Goal: Task Accomplishment & Management: Use online tool/utility

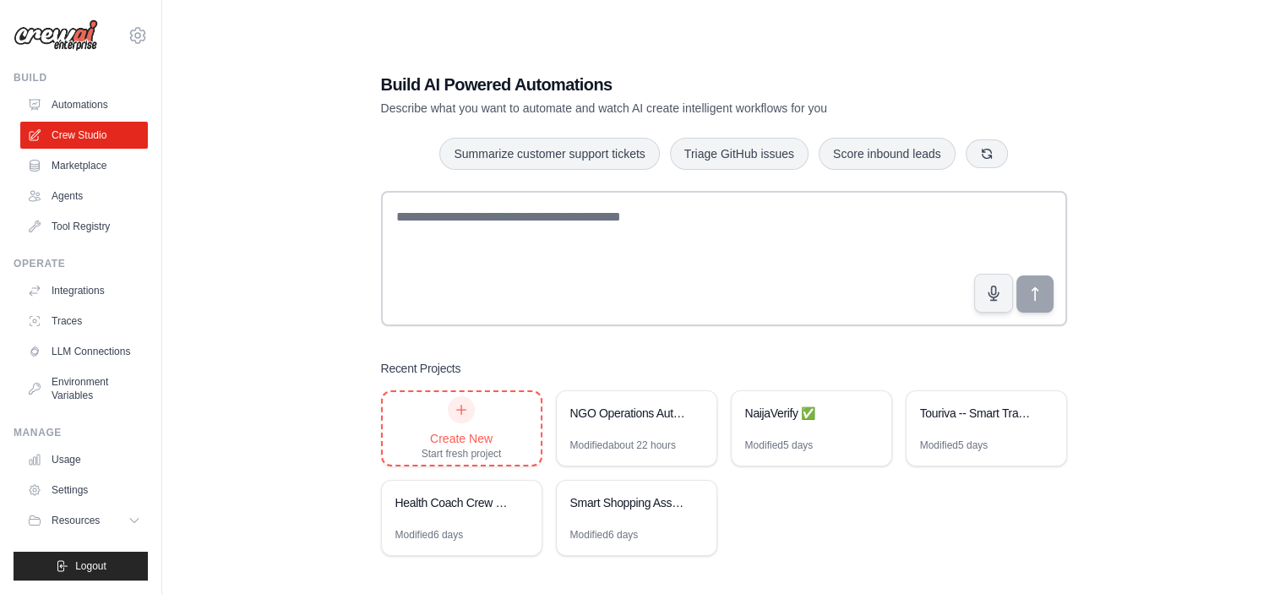
click at [462, 428] on div "Create New Start fresh project" at bounding box center [462, 428] width 80 height 64
click at [487, 444] on div "Create New" at bounding box center [462, 438] width 80 height 17
click at [461, 408] on icon at bounding box center [461, 409] width 9 height 9
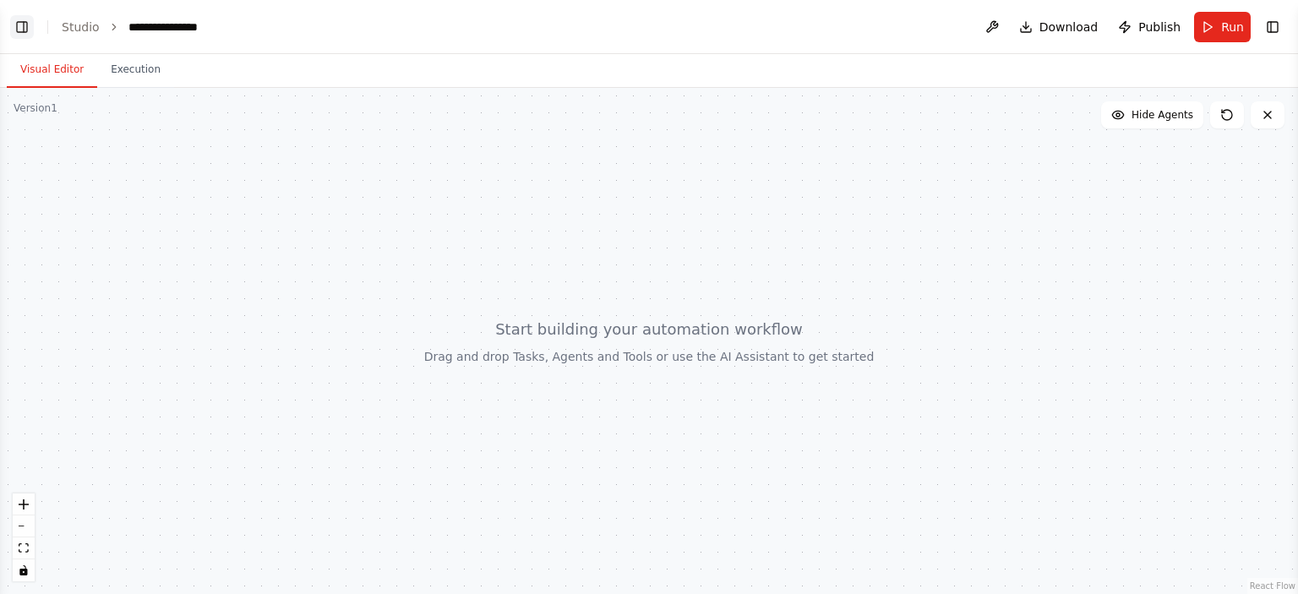
click at [26, 32] on button "Toggle Left Sidebar" at bounding box center [22, 27] width 24 height 24
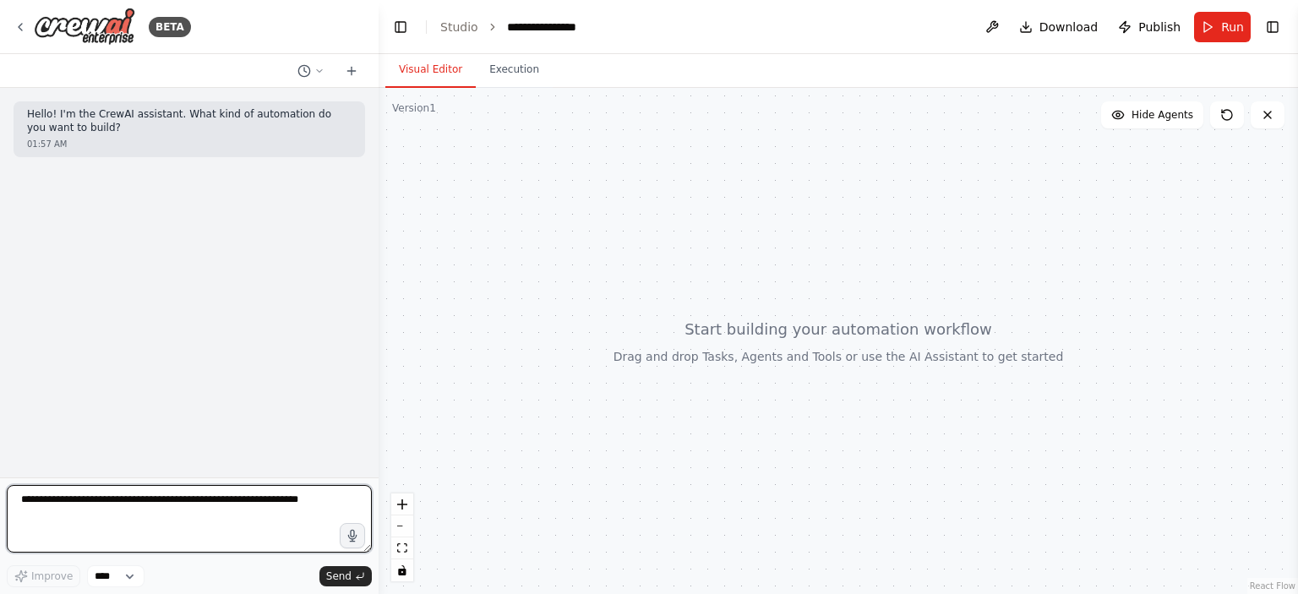
click at [108, 514] on textarea at bounding box center [189, 519] width 365 height 68
paste textarea "**********"
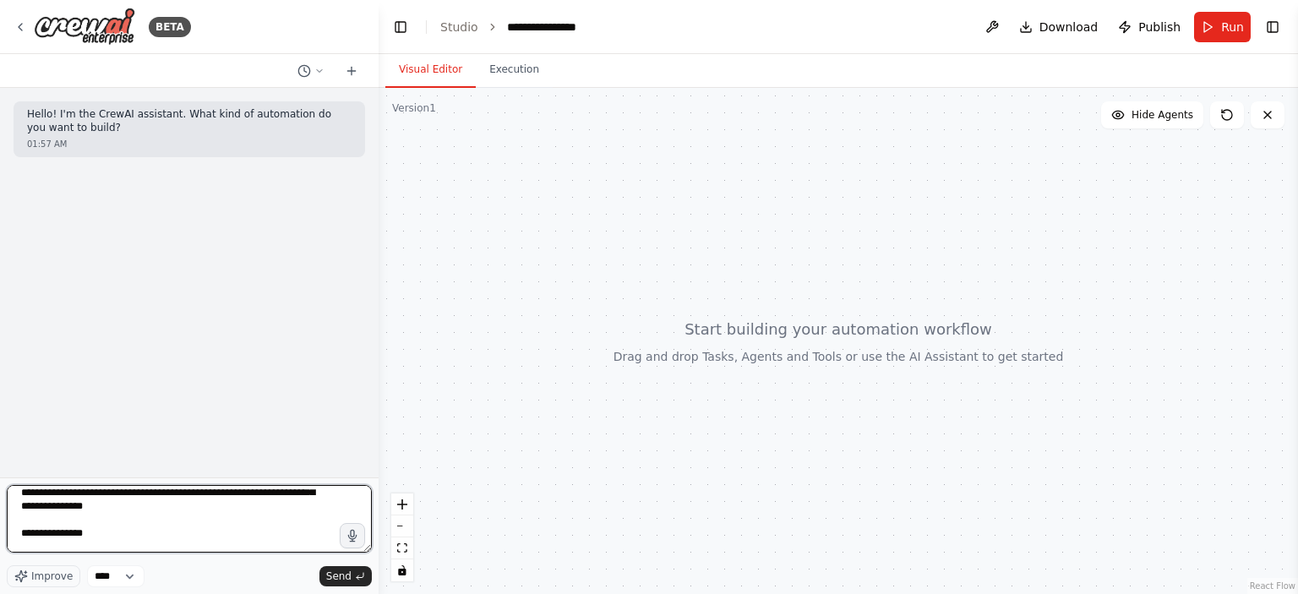
scroll to position [7, 0]
type textarea "**********"
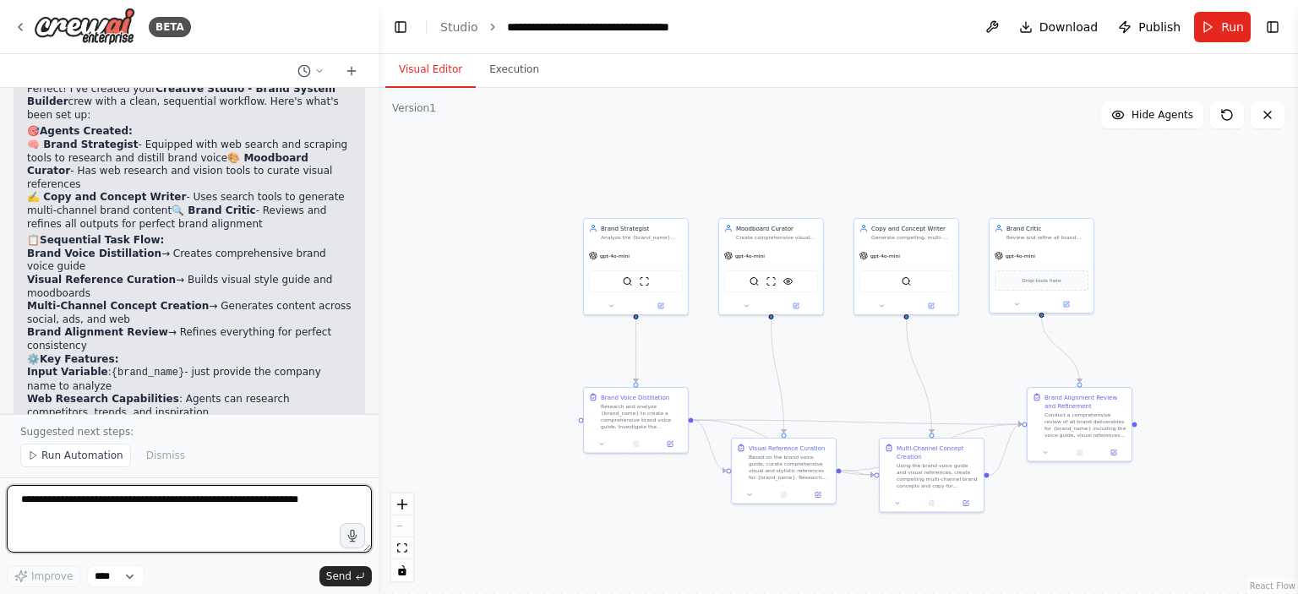
scroll to position [1237, 0]
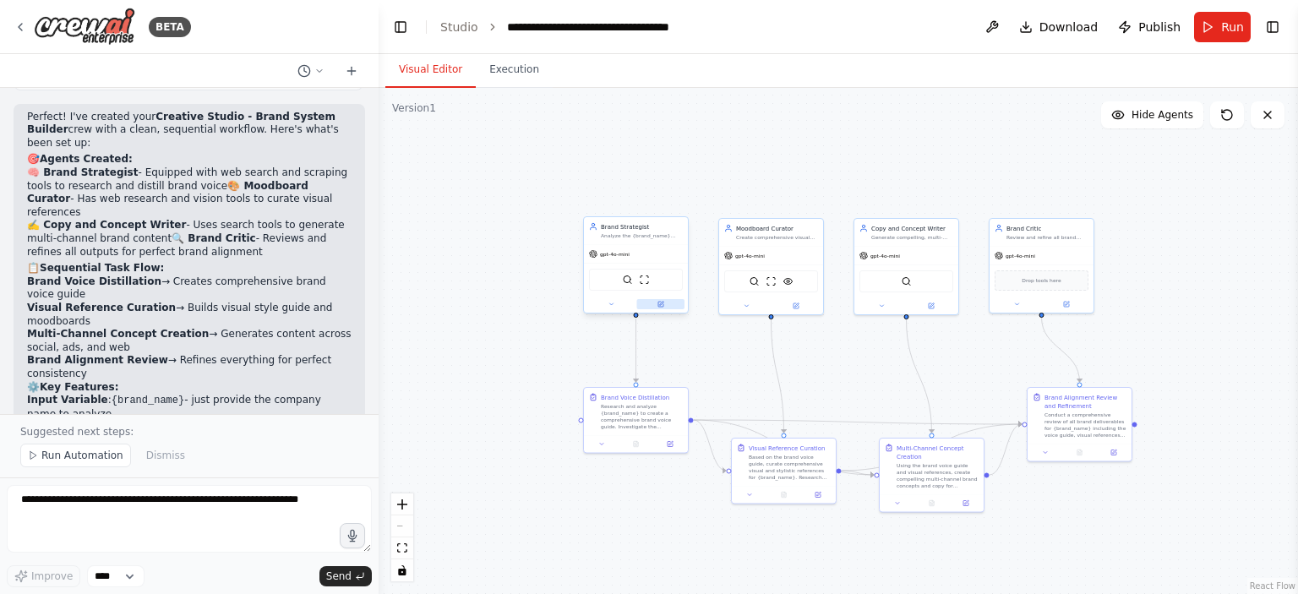
click at [666, 306] on button at bounding box center [661, 304] width 48 height 10
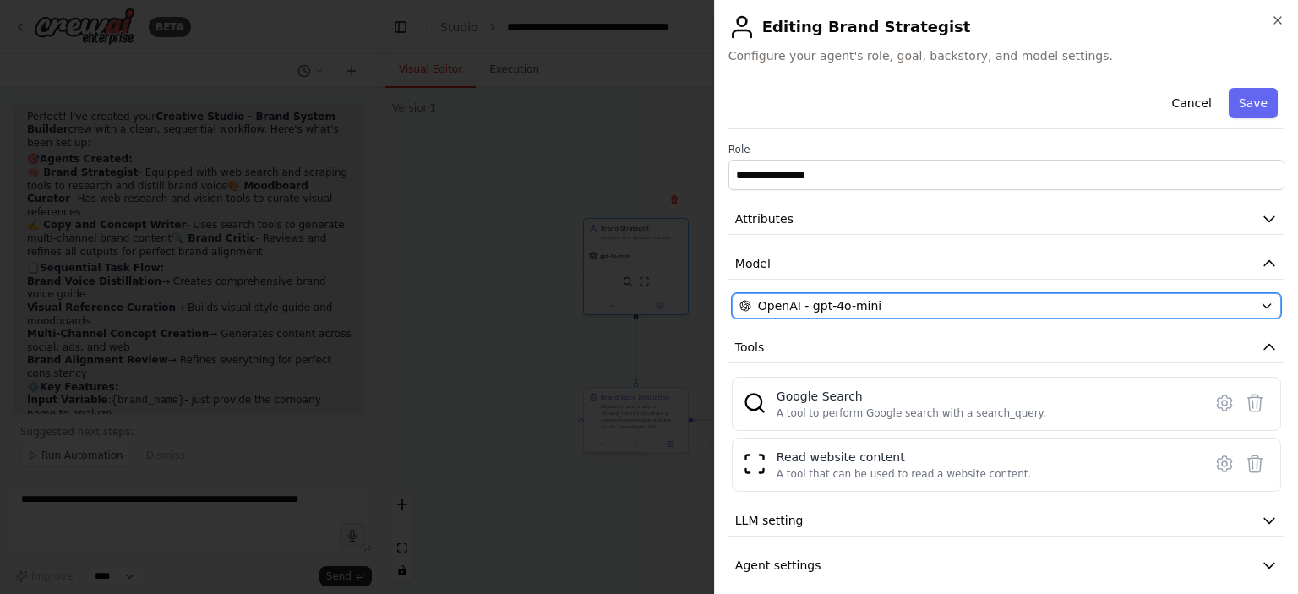
click at [853, 306] on span "OpenAI - gpt-4o-mini" at bounding box center [819, 305] width 123 height 17
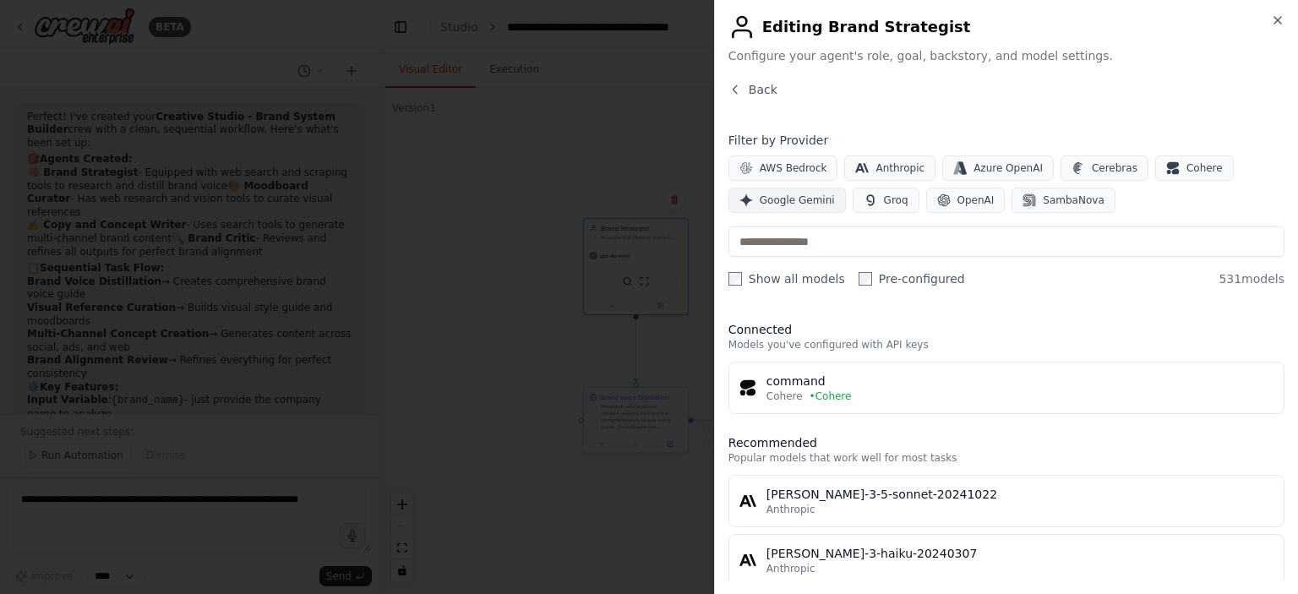
click at [787, 200] on span "Google Gemini" at bounding box center [797, 201] width 75 height 14
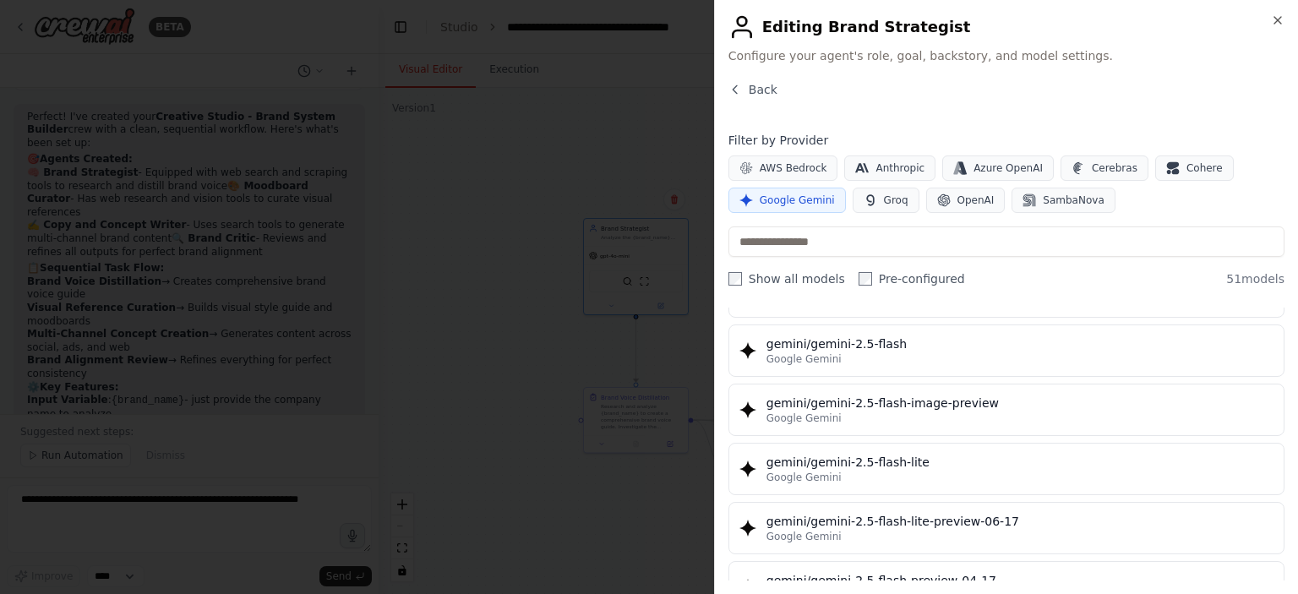
scroll to position [1437, 0]
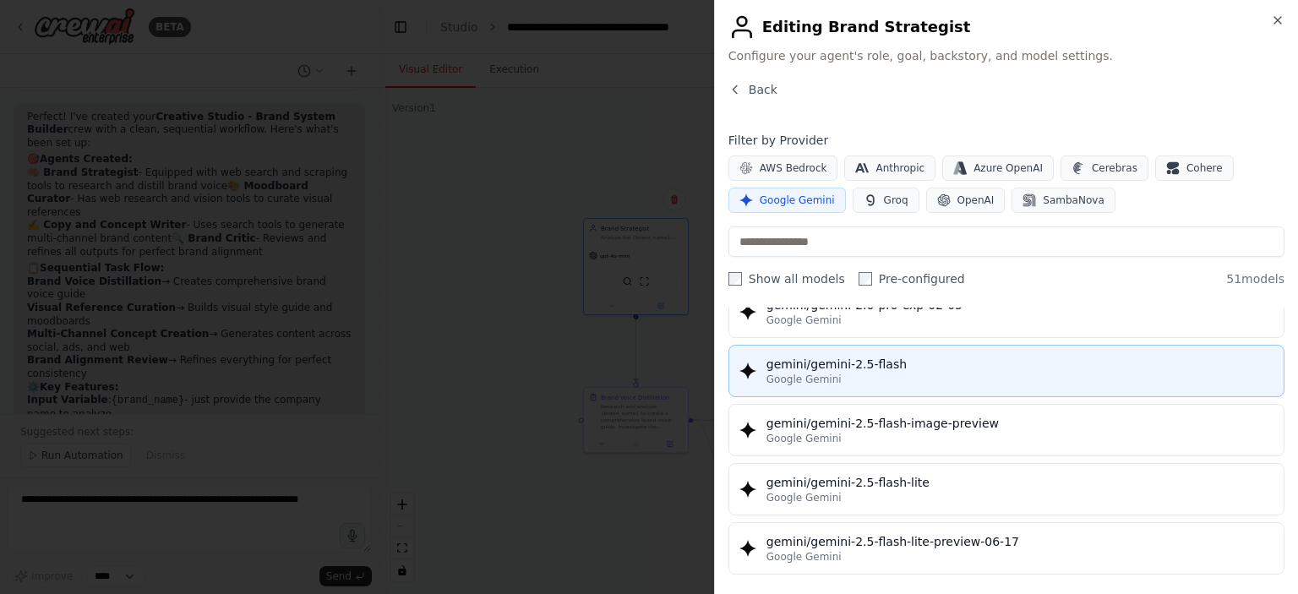
click at [849, 373] on div "Google Gemini" at bounding box center [1019, 380] width 507 height 14
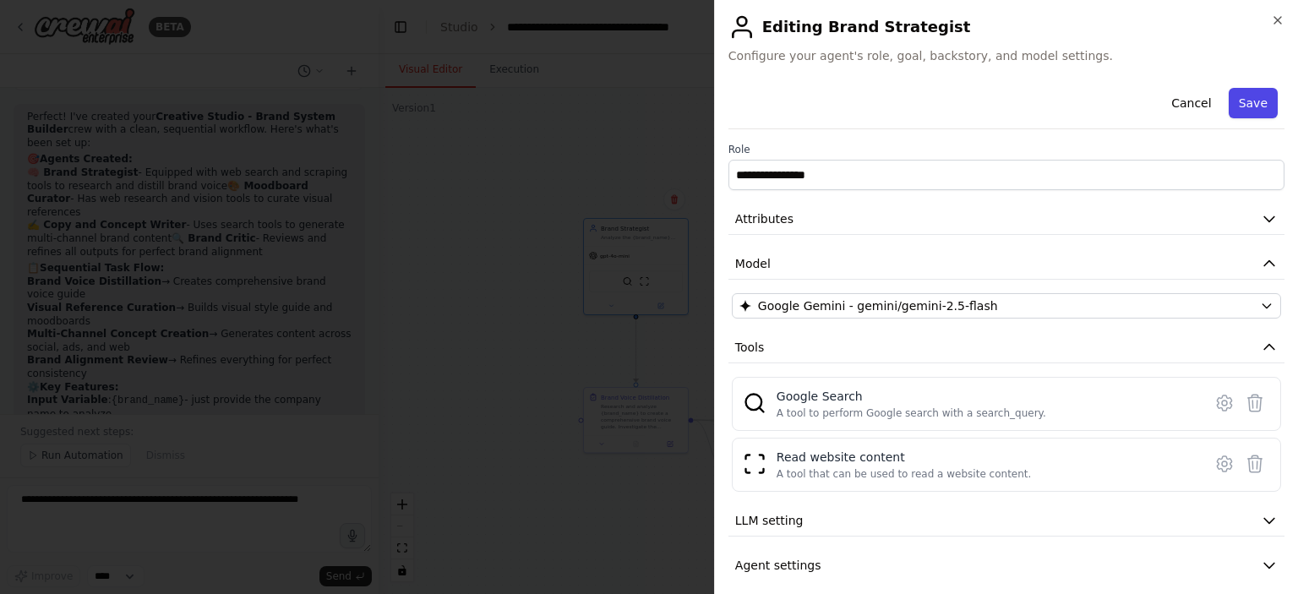
click at [1249, 97] on button "Save" at bounding box center [1253, 103] width 49 height 30
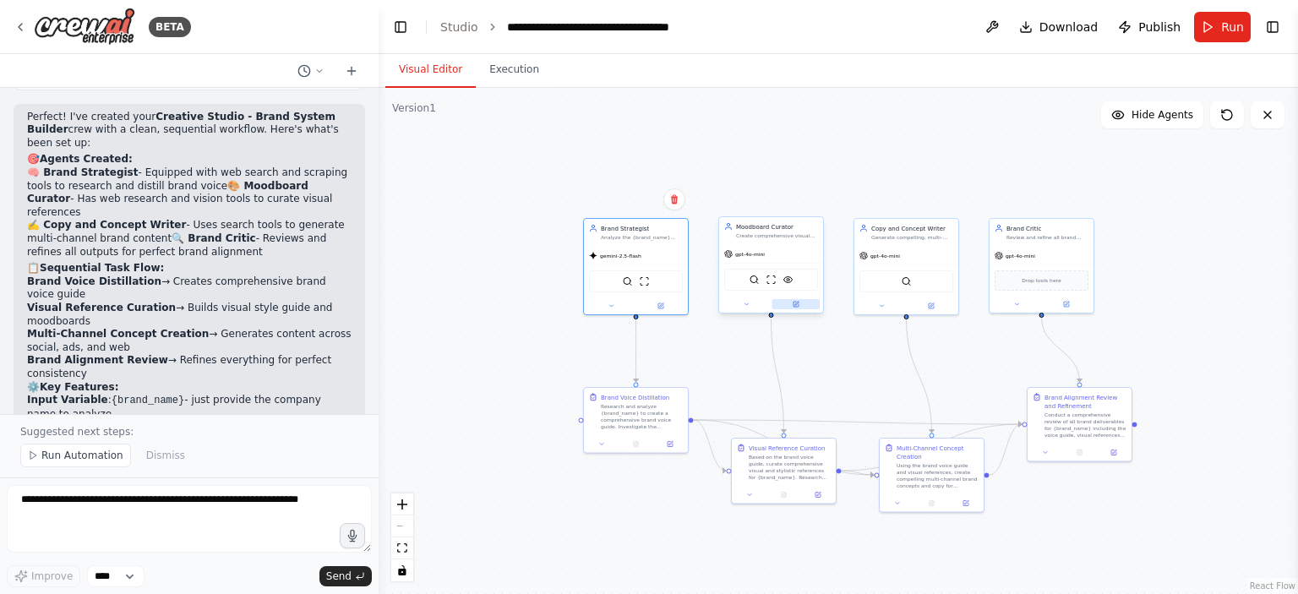
click at [803, 303] on button at bounding box center [796, 304] width 48 height 10
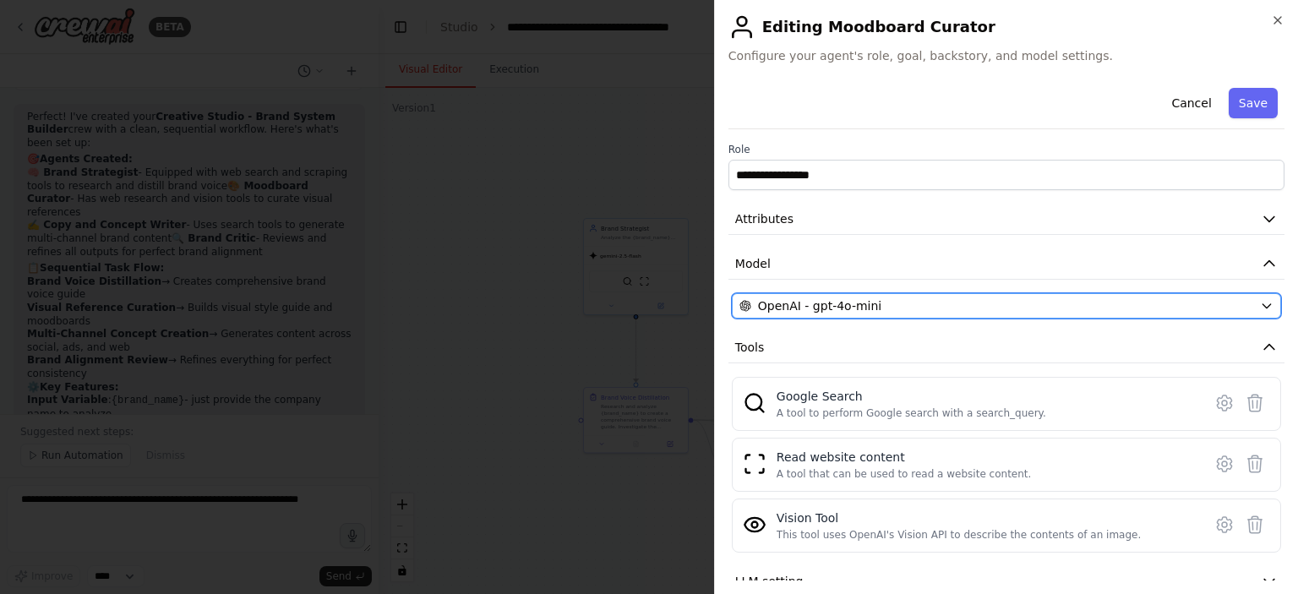
click at [844, 310] on span "OpenAI - gpt-4o-mini" at bounding box center [819, 305] width 123 height 17
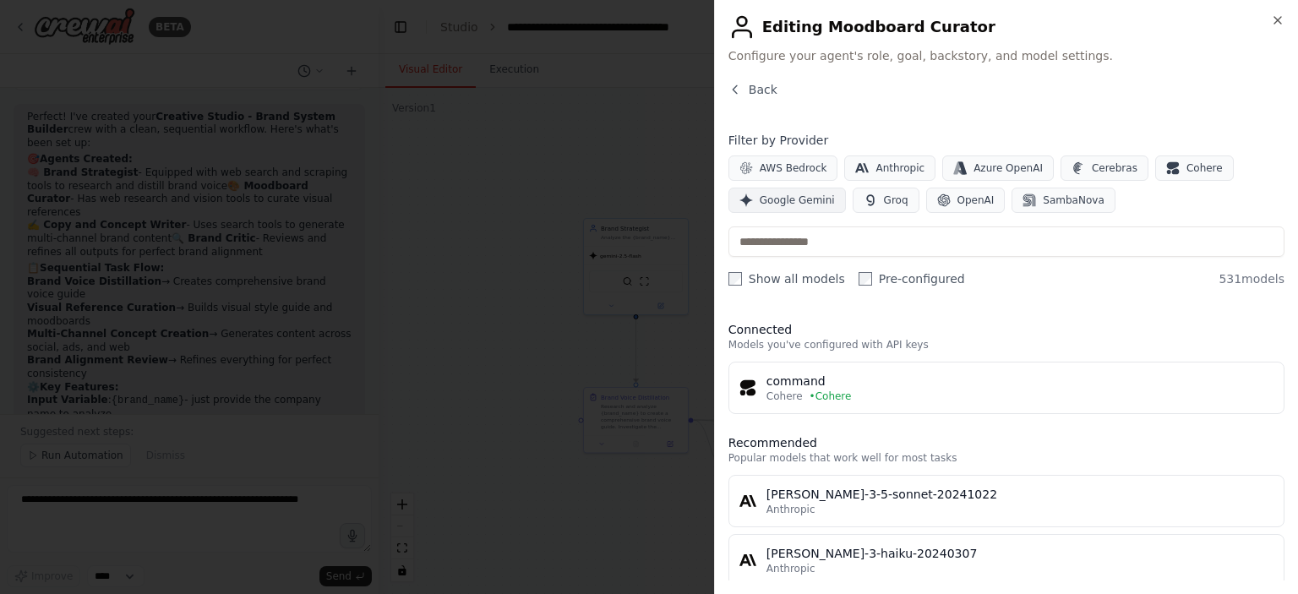
click at [781, 199] on span "Google Gemini" at bounding box center [797, 201] width 75 height 14
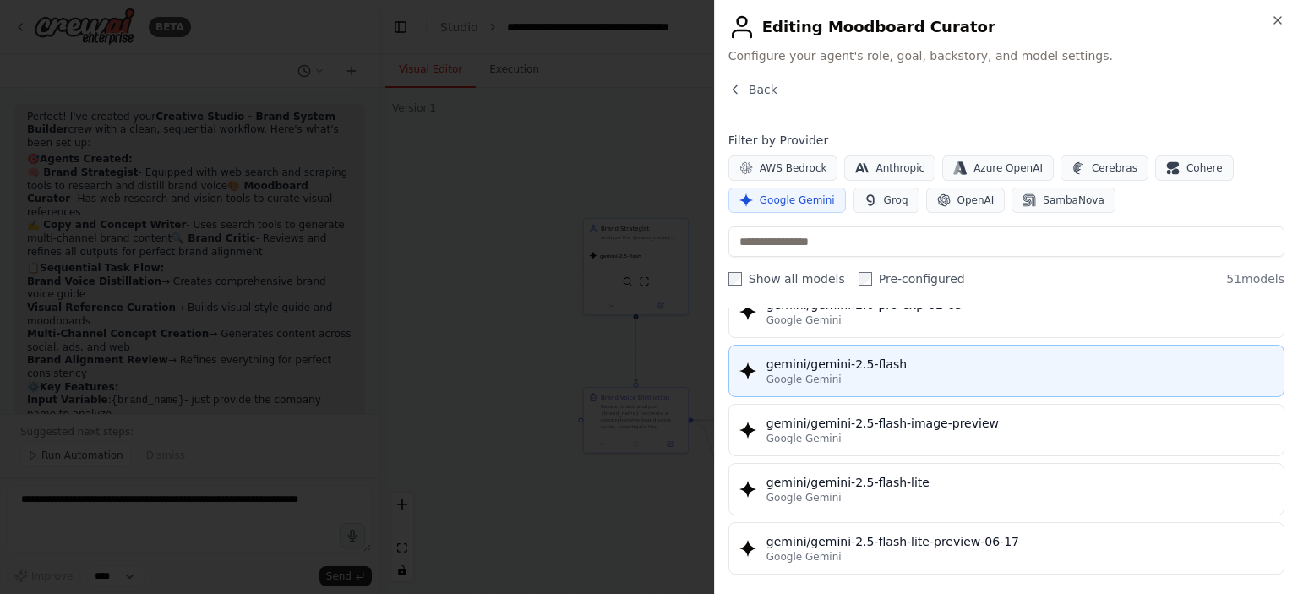
click at [876, 373] on div "Google Gemini" at bounding box center [1019, 380] width 507 height 14
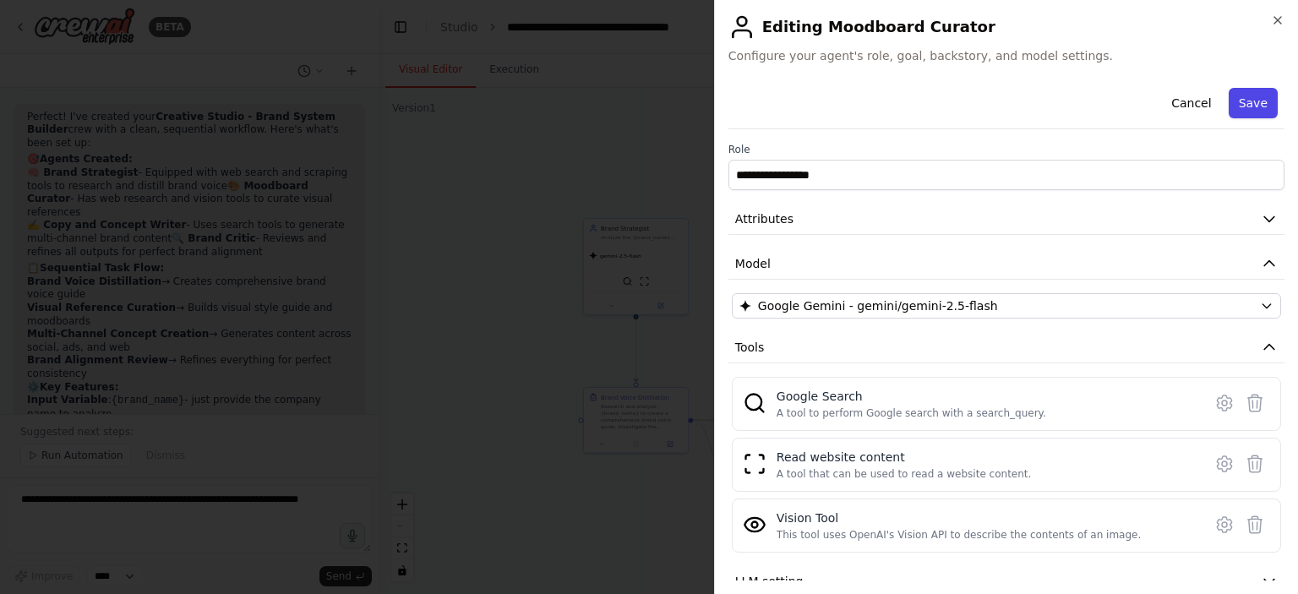
click at [1234, 101] on button "Save" at bounding box center [1253, 103] width 49 height 30
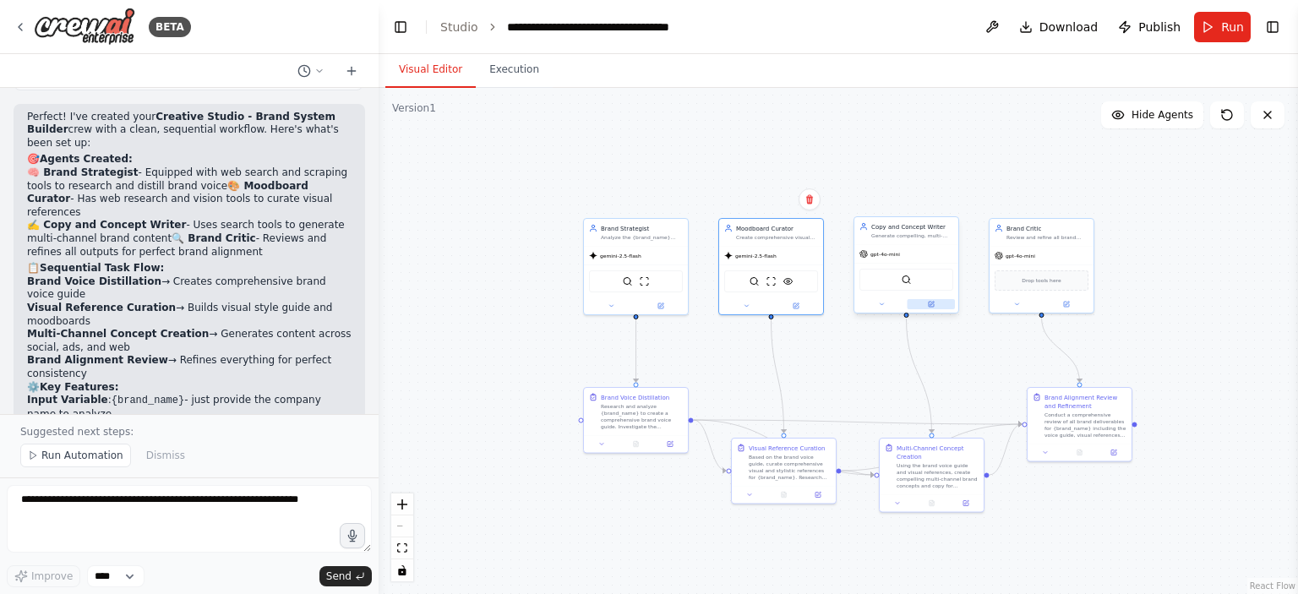
click at [930, 307] on icon at bounding box center [931, 304] width 7 height 7
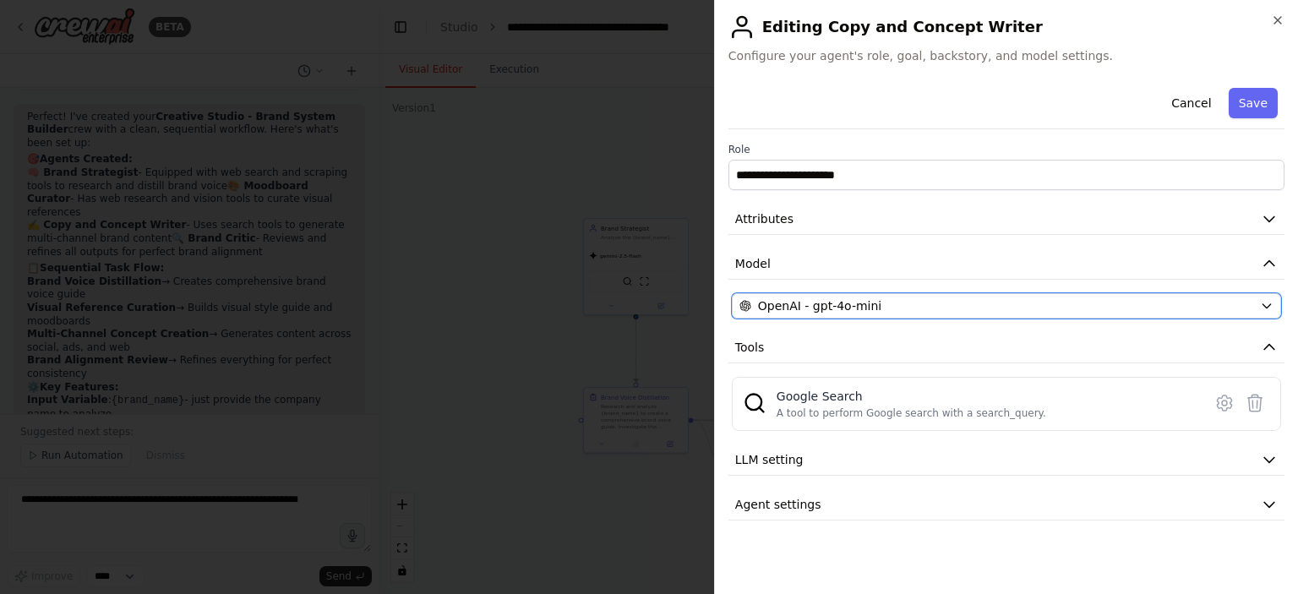
click at [788, 310] on span "OpenAI - gpt-4o-mini" at bounding box center [819, 305] width 123 height 17
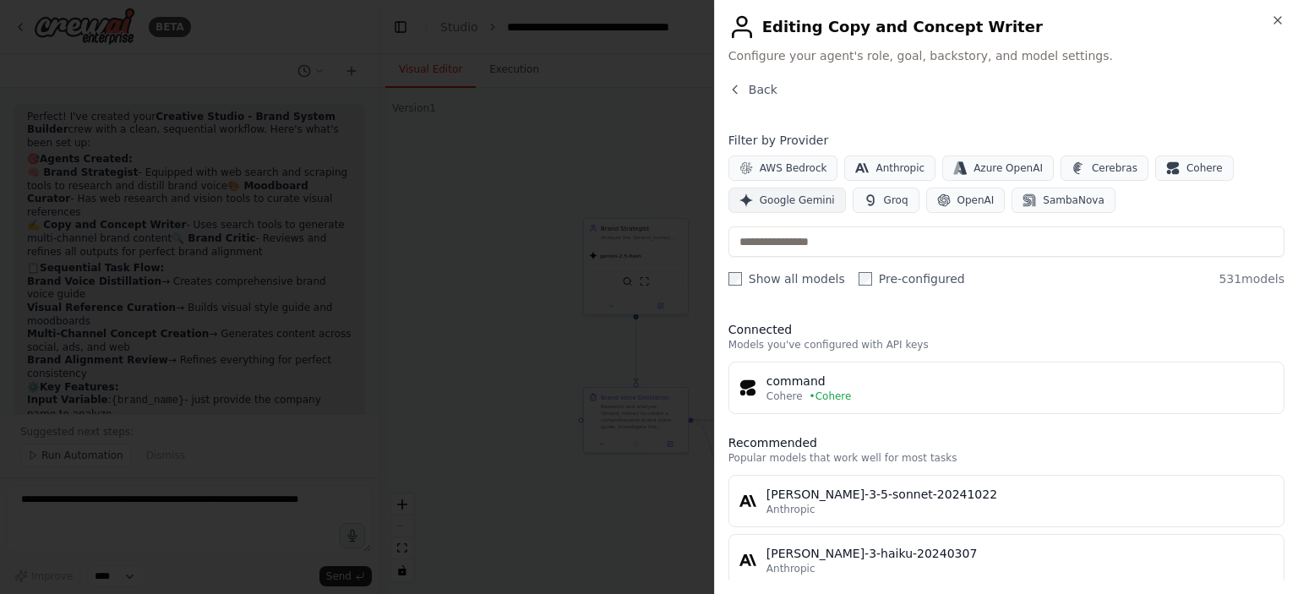
click at [793, 199] on span "Google Gemini" at bounding box center [797, 201] width 75 height 14
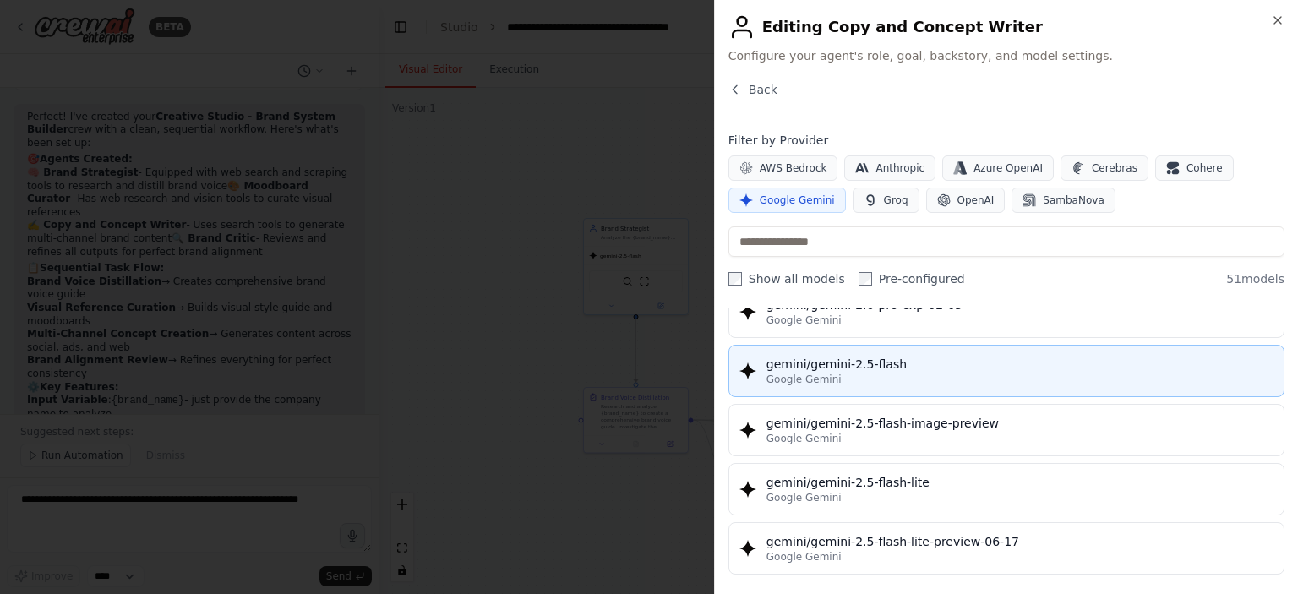
click at [872, 373] on div "Google Gemini" at bounding box center [1019, 380] width 507 height 14
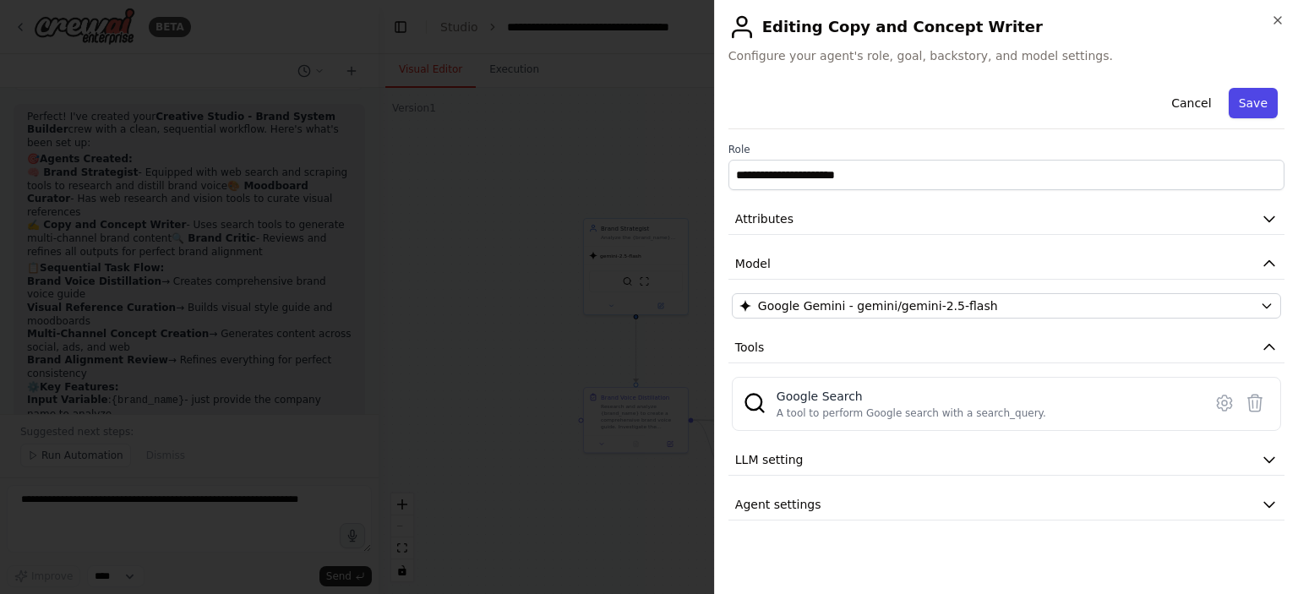
click at [1259, 100] on button "Save" at bounding box center [1253, 103] width 49 height 30
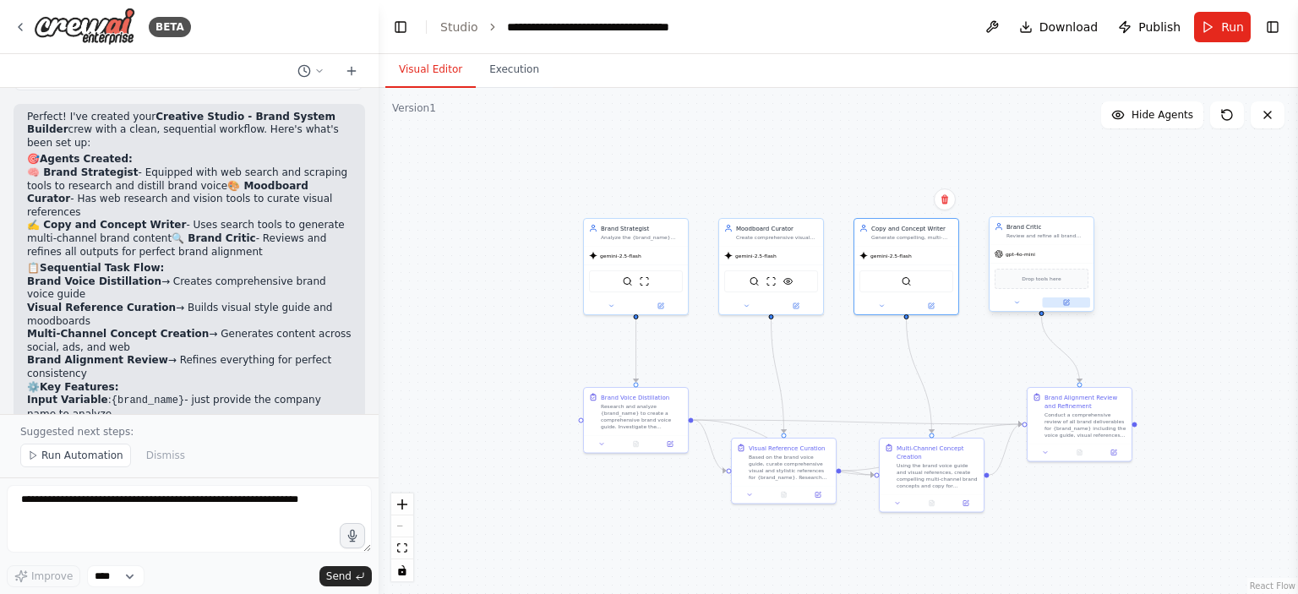
click at [1066, 299] on icon at bounding box center [1066, 302] width 7 height 7
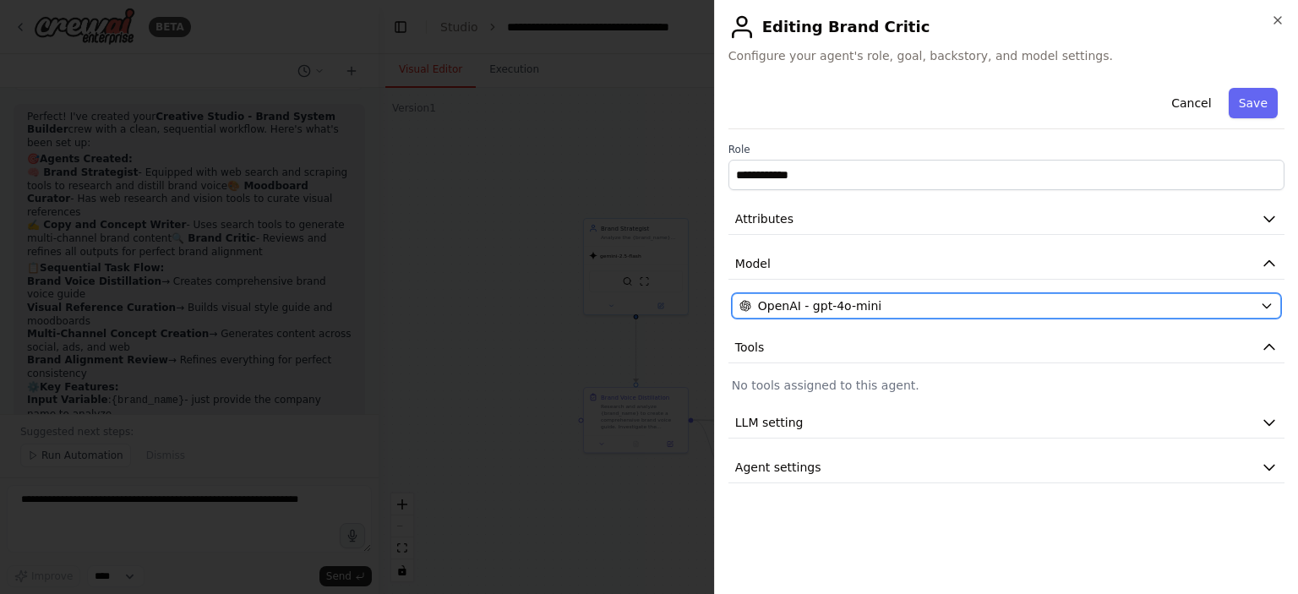
click at [946, 309] on div "OpenAI - gpt-4o-mini" at bounding box center [996, 305] width 514 height 17
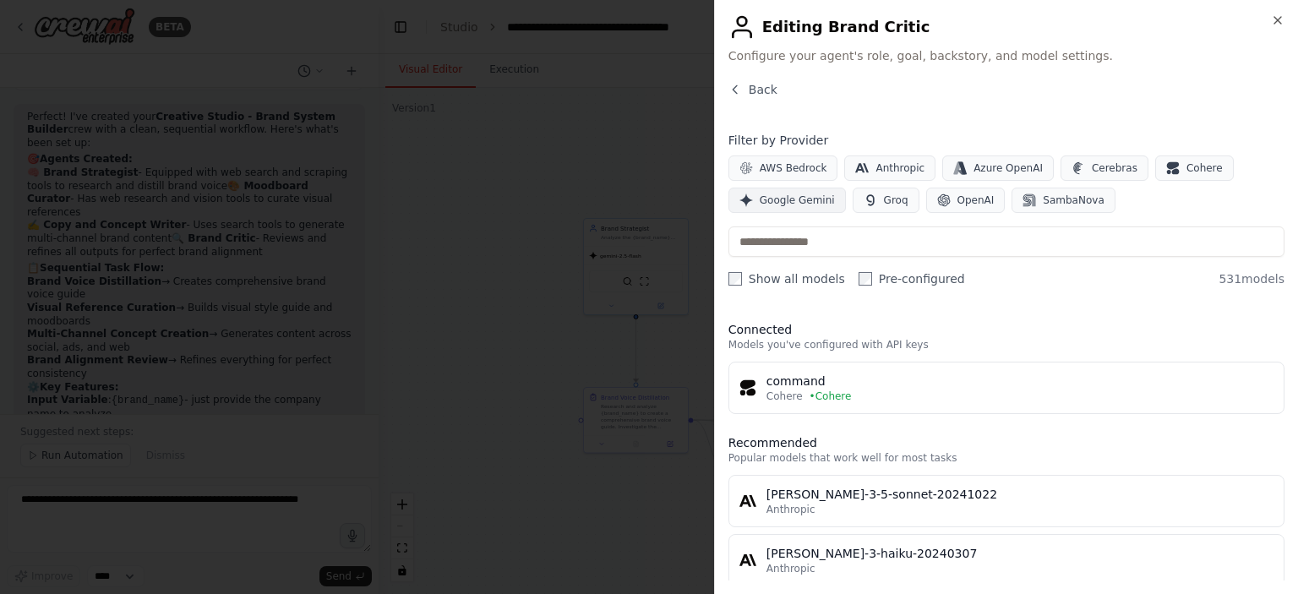
click at [785, 199] on span "Google Gemini" at bounding box center [797, 201] width 75 height 14
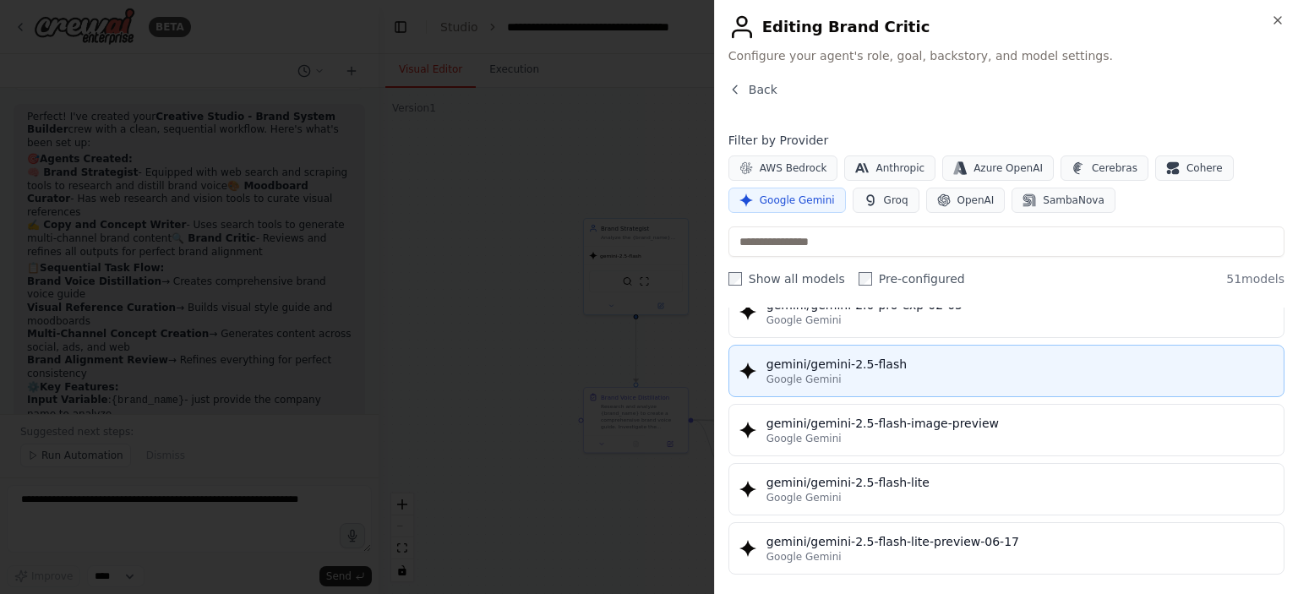
click at [899, 357] on div "gemini/gemini-2.5-flash" at bounding box center [1019, 364] width 507 height 17
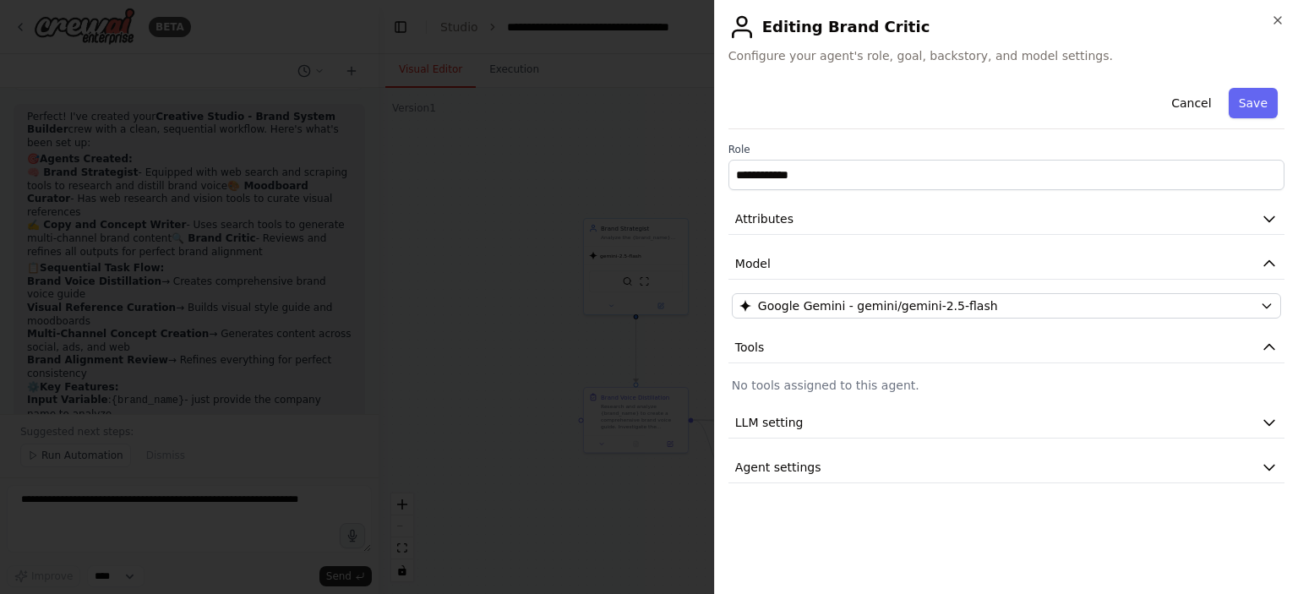
click at [1251, 104] on button "Save" at bounding box center [1253, 103] width 49 height 30
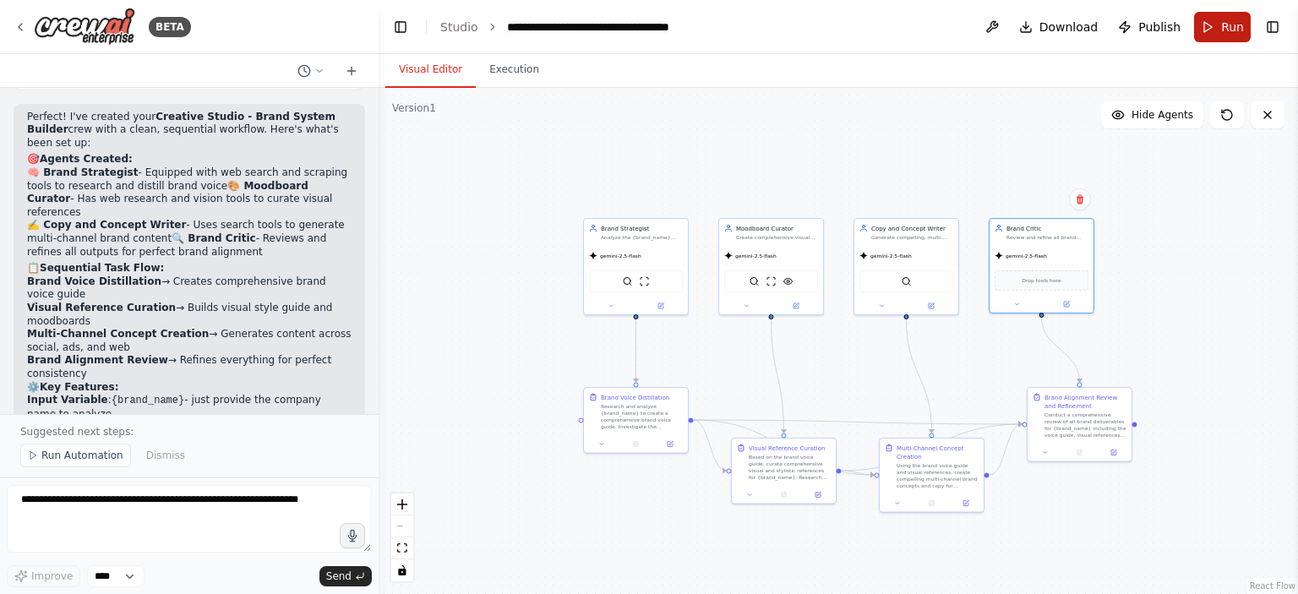
click at [1225, 26] on span "Run" at bounding box center [1232, 27] width 23 height 17
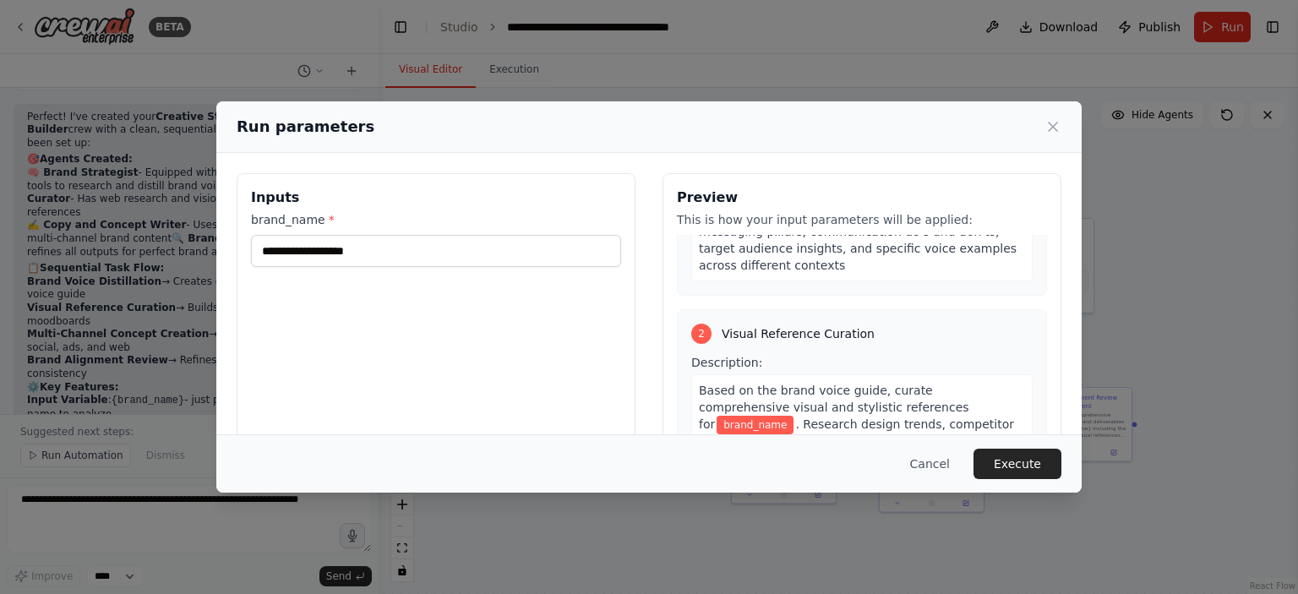
scroll to position [303, 0]
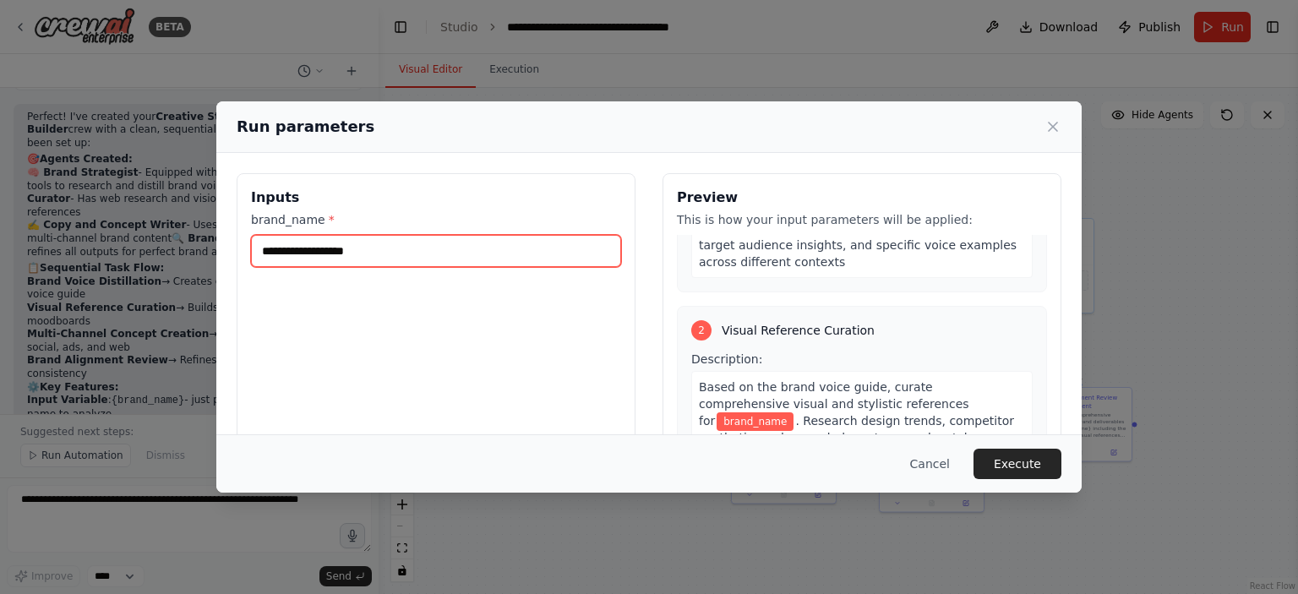
click at [355, 256] on input "brand_name *" at bounding box center [436, 251] width 370 height 32
type input "*"
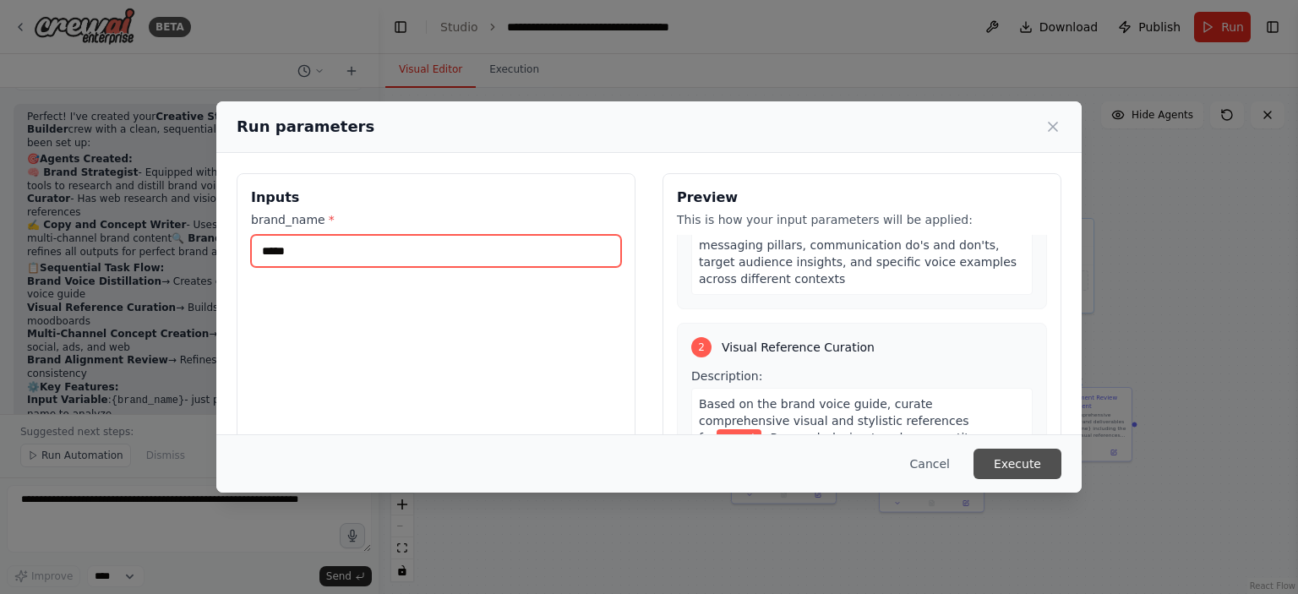
type input "*****"
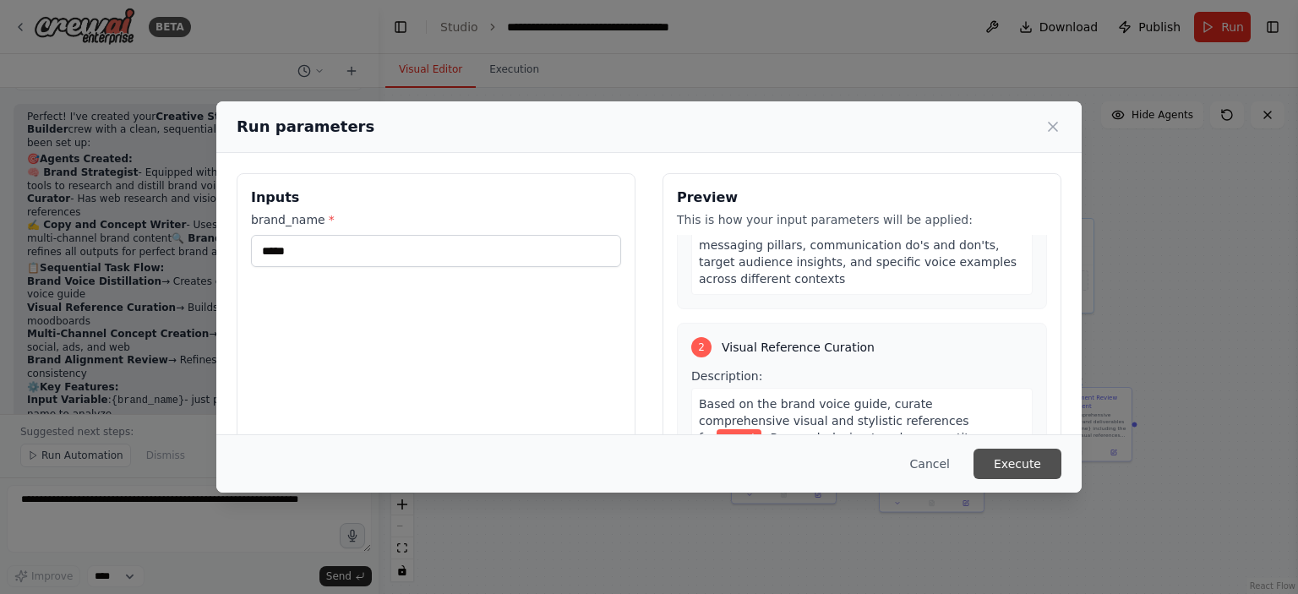
click at [1017, 468] on button "Execute" at bounding box center [1017, 464] width 88 height 30
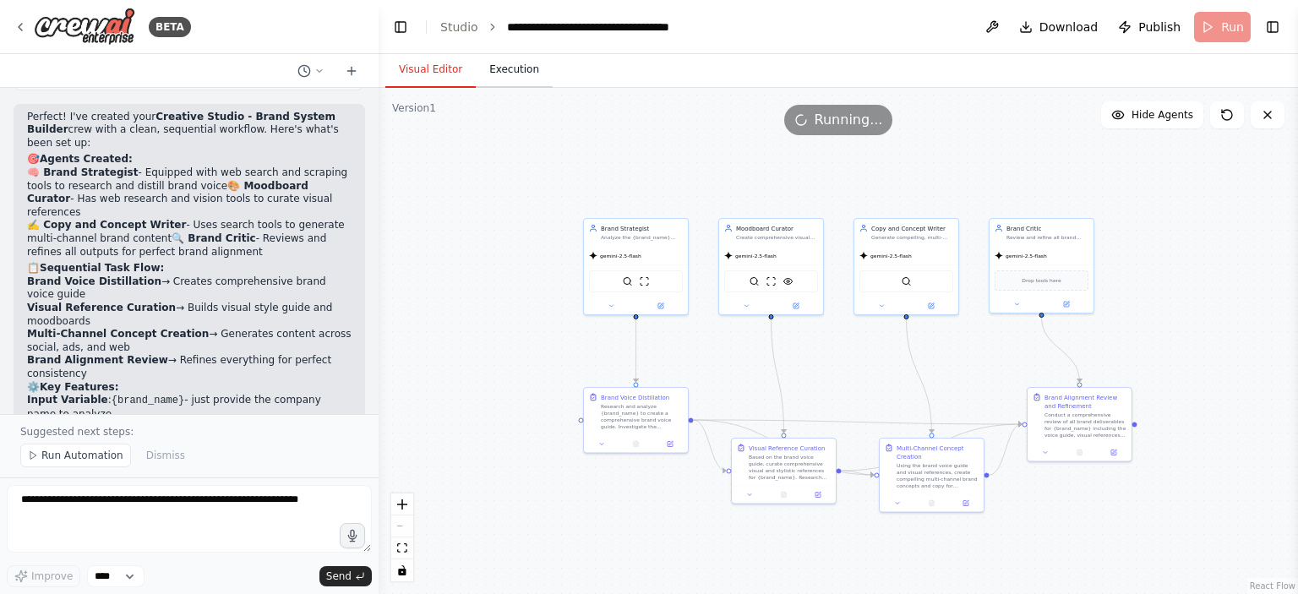
click at [490, 77] on button "Execution" at bounding box center [514, 69] width 77 height 35
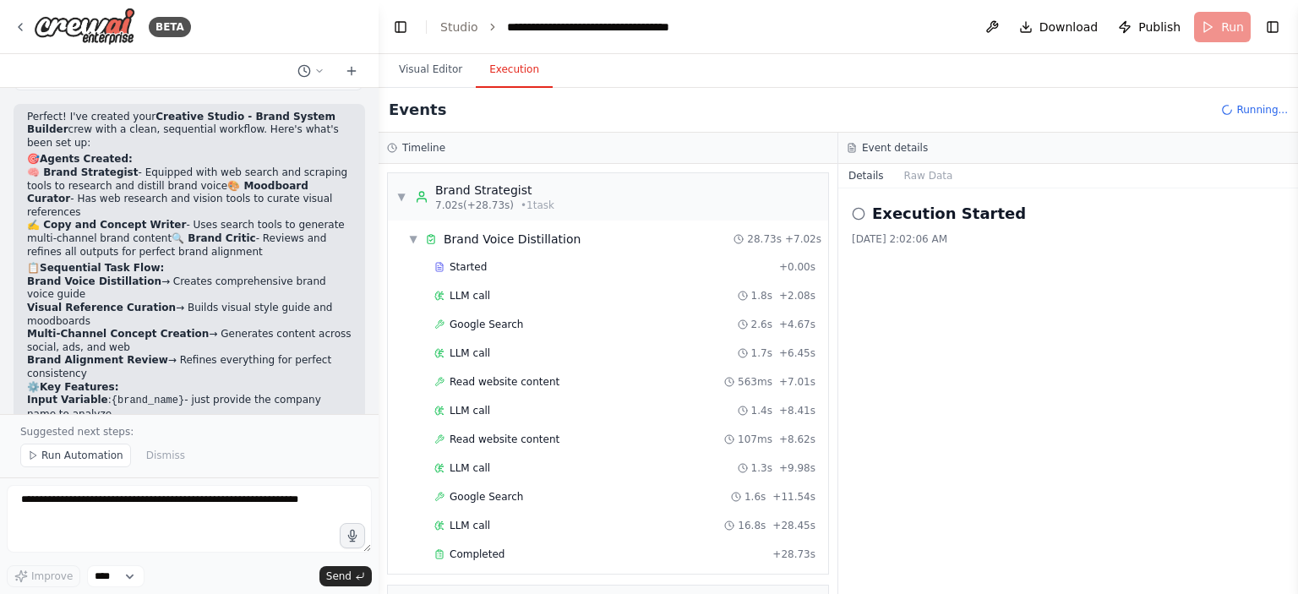
scroll to position [385, 0]
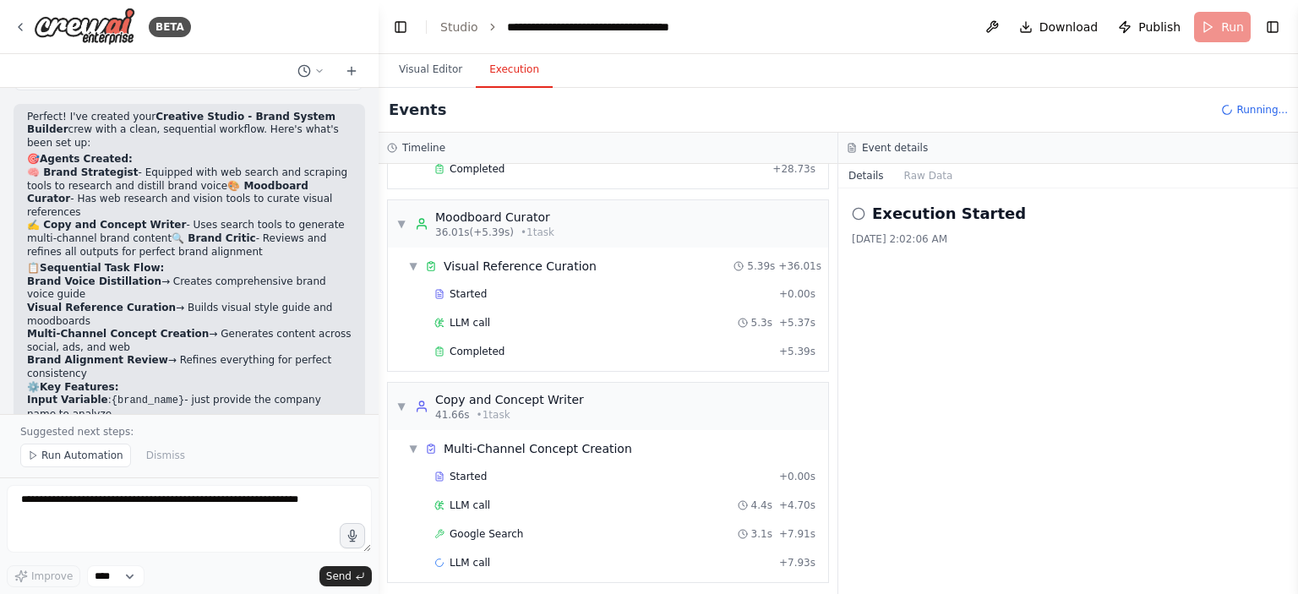
click at [766, 27] on header "**********" at bounding box center [838, 27] width 919 height 54
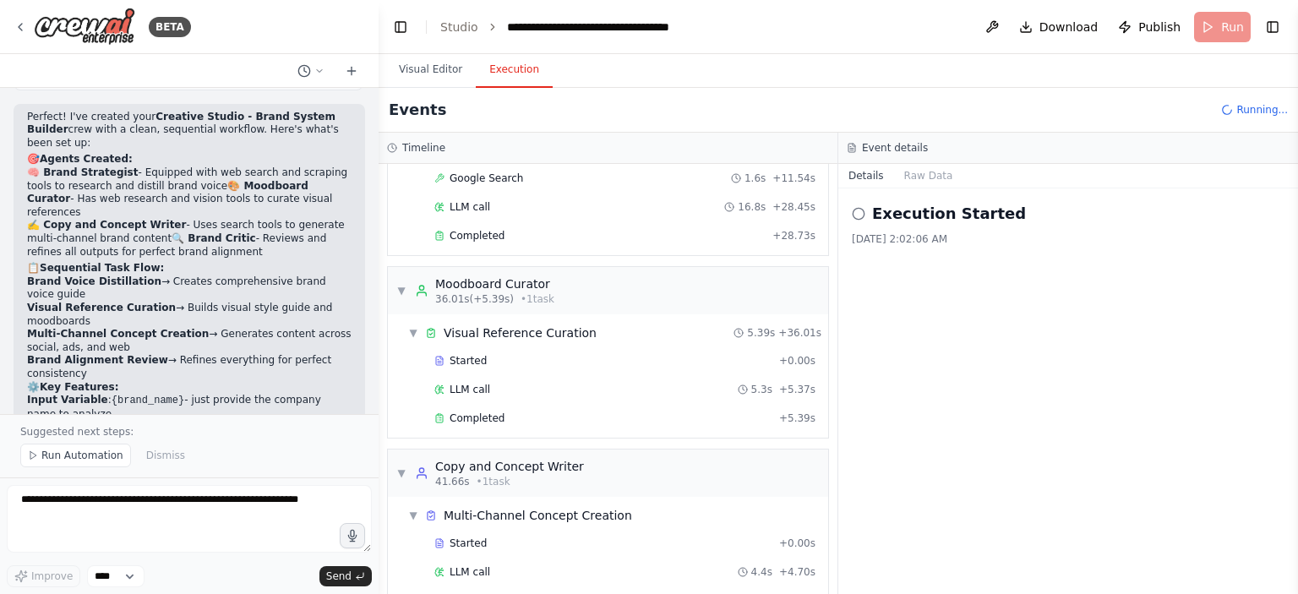
scroll to position [359, 0]
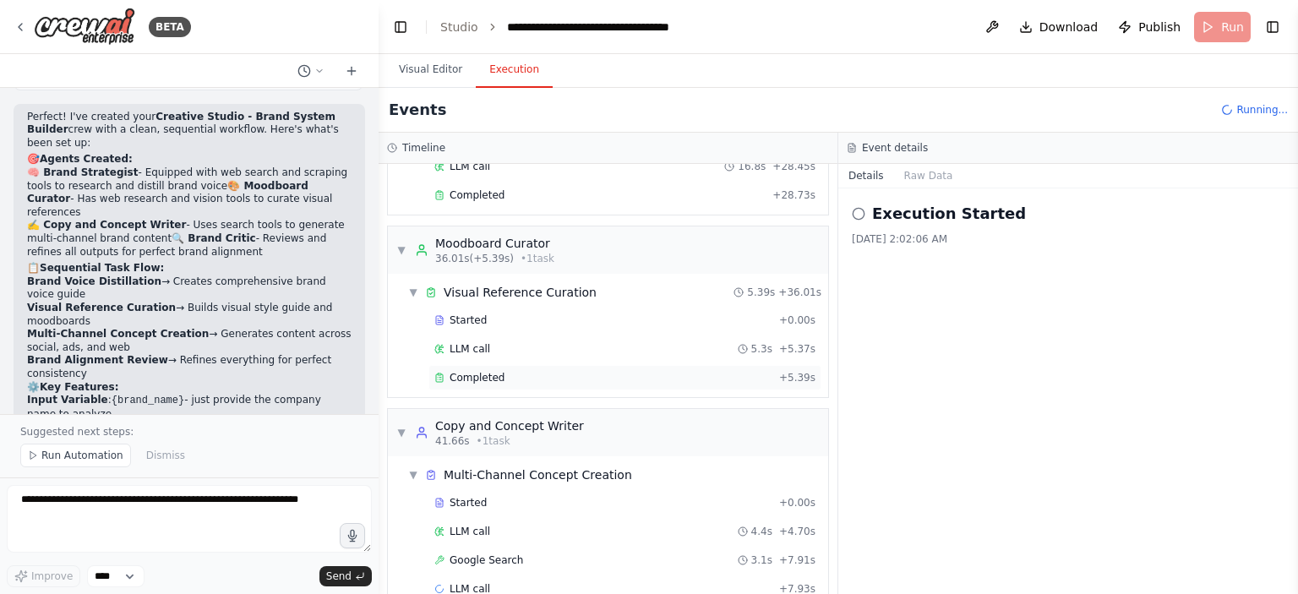
click at [471, 371] on span "Completed" at bounding box center [477, 378] width 55 height 14
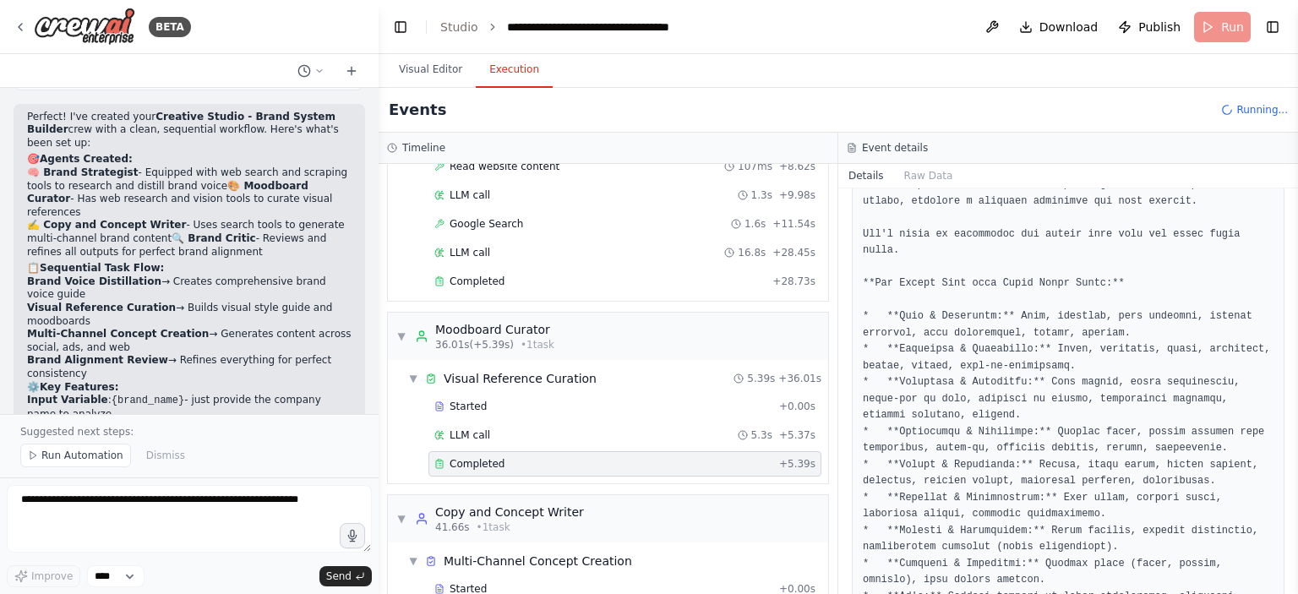
scroll to position [303, 0]
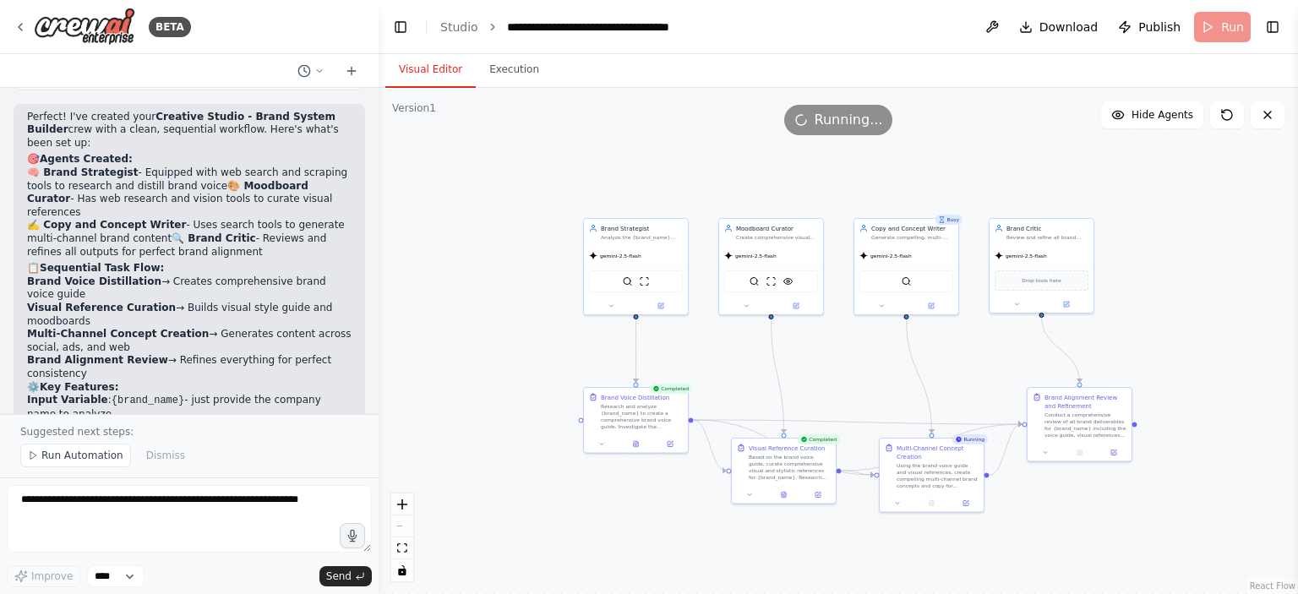
click at [438, 65] on button "Visual Editor" at bounding box center [430, 69] width 90 height 35
click at [782, 495] on icon at bounding box center [784, 493] width 4 height 6
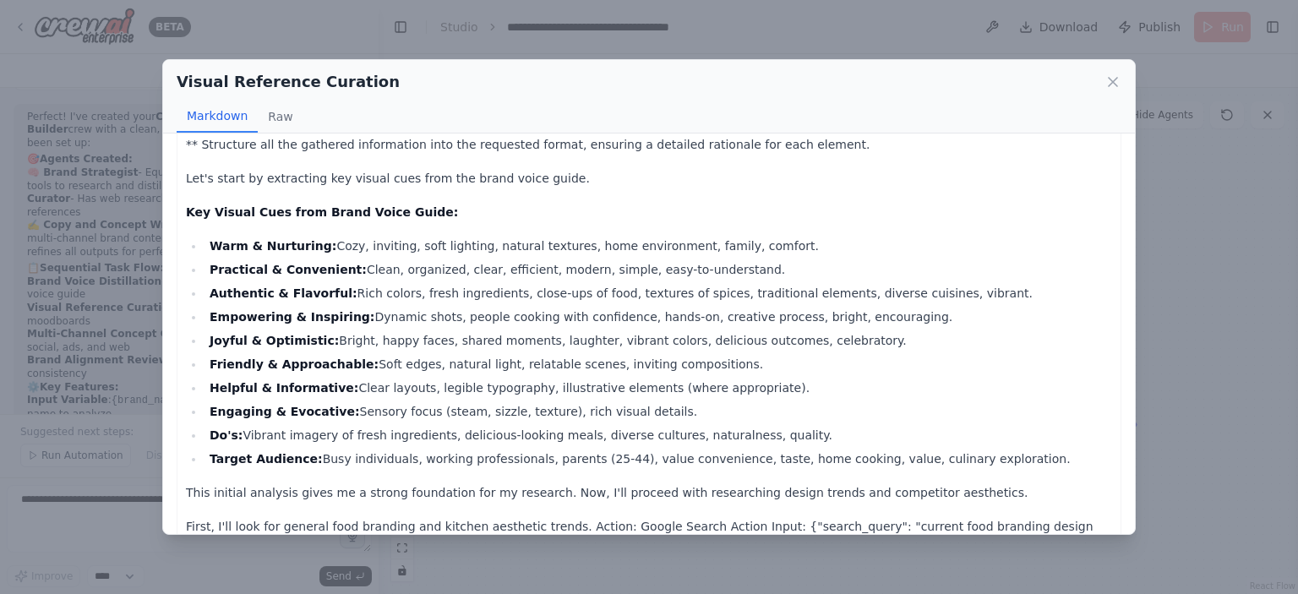
scroll to position [0, 0]
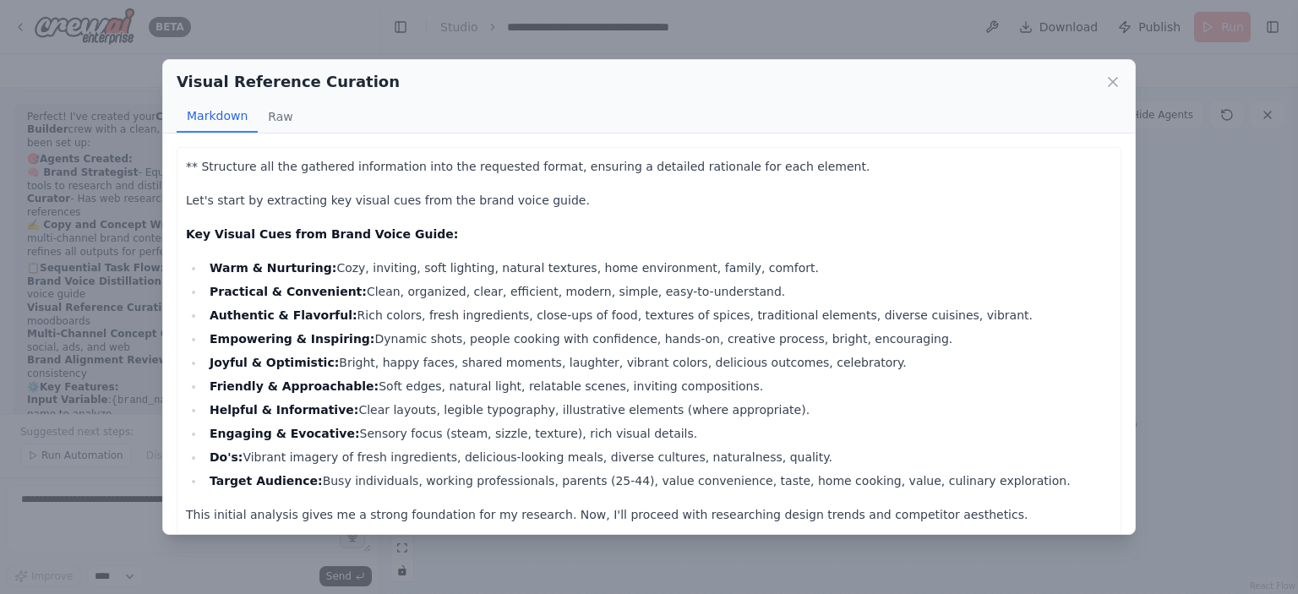
click at [1109, 91] on div "Visual Reference Curation" at bounding box center [649, 82] width 945 height 24
click at [1109, 85] on icon at bounding box center [1113, 82] width 8 height 8
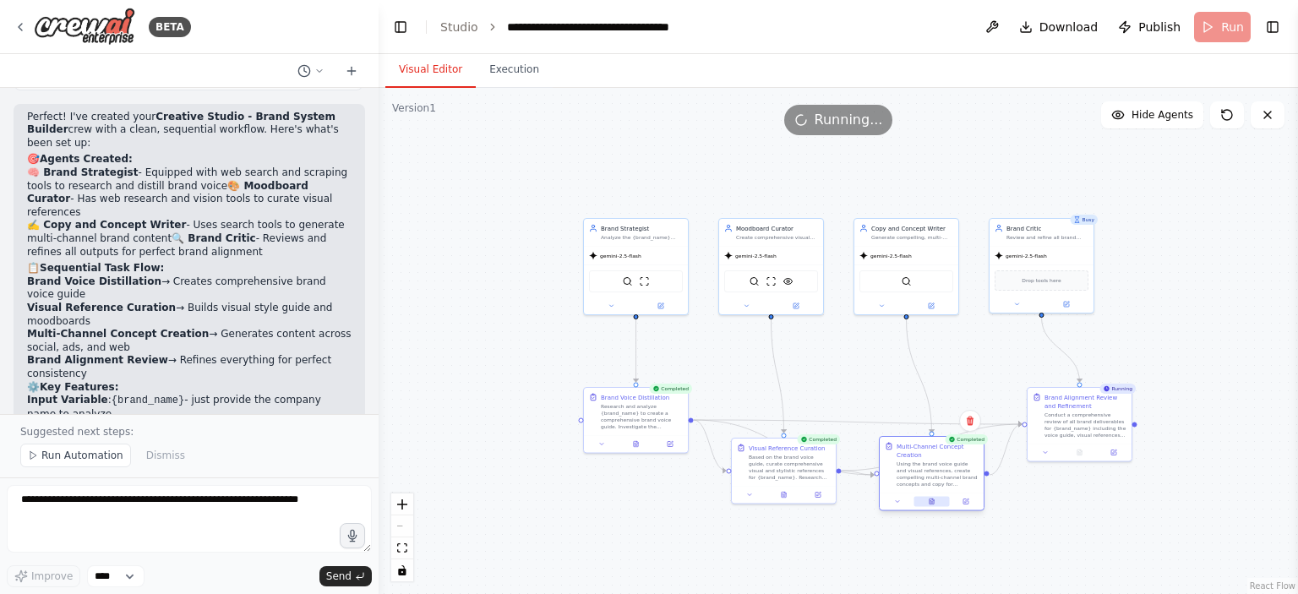
click at [936, 500] on button at bounding box center [930, 502] width 35 height 10
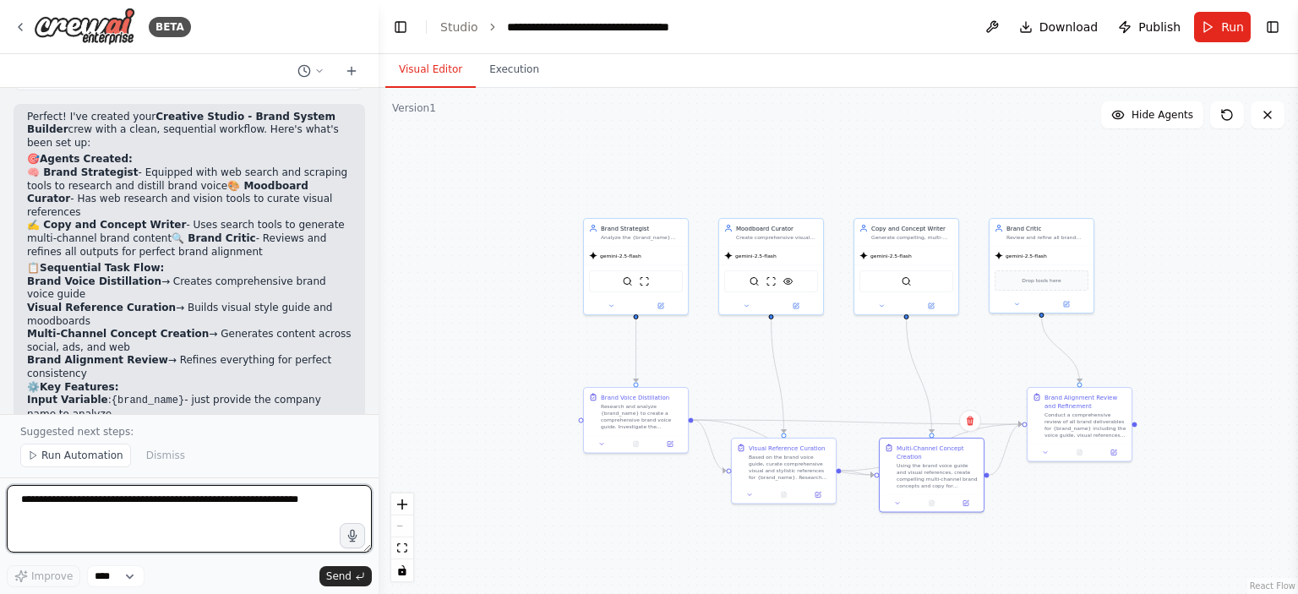
click at [124, 498] on textarea at bounding box center [189, 519] width 365 height 68
type textarea "**********"
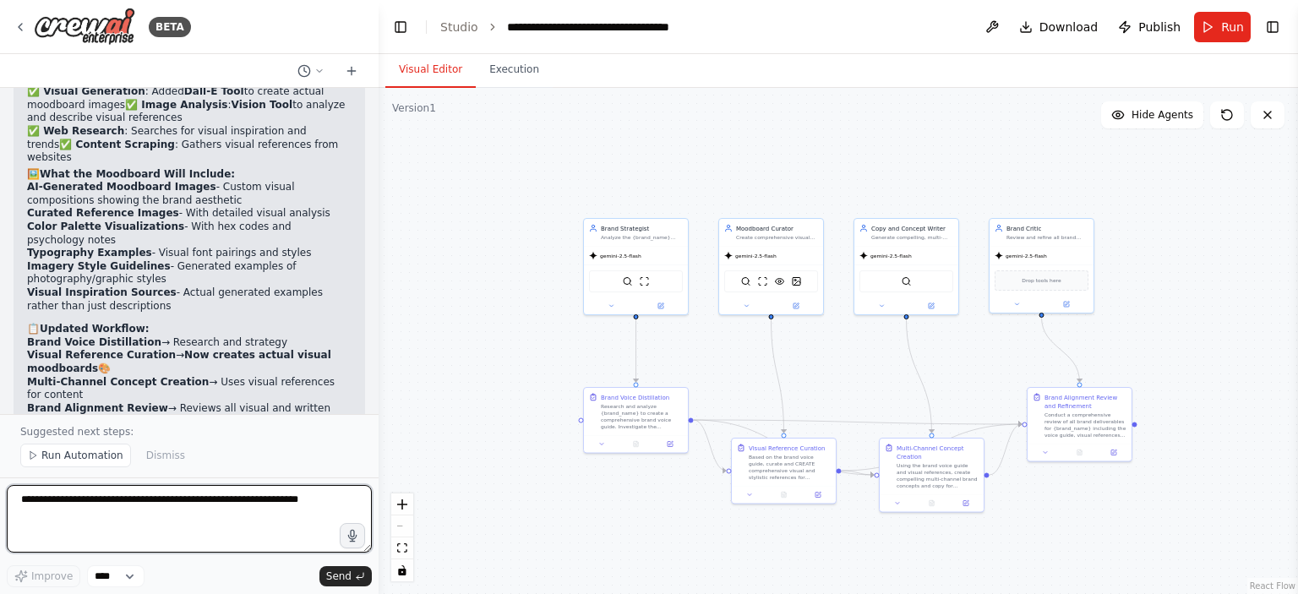
scroll to position [2411, 0]
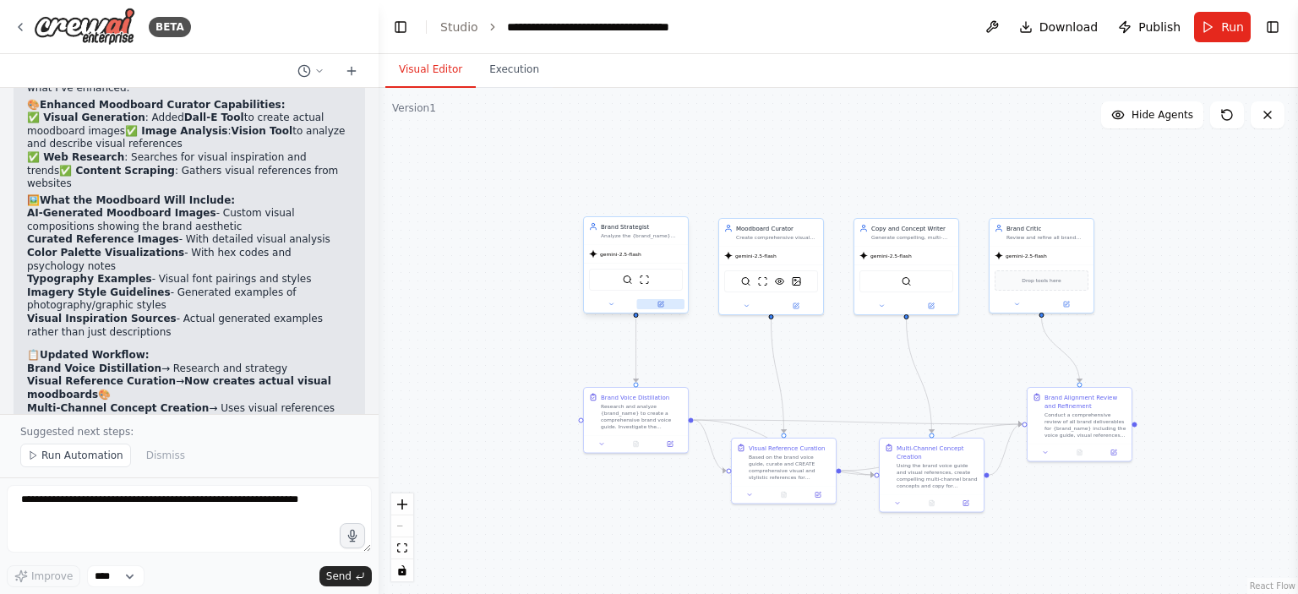
click at [662, 307] on button at bounding box center [661, 304] width 48 height 10
click at [663, 306] on icon at bounding box center [660, 304] width 7 height 7
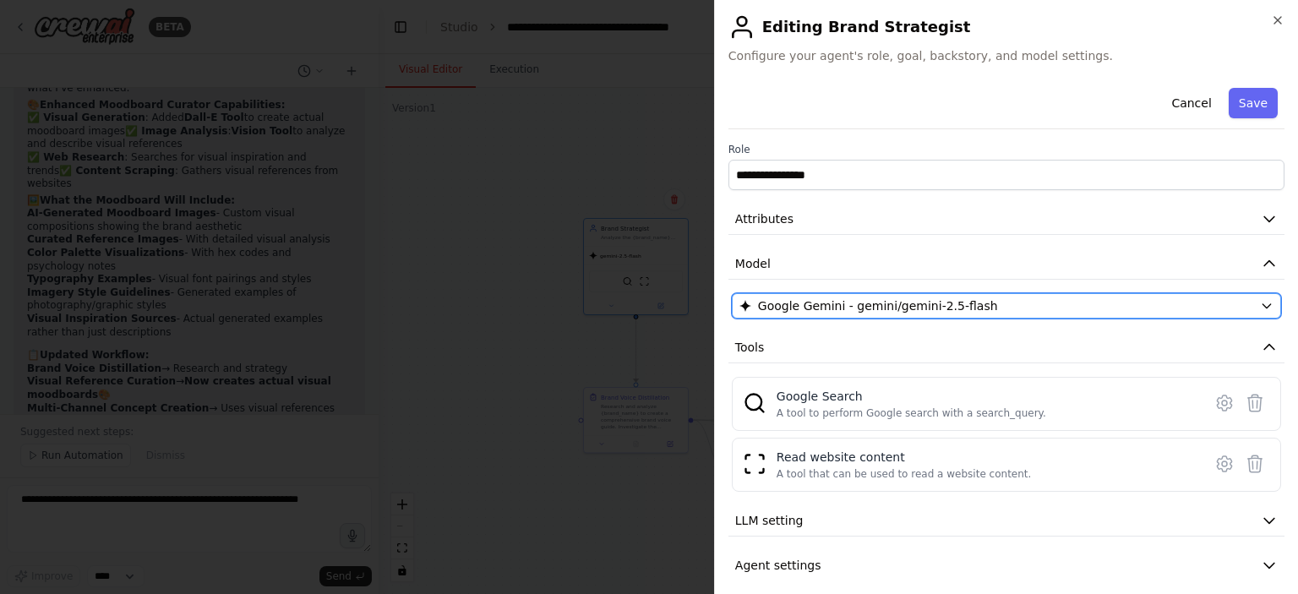
click at [975, 308] on div "Google Gemini - gemini/gemini-2.5-flash" at bounding box center [996, 305] width 514 height 17
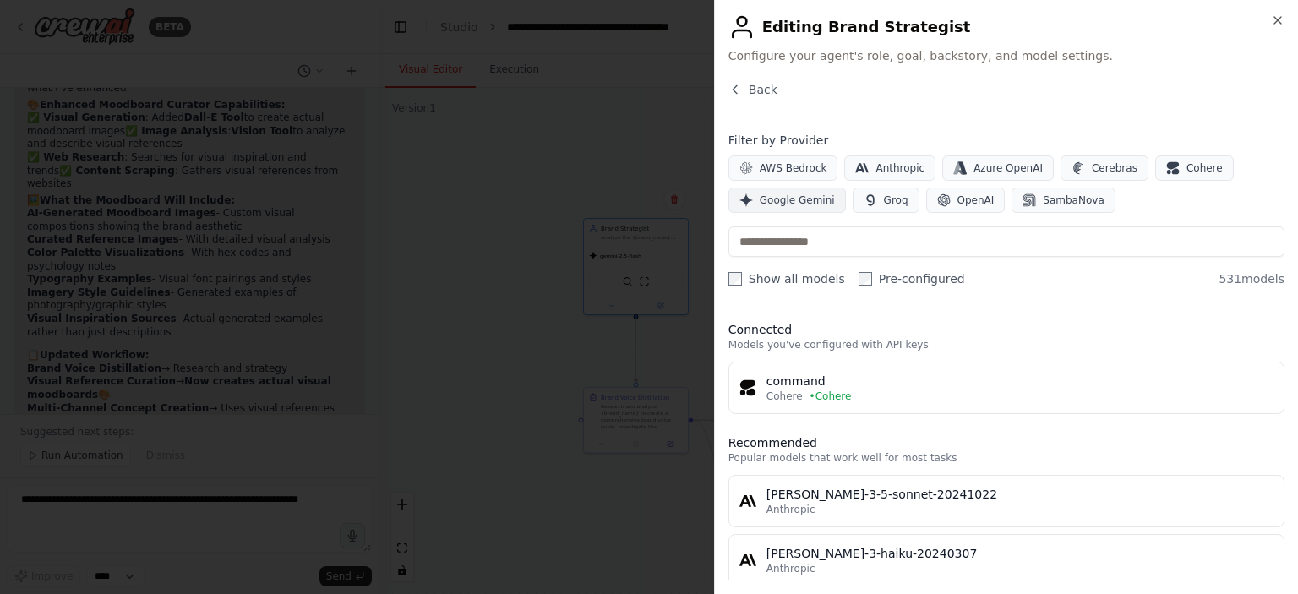
click at [804, 204] on span "Google Gemini" at bounding box center [797, 201] width 75 height 14
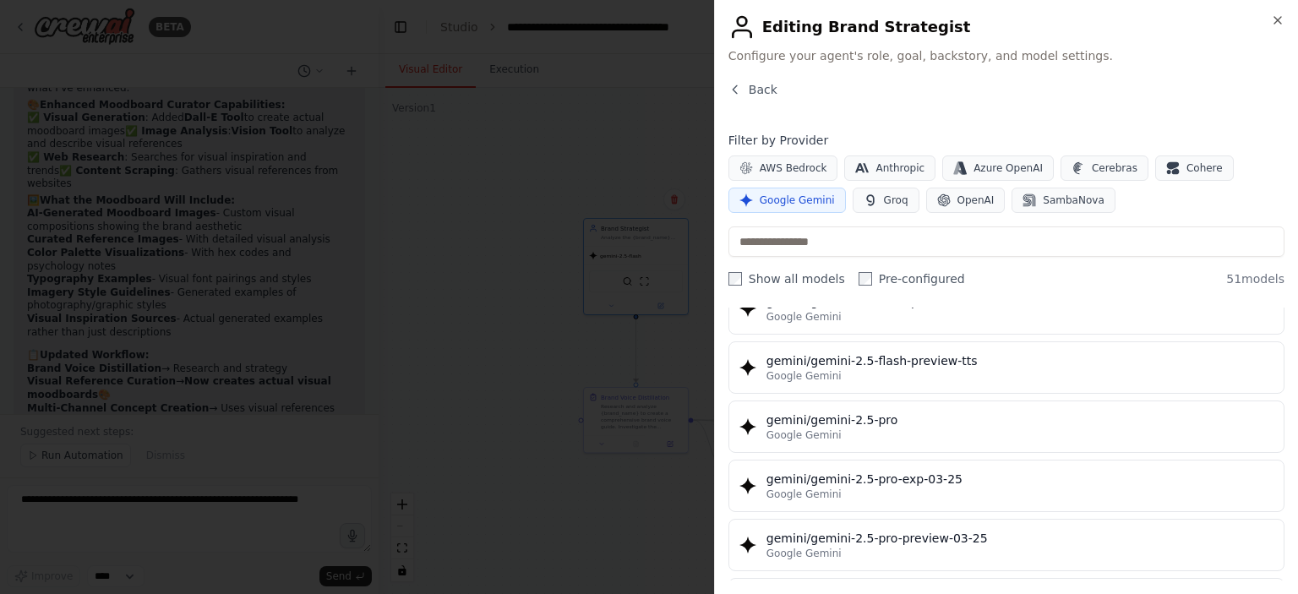
scroll to position [1859, 0]
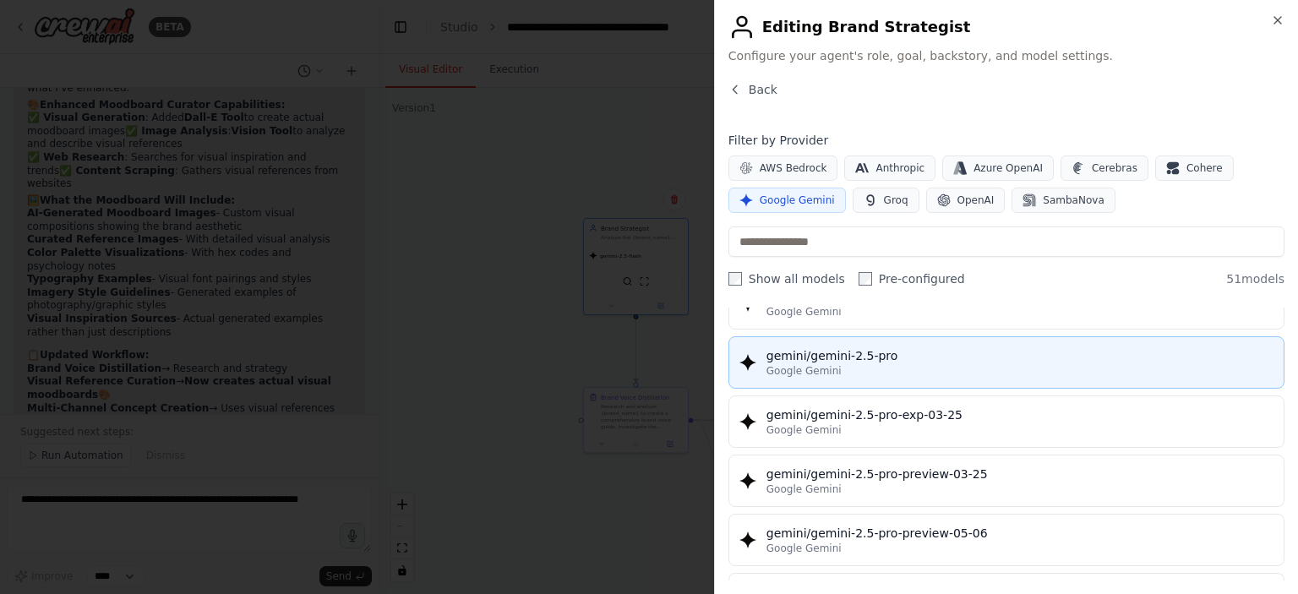
click at [875, 347] on div "gemini/gemini-2.5-pro" at bounding box center [1019, 355] width 507 height 17
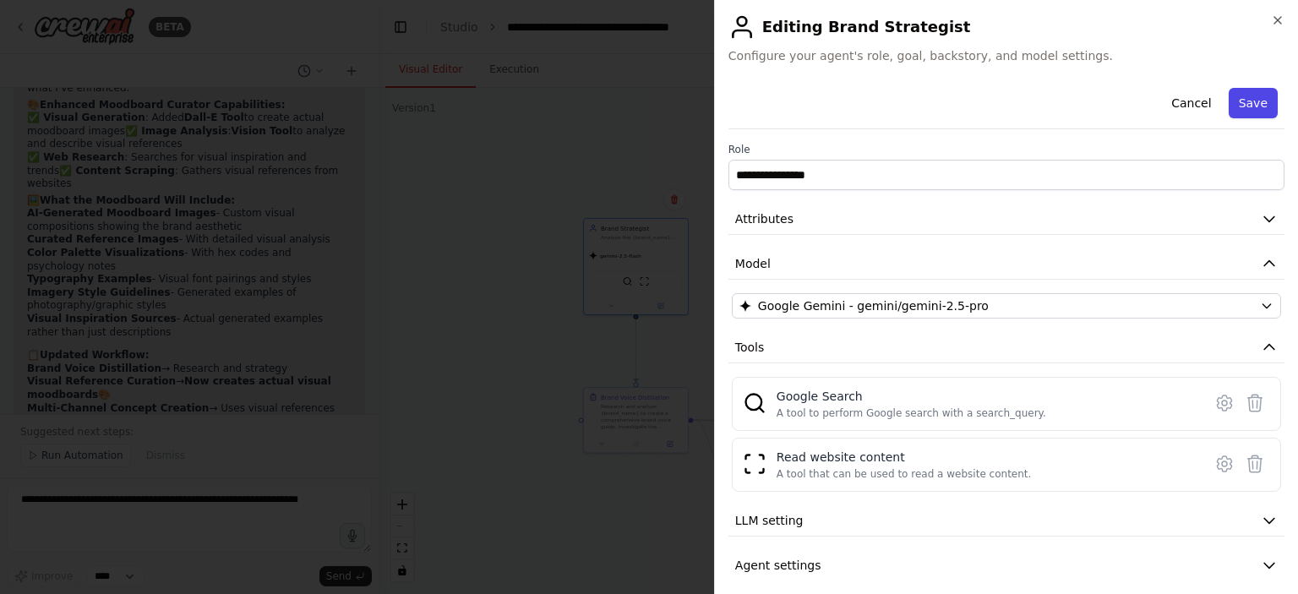
click at [1246, 103] on button "Save" at bounding box center [1253, 103] width 49 height 30
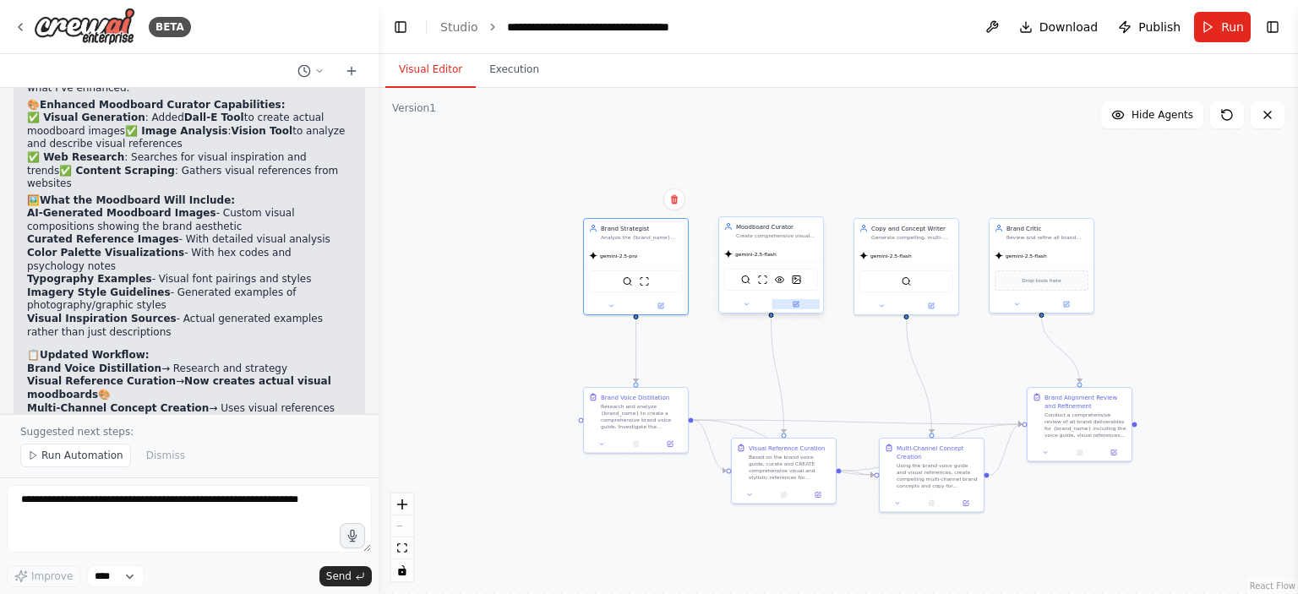
click at [802, 300] on button at bounding box center [796, 304] width 48 height 10
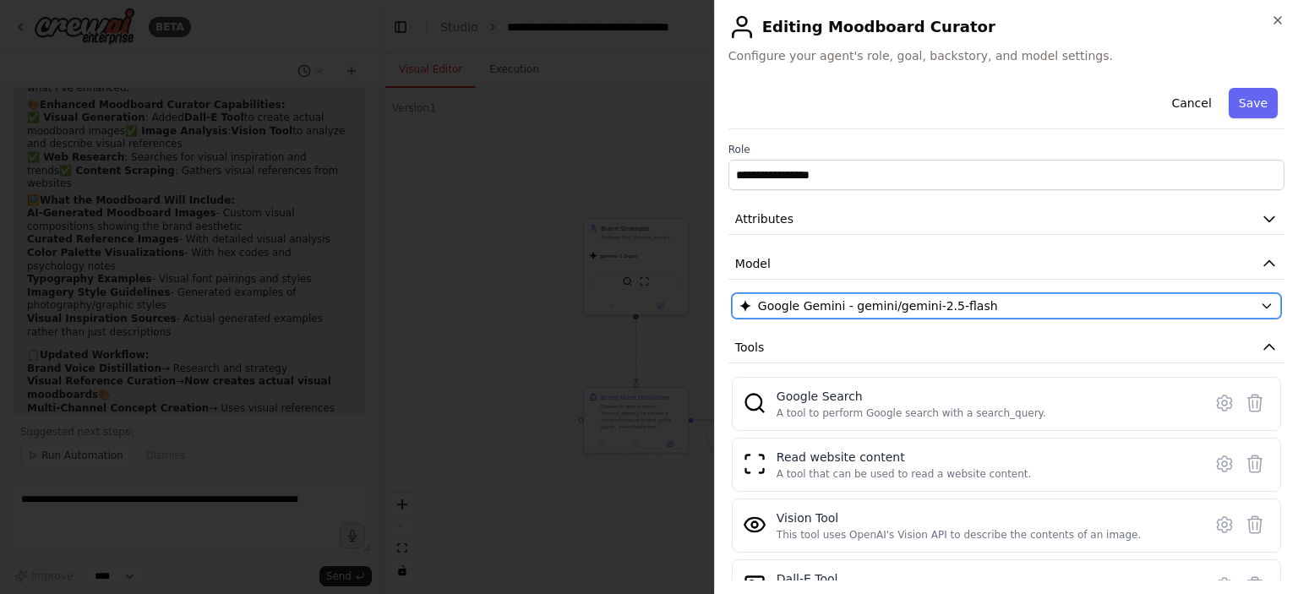
click at [883, 303] on span "Google Gemini - gemini/gemini-2.5-flash" at bounding box center [878, 305] width 240 height 17
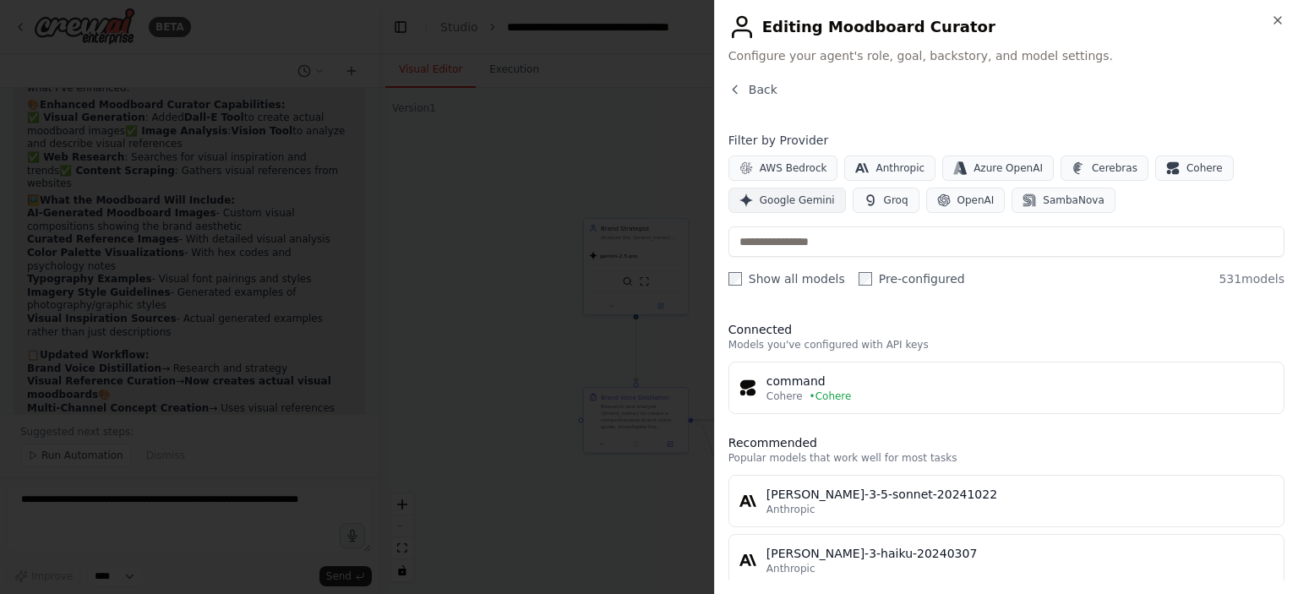
click at [792, 202] on span "Google Gemini" at bounding box center [797, 201] width 75 height 14
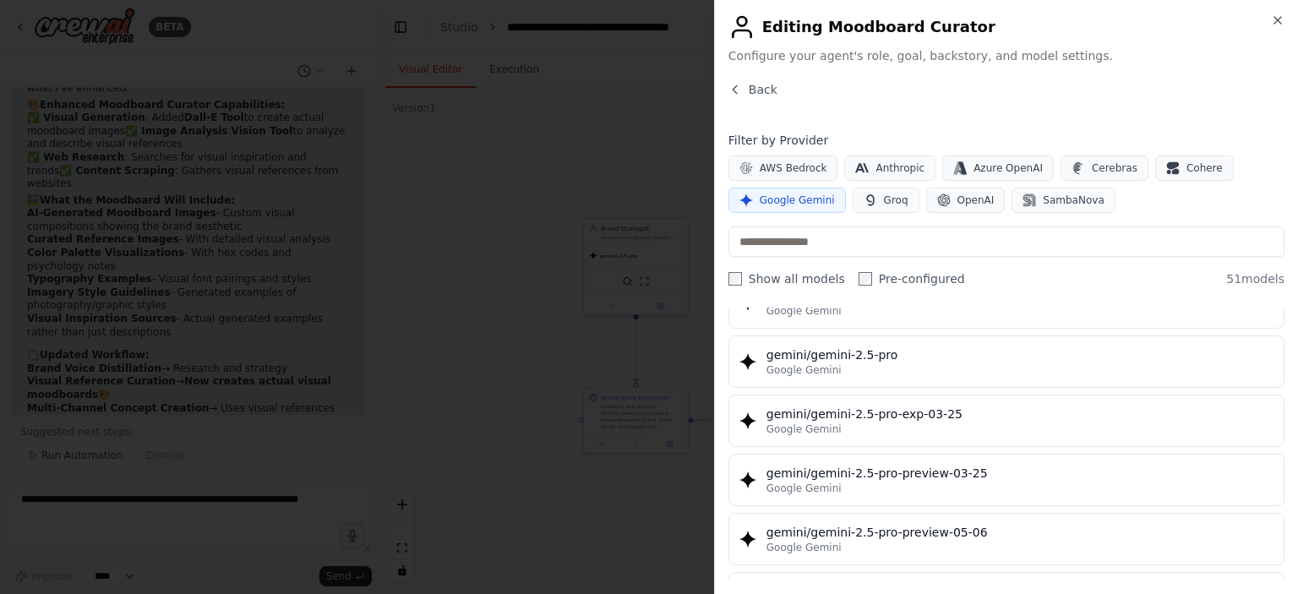
scroll to position [1775, 0]
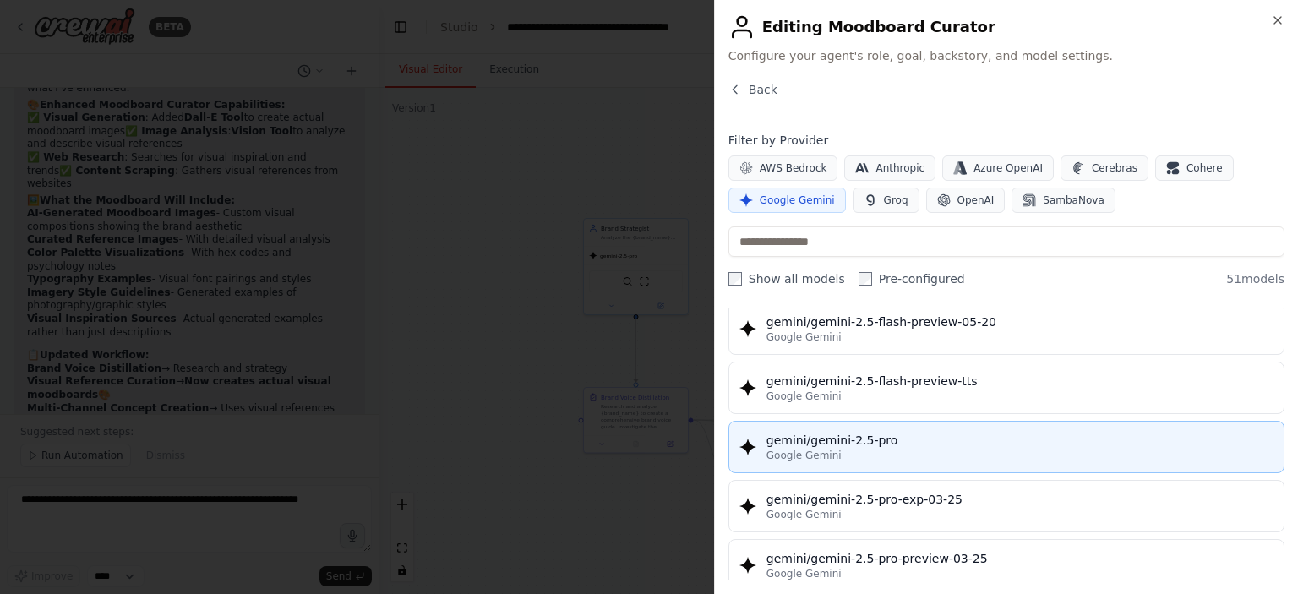
click at [913, 433] on div "gemini/gemini-2.5-pro" at bounding box center [1019, 440] width 507 height 17
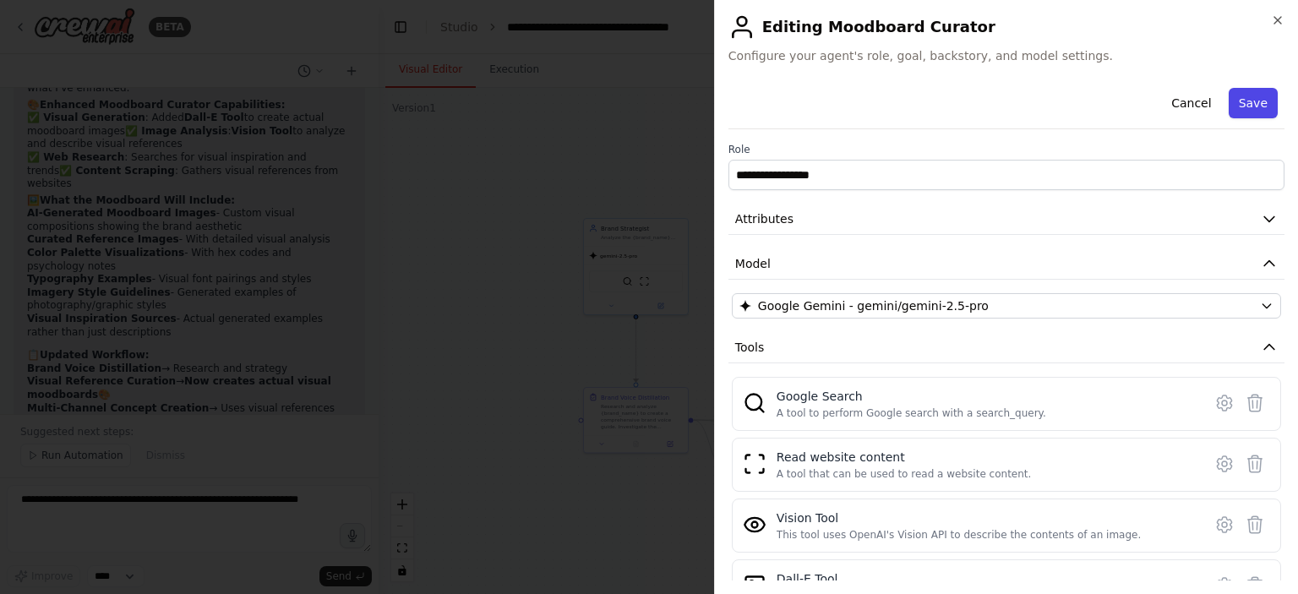
click at [1248, 101] on button "Save" at bounding box center [1253, 103] width 49 height 30
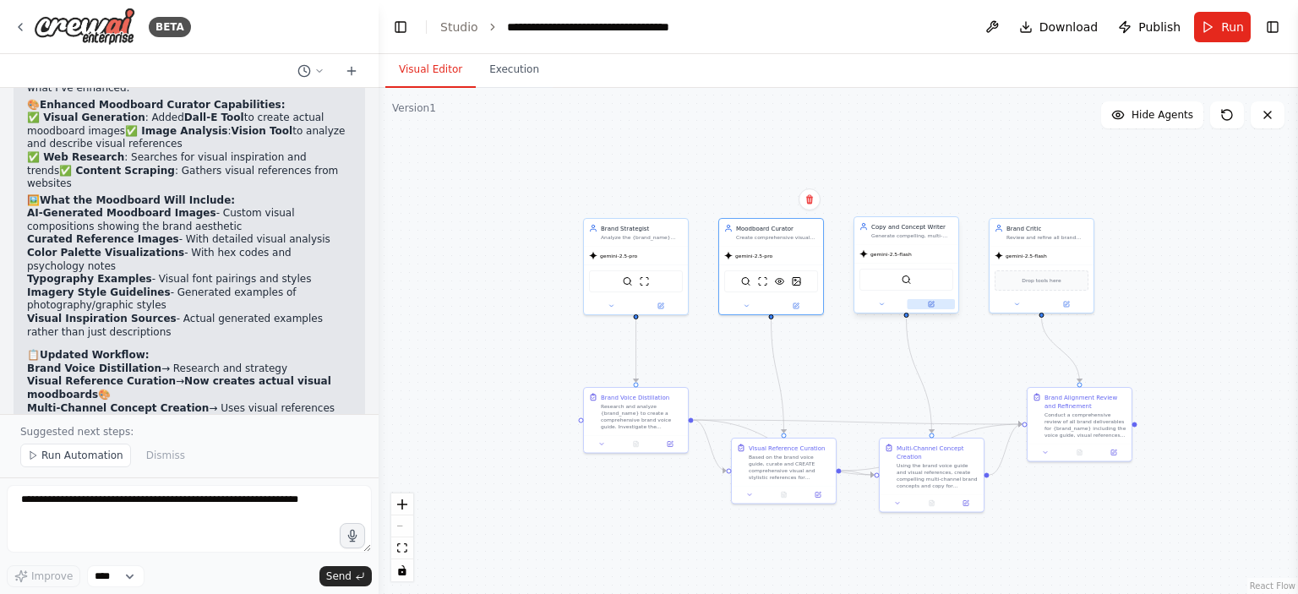
click at [931, 303] on icon at bounding box center [932, 304] width 4 height 4
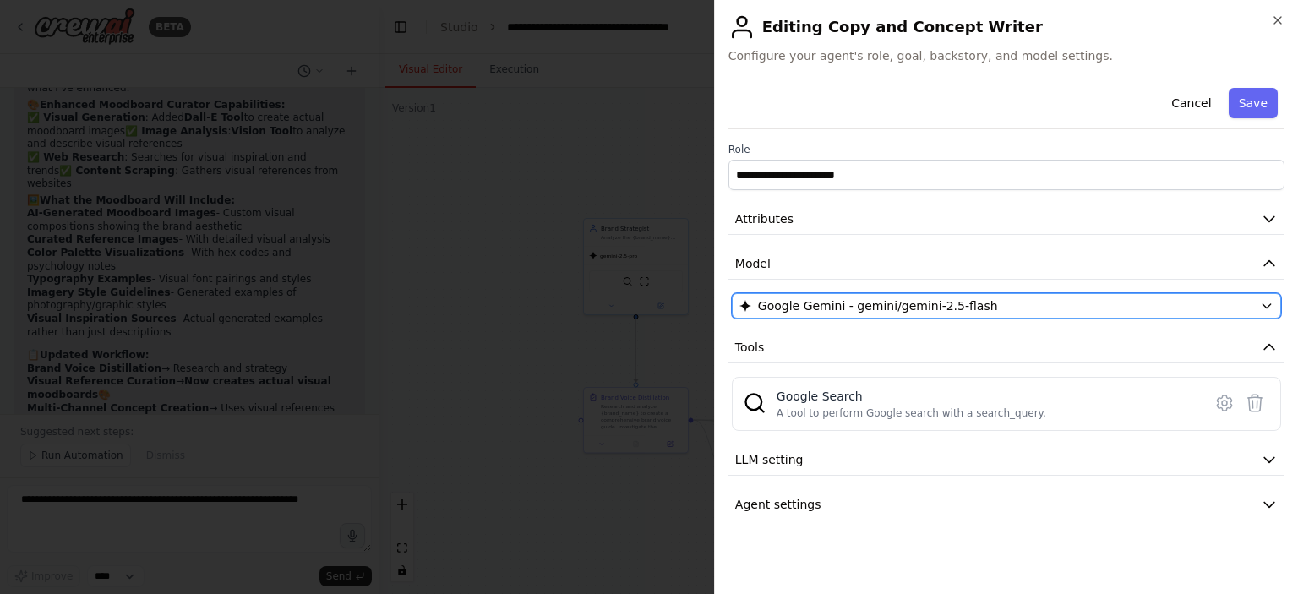
click at [875, 306] on span "Google Gemini - gemini/gemini-2.5-flash" at bounding box center [878, 305] width 240 height 17
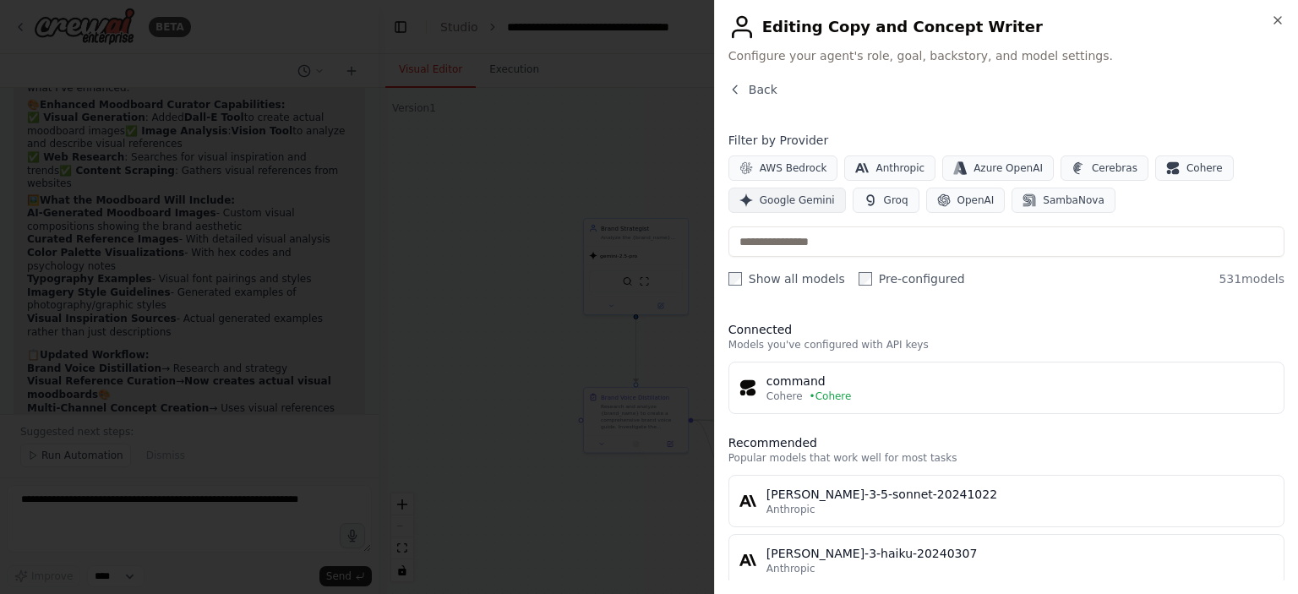
click at [790, 203] on span "Google Gemini" at bounding box center [797, 201] width 75 height 14
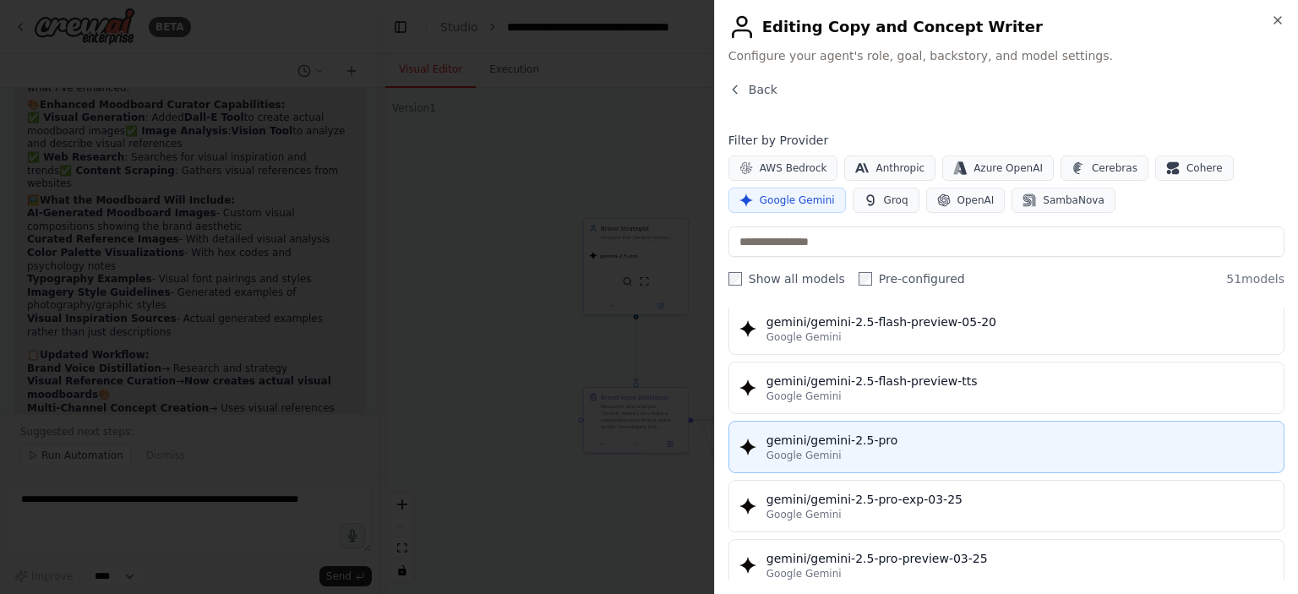
click at [859, 449] on div "Google Gemini" at bounding box center [1019, 456] width 507 height 14
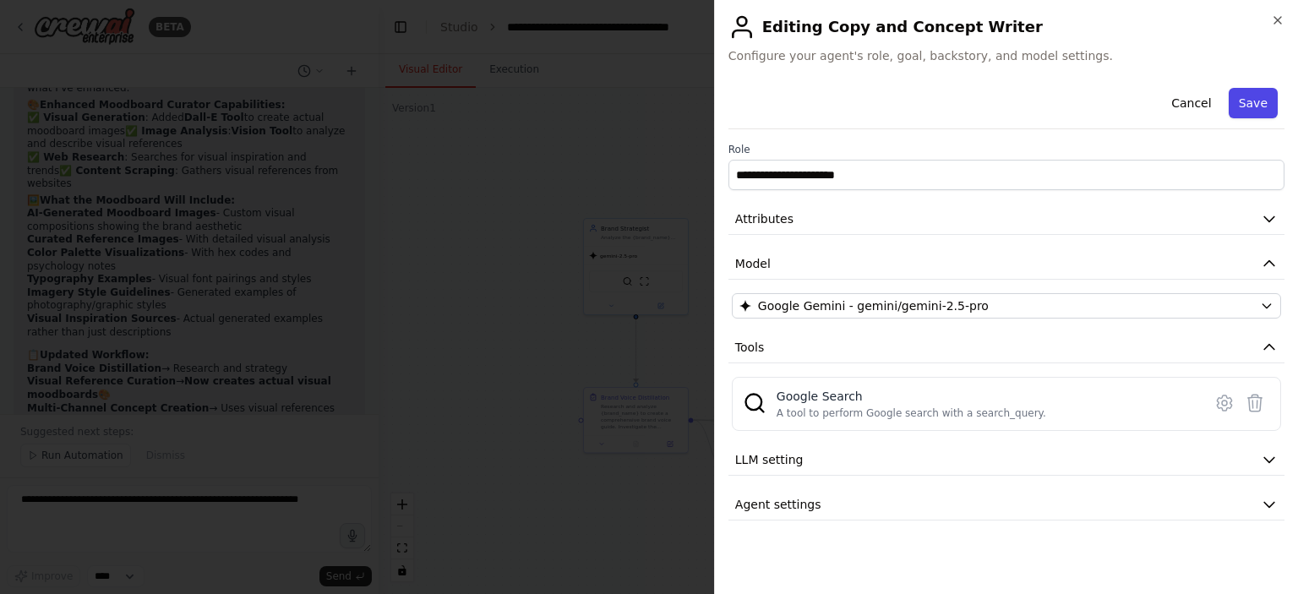
click at [1252, 111] on button "Save" at bounding box center [1253, 103] width 49 height 30
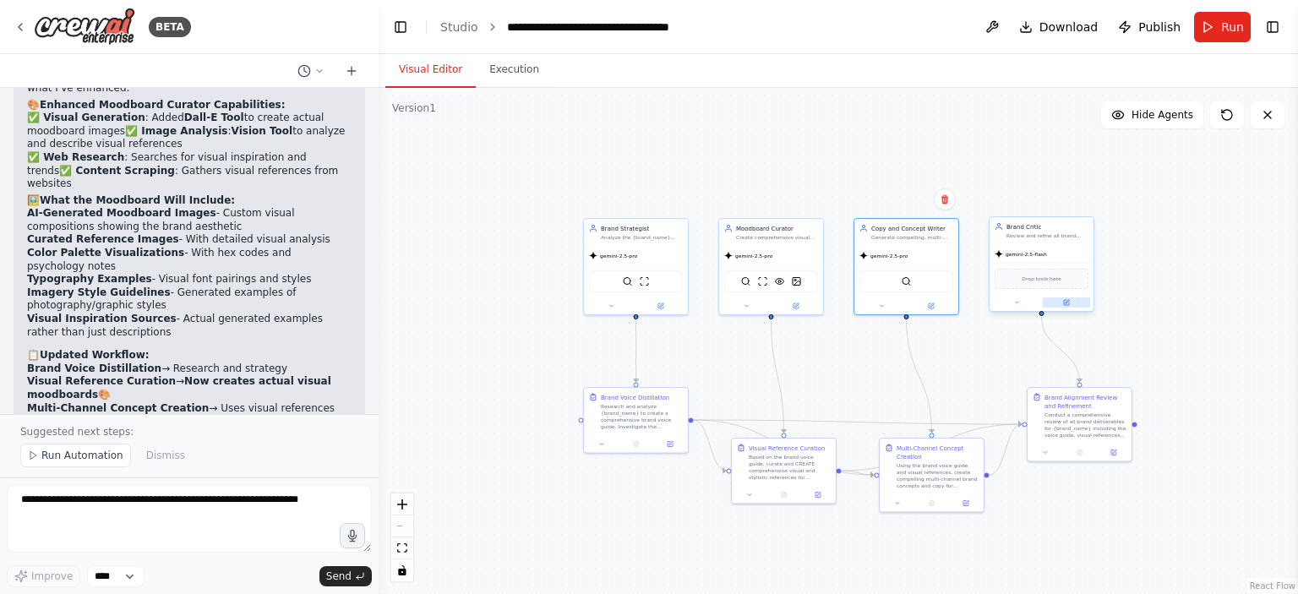
click at [1064, 304] on icon at bounding box center [1066, 302] width 7 height 7
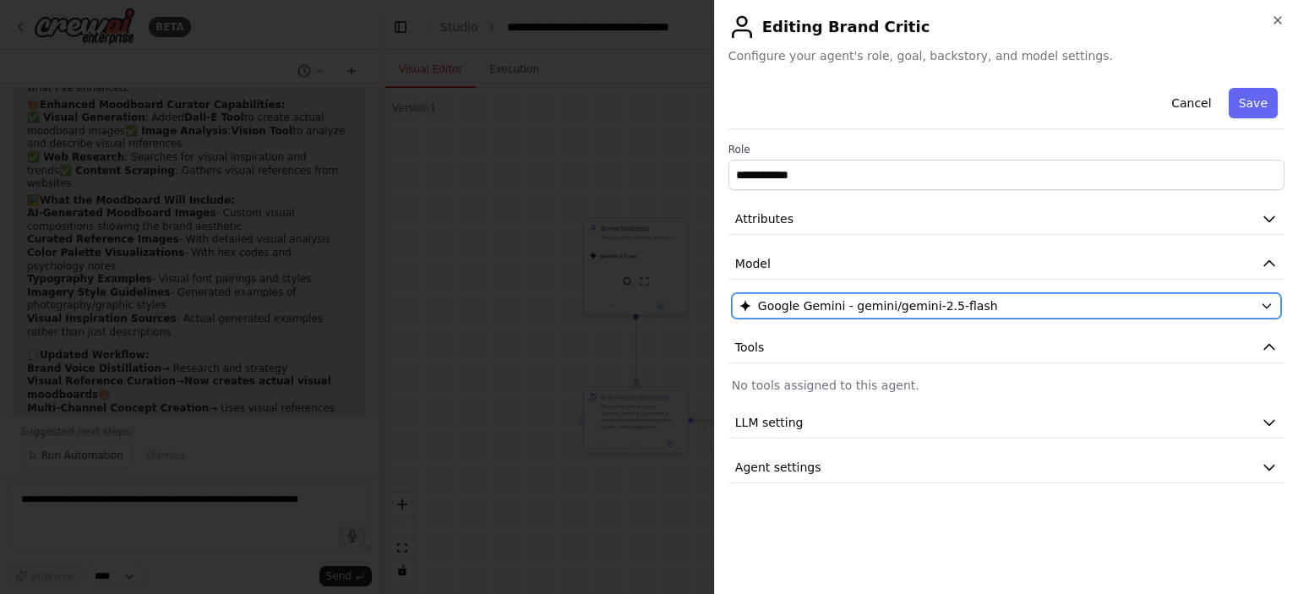
click at [992, 311] on div "Google Gemini - gemini/gemini-2.5-flash" at bounding box center [996, 305] width 514 height 17
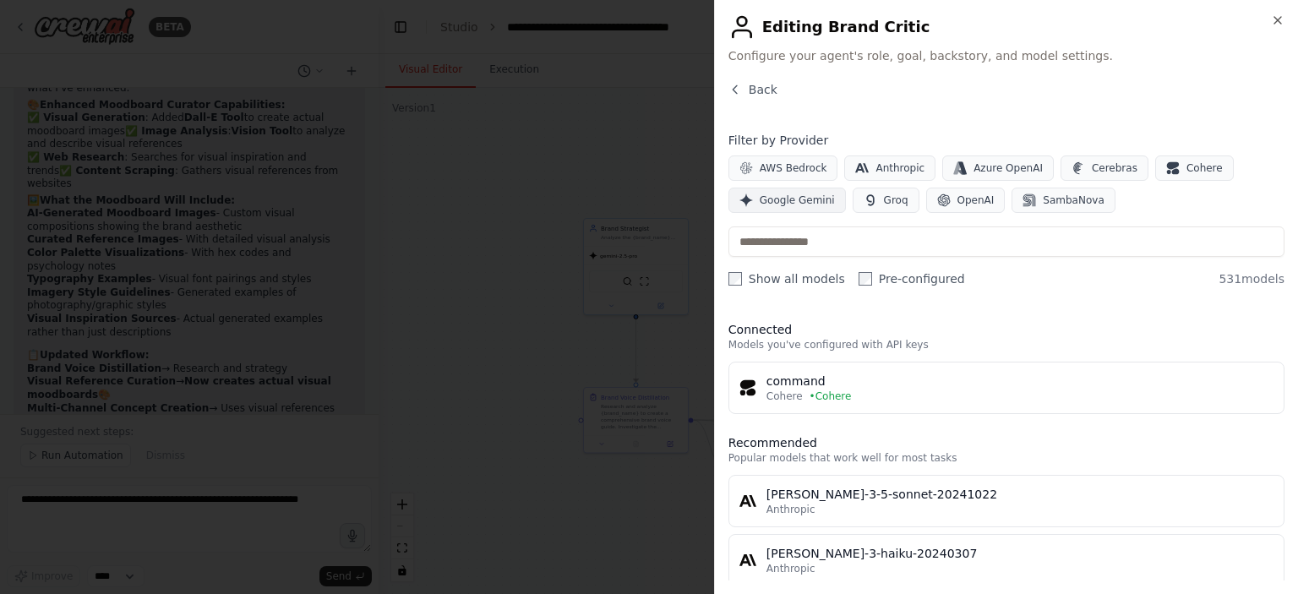
click at [794, 198] on span "Google Gemini" at bounding box center [797, 201] width 75 height 14
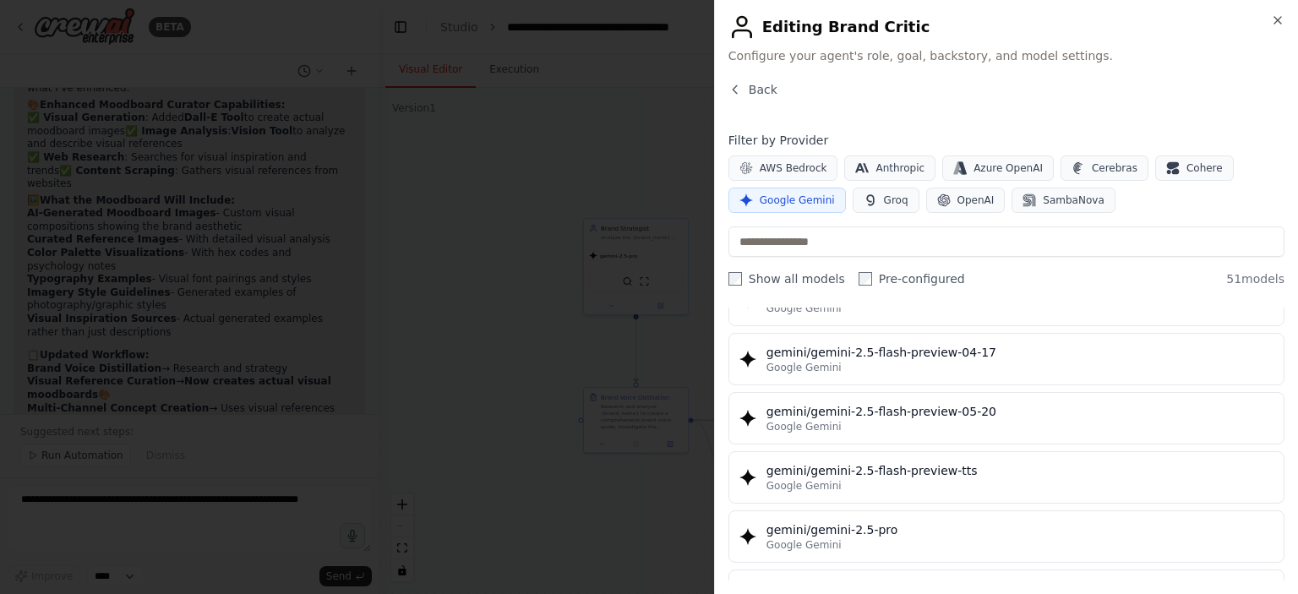
scroll to position [1690, 0]
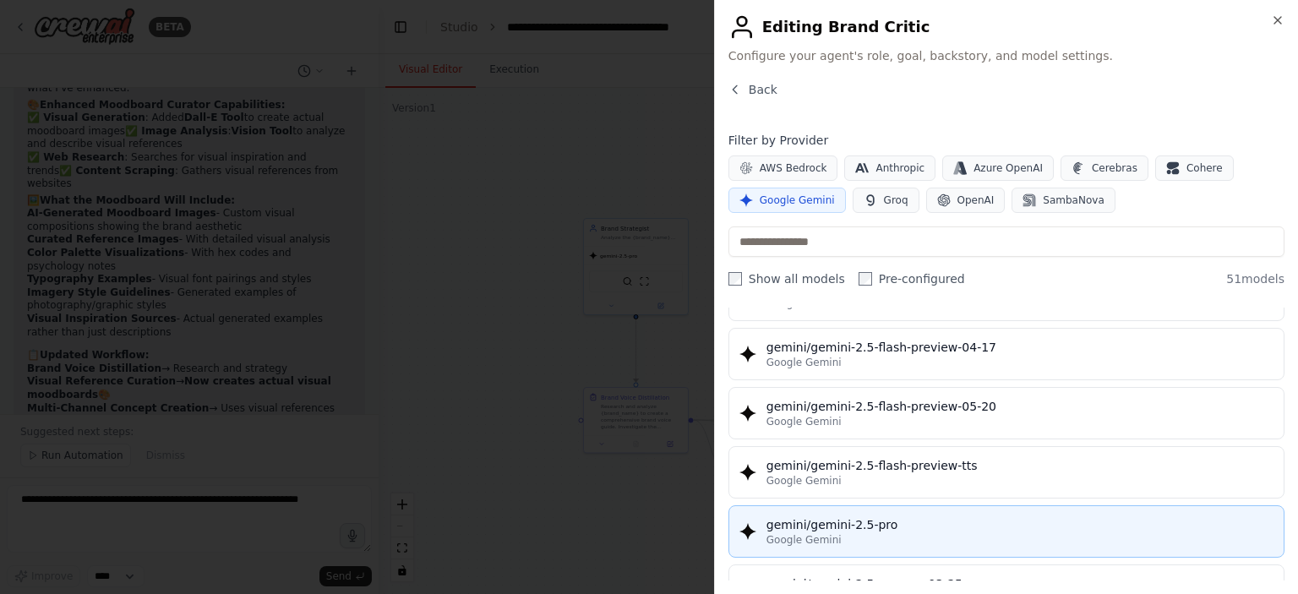
click at [902, 516] on div "gemini/gemini-2.5-pro" at bounding box center [1019, 524] width 507 height 17
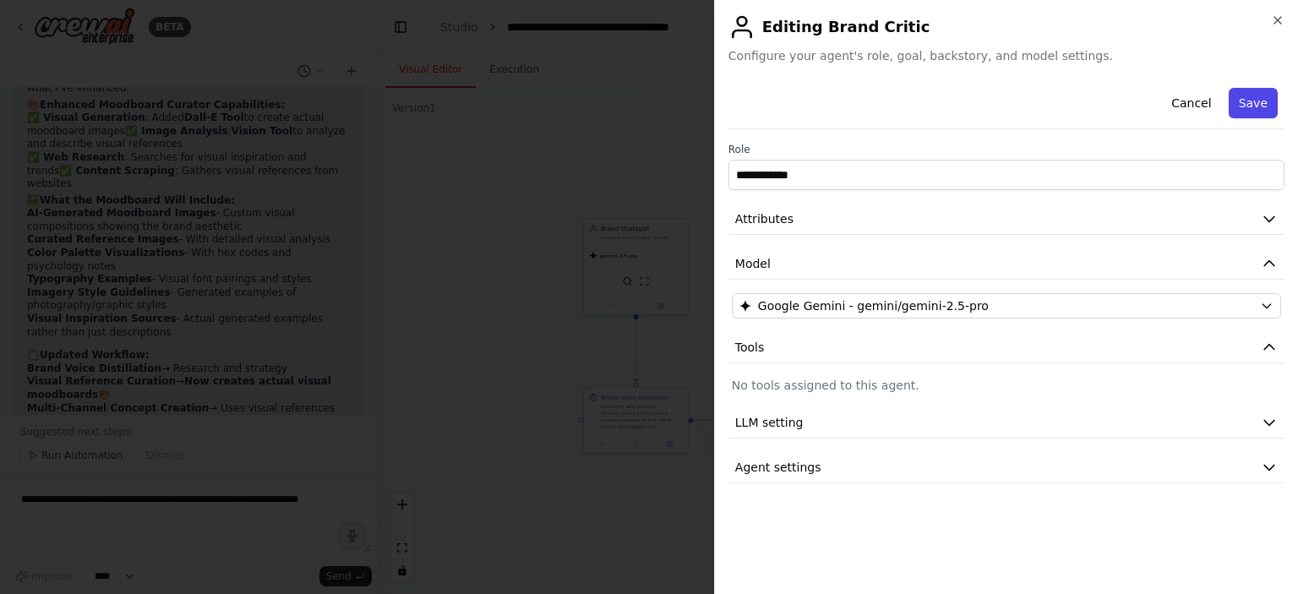
click at [1247, 98] on button "Save" at bounding box center [1253, 103] width 49 height 30
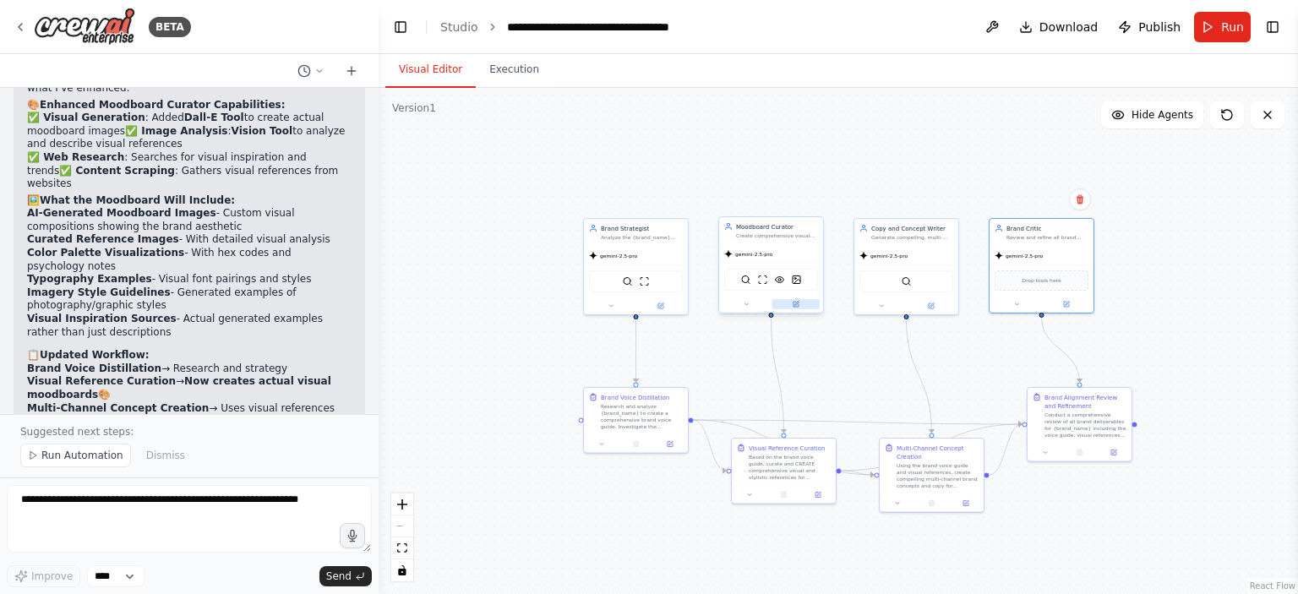
click at [794, 303] on icon at bounding box center [796, 304] width 4 height 4
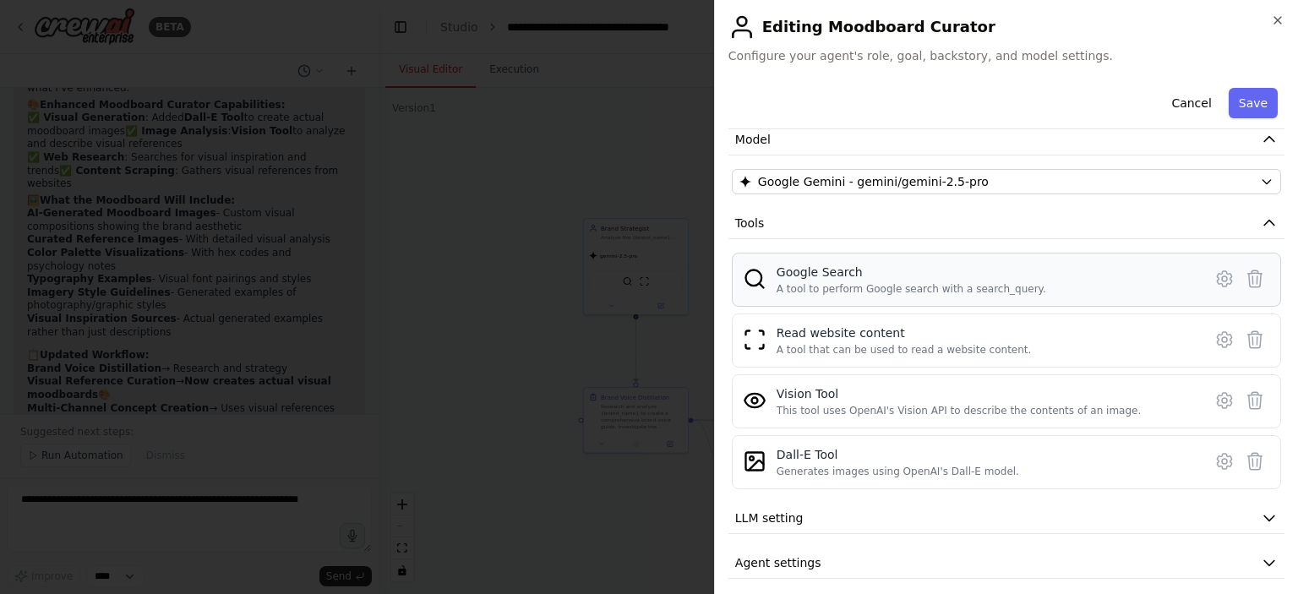
scroll to position [133, 0]
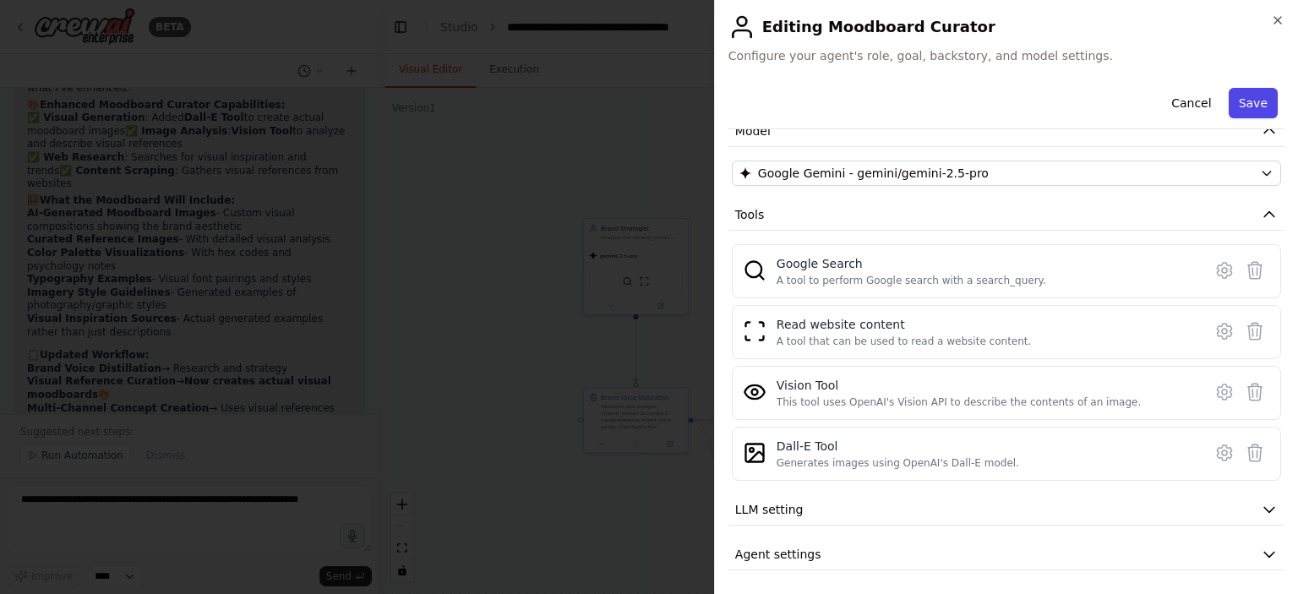
click at [1238, 101] on button "Save" at bounding box center [1253, 103] width 49 height 30
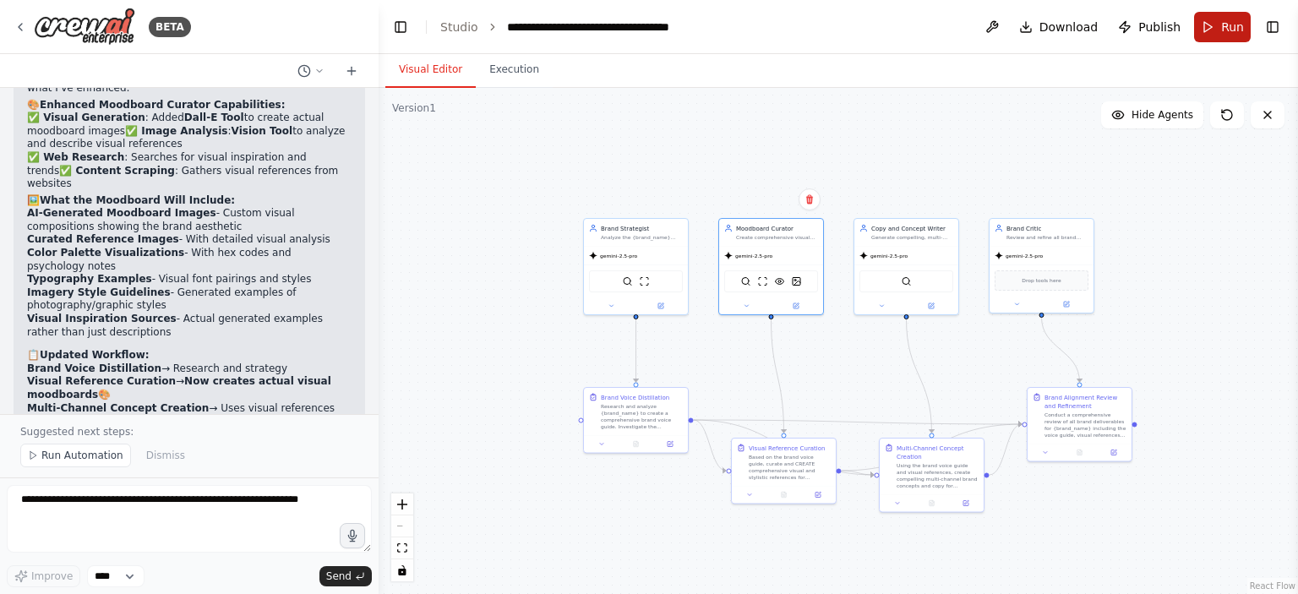
click at [1218, 26] on button "Run" at bounding box center [1222, 27] width 57 height 30
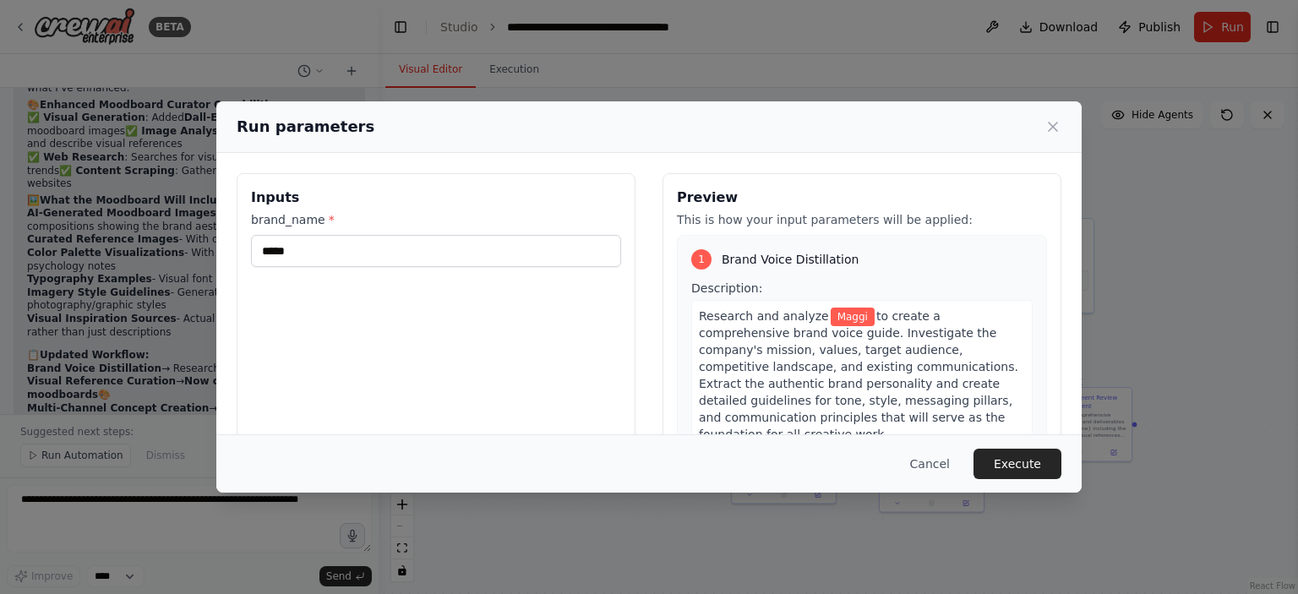
click at [997, 462] on button "Execute" at bounding box center [1017, 464] width 88 height 30
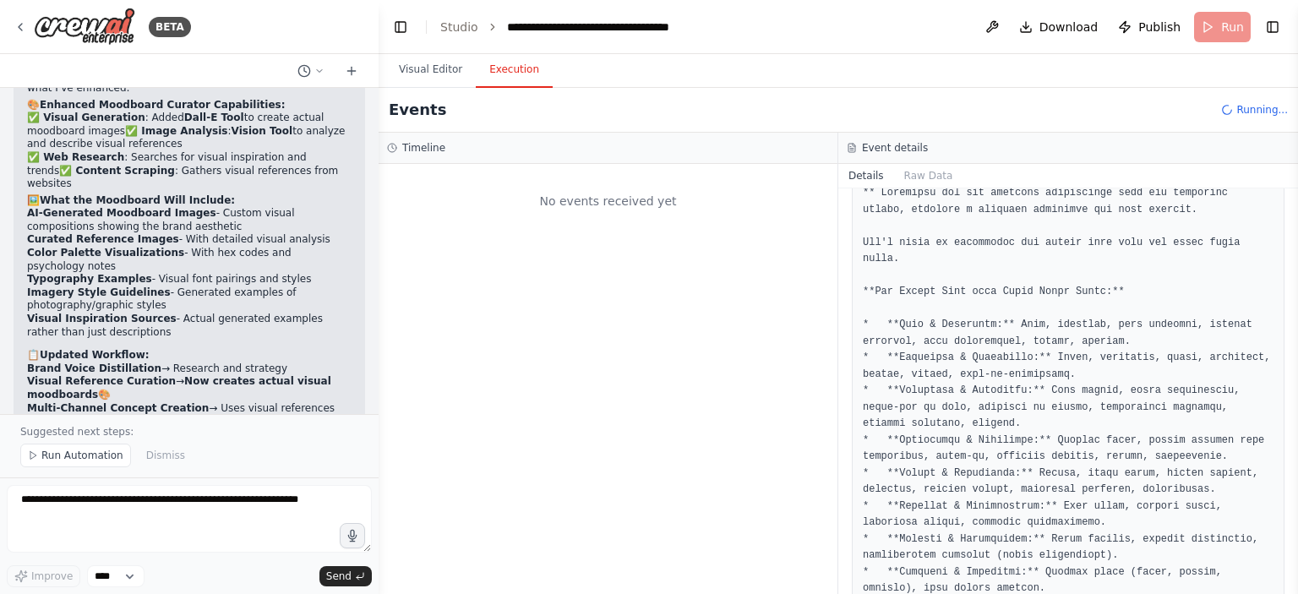
click at [510, 63] on button "Execution" at bounding box center [514, 69] width 77 height 35
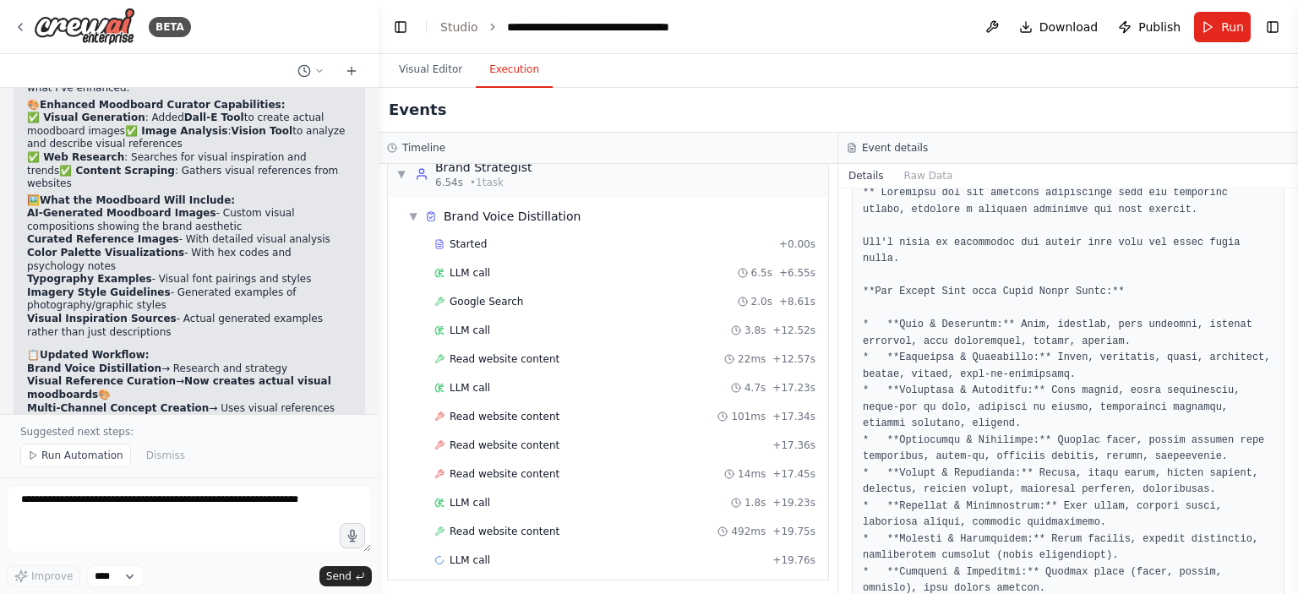
scroll to position [0, 0]
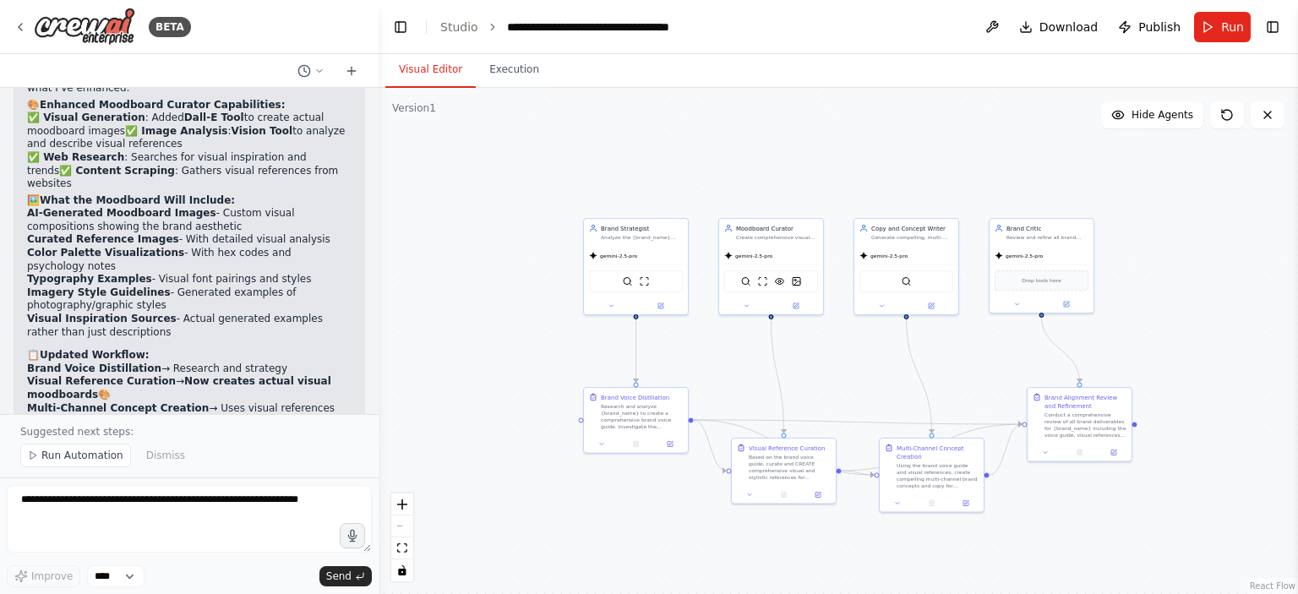
click at [433, 79] on button "Visual Editor" at bounding box center [430, 69] width 90 height 35
click at [664, 307] on button at bounding box center [661, 304] width 48 height 10
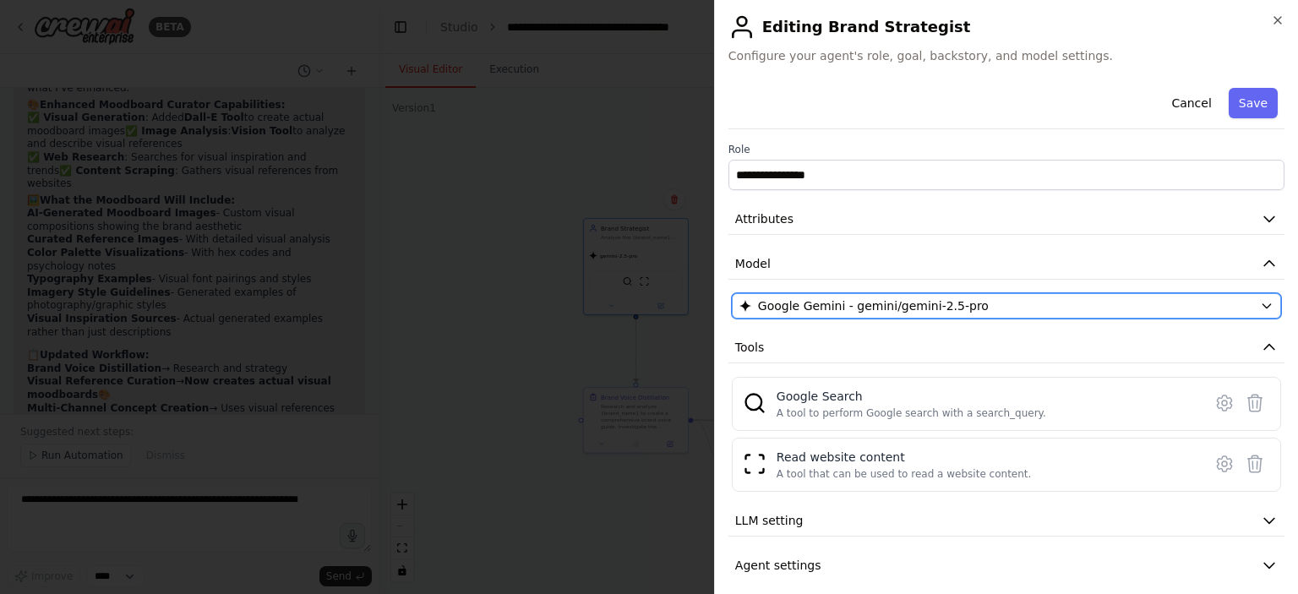
click at [825, 302] on span "Google Gemini - gemini/gemini-2.5-pro" at bounding box center [873, 305] width 231 height 17
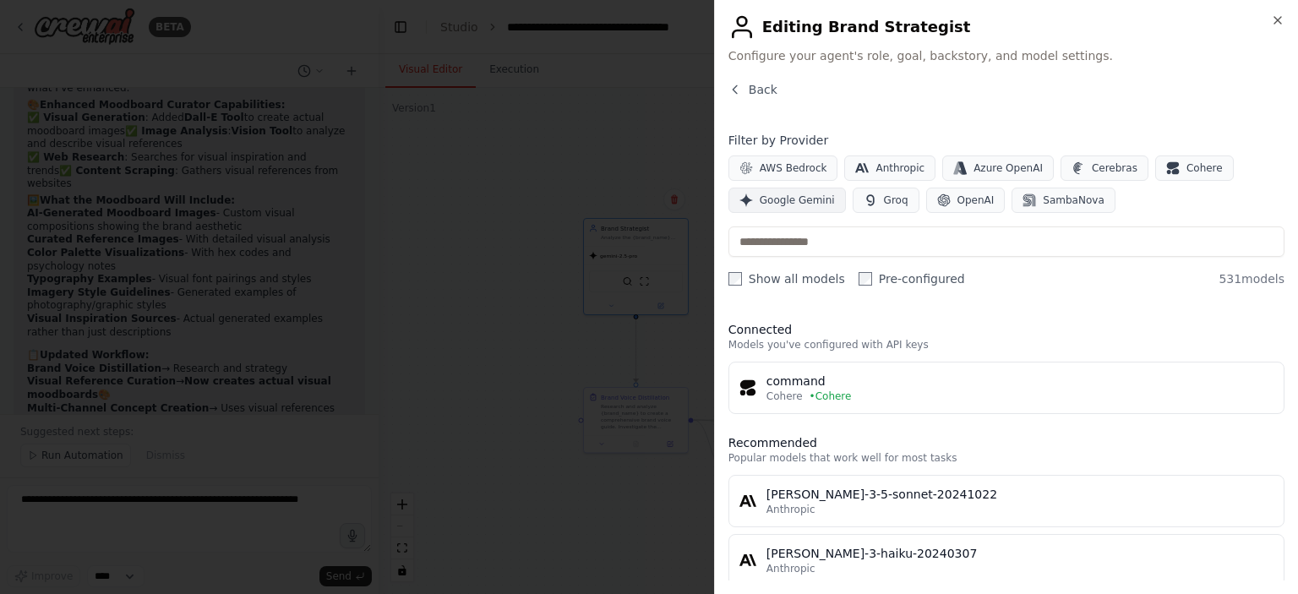
click at [789, 194] on span "Google Gemini" at bounding box center [797, 201] width 75 height 14
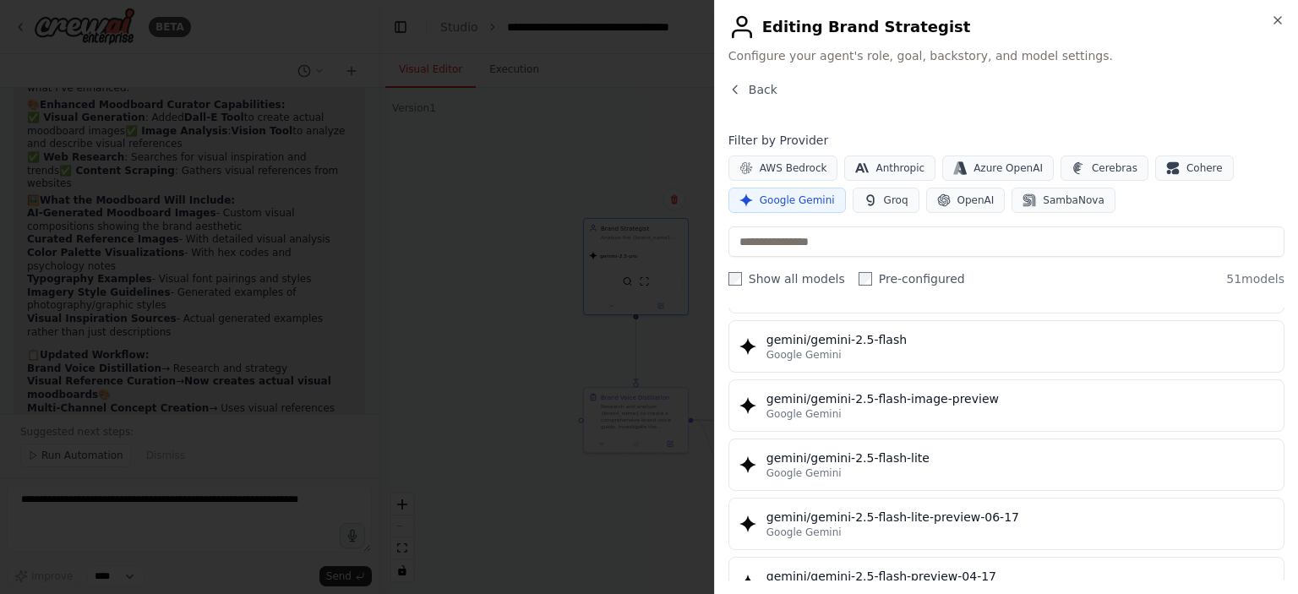
scroll to position [1437, 0]
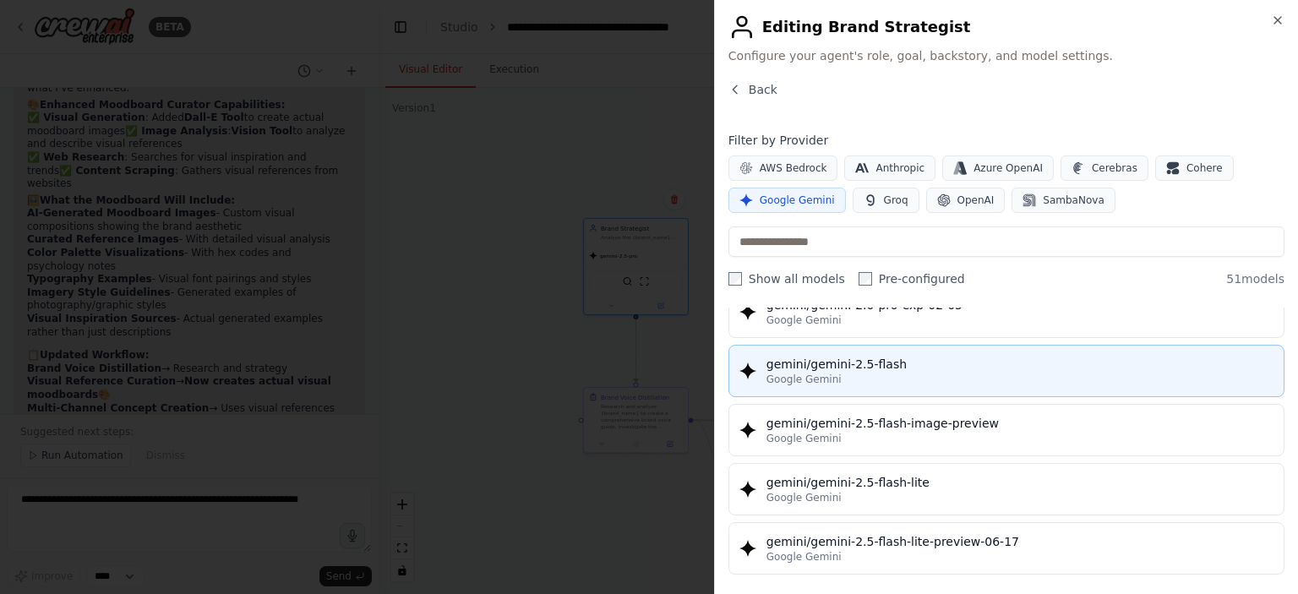
click at [855, 375] on div "Google Gemini" at bounding box center [1019, 380] width 507 height 14
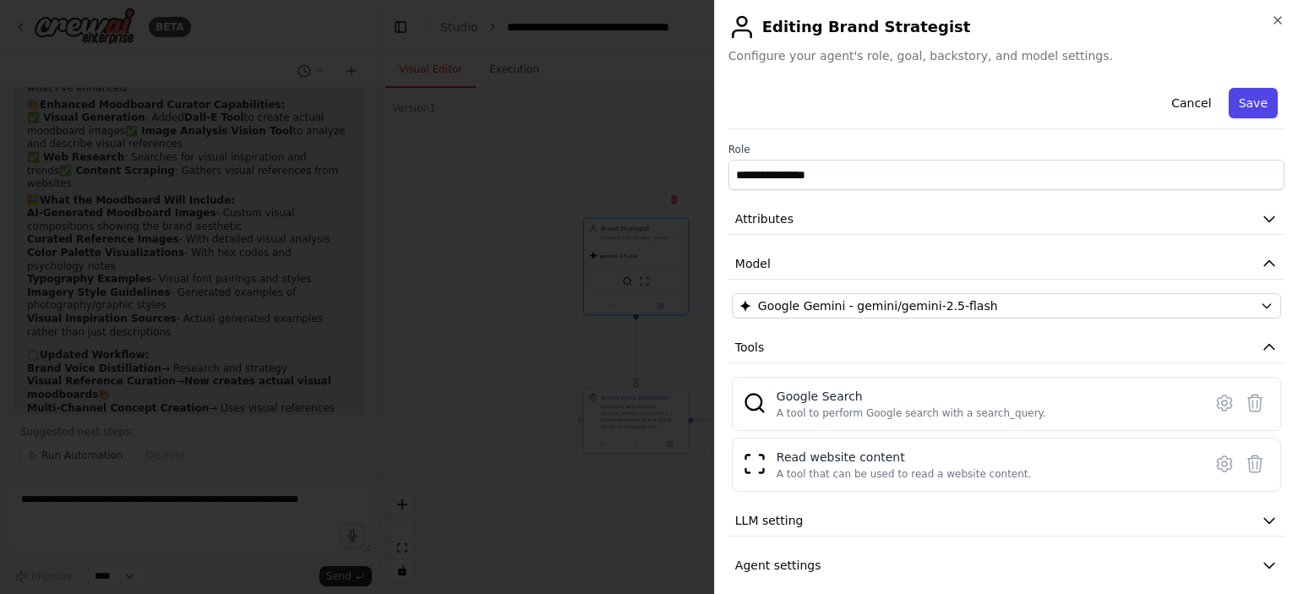
click at [1237, 108] on button "Save" at bounding box center [1253, 103] width 49 height 30
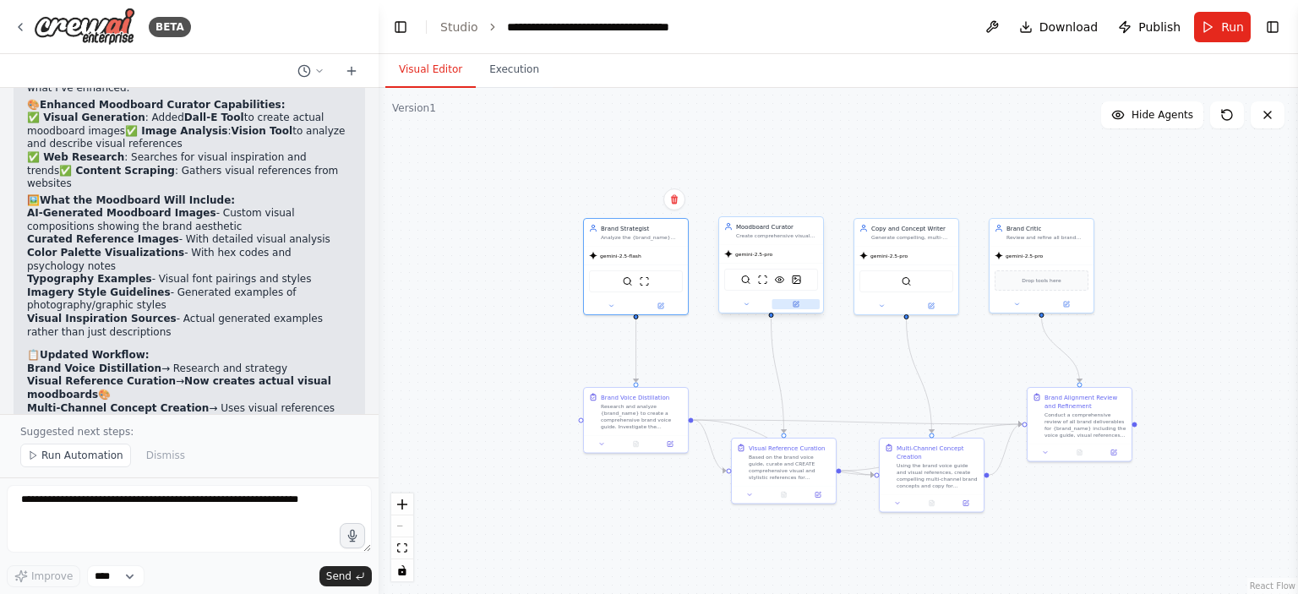
click at [799, 301] on button at bounding box center [796, 304] width 48 height 10
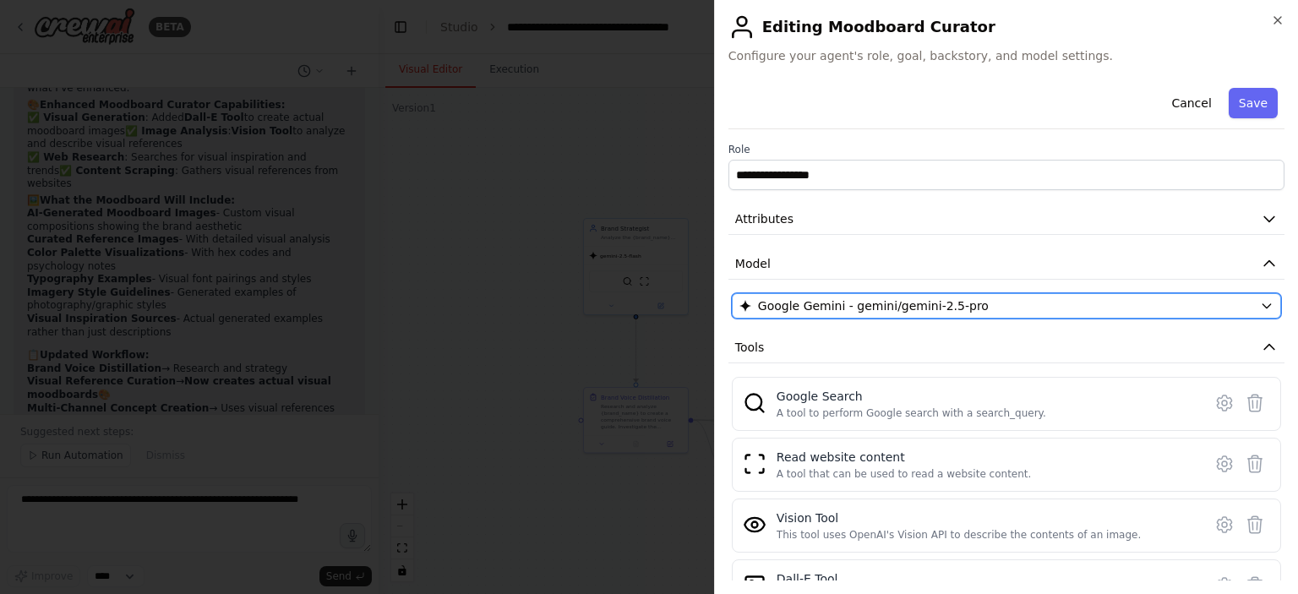
click at [882, 300] on span "Google Gemini - gemini/gemini-2.5-pro" at bounding box center [873, 305] width 231 height 17
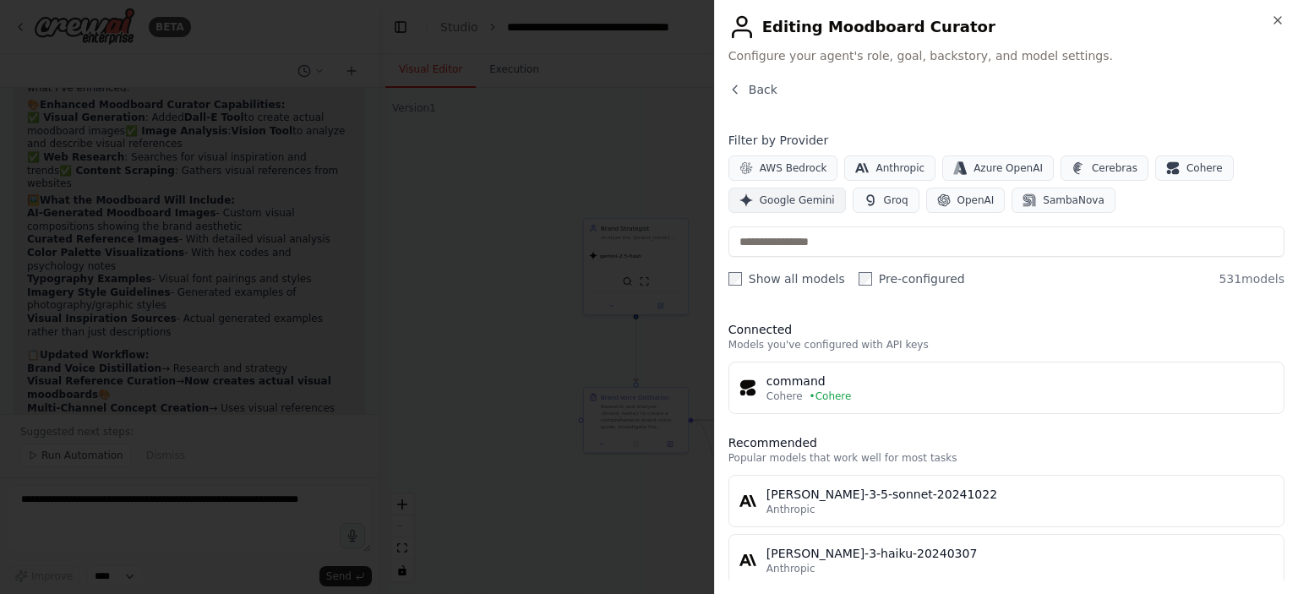
click at [780, 196] on span "Google Gemini" at bounding box center [797, 201] width 75 height 14
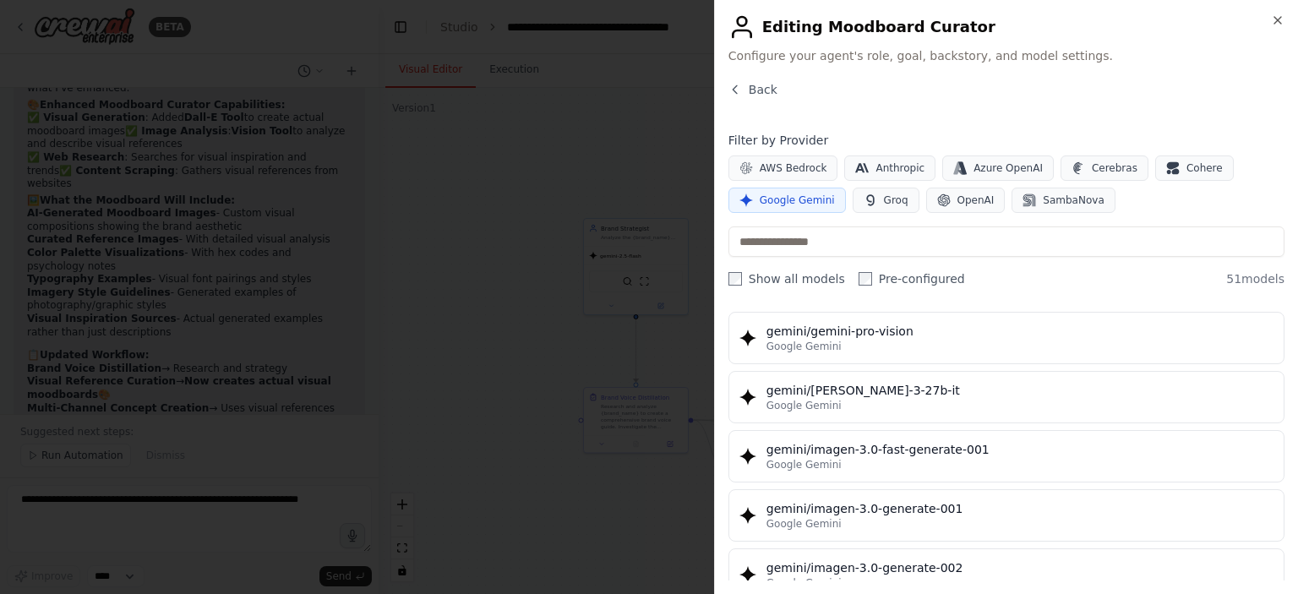
scroll to position [2617, 0]
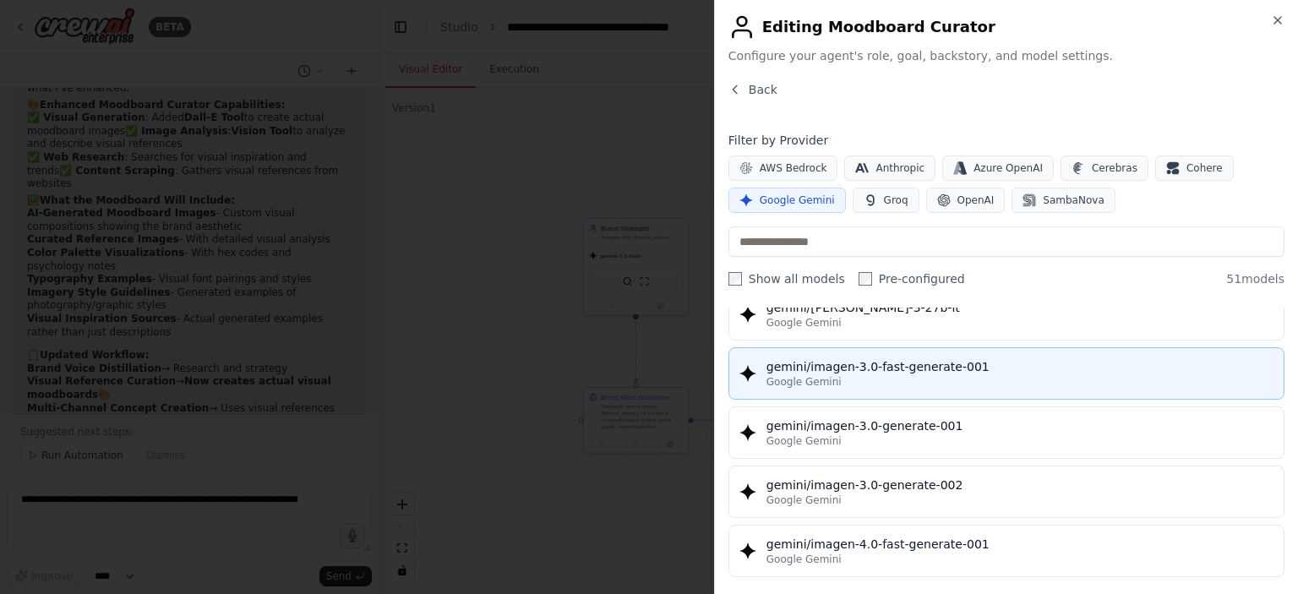
click at [887, 375] on div "Google Gemini" at bounding box center [1019, 382] width 507 height 14
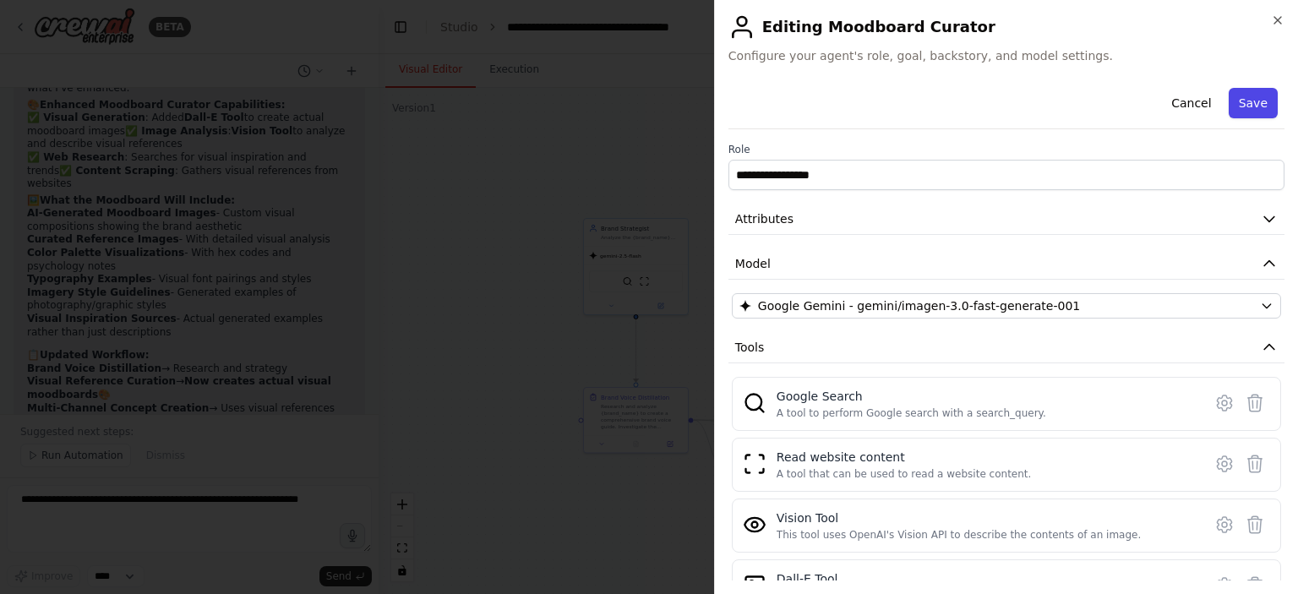
click at [1247, 101] on button "Save" at bounding box center [1253, 103] width 49 height 30
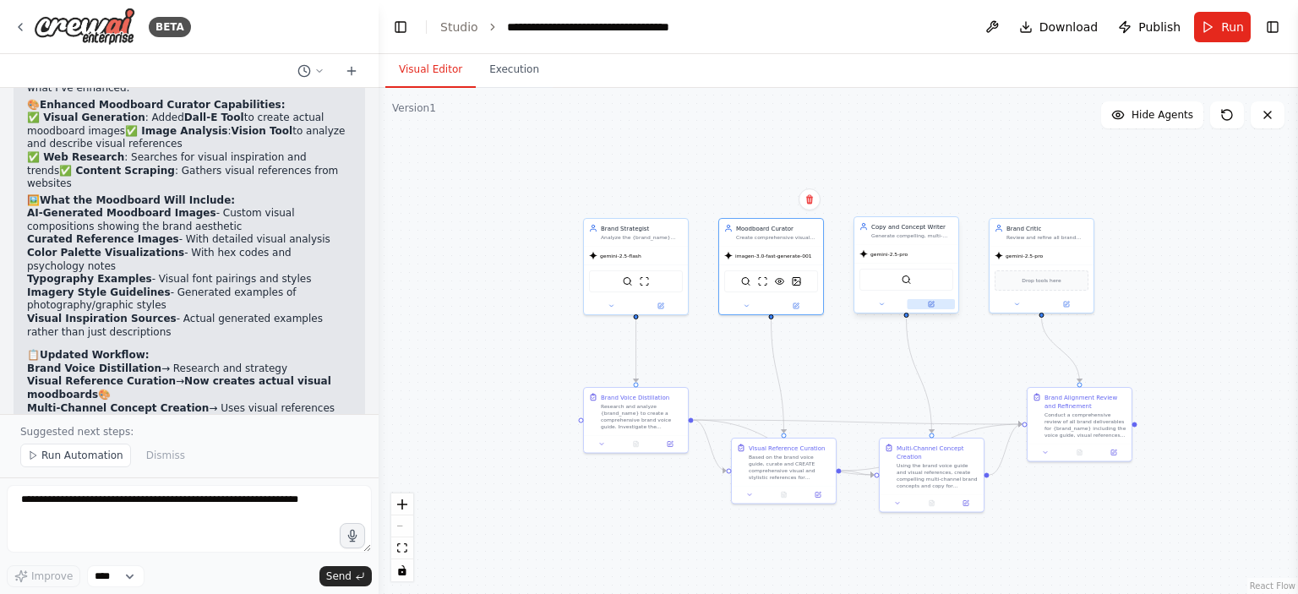
click at [930, 305] on icon at bounding box center [931, 304] width 5 height 5
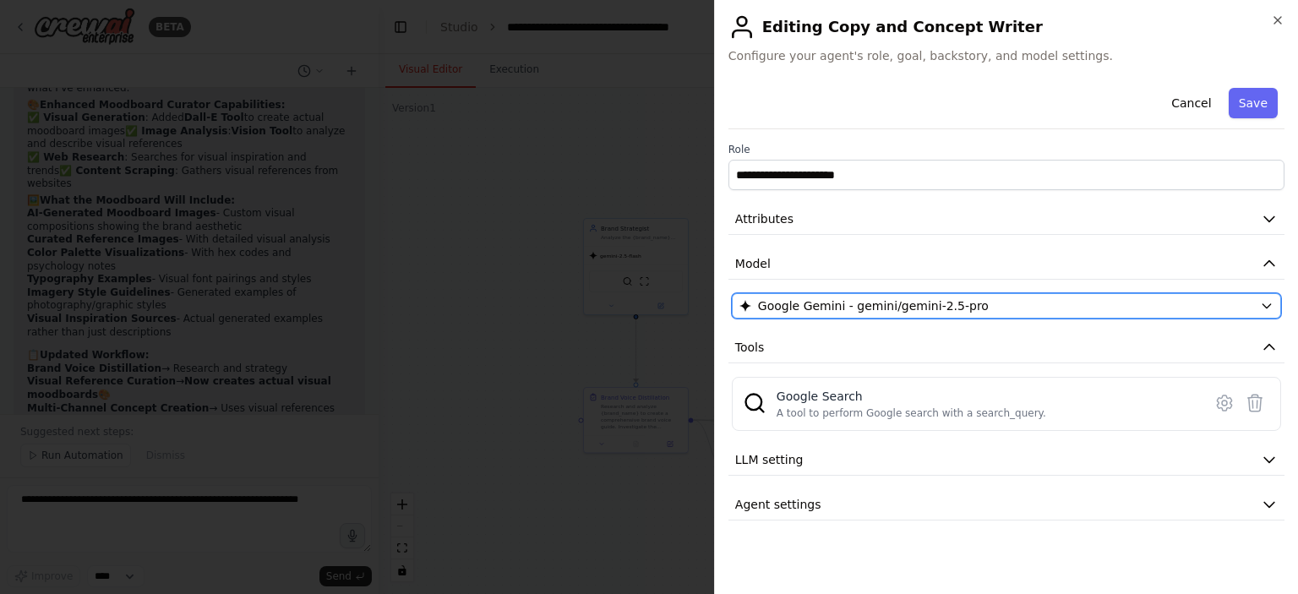
click at [915, 307] on span "Google Gemini - gemini/gemini-2.5-pro" at bounding box center [873, 305] width 231 height 17
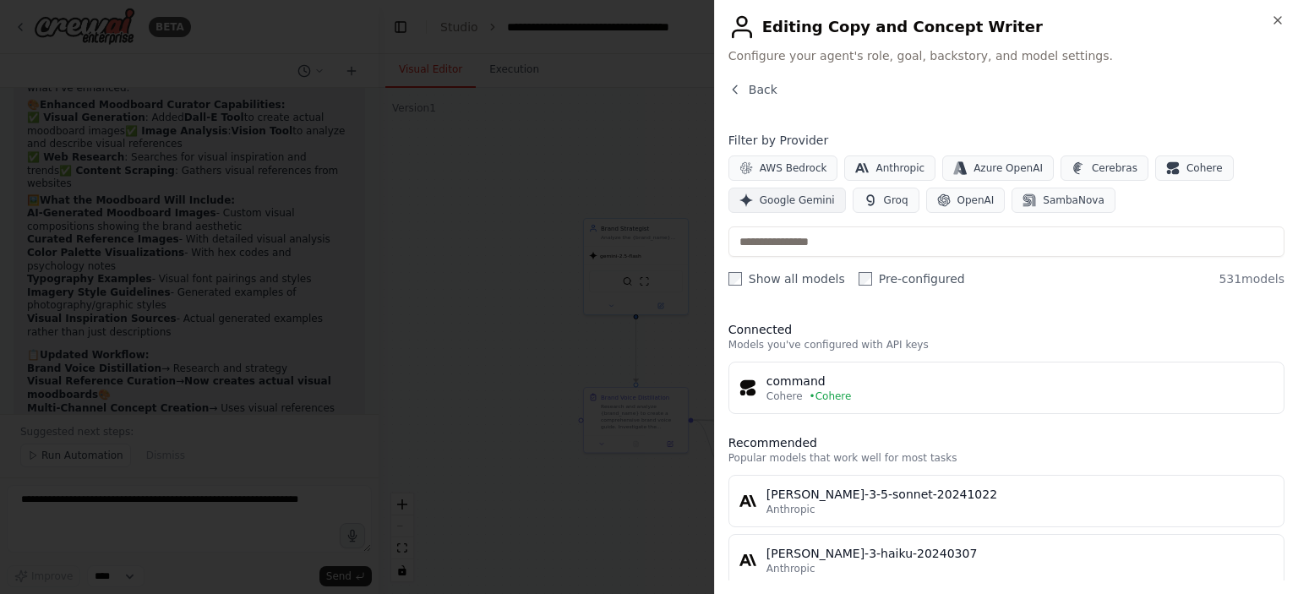
click at [781, 199] on span "Google Gemini" at bounding box center [797, 201] width 75 height 14
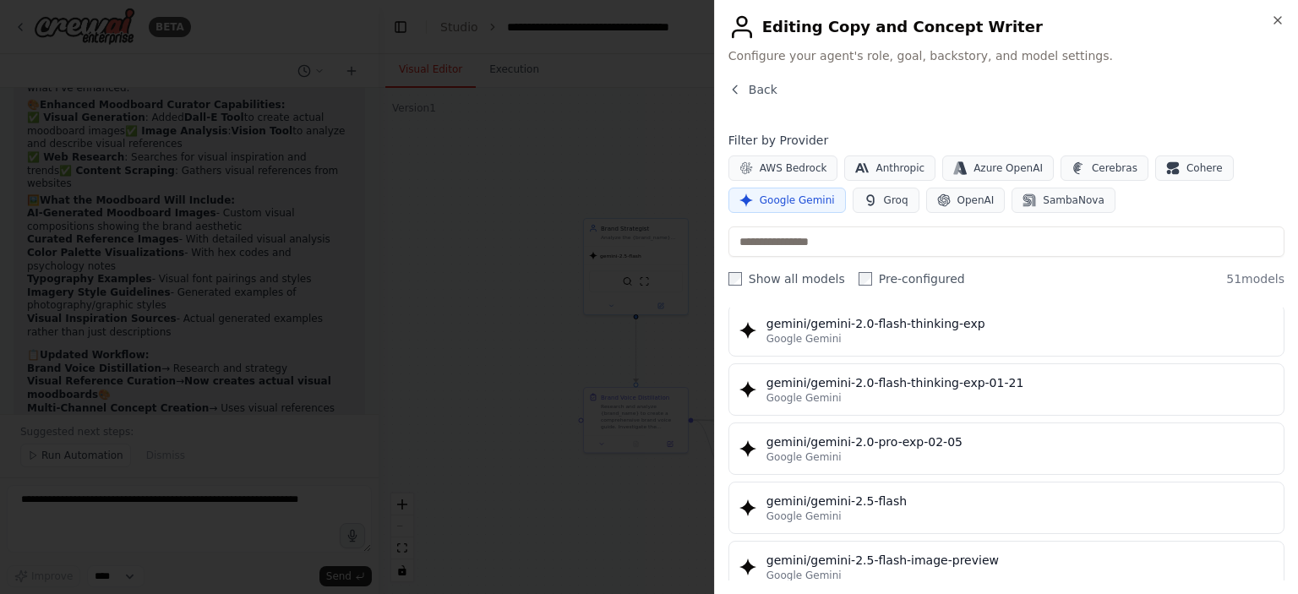
scroll to position [1352, 0]
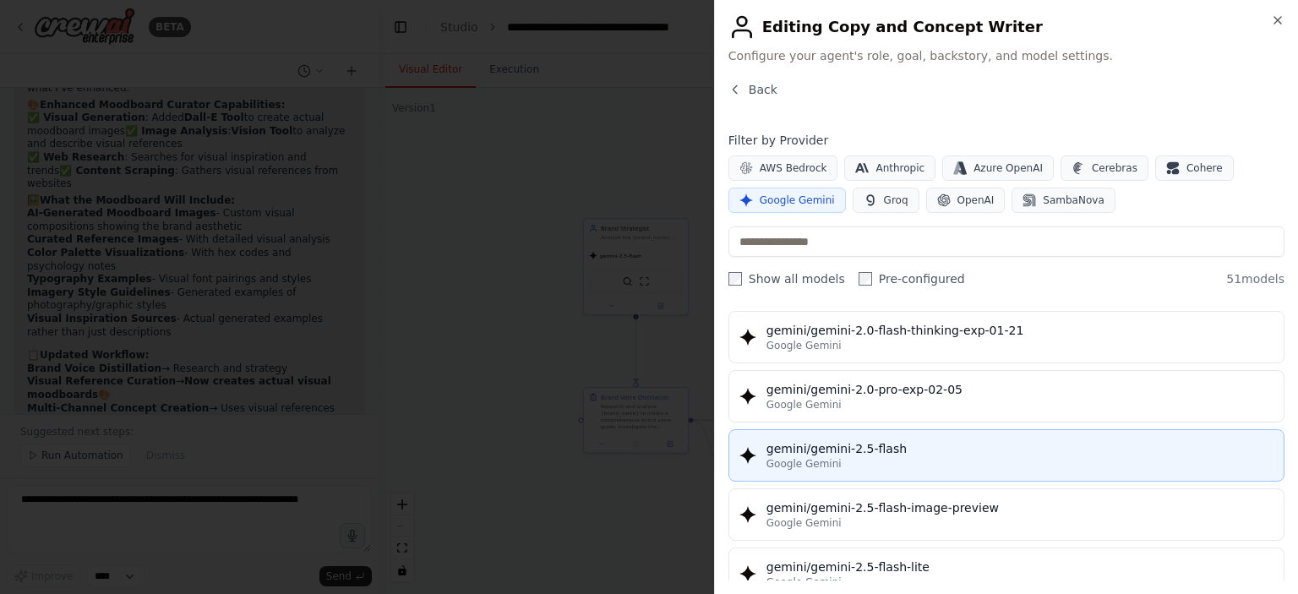
click at [876, 440] on div "gemini/gemini-2.5-flash" at bounding box center [1019, 448] width 507 height 17
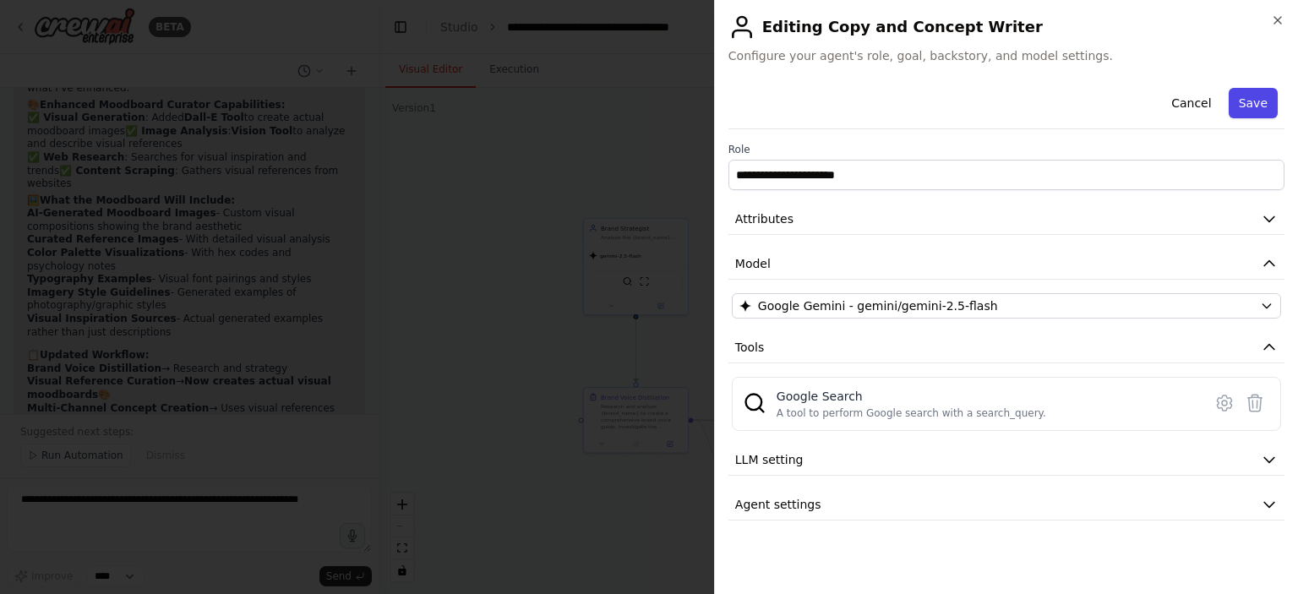
click at [1250, 108] on button "Save" at bounding box center [1253, 103] width 49 height 30
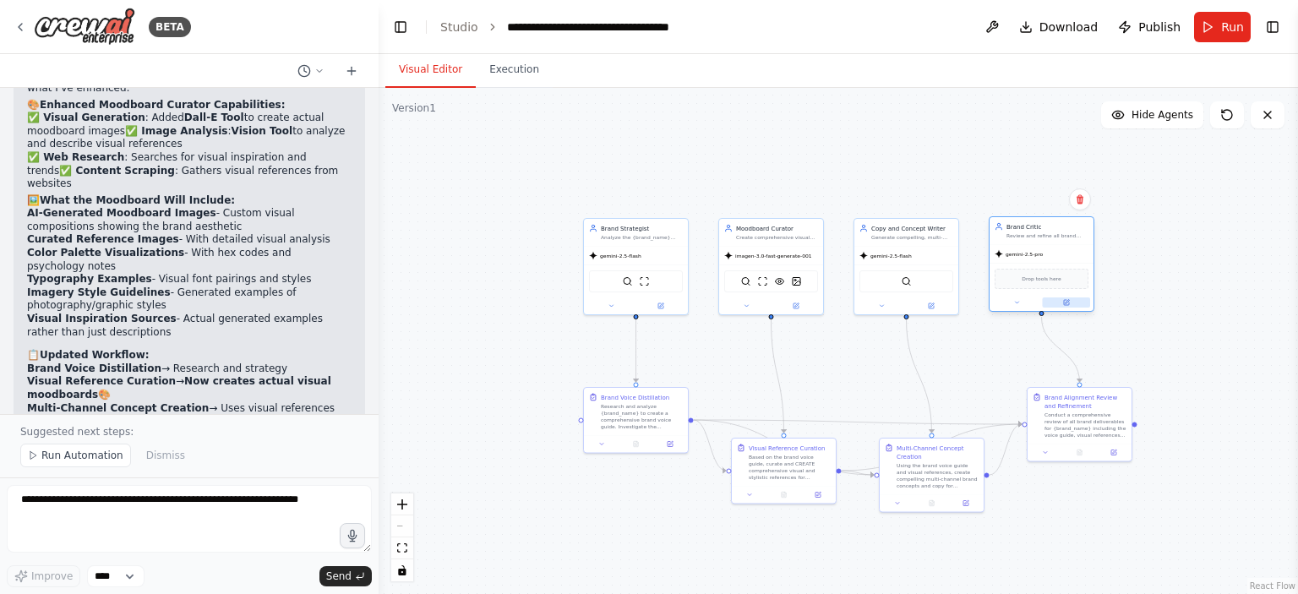
click at [1065, 303] on icon at bounding box center [1066, 302] width 5 height 5
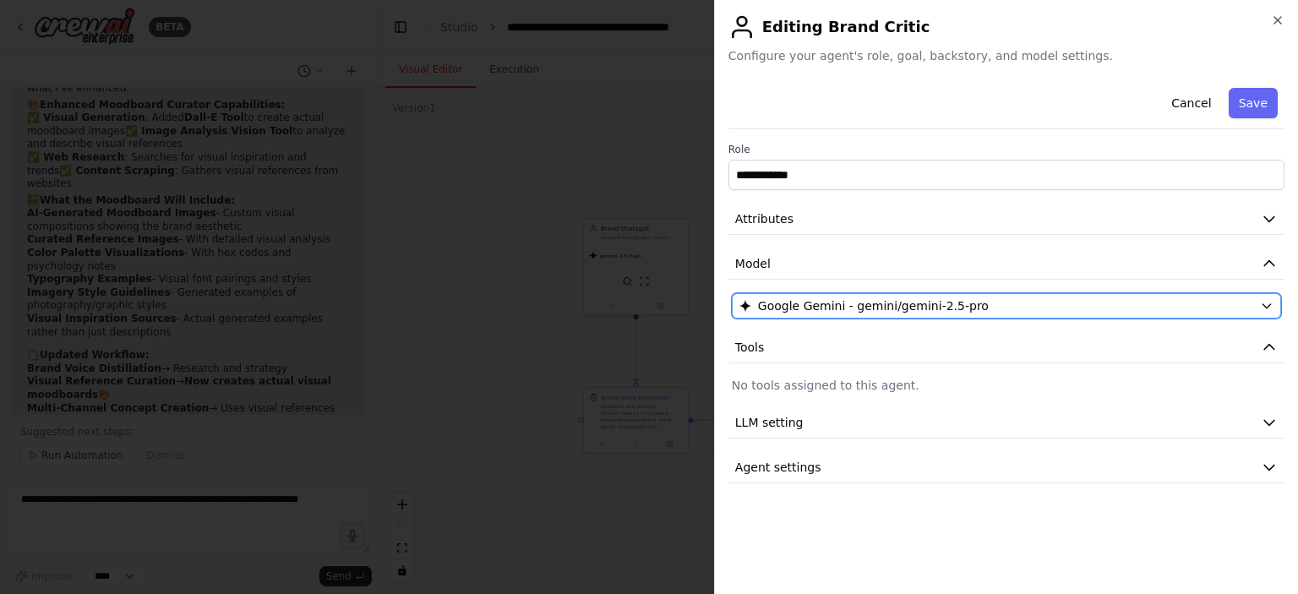
click at [1033, 302] on div "Google Gemini - gemini/gemini-2.5-pro" at bounding box center [996, 305] width 514 height 17
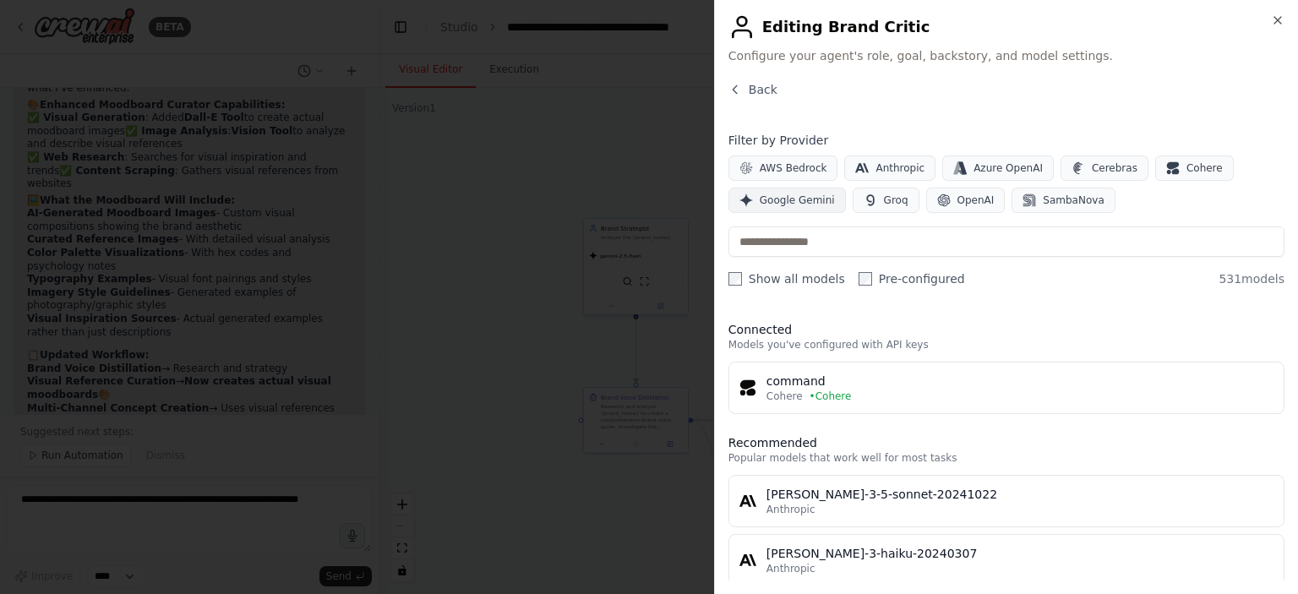
click at [794, 195] on span "Google Gemini" at bounding box center [797, 201] width 75 height 14
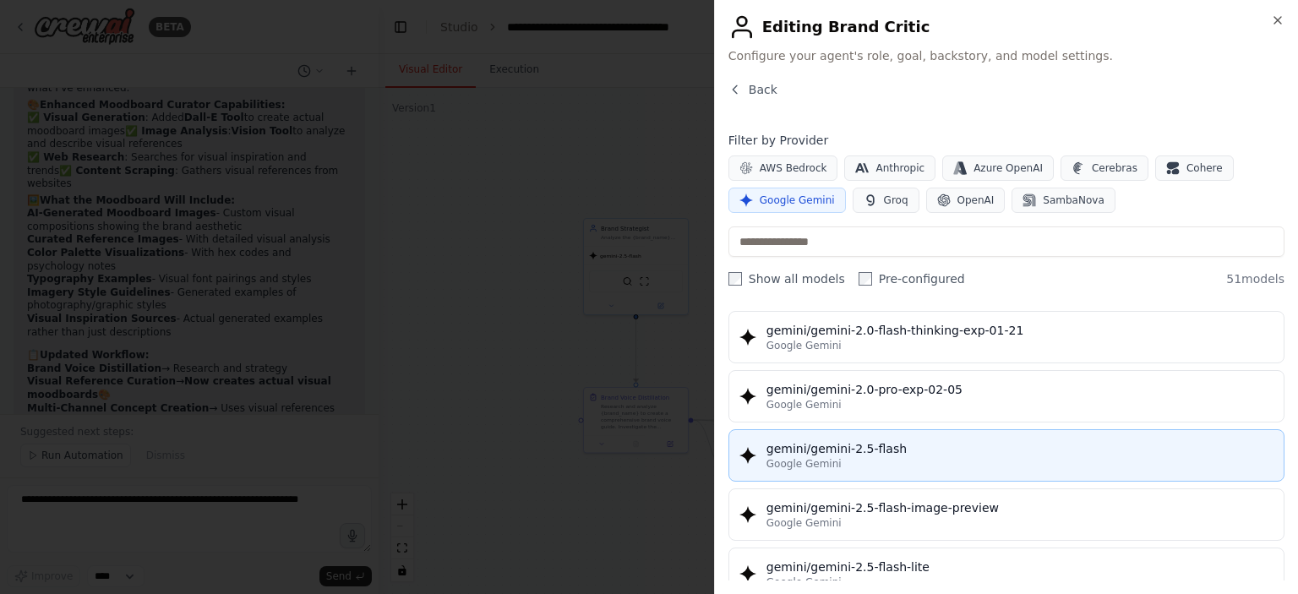
click at [874, 443] on div "gemini/gemini-2.5-flash" at bounding box center [1019, 448] width 507 height 17
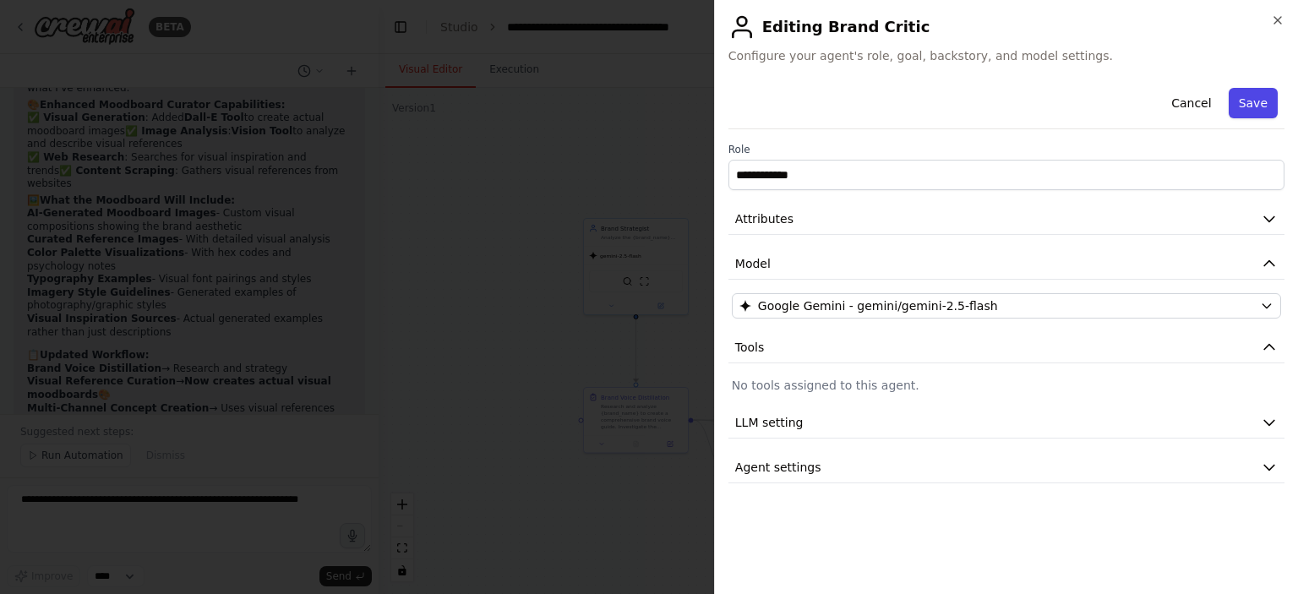
click at [1253, 106] on button "Save" at bounding box center [1253, 103] width 49 height 30
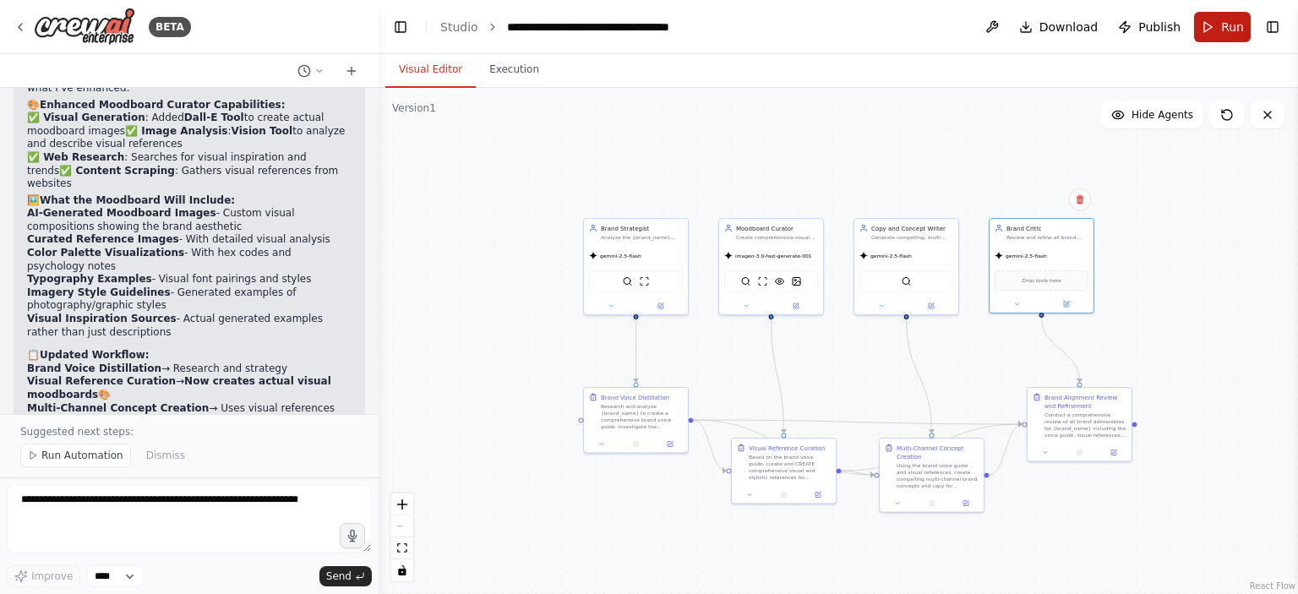
click at [1217, 30] on button "Run" at bounding box center [1222, 27] width 57 height 30
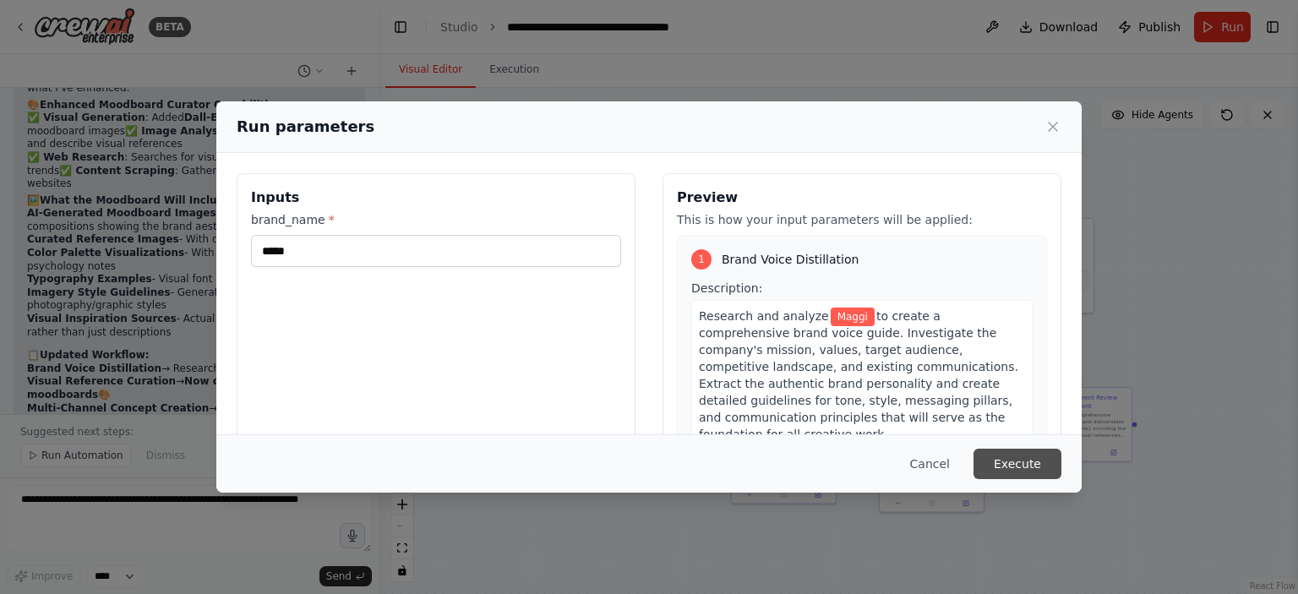
click at [1032, 473] on button "Execute" at bounding box center [1017, 464] width 88 height 30
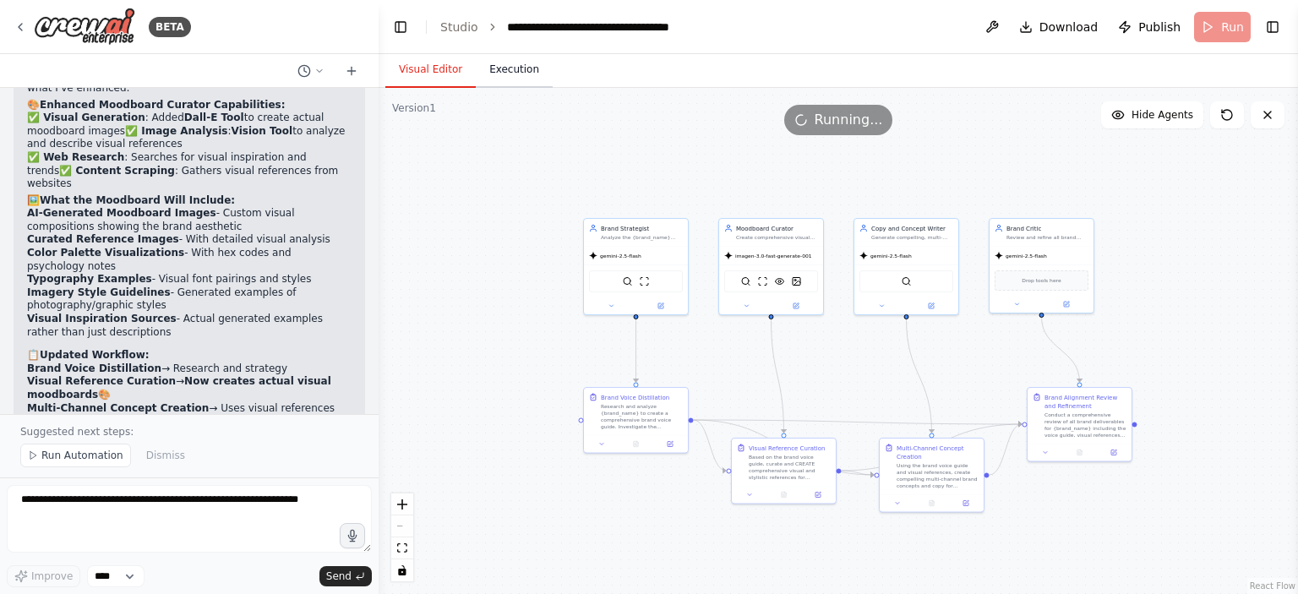
click at [507, 70] on button "Execution" at bounding box center [514, 69] width 77 height 35
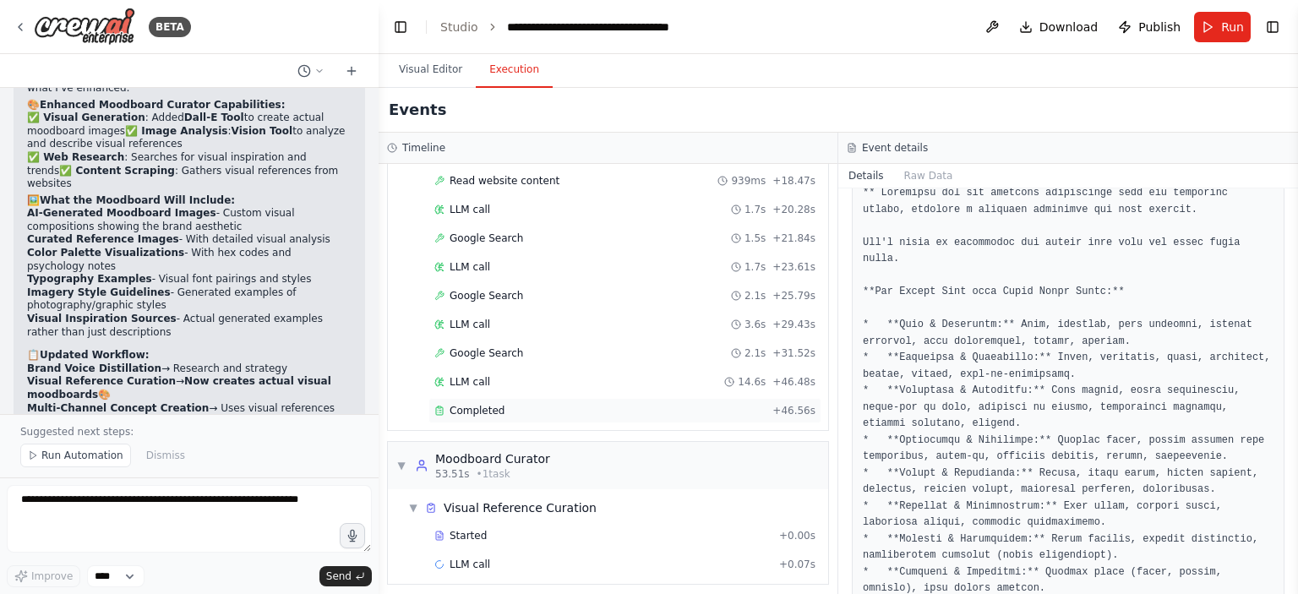
scroll to position [374, 0]
click at [480, 403] on span "Completed" at bounding box center [477, 410] width 55 height 14
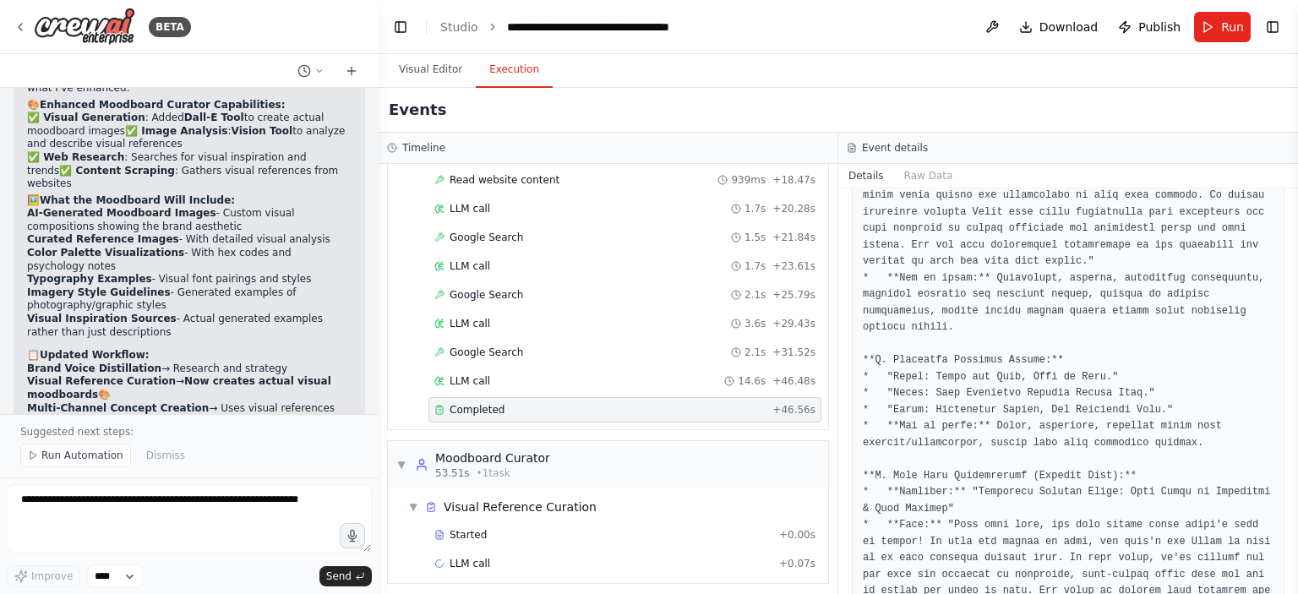
scroll to position [3523, 0]
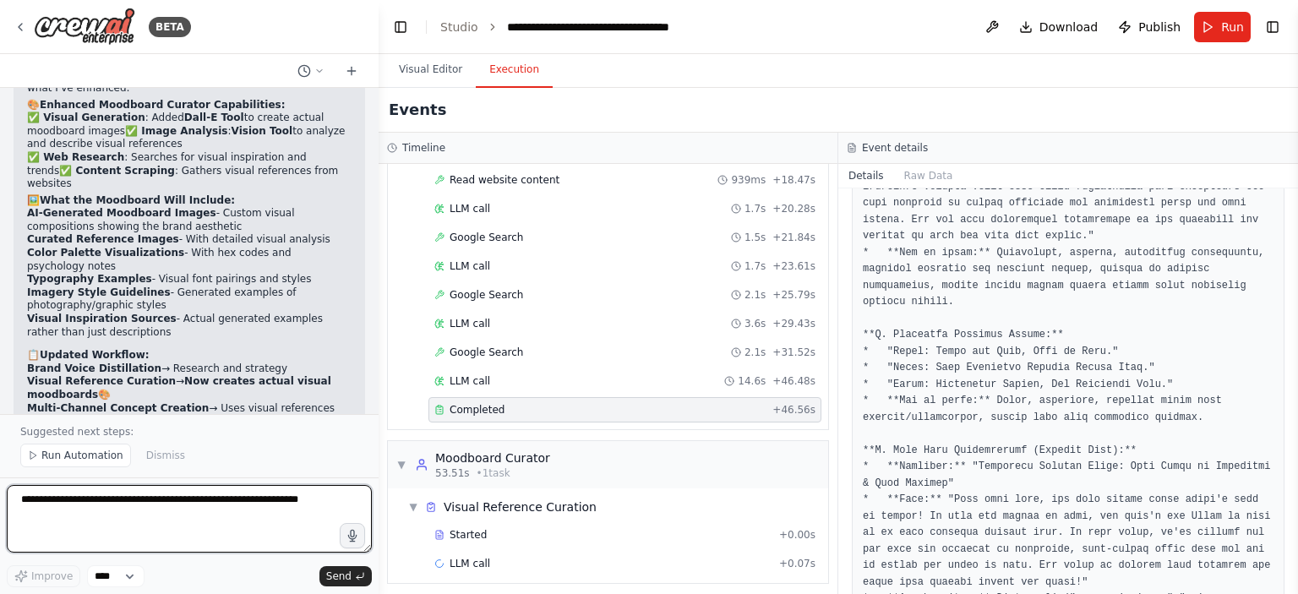
click at [193, 499] on textarea at bounding box center [189, 519] width 365 height 68
type textarea "**********"
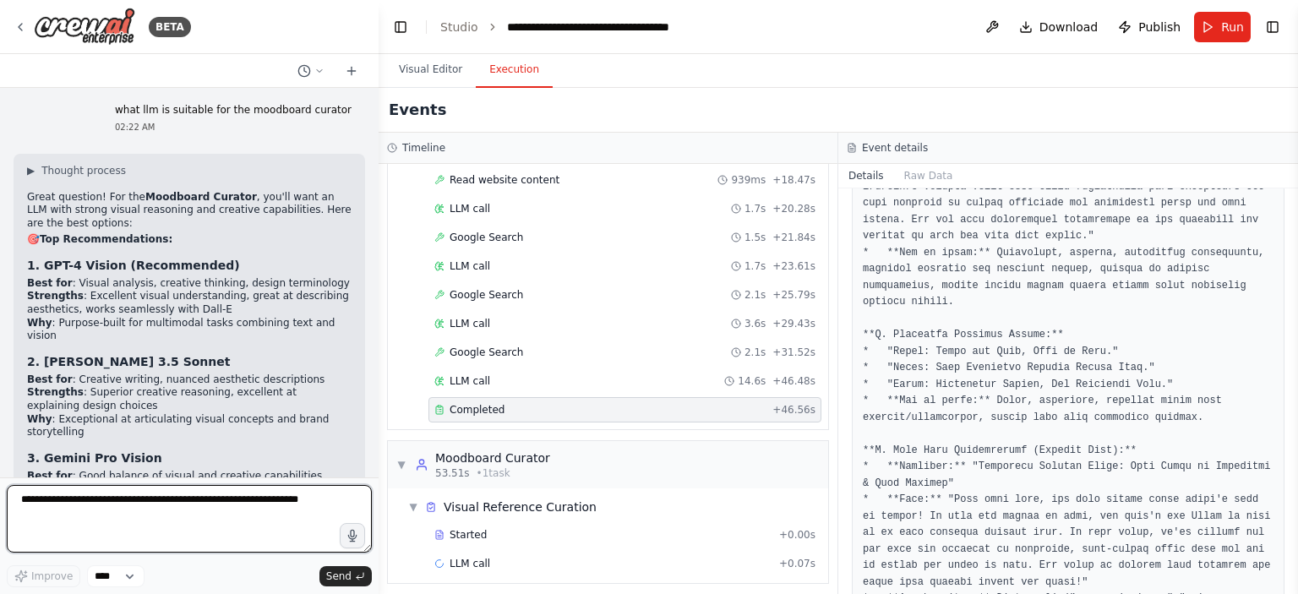
scroll to position [3074, 0]
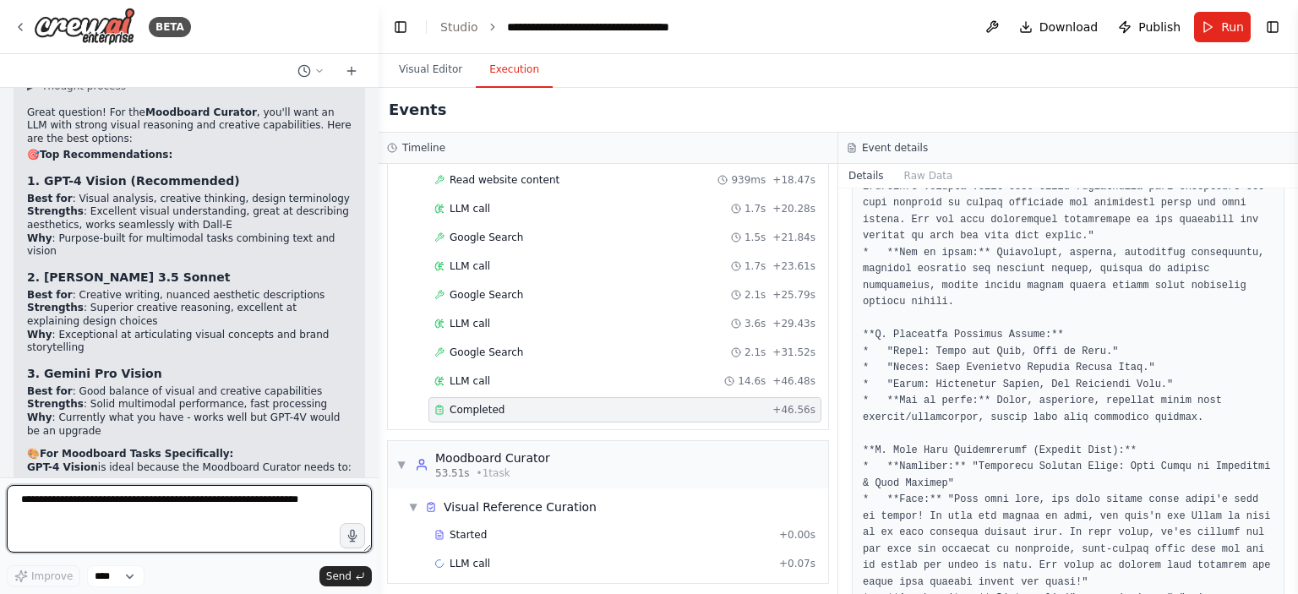
click at [170, 500] on textarea at bounding box center [189, 519] width 365 height 68
type textarea "**********"
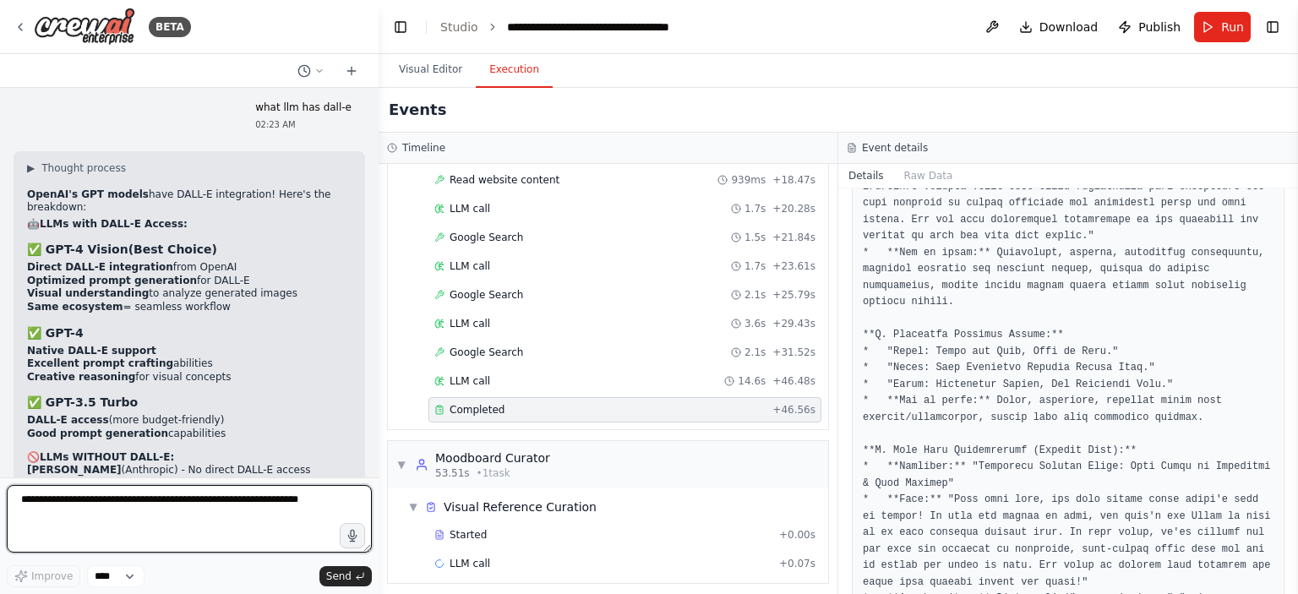
scroll to position [3662, 0]
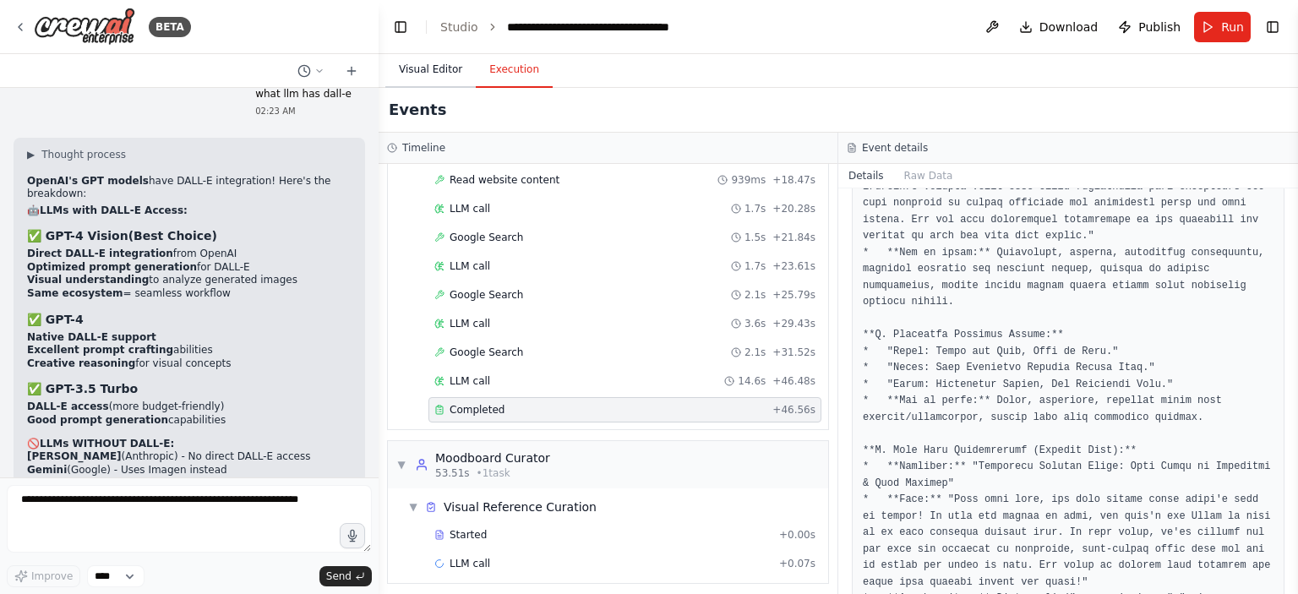
click at [423, 58] on button "Visual Editor" at bounding box center [430, 69] width 90 height 35
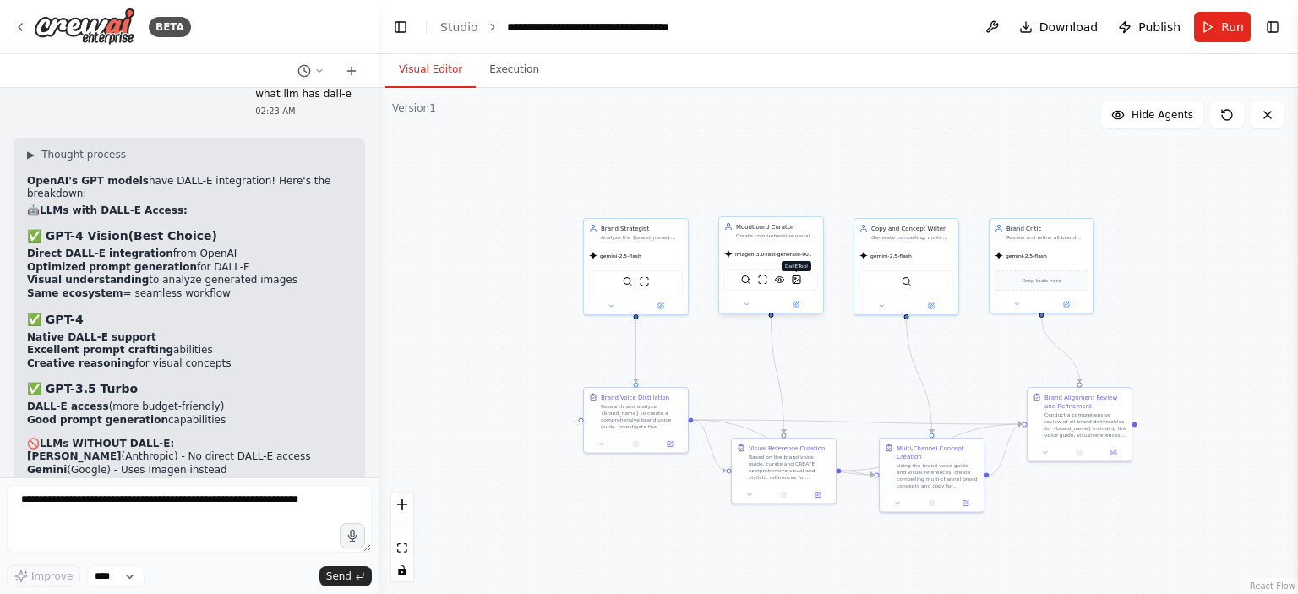
click at [795, 283] on img at bounding box center [797, 280] width 10 height 10
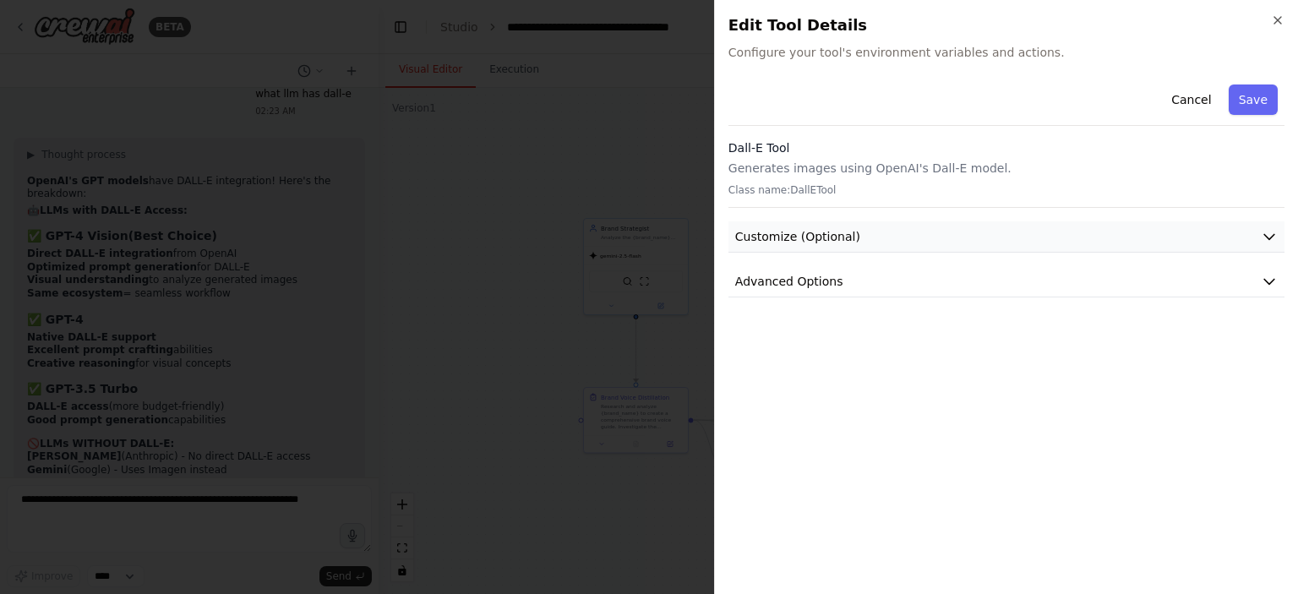
click at [979, 243] on button "Customize (Optional)" at bounding box center [1006, 236] width 556 height 31
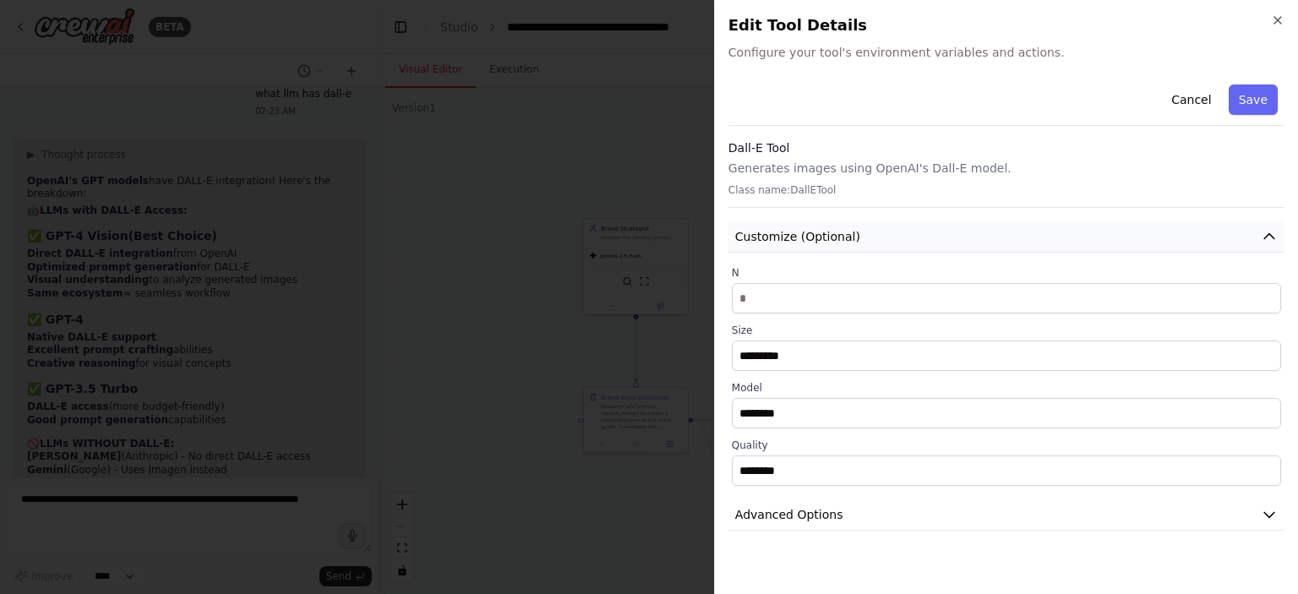
click at [979, 243] on button "Customize (Optional)" at bounding box center [1006, 236] width 556 height 31
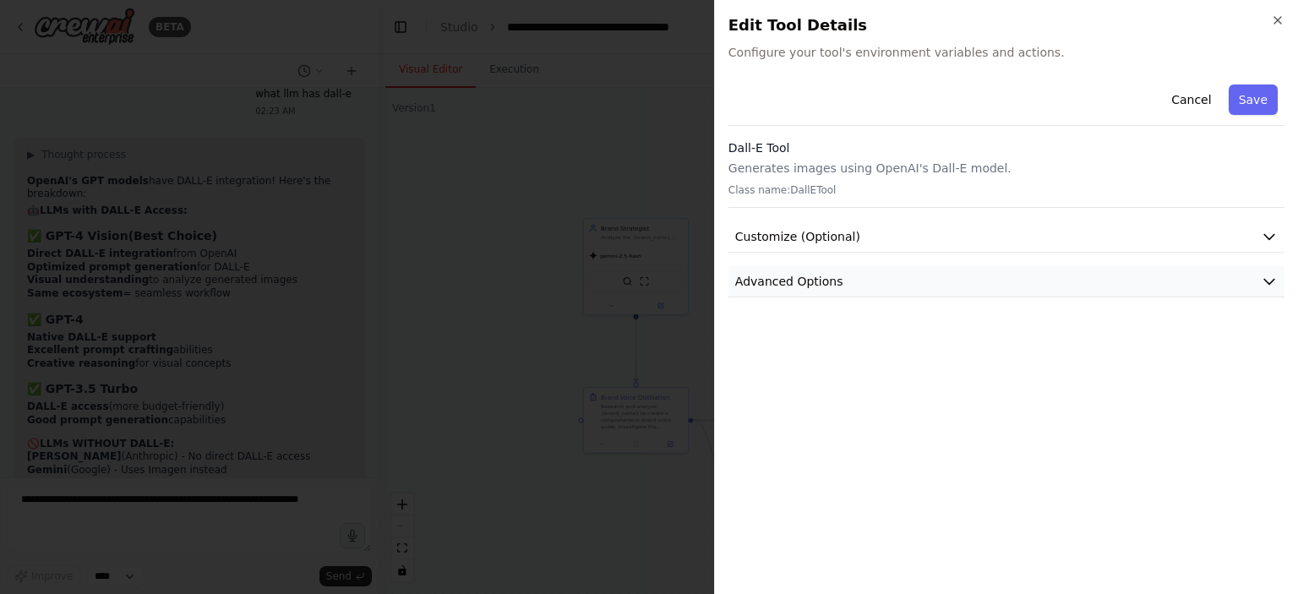
click at [978, 272] on button "Advanced Options" at bounding box center [1006, 281] width 556 height 31
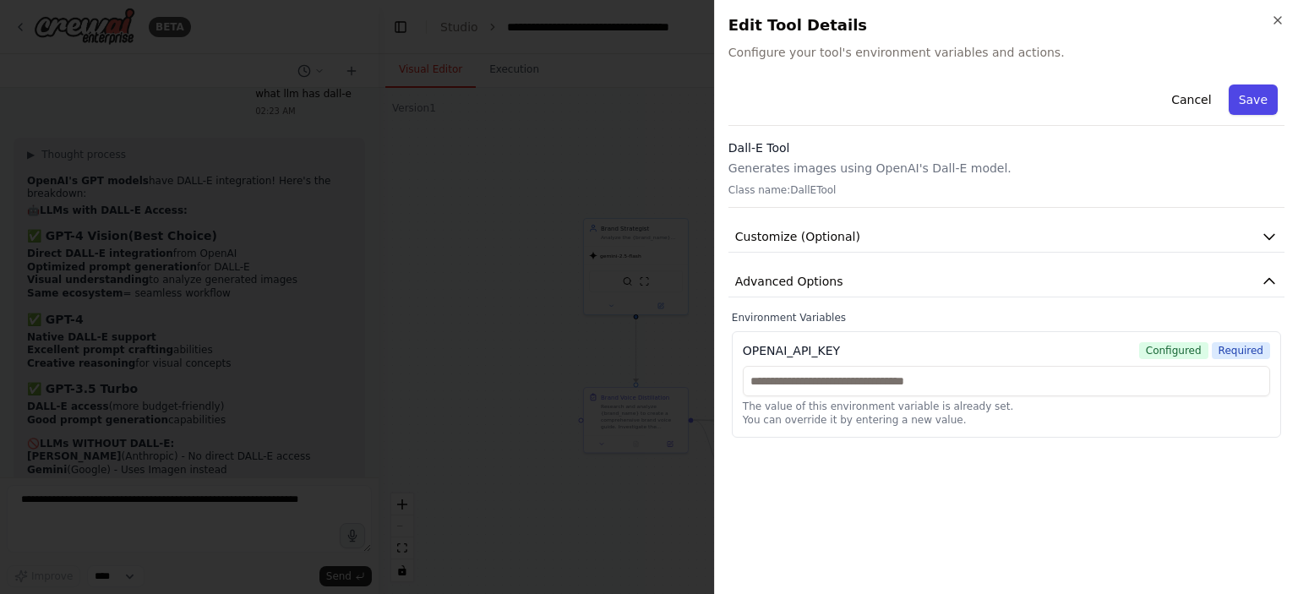
click at [1257, 97] on button "Save" at bounding box center [1253, 100] width 49 height 30
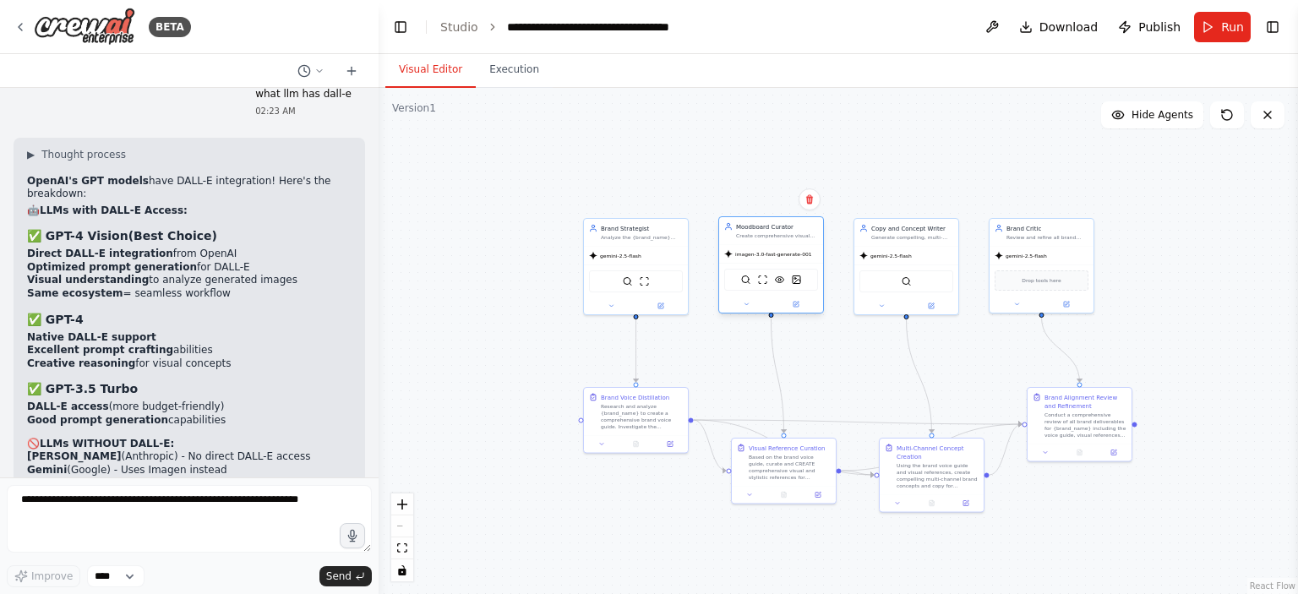
click at [777, 261] on div "imagen-3.0-fast-generate-001" at bounding box center [771, 254] width 104 height 19
click at [800, 301] on button at bounding box center [796, 304] width 48 height 10
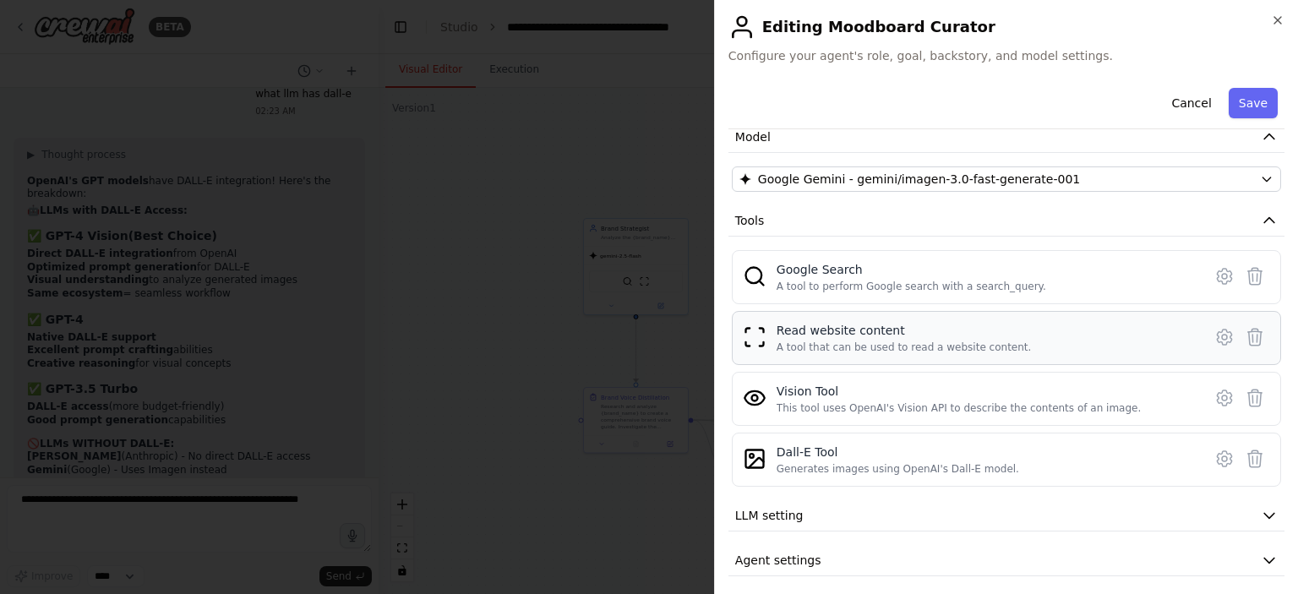
scroll to position [133, 0]
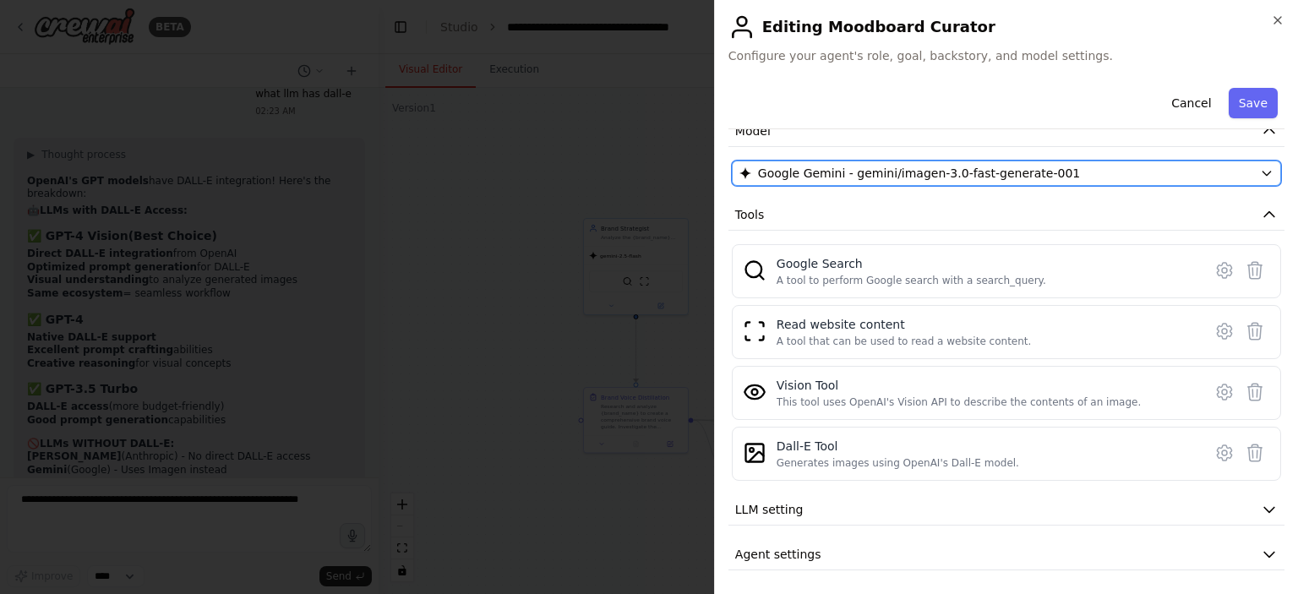
click at [955, 171] on span "Google Gemini - gemini/imagen-3.0-fast-generate-001" at bounding box center [919, 173] width 322 height 17
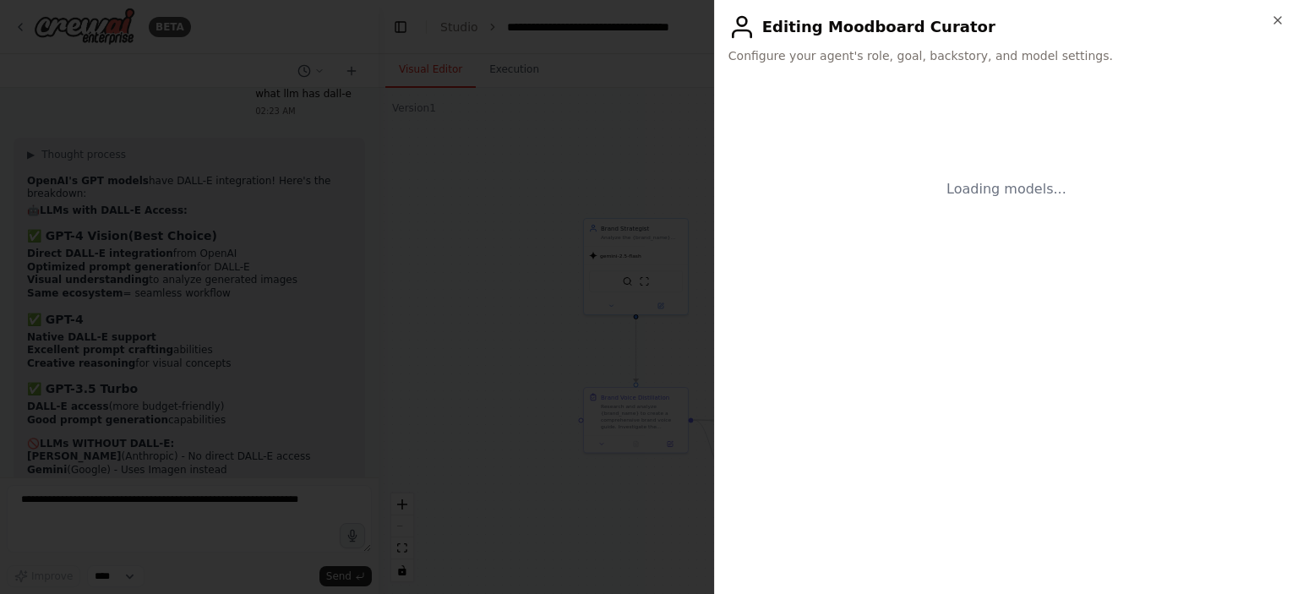
scroll to position [0, 0]
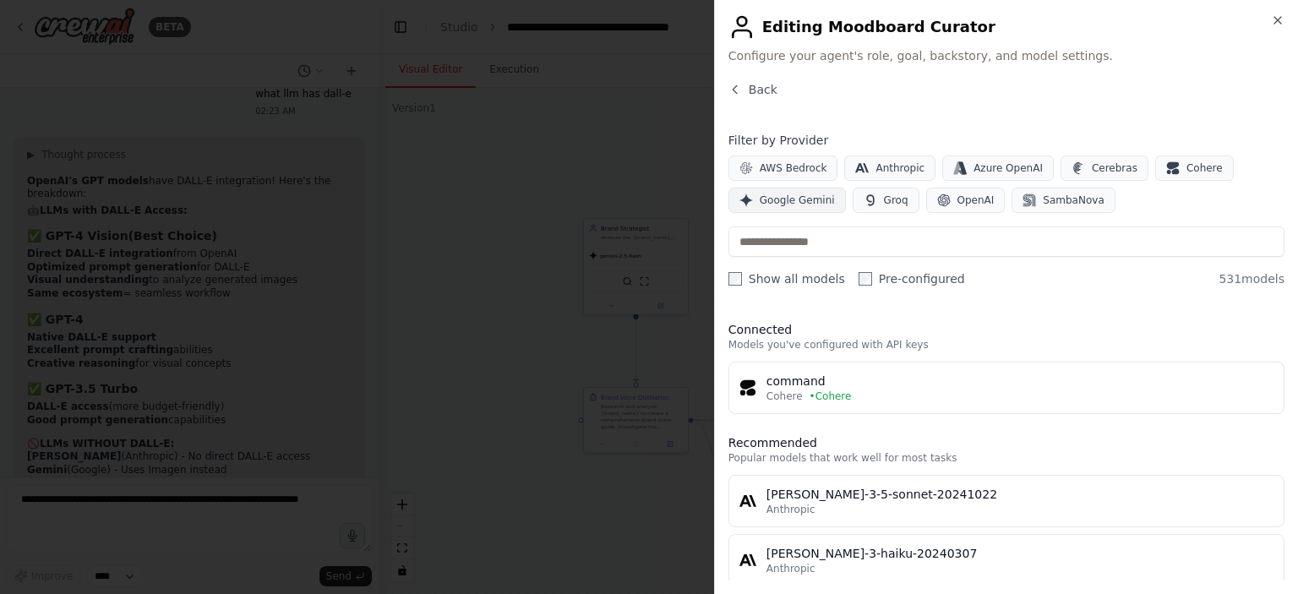
click at [767, 202] on span "Google Gemini" at bounding box center [797, 201] width 75 height 14
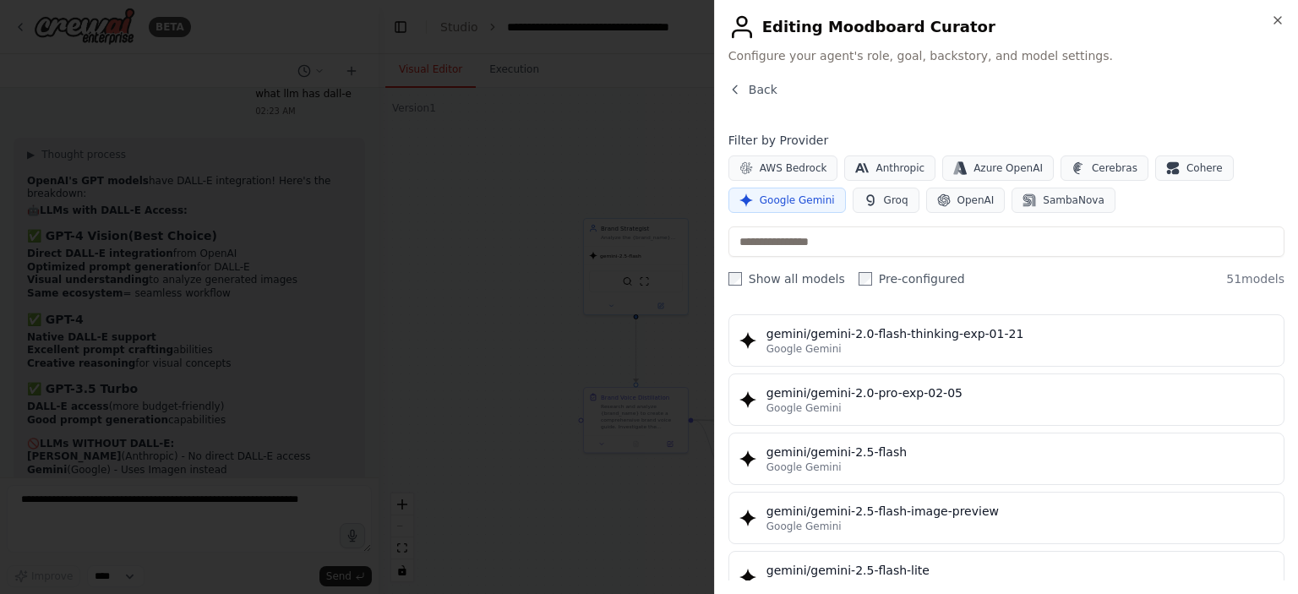
scroll to position [1352, 0]
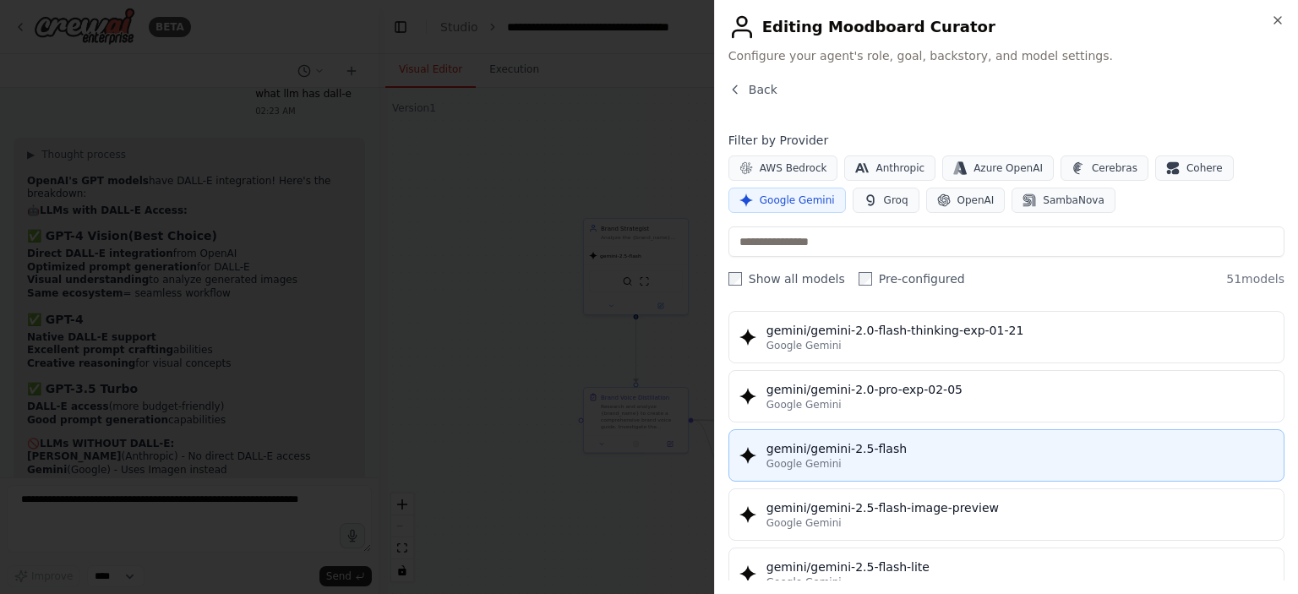
click at [831, 443] on div "gemini/gemini-2.5-flash" at bounding box center [1019, 448] width 507 height 17
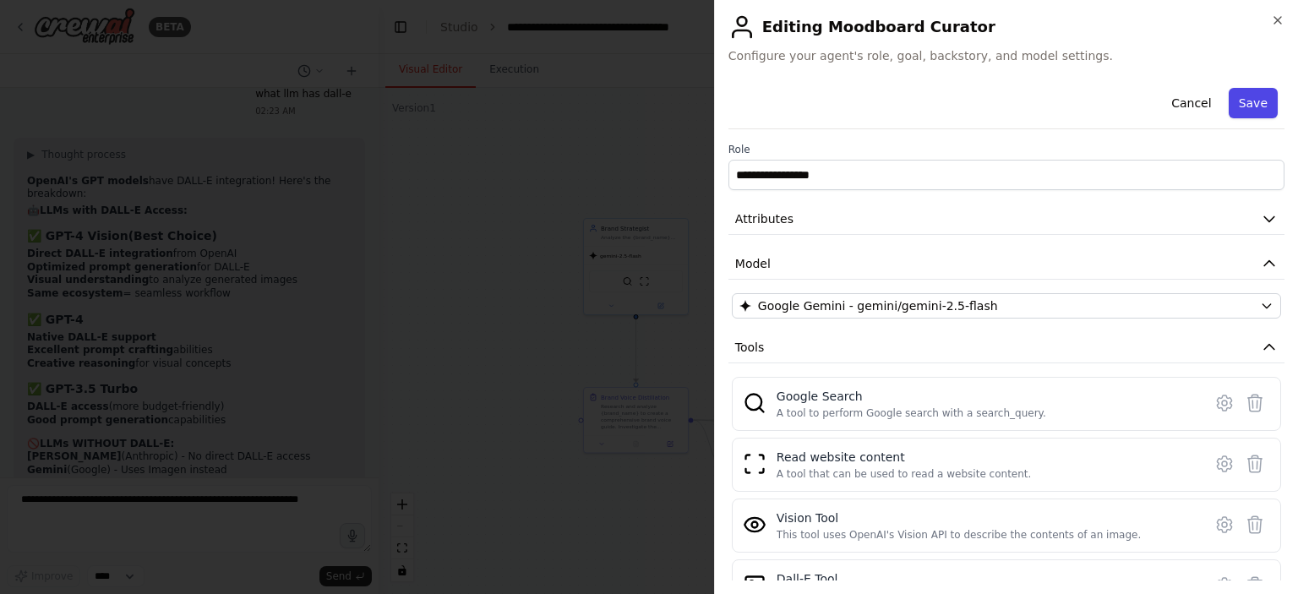
click at [1252, 106] on button "Save" at bounding box center [1253, 103] width 49 height 30
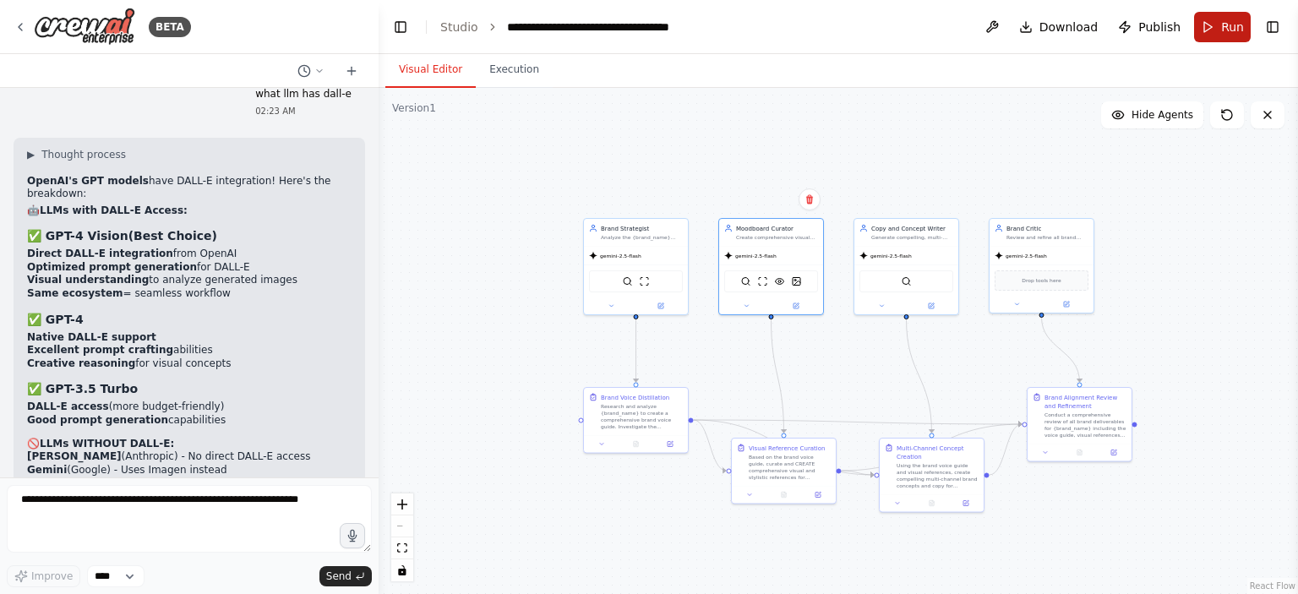
click at [1216, 35] on button "Run" at bounding box center [1222, 27] width 57 height 30
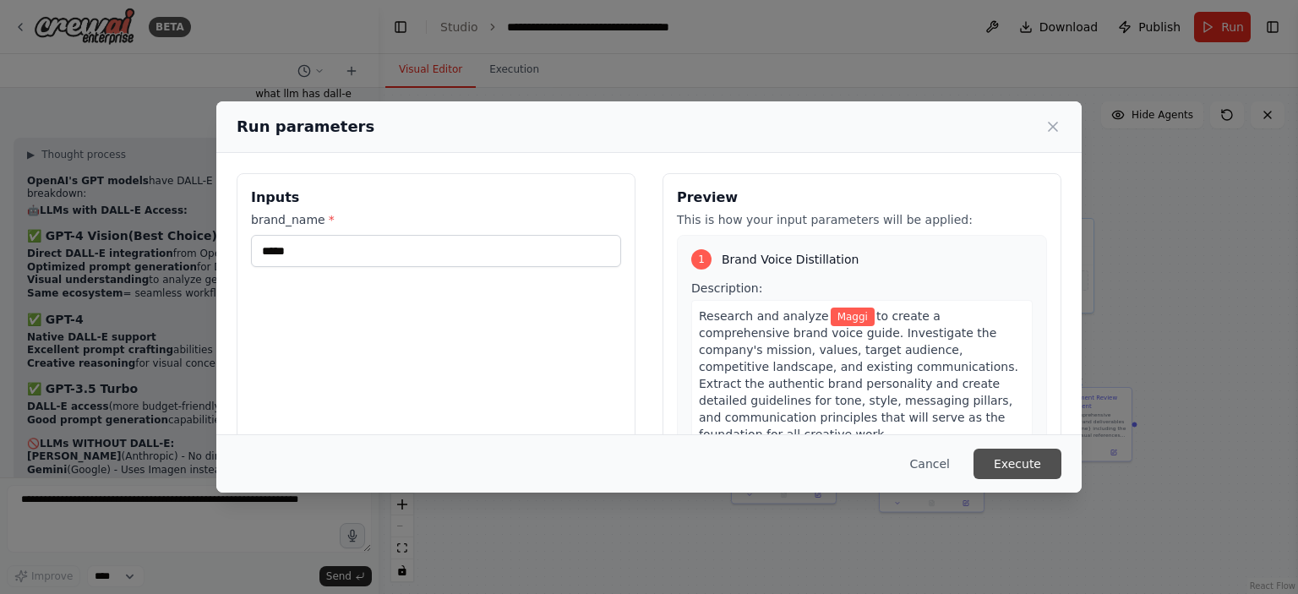
click at [1009, 466] on button "Execute" at bounding box center [1017, 464] width 88 height 30
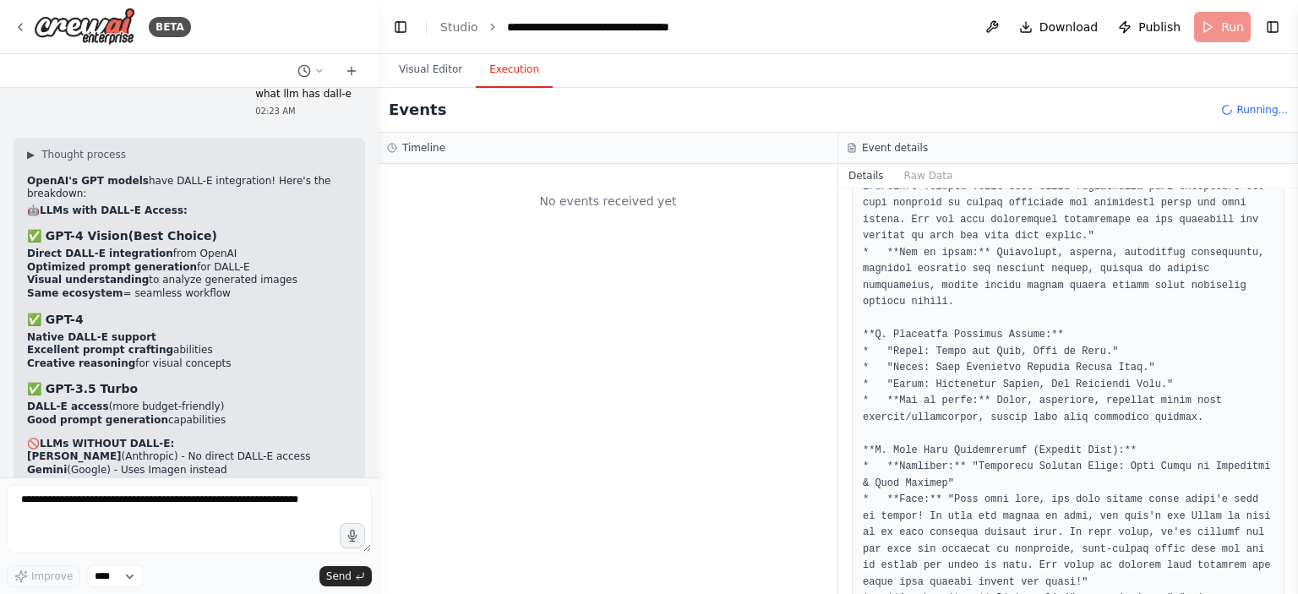
click at [501, 70] on button "Execution" at bounding box center [514, 69] width 77 height 35
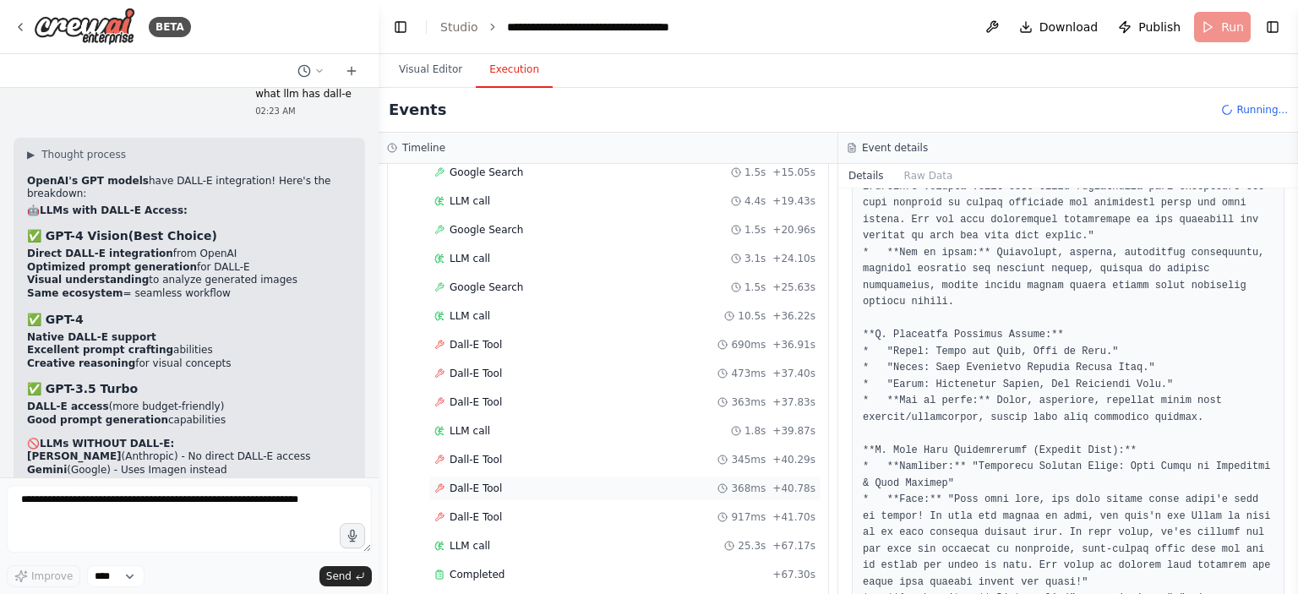
scroll to position [1011, 0]
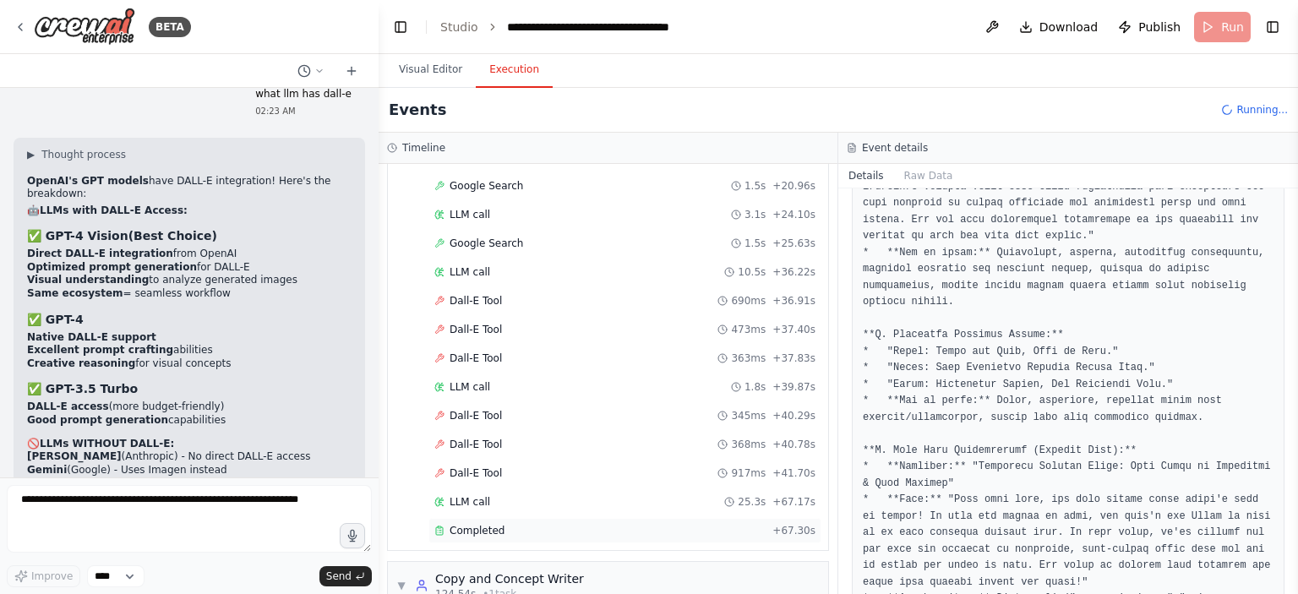
click at [467, 524] on span "Completed" at bounding box center [477, 531] width 55 height 14
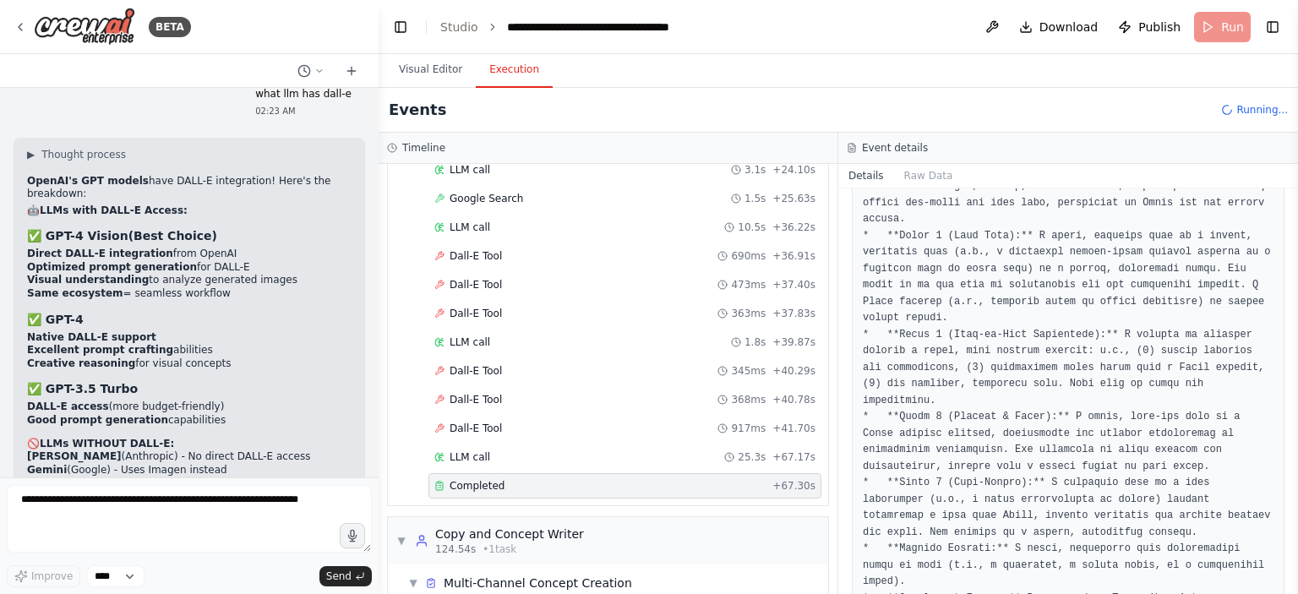
scroll to position [1123, 0]
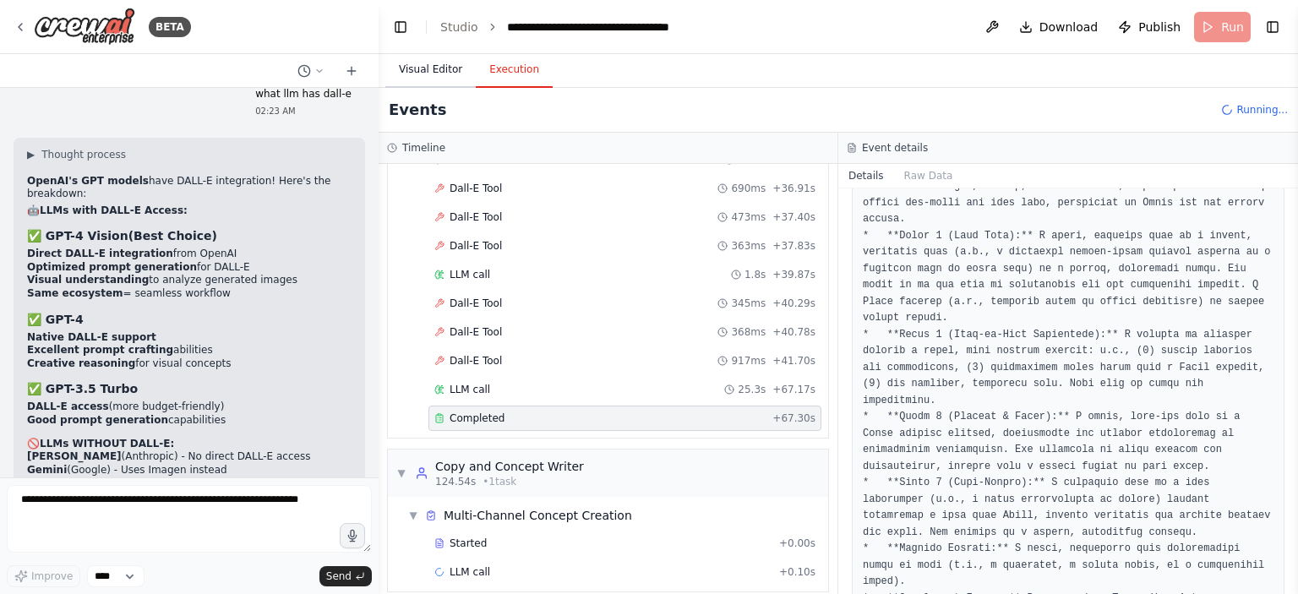
click at [412, 67] on button "Visual Editor" at bounding box center [430, 69] width 90 height 35
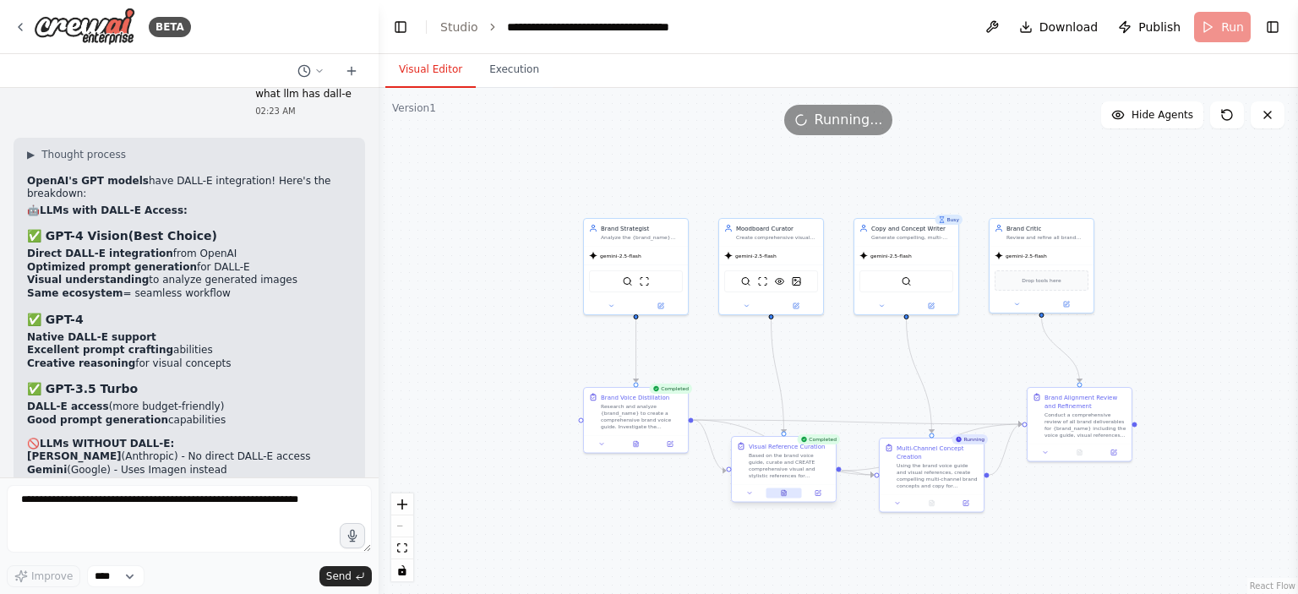
click at [779, 493] on button at bounding box center [783, 493] width 35 height 10
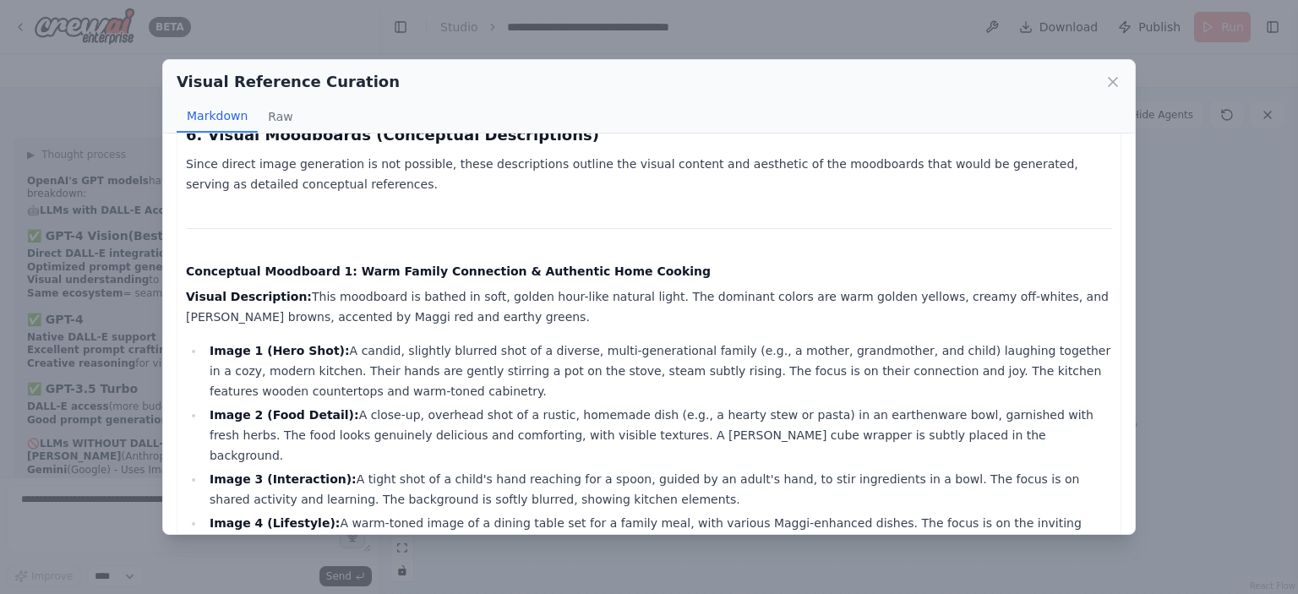
scroll to position [3031, 0]
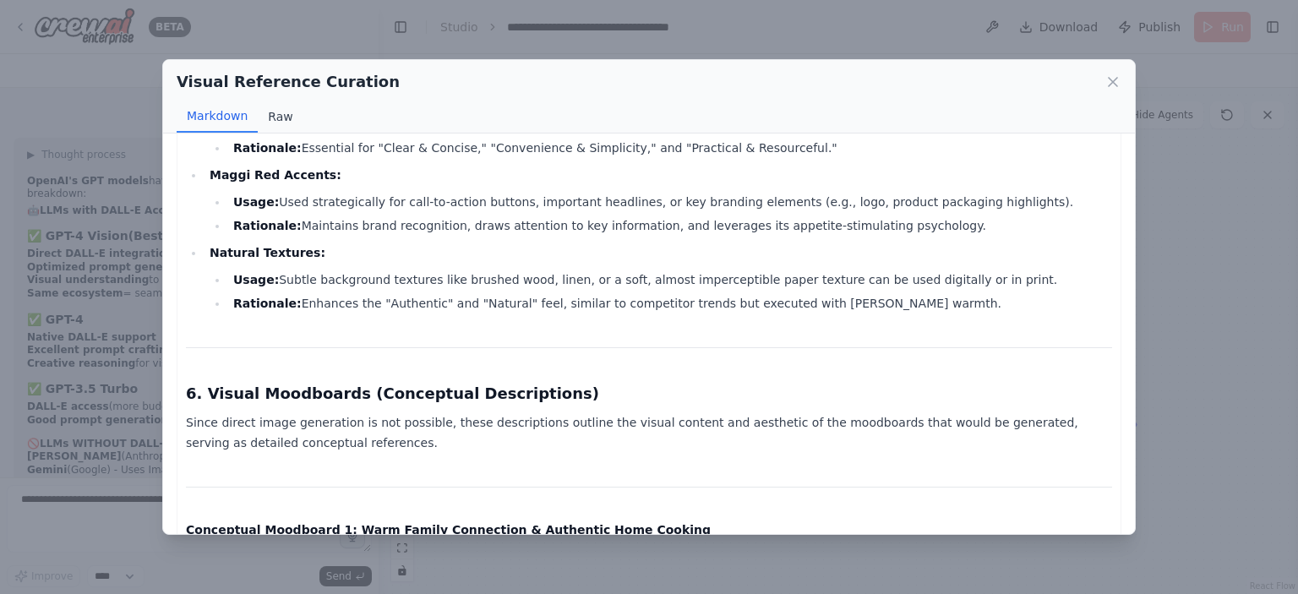
click at [274, 117] on button "Raw" at bounding box center [280, 117] width 45 height 32
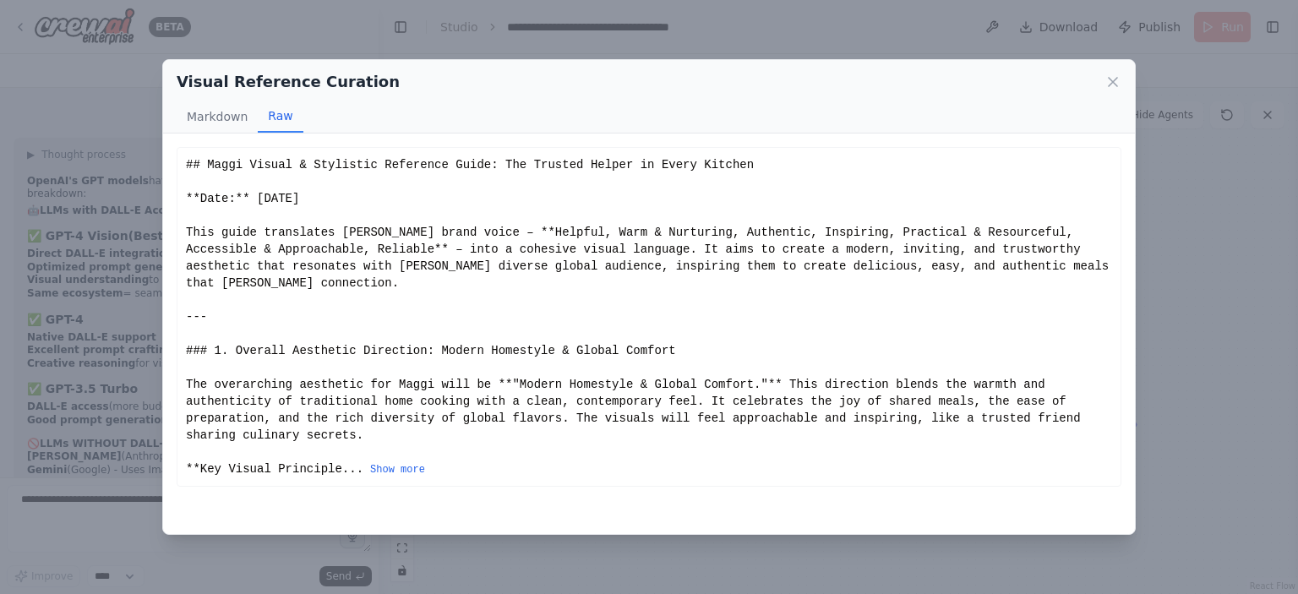
scroll to position [0, 0]
click at [371, 463] on button "Show more" at bounding box center [397, 470] width 55 height 14
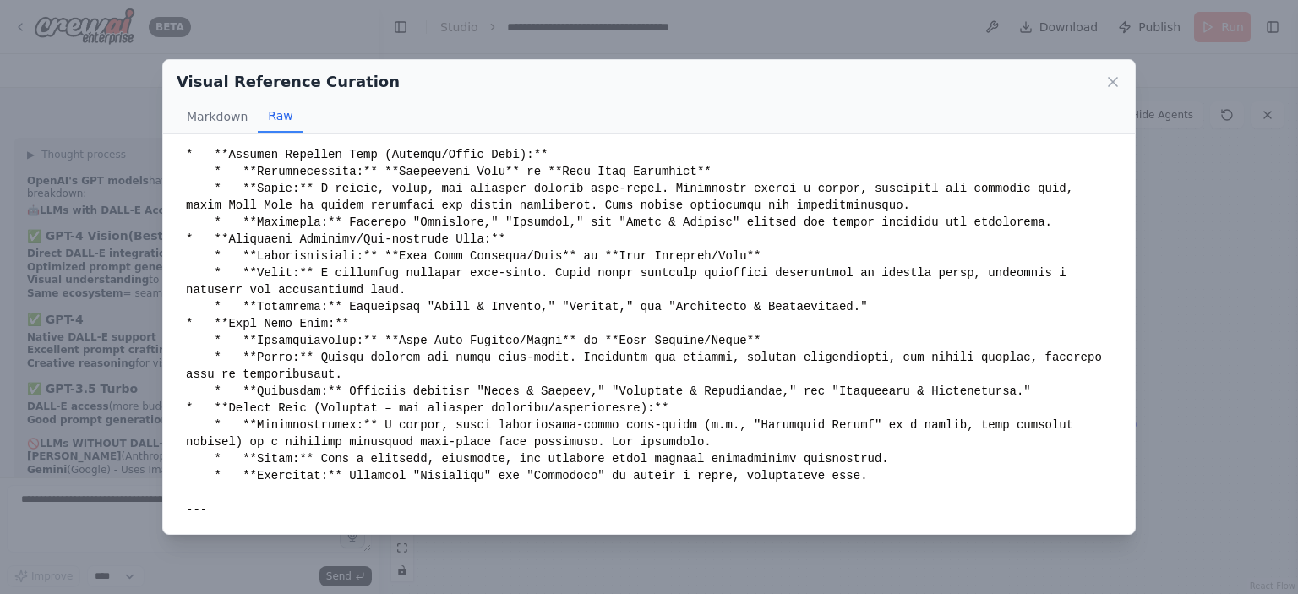
scroll to position [1437, 0]
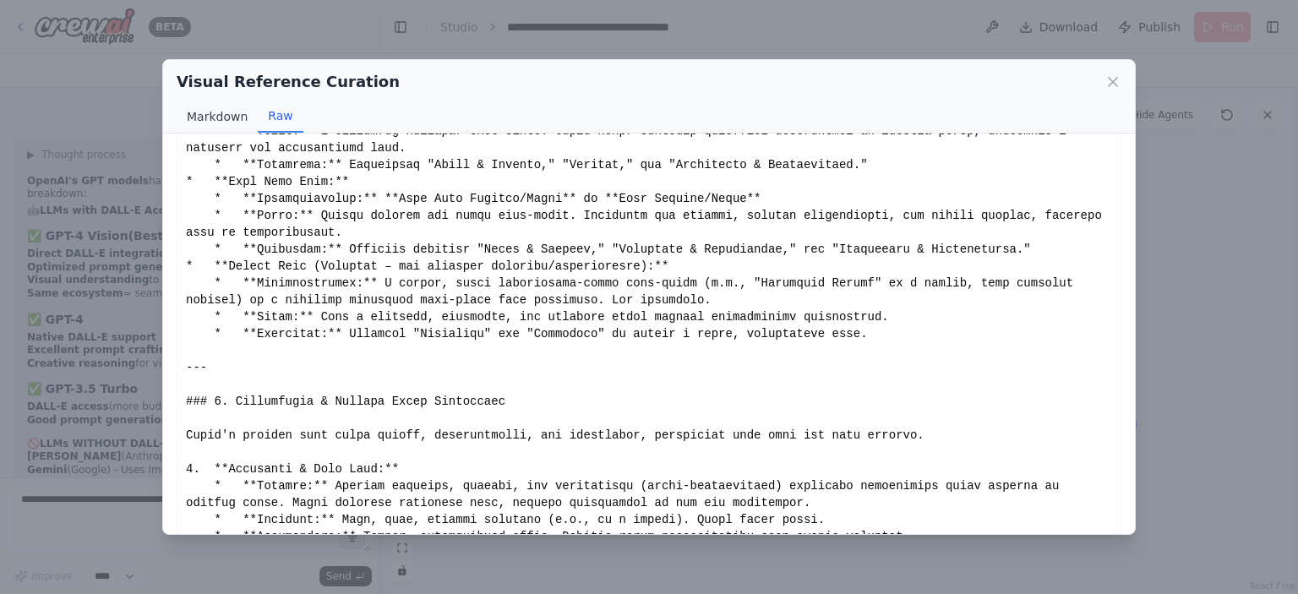
click at [210, 126] on button "Markdown" at bounding box center [217, 117] width 81 height 32
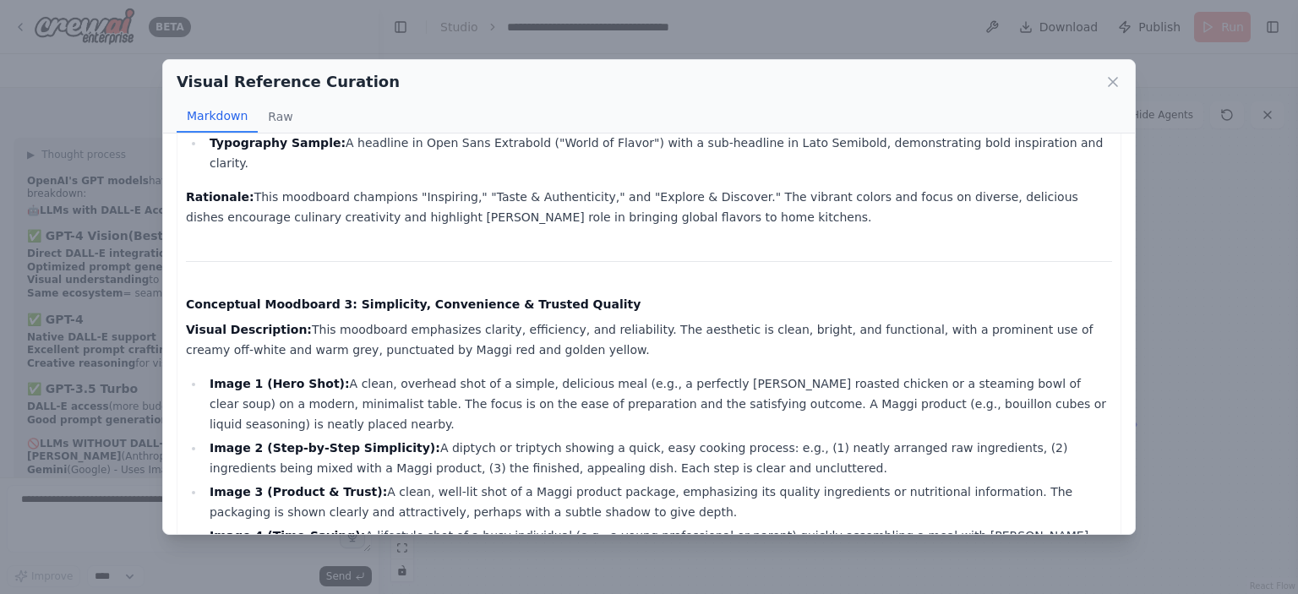
scroll to position [4299, 0]
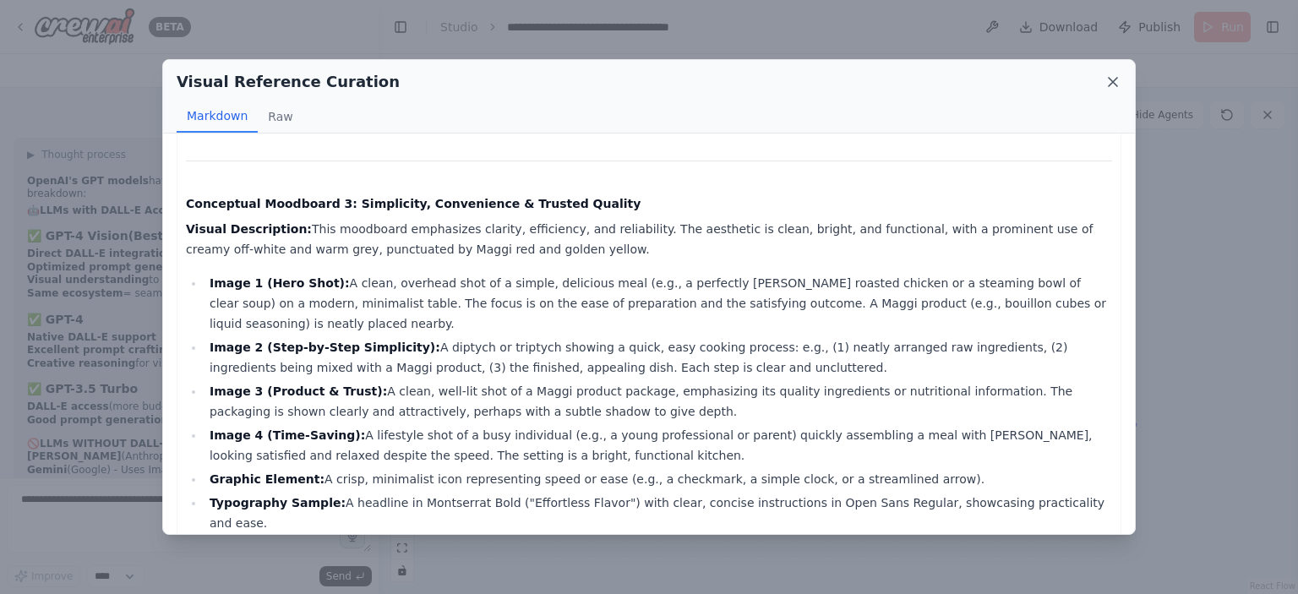
click at [1111, 80] on icon at bounding box center [1113, 82] width 8 height 8
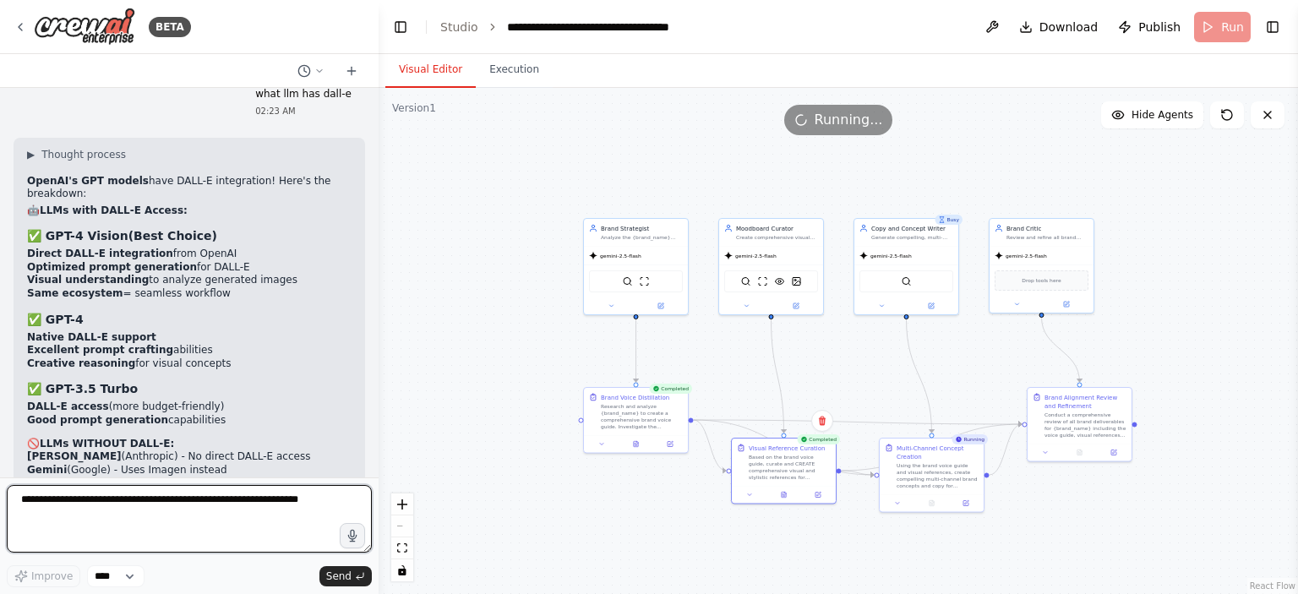
click at [194, 498] on textarea at bounding box center [189, 519] width 365 height 68
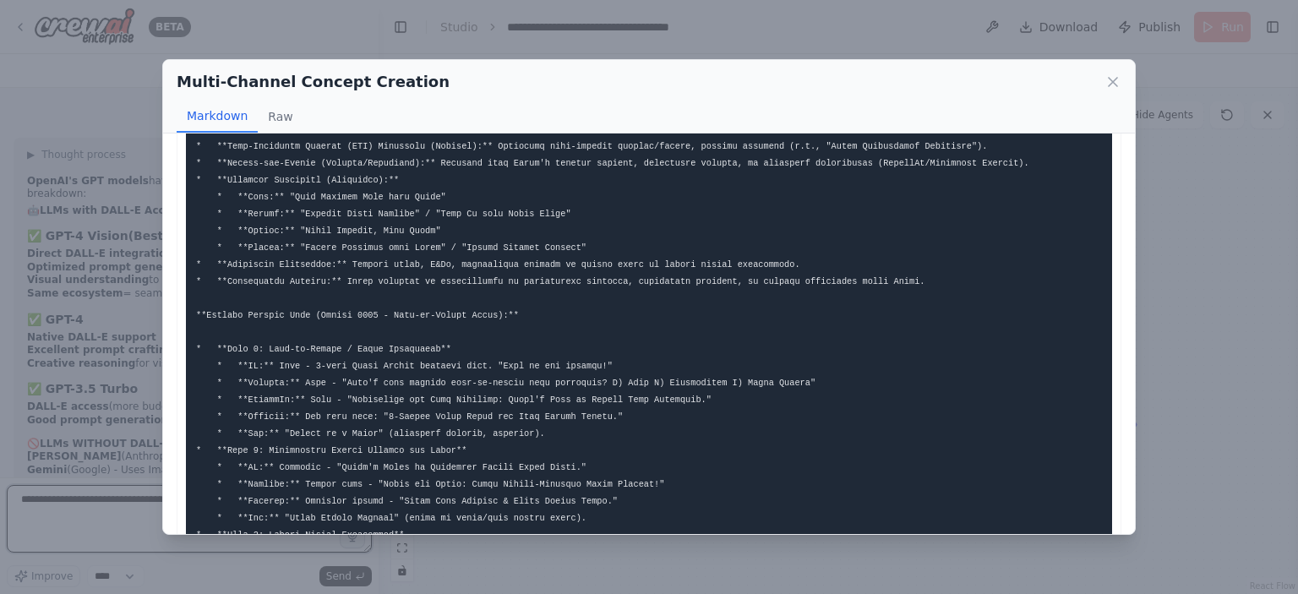
scroll to position [5337, 0]
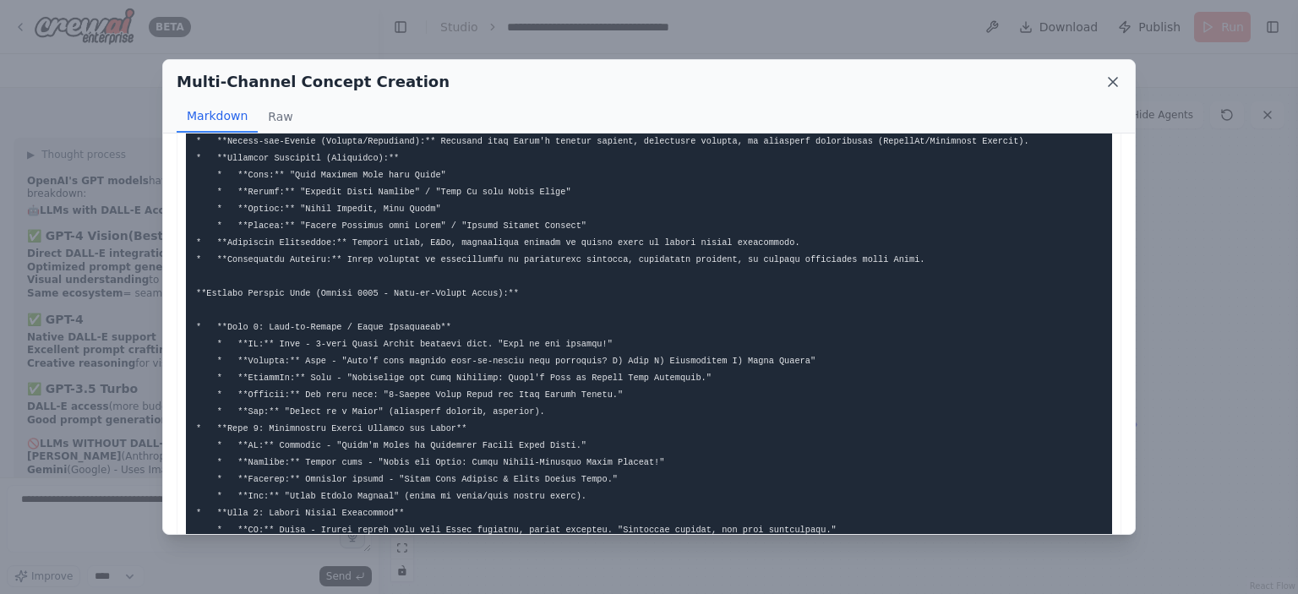
click at [1112, 85] on icon at bounding box center [1112, 82] width 17 height 17
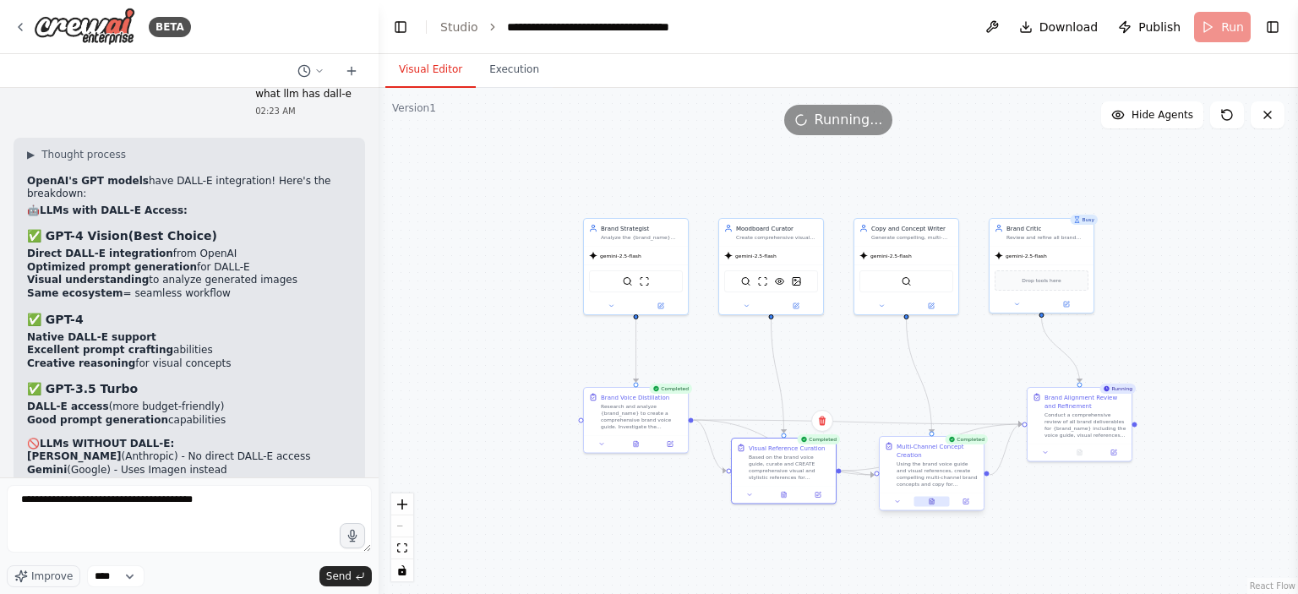
click at [930, 503] on icon at bounding box center [932, 502] width 4 height 6
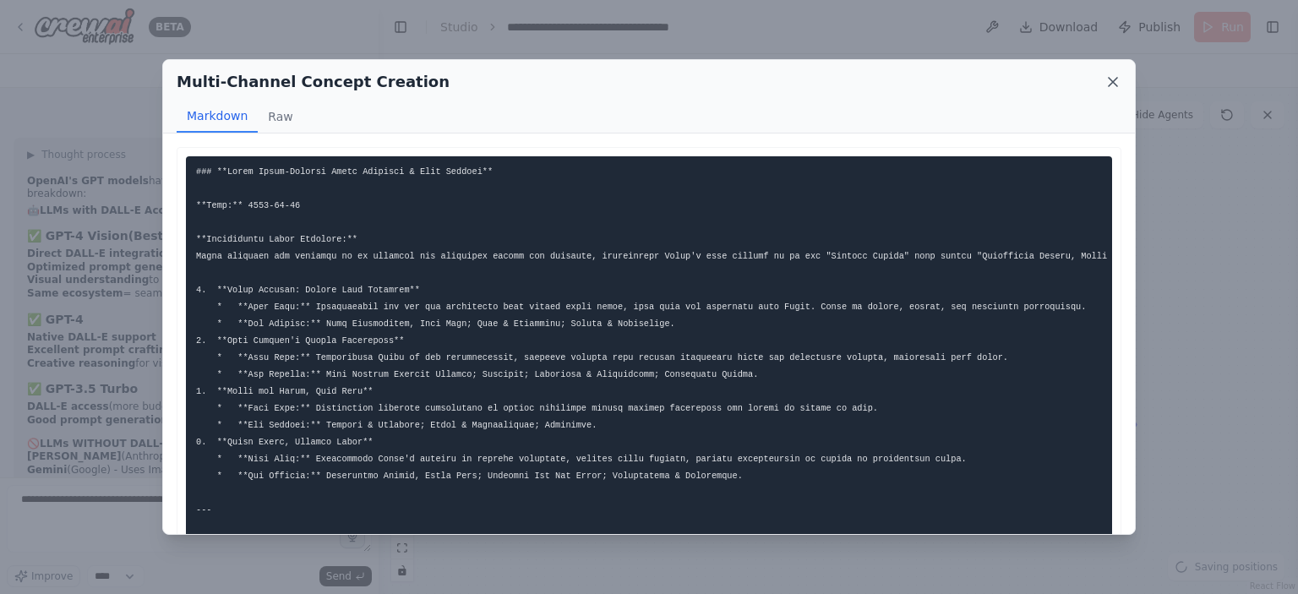
click at [1115, 83] on icon at bounding box center [1113, 82] width 8 height 8
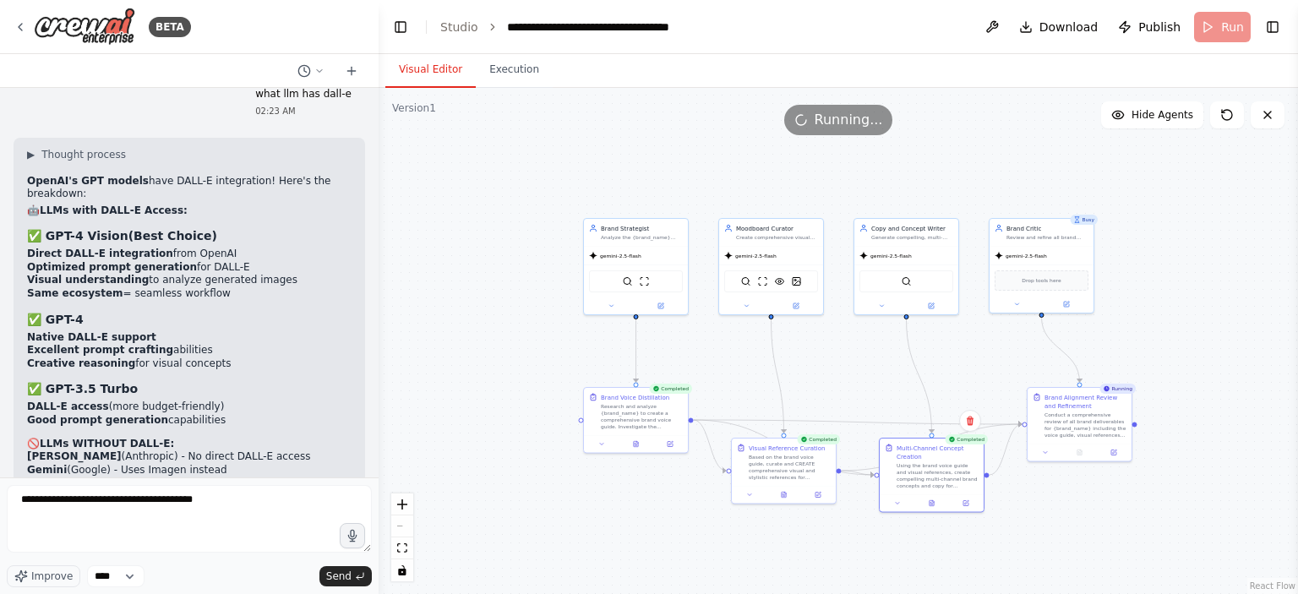
scroll to position [3662, 0]
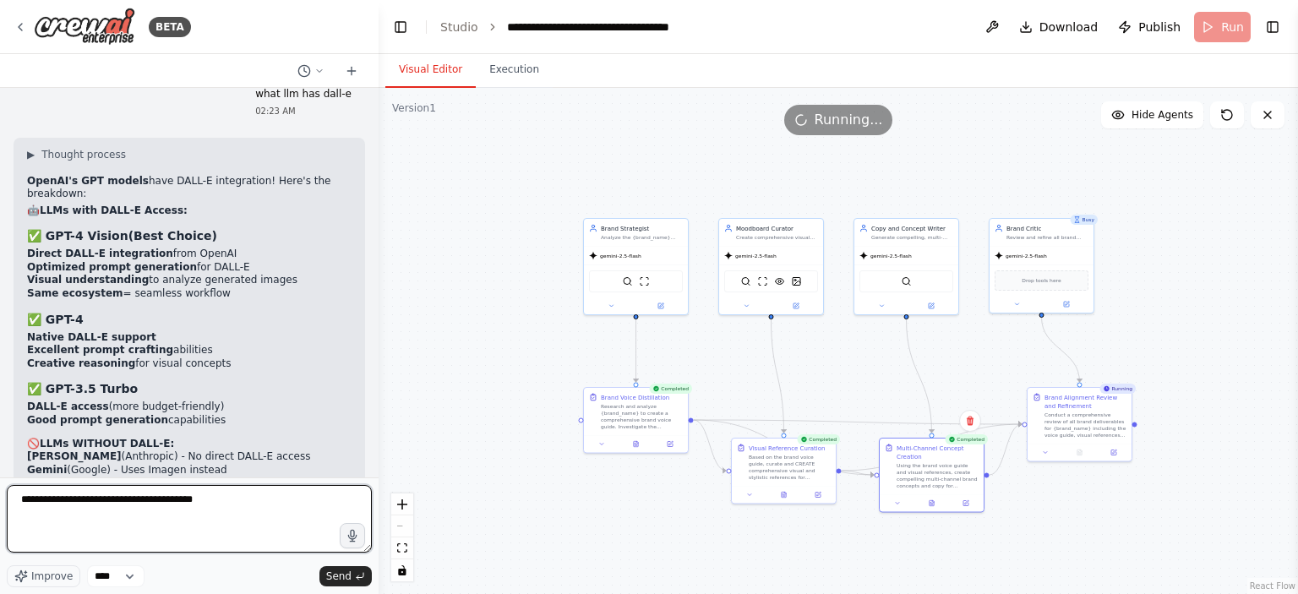
click at [248, 499] on textarea "**********" at bounding box center [189, 519] width 365 height 68
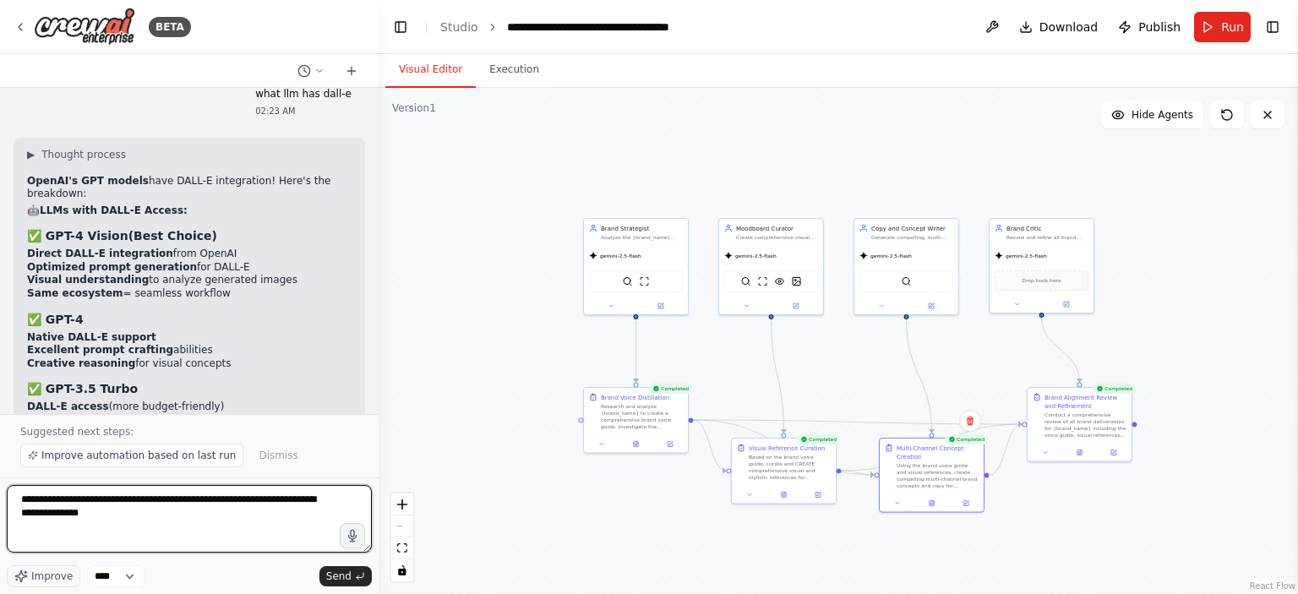
click at [129, 519] on textarea "**********" at bounding box center [189, 519] width 365 height 68
type textarea "**********"
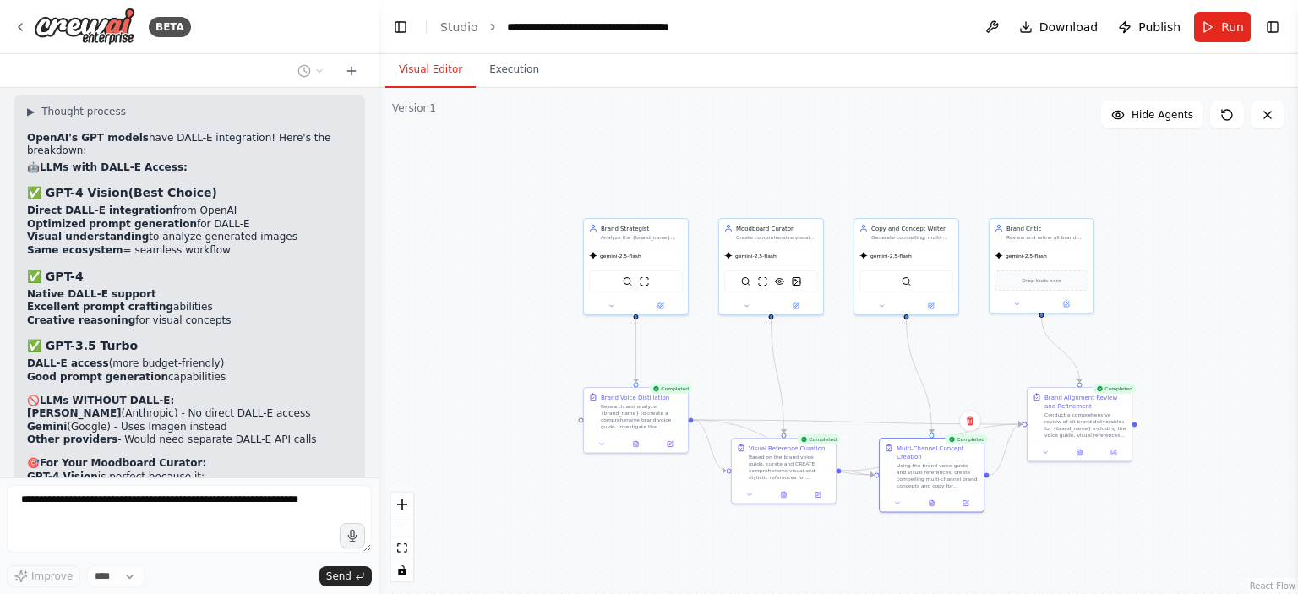
scroll to position [3776, 0]
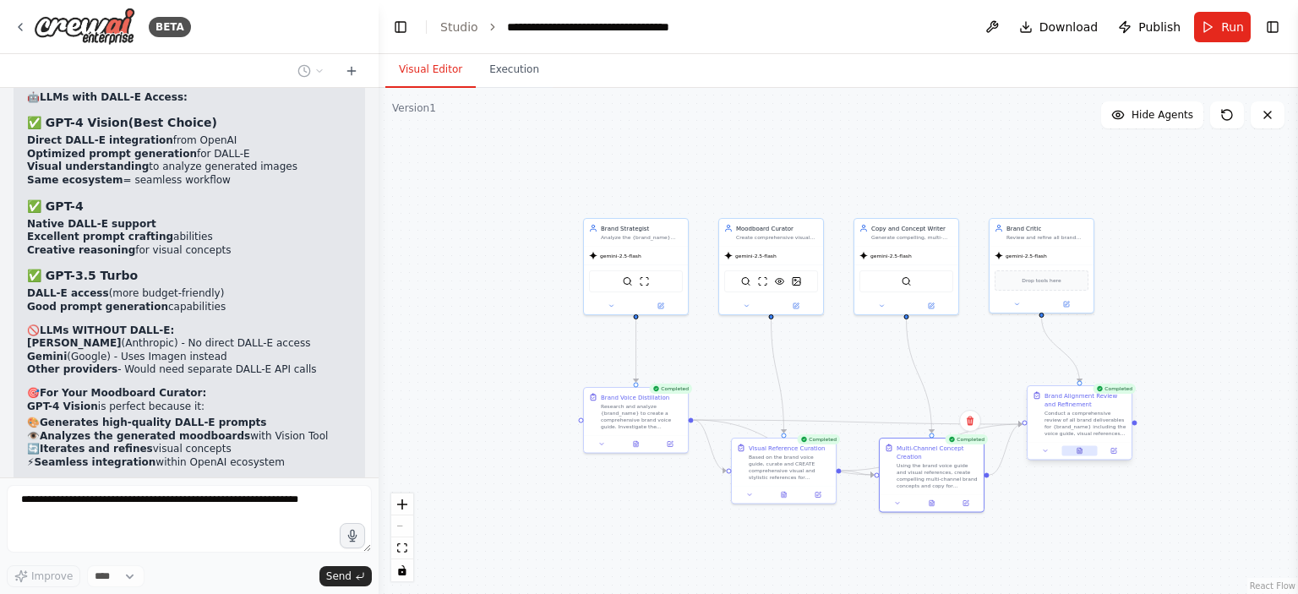
click at [1079, 454] on button at bounding box center [1078, 451] width 35 height 10
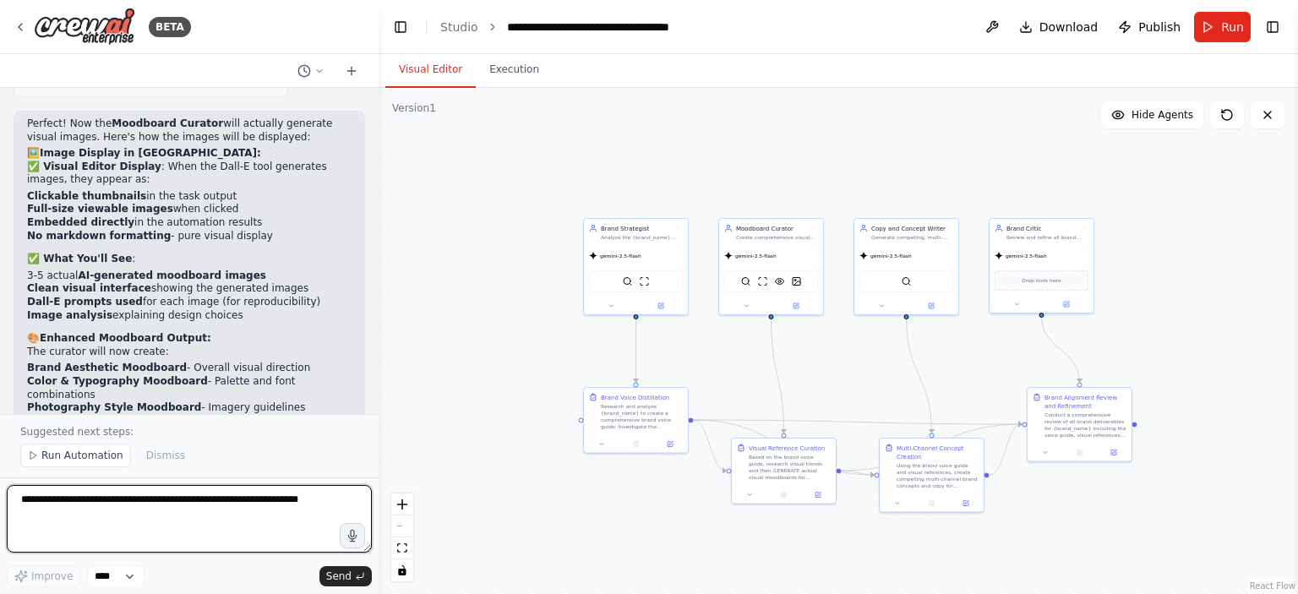
scroll to position [4381, 0]
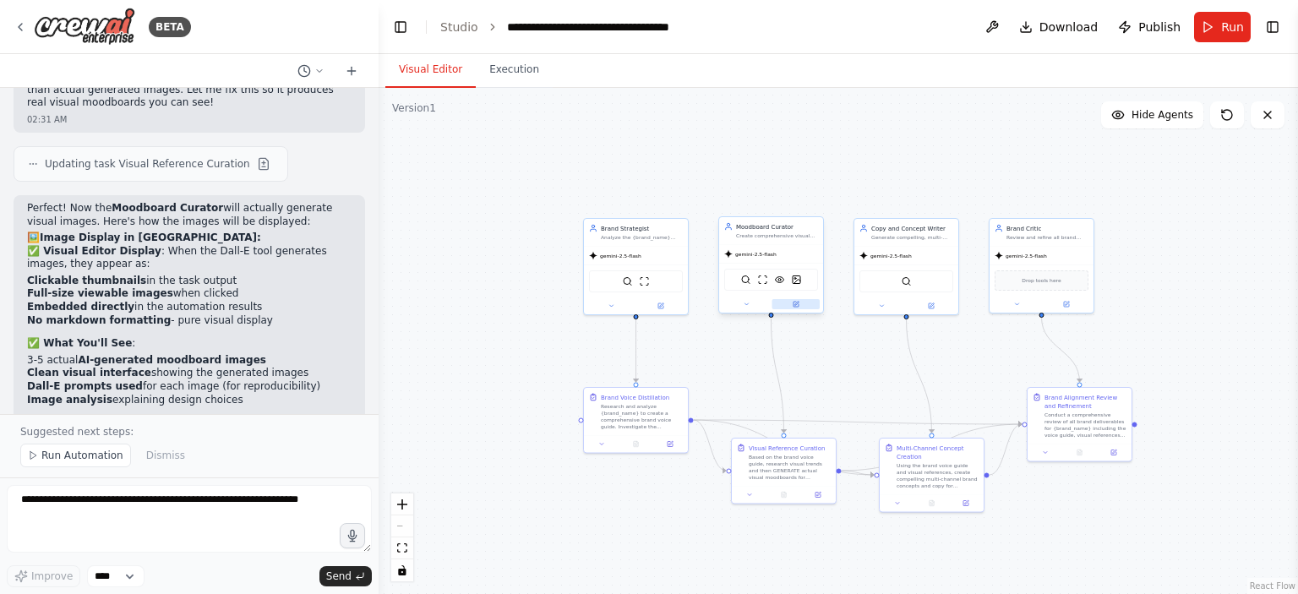
click at [799, 303] on button at bounding box center [796, 304] width 48 height 10
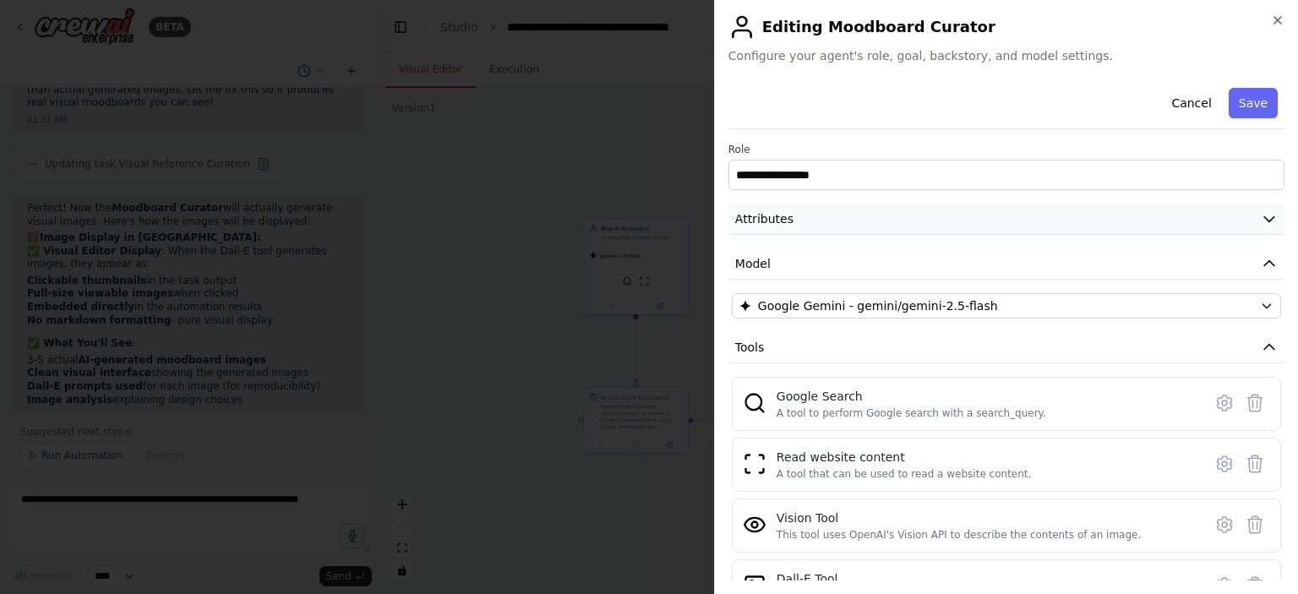
click at [1261, 218] on icon "button" at bounding box center [1269, 218] width 17 height 17
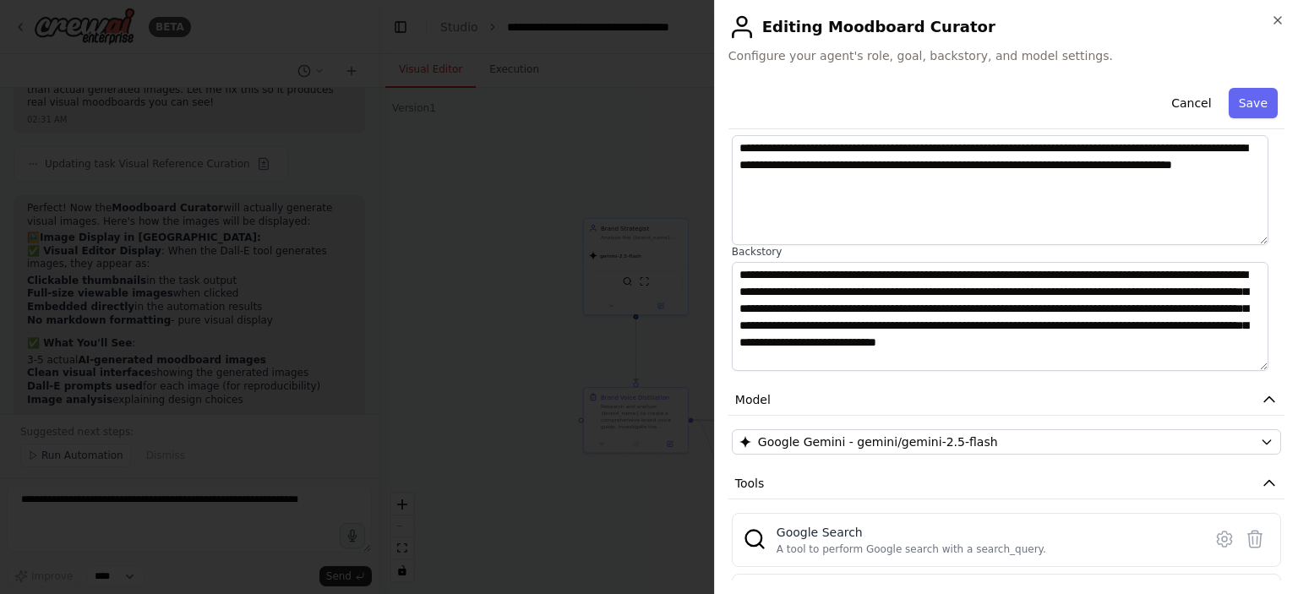
scroll to position [0, 0]
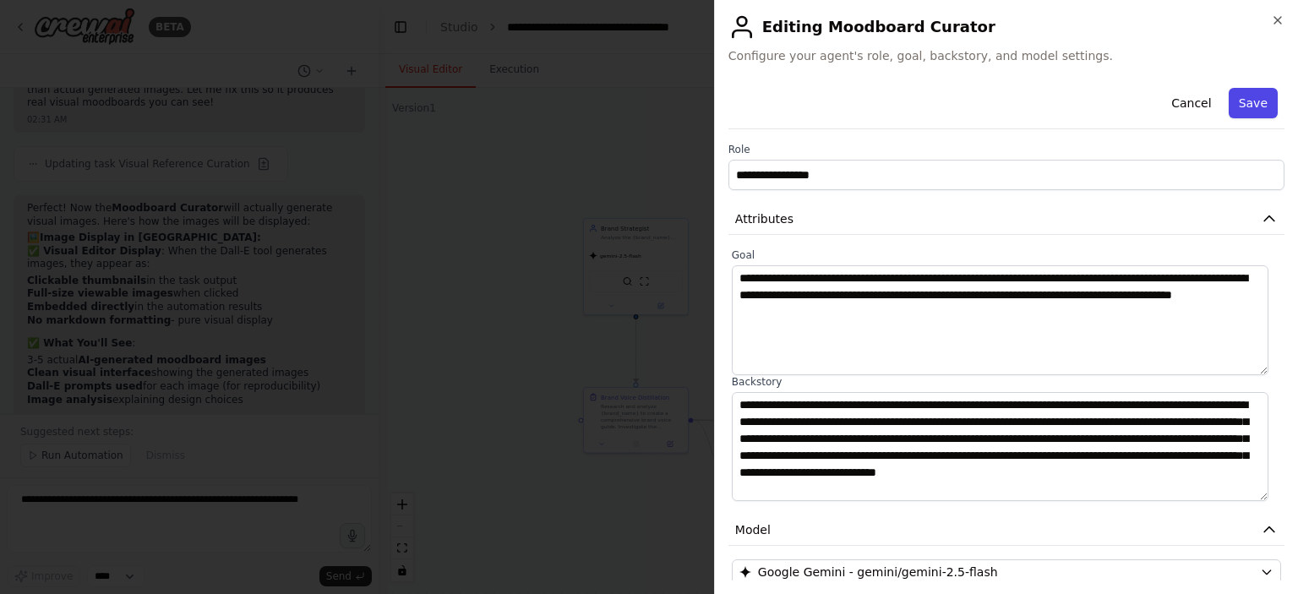
click at [1239, 110] on button "Save" at bounding box center [1253, 103] width 49 height 30
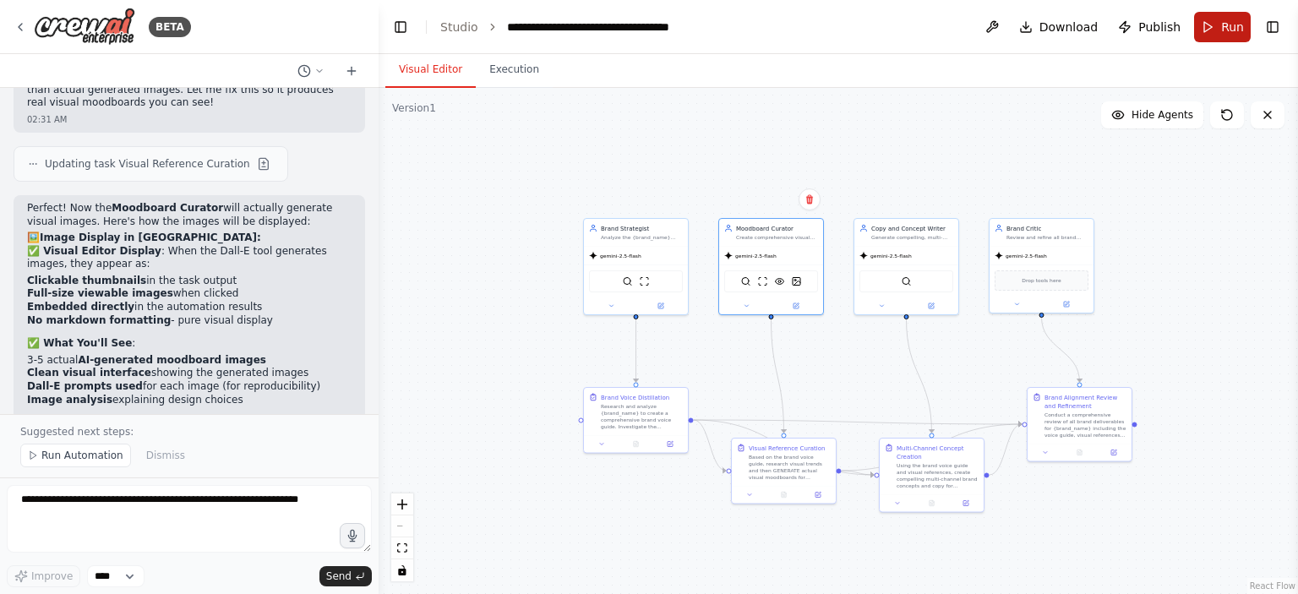
click at [1226, 33] on span "Run" at bounding box center [1232, 27] width 23 height 17
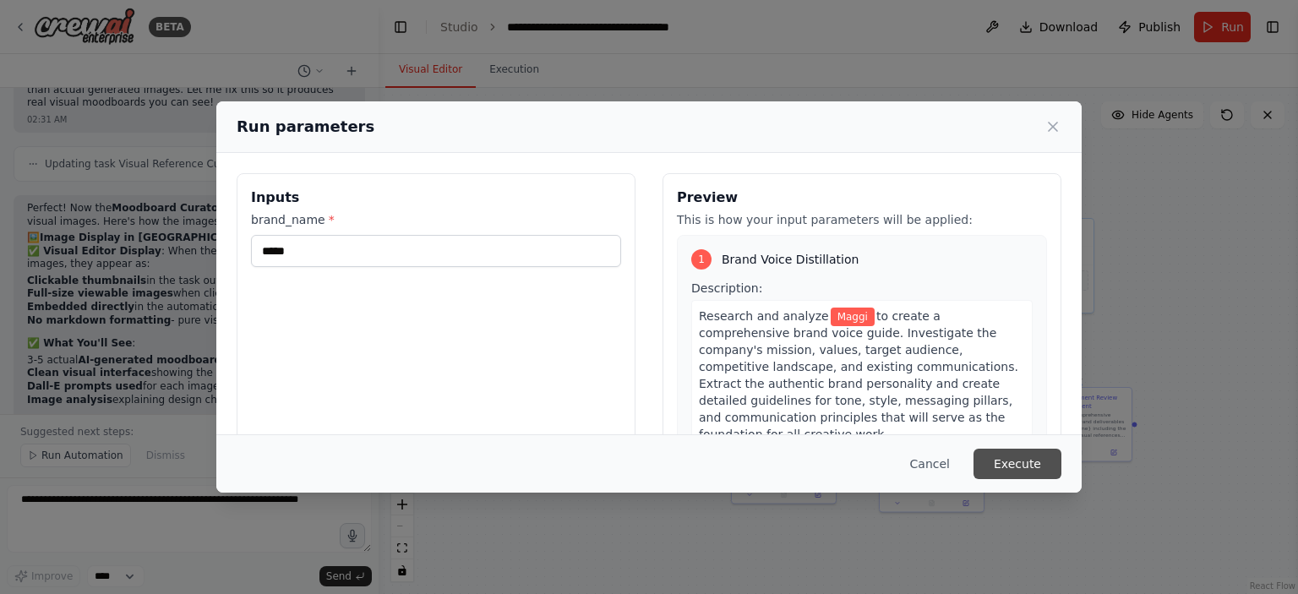
click at [1017, 455] on button "Execute" at bounding box center [1017, 464] width 88 height 30
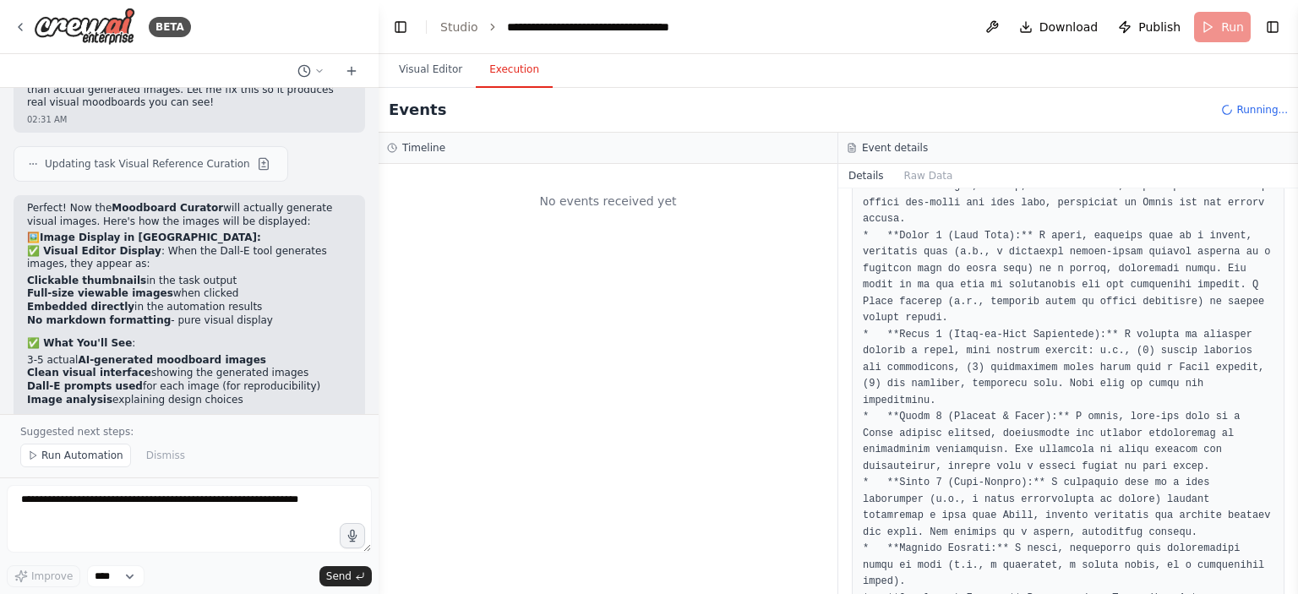
click at [504, 67] on button "Execution" at bounding box center [514, 69] width 77 height 35
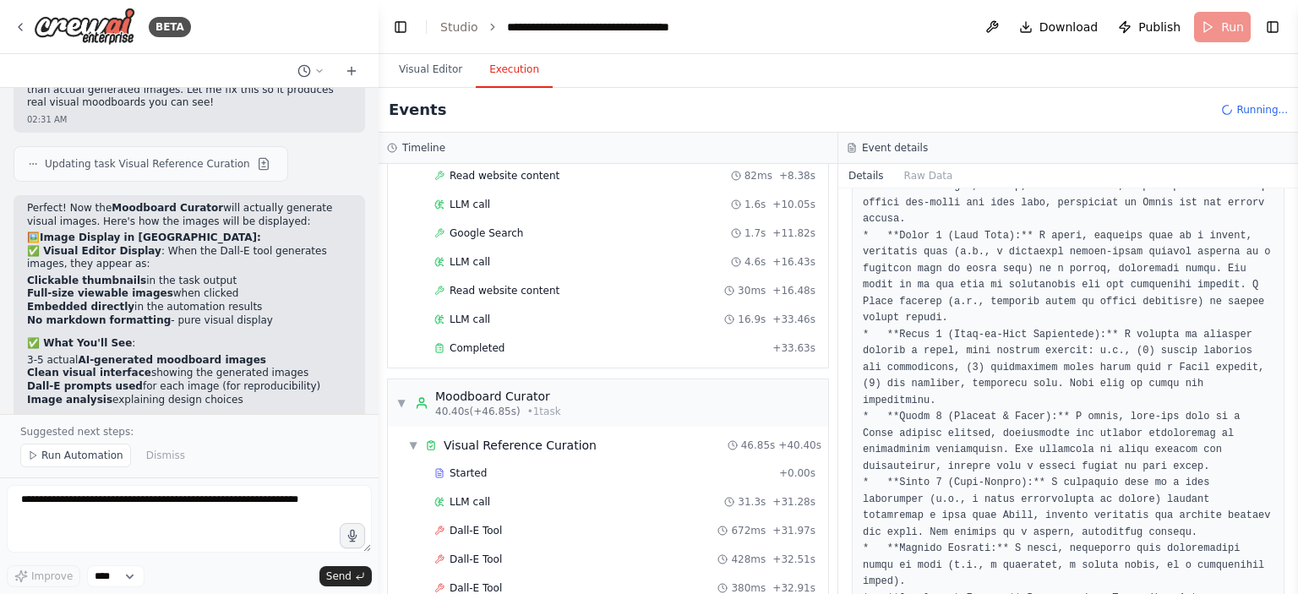
scroll to position [254, 0]
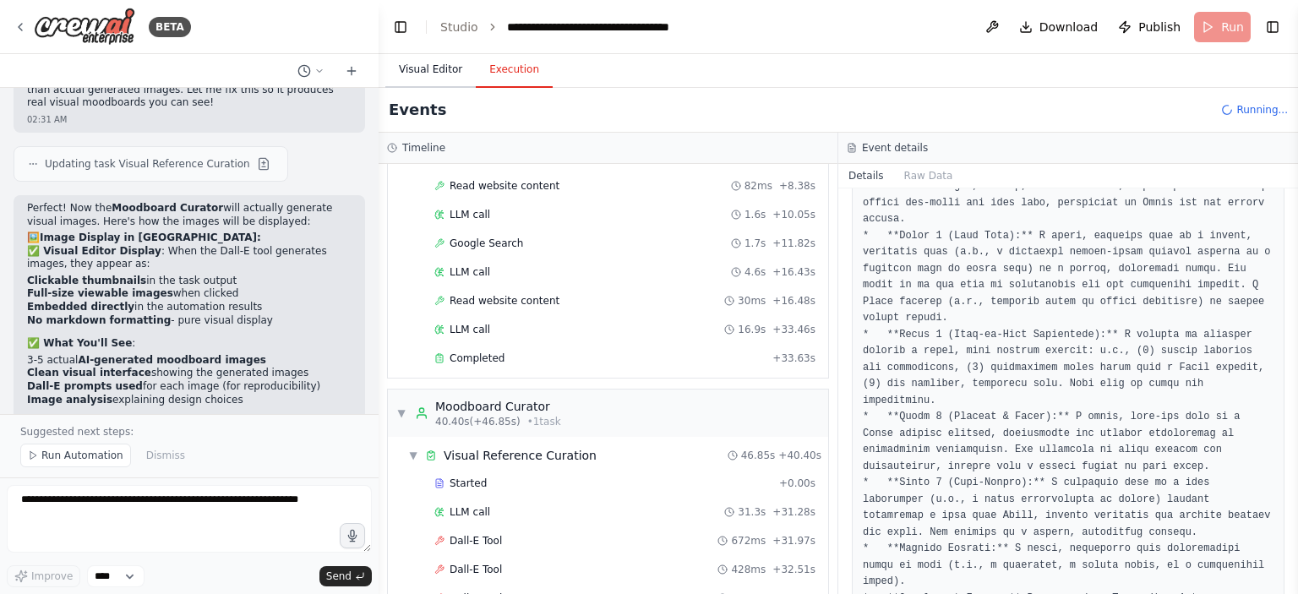
click at [433, 69] on button "Visual Editor" at bounding box center [430, 69] width 90 height 35
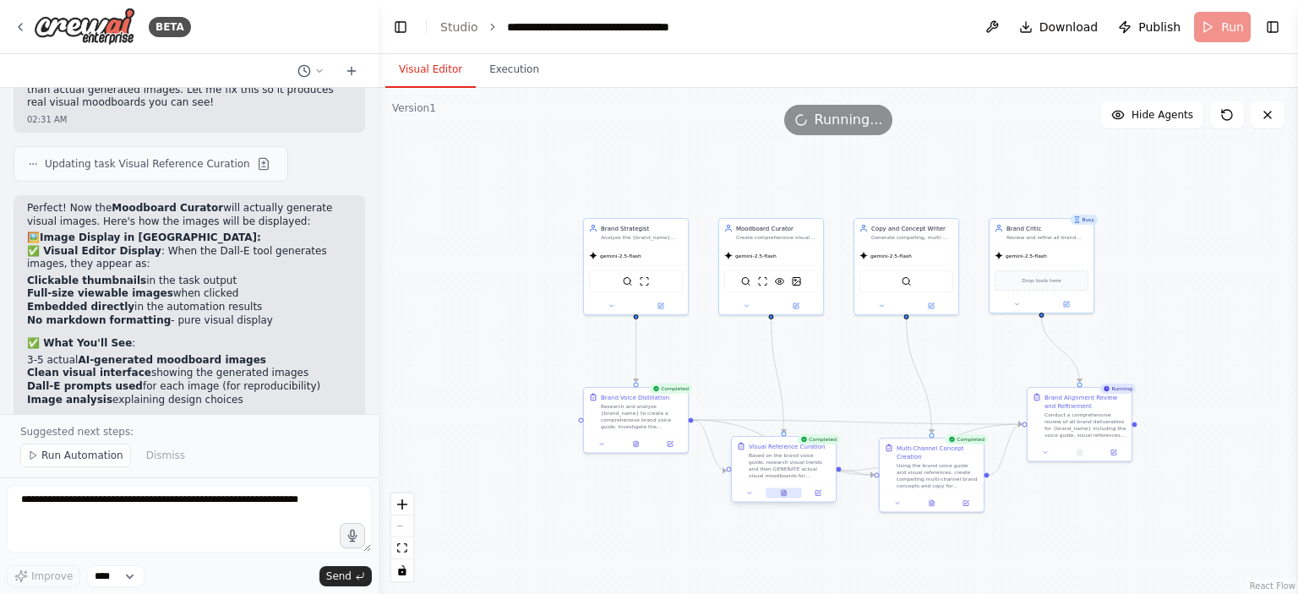
click at [782, 496] on button at bounding box center [783, 493] width 35 height 10
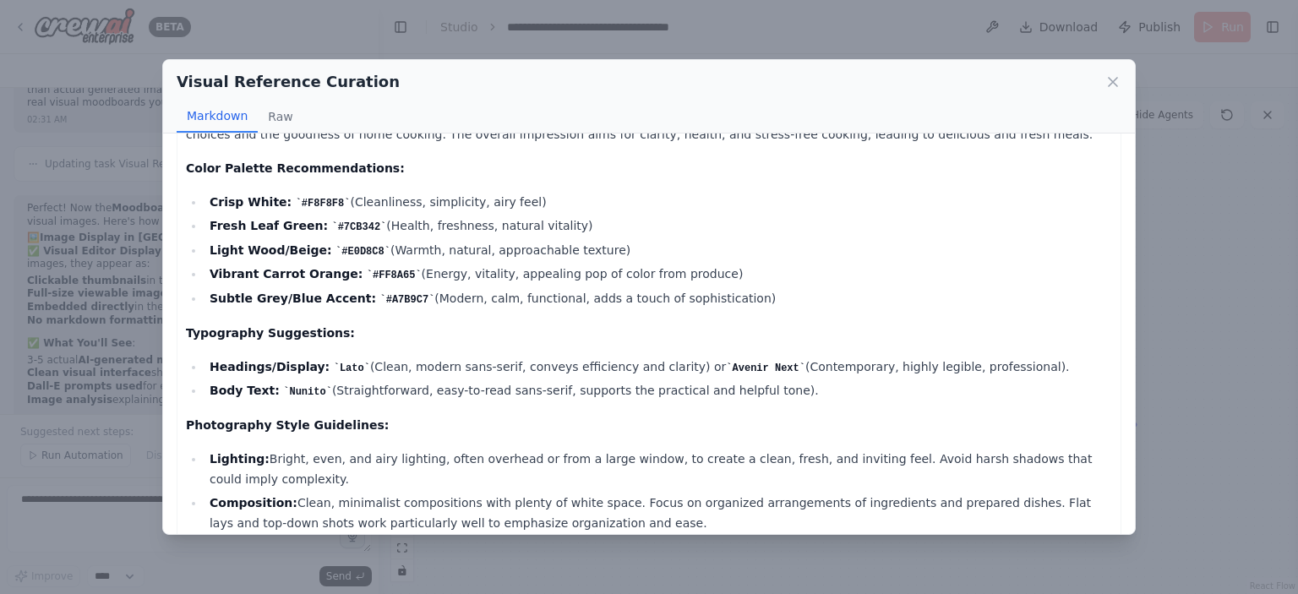
scroll to position [2600, 0]
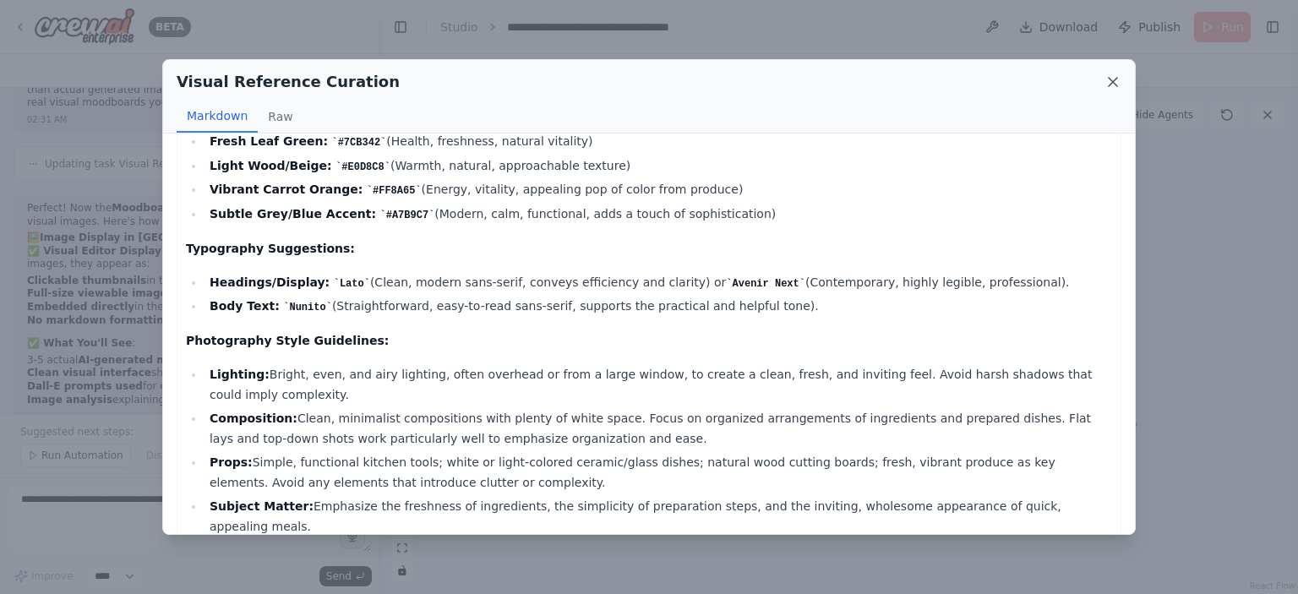
click at [1115, 84] on icon at bounding box center [1113, 82] width 8 height 8
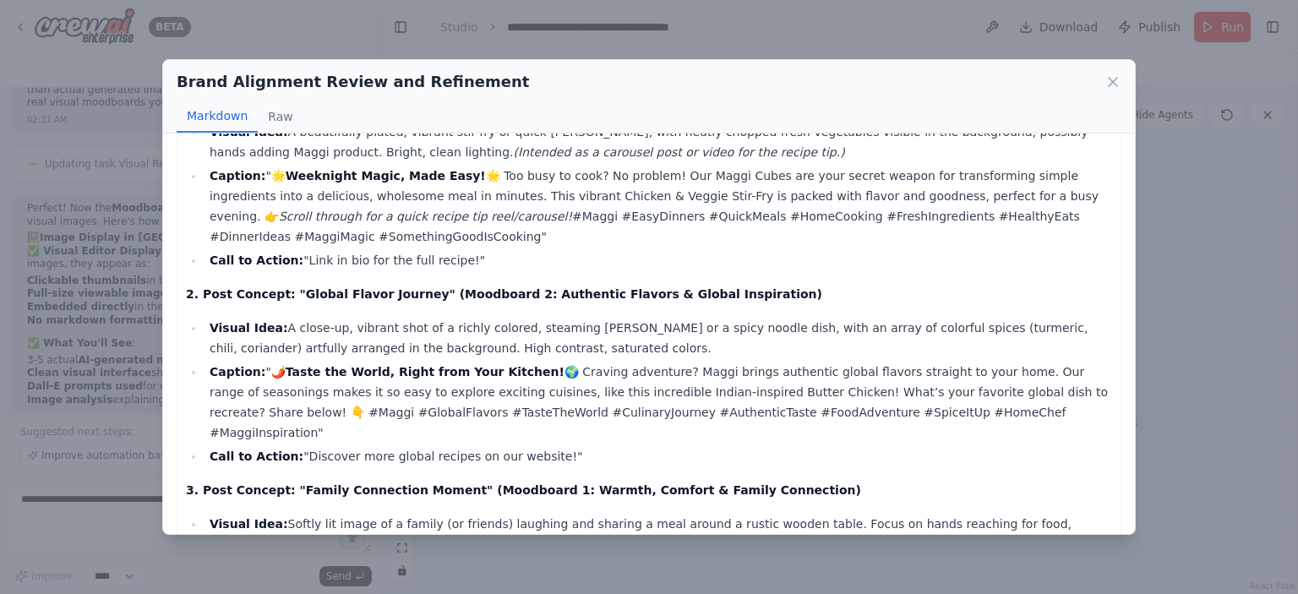
scroll to position [6591, 0]
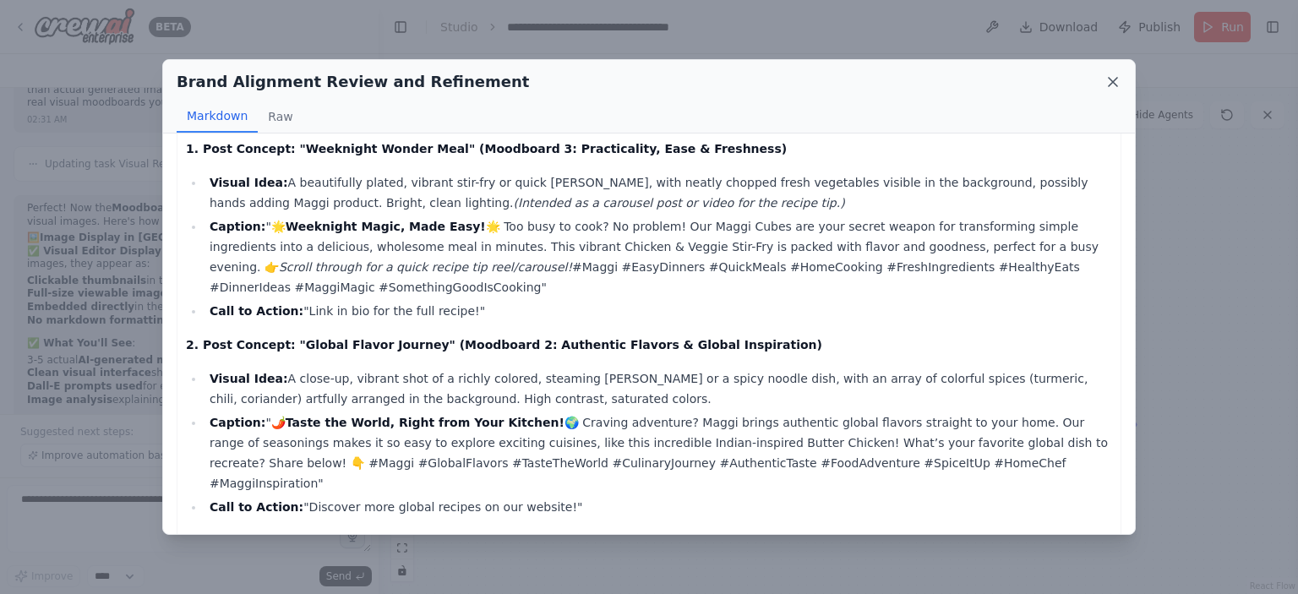
click at [1112, 79] on icon at bounding box center [1112, 82] width 17 height 17
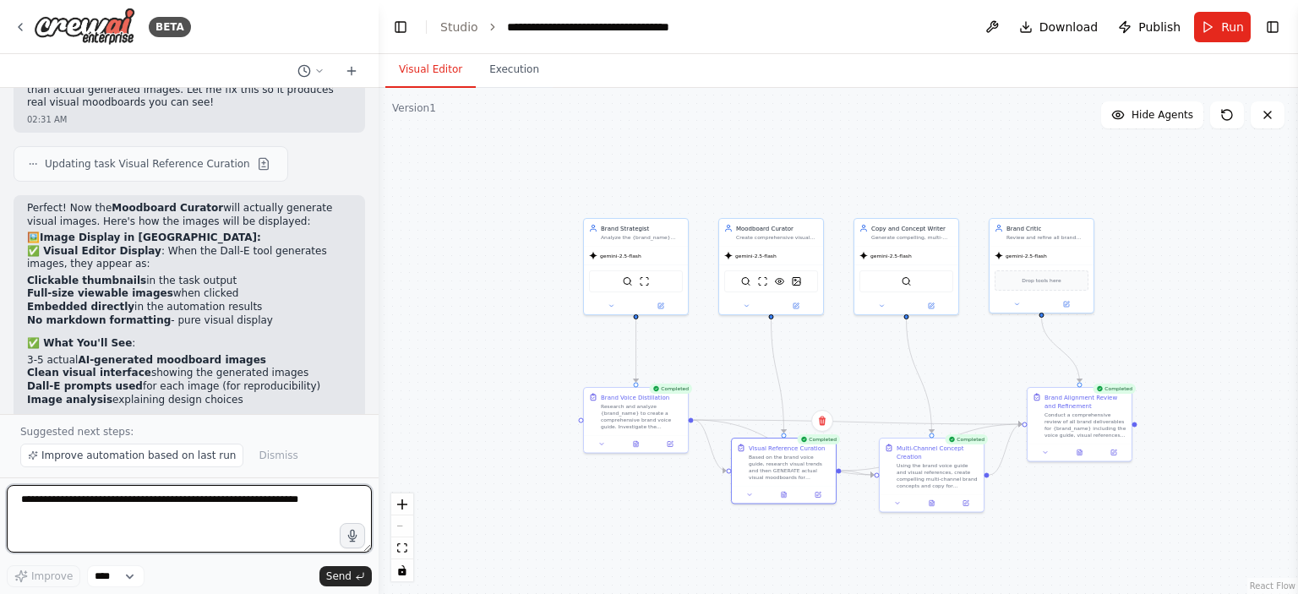
click at [183, 513] on textarea at bounding box center [189, 519] width 365 height 68
type textarea "**********"
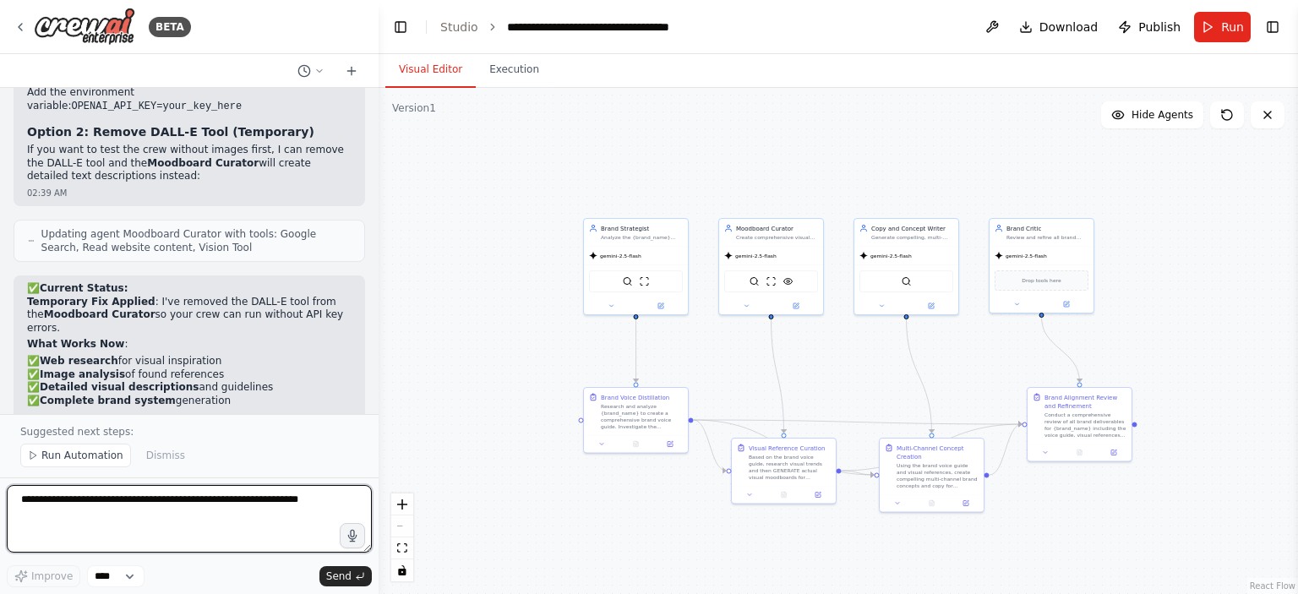
scroll to position [5468, 0]
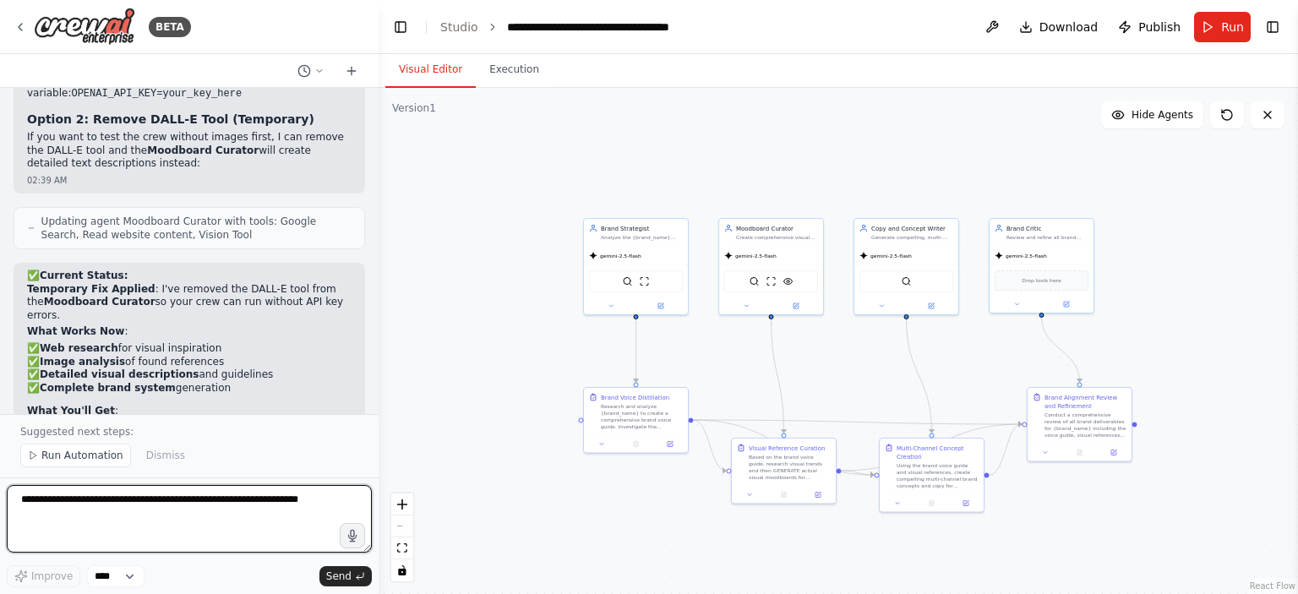
click at [208, 513] on textarea at bounding box center [189, 519] width 365 height 68
type textarea "***"
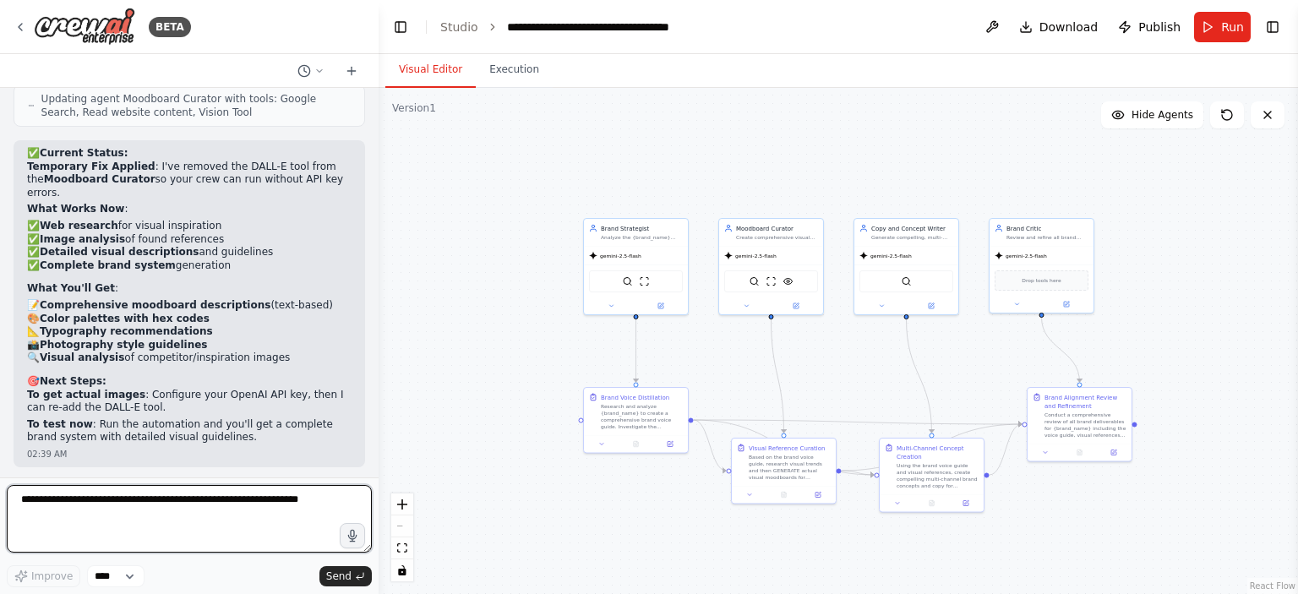
scroll to position [5608, 0]
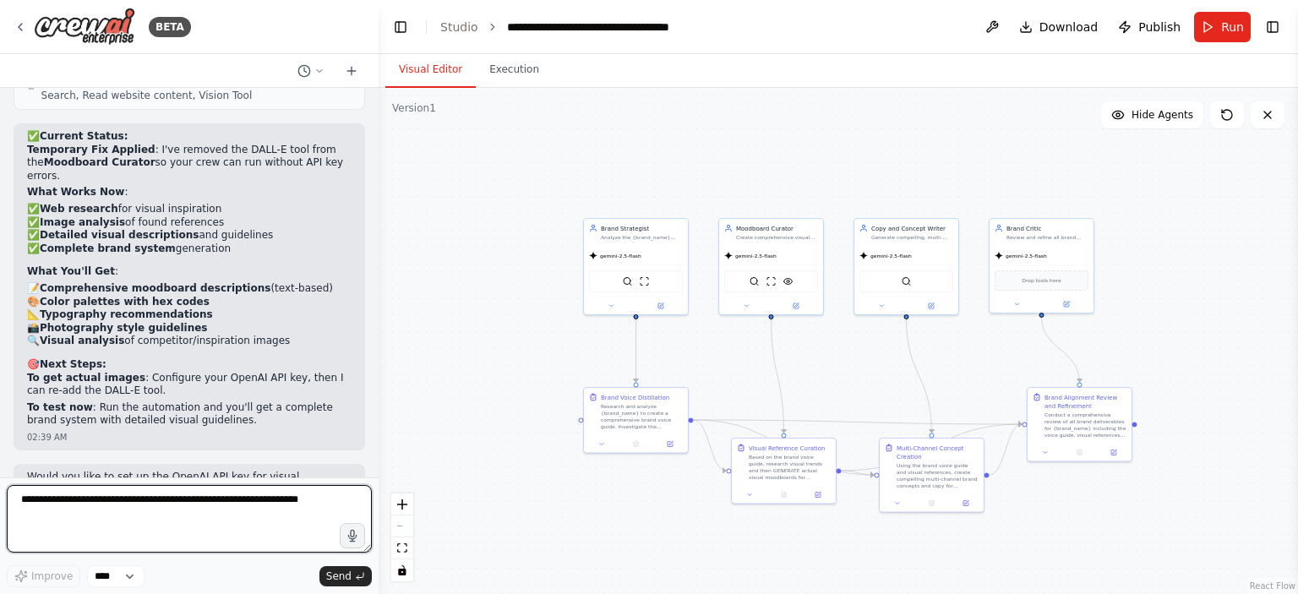
type textarea "*"
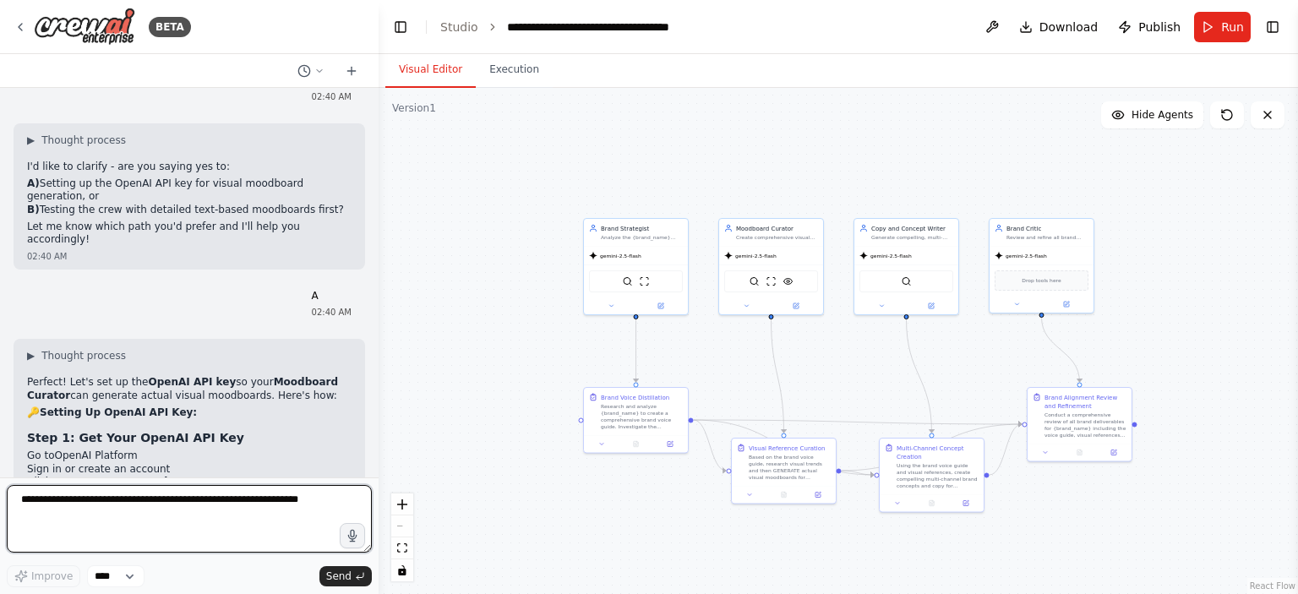
scroll to position [6171, 0]
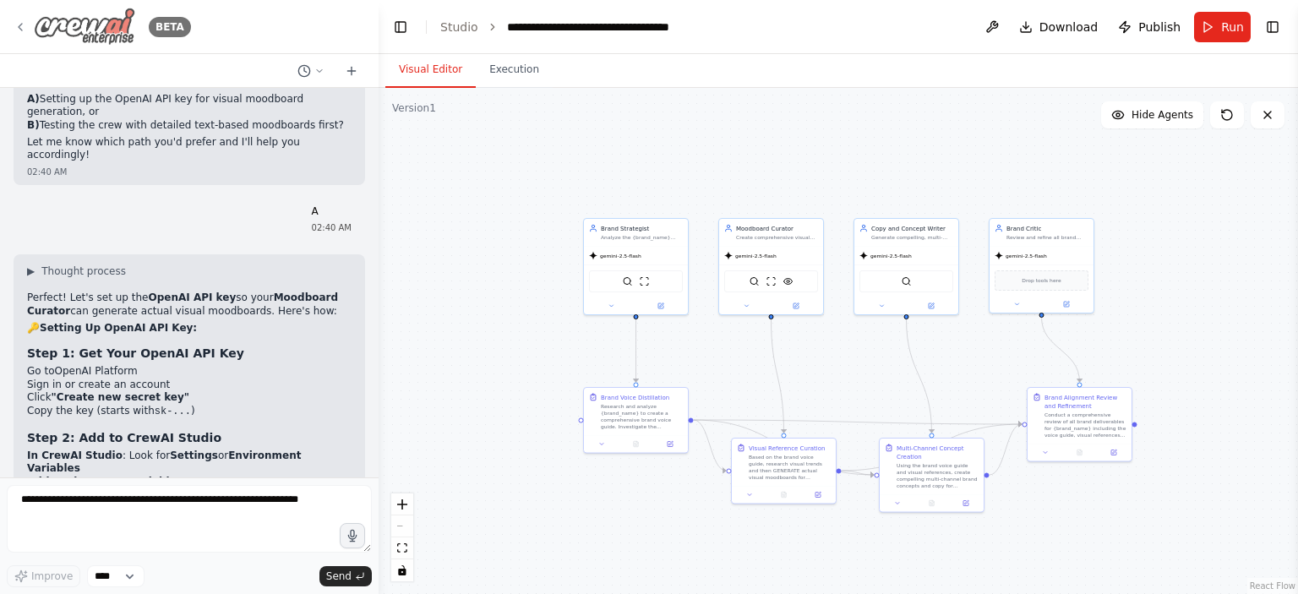
click at [19, 25] on icon at bounding box center [21, 27] width 14 height 14
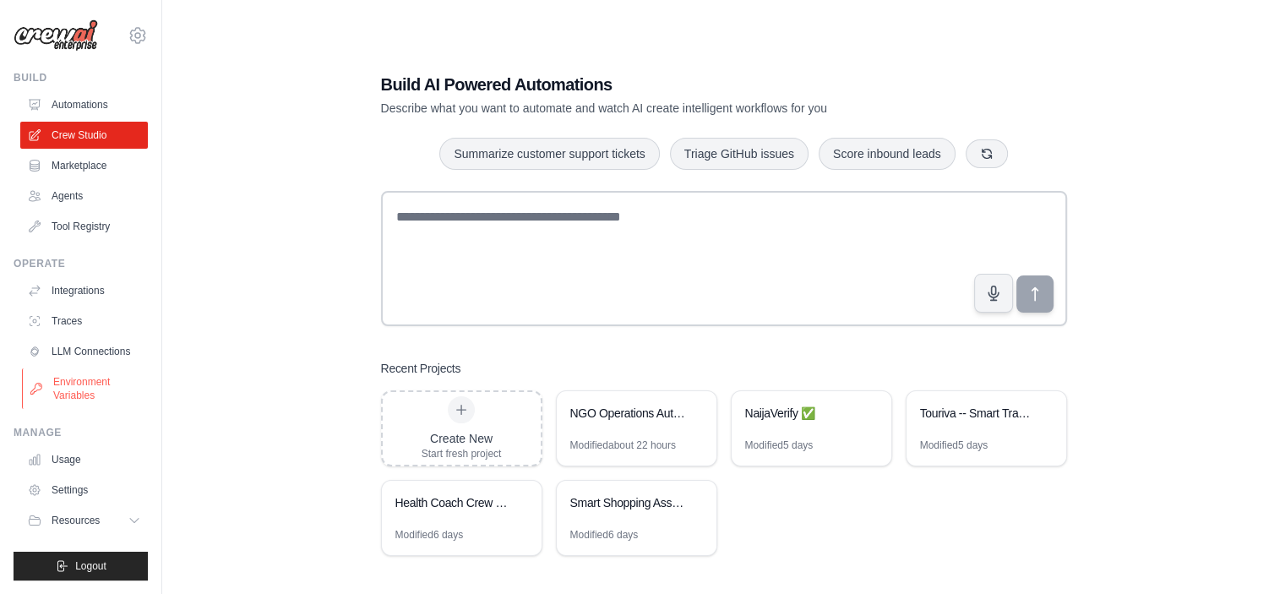
click at [87, 389] on link "Environment Variables" at bounding box center [86, 388] width 128 height 41
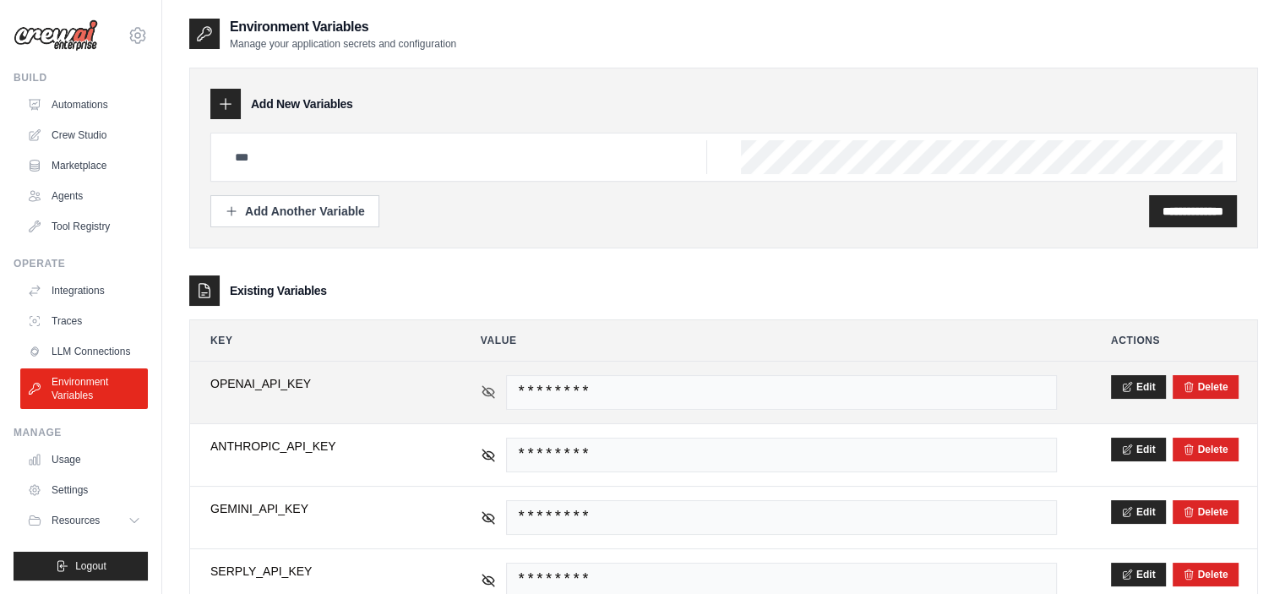
click at [493, 391] on icon at bounding box center [488, 391] width 15 height 15
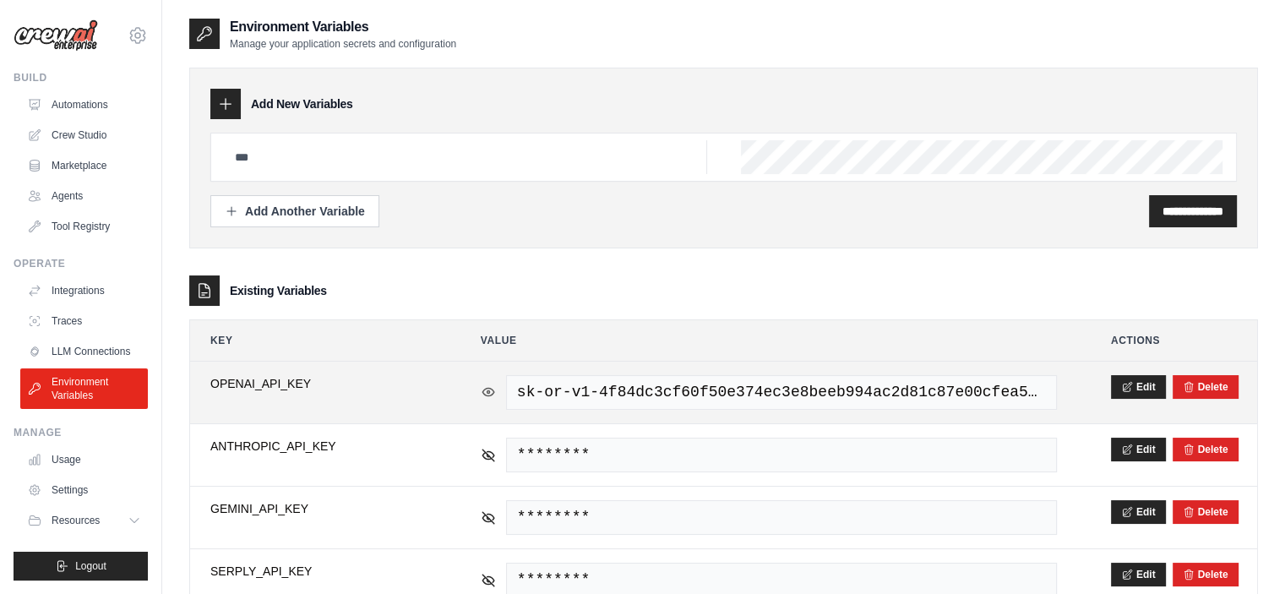
click at [489, 391] on icon at bounding box center [488, 391] width 15 height 15
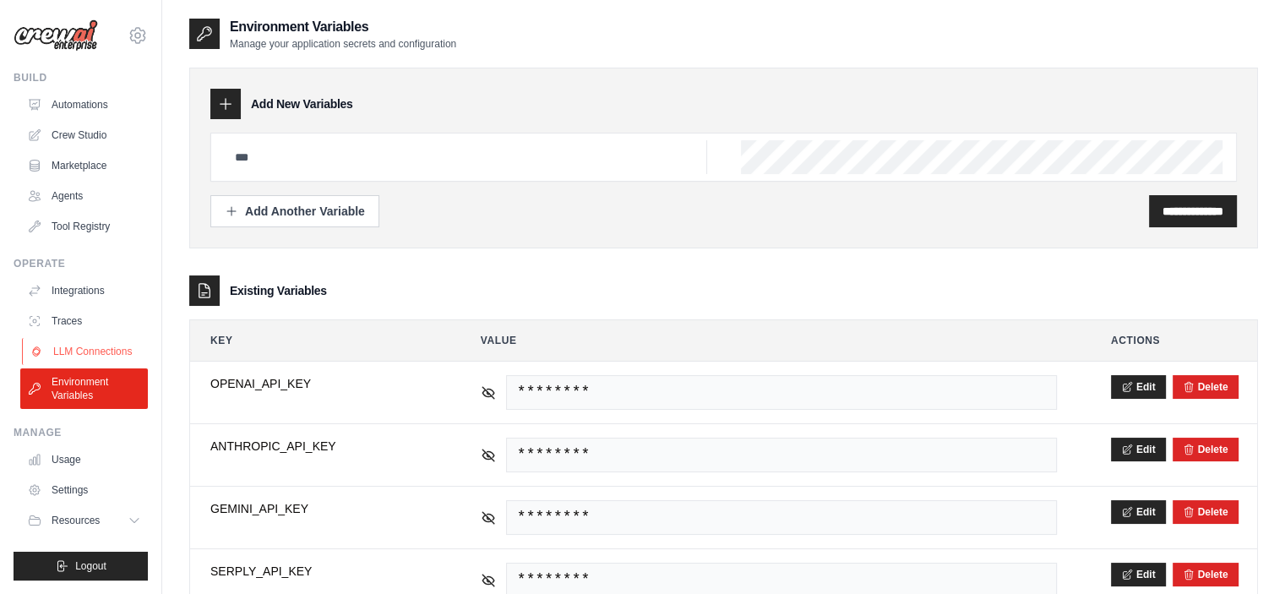
click at [95, 346] on link "LLM Connections" at bounding box center [86, 351] width 128 height 27
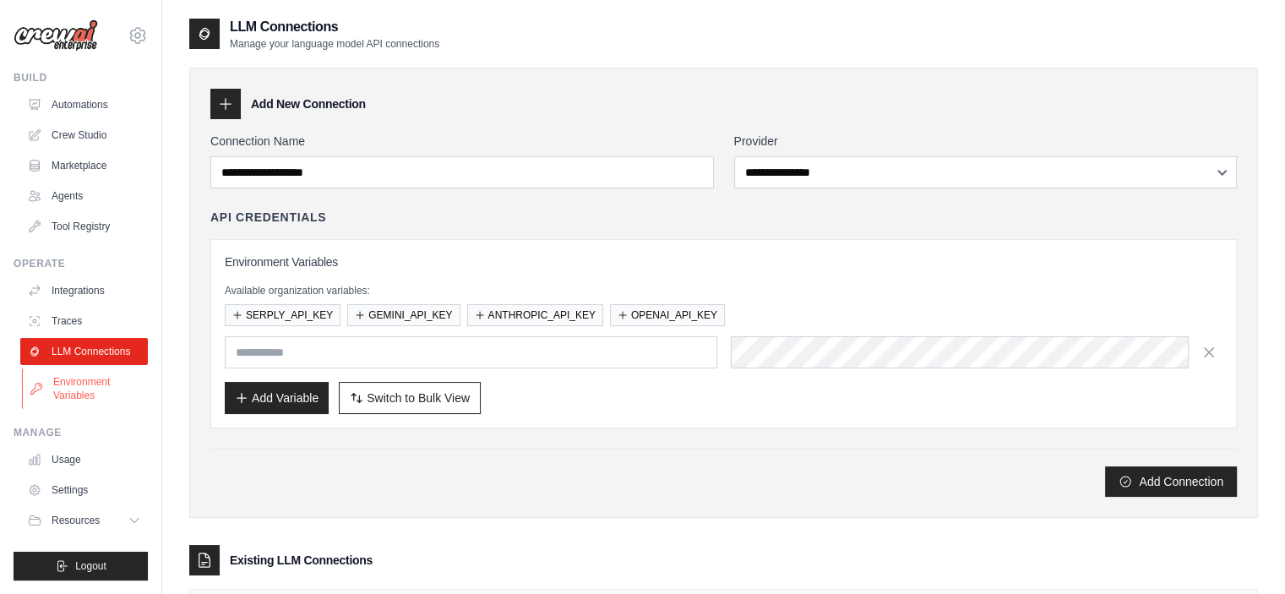
click at [89, 395] on link "Environment Variables" at bounding box center [86, 388] width 128 height 41
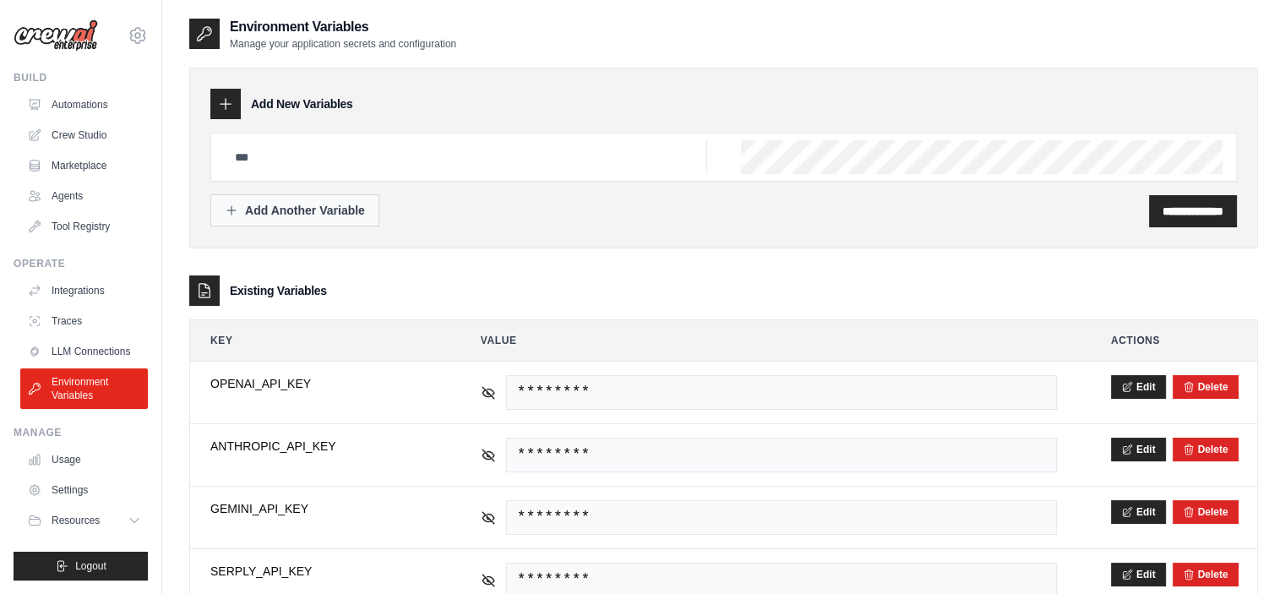
click at [253, 212] on div "Add Another Variable" at bounding box center [295, 210] width 140 height 17
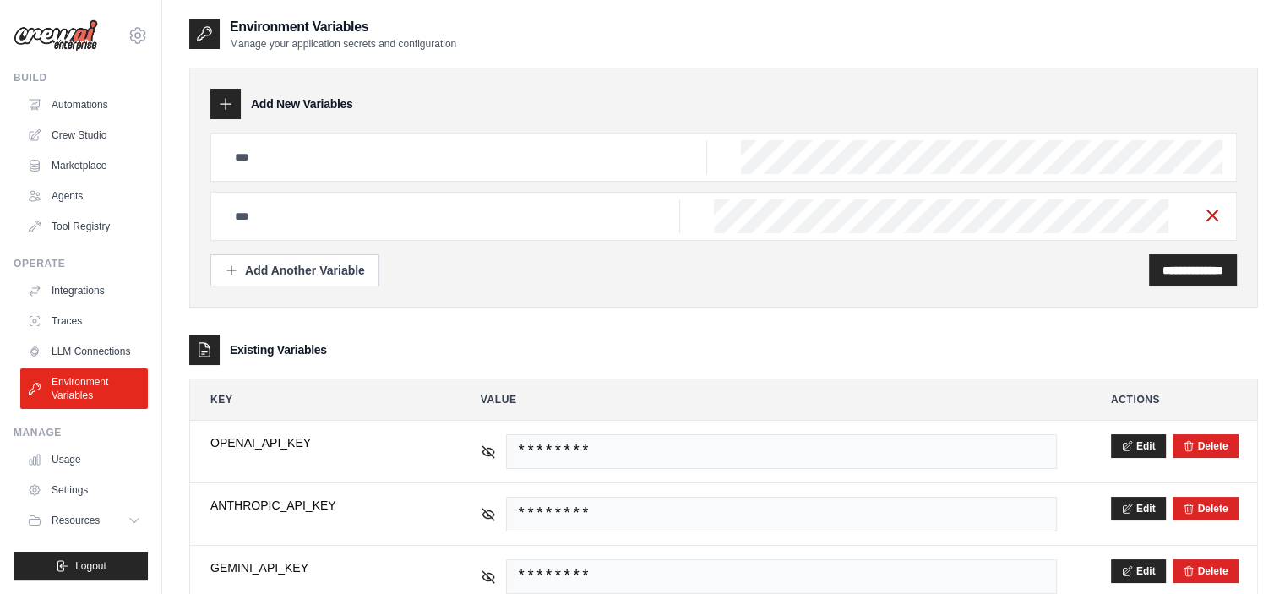
click at [1216, 219] on line "button" at bounding box center [1213, 215] width 10 height 10
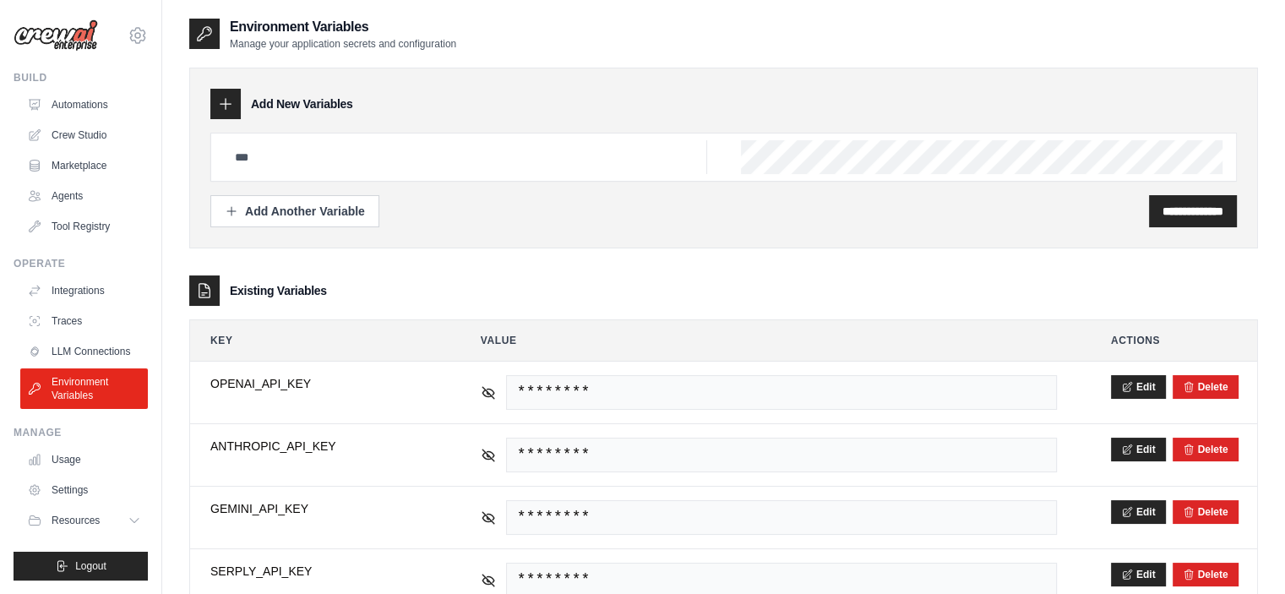
scroll to position [57, 0]
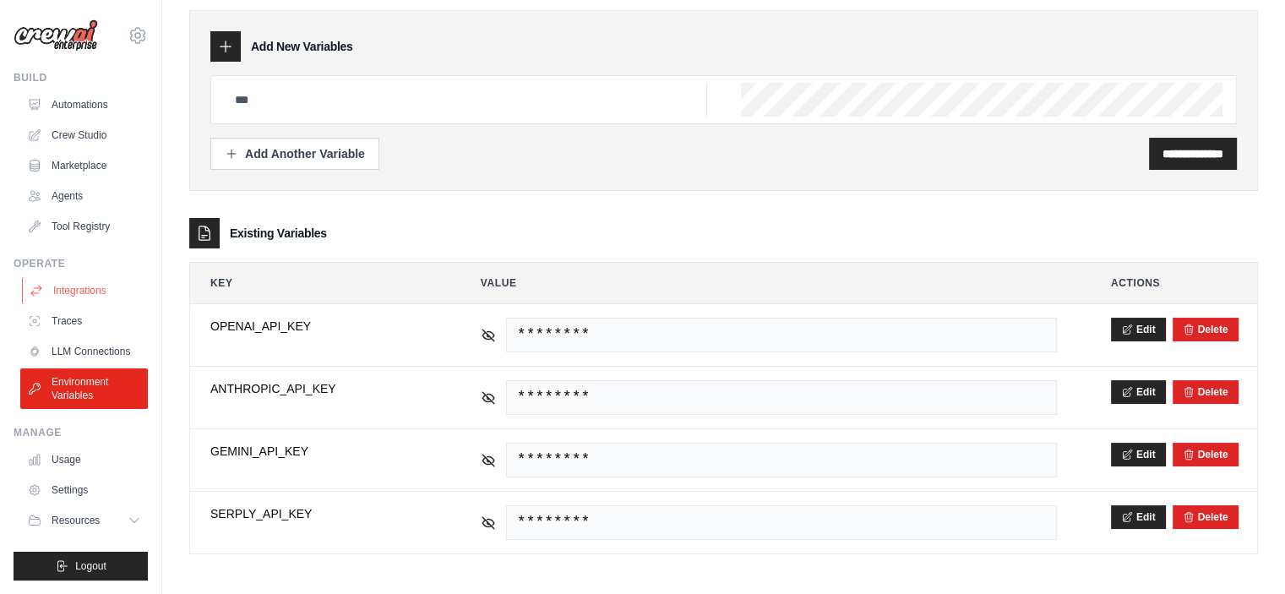
click at [61, 291] on link "Integrations" at bounding box center [86, 290] width 128 height 27
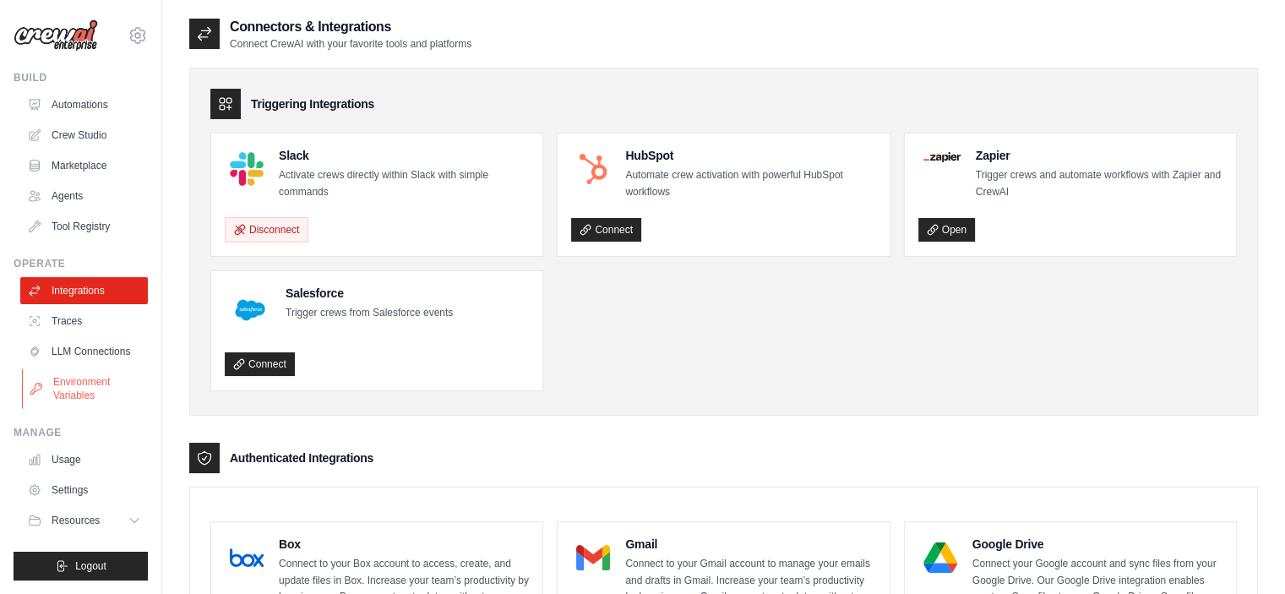
click at [72, 398] on link "Environment Variables" at bounding box center [86, 388] width 128 height 41
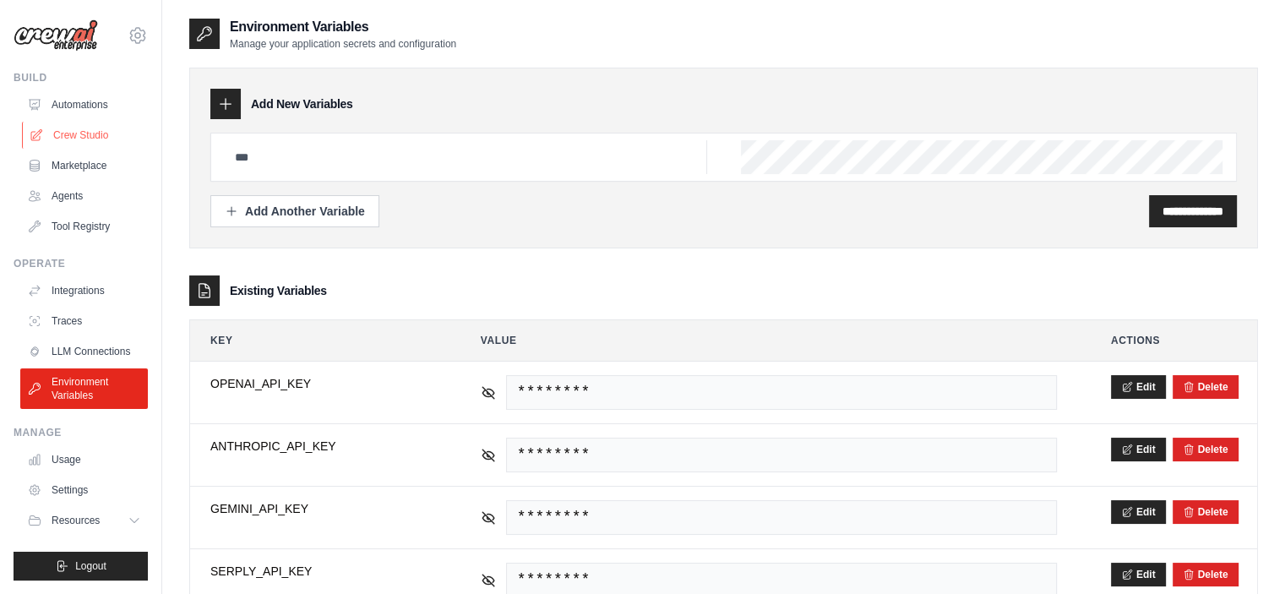
click at [76, 131] on link "Crew Studio" at bounding box center [86, 135] width 128 height 27
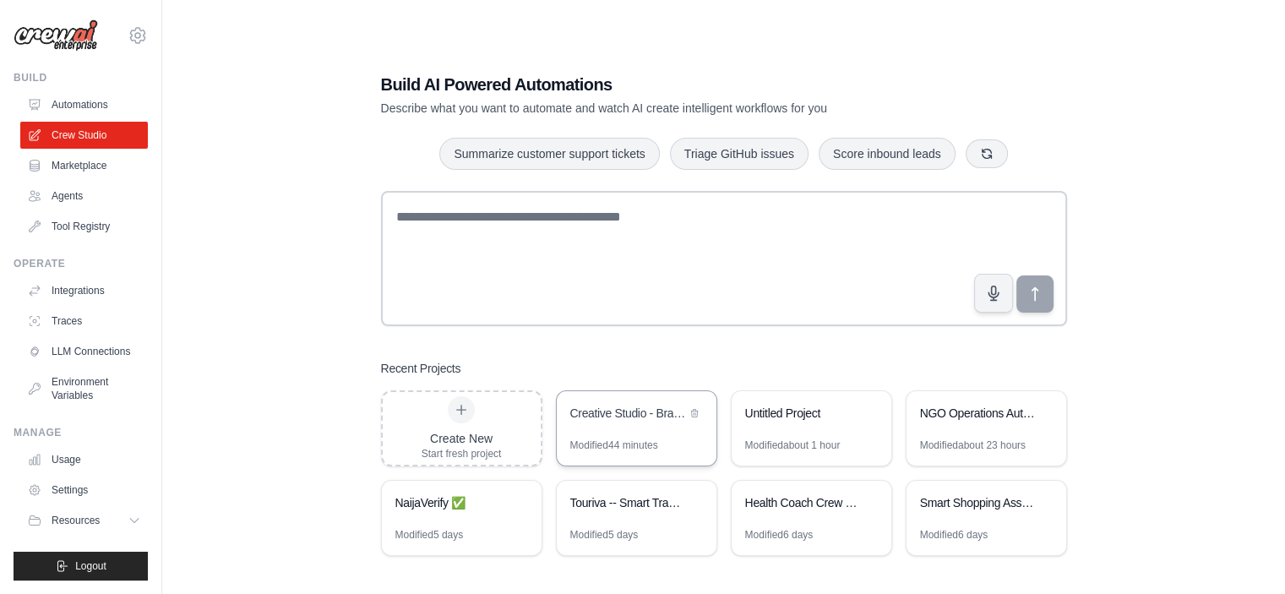
click at [614, 424] on div "Creative Studio - Brand System Builder" at bounding box center [628, 415] width 116 height 20
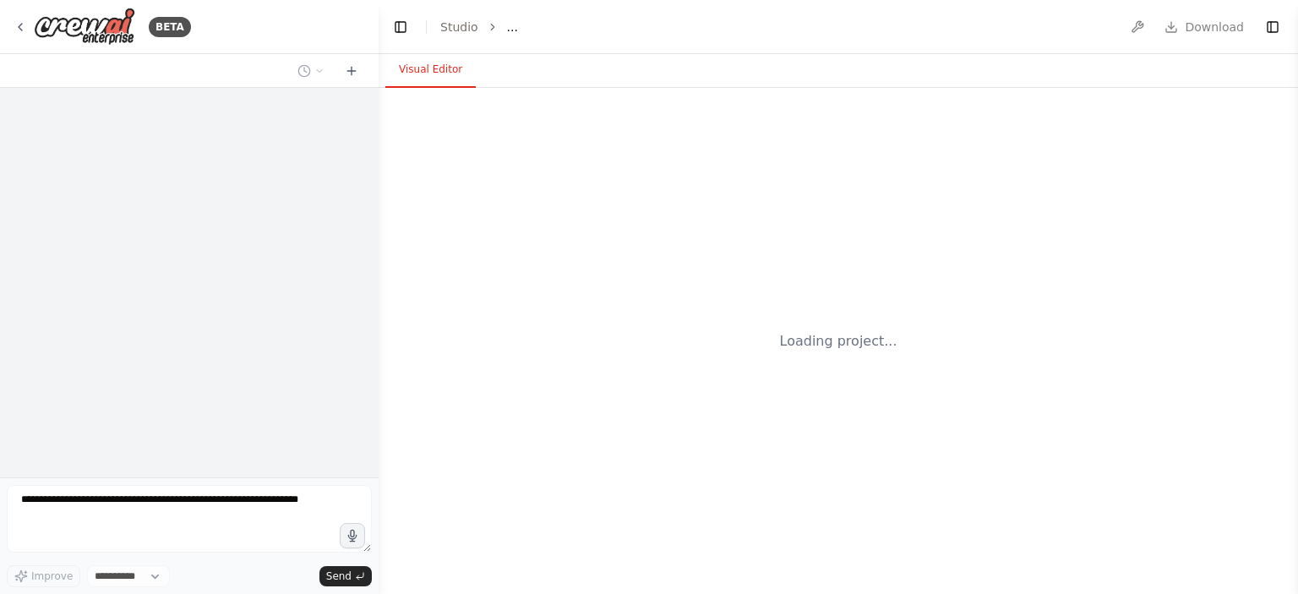
select select "****"
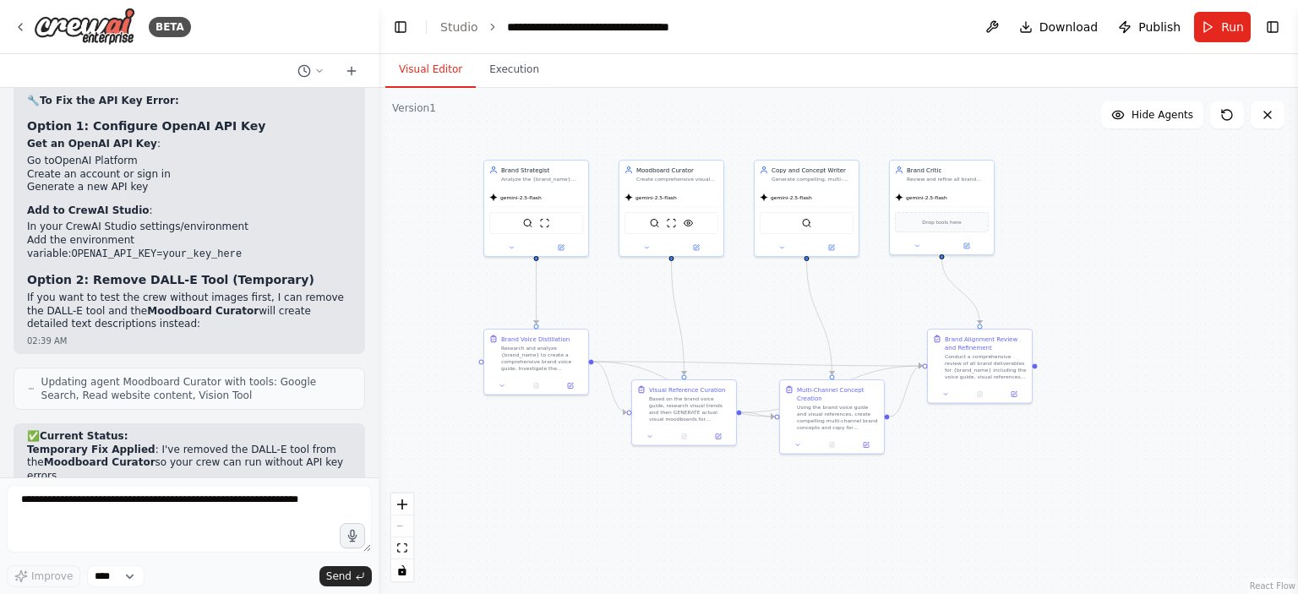
scroll to position [5321, 0]
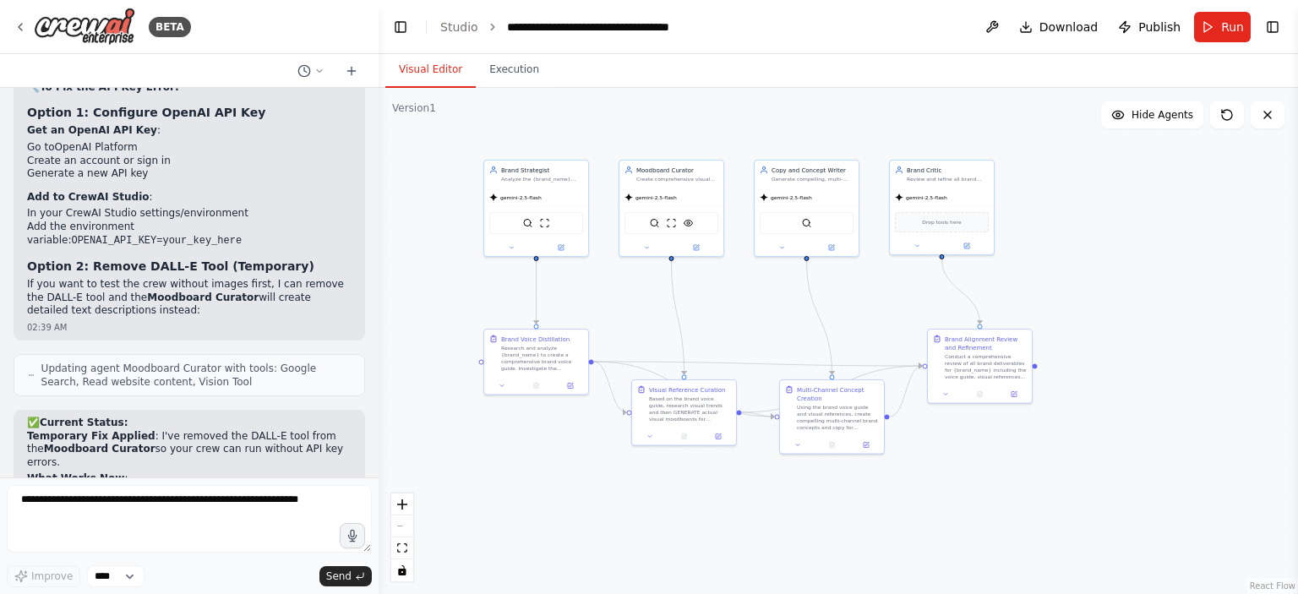
drag, startPoint x: 708, startPoint y: 416, endPoint x: 606, endPoint y: 281, distance: 168.8
click at [606, 281] on div ".deletable-edge-delete-btn { width: 20px; height: 20px; border: 0px solid #ffff…" at bounding box center [838, 341] width 919 height 506
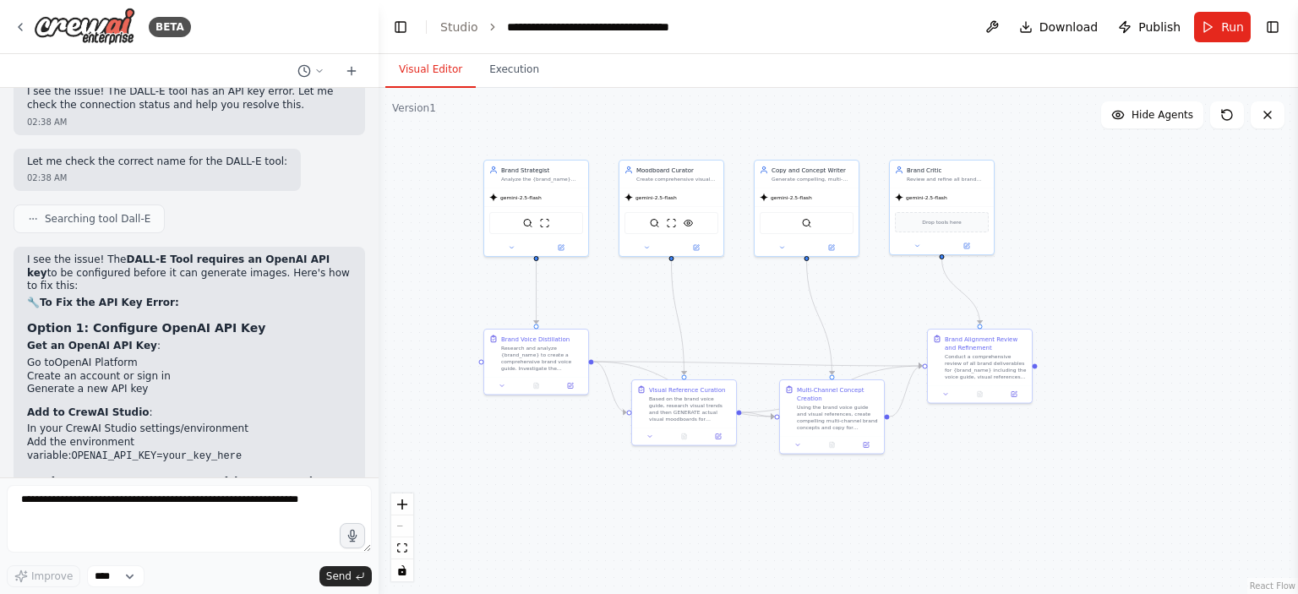
scroll to position [5068, 0]
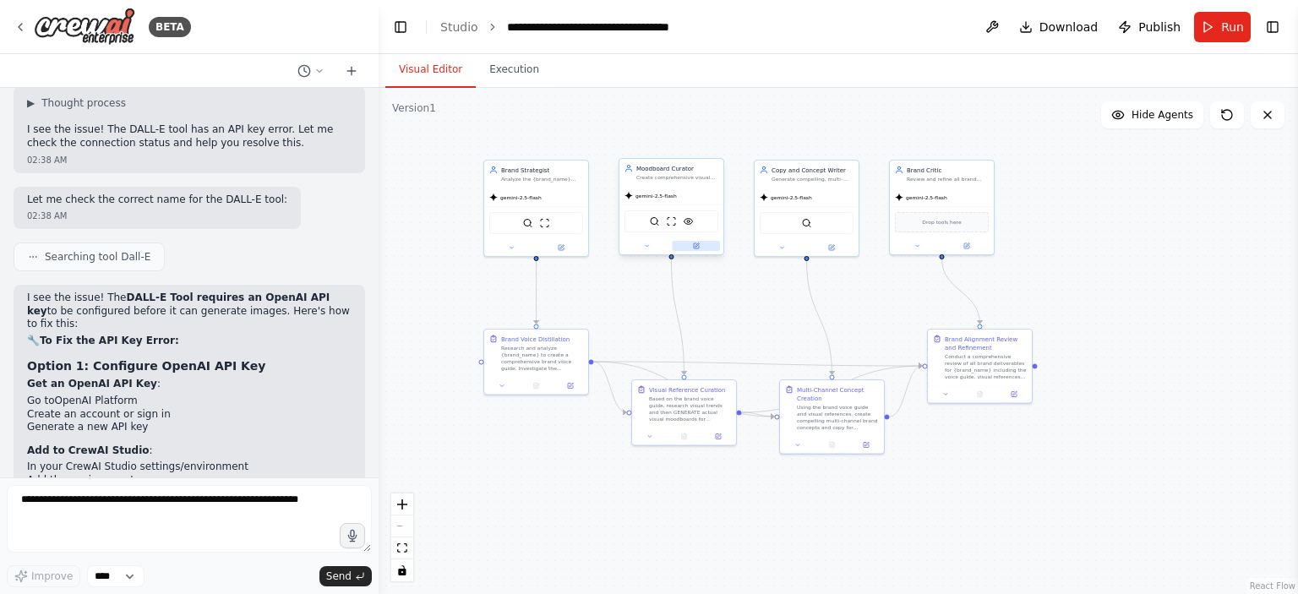
click at [706, 243] on button at bounding box center [697, 246] width 48 height 10
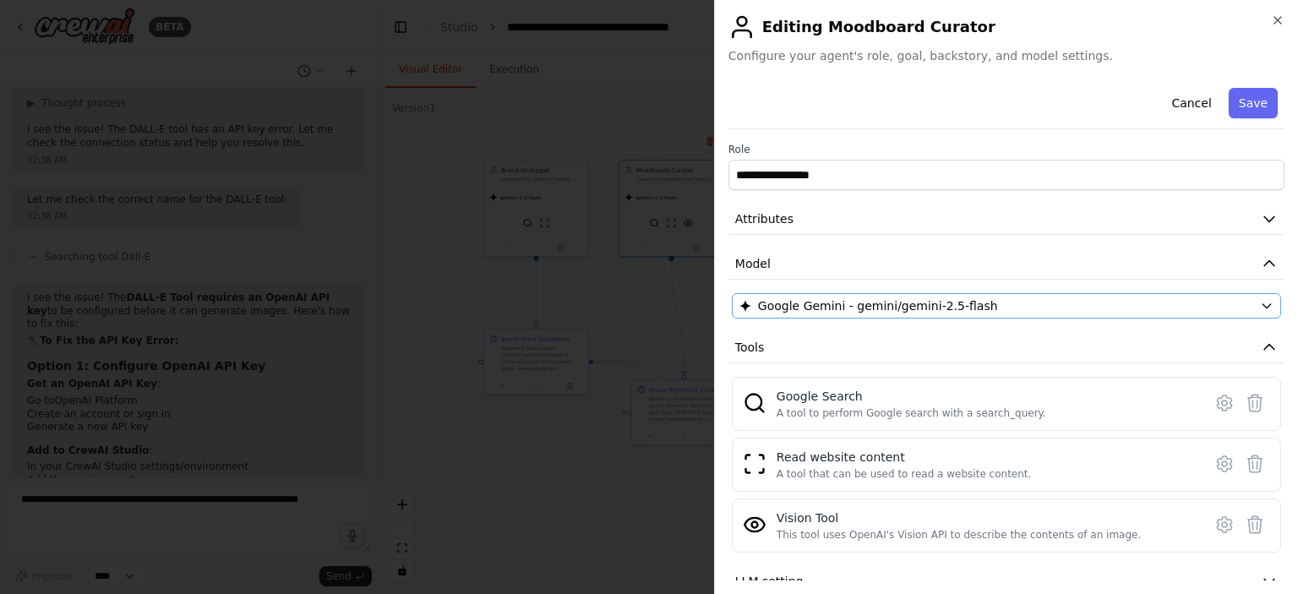
scroll to position [73, 0]
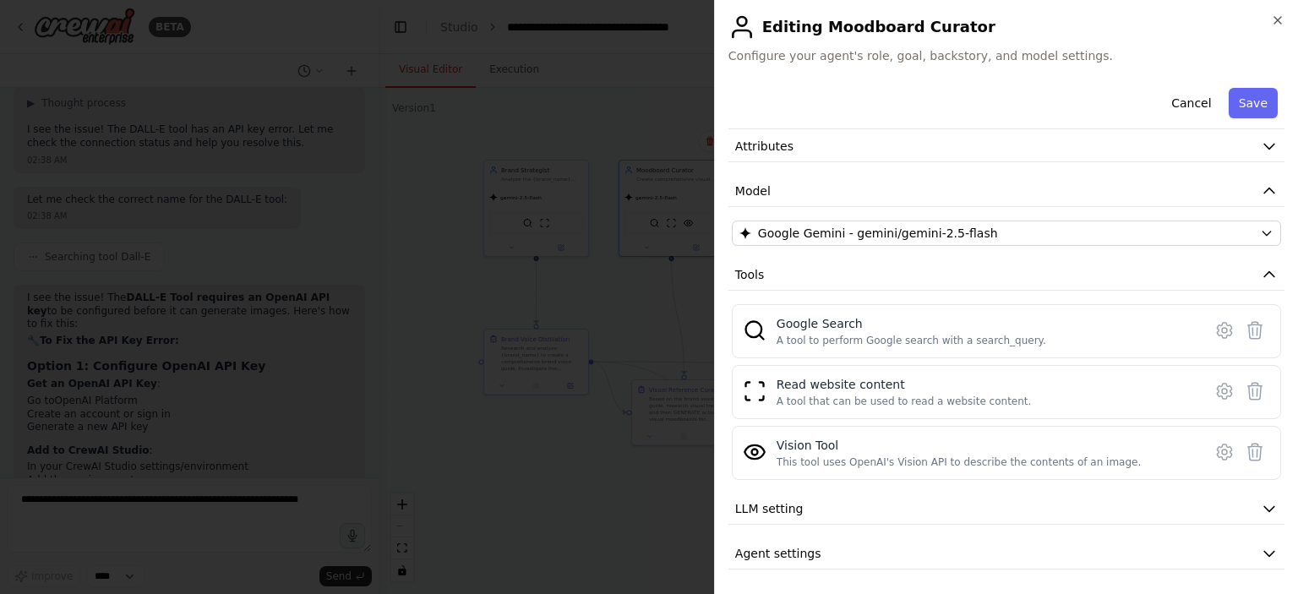
click at [642, 499] on div at bounding box center [649, 297] width 1298 height 594
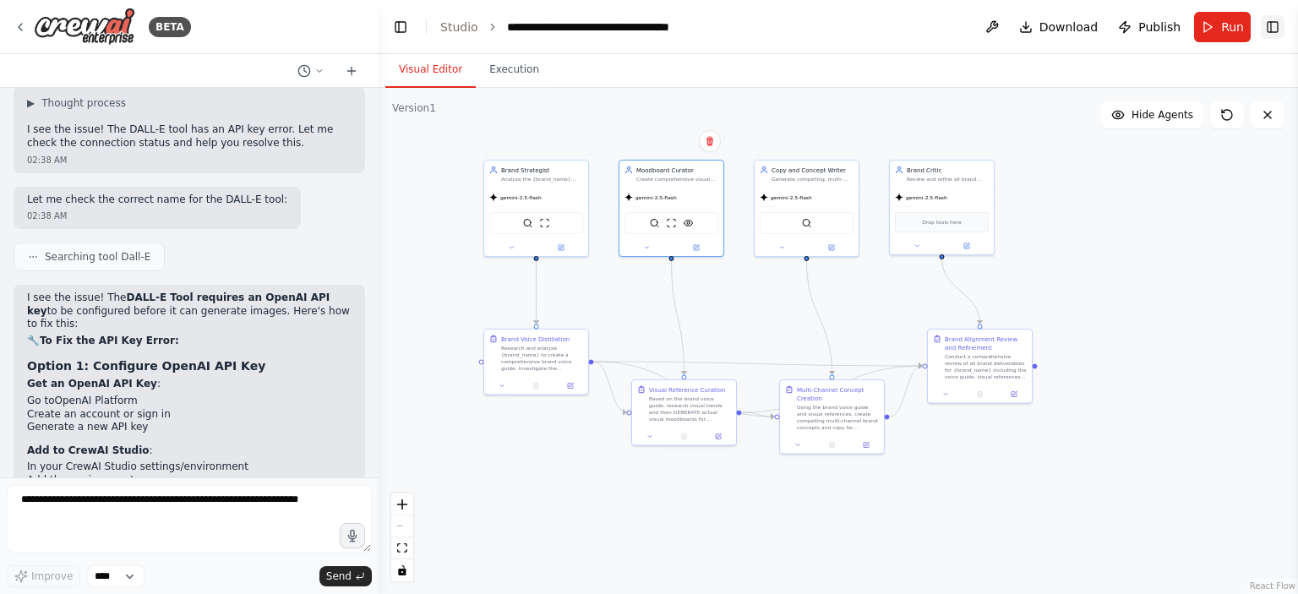
click at [1271, 29] on button "Toggle Right Sidebar" at bounding box center [1273, 27] width 24 height 24
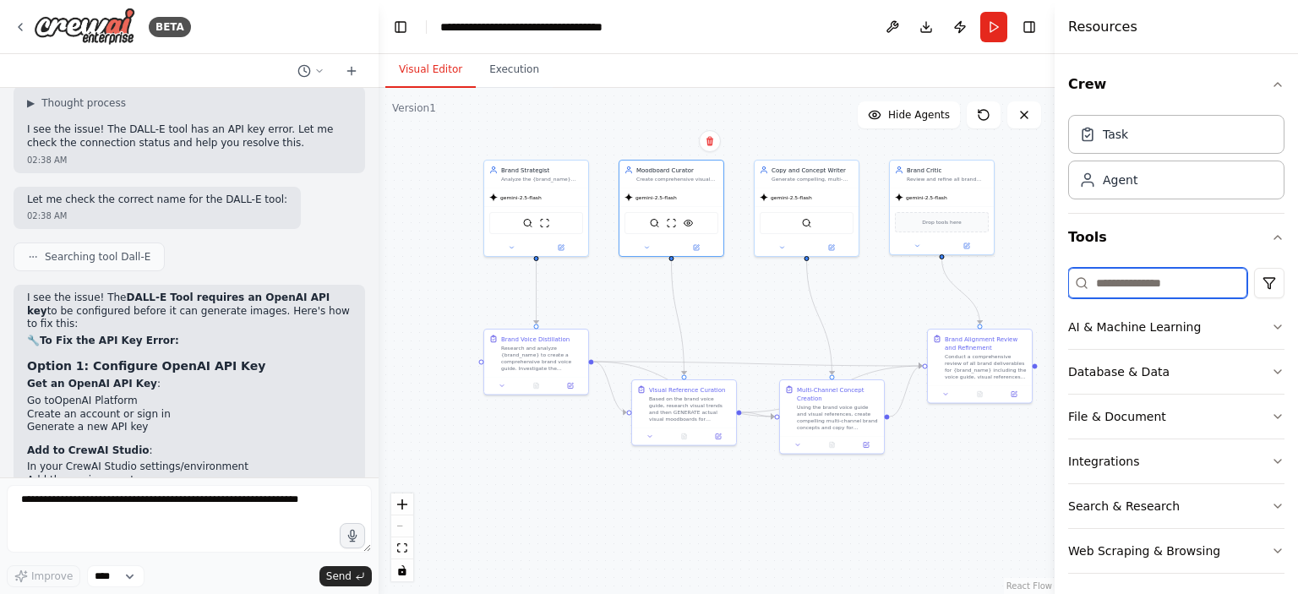
click at [1105, 282] on input at bounding box center [1157, 283] width 179 height 30
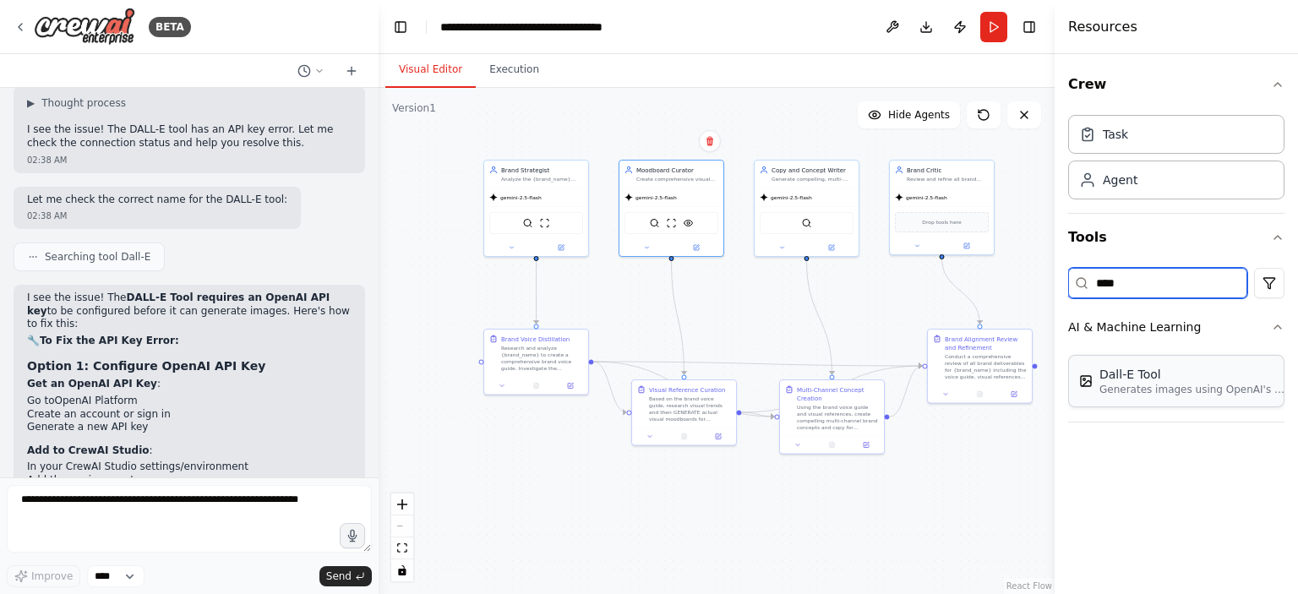
type input "****"
click at [1159, 387] on p "Generates images using OpenAI's Dall-E model." at bounding box center [1192, 390] width 186 height 14
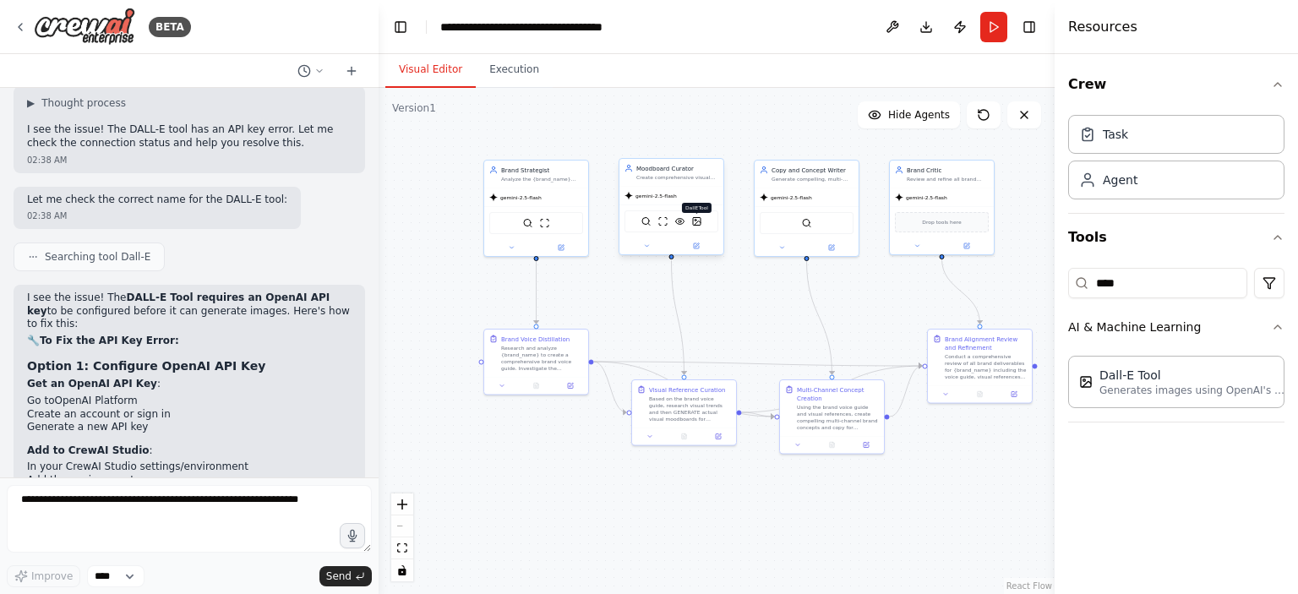
click at [698, 218] on img at bounding box center [697, 221] width 10 height 10
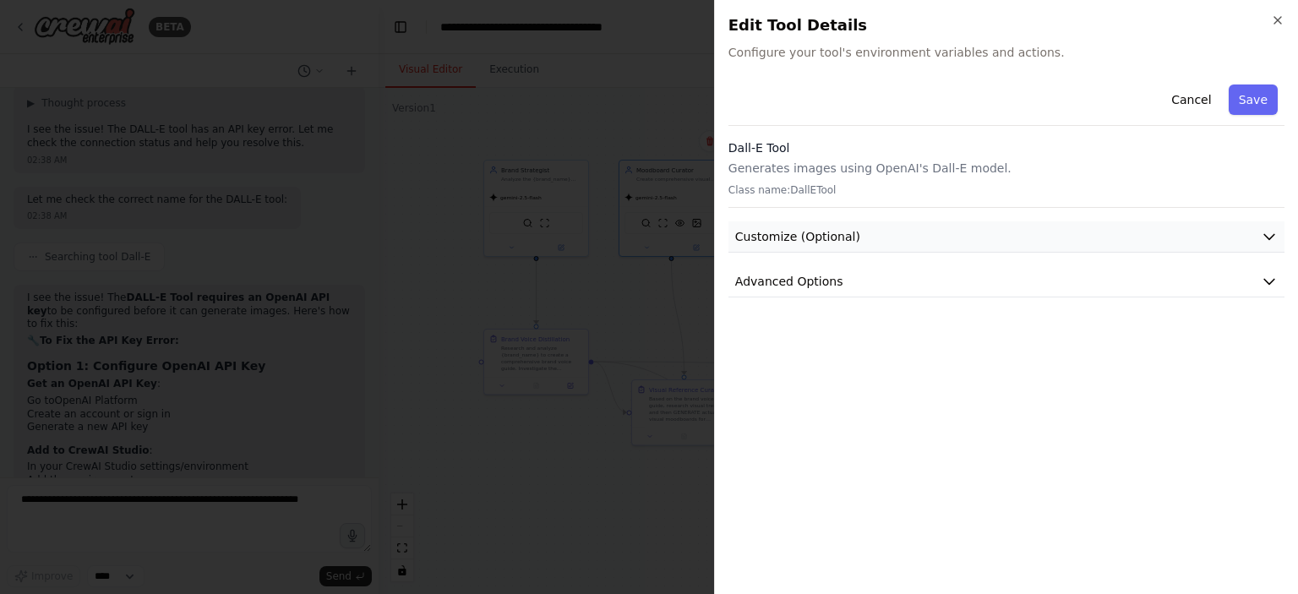
click at [916, 236] on button "Customize (Optional)" at bounding box center [1006, 236] width 556 height 31
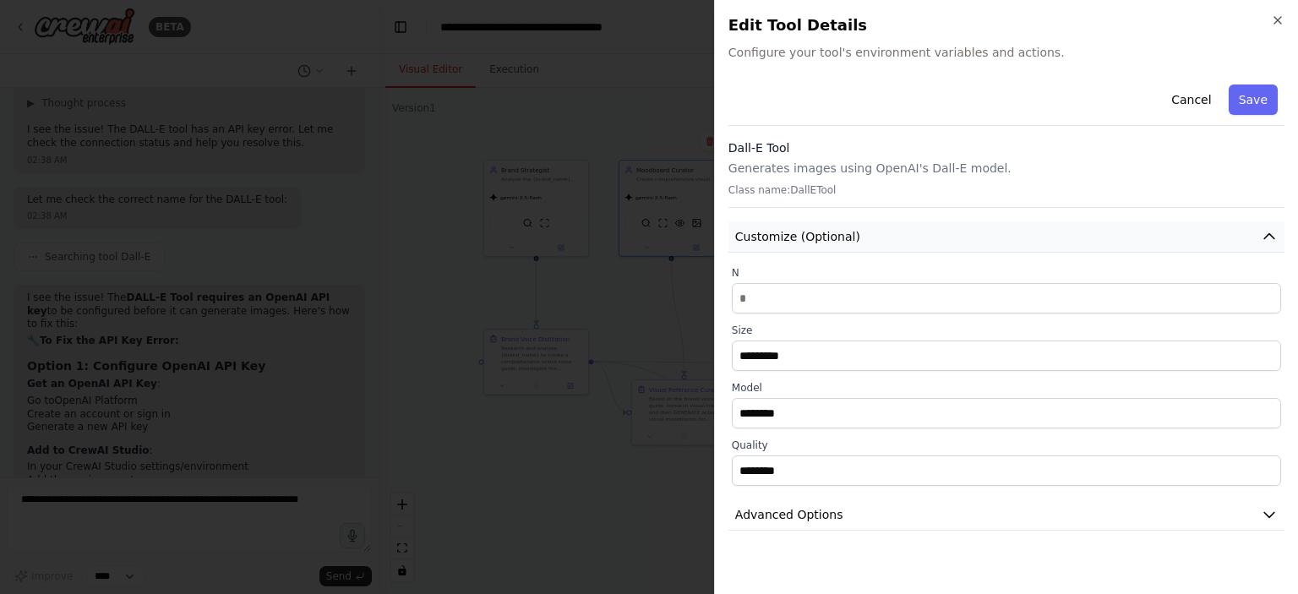
click at [916, 239] on button "Customize (Optional)" at bounding box center [1006, 236] width 556 height 31
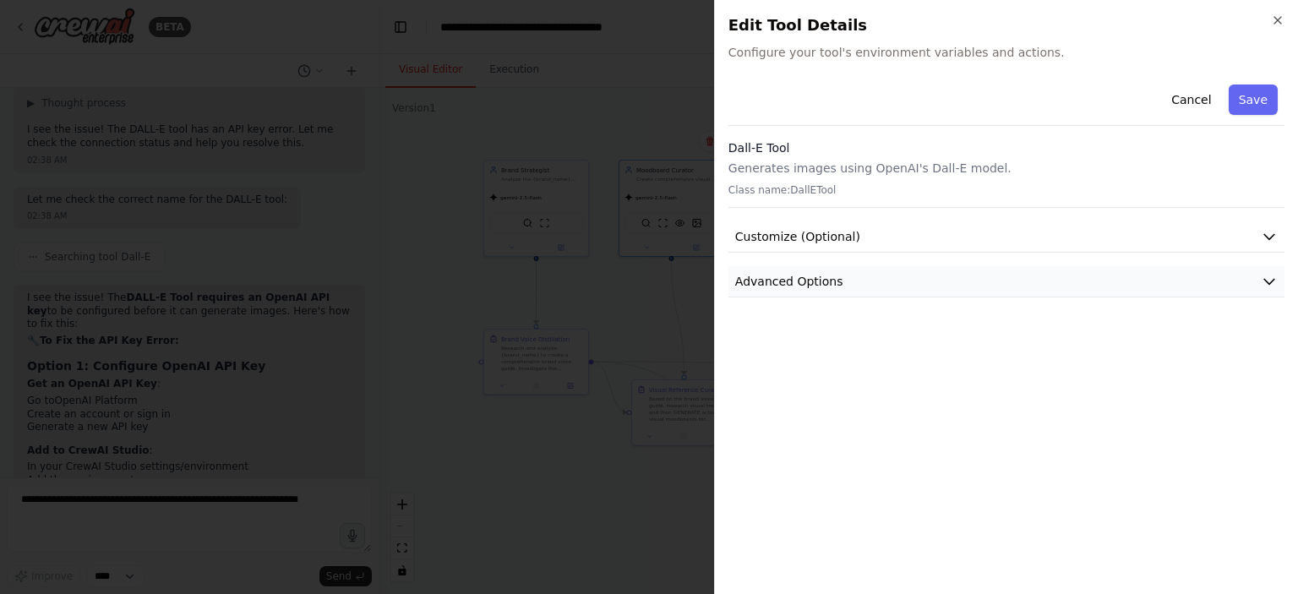
click at [960, 286] on button "Advanced Options" at bounding box center [1006, 281] width 556 height 31
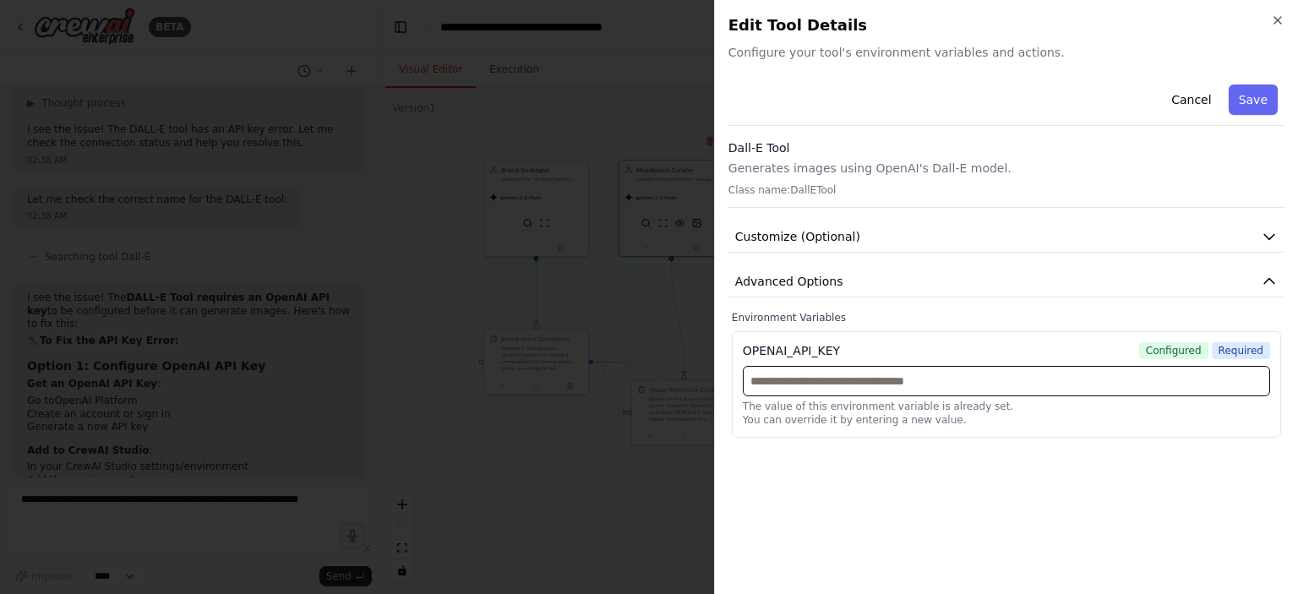
click at [943, 375] on input "text" at bounding box center [1006, 381] width 527 height 30
paste input "**********"
type input "**********"
click at [913, 493] on div "**********" at bounding box center [1006, 329] width 556 height 503
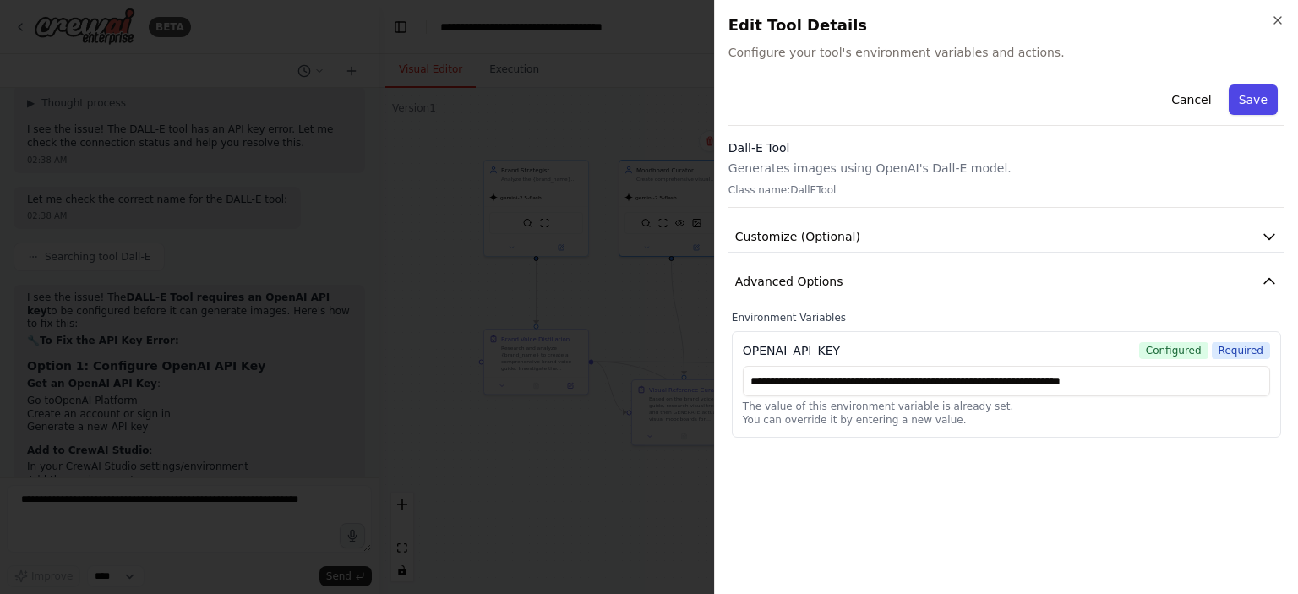
click at [1240, 101] on button "Save" at bounding box center [1253, 100] width 49 height 30
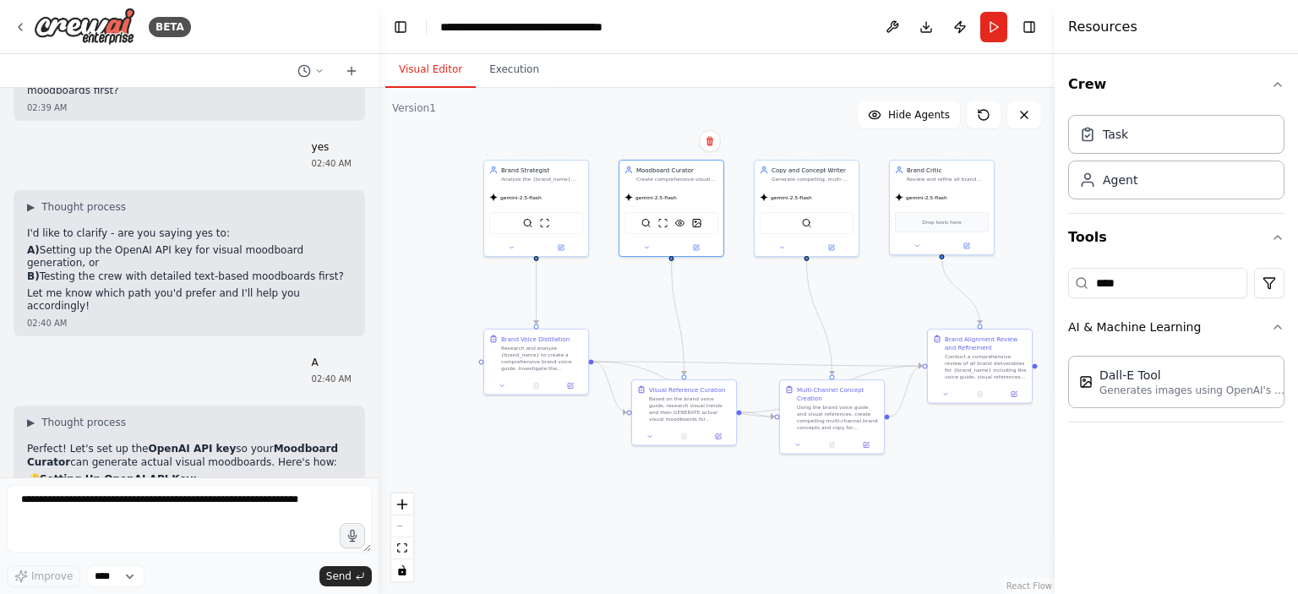
scroll to position [6171, 0]
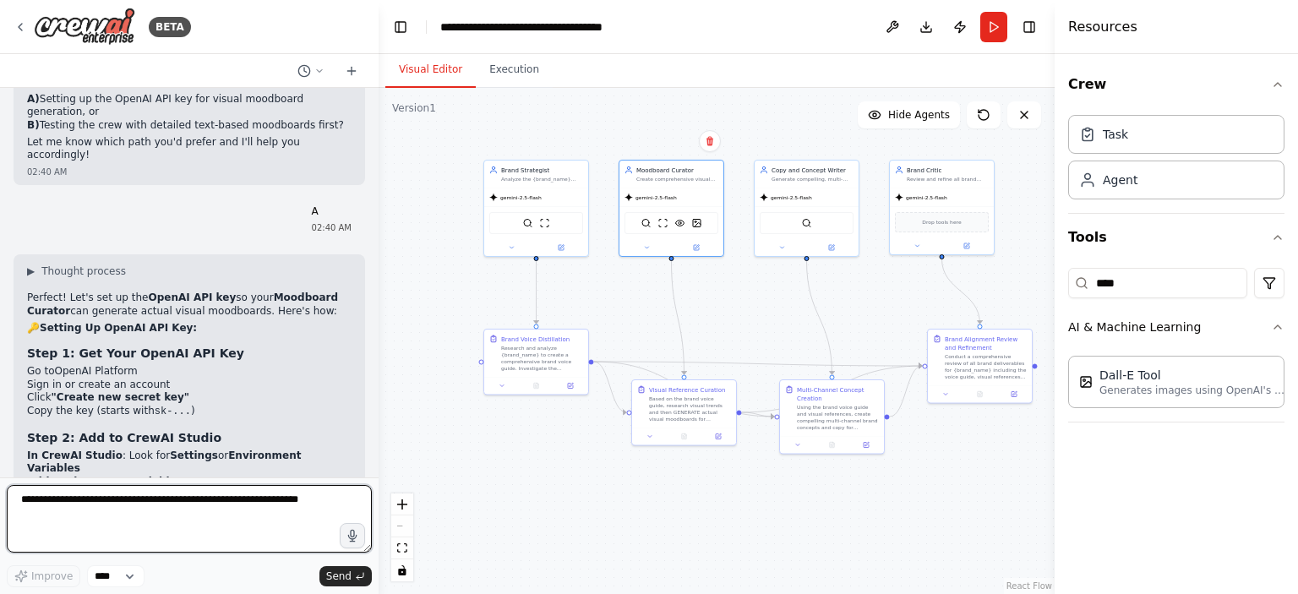
click at [148, 507] on textarea at bounding box center [189, 519] width 365 height 68
type textarea "**********"
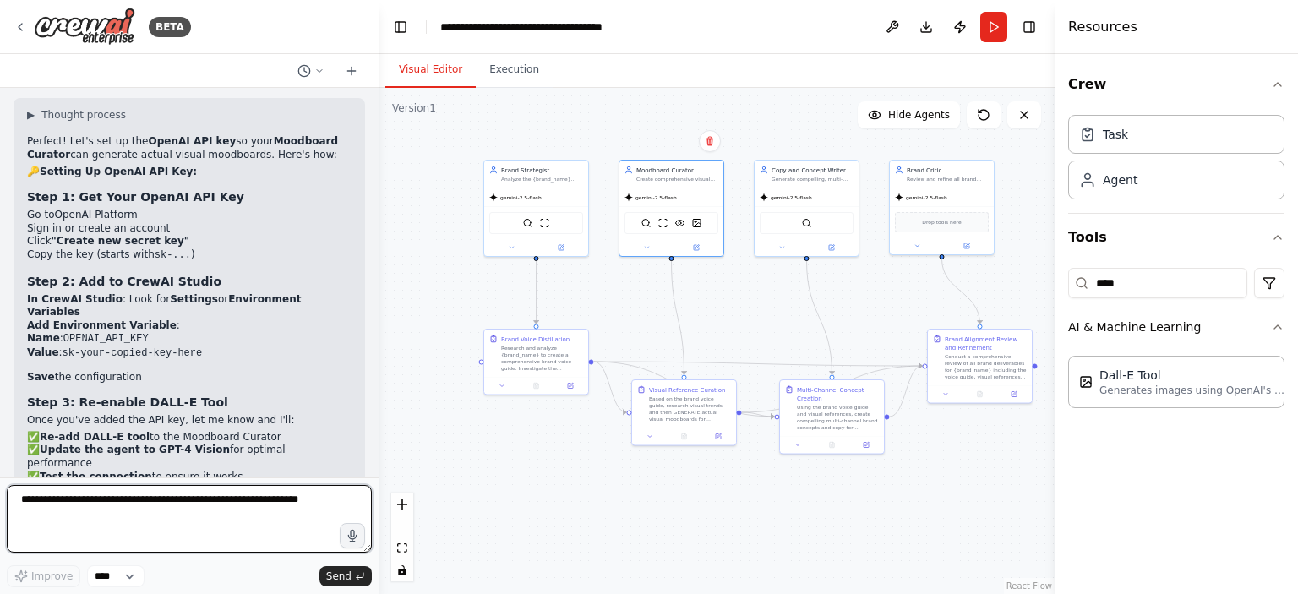
scroll to position [6384, 0]
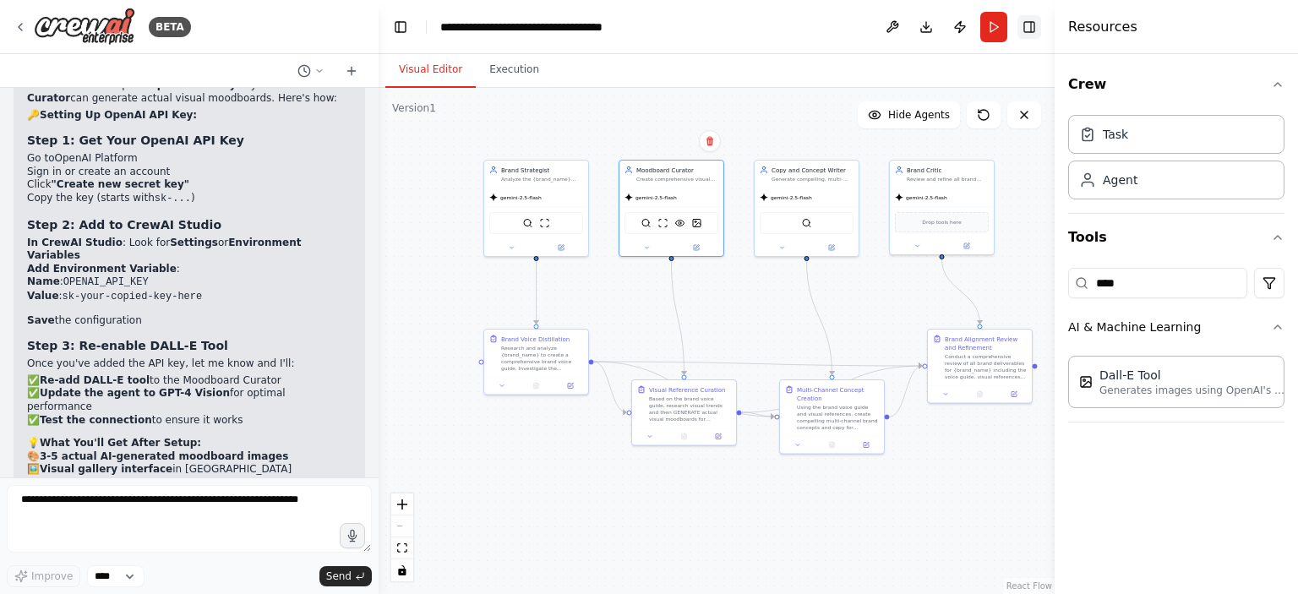
click at [1024, 26] on button "Toggle Right Sidebar" at bounding box center [1029, 27] width 24 height 24
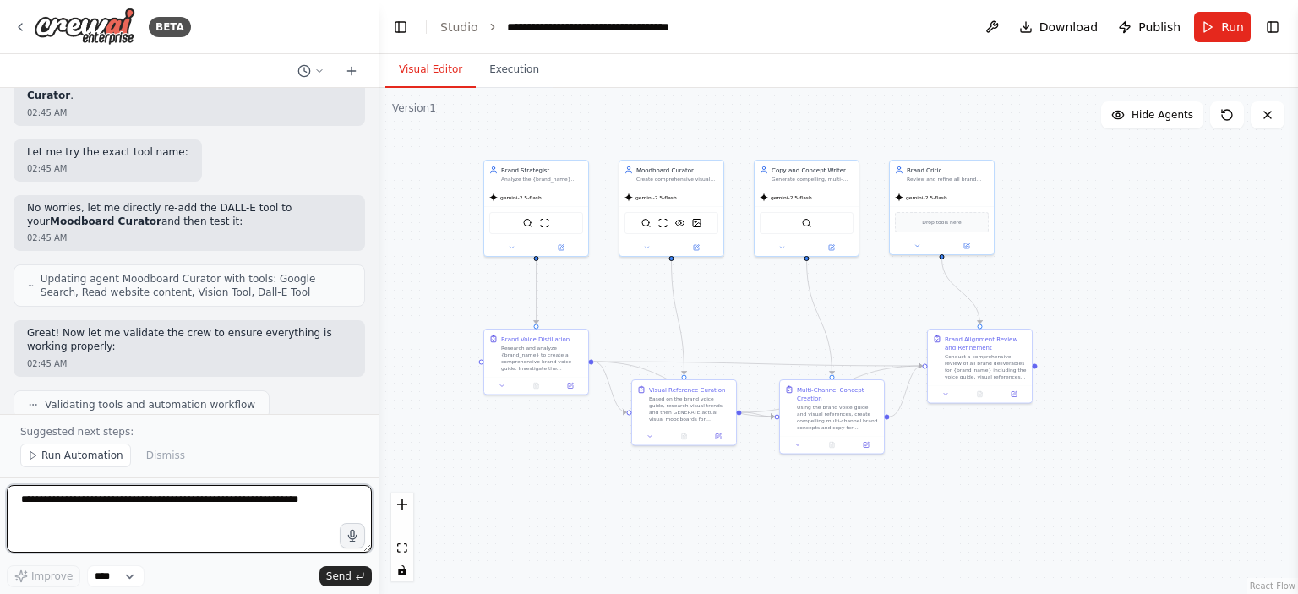
scroll to position [7003, 0]
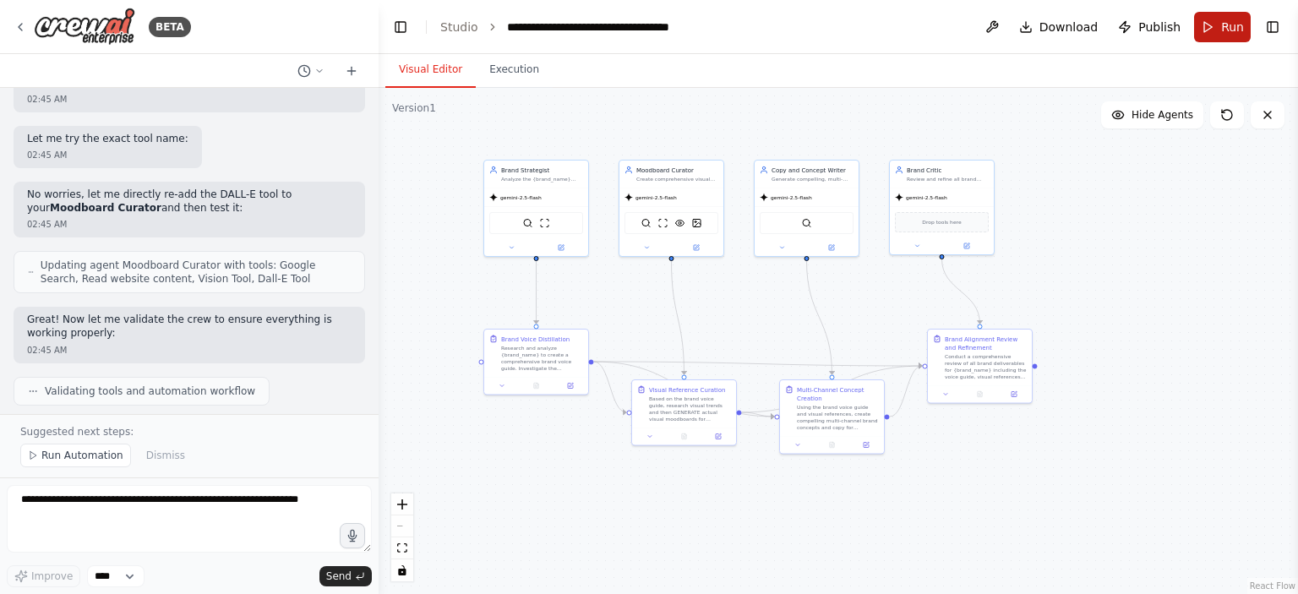
click at [1208, 30] on button "Run" at bounding box center [1222, 27] width 57 height 30
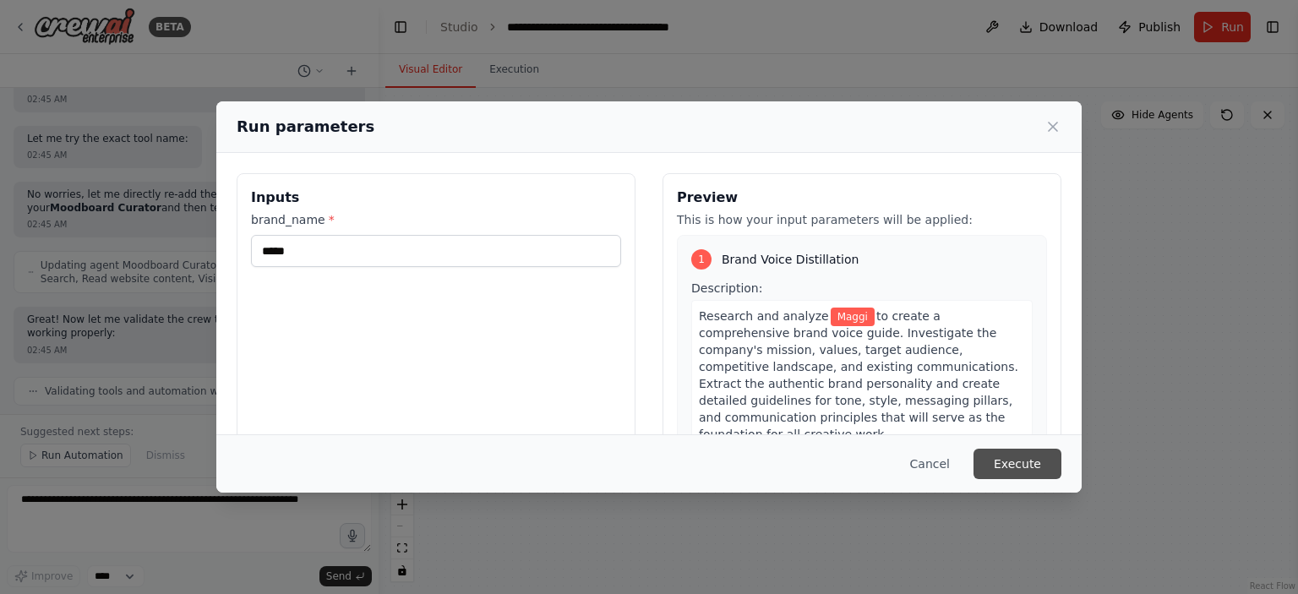
click at [1021, 459] on button "Execute" at bounding box center [1017, 464] width 88 height 30
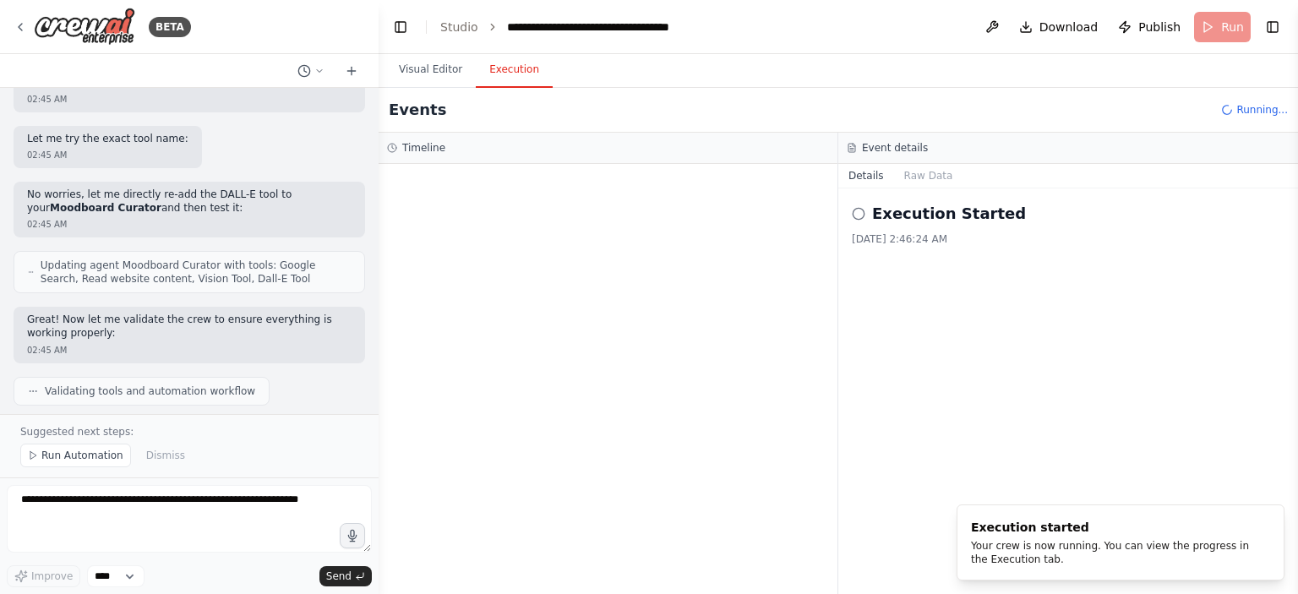
click at [502, 75] on button "Execution" at bounding box center [514, 69] width 77 height 35
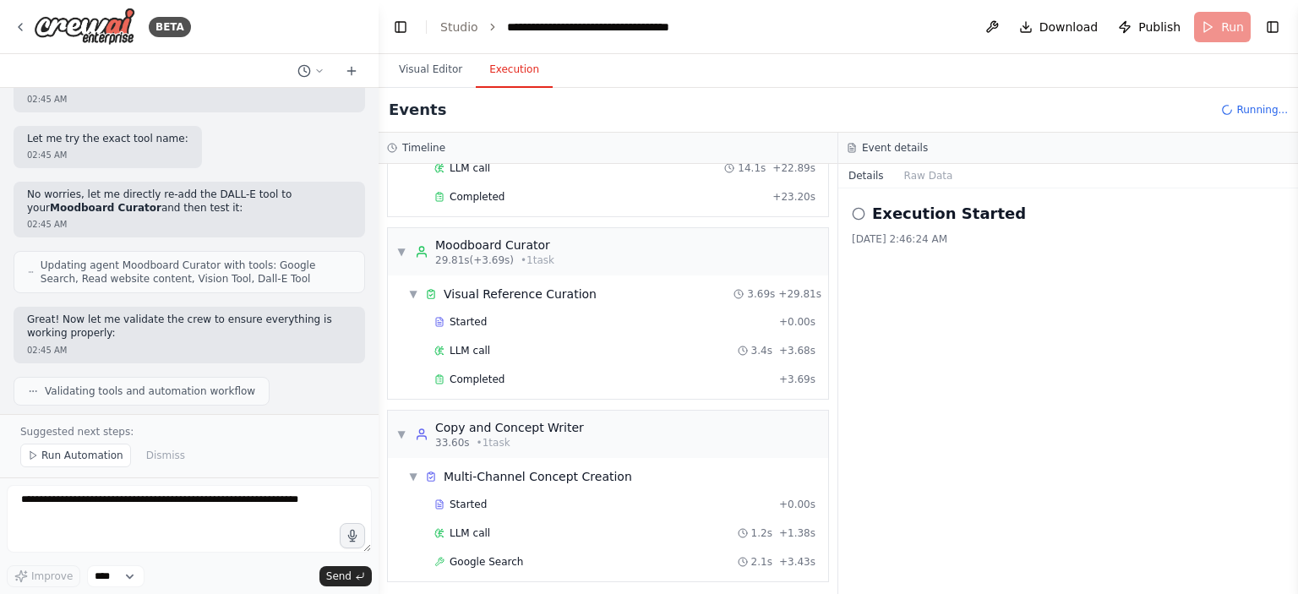
scroll to position [328, 0]
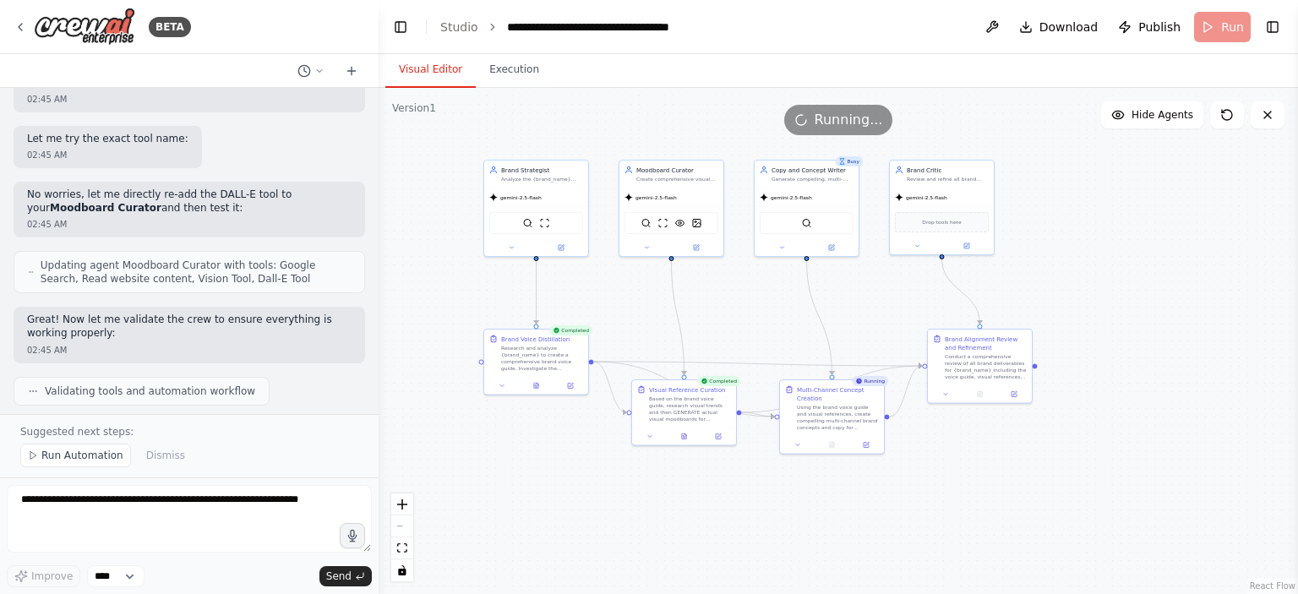
click at [419, 72] on button "Visual Editor" at bounding box center [430, 69] width 90 height 35
click at [682, 439] on button at bounding box center [683, 435] width 35 height 10
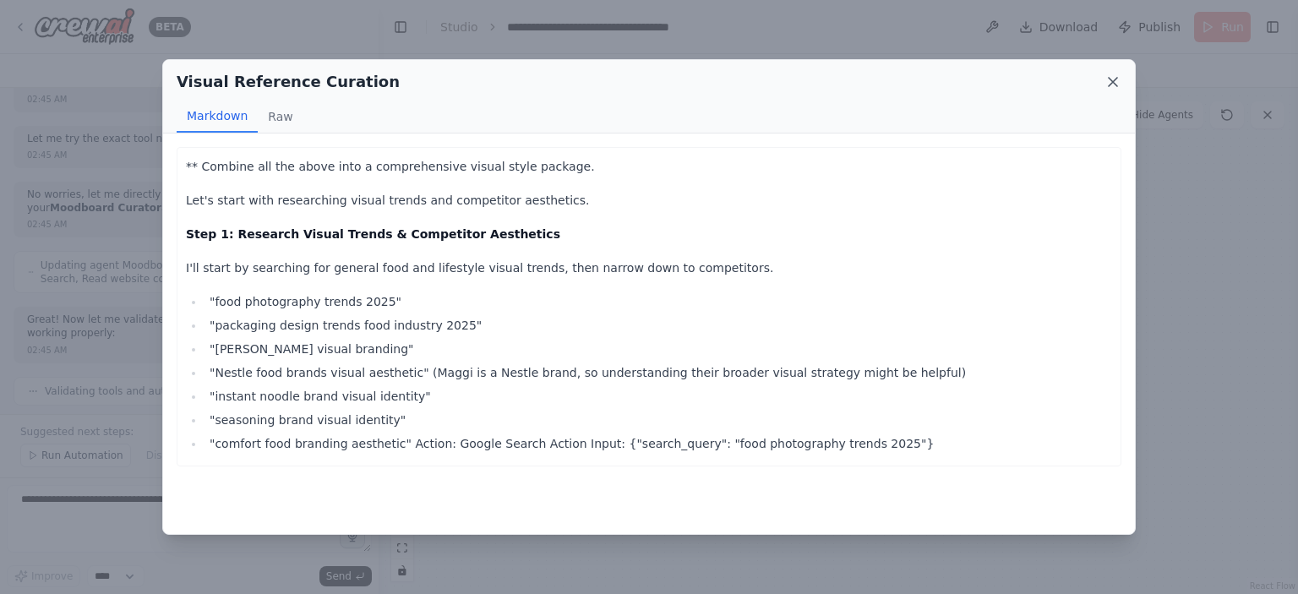
click at [1114, 79] on icon at bounding box center [1112, 82] width 17 height 17
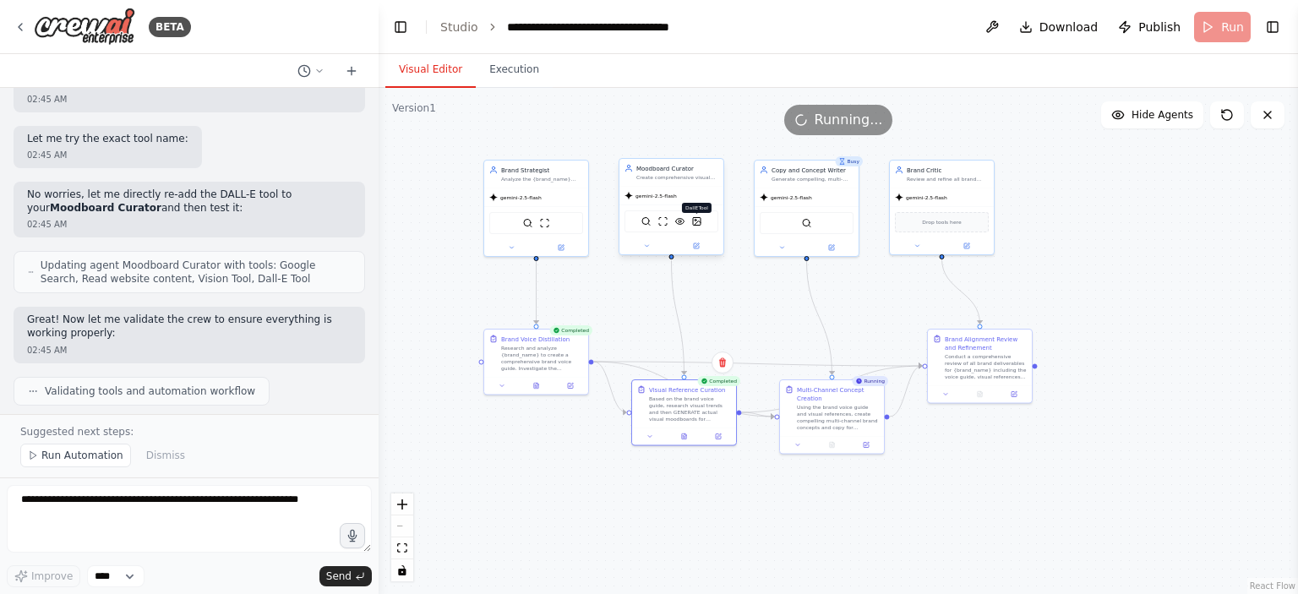
click at [698, 222] on img at bounding box center [697, 221] width 10 height 10
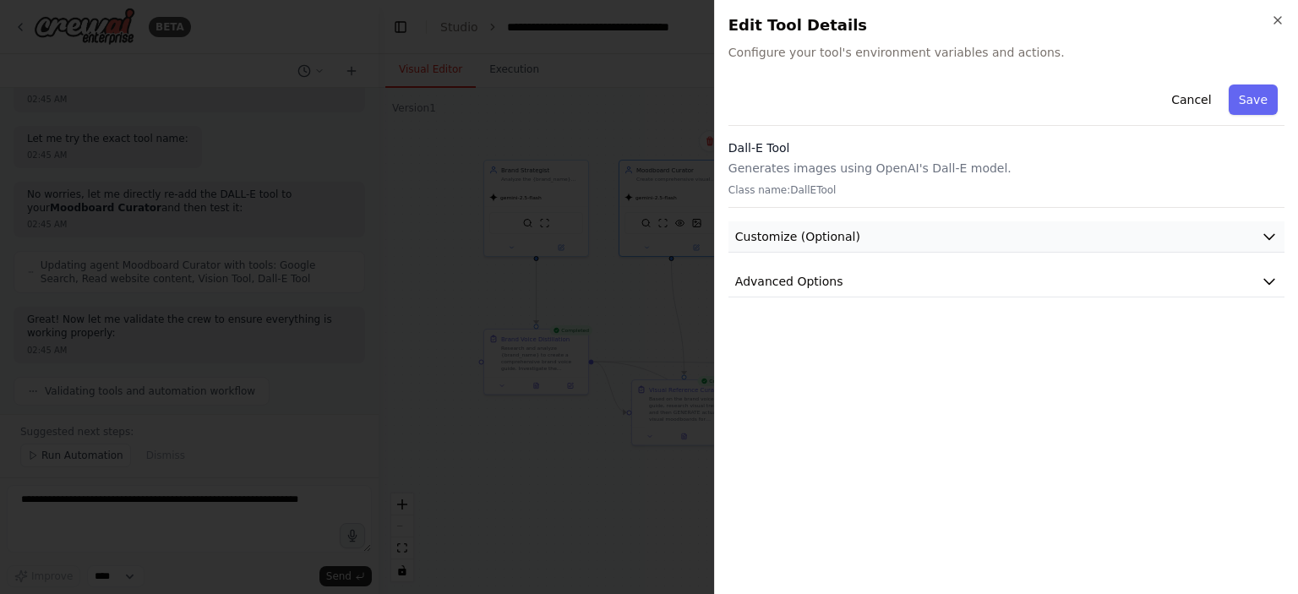
click at [835, 243] on span "Customize (Optional)" at bounding box center [797, 236] width 125 height 17
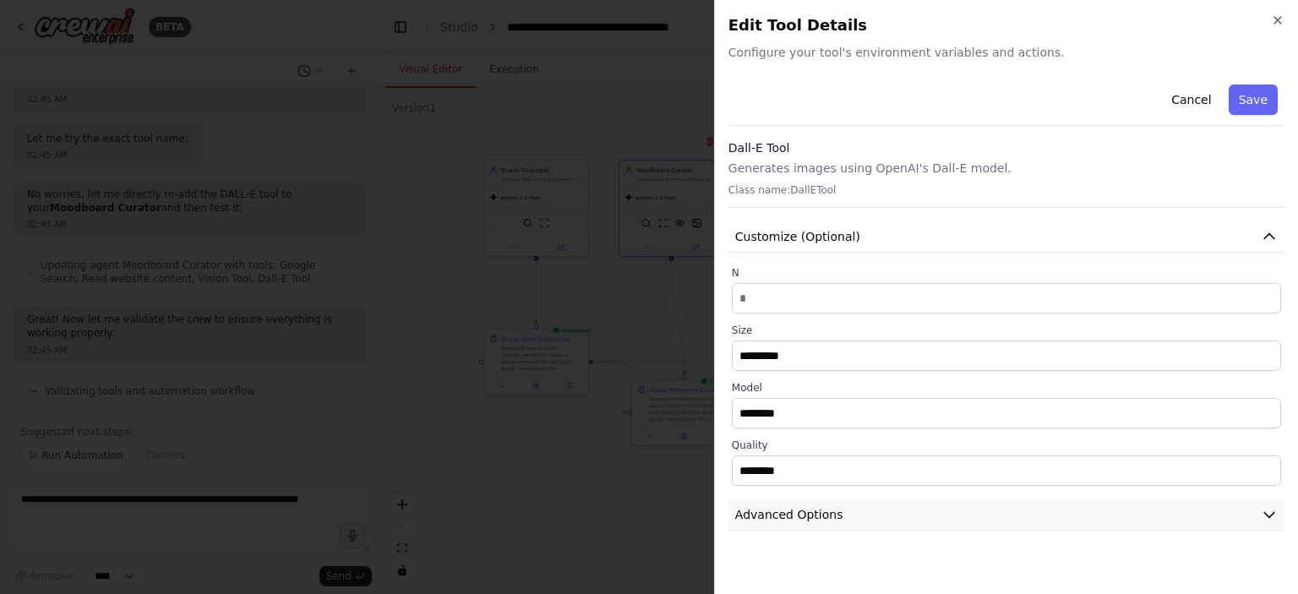
click at [845, 523] on button "Advanced Options" at bounding box center [1006, 514] width 556 height 31
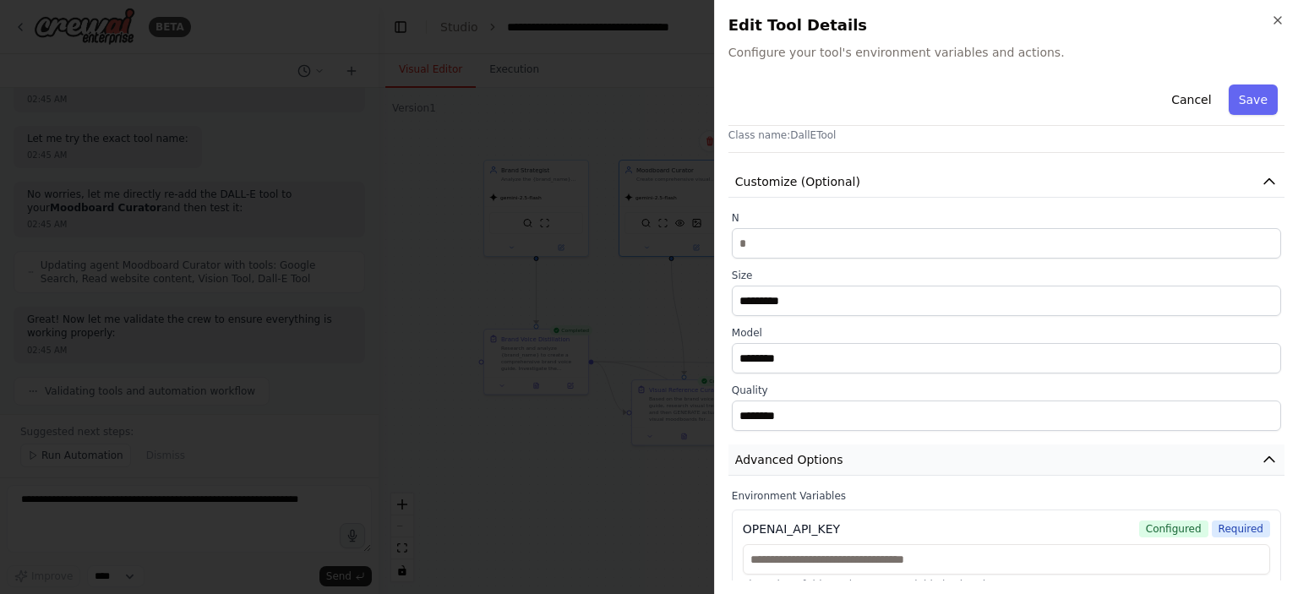
scroll to position [89, 0]
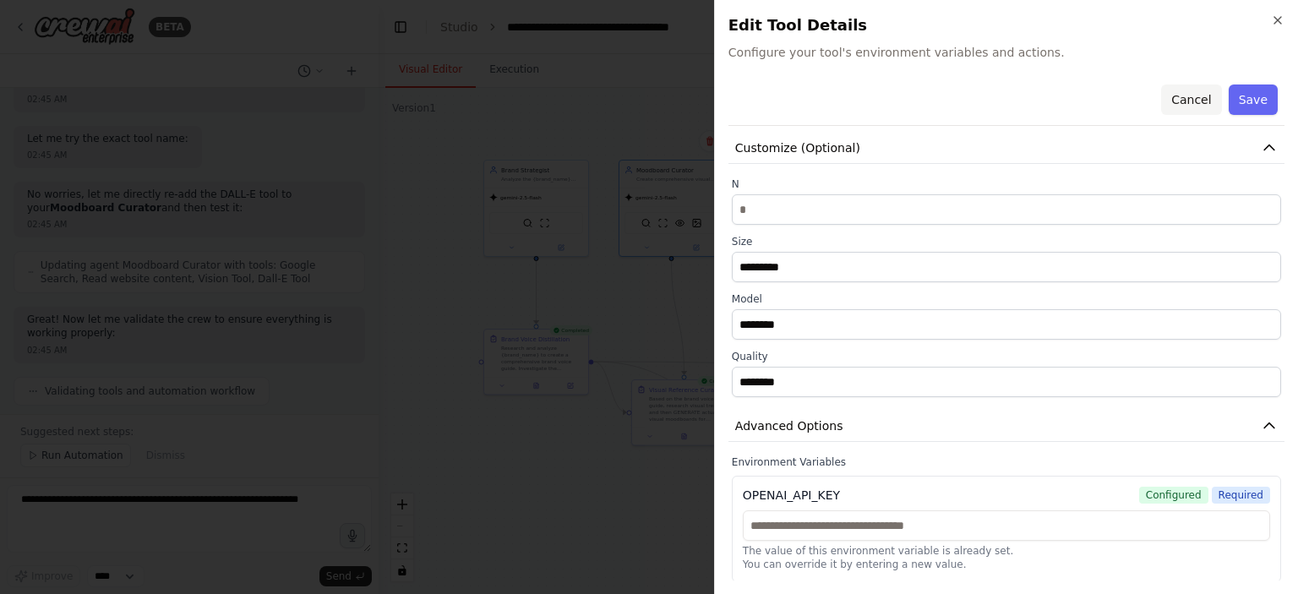
click at [1169, 96] on button "Cancel" at bounding box center [1191, 100] width 60 height 30
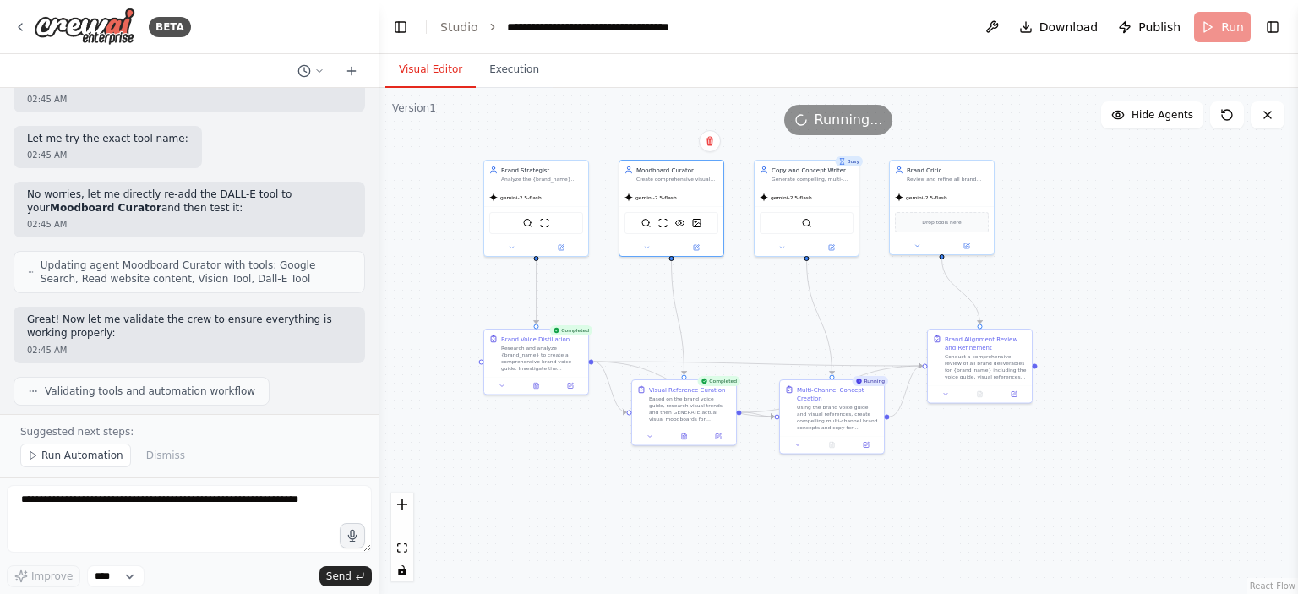
click at [738, 209] on div ".deletable-edge-delete-btn { width: 20px; height: 20px; border: 0px solid #ffff…" at bounding box center [838, 341] width 919 height 506
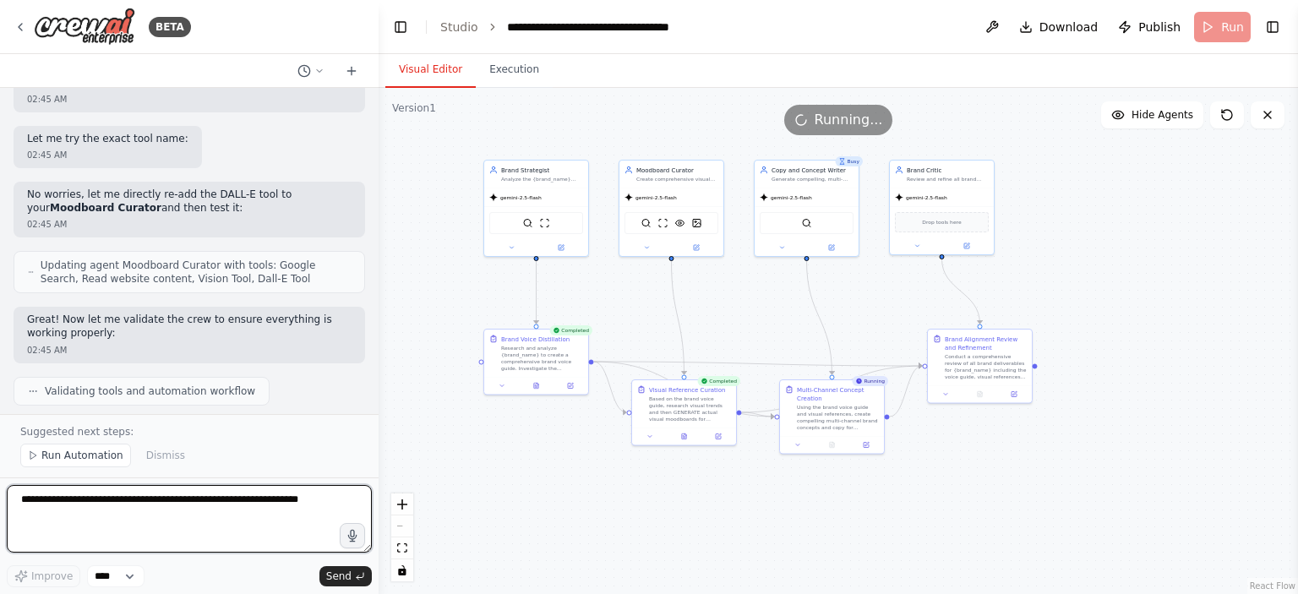
click at [149, 498] on textarea at bounding box center [189, 519] width 365 height 68
type textarea "**********"
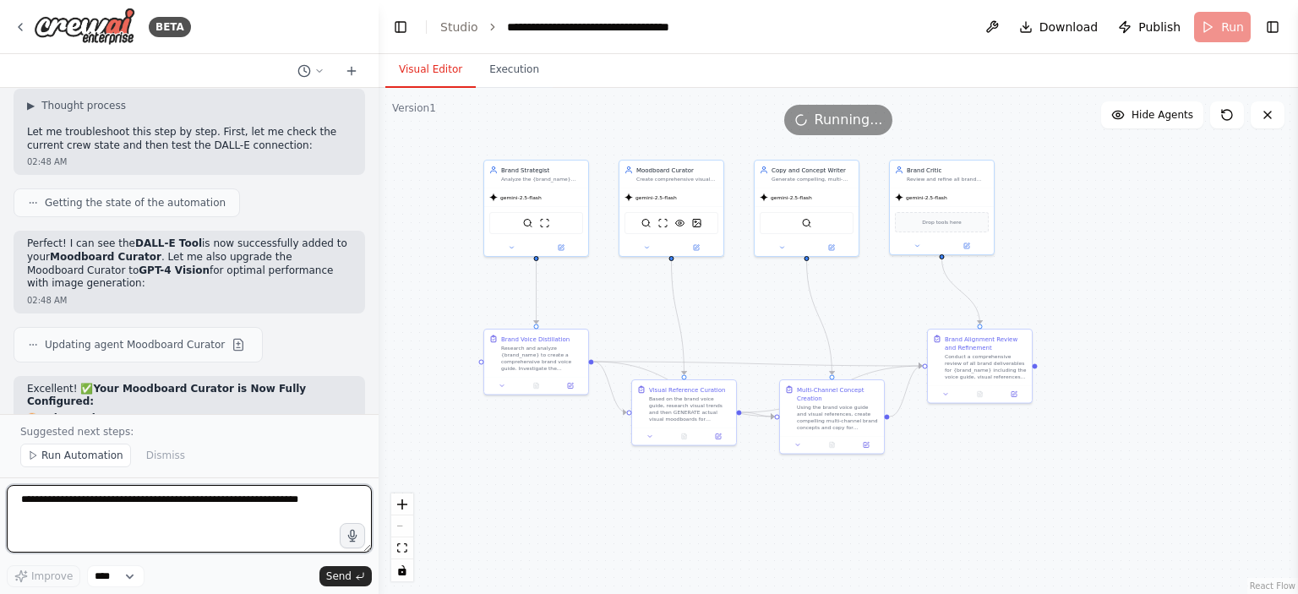
scroll to position [7736, 0]
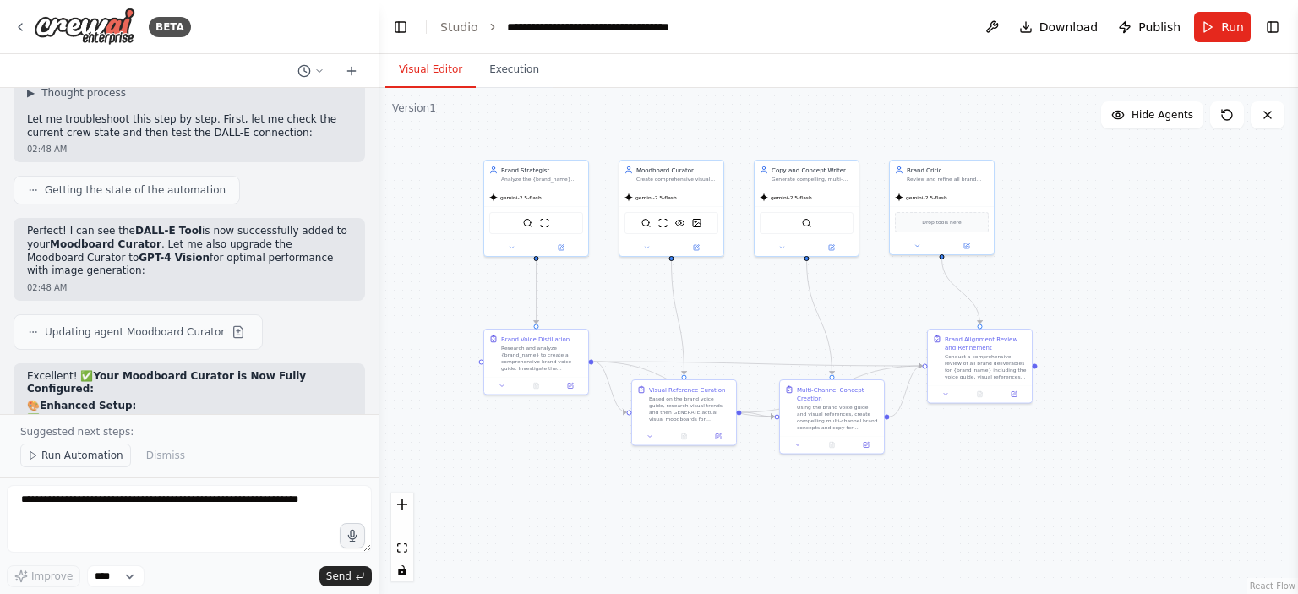
click at [45, 460] on span "Run Automation" at bounding box center [82, 456] width 82 height 14
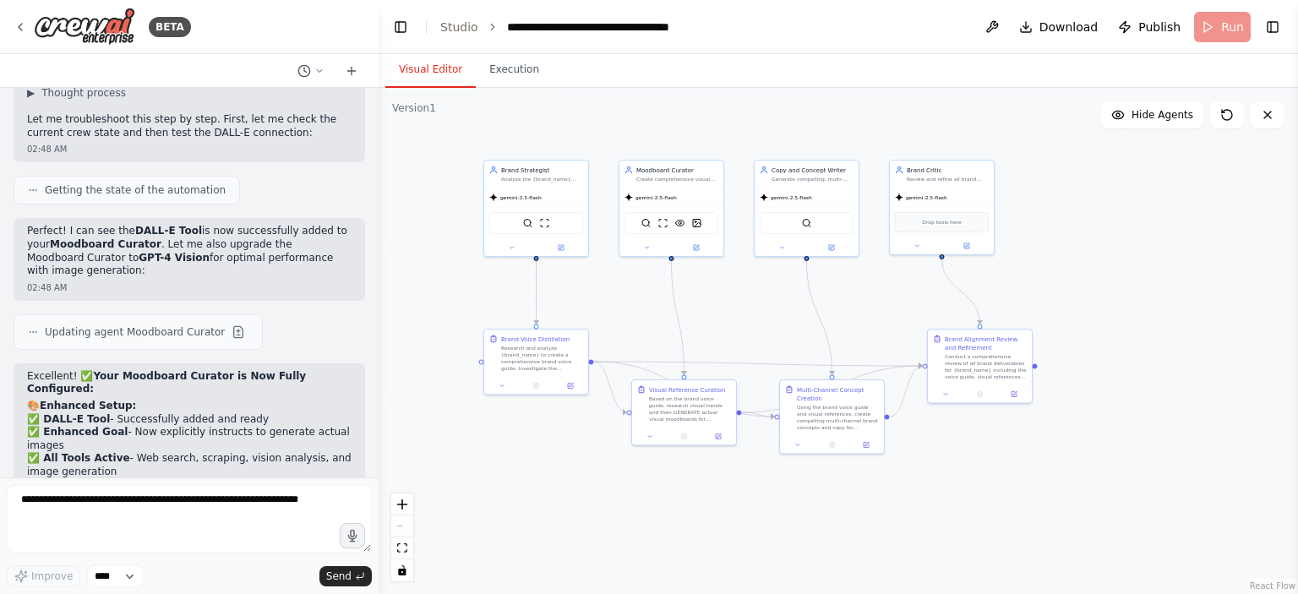
scroll to position [7673, 0]
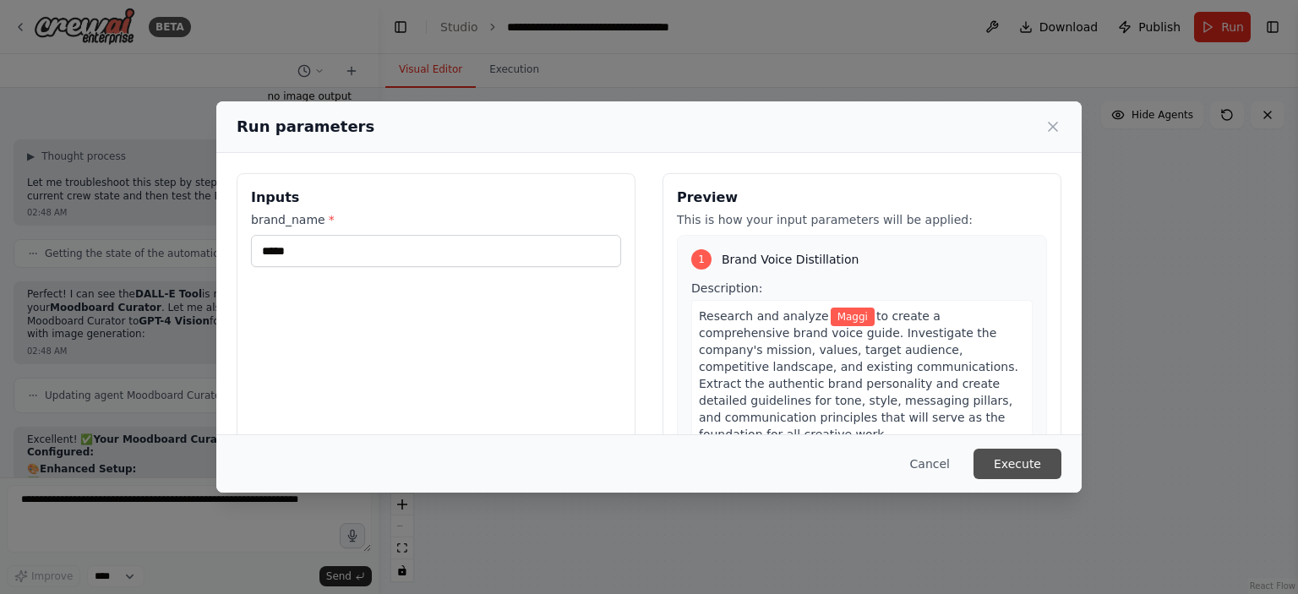
click at [1018, 473] on button "Execute" at bounding box center [1017, 464] width 88 height 30
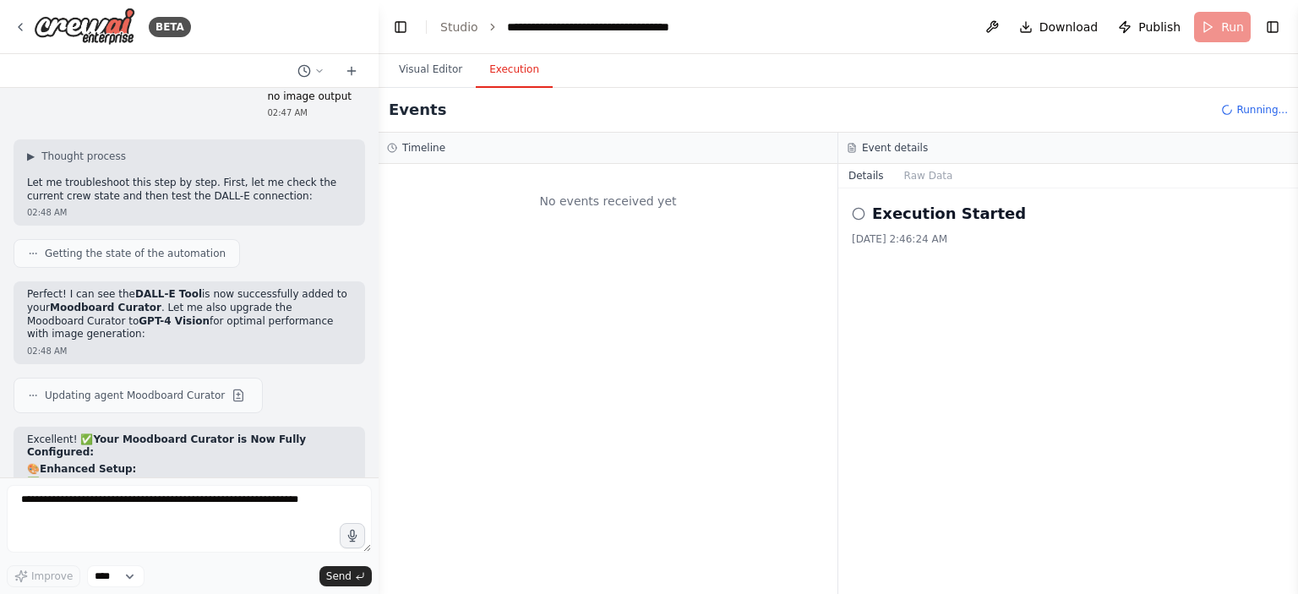
click at [509, 74] on button "Execution" at bounding box center [514, 69] width 77 height 35
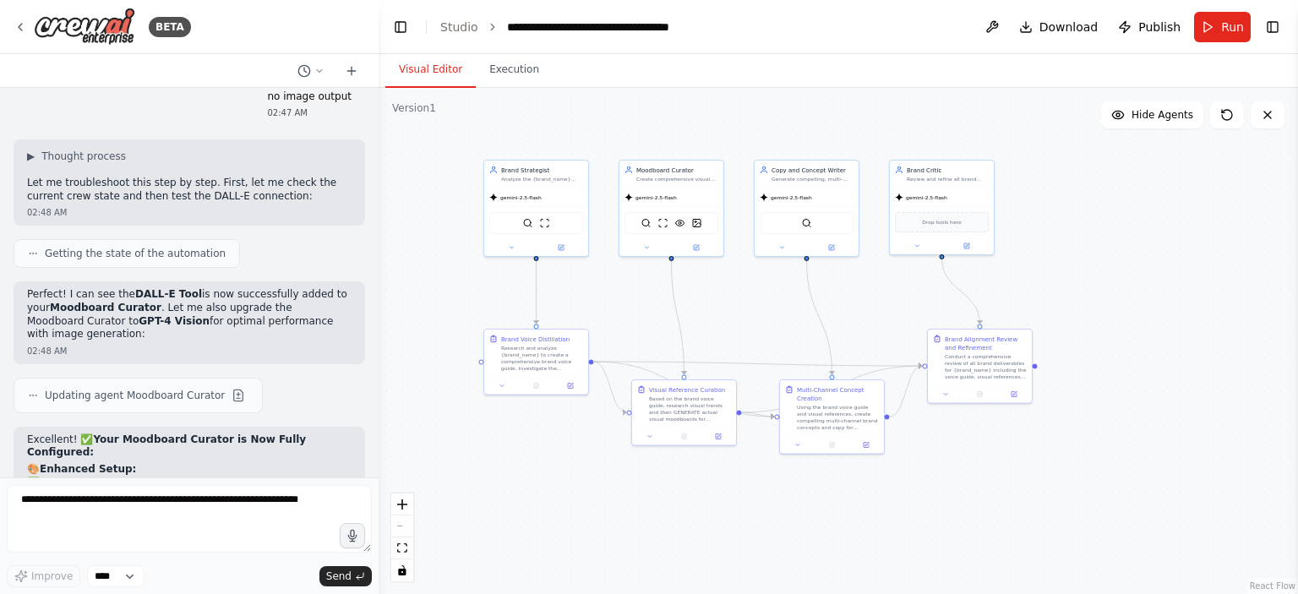
click at [437, 63] on button "Visual Editor" at bounding box center [430, 69] width 90 height 35
click at [575, 243] on button at bounding box center [561, 246] width 48 height 10
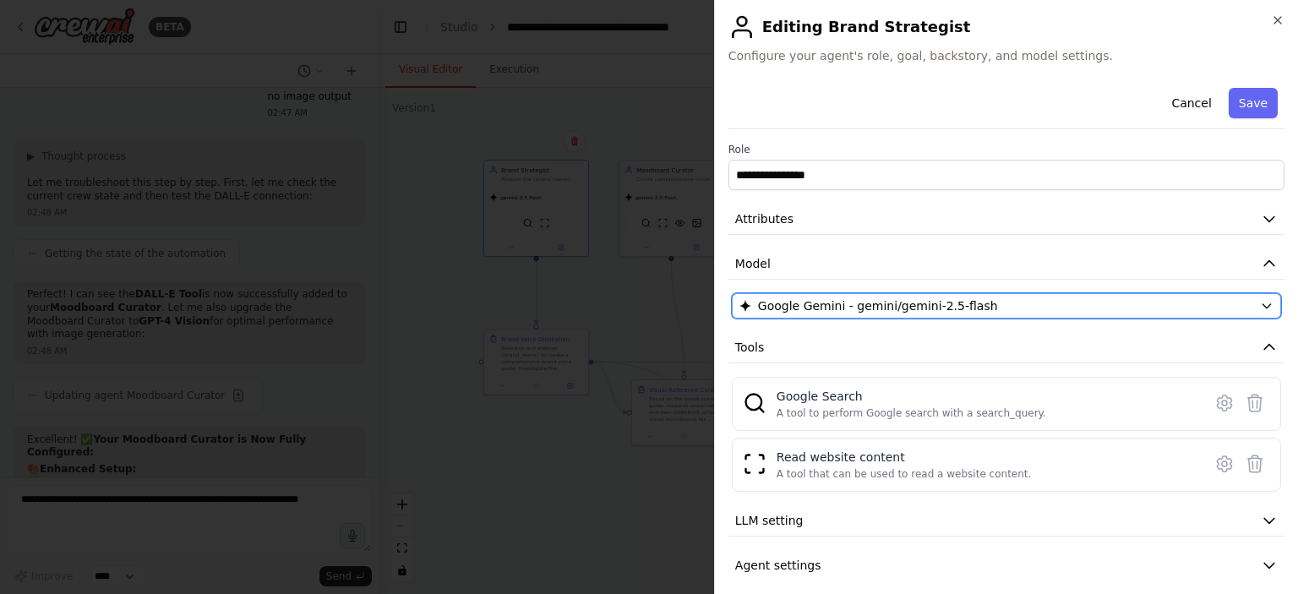
click at [1014, 303] on div "Google Gemini - gemini/gemini-2.5-flash" at bounding box center [996, 305] width 514 height 17
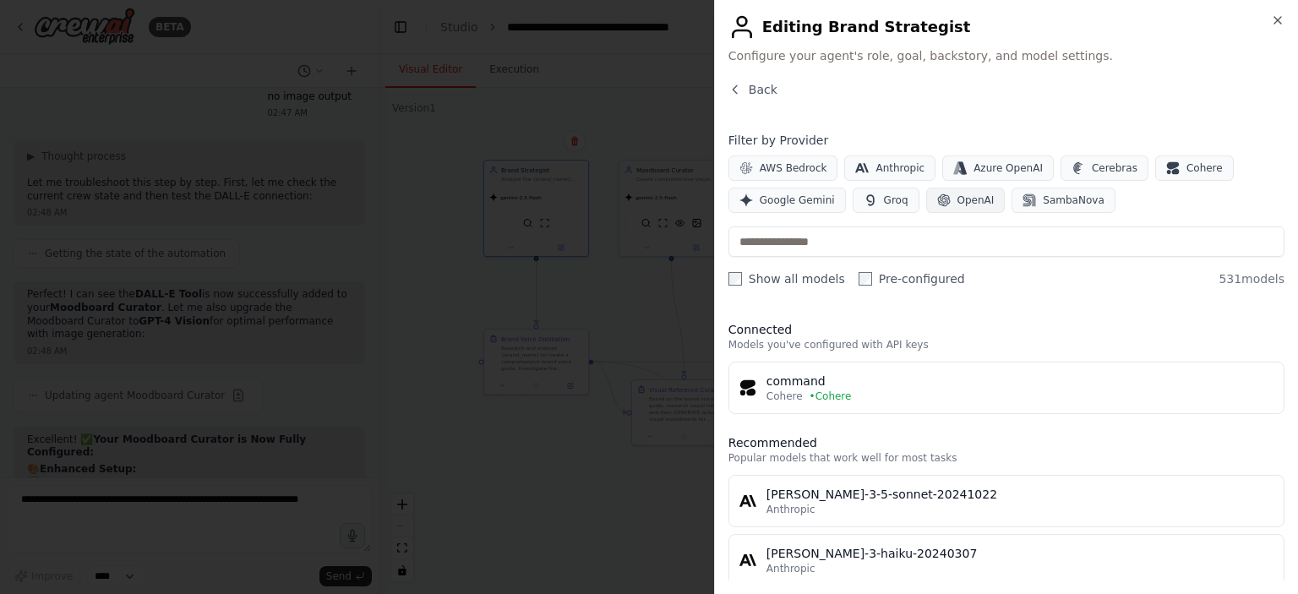
click at [937, 204] on icon "button" at bounding box center [944, 201] width 14 height 14
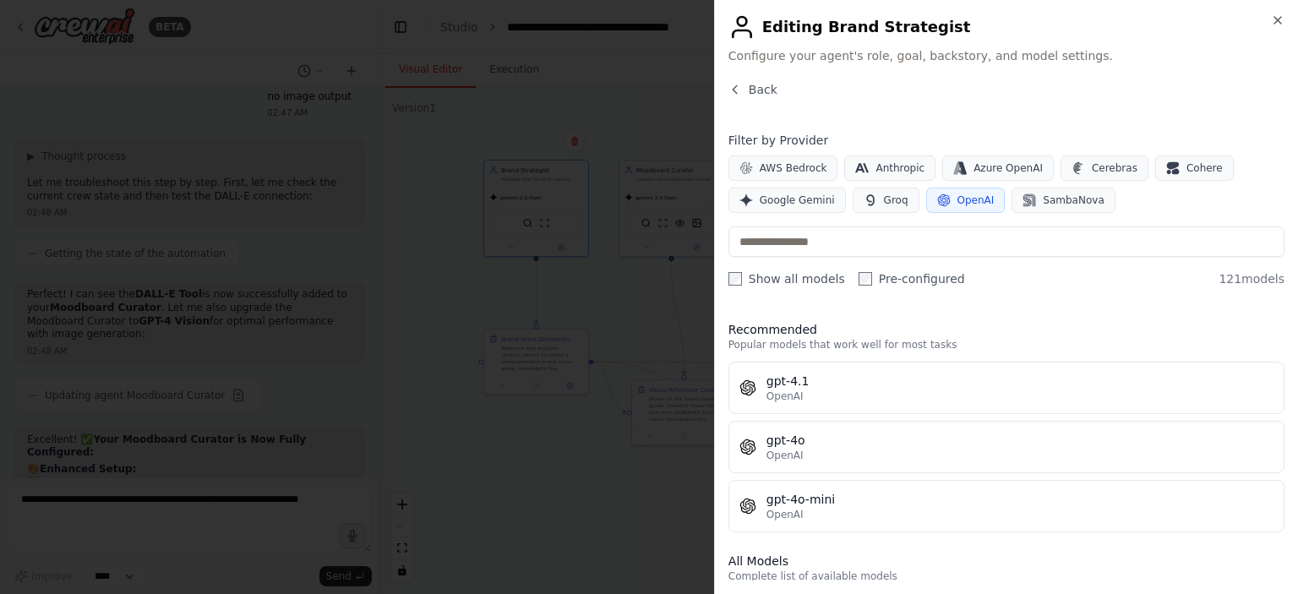
click at [964, 198] on span "OpenAI" at bounding box center [975, 201] width 37 height 14
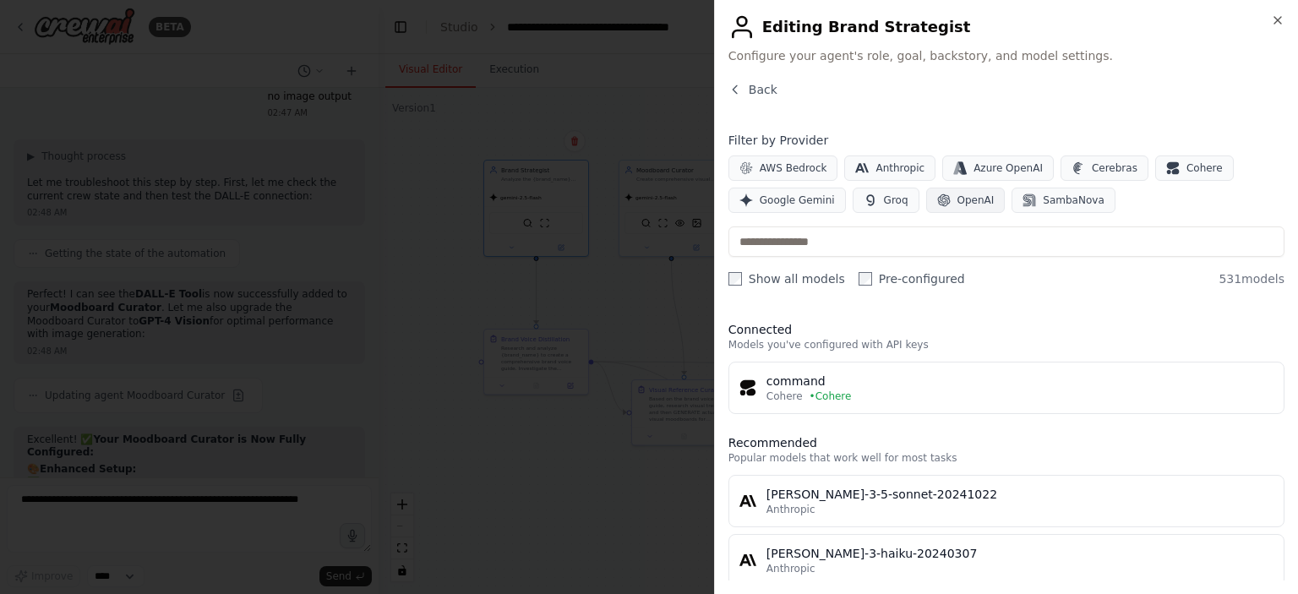
click at [945, 194] on button "OpenAI" at bounding box center [965, 200] width 79 height 25
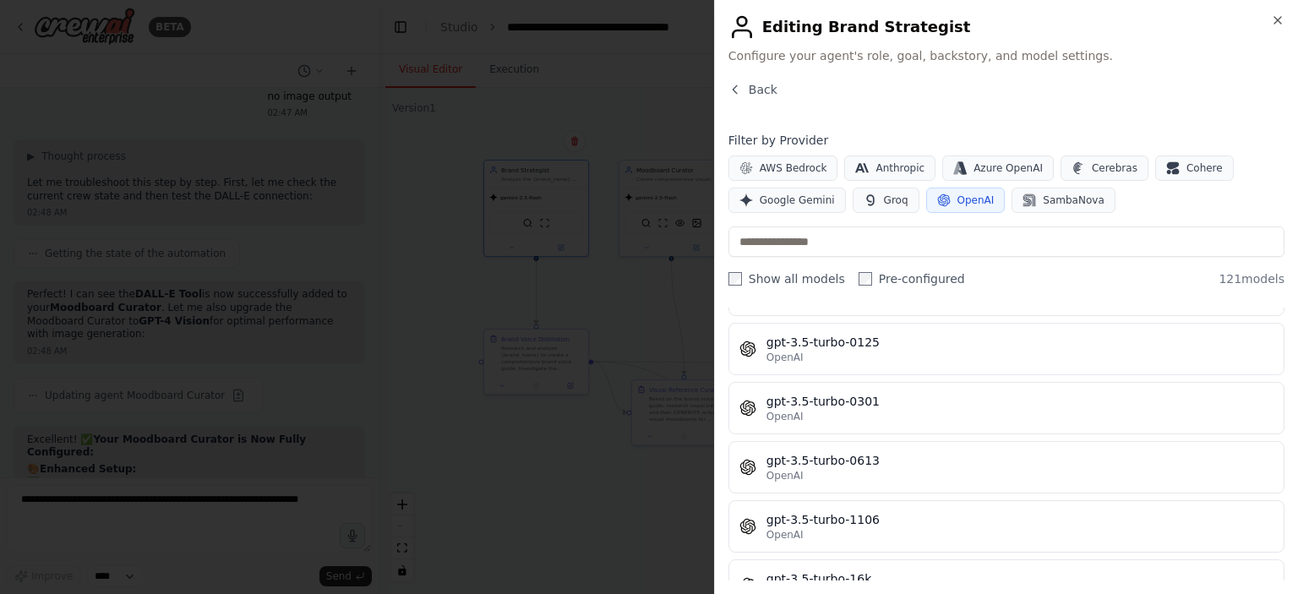
scroll to position [1014, 0]
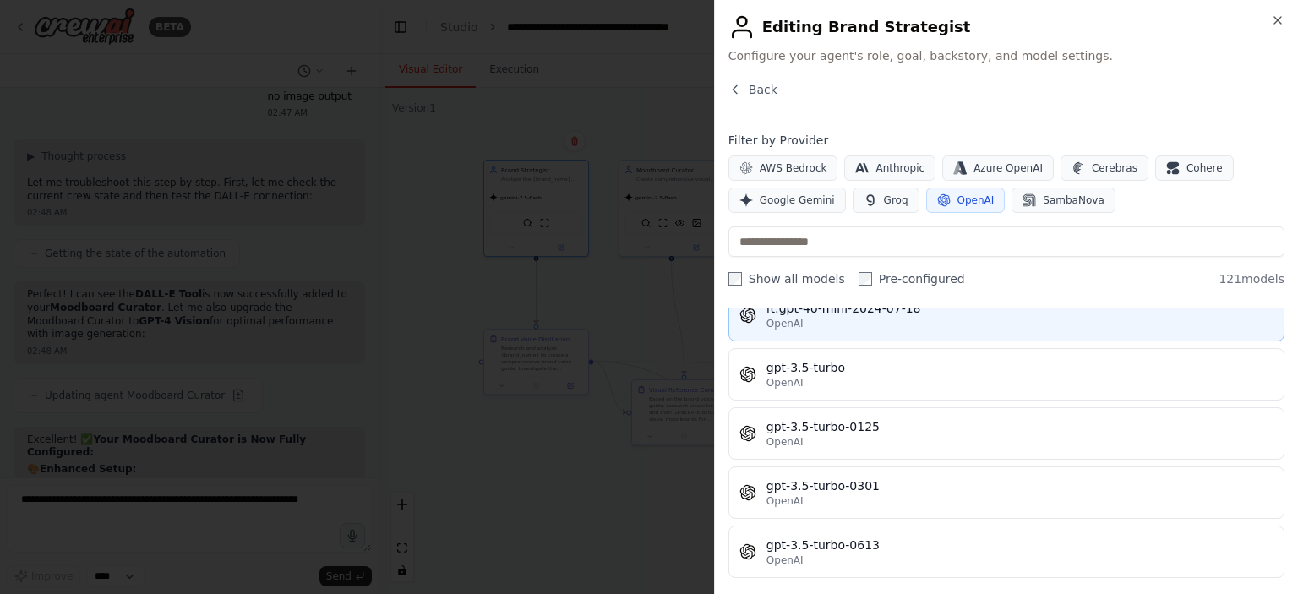
click at [807, 376] on div "OpenAI" at bounding box center [1019, 383] width 507 height 14
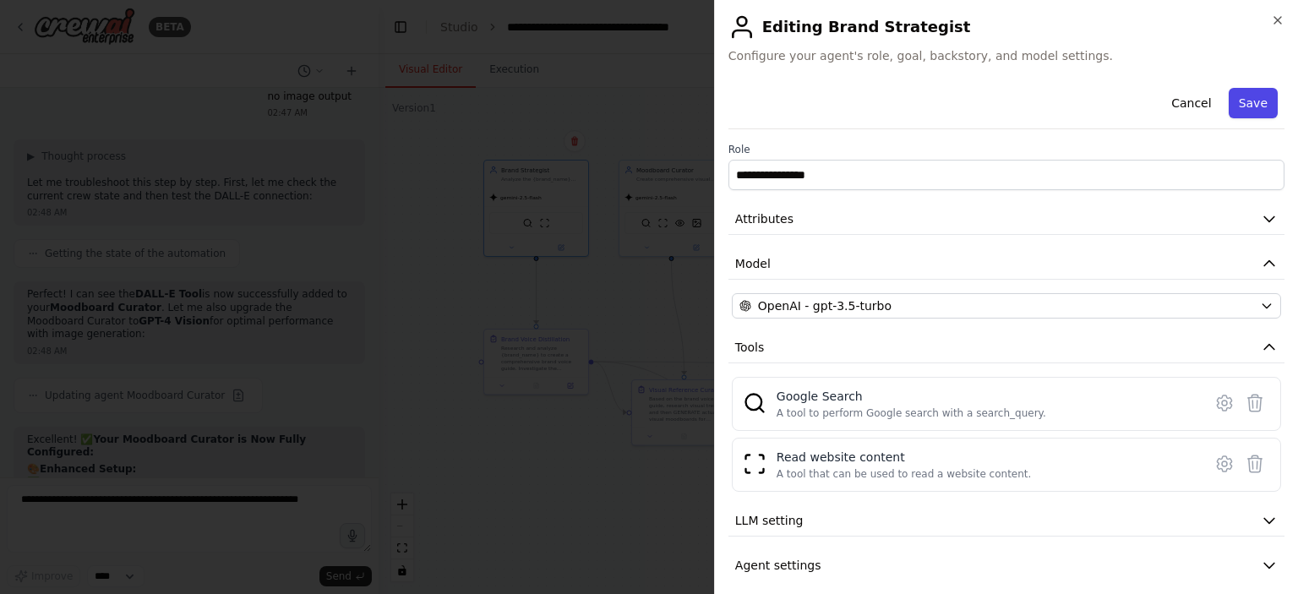
click at [1237, 105] on button "Save" at bounding box center [1253, 103] width 49 height 30
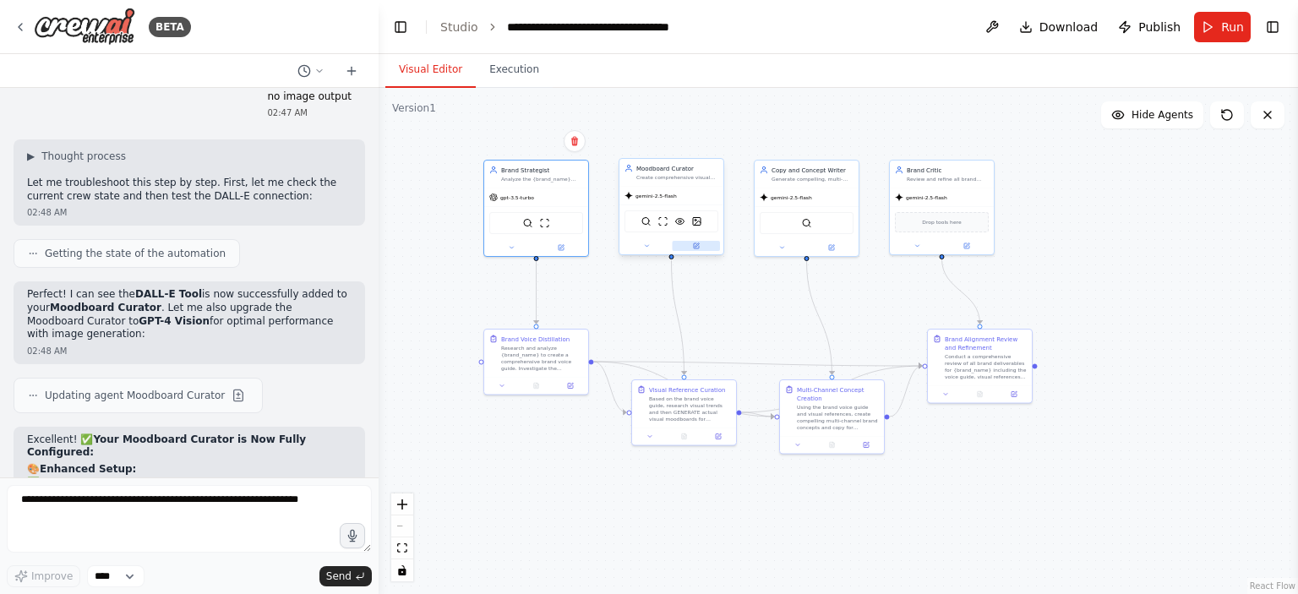
click at [699, 245] on icon at bounding box center [696, 246] width 7 height 7
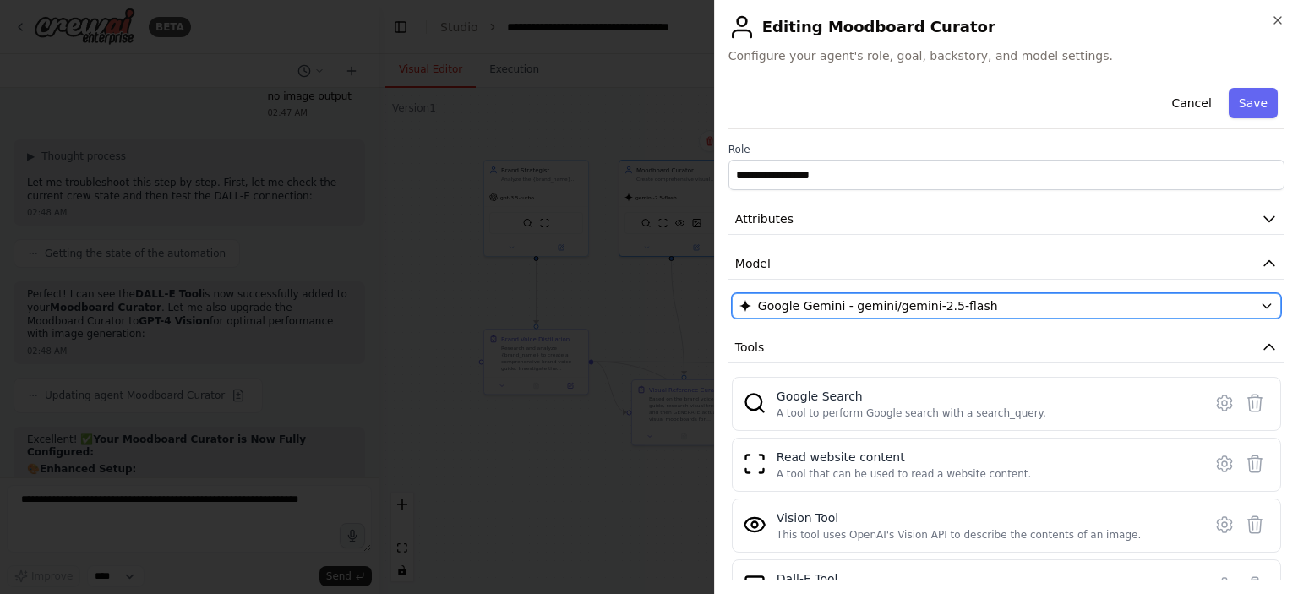
click at [889, 309] on span "Google Gemini - gemini/gemini-2.5-flash" at bounding box center [878, 305] width 240 height 17
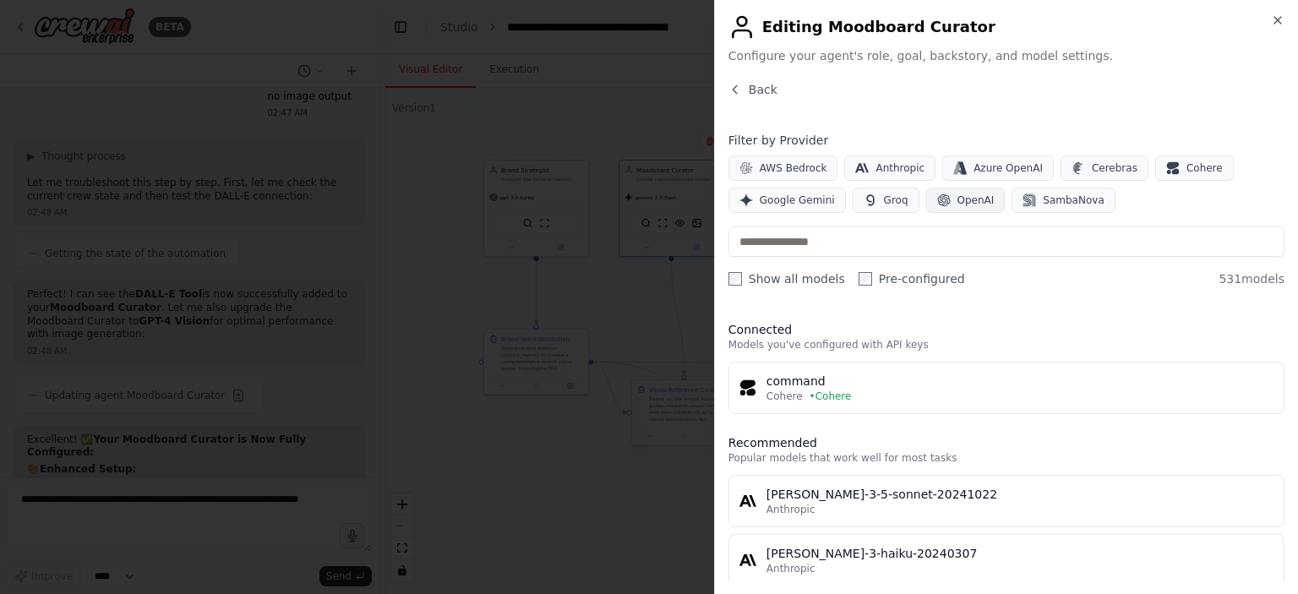
click at [957, 202] on span "OpenAI" at bounding box center [975, 201] width 37 height 14
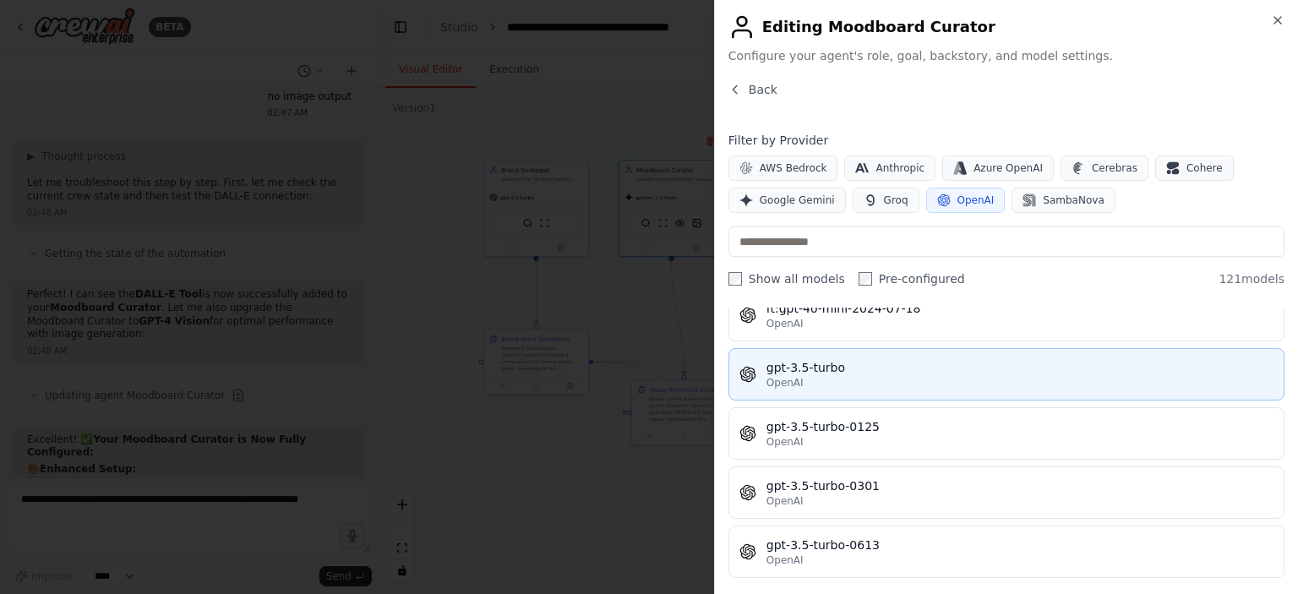
click at [814, 379] on div "OpenAI" at bounding box center [1019, 383] width 507 height 14
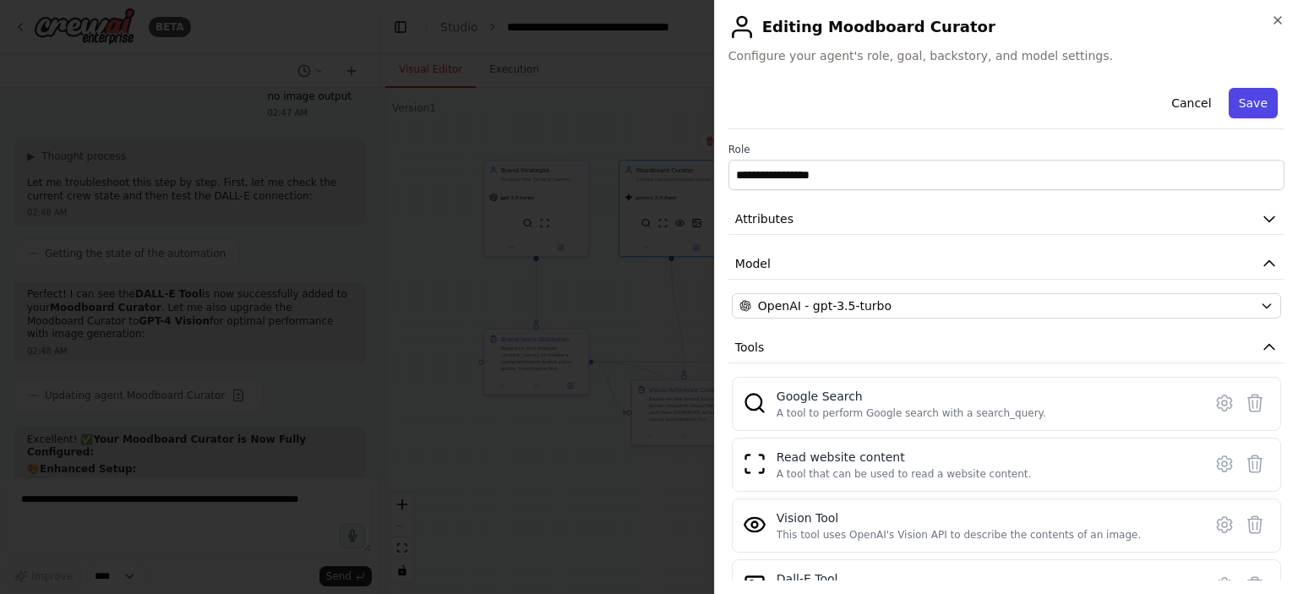
click at [1240, 104] on button "Save" at bounding box center [1253, 103] width 49 height 30
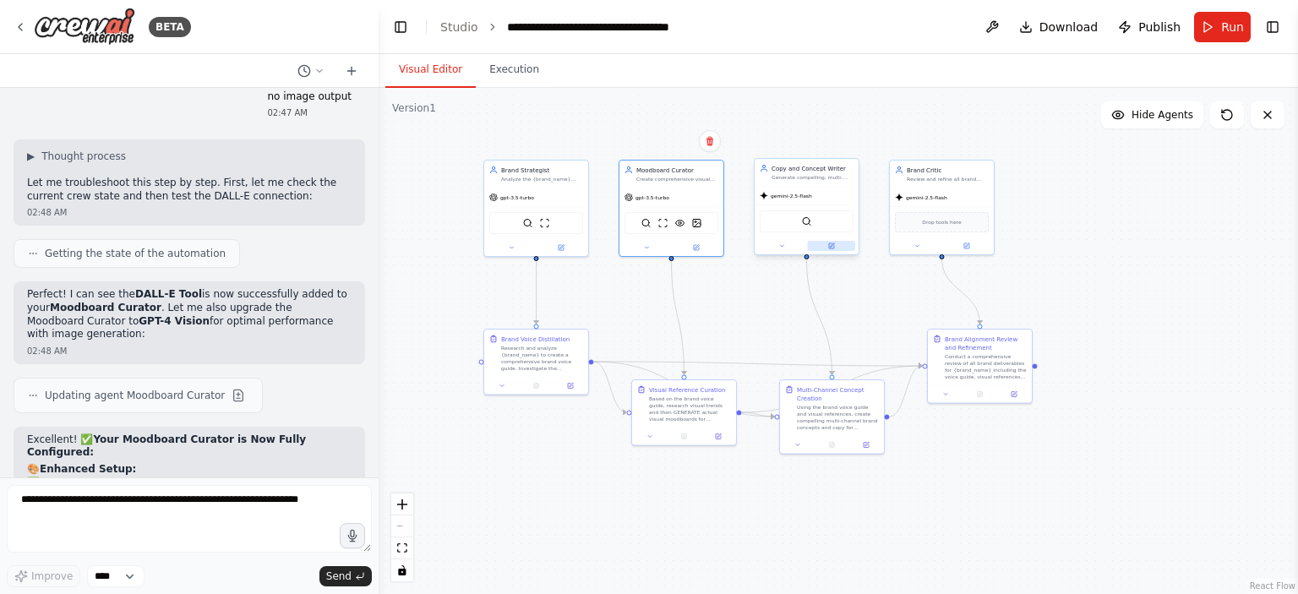
click at [840, 246] on button at bounding box center [832, 246] width 48 height 10
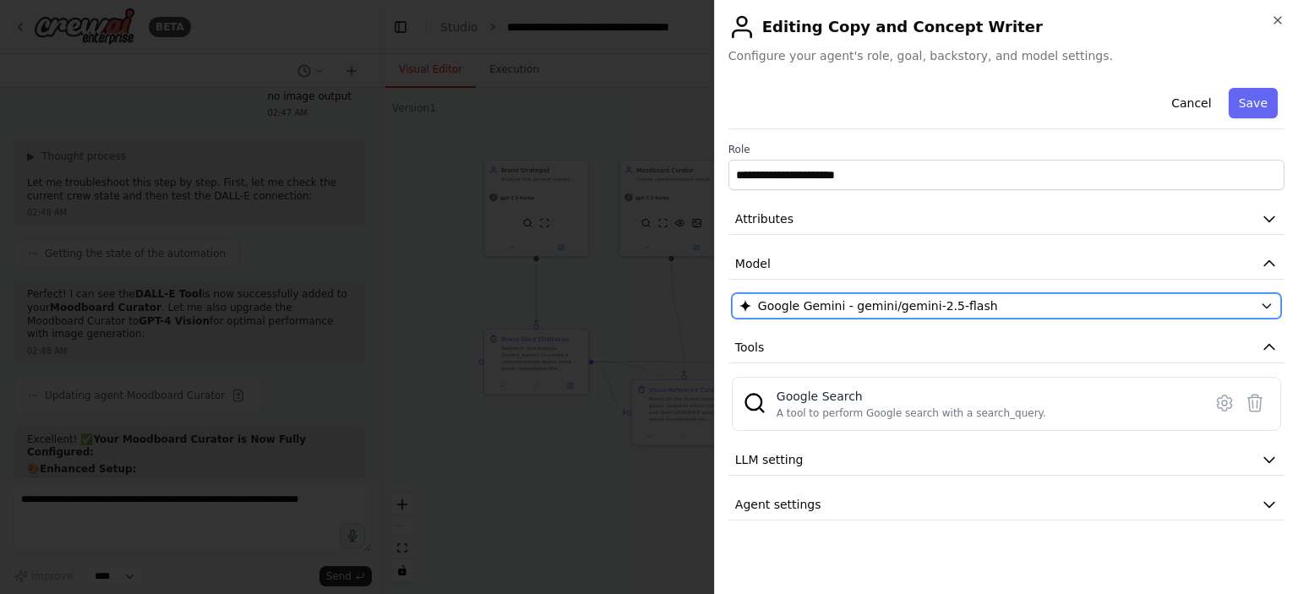
click at [831, 303] on span "Google Gemini - gemini/gemini-2.5-flash" at bounding box center [878, 305] width 240 height 17
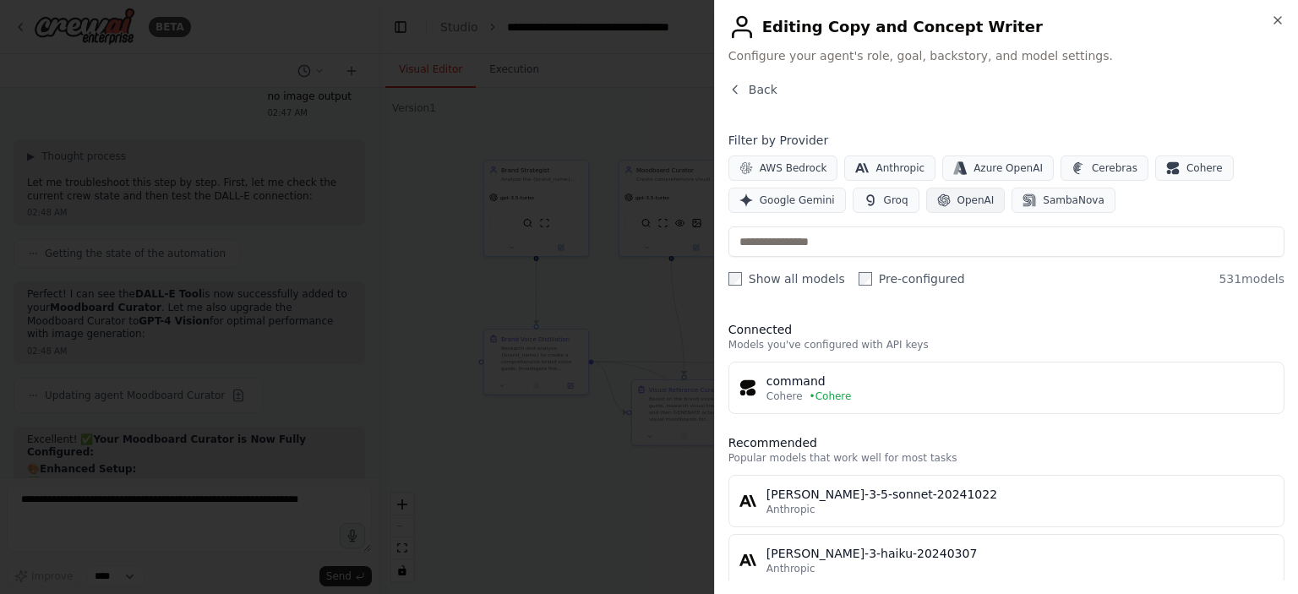
click at [946, 210] on button "OpenAI" at bounding box center [965, 200] width 79 height 25
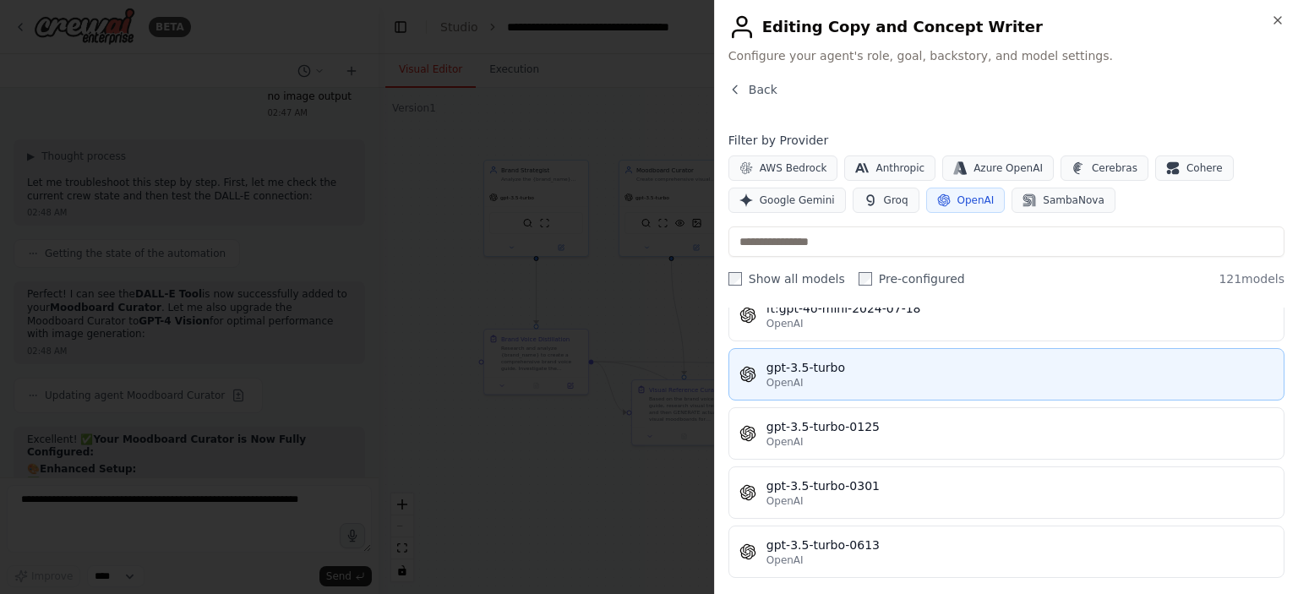
click at [811, 376] on div "OpenAI" at bounding box center [1019, 383] width 507 height 14
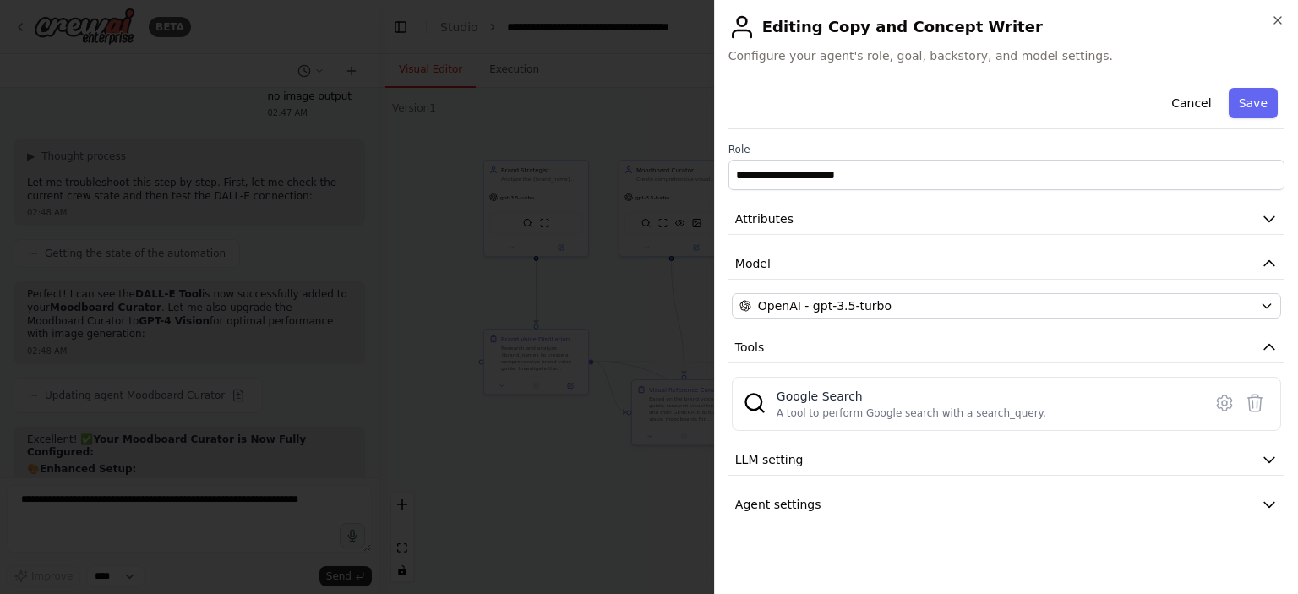
click at [1259, 106] on button "Save" at bounding box center [1253, 103] width 49 height 30
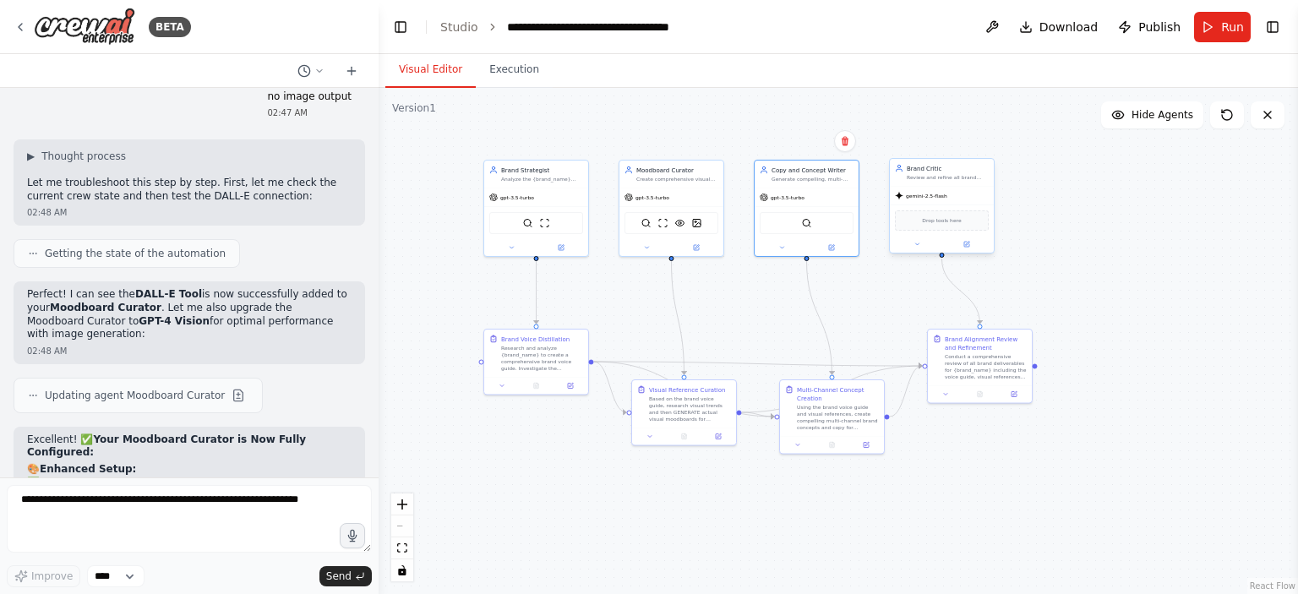
click at [943, 201] on div "gemini-2.5-flash" at bounding box center [942, 196] width 104 height 19
click at [926, 197] on span "gemini-2.5-flash" at bounding box center [926, 196] width 41 height 7
click at [974, 247] on button at bounding box center [967, 244] width 48 height 10
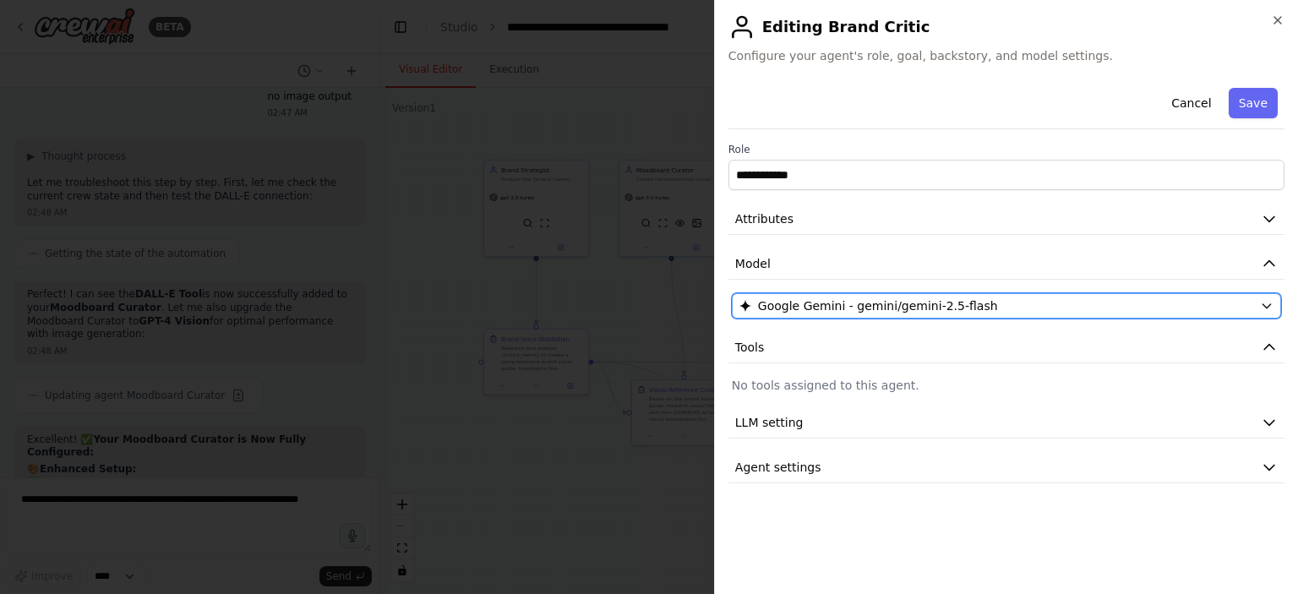
click at [918, 302] on span "Google Gemini - gemini/gemini-2.5-flash" at bounding box center [878, 305] width 240 height 17
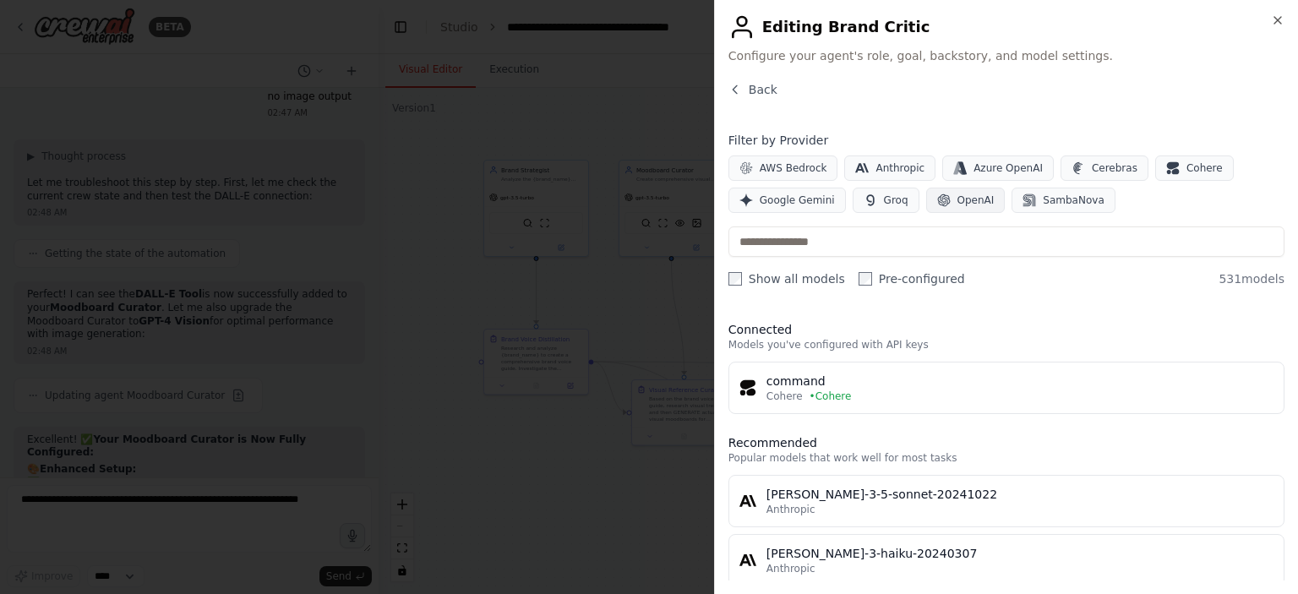
click at [957, 204] on span "OpenAI" at bounding box center [975, 201] width 37 height 14
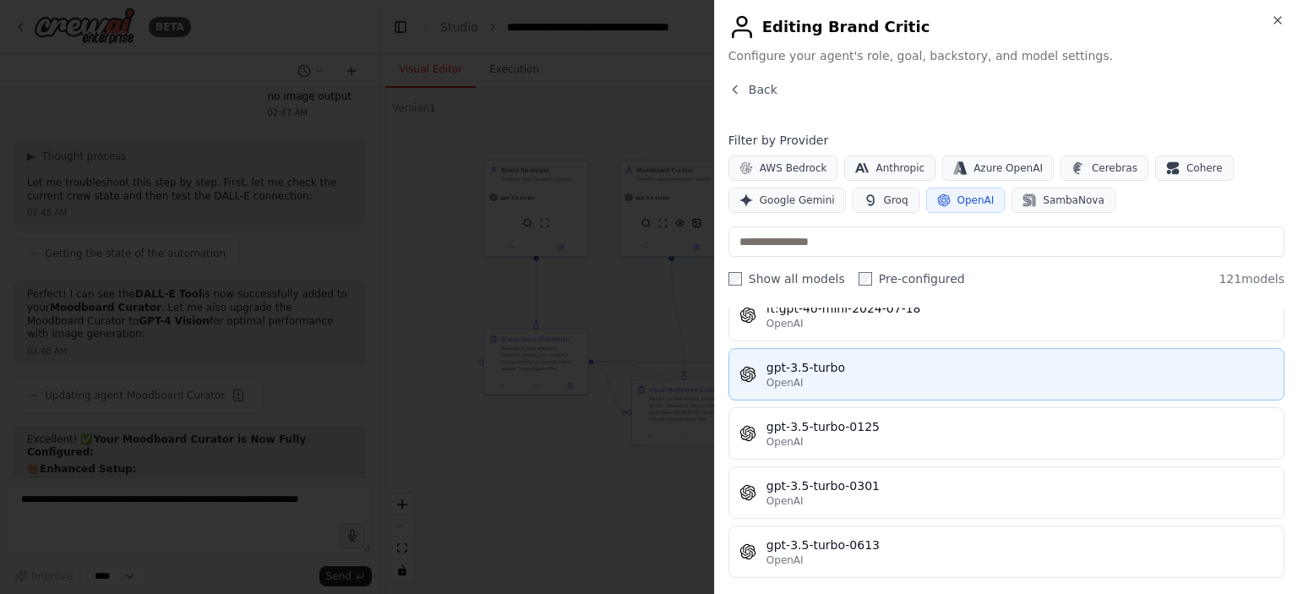
click at [869, 387] on button "gpt-3.5-turbo OpenAI" at bounding box center [1006, 374] width 556 height 52
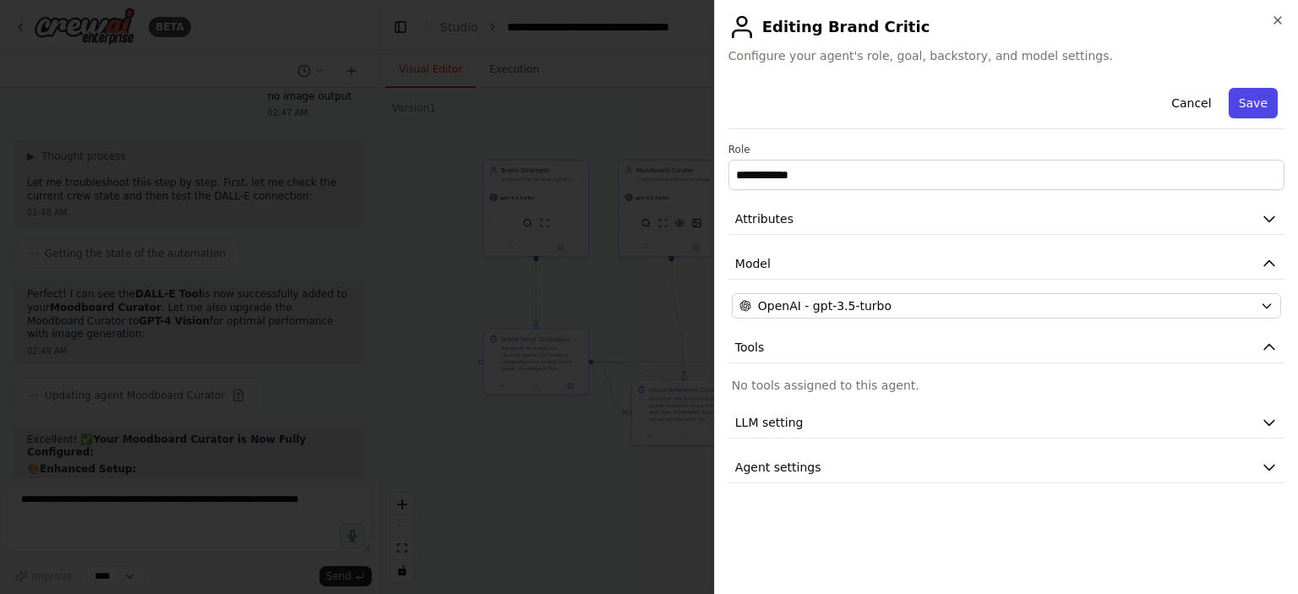
click at [1244, 107] on button "Save" at bounding box center [1253, 103] width 49 height 30
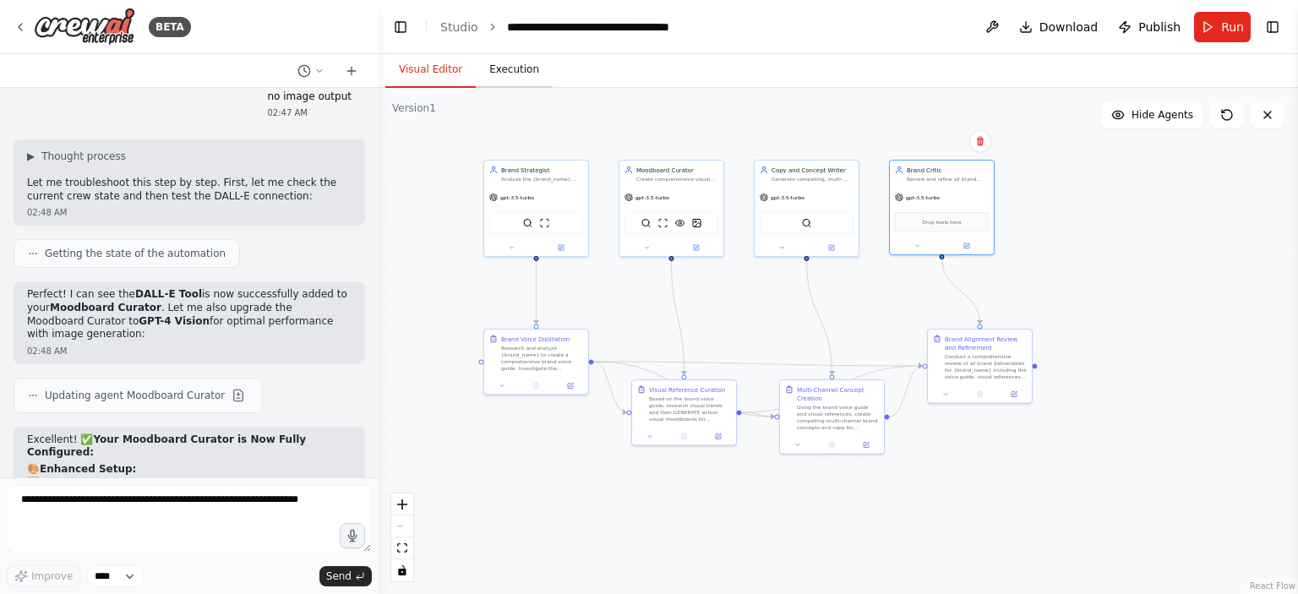
click at [503, 74] on button "Execution" at bounding box center [514, 69] width 77 height 35
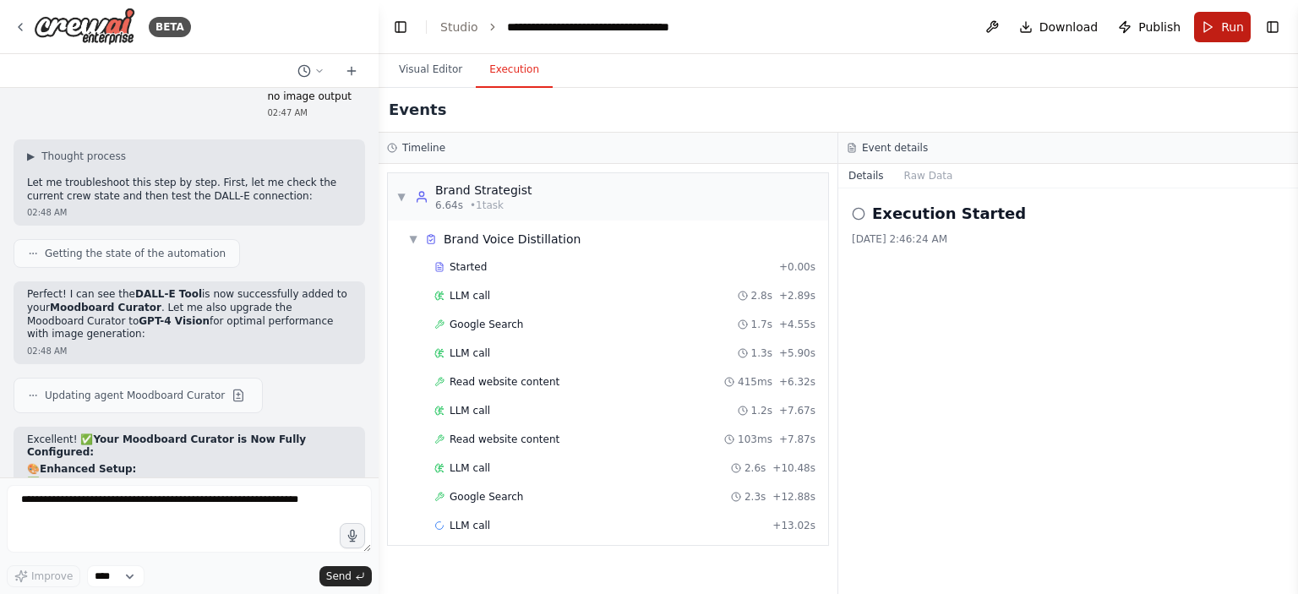
click at [1206, 23] on button "Run" at bounding box center [1222, 27] width 57 height 30
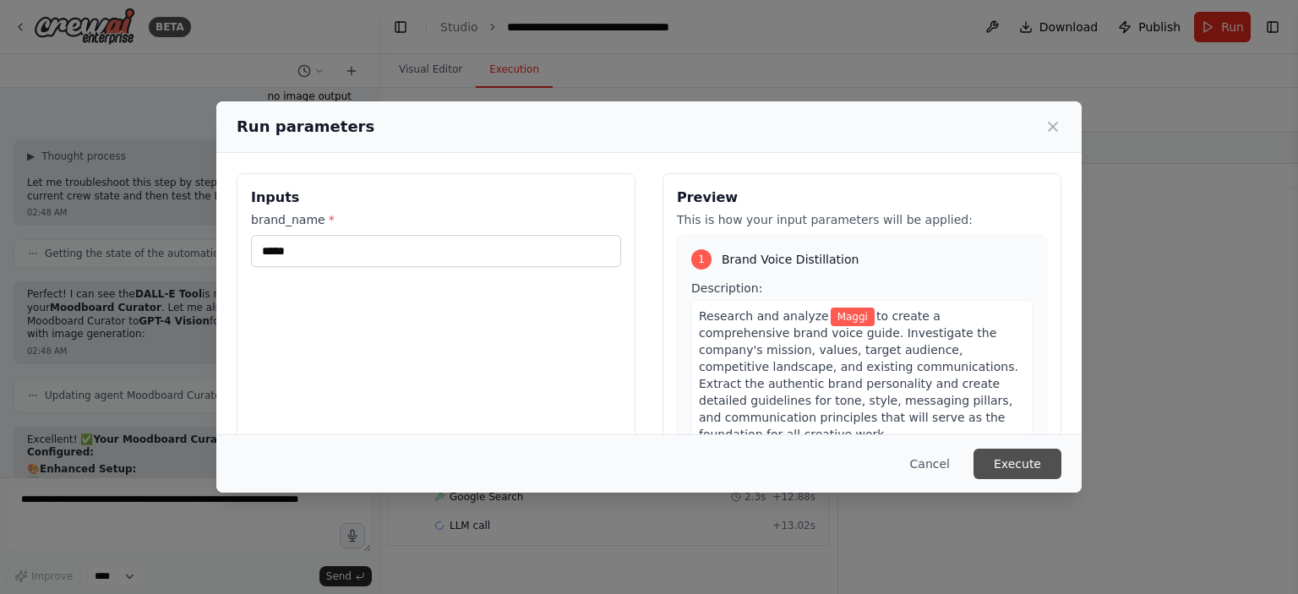
click at [1019, 467] on button "Execute" at bounding box center [1017, 464] width 88 height 30
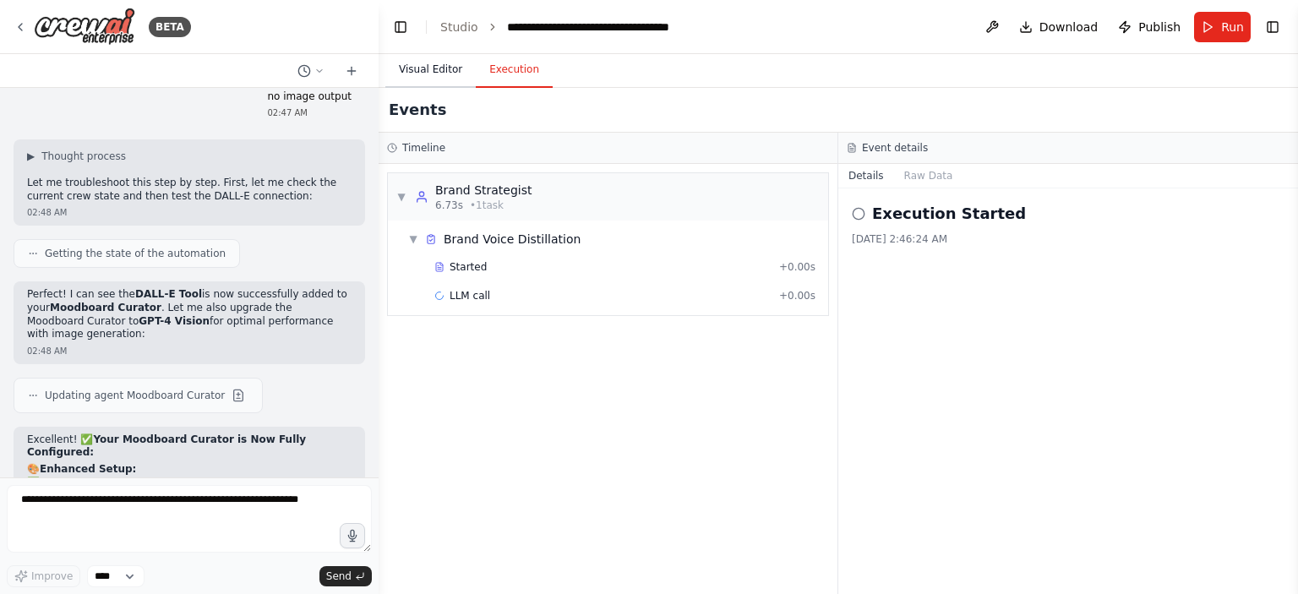
click at [416, 64] on button "Visual Editor" at bounding box center [430, 69] width 90 height 35
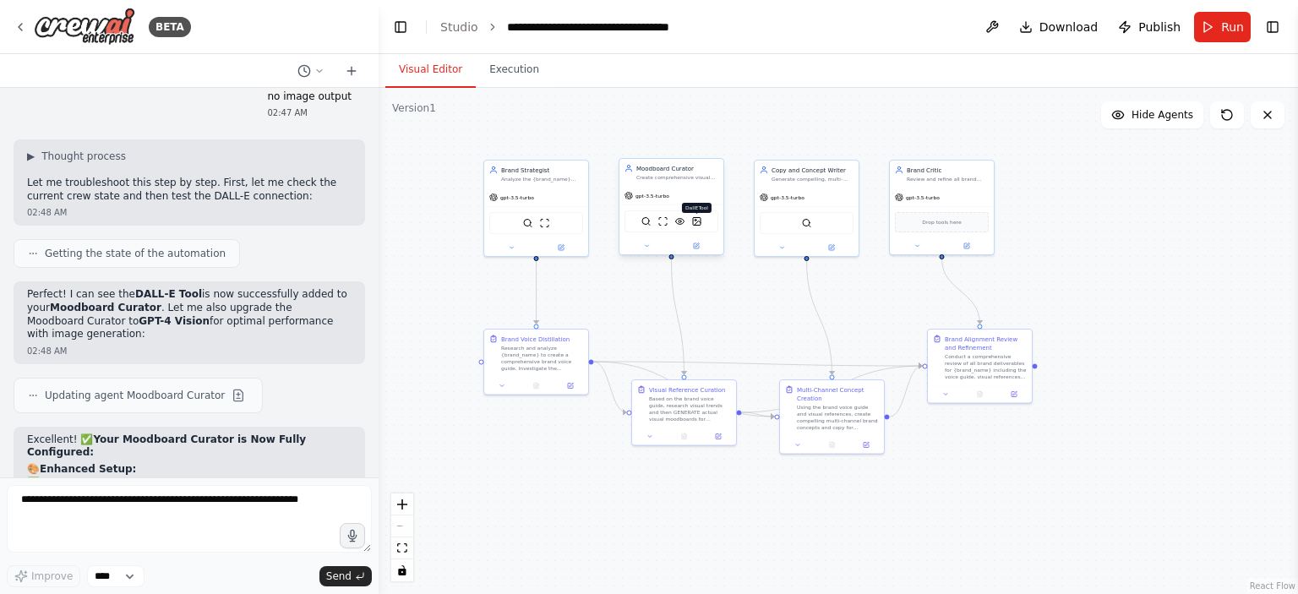
click at [692, 225] on img at bounding box center [697, 221] width 10 height 10
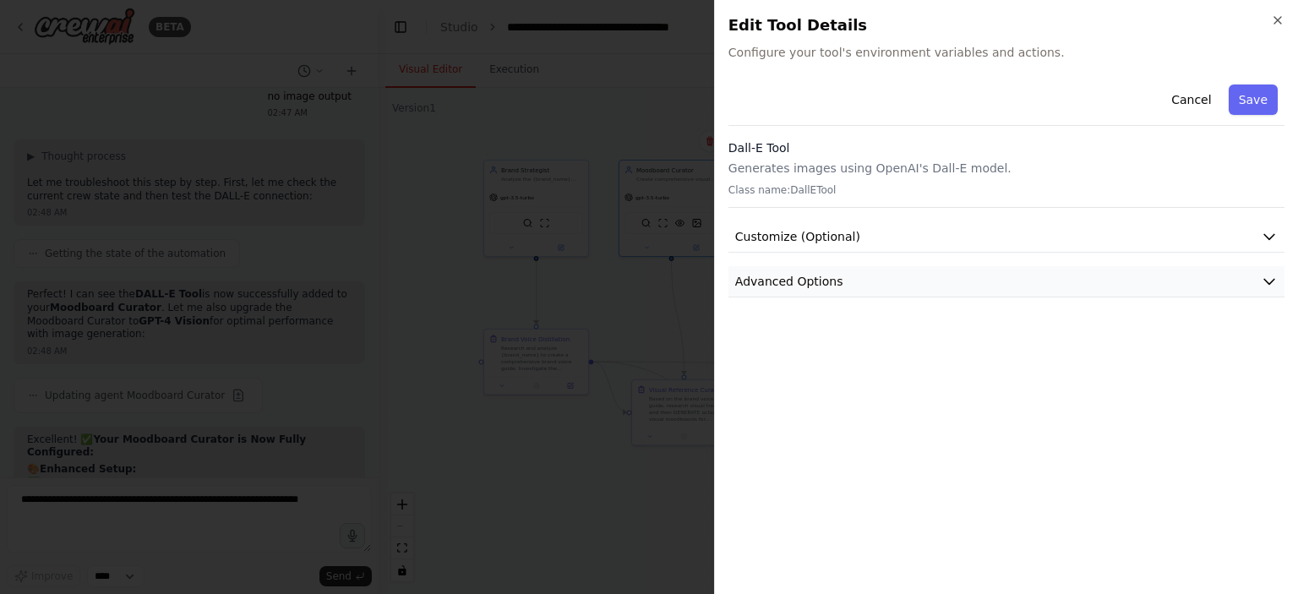
click at [930, 280] on button "Advanced Options" at bounding box center [1006, 281] width 556 height 31
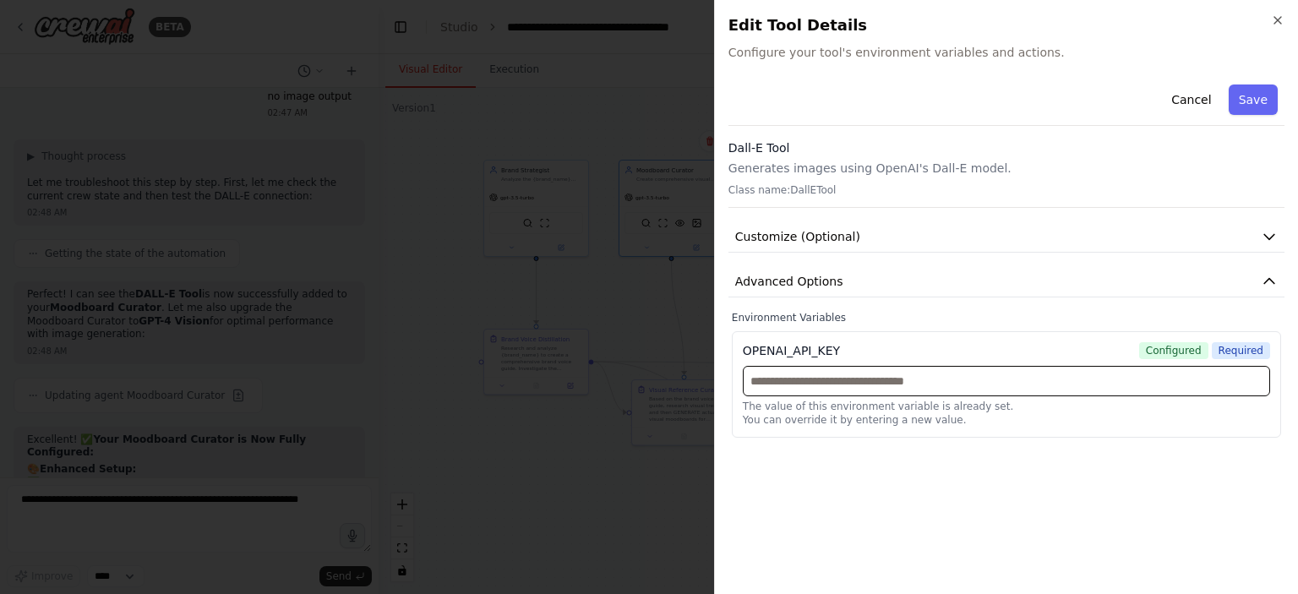
click at [876, 370] on input "text" at bounding box center [1006, 381] width 527 height 30
paste input "**********"
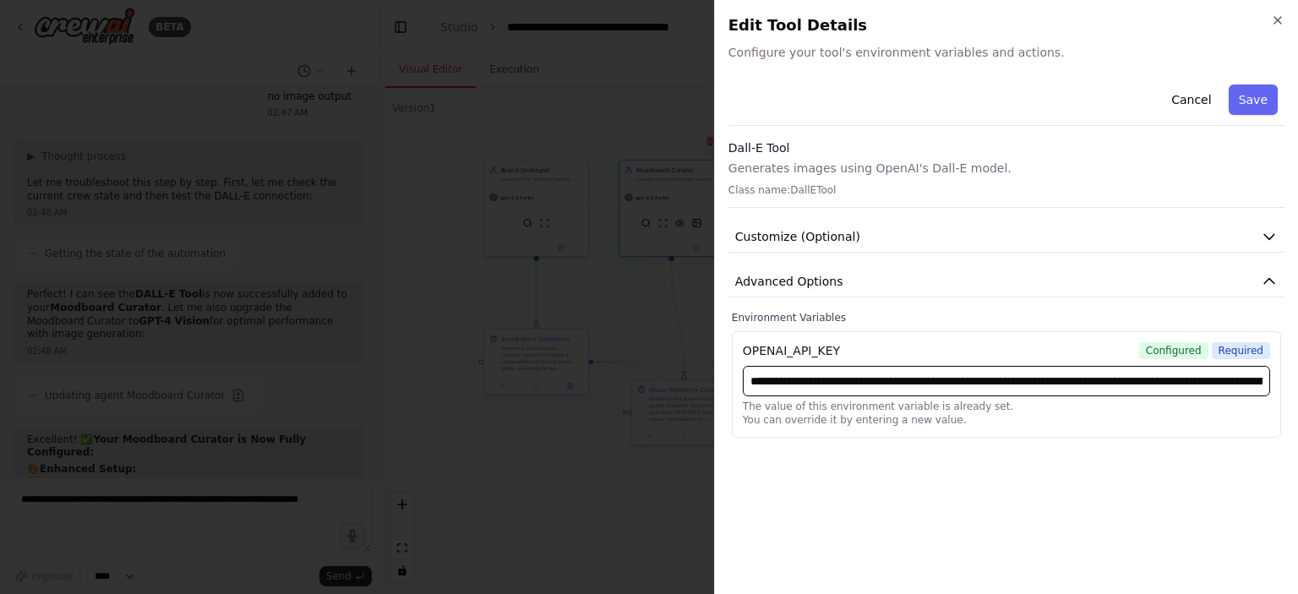
scroll to position [0, 531]
type input "**********"
click at [1251, 103] on button "Save" at bounding box center [1253, 100] width 49 height 30
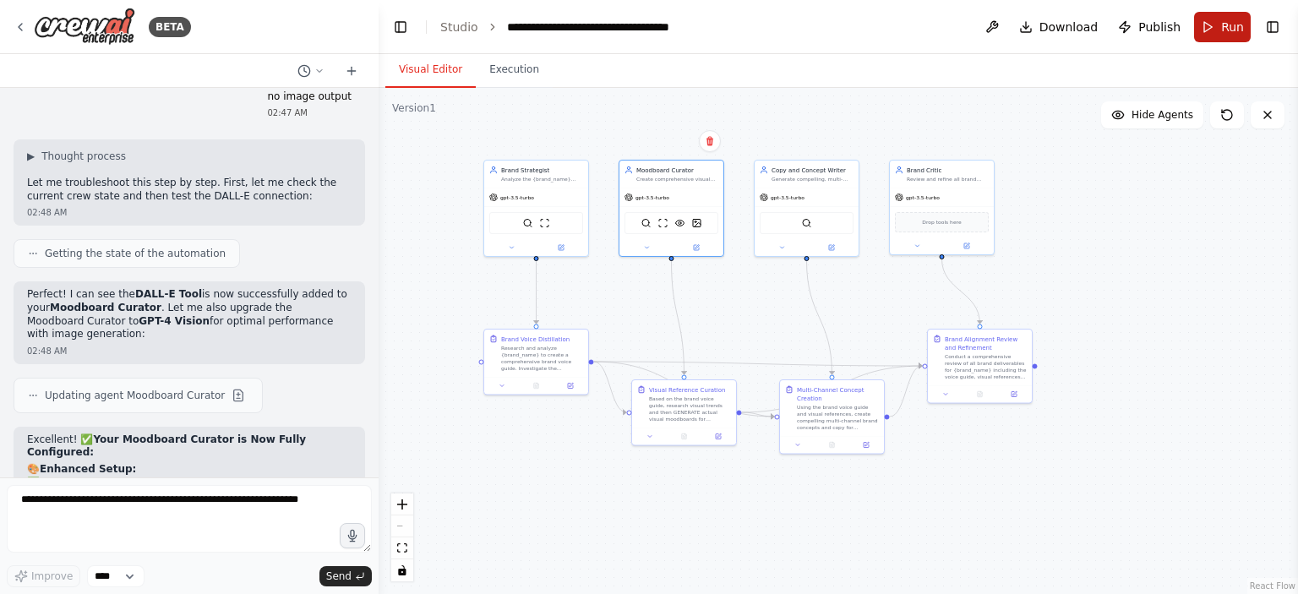
click at [1219, 21] on button "Run" at bounding box center [1222, 27] width 57 height 30
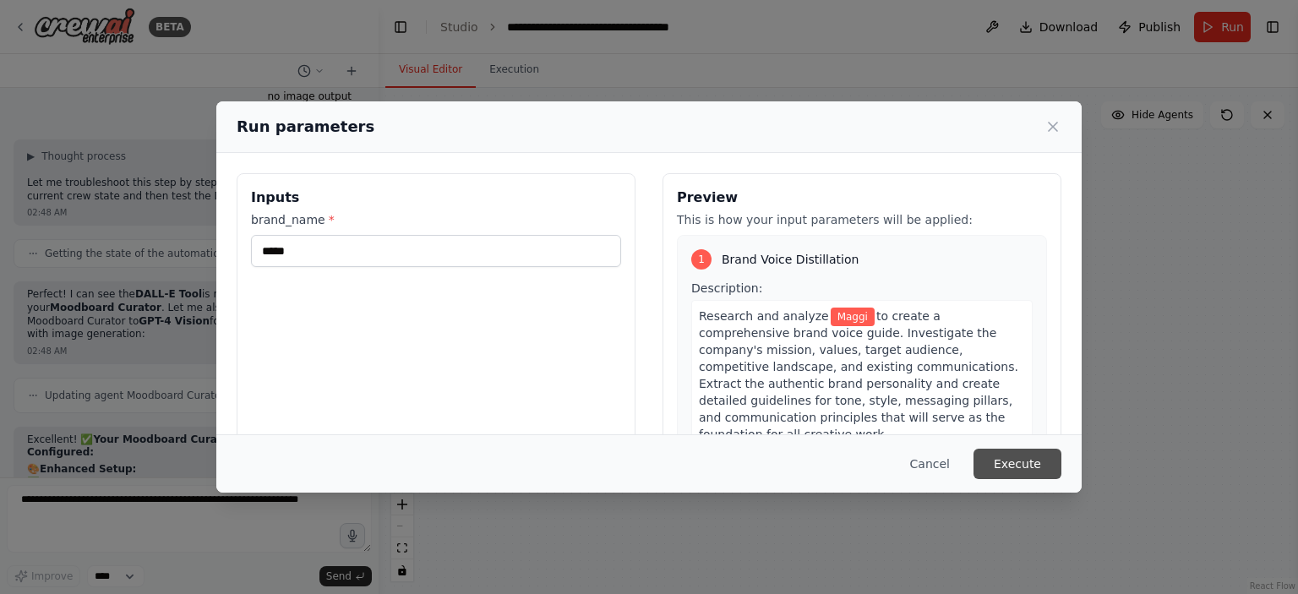
click at [1014, 459] on button "Execute" at bounding box center [1017, 464] width 88 height 30
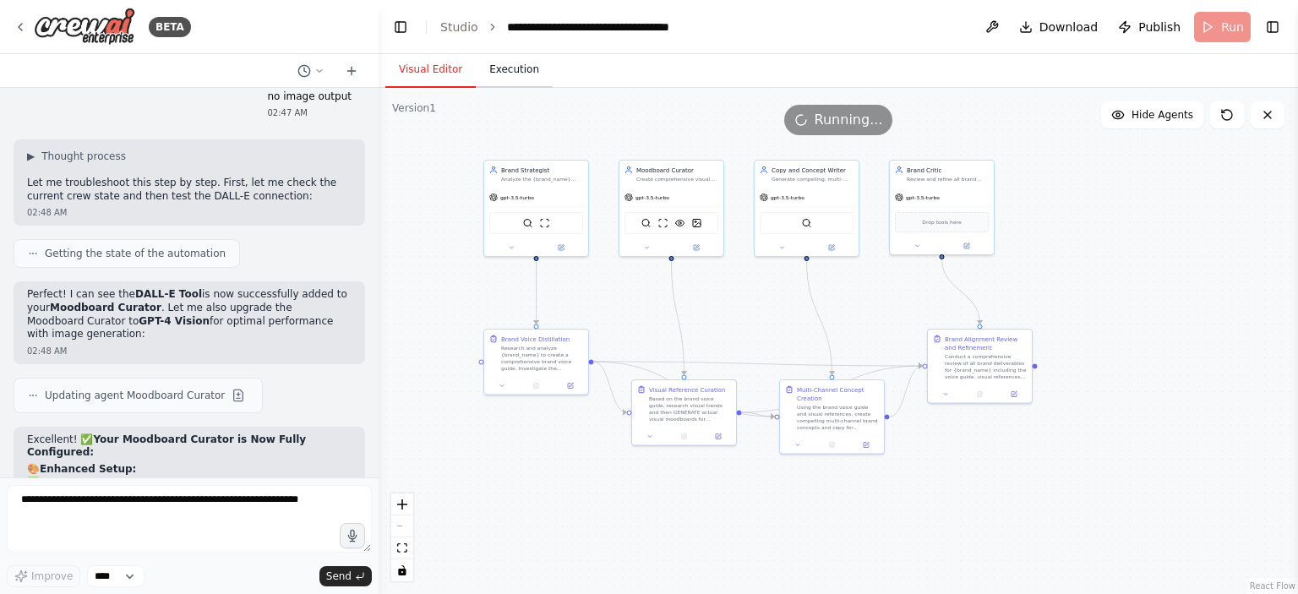
click at [493, 74] on button "Execution" at bounding box center [514, 69] width 77 height 35
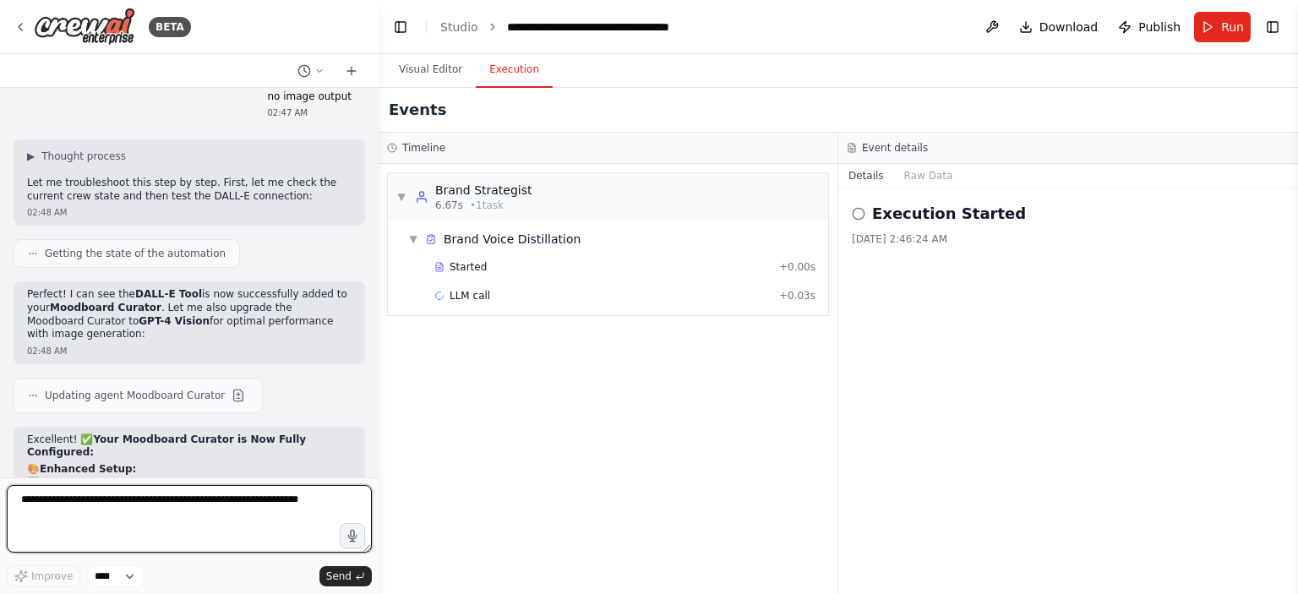
click at [99, 506] on textarea at bounding box center [189, 519] width 365 height 68
type textarea "**********"
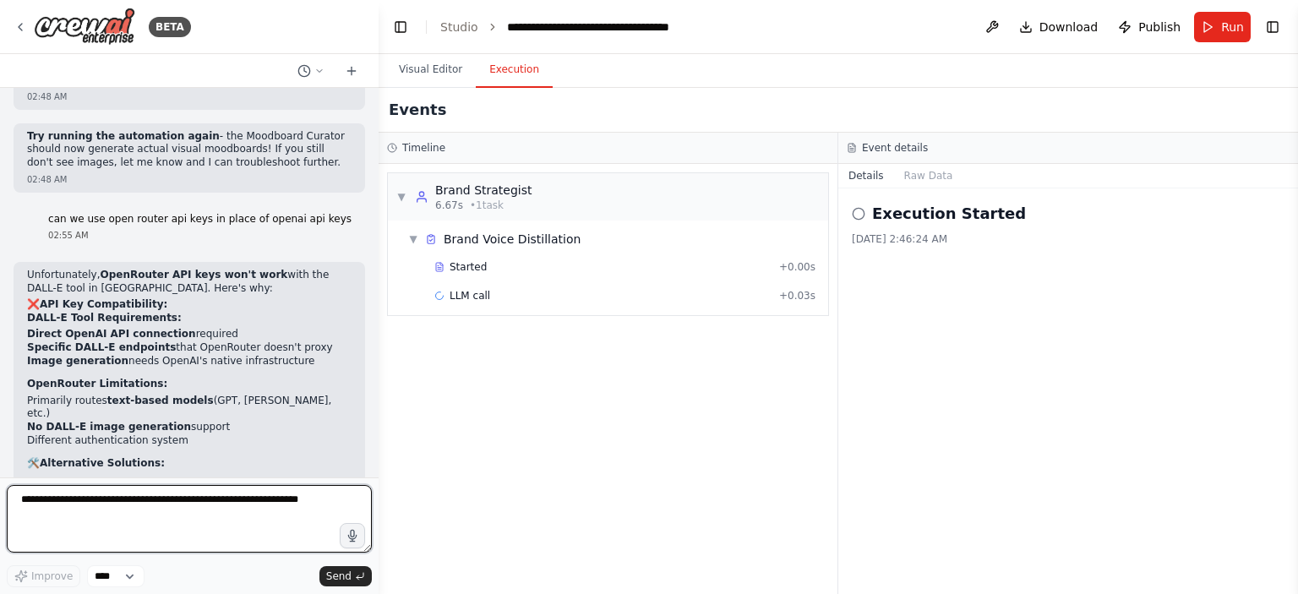
scroll to position [8327, 0]
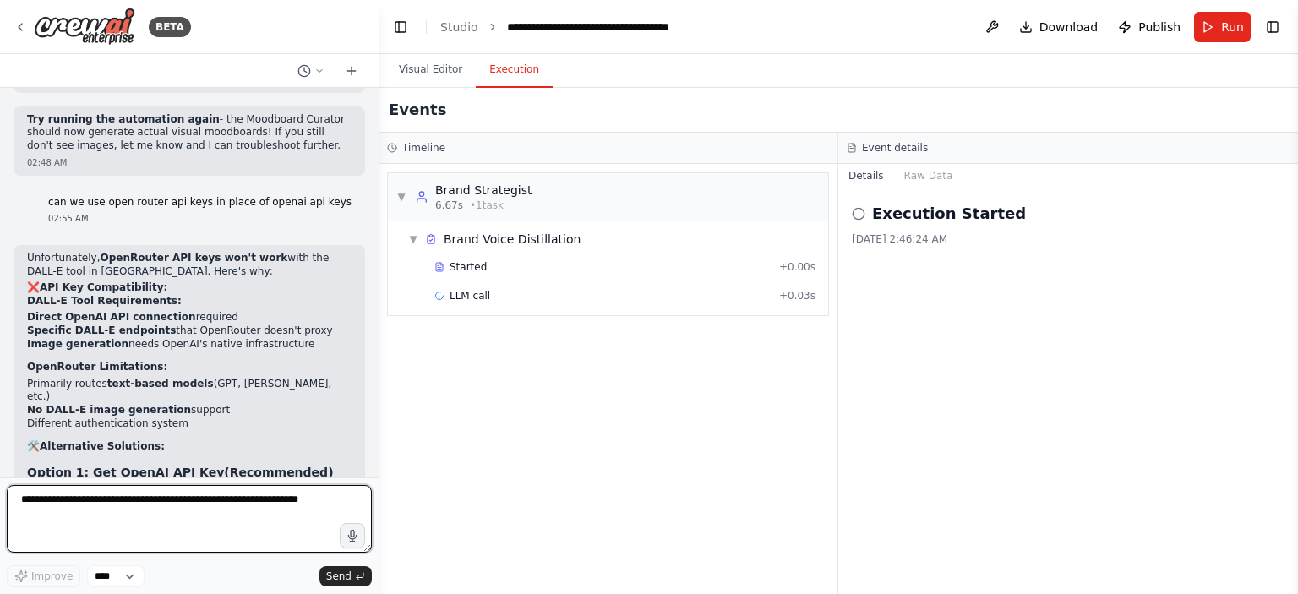
type textarea "*"
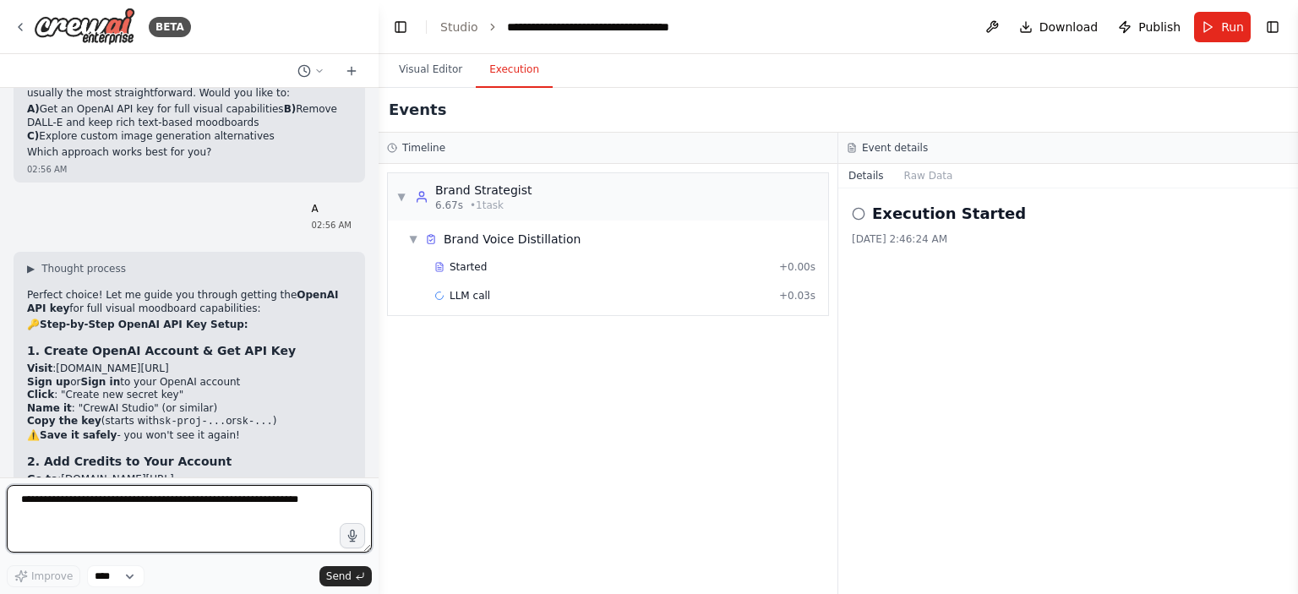
scroll to position [9013, 0]
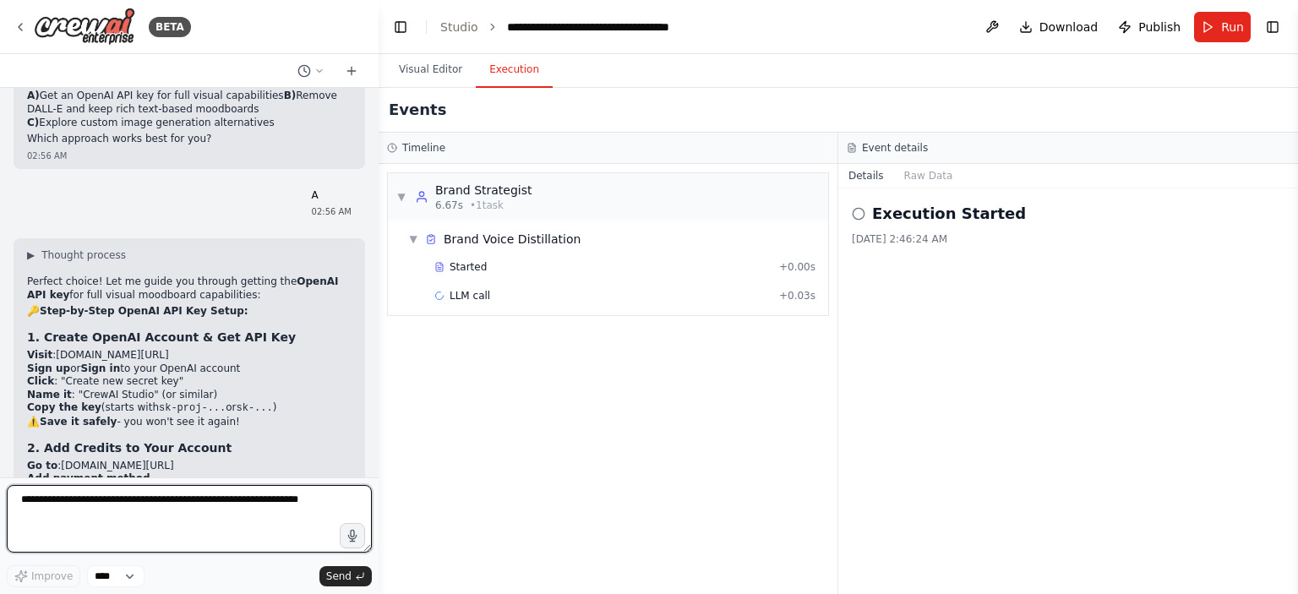
click at [142, 520] on textarea at bounding box center [189, 519] width 365 height 68
type textarea "*"
type textarea "**********"
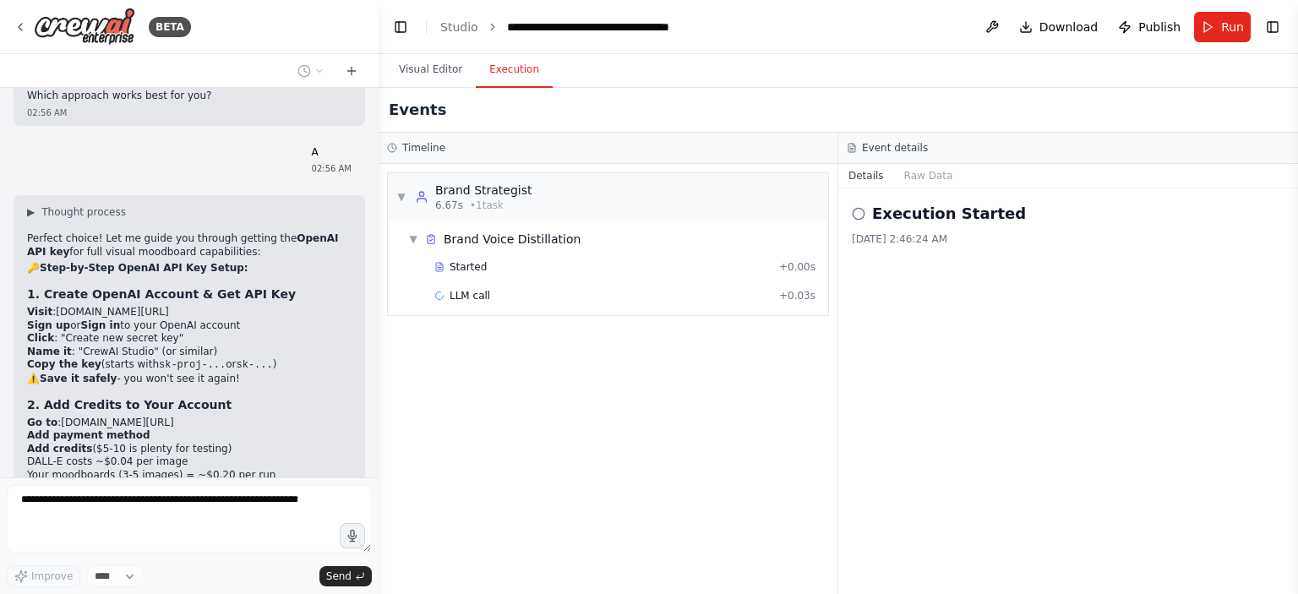
scroll to position [9113, 0]
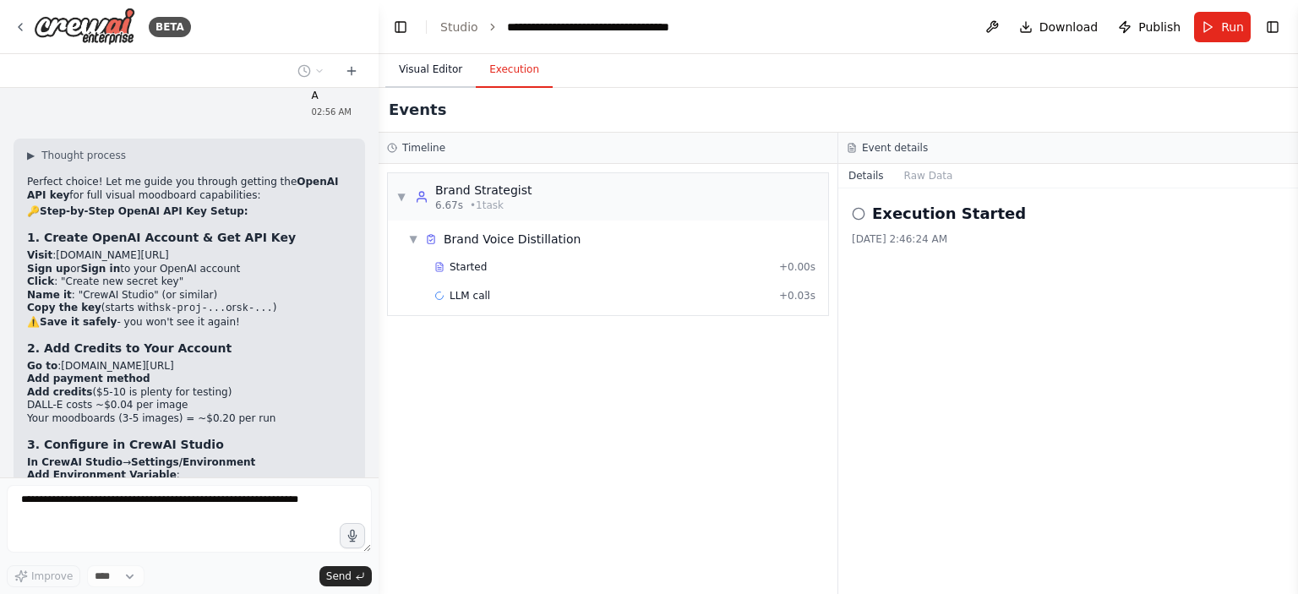
click at [406, 71] on button "Visual Editor" at bounding box center [430, 69] width 90 height 35
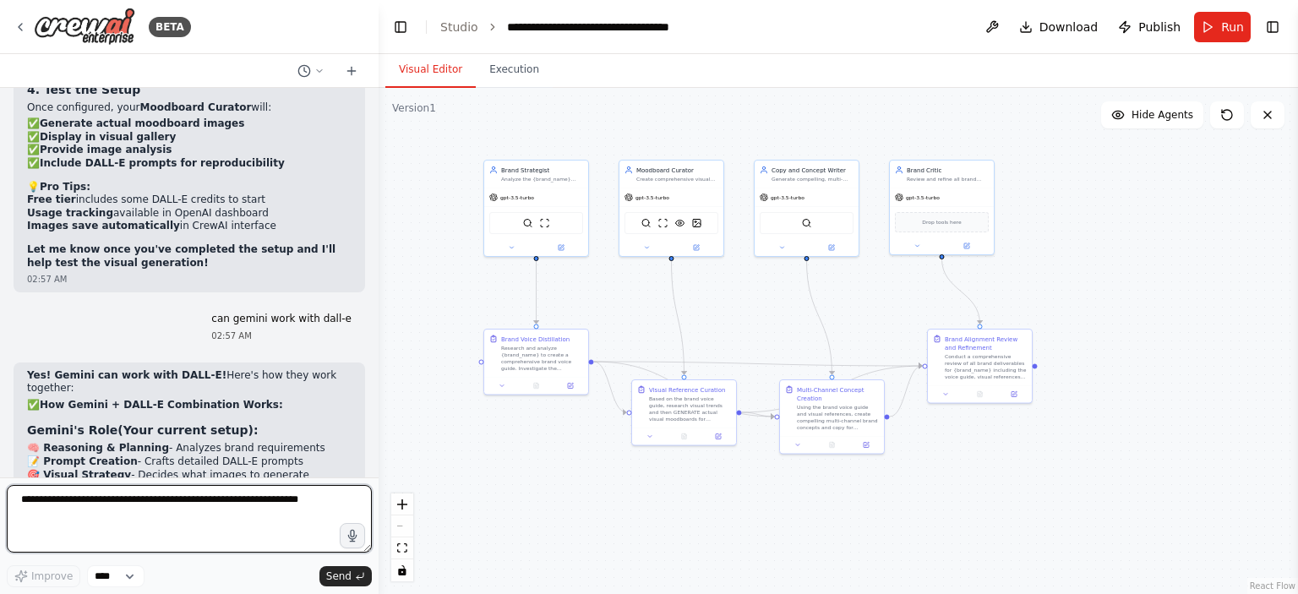
scroll to position [9589, 0]
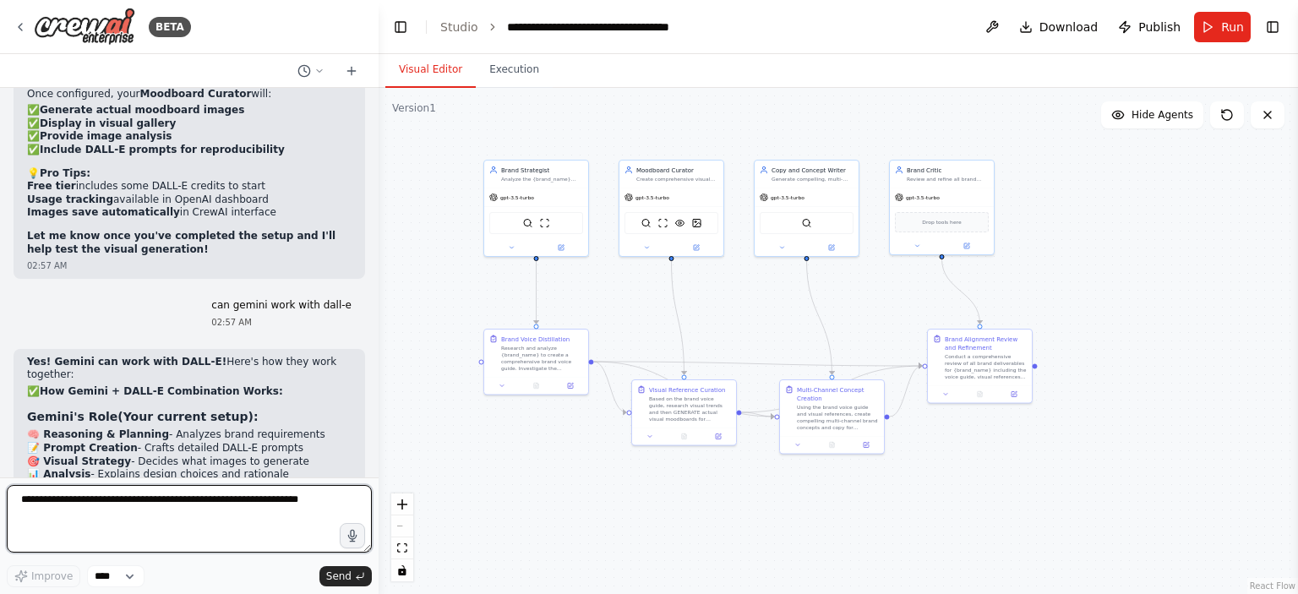
click at [150, 503] on textarea at bounding box center [189, 519] width 365 height 68
type textarea "**********"
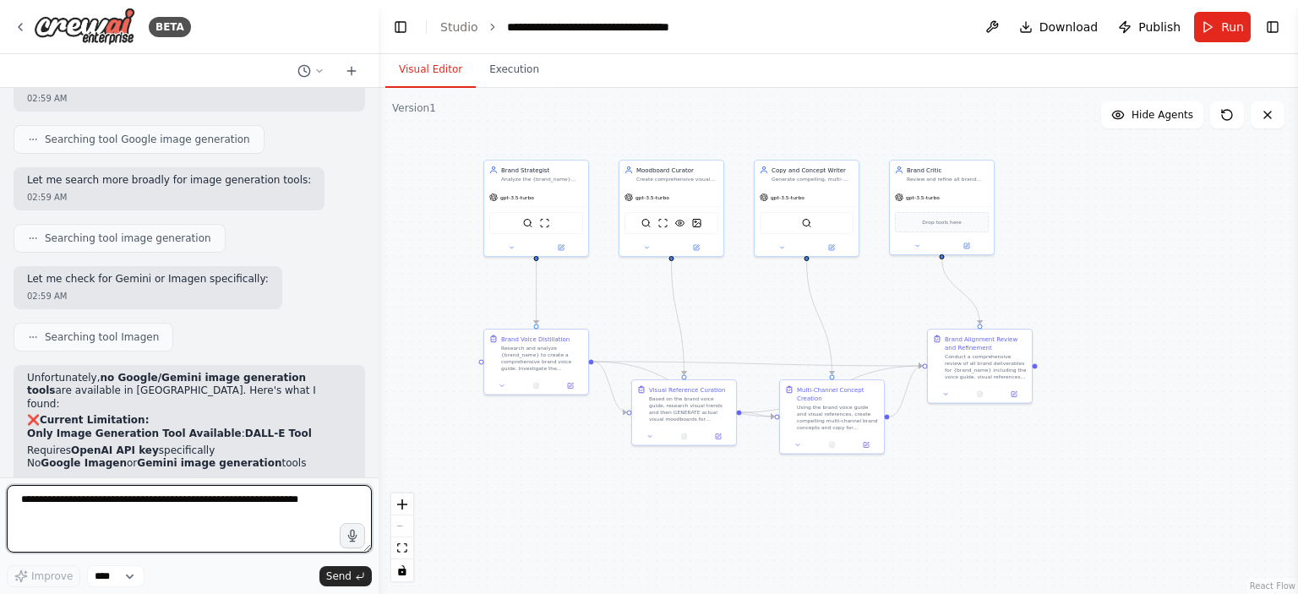
scroll to position [10558, 0]
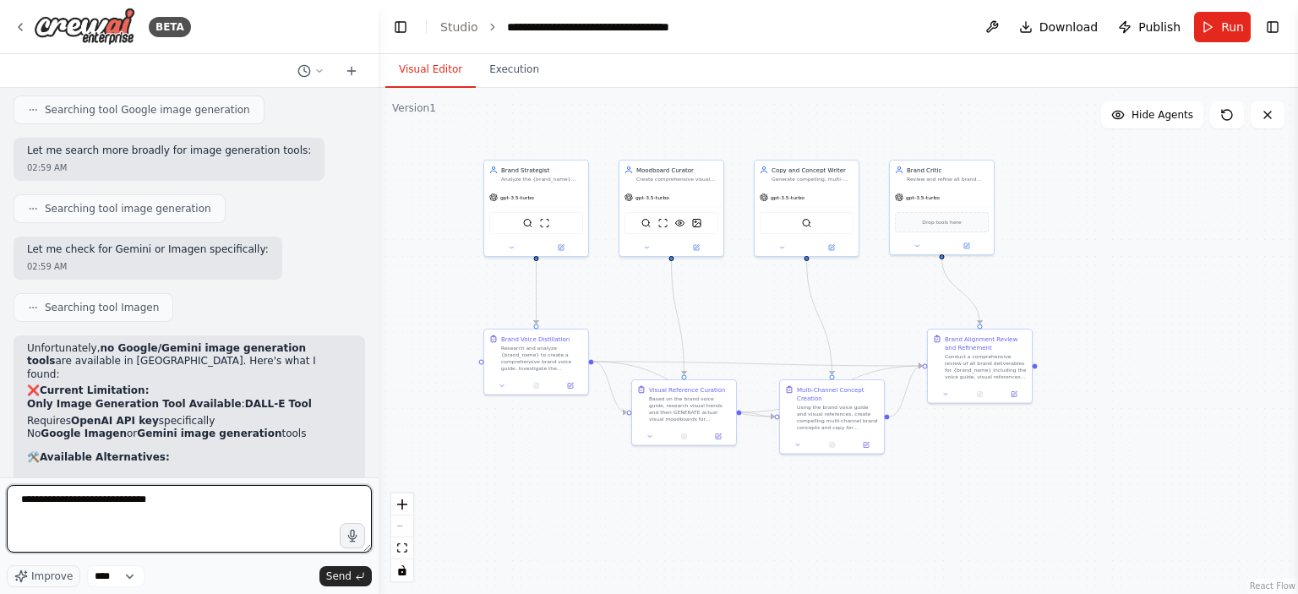
type textarea "**********"
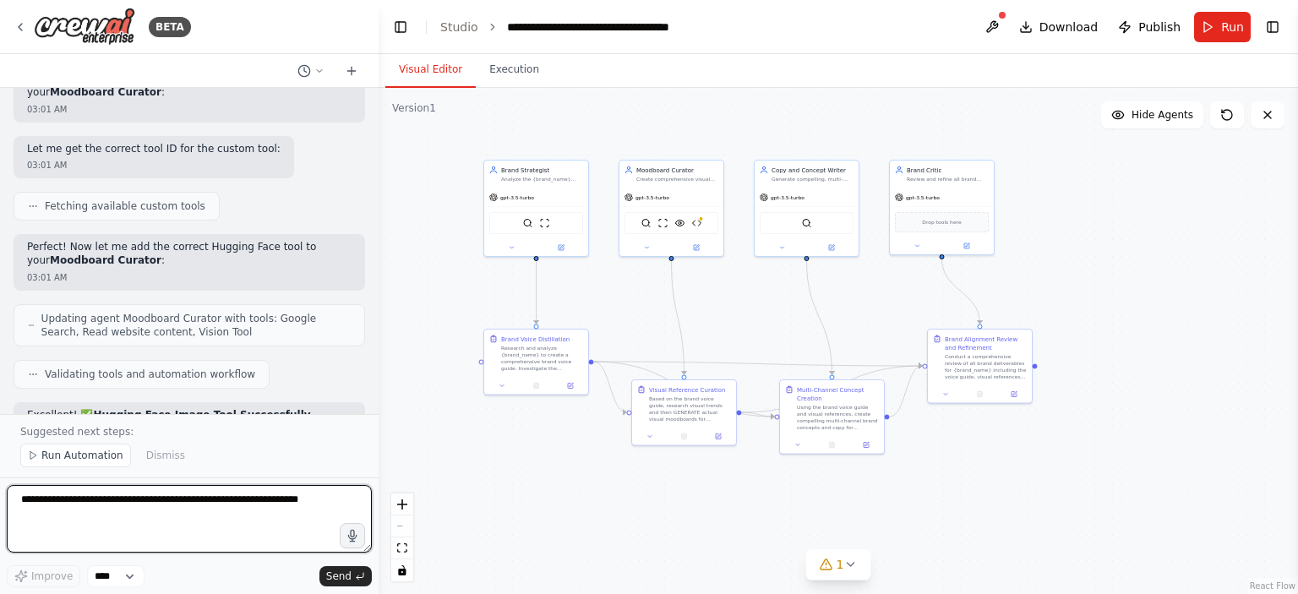
scroll to position [12096, 0]
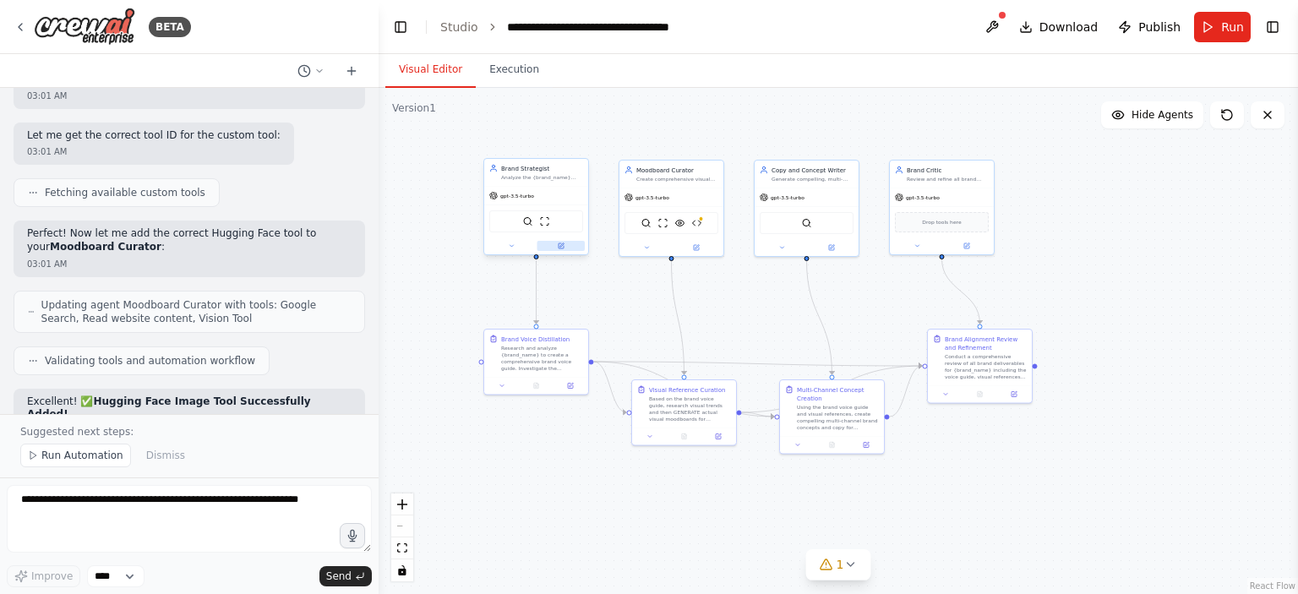
click at [564, 243] on icon at bounding box center [561, 245] width 4 height 4
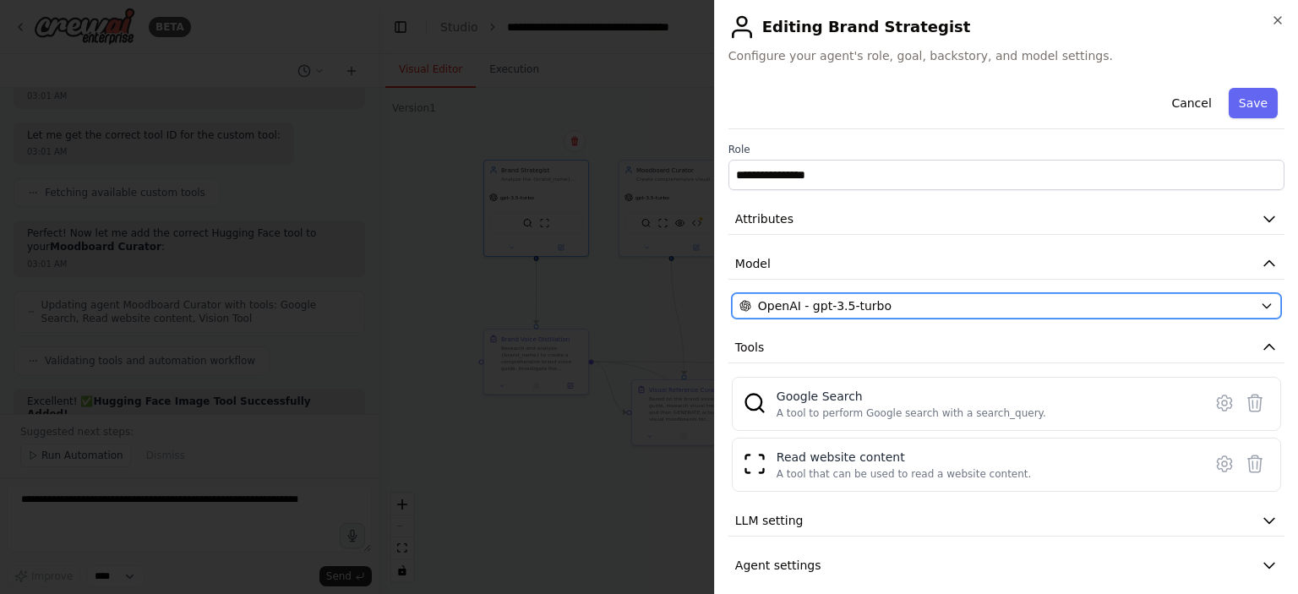
click at [912, 302] on div "OpenAI - gpt-3.5-turbo" at bounding box center [996, 305] width 514 height 17
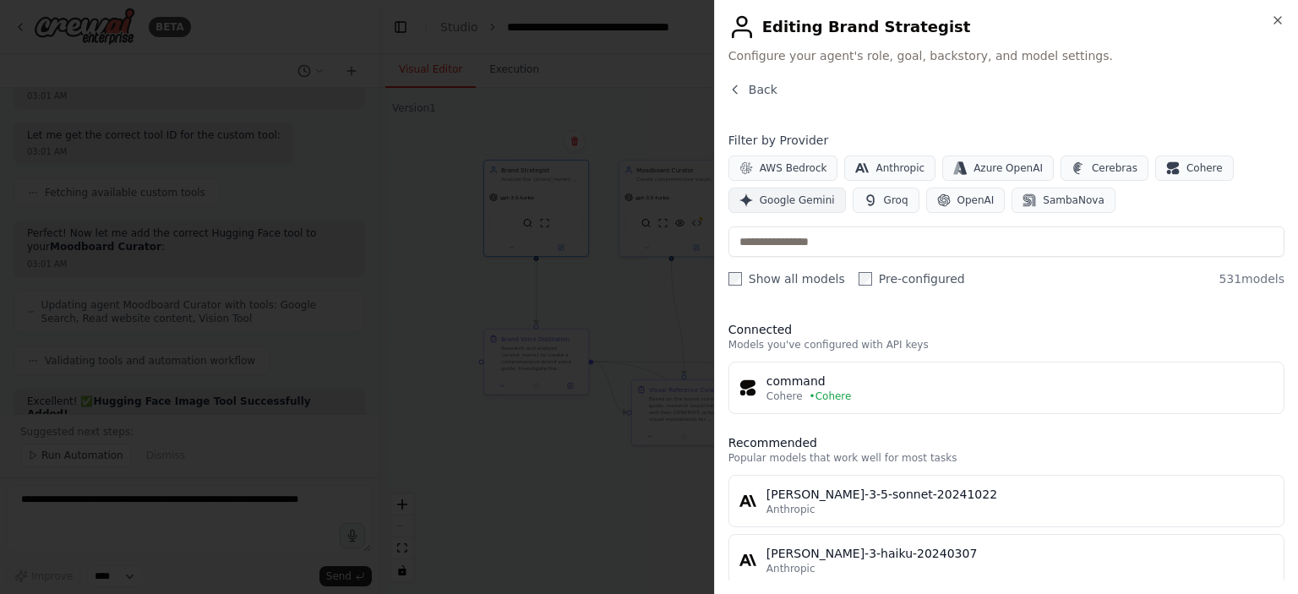
click at [768, 199] on span "Google Gemini" at bounding box center [797, 201] width 75 height 14
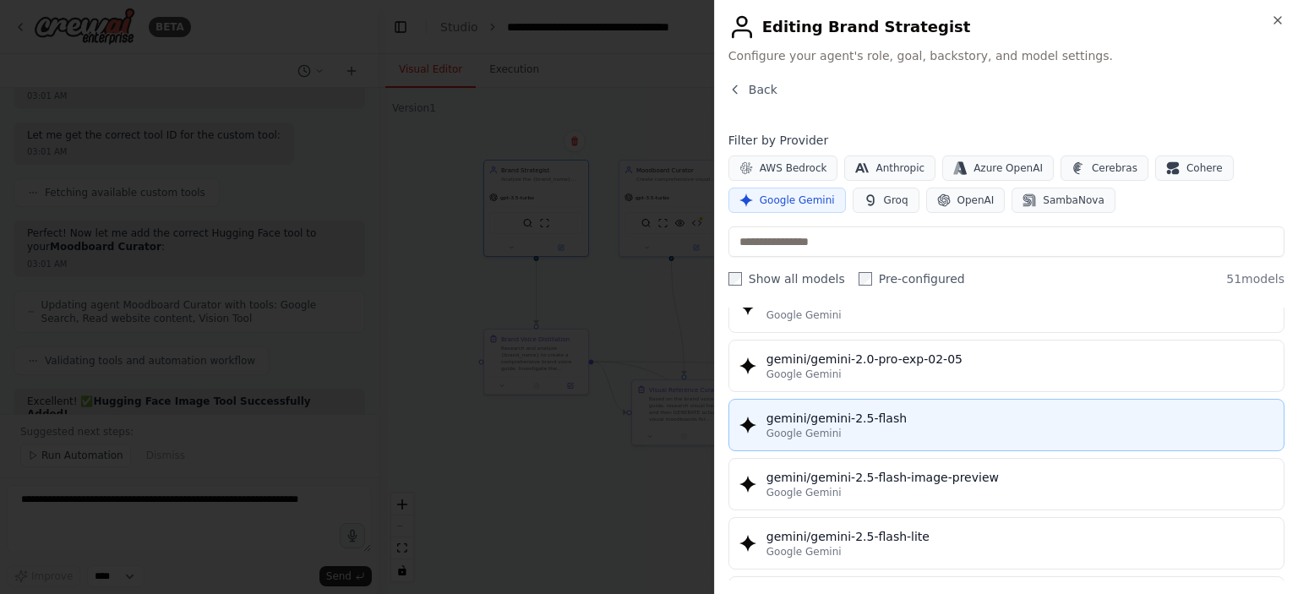
scroll to position [1352, 0]
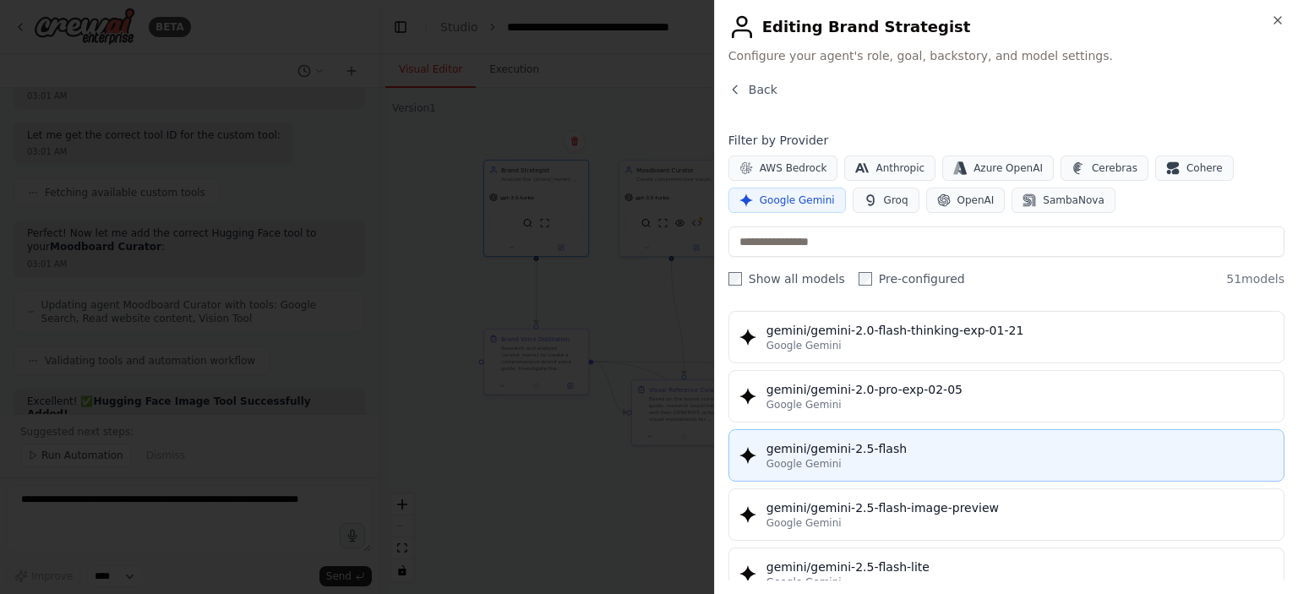
click at [818, 440] on div "gemini/gemini-2.5-flash" at bounding box center [1019, 448] width 507 height 17
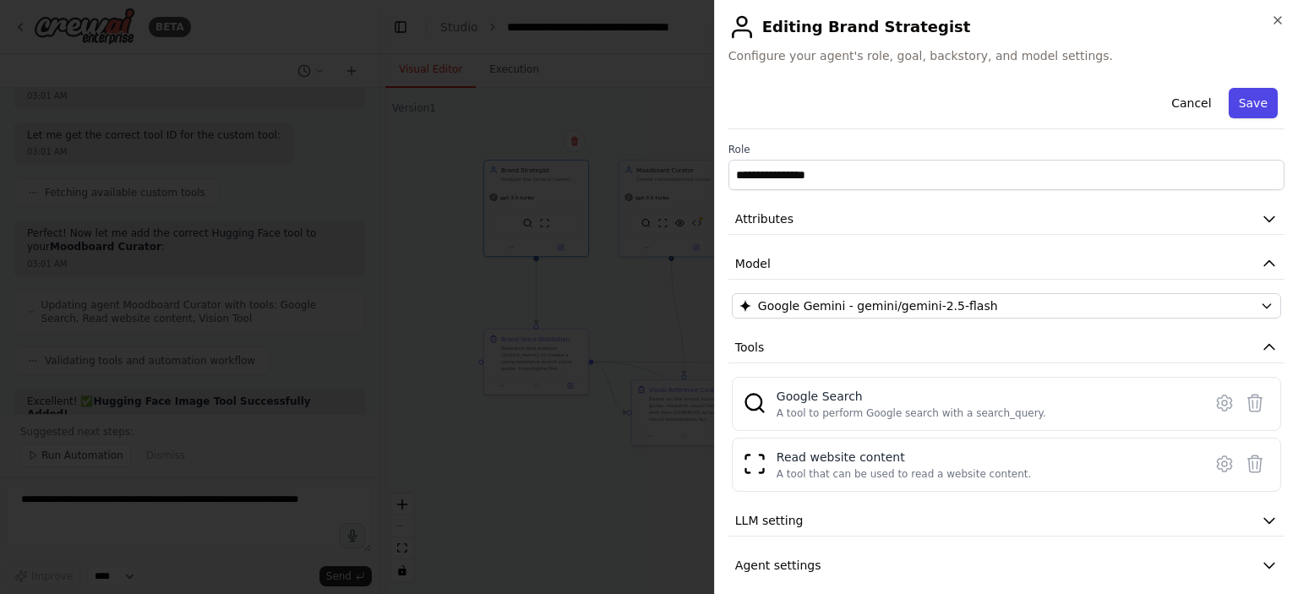
click at [1246, 101] on button "Save" at bounding box center [1253, 103] width 49 height 30
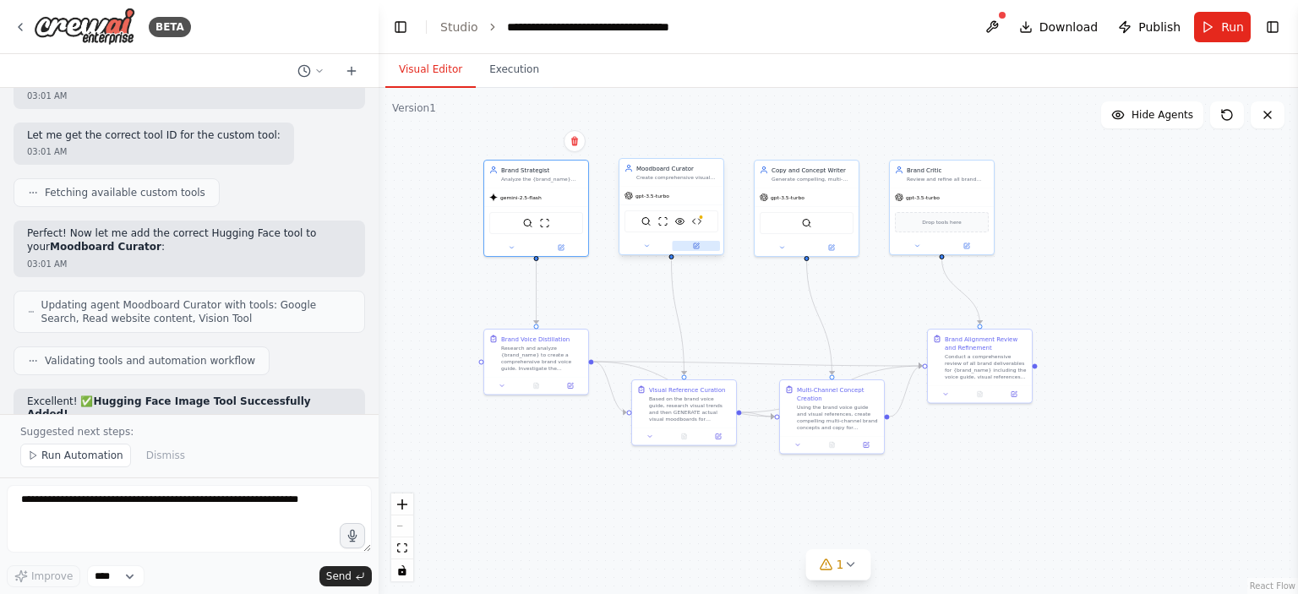
click at [701, 244] on button at bounding box center [697, 246] width 48 height 10
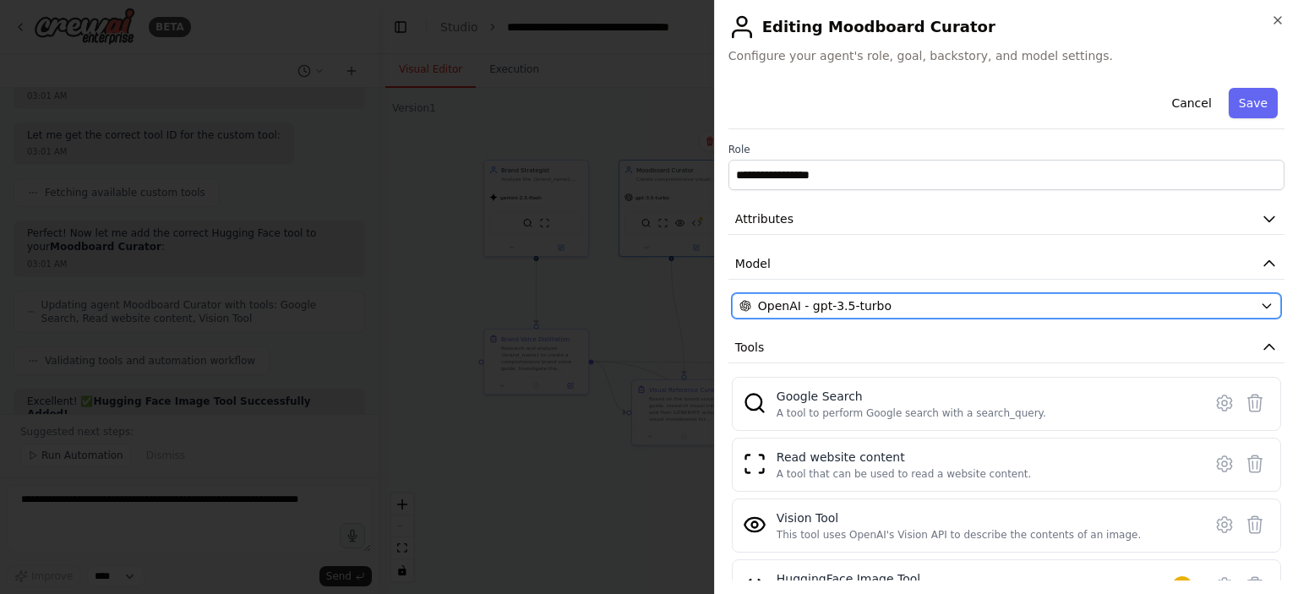
click at [835, 305] on span "OpenAI - gpt-3.5-turbo" at bounding box center [825, 305] width 134 height 17
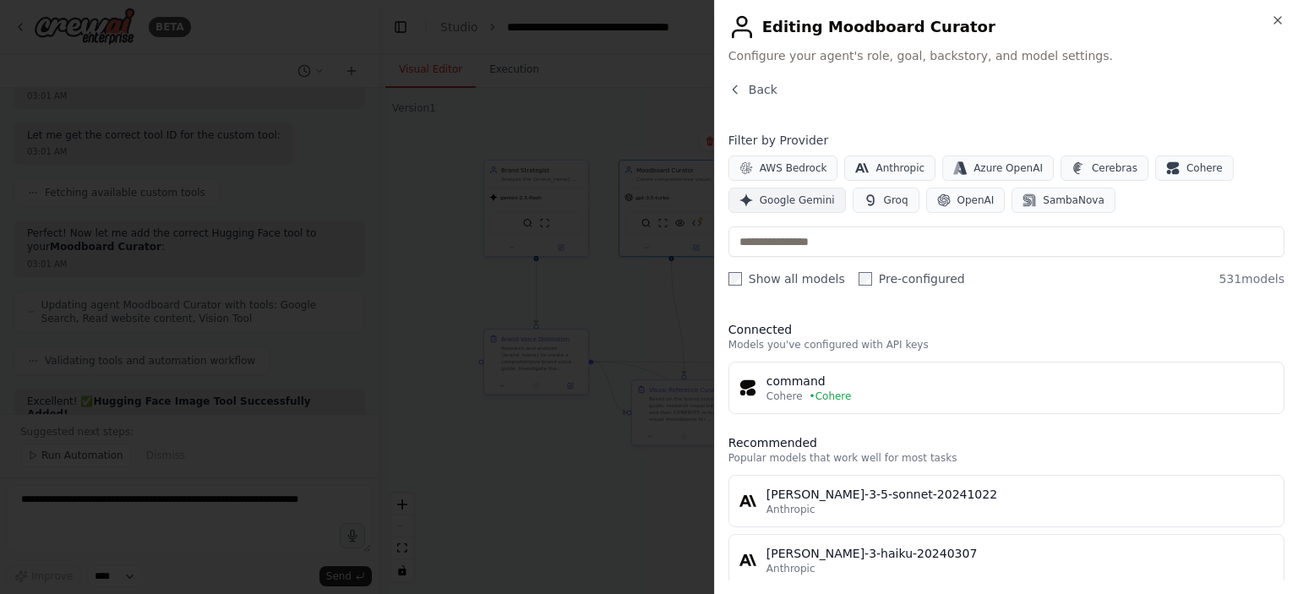
click at [798, 204] on span "Google Gemini" at bounding box center [797, 201] width 75 height 14
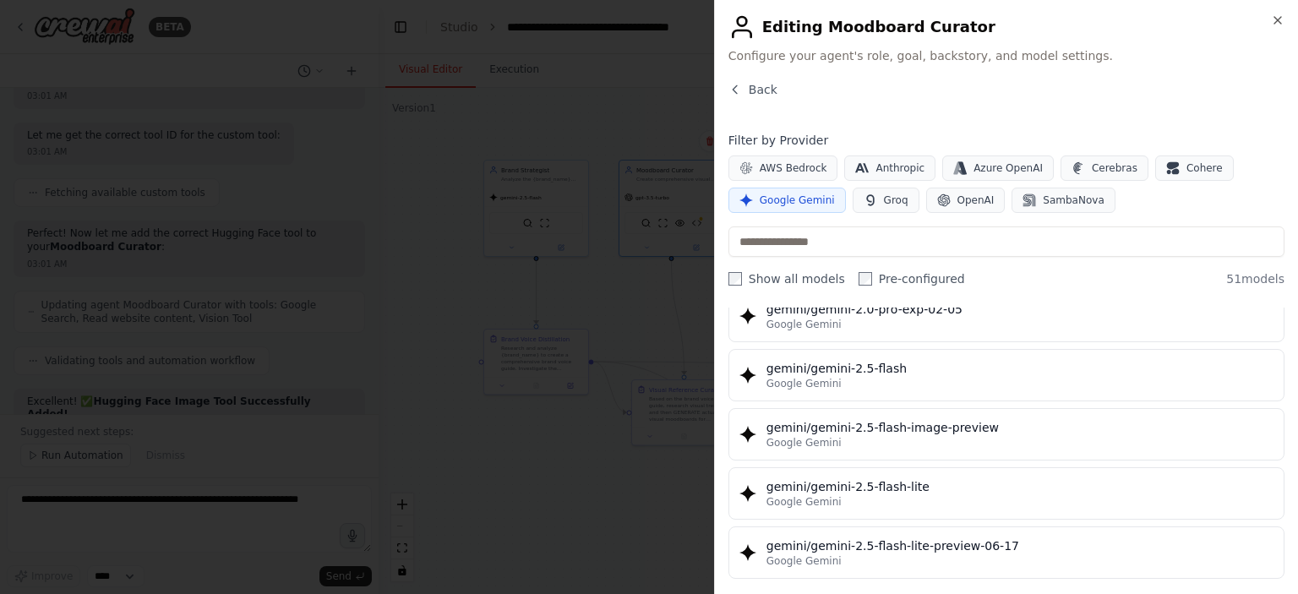
scroll to position [1437, 0]
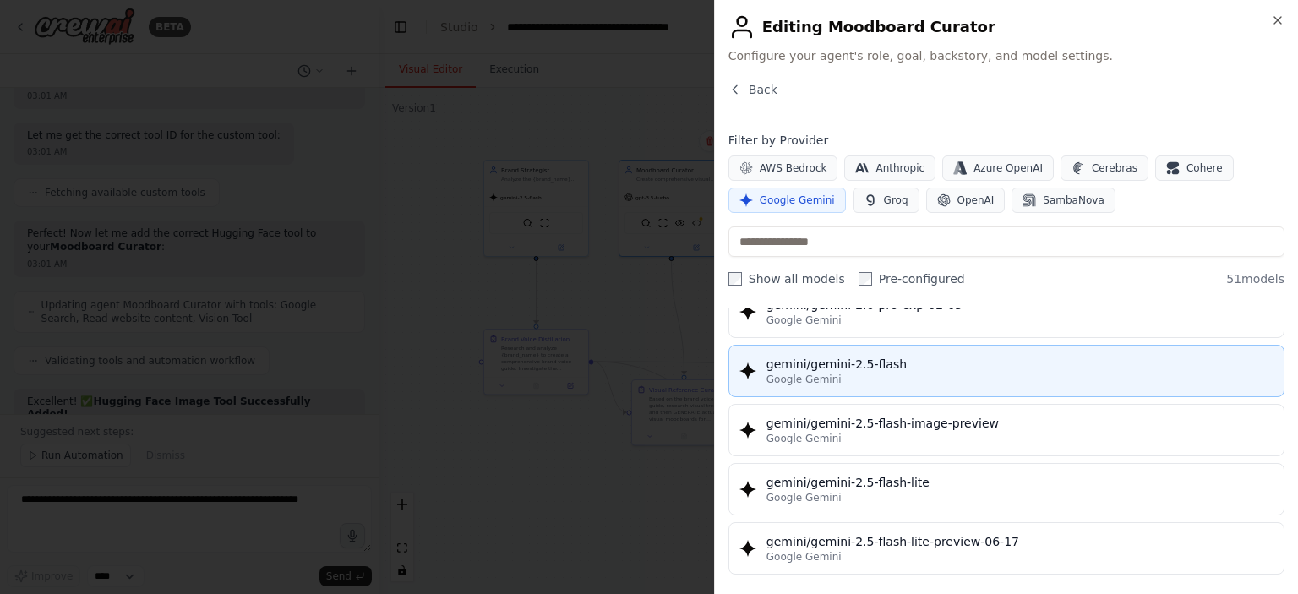
click at [852, 373] on div "Google Gemini" at bounding box center [1019, 380] width 507 height 14
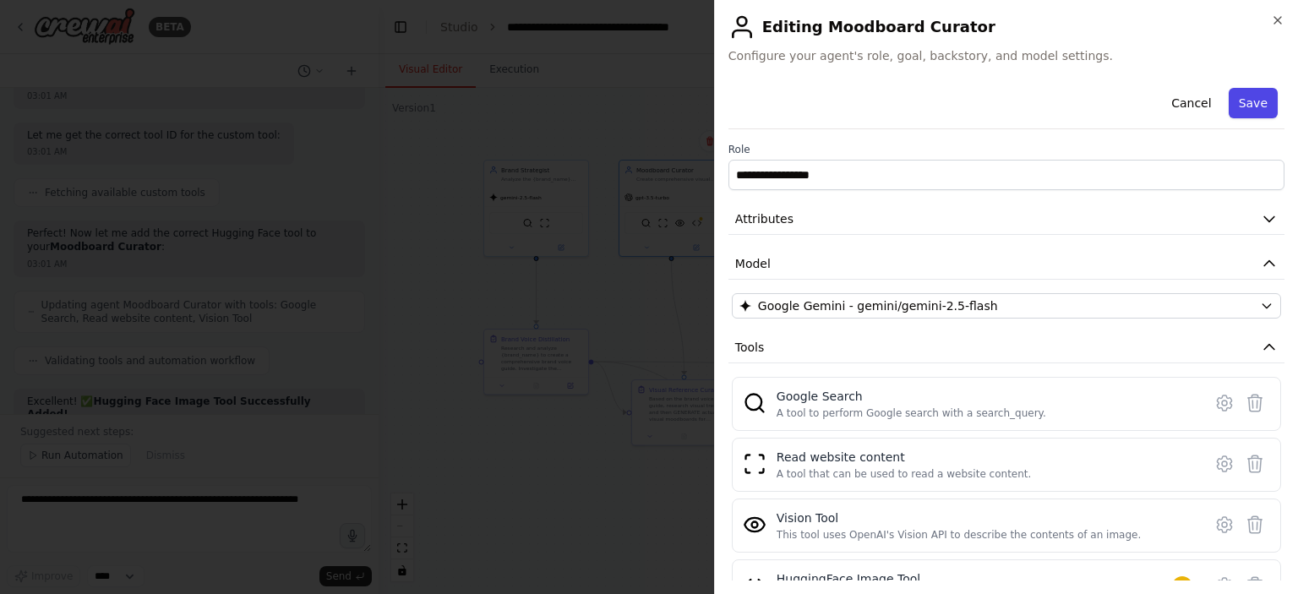
click at [1246, 101] on button "Save" at bounding box center [1253, 103] width 49 height 30
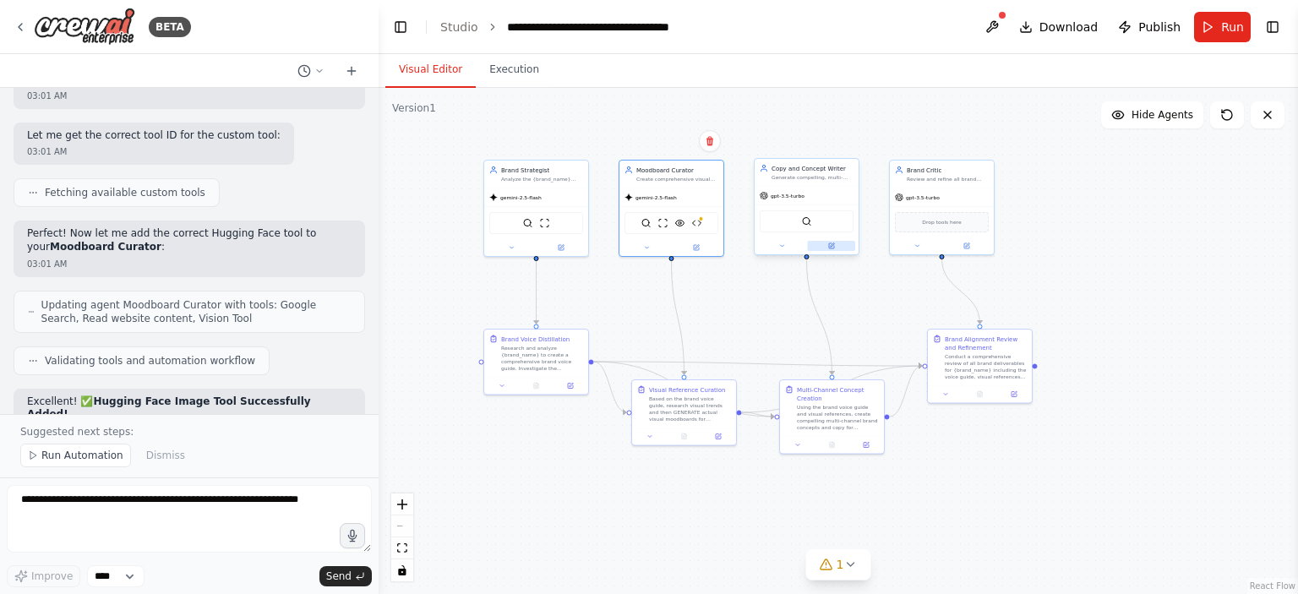
click at [836, 246] on button at bounding box center [832, 246] width 48 height 10
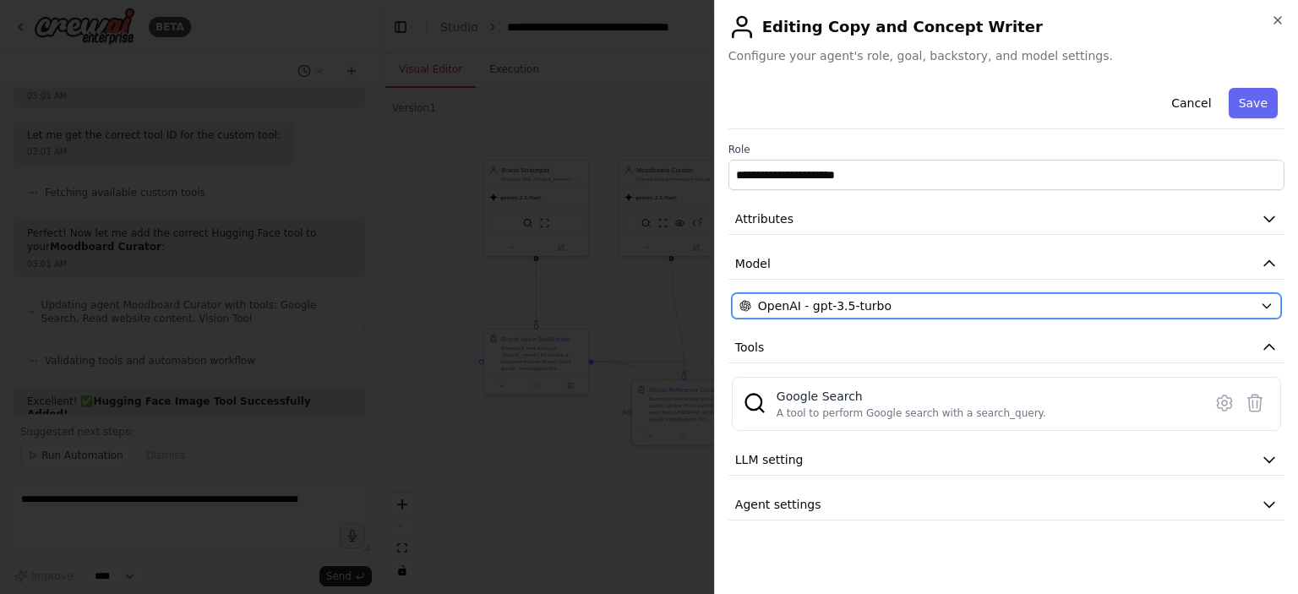
click at [798, 308] on span "OpenAI - gpt-3.5-turbo" at bounding box center [825, 305] width 134 height 17
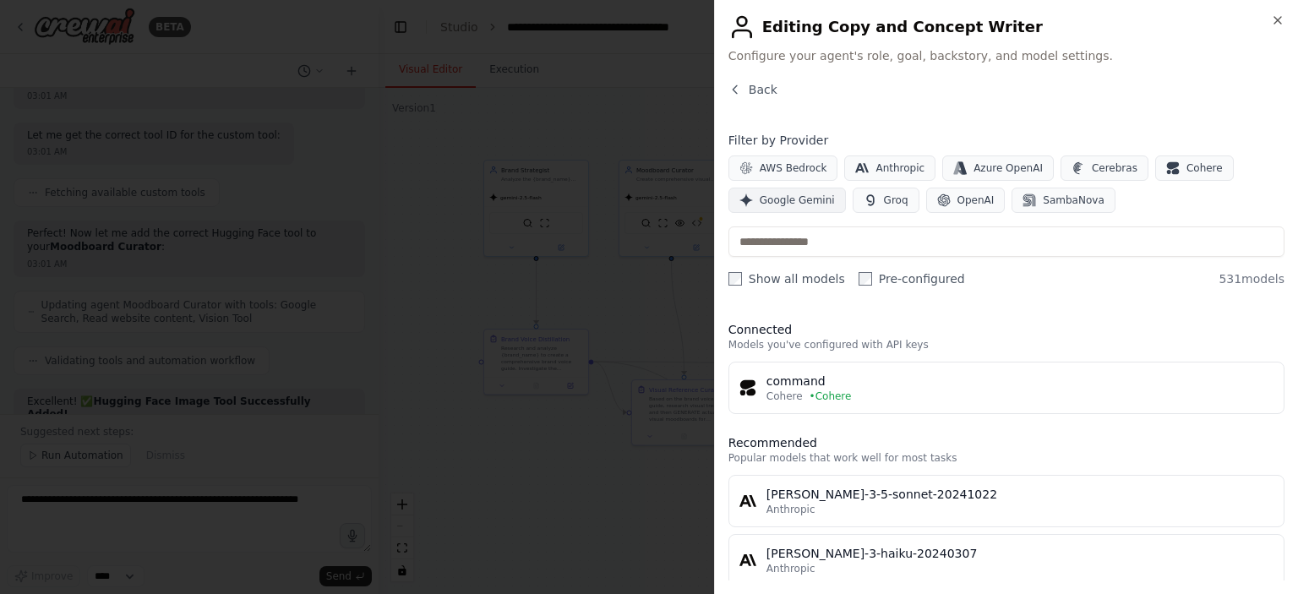
click at [804, 208] on button "Google Gemini" at bounding box center [786, 200] width 117 height 25
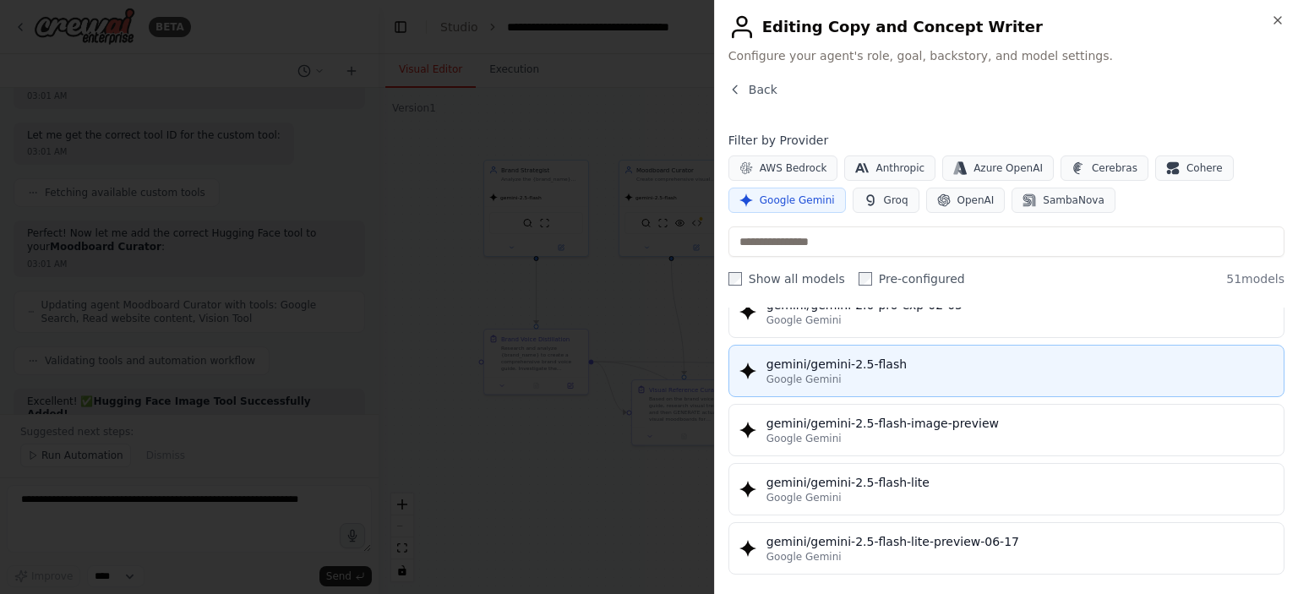
click at [855, 373] on div "Google Gemini" at bounding box center [1019, 380] width 507 height 14
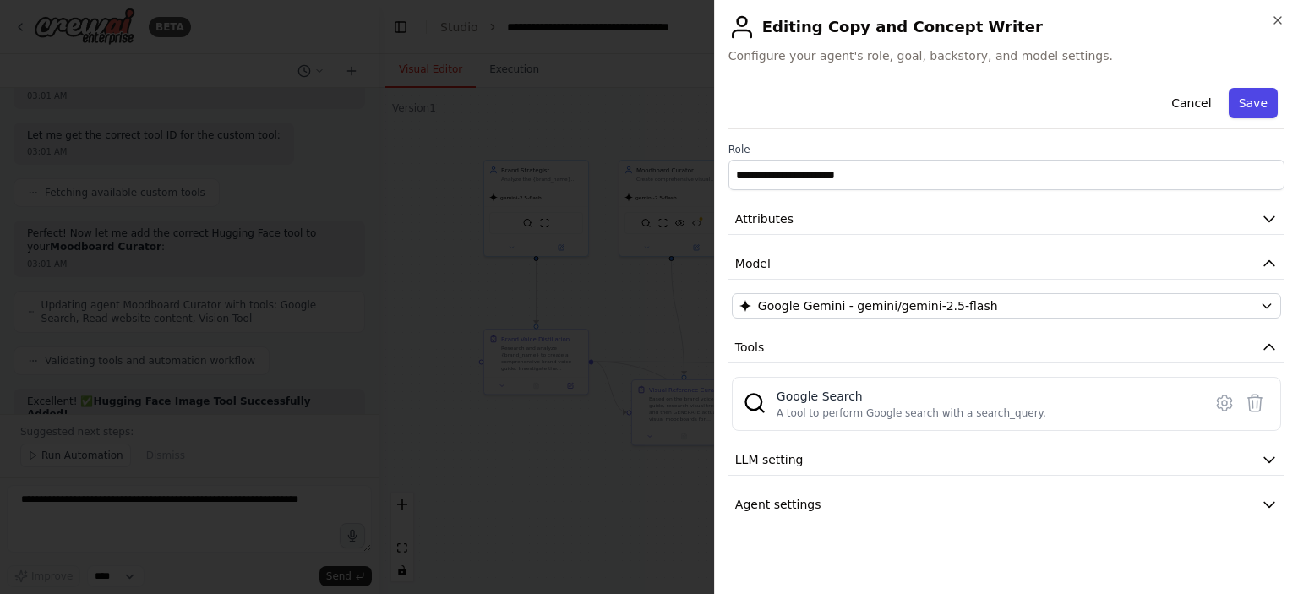
click at [1259, 104] on button "Save" at bounding box center [1253, 103] width 49 height 30
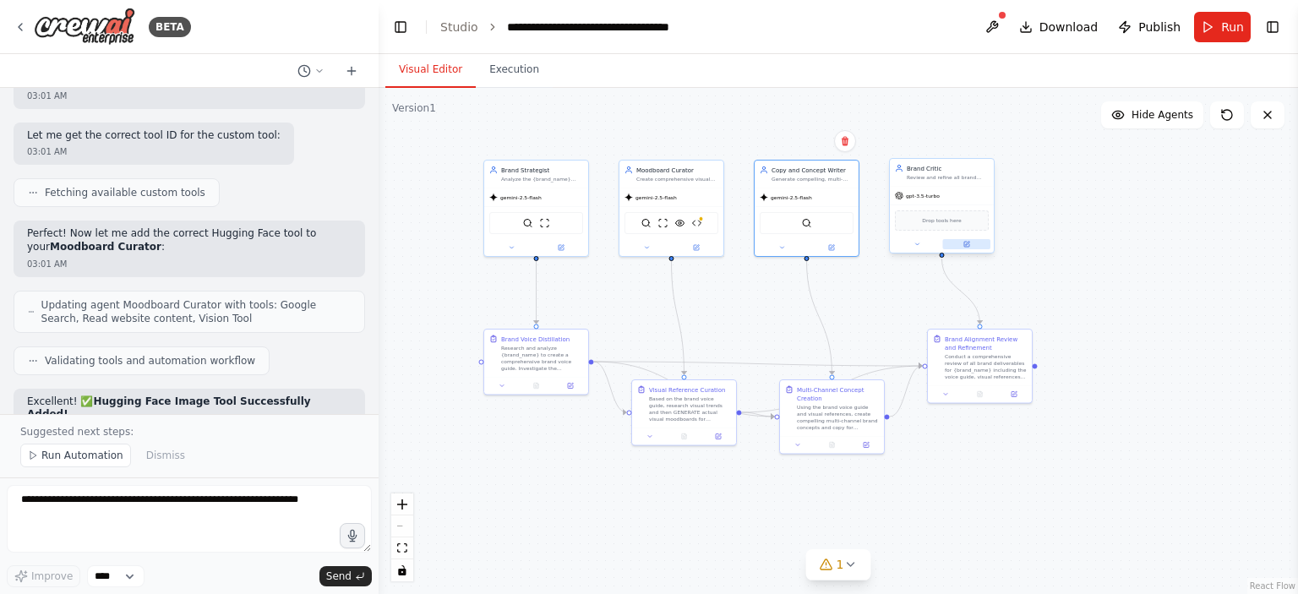
click at [965, 243] on icon at bounding box center [966, 244] width 5 height 5
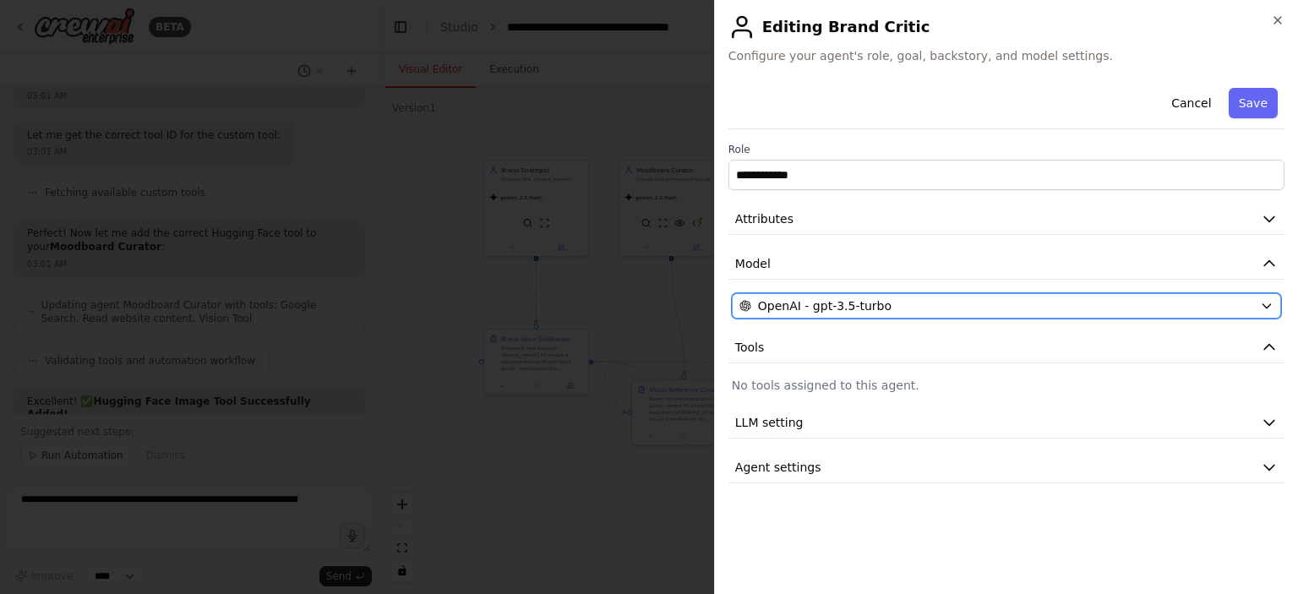
click at [856, 300] on span "OpenAI - gpt-3.5-turbo" at bounding box center [825, 305] width 134 height 17
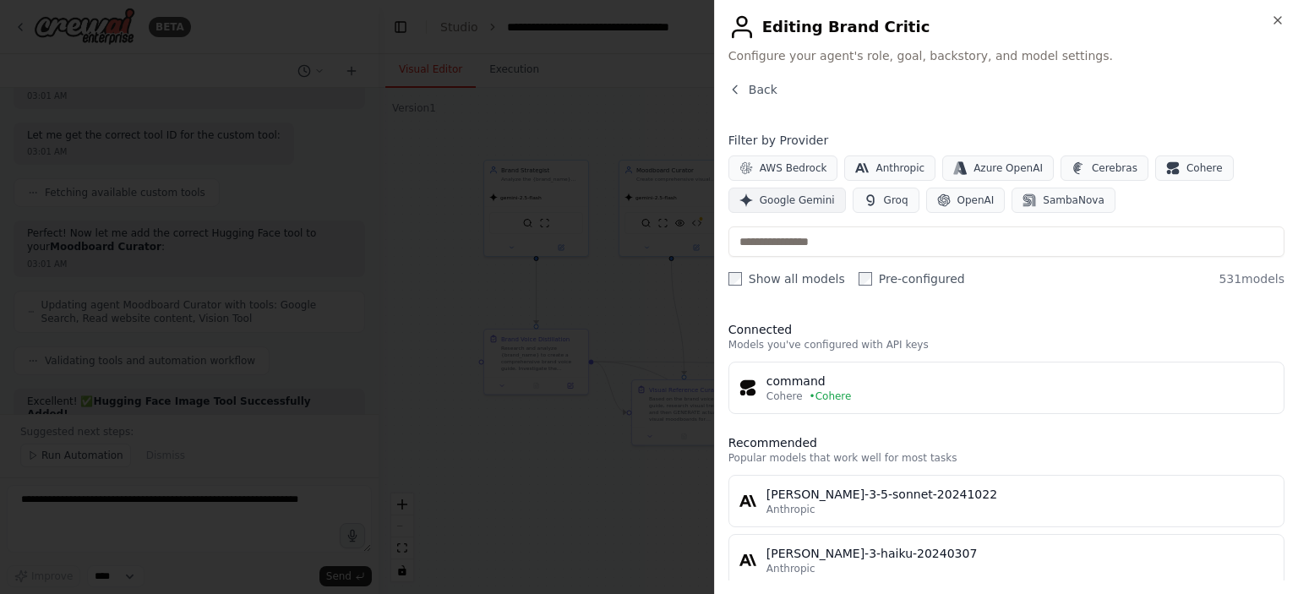
click at [804, 199] on span "Google Gemini" at bounding box center [797, 201] width 75 height 14
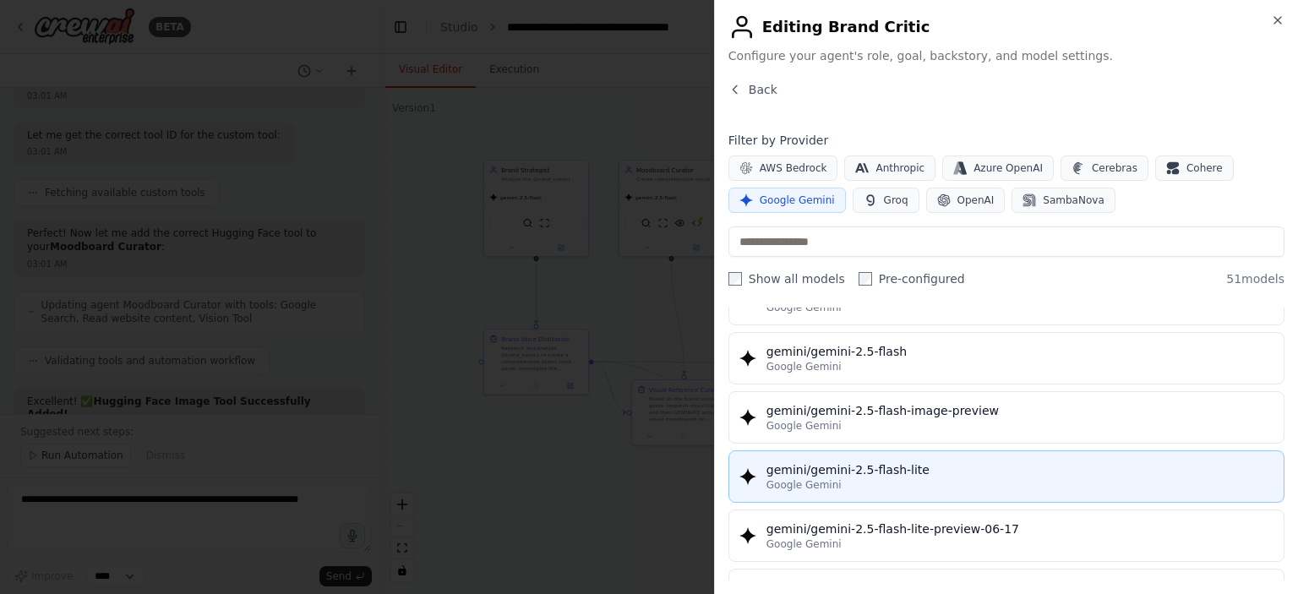
scroll to position [1352, 0]
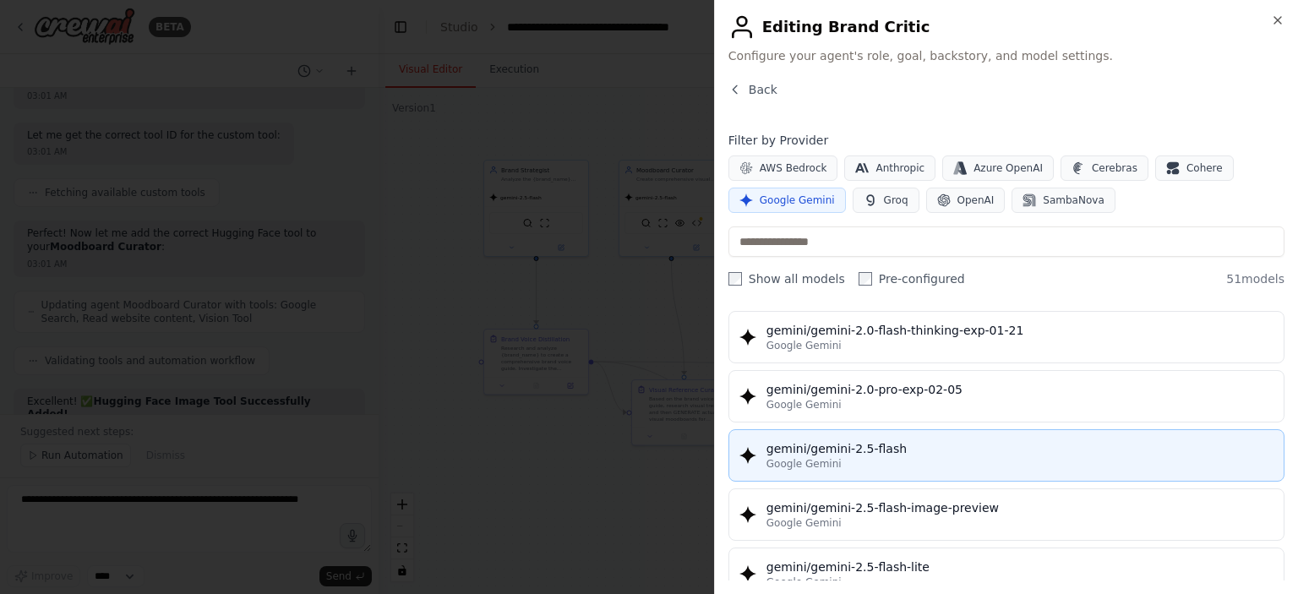
click at [869, 440] on div "gemini/gemini-2.5-flash" at bounding box center [1019, 448] width 507 height 17
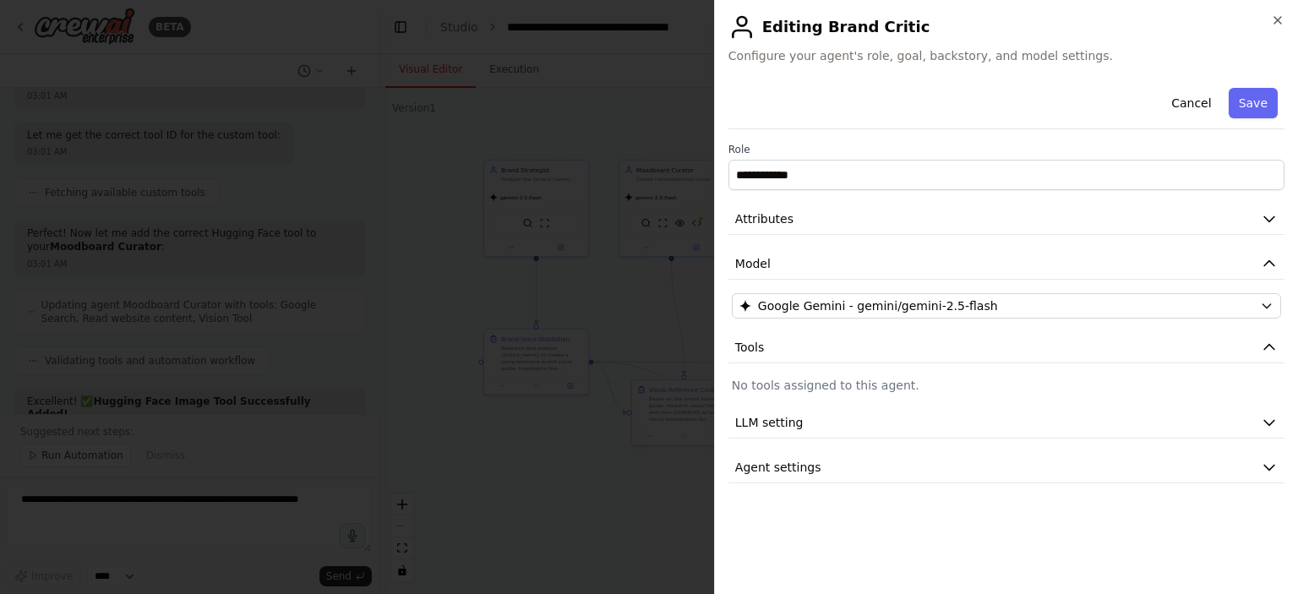
click at [1251, 95] on button "Save" at bounding box center [1253, 103] width 49 height 30
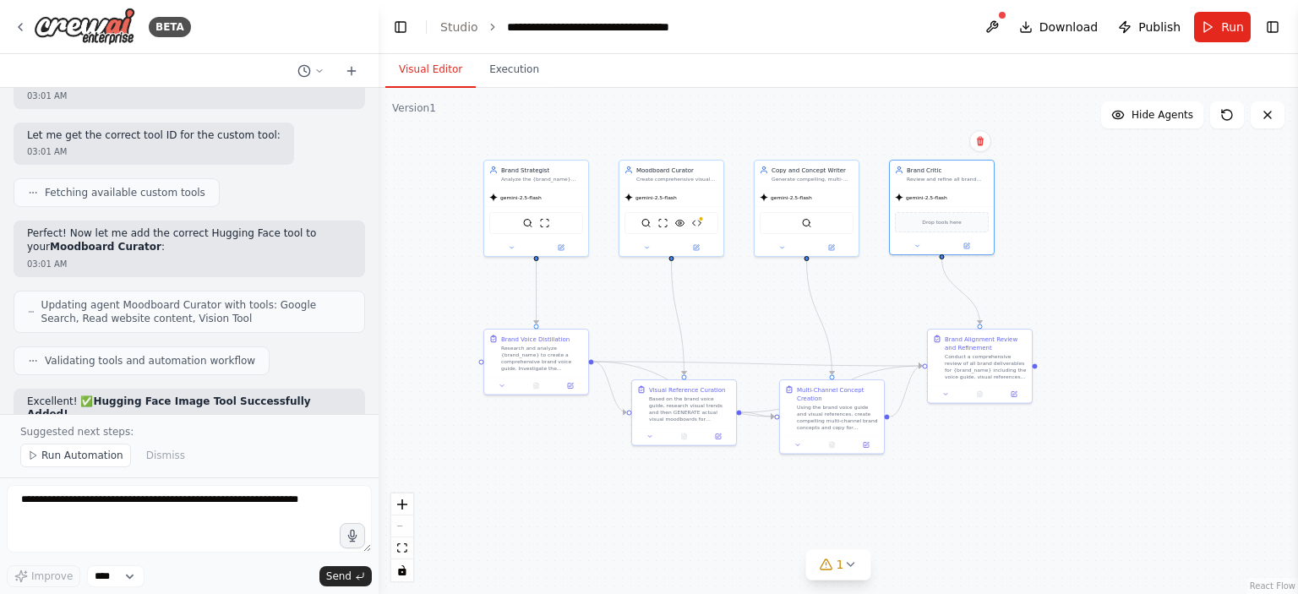
scroll to position [12011, 0]
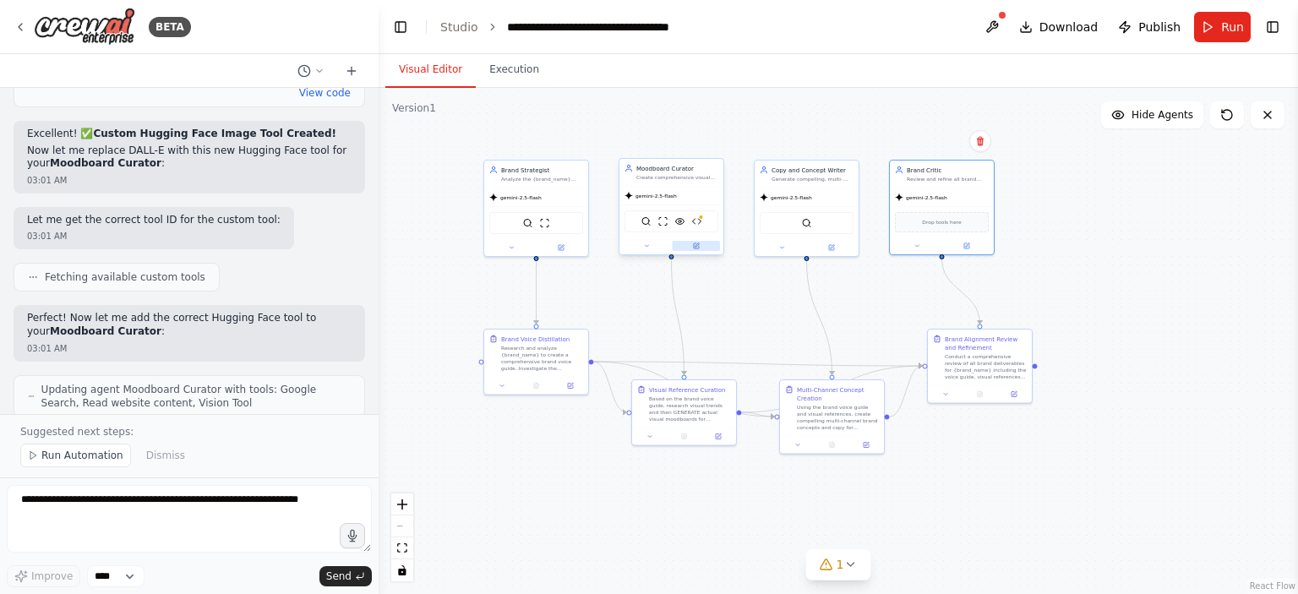
click at [694, 245] on icon at bounding box center [696, 245] width 5 height 5
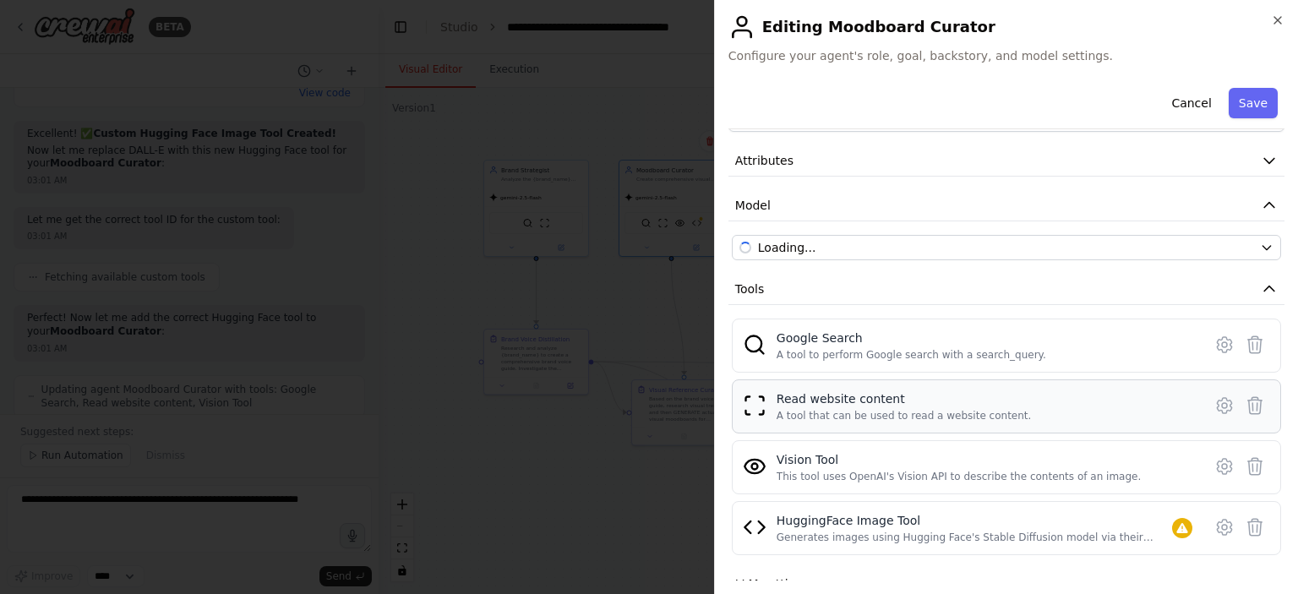
scroll to position [133, 0]
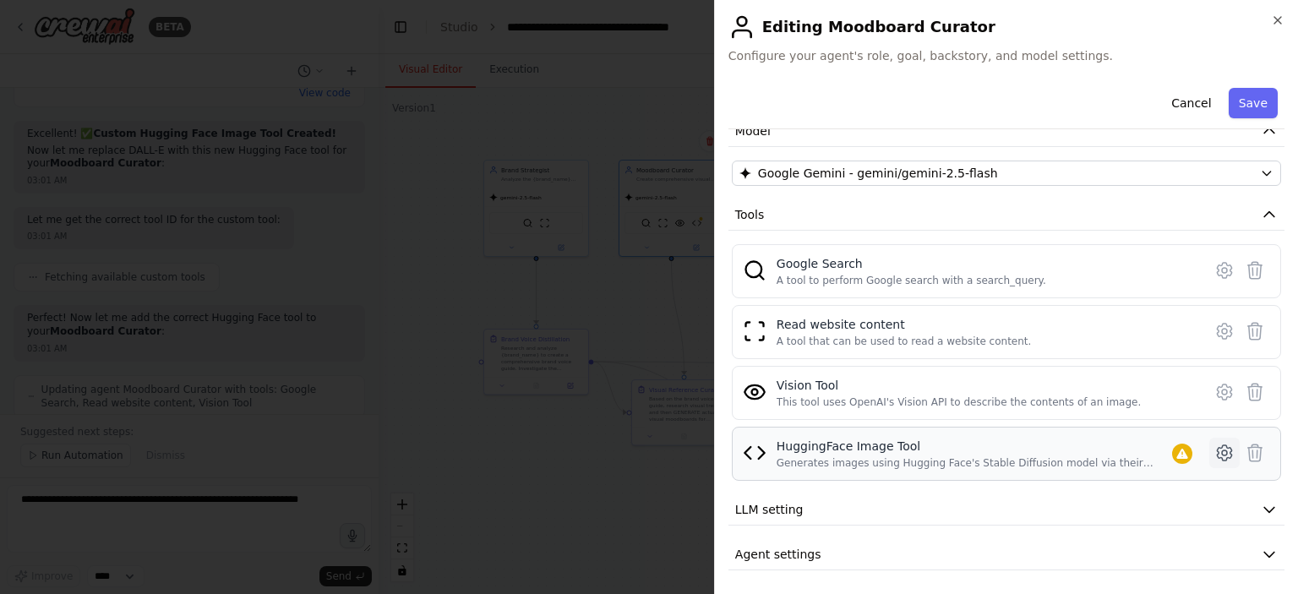
click at [1222, 450] on icon at bounding box center [1224, 452] width 5 height 5
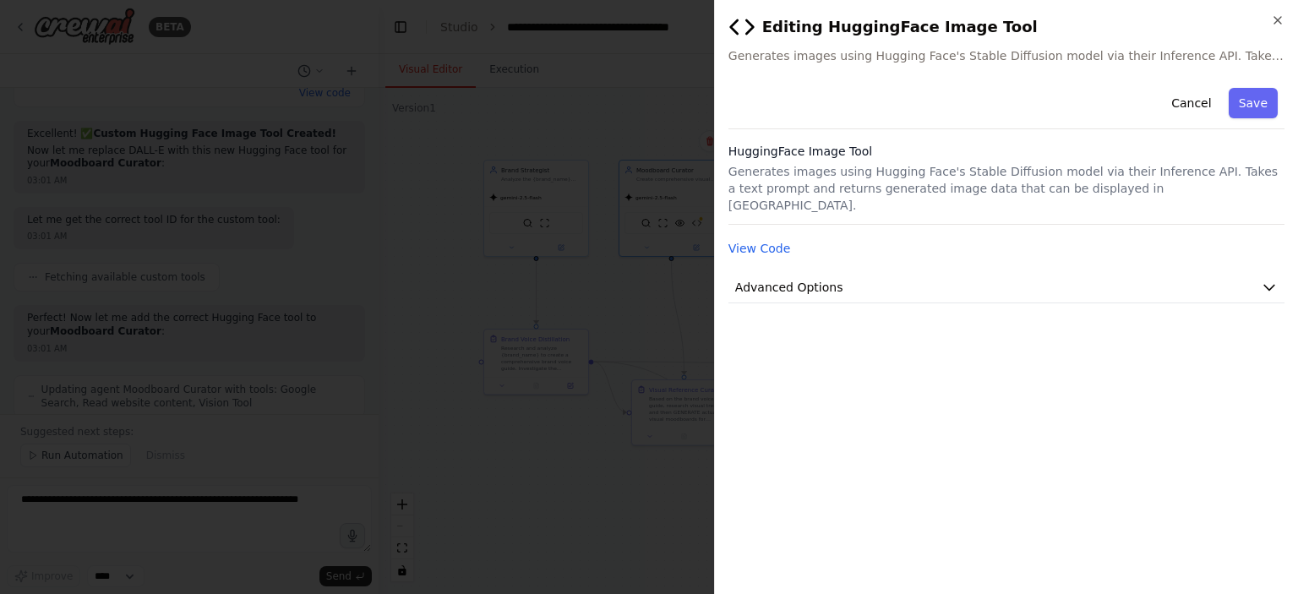
scroll to position [0, 0]
click at [855, 273] on button "Advanced Options" at bounding box center [1006, 287] width 556 height 31
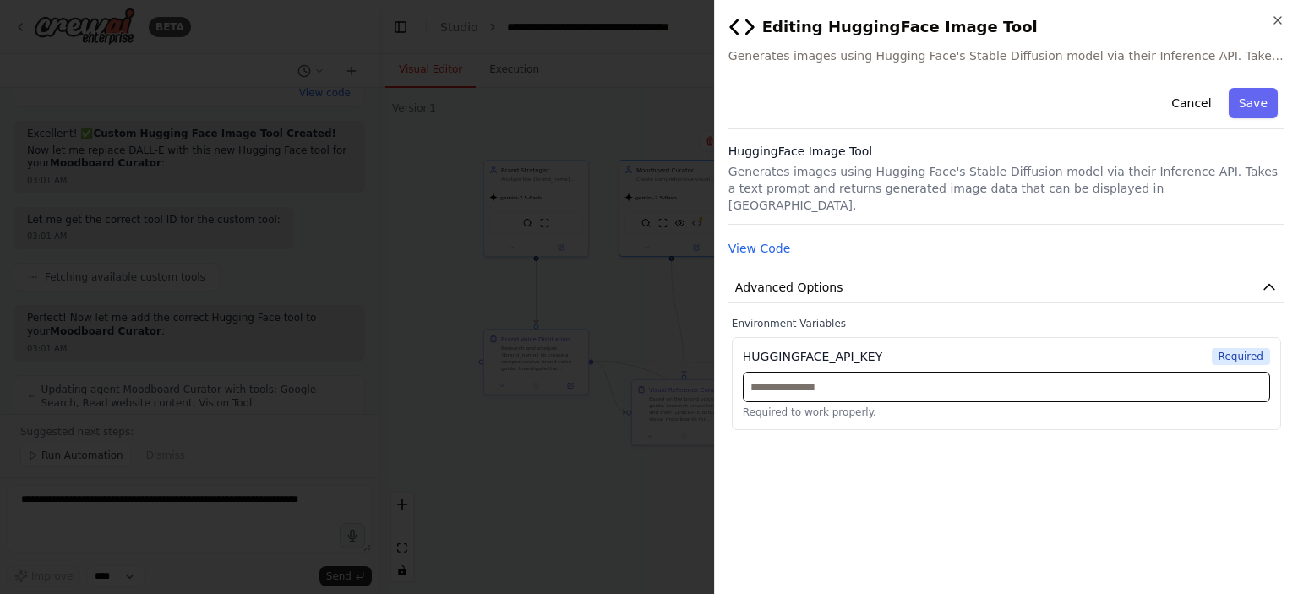
click at [848, 373] on input "text" at bounding box center [1006, 387] width 527 height 30
paste input "**********"
type input "**********"
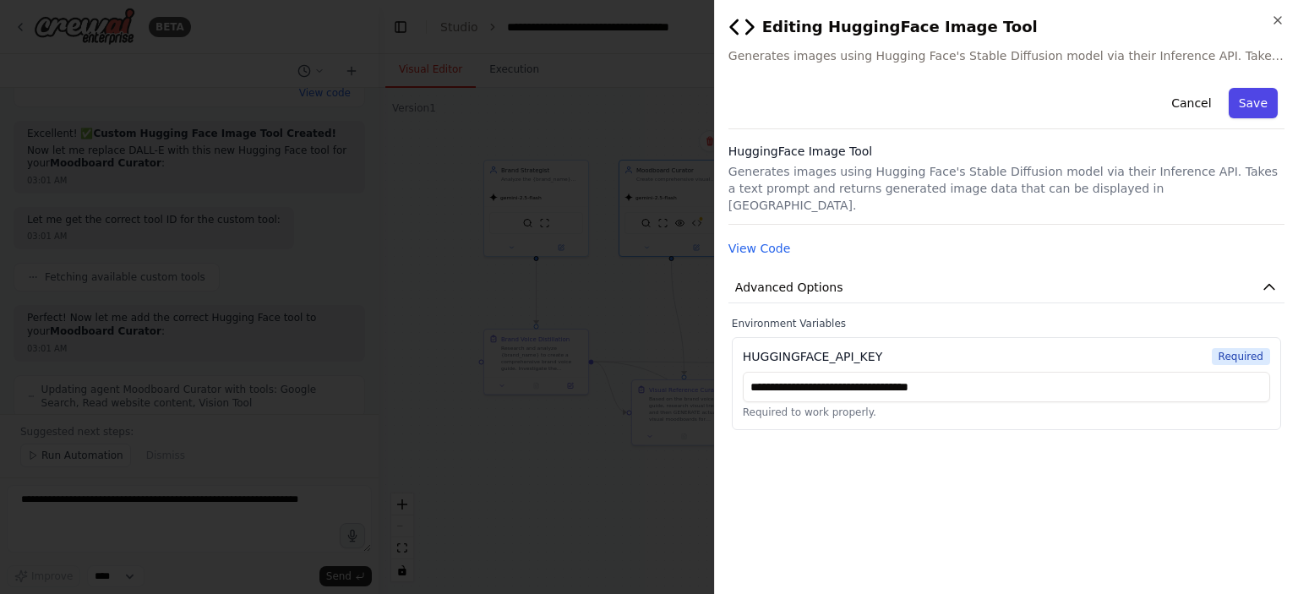
click at [1247, 98] on button "Save" at bounding box center [1253, 103] width 49 height 30
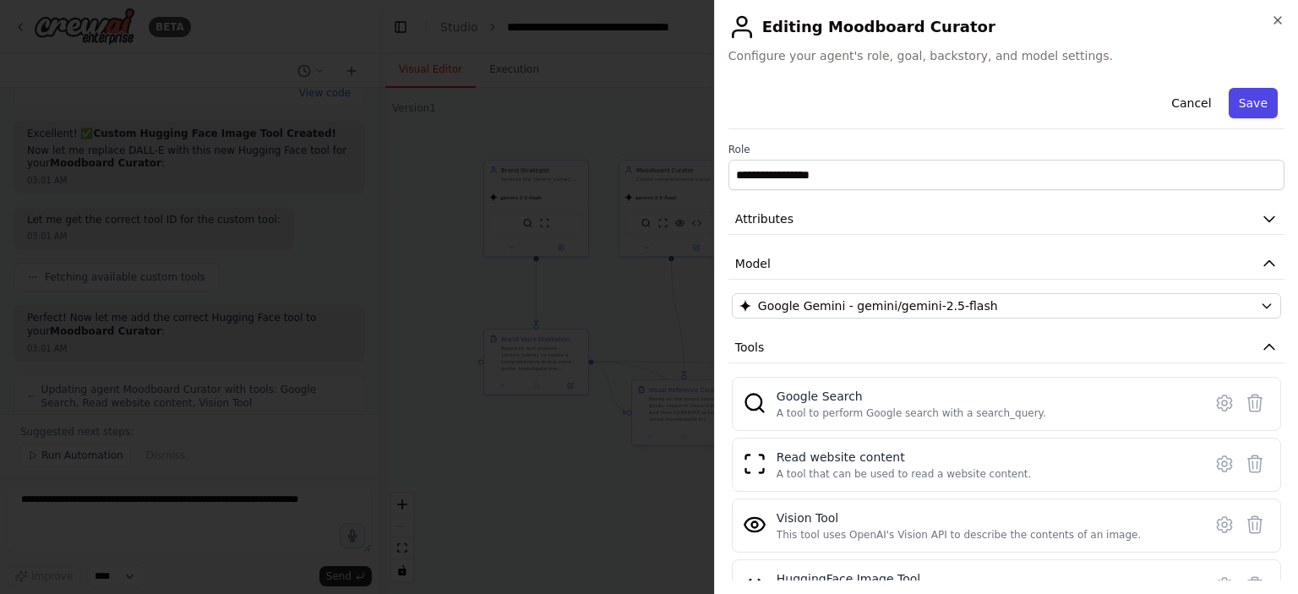
click at [1234, 105] on button "Save" at bounding box center [1253, 103] width 49 height 30
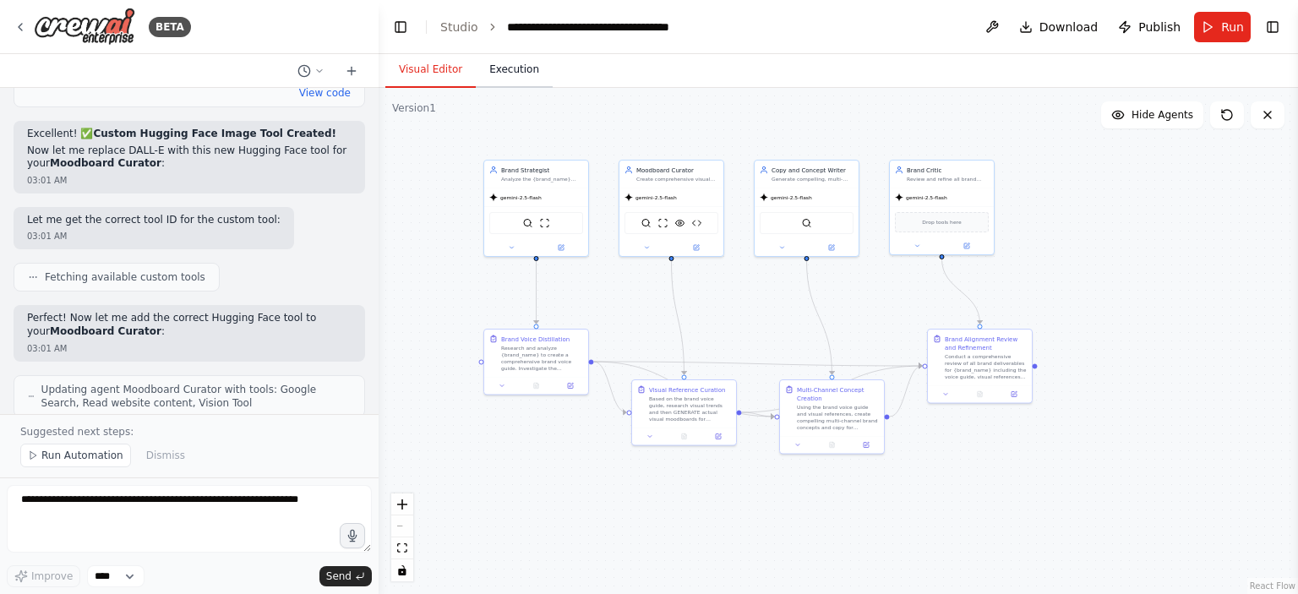
click at [501, 72] on button "Execution" at bounding box center [514, 69] width 77 height 35
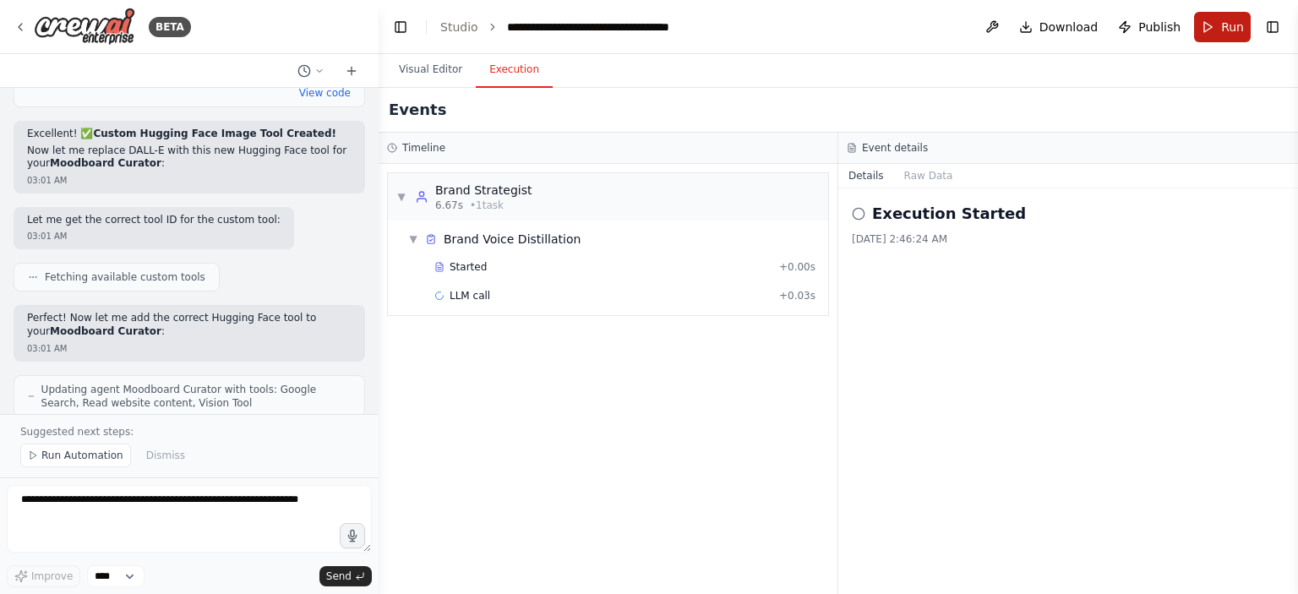
click at [1223, 26] on span "Run" at bounding box center [1232, 27] width 23 height 17
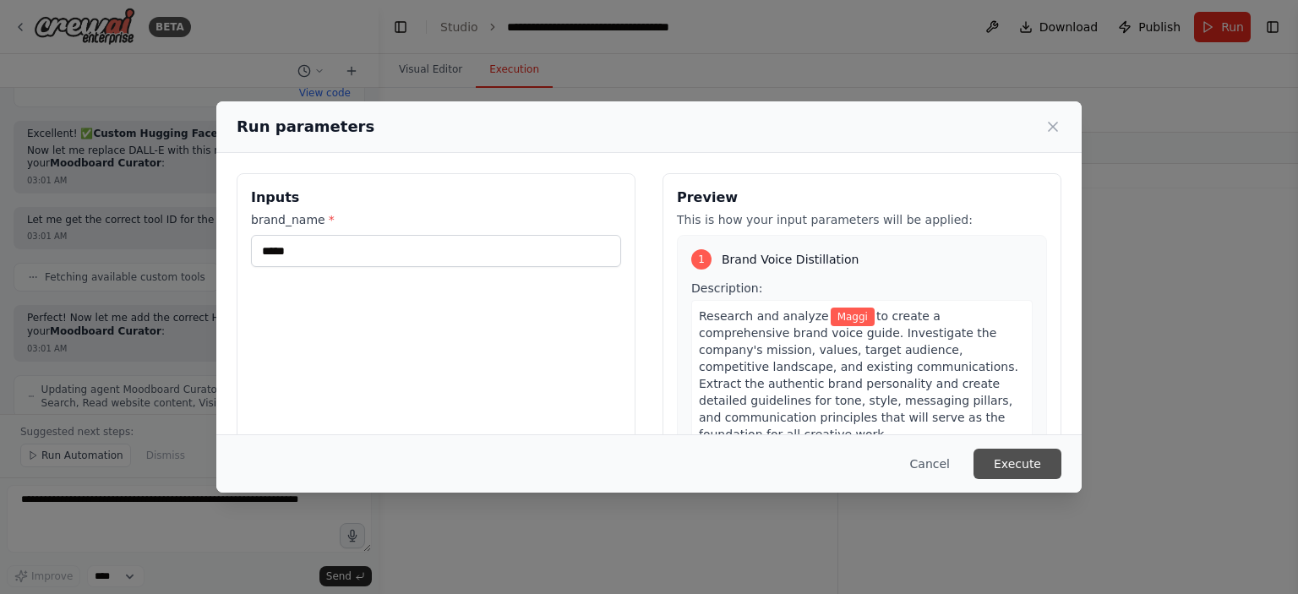
click at [1019, 475] on button "Execute" at bounding box center [1017, 464] width 88 height 30
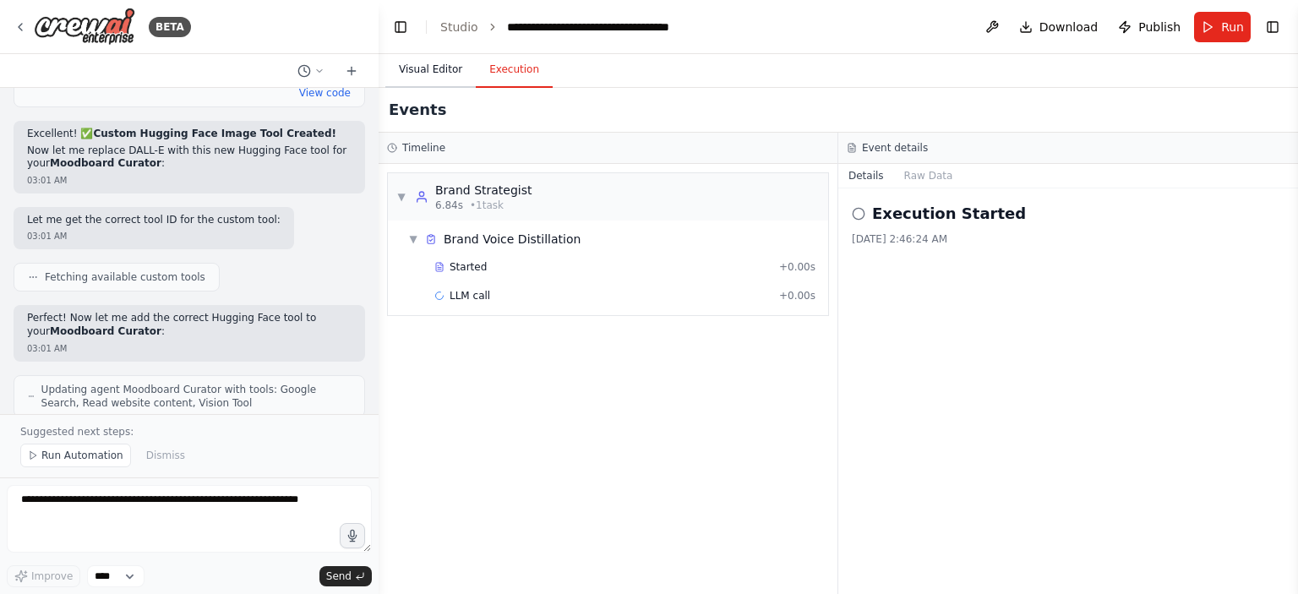
click at [426, 75] on button "Visual Editor" at bounding box center [430, 69] width 90 height 35
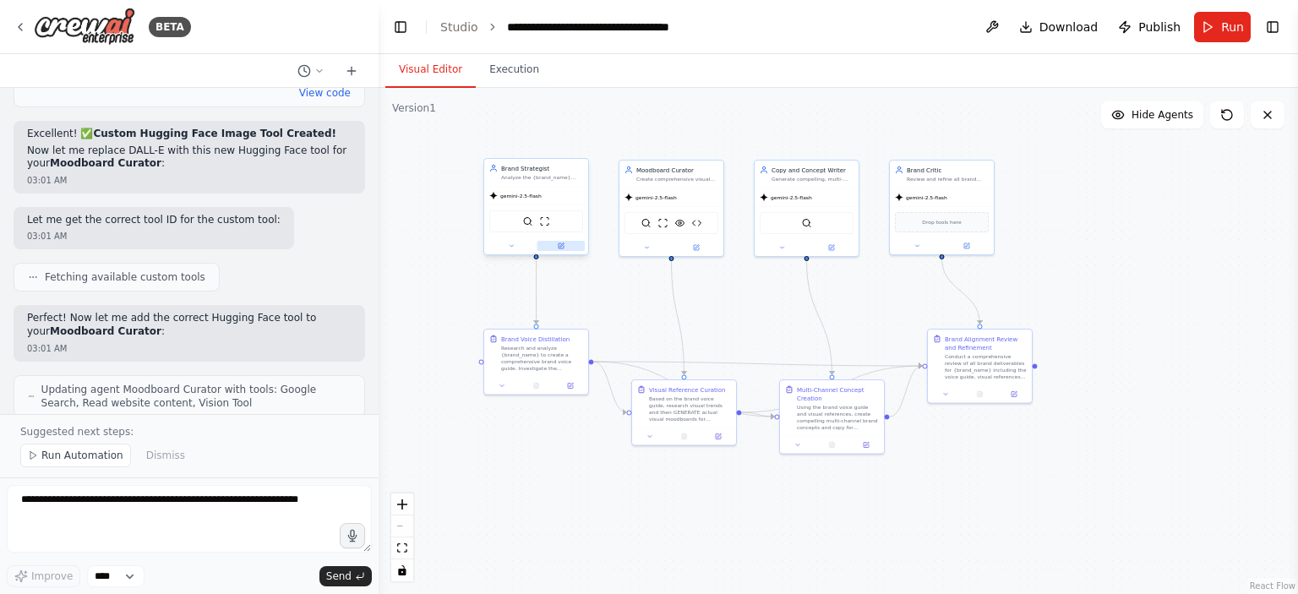
click at [559, 244] on icon at bounding box center [561, 245] width 5 height 5
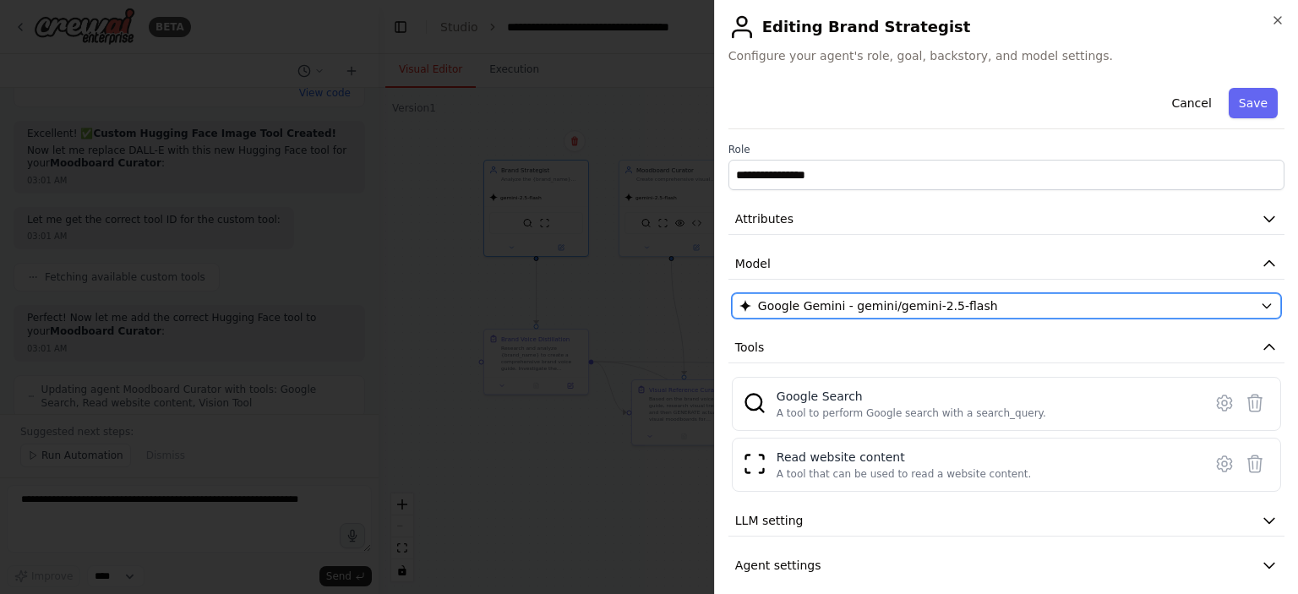
click at [840, 298] on span "Google Gemini - gemini/gemini-2.5-flash" at bounding box center [878, 305] width 240 height 17
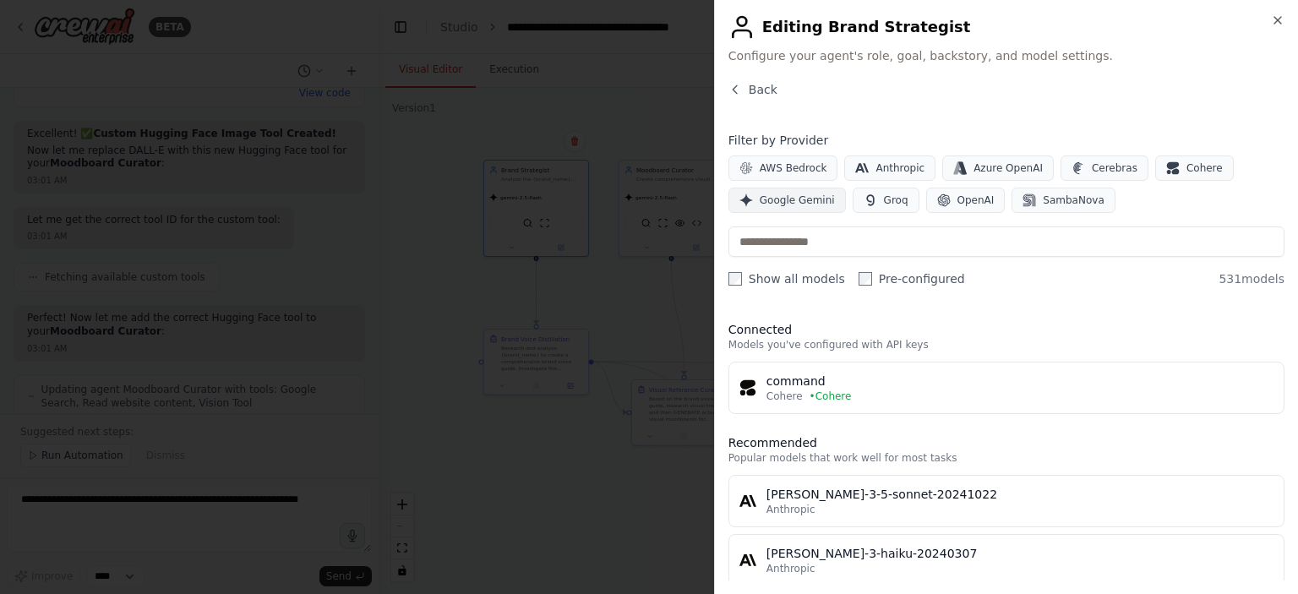
click at [771, 196] on span "Google Gemini" at bounding box center [797, 201] width 75 height 14
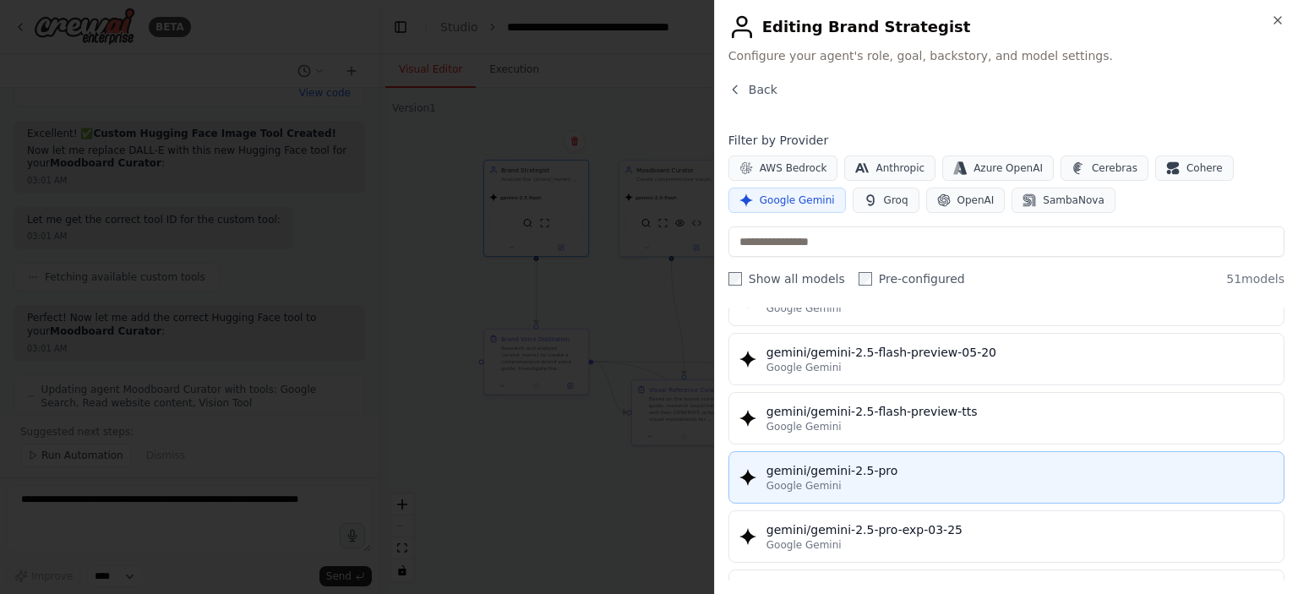
scroll to position [1775, 0]
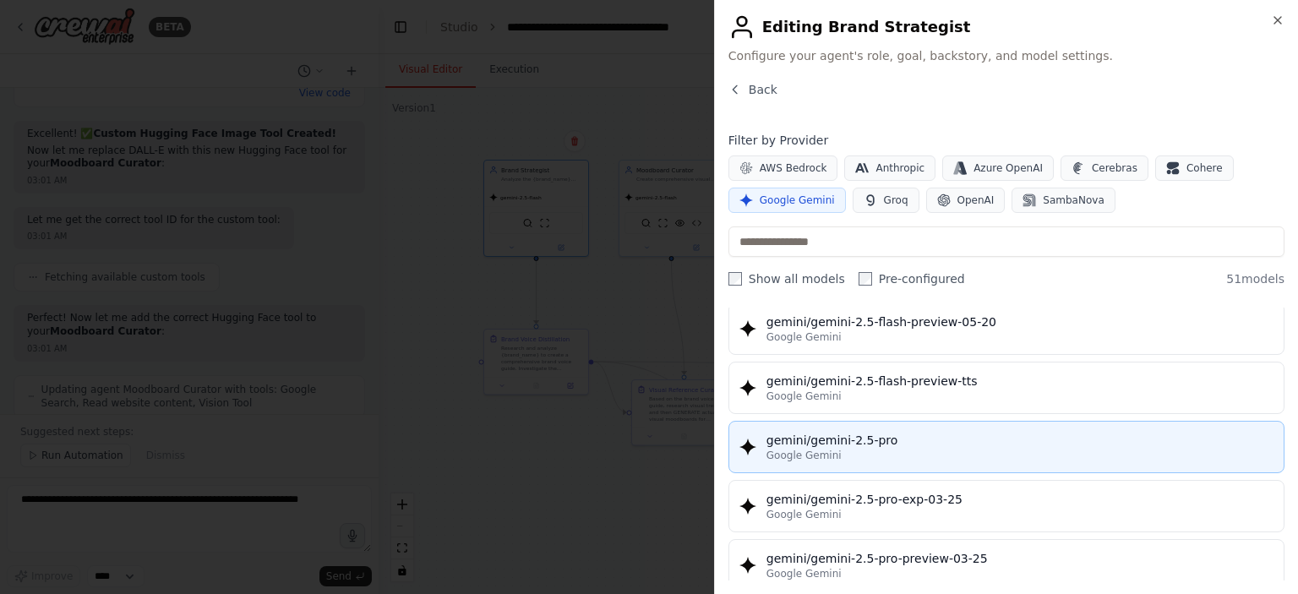
click at [842, 432] on div "gemini/gemini-2.5-pro" at bounding box center [1019, 440] width 507 height 17
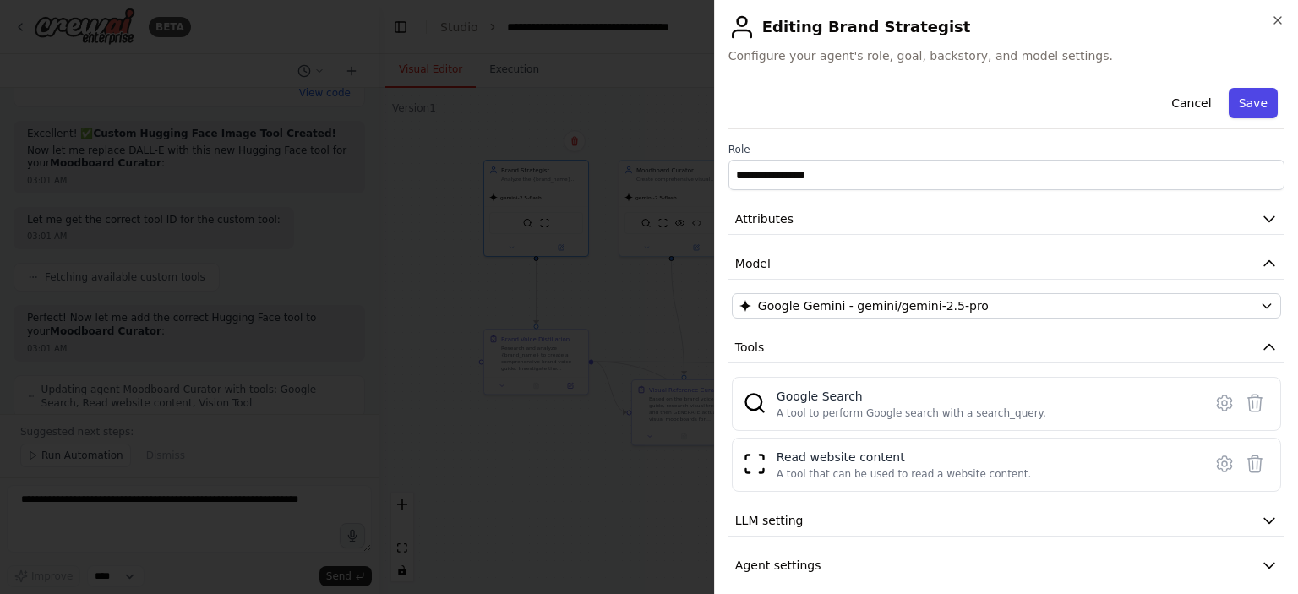
click at [1237, 110] on button "Save" at bounding box center [1253, 103] width 49 height 30
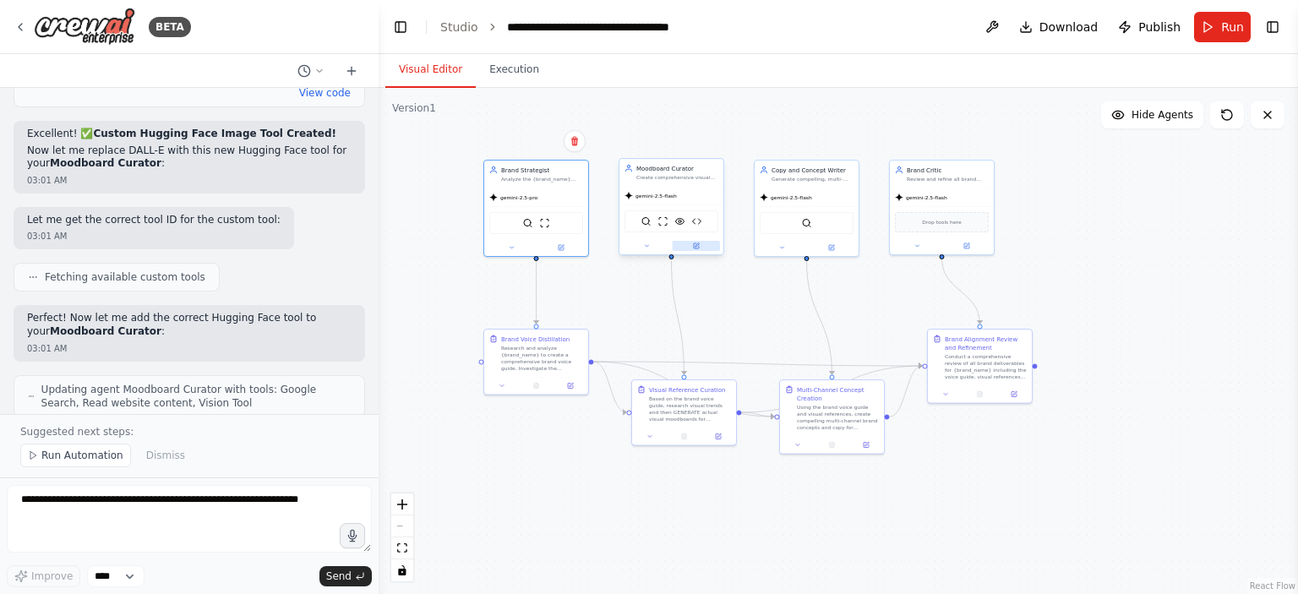
click at [700, 246] on button at bounding box center [697, 246] width 48 height 10
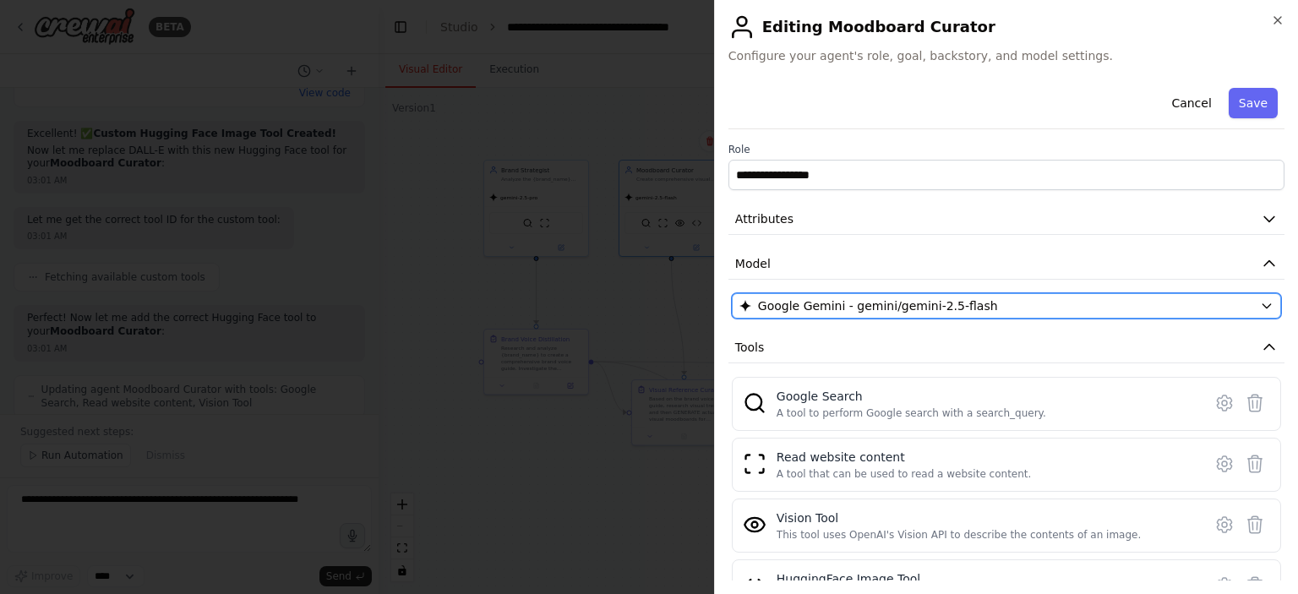
click at [850, 297] on span "Google Gemini - gemini/gemini-2.5-flash" at bounding box center [878, 305] width 240 height 17
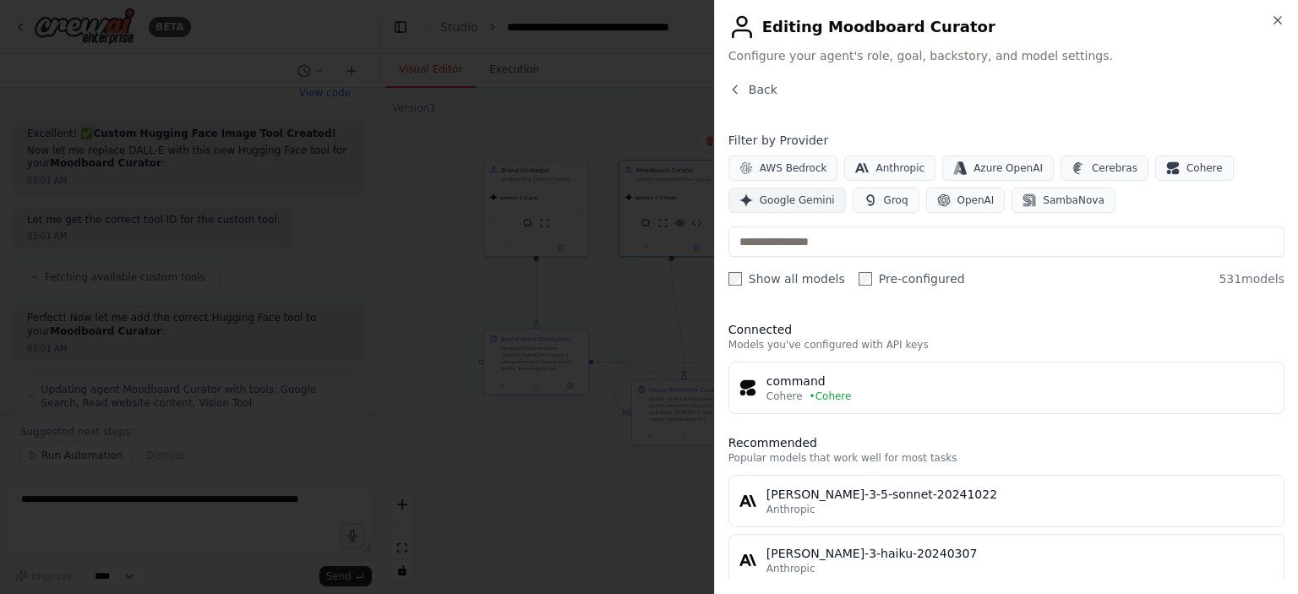
click at [788, 205] on span "Google Gemini" at bounding box center [797, 201] width 75 height 14
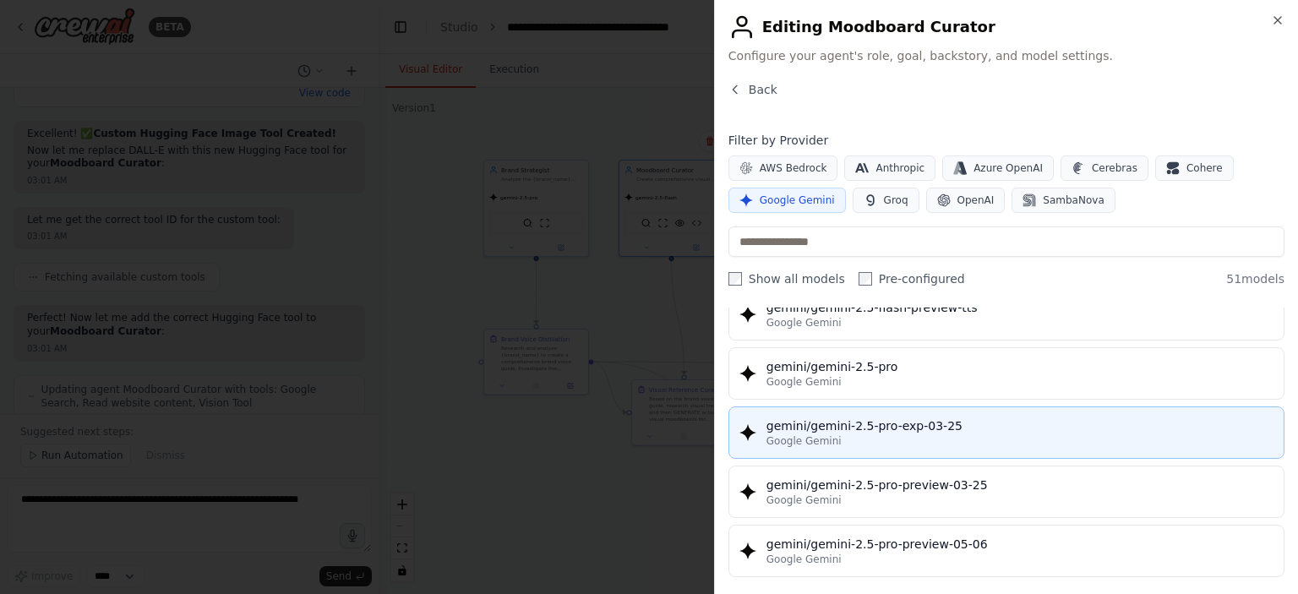
scroll to position [1859, 0]
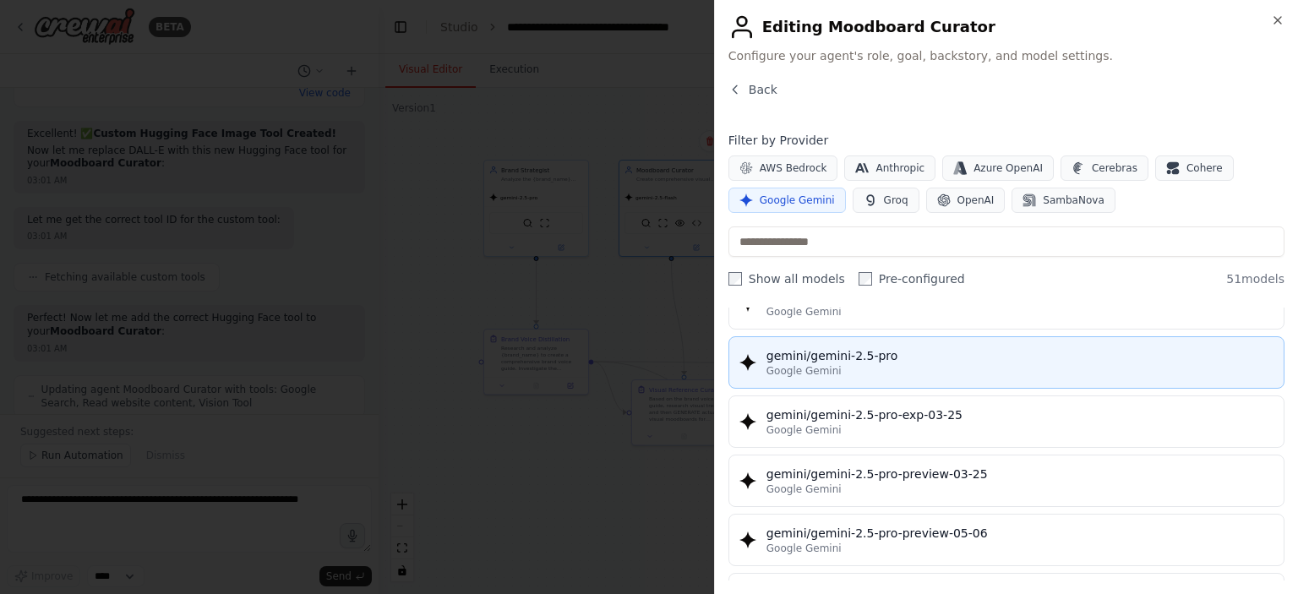
click at [899, 365] on div "Google Gemini" at bounding box center [1019, 371] width 507 height 14
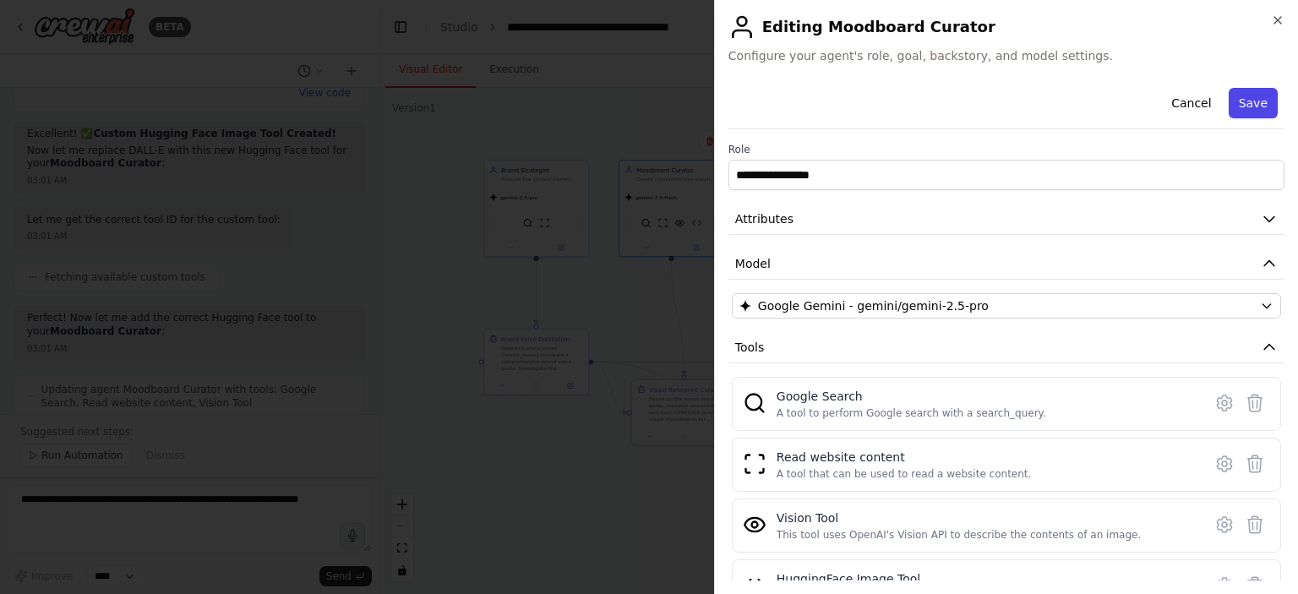
click at [1243, 103] on button "Save" at bounding box center [1253, 103] width 49 height 30
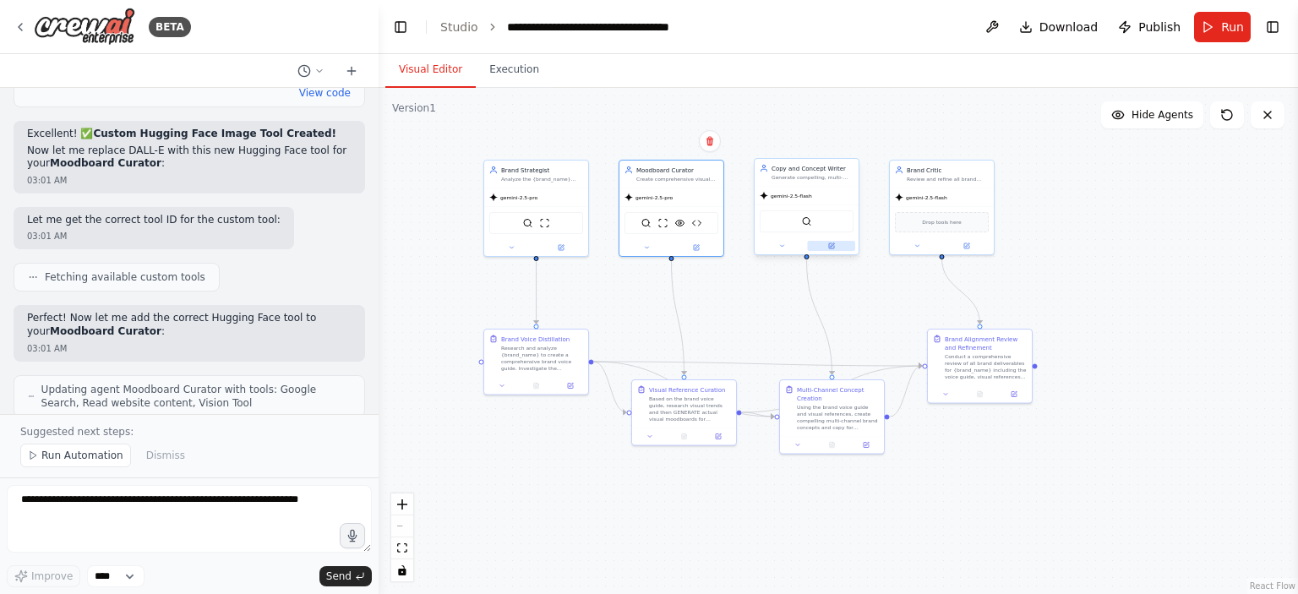
click at [829, 244] on icon at bounding box center [831, 245] width 5 height 5
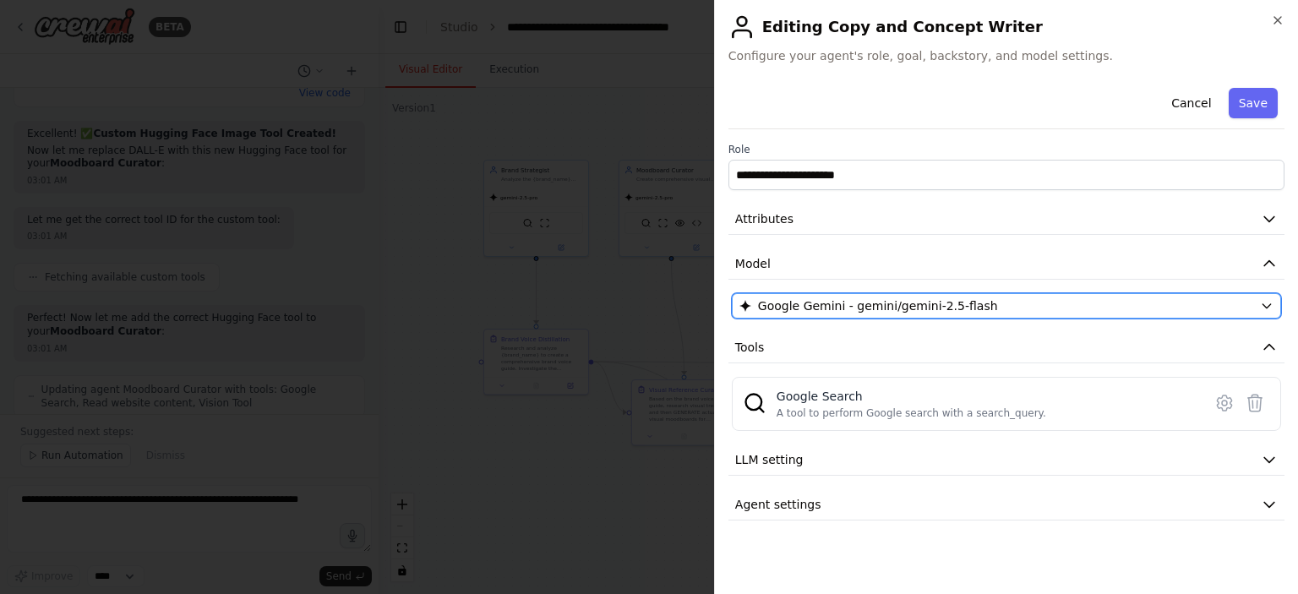
click at [815, 308] on span "Google Gemini - gemini/gemini-2.5-flash" at bounding box center [878, 305] width 240 height 17
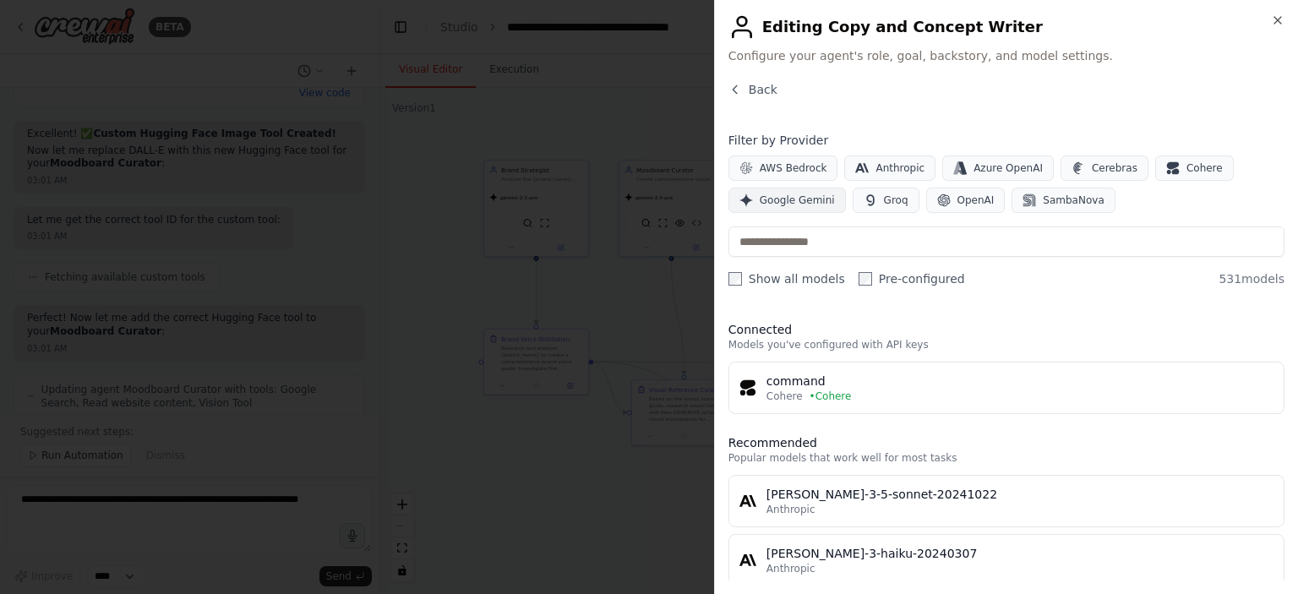
click at [795, 202] on span "Google Gemini" at bounding box center [797, 201] width 75 height 14
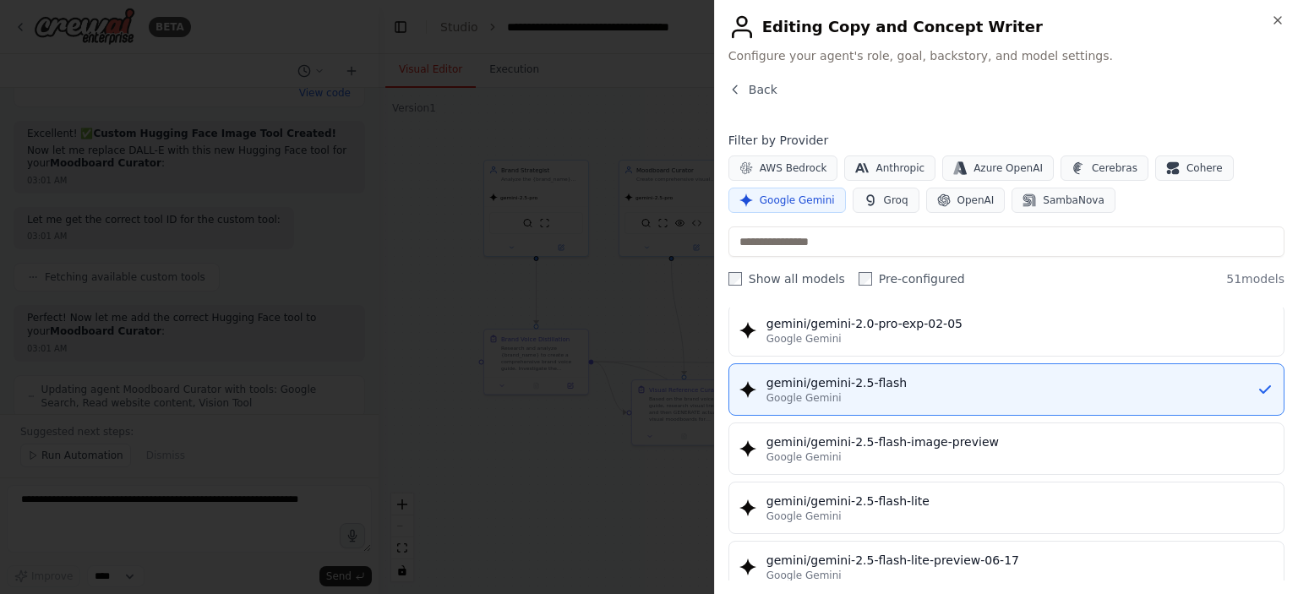
scroll to position [1690, 0]
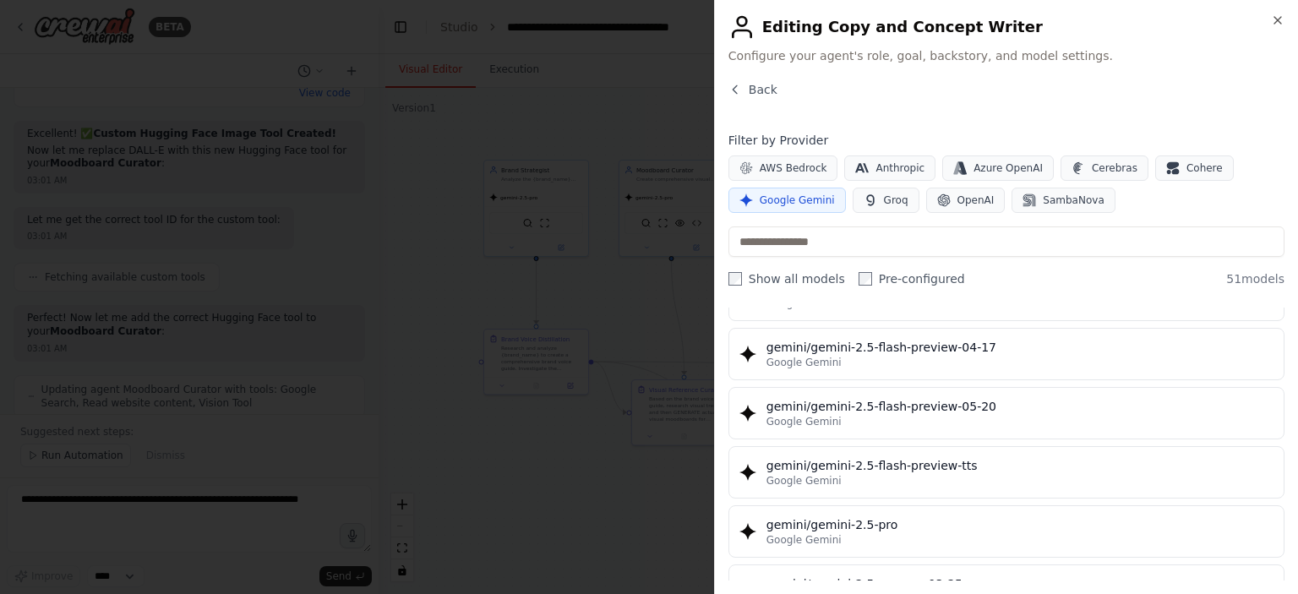
click at [867, 521] on div "gemini/gemini-2.5-pro Google Gemini" at bounding box center [1019, 531] width 507 height 30
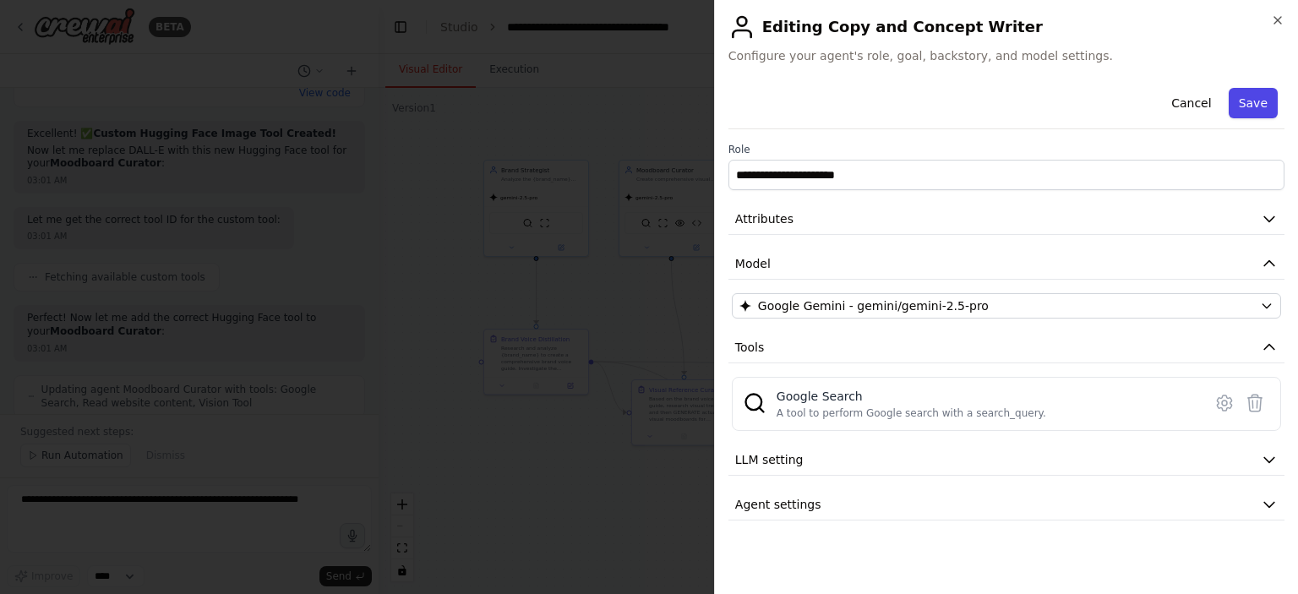
click at [1261, 101] on button "Save" at bounding box center [1253, 103] width 49 height 30
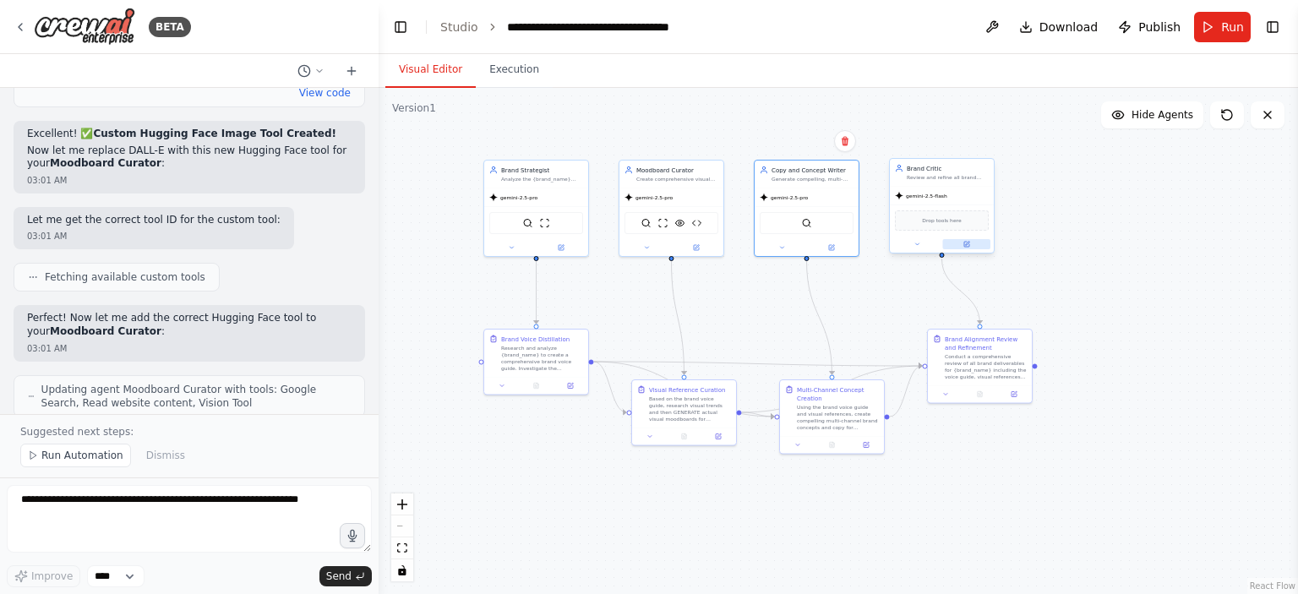
click at [973, 242] on button at bounding box center [967, 244] width 48 height 10
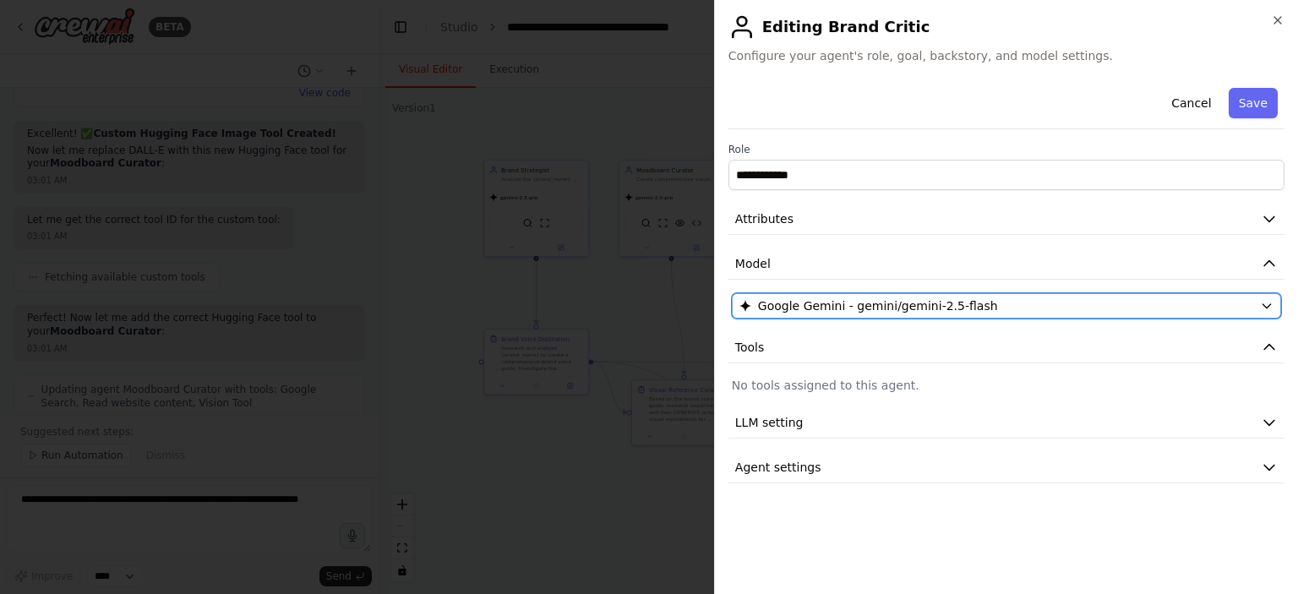
click at [847, 306] on span "Google Gemini - gemini/gemini-2.5-flash" at bounding box center [878, 305] width 240 height 17
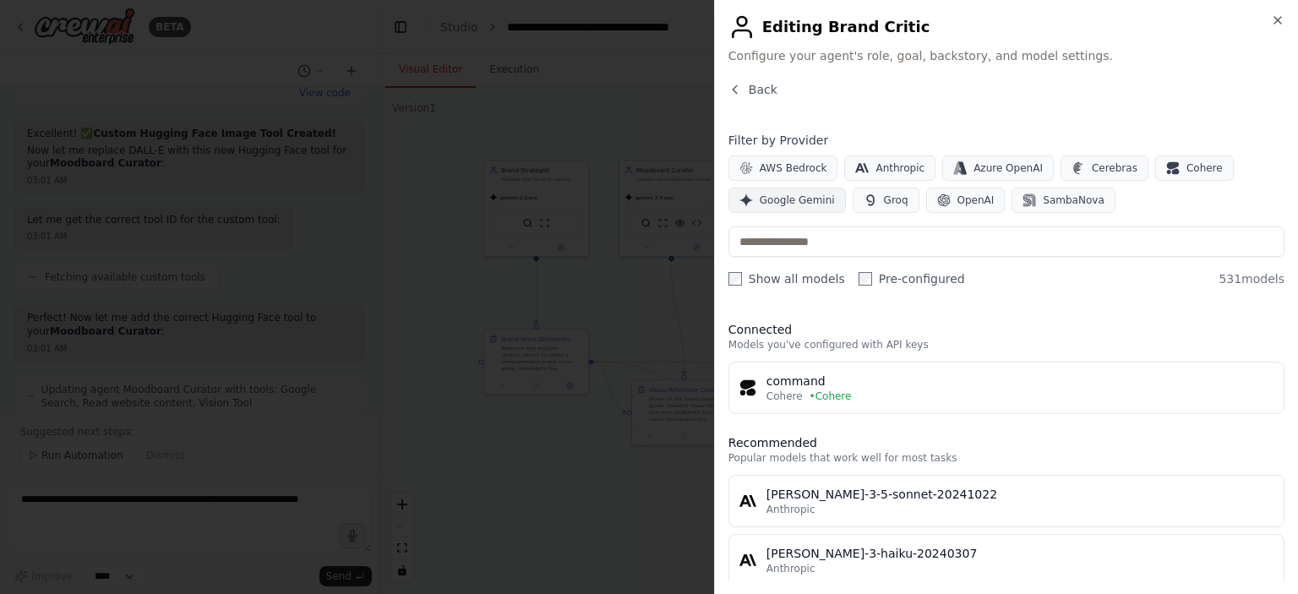
click at [793, 204] on span "Google Gemini" at bounding box center [797, 201] width 75 height 14
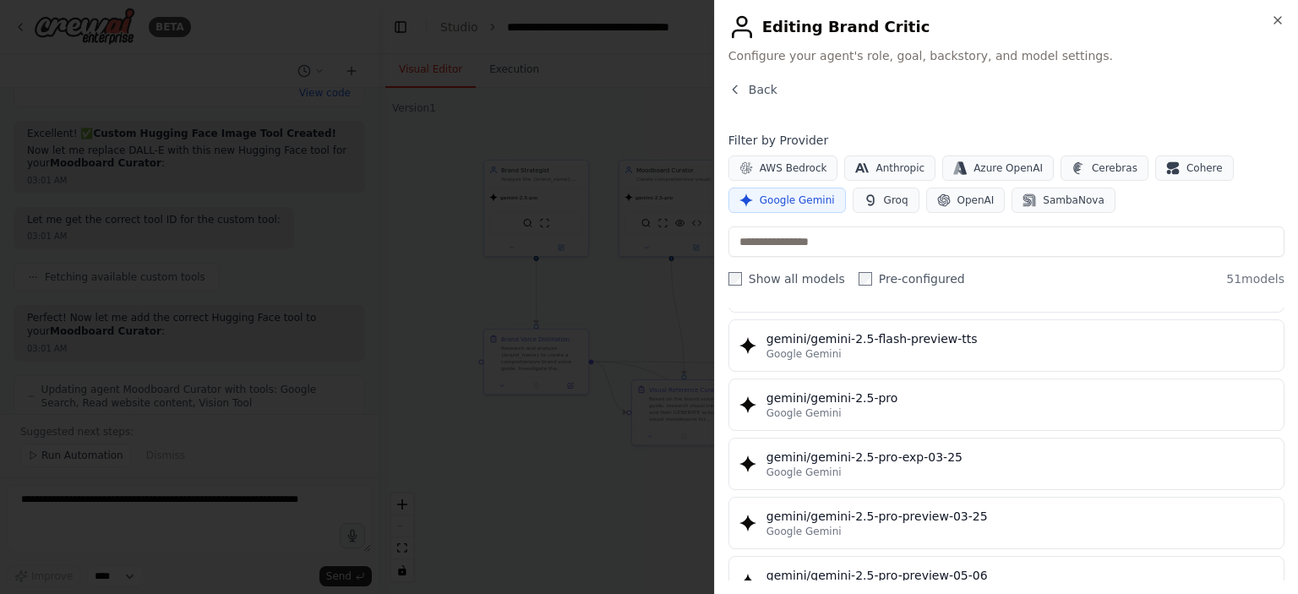
scroll to position [1859, 0]
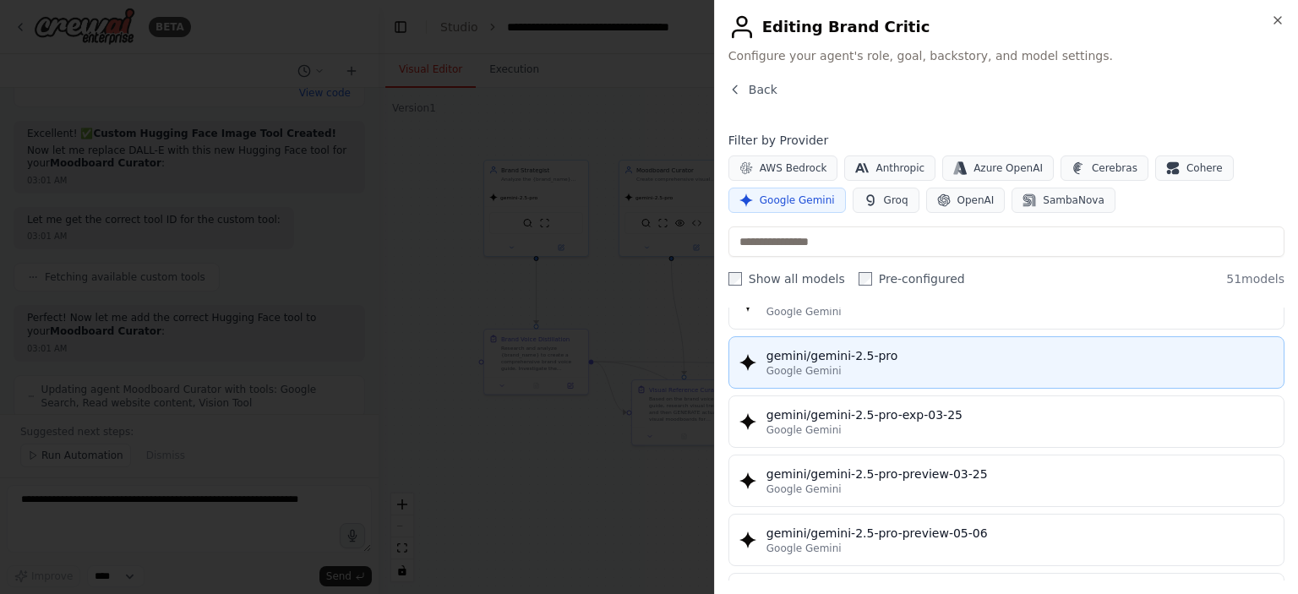
click at [869, 364] on div "Google Gemini" at bounding box center [1019, 371] width 507 height 14
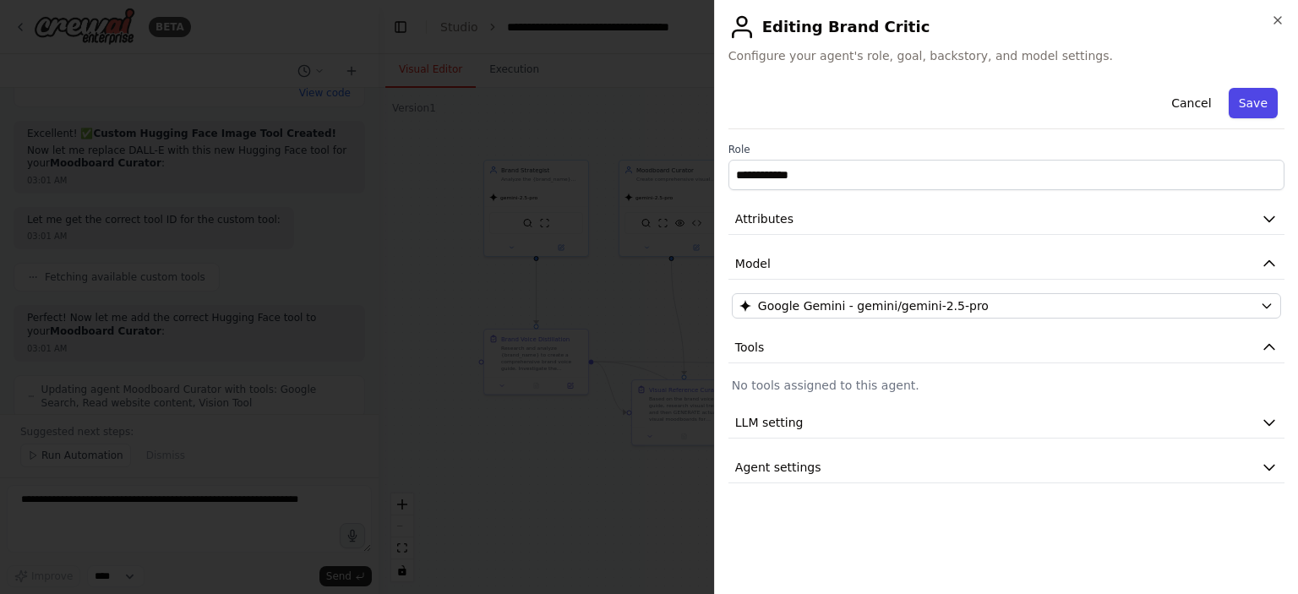
click at [1247, 112] on button "Save" at bounding box center [1253, 103] width 49 height 30
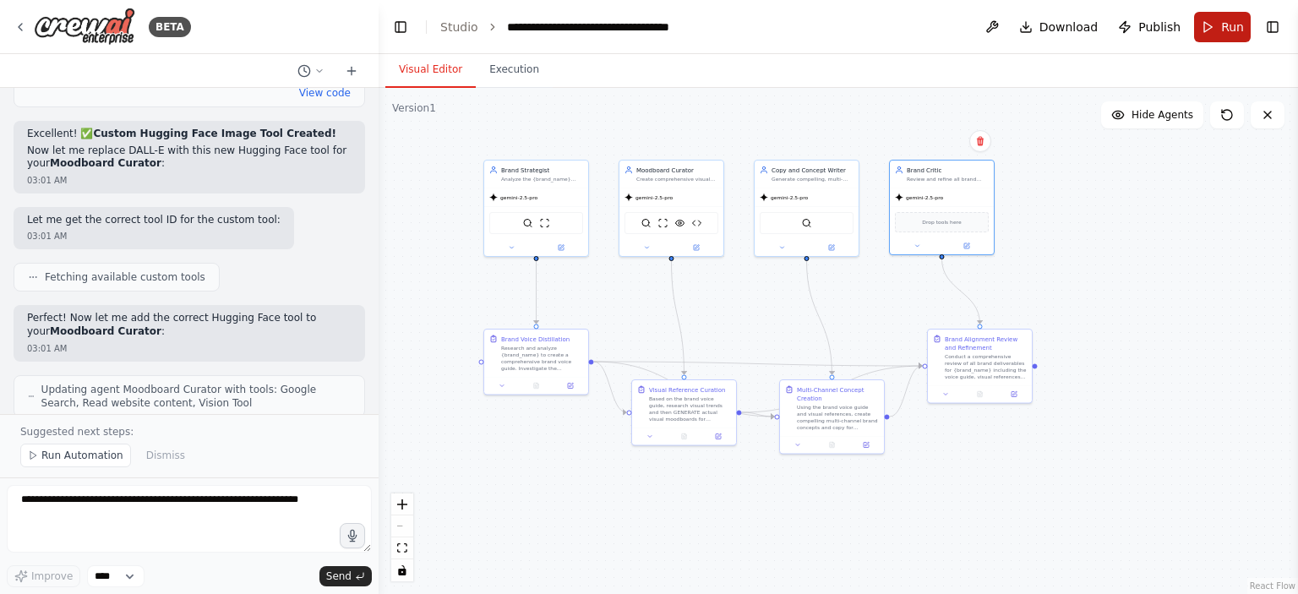
click at [1220, 28] on button "Run" at bounding box center [1222, 27] width 57 height 30
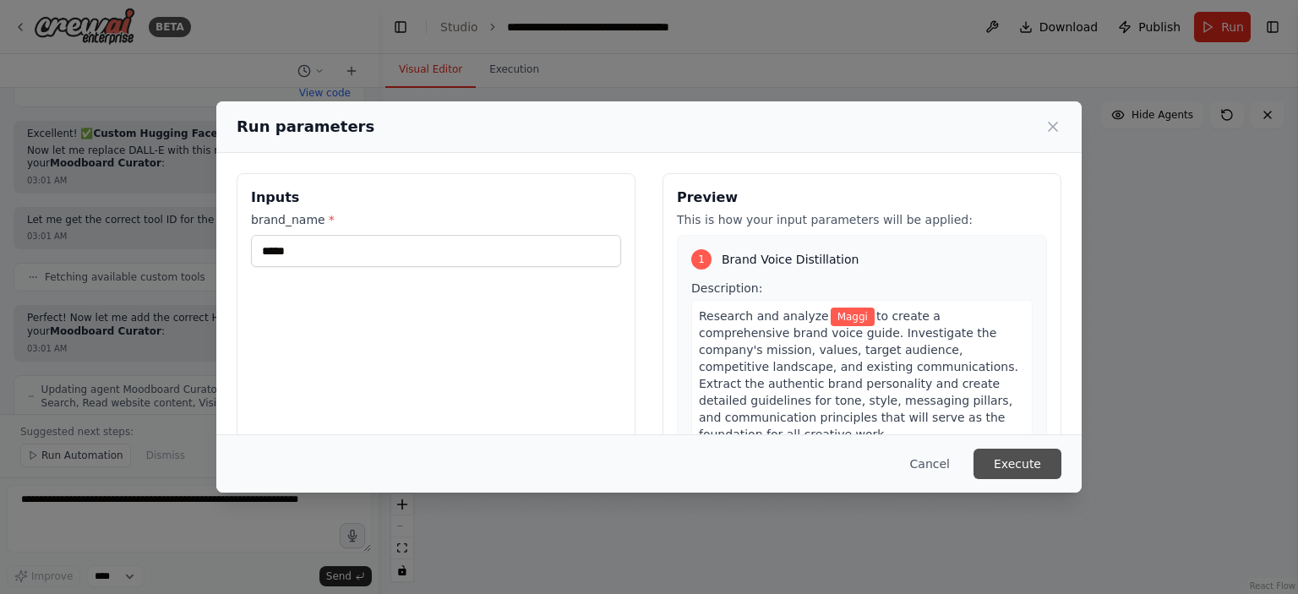
click at [1016, 467] on button "Execute" at bounding box center [1017, 464] width 88 height 30
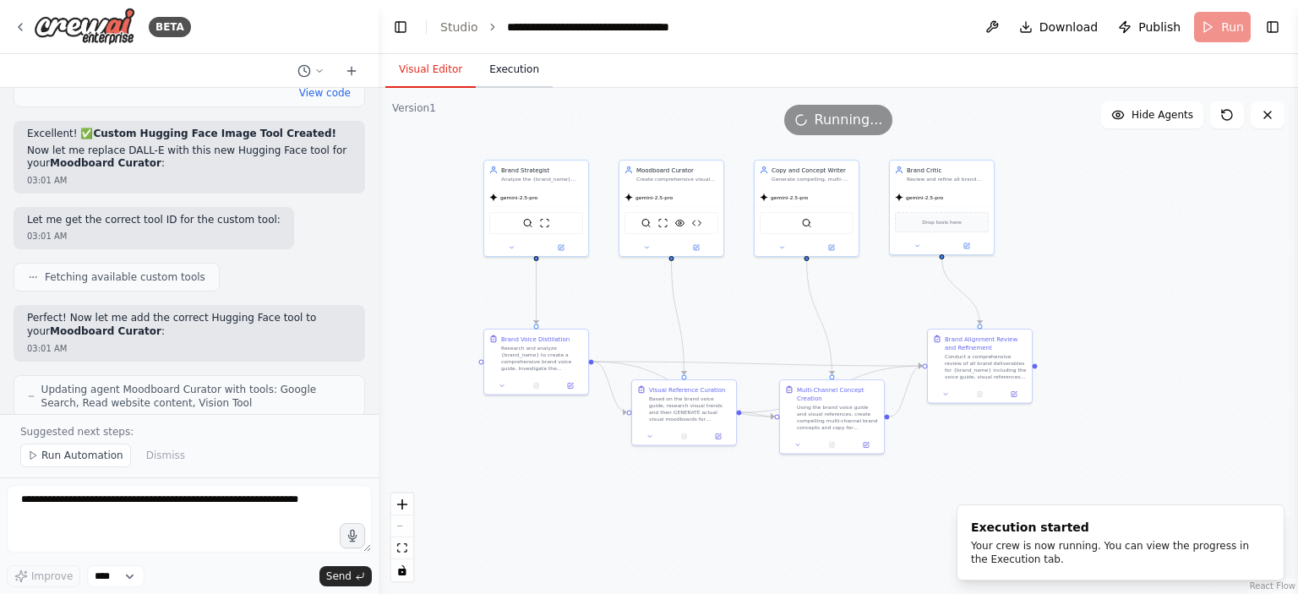
click at [499, 70] on button "Execution" at bounding box center [514, 69] width 77 height 35
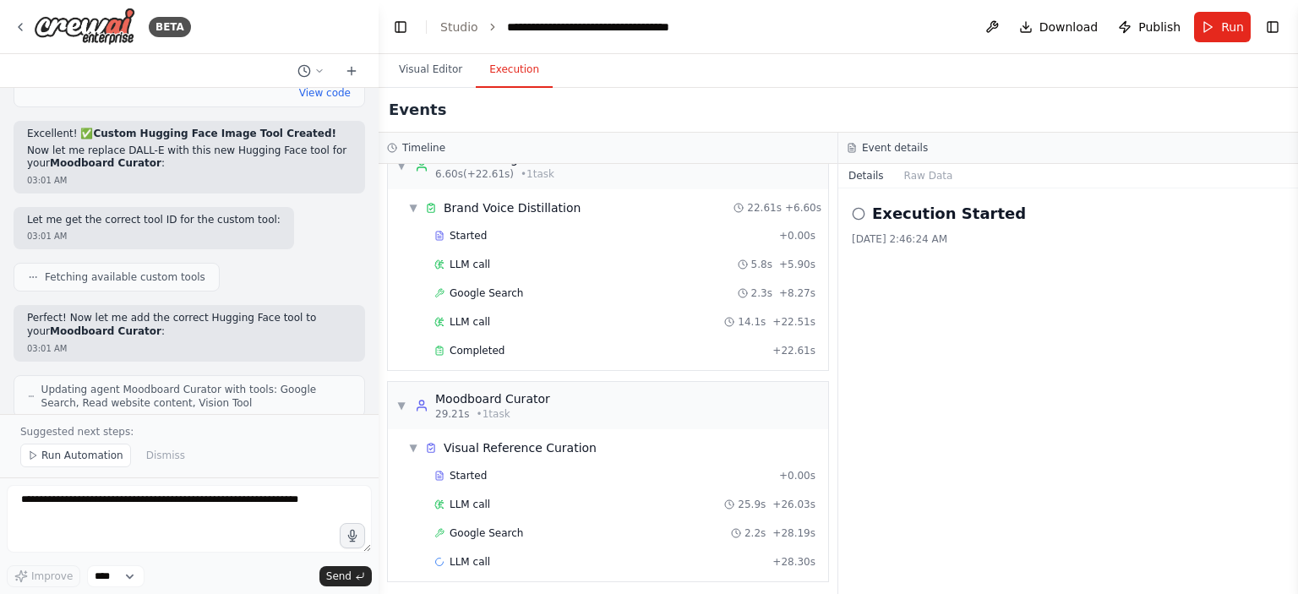
scroll to position [34, 0]
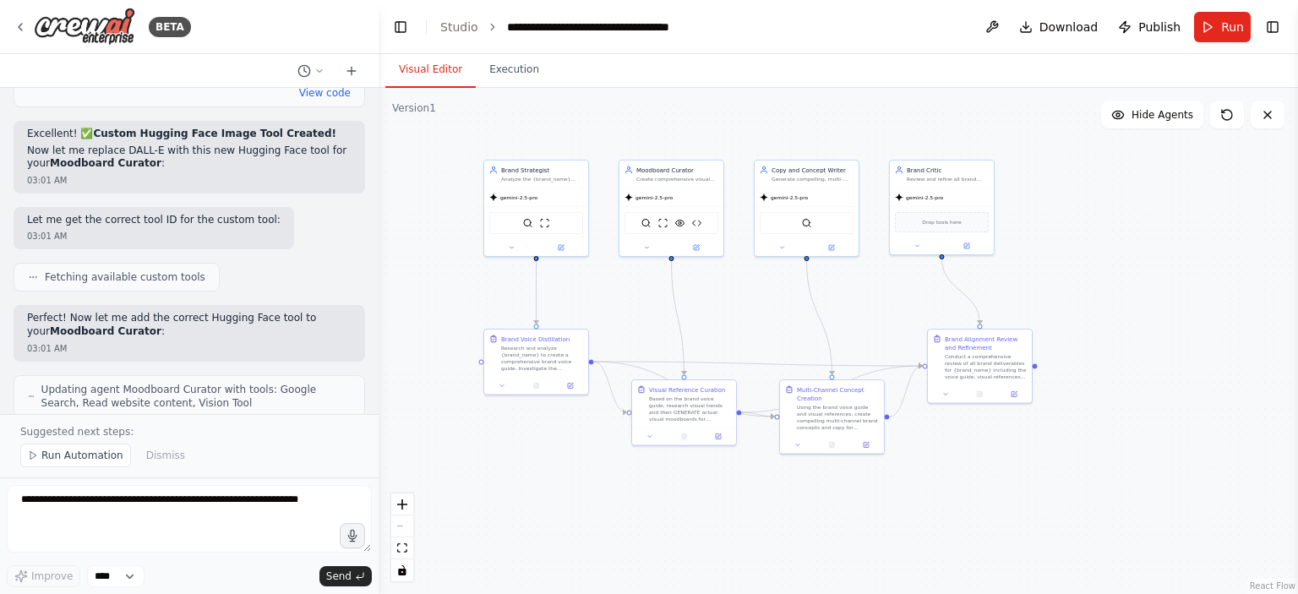
click at [439, 74] on button "Visual Editor" at bounding box center [430, 69] width 90 height 35
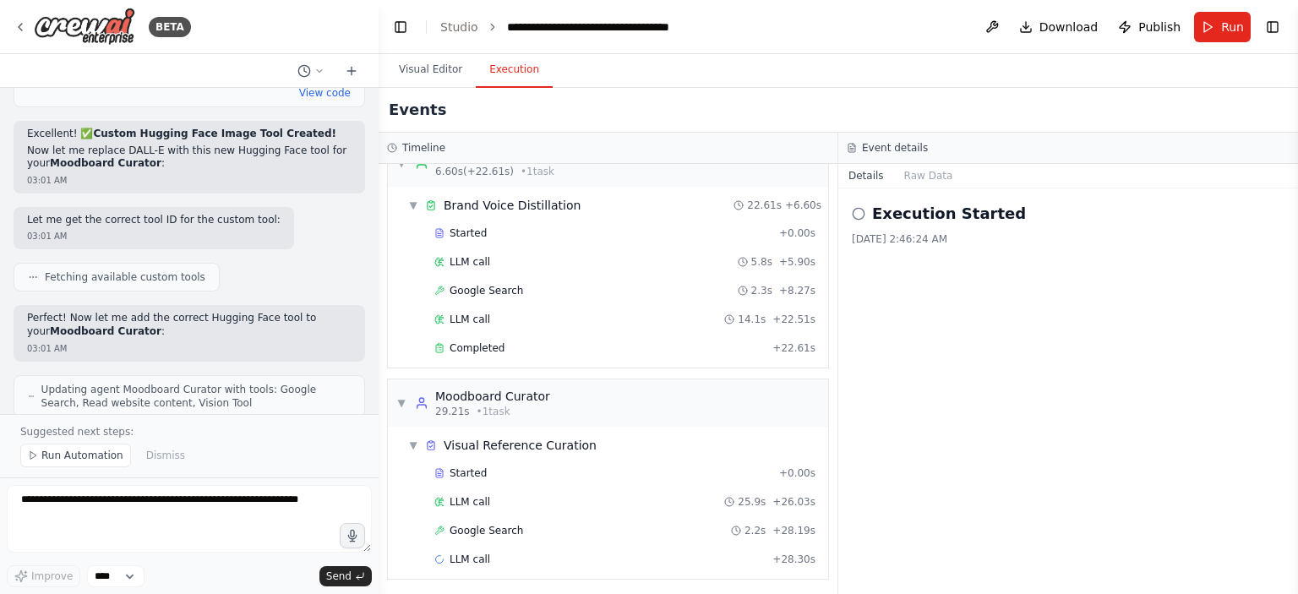
click at [503, 73] on button "Execution" at bounding box center [514, 69] width 77 height 35
click at [419, 68] on button "Visual Editor" at bounding box center [430, 69] width 90 height 35
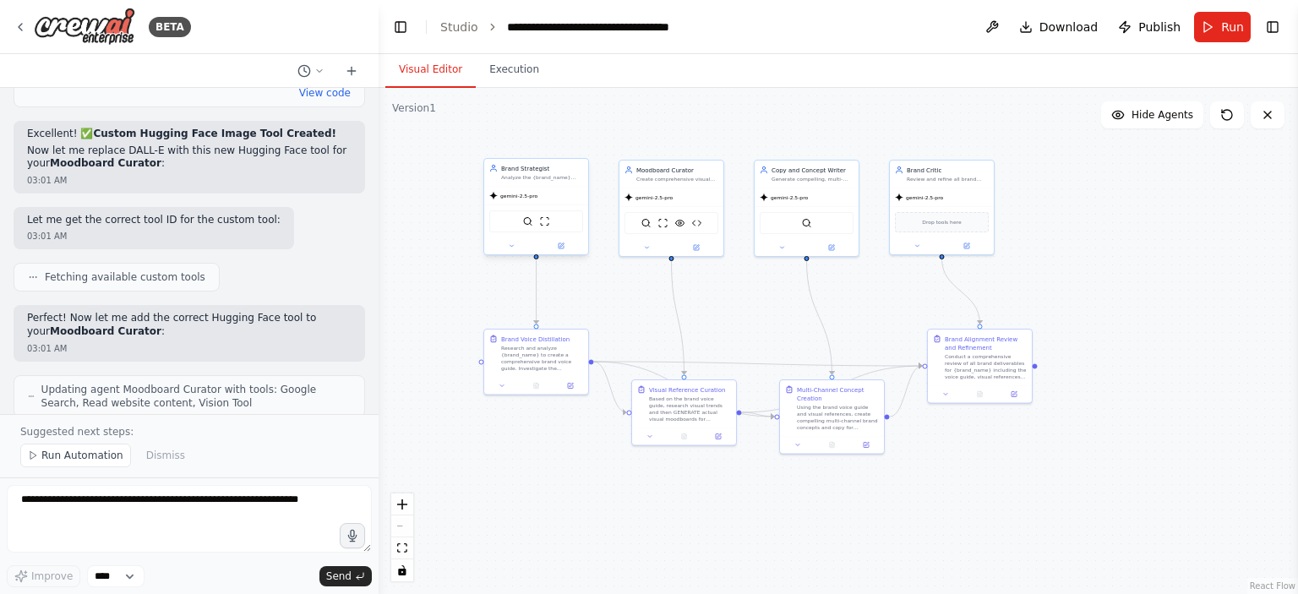
click at [526, 199] on span "gemini-2.5-pro" at bounding box center [518, 196] width 37 height 7
click at [563, 244] on icon at bounding box center [561, 246] width 7 height 7
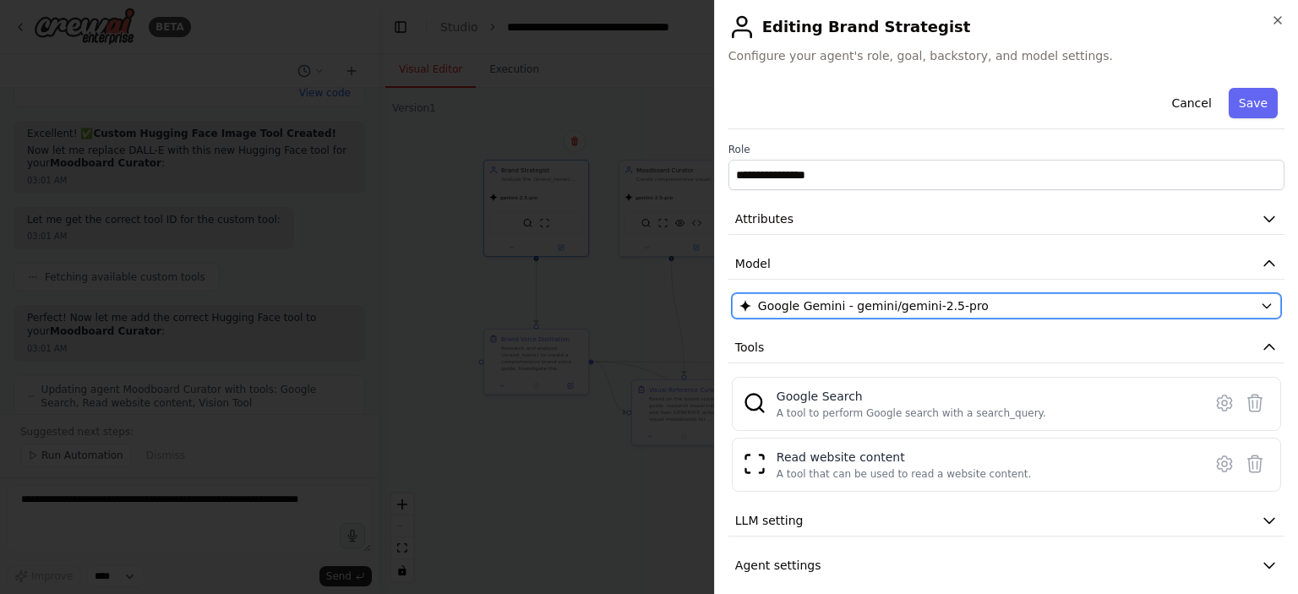
click at [880, 312] on span "Google Gemini - gemini/gemini-2.5-pro" at bounding box center [873, 305] width 231 height 17
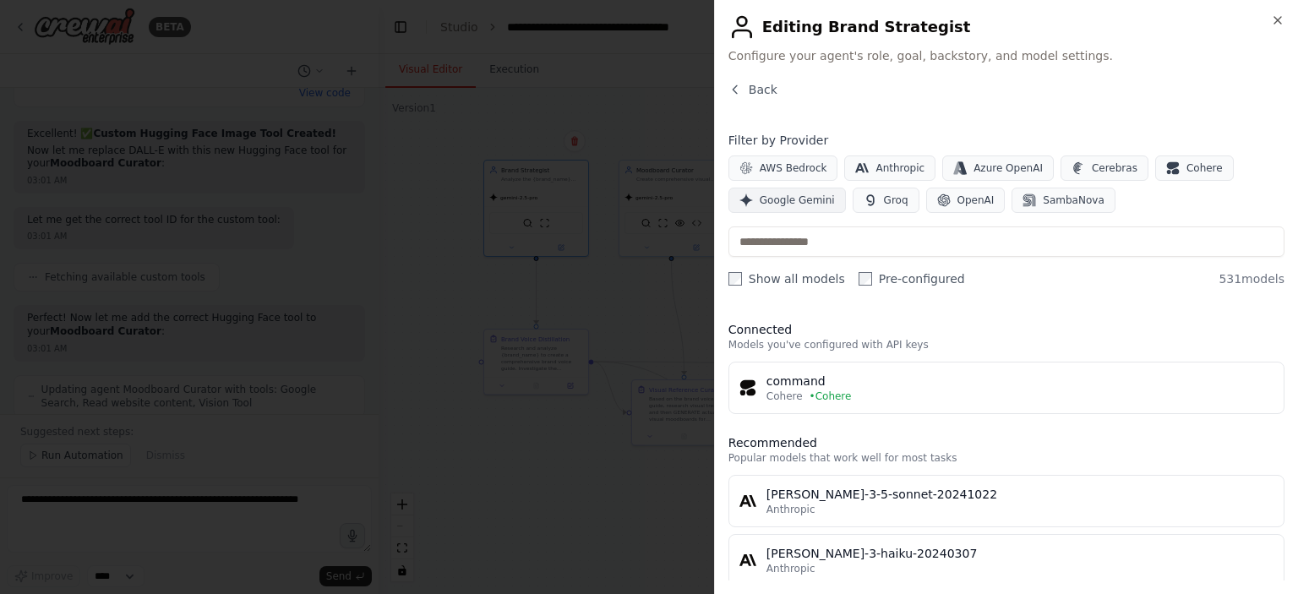
click at [788, 199] on span "Google Gemini" at bounding box center [797, 201] width 75 height 14
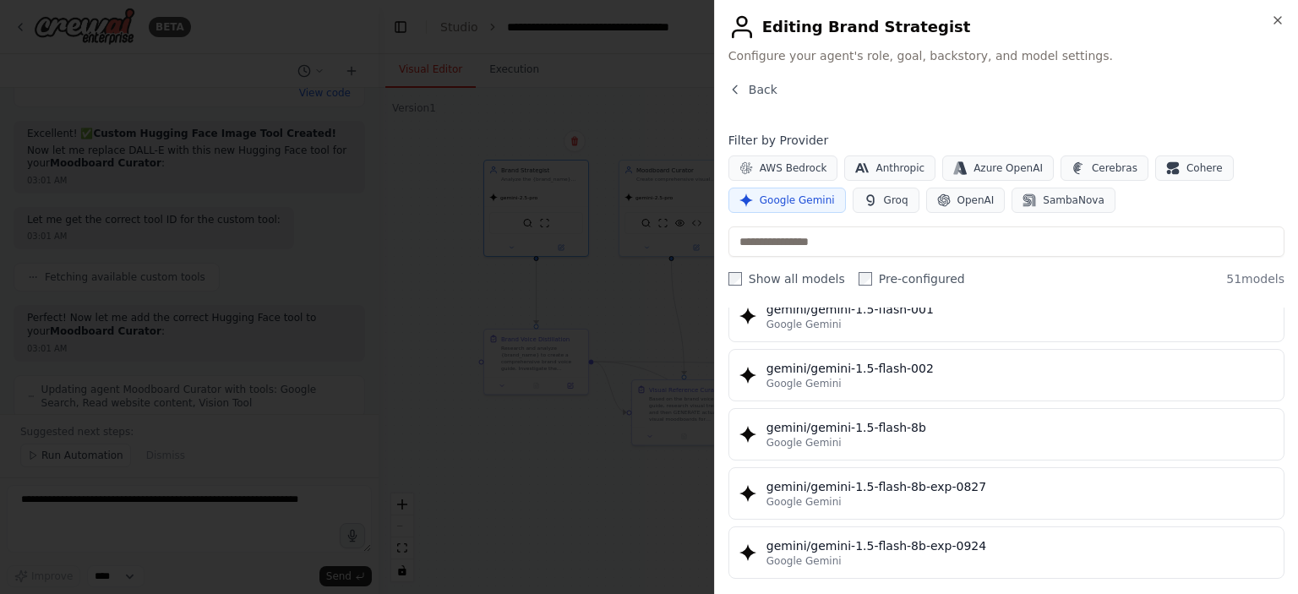
scroll to position [0, 0]
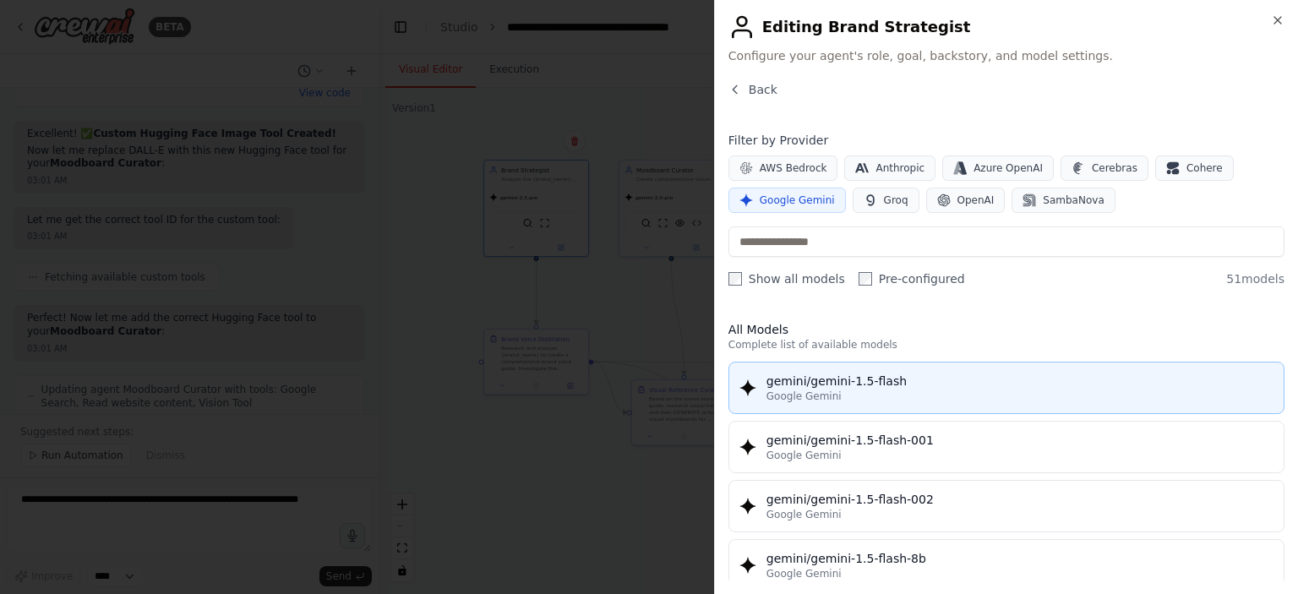
click at [896, 397] on div "Google Gemini" at bounding box center [1019, 397] width 507 height 14
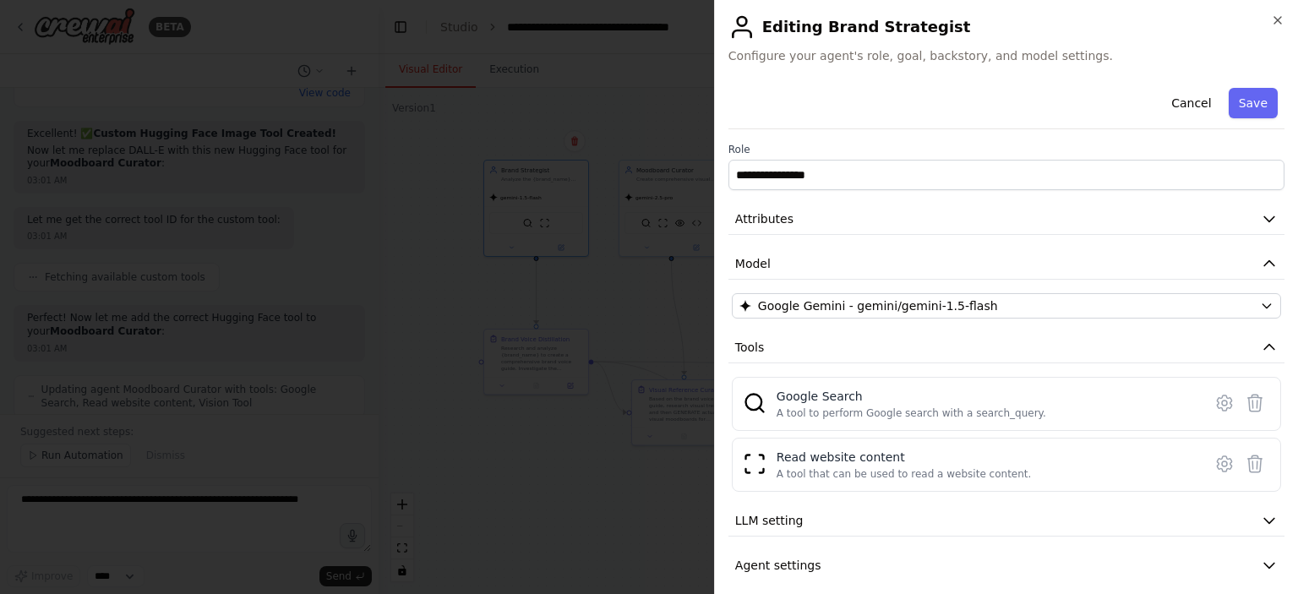
click at [634, 275] on div at bounding box center [649, 297] width 1298 height 594
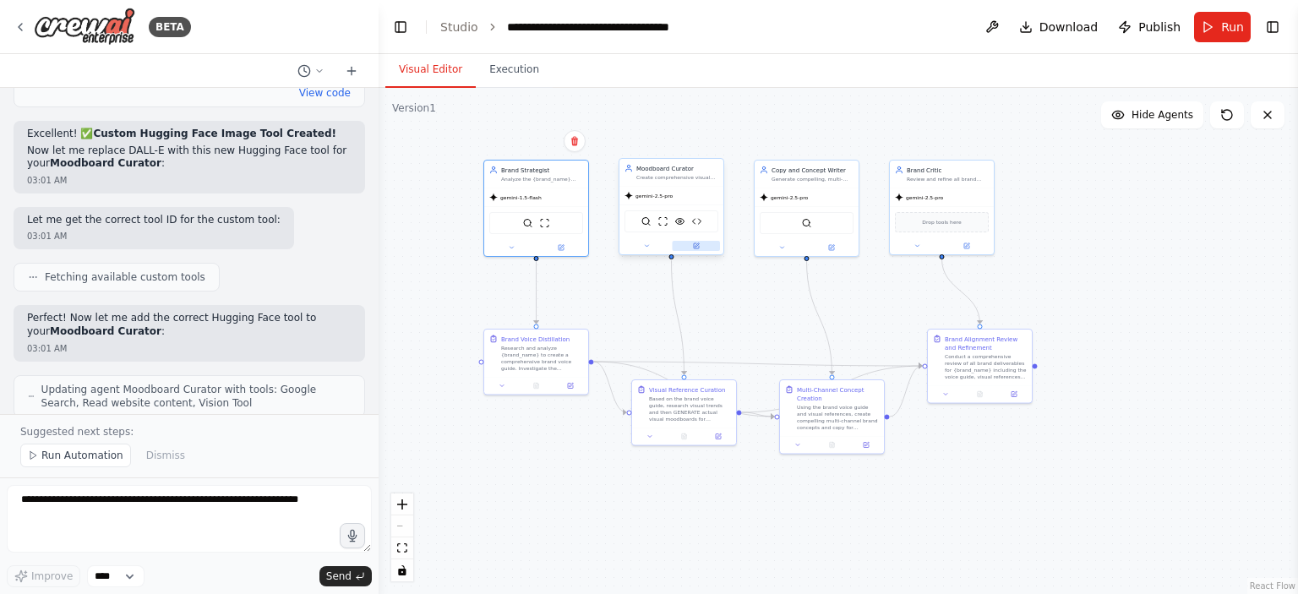
click at [695, 243] on icon at bounding box center [696, 246] width 7 height 7
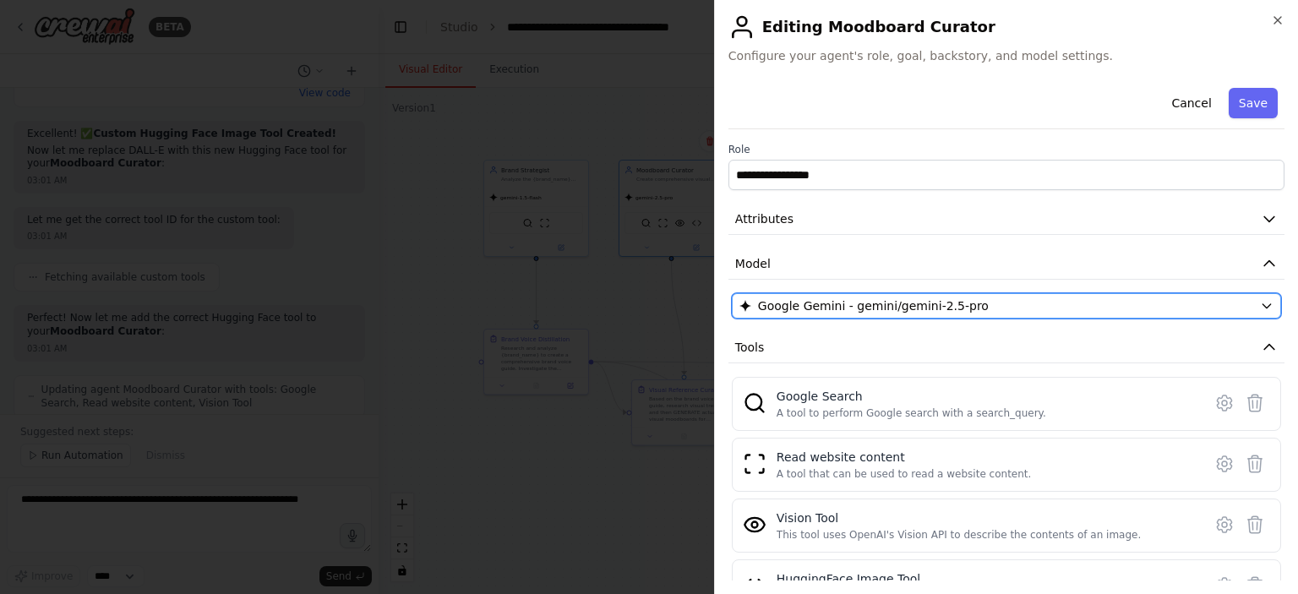
click at [841, 305] on span "Google Gemini - gemini/gemini-2.5-pro" at bounding box center [873, 305] width 231 height 17
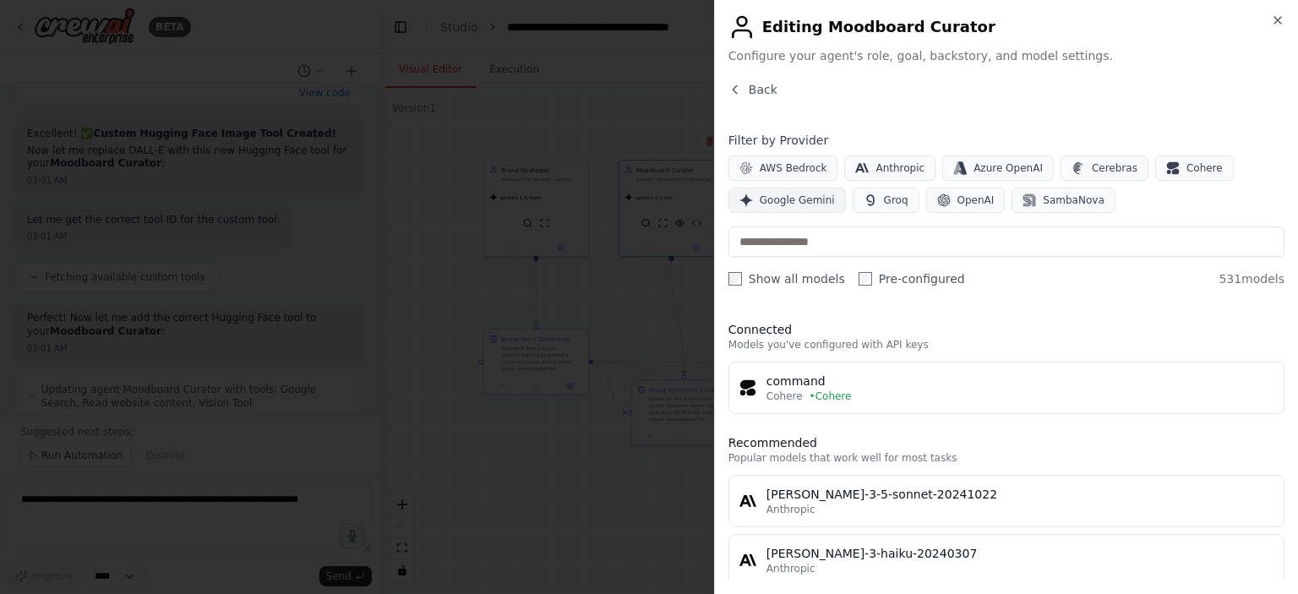
click at [788, 204] on span "Google Gemini" at bounding box center [797, 201] width 75 height 14
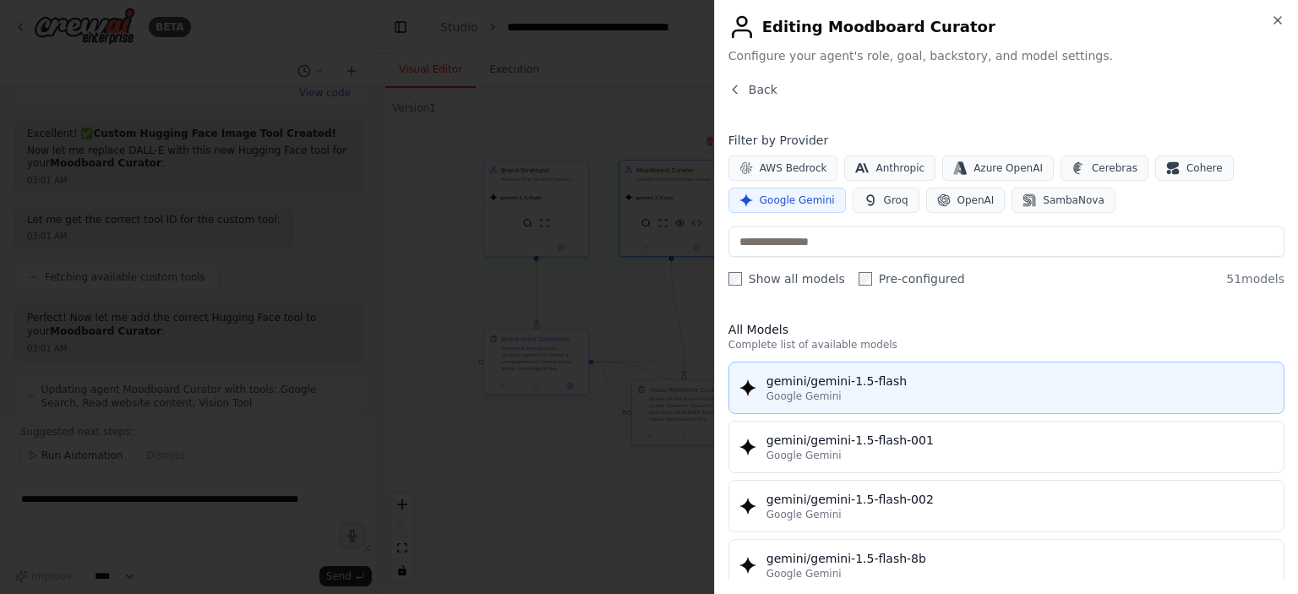
click at [856, 395] on div "Google Gemini" at bounding box center [1019, 397] width 507 height 14
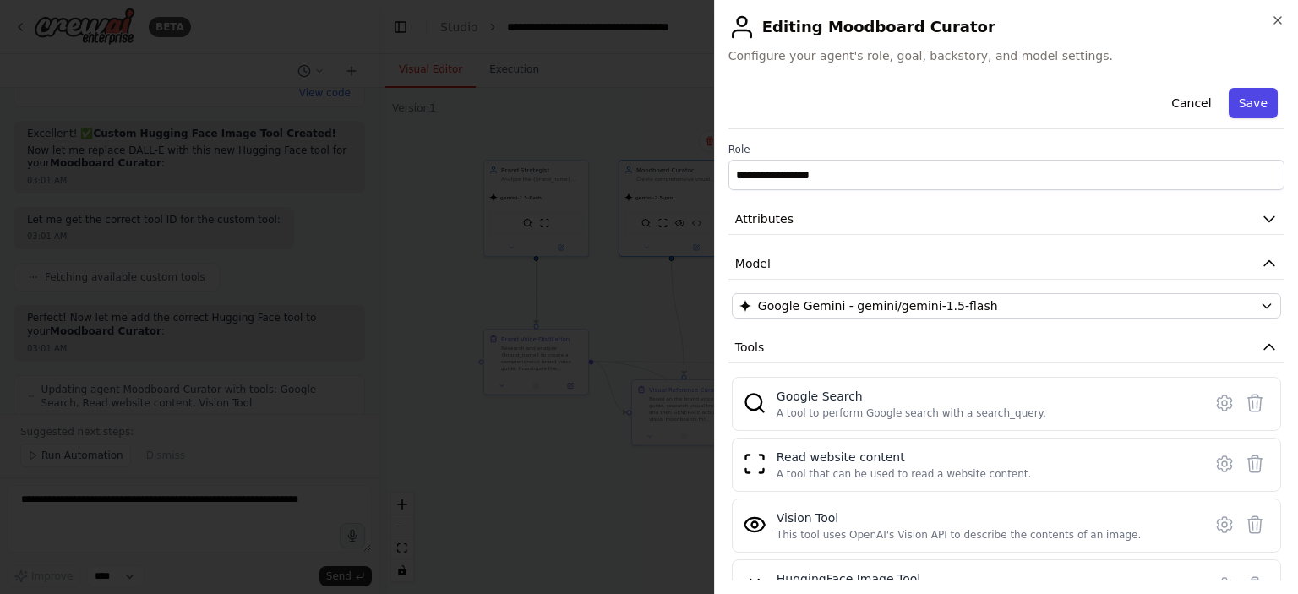
click at [1235, 106] on button "Save" at bounding box center [1253, 103] width 49 height 30
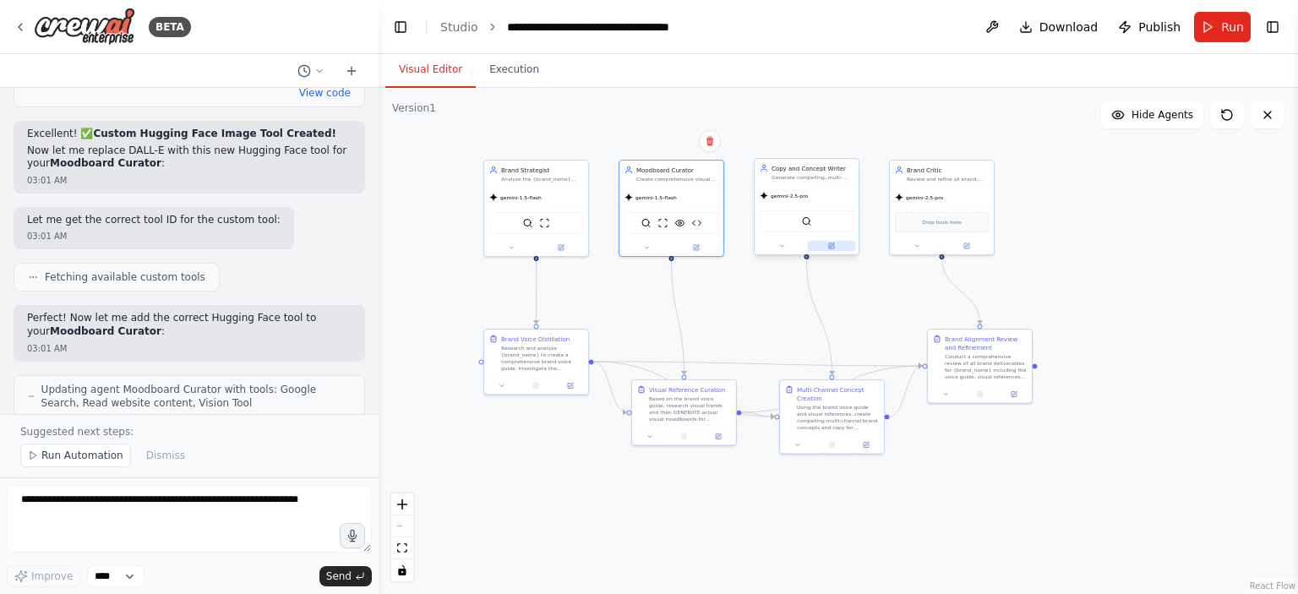
click at [835, 241] on button at bounding box center [832, 246] width 48 height 10
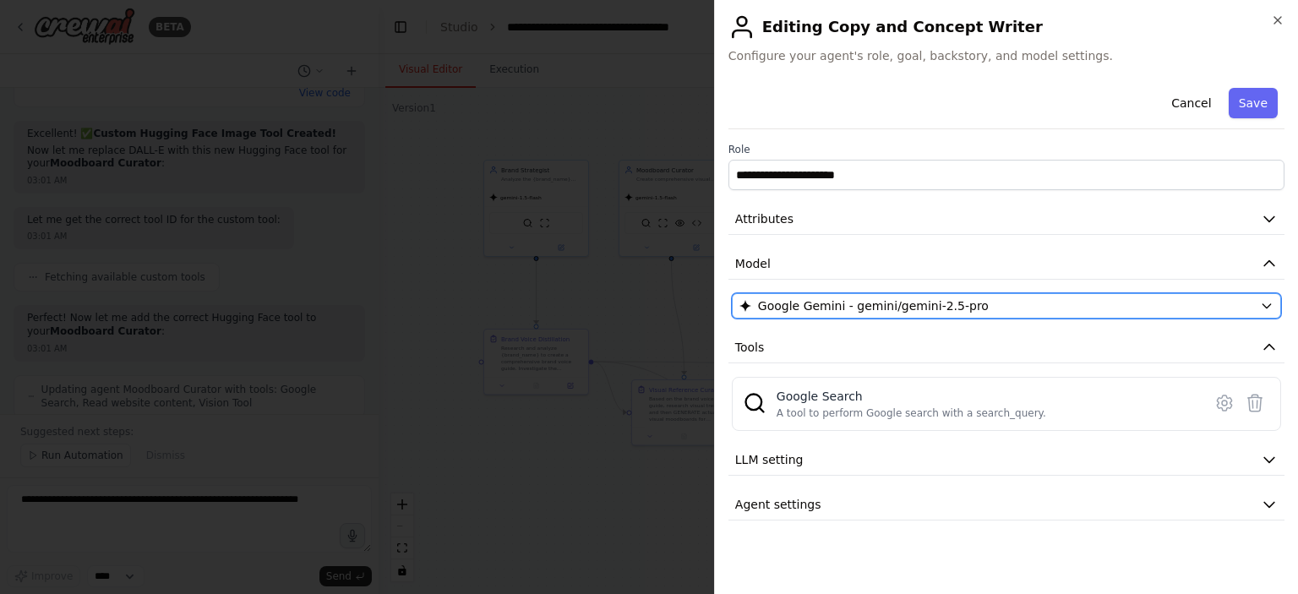
click at [821, 302] on span "Google Gemini - gemini/gemini-2.5-pro" at bounding box center [873, 305] width 231 height 17
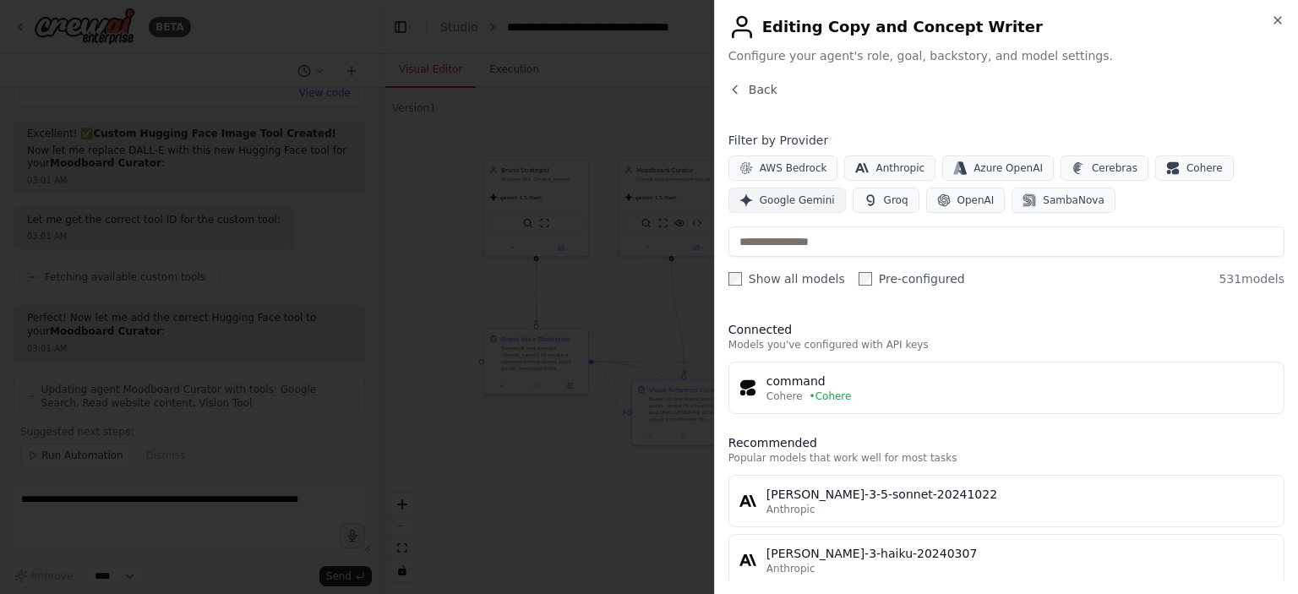
click at [801, 197] on span "Google Gemini" at bounding box center [797, 201] width 75 height 14
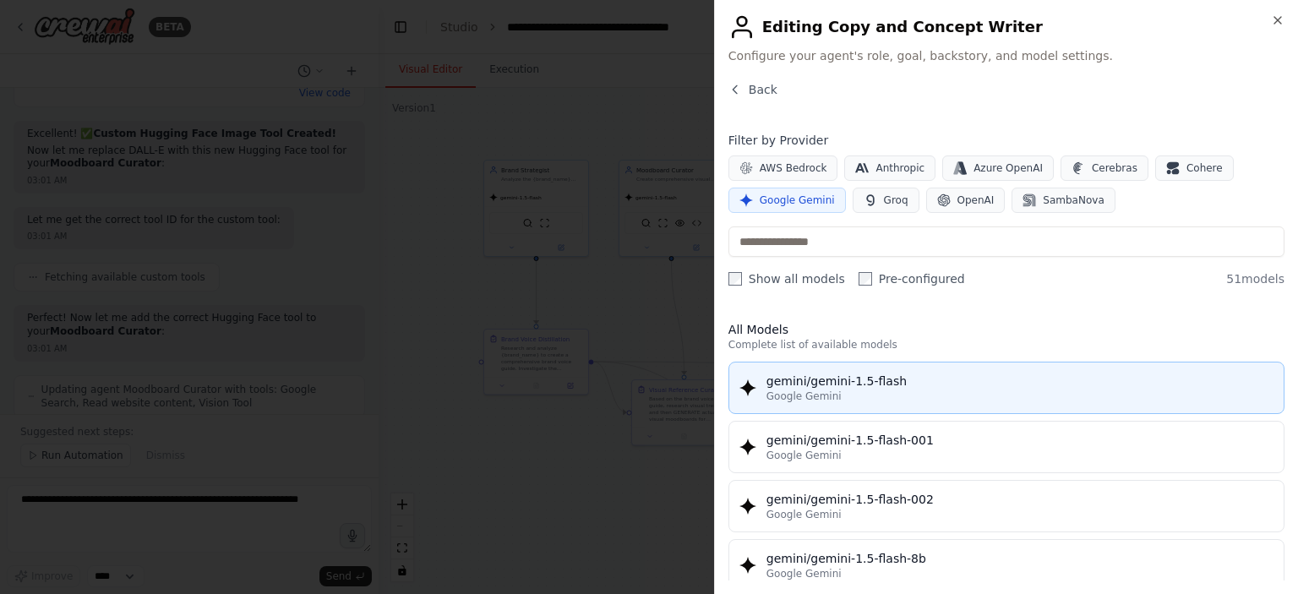
click at [848, 374] on div "gemini/gemini-1.5-flash" at bounding box center [1019, 381] width 507 height 17
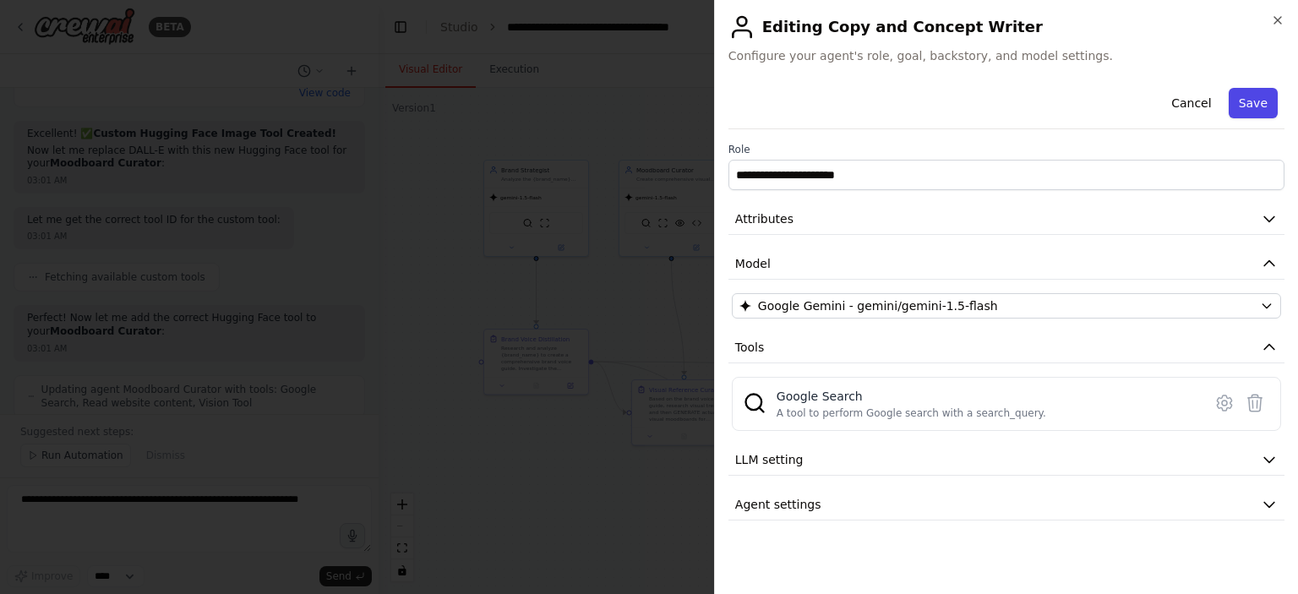
click at [1239, 106] on button "Save" at bounding box center [1253, 103] width 49 height 30
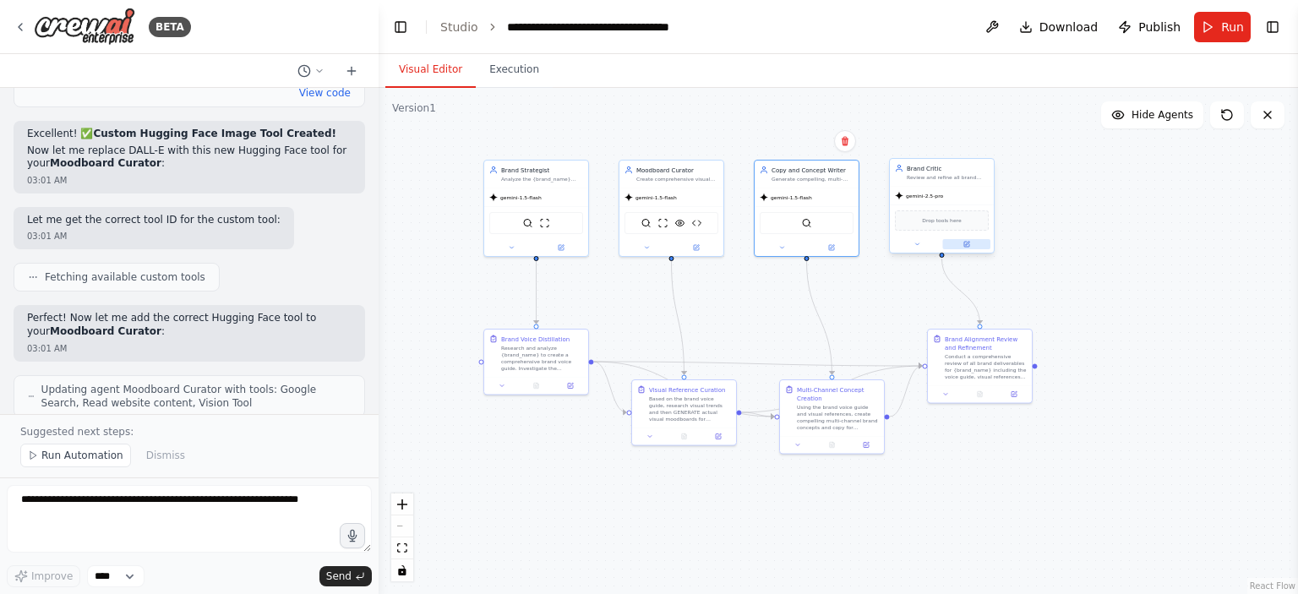
click at [969, 243] on icon at bounding box center [966, 244] width 7 height 7
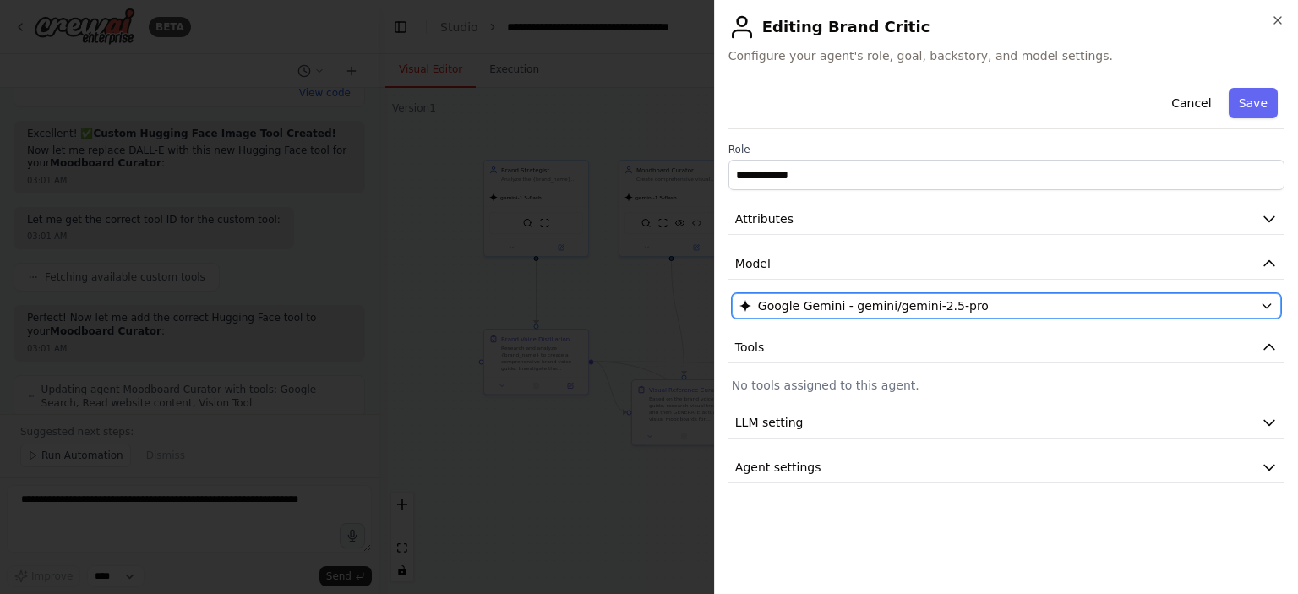
click at [830, 305] on span "Google Gemini - gemini/gemini-2.5-pro" at bounding box center [873, 305] width 231 height 17
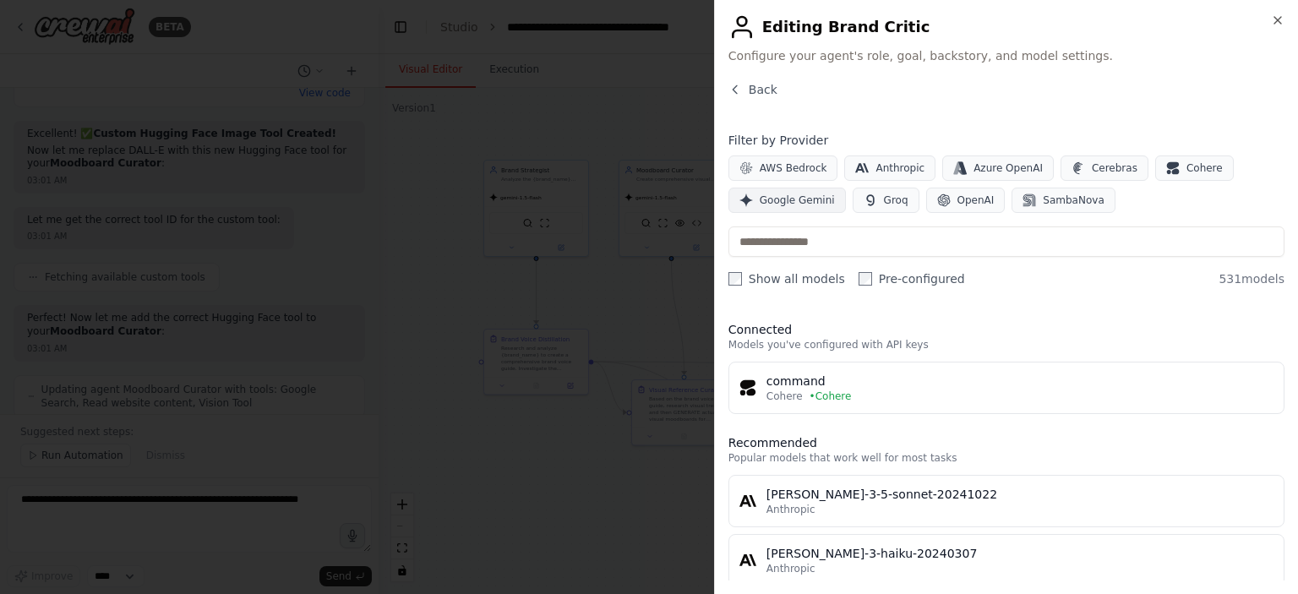
click at [795, 198] on span "Google Gemini" at bounding box center [797, 201] width 75 height 14
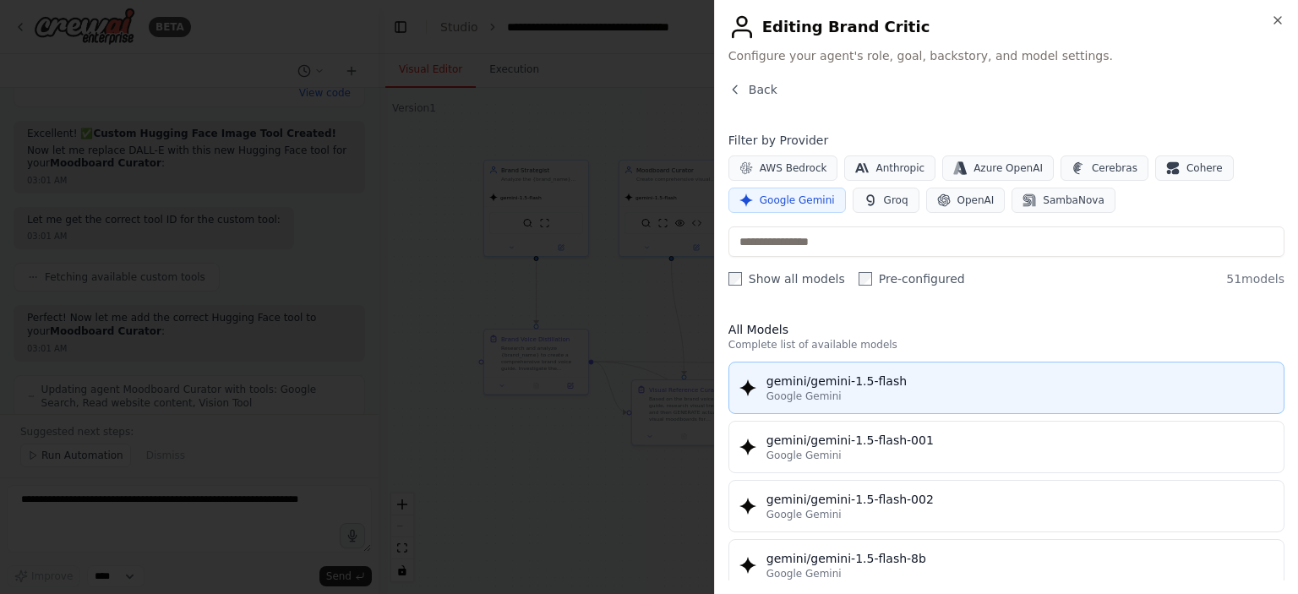
click at [846, 401] on div "Google Gemini" at bounding box center [1019, 397] width 507 height 14
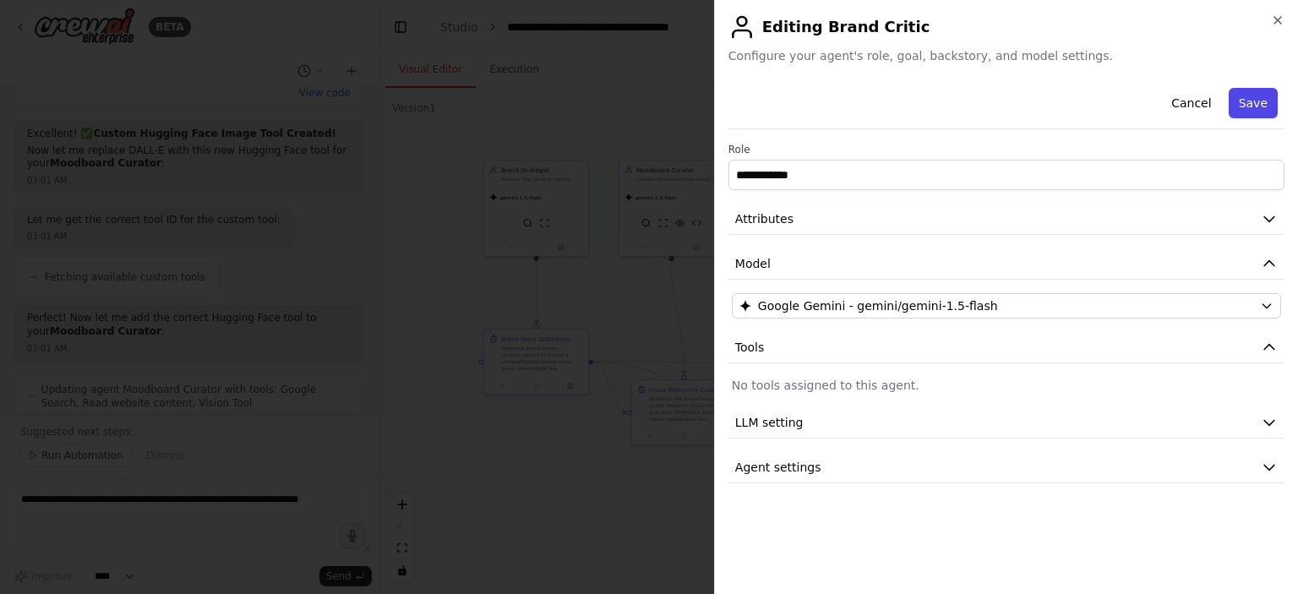
click at [1253, 108] on button "Save" at bounding box center [1253, 103] width 49 height 30
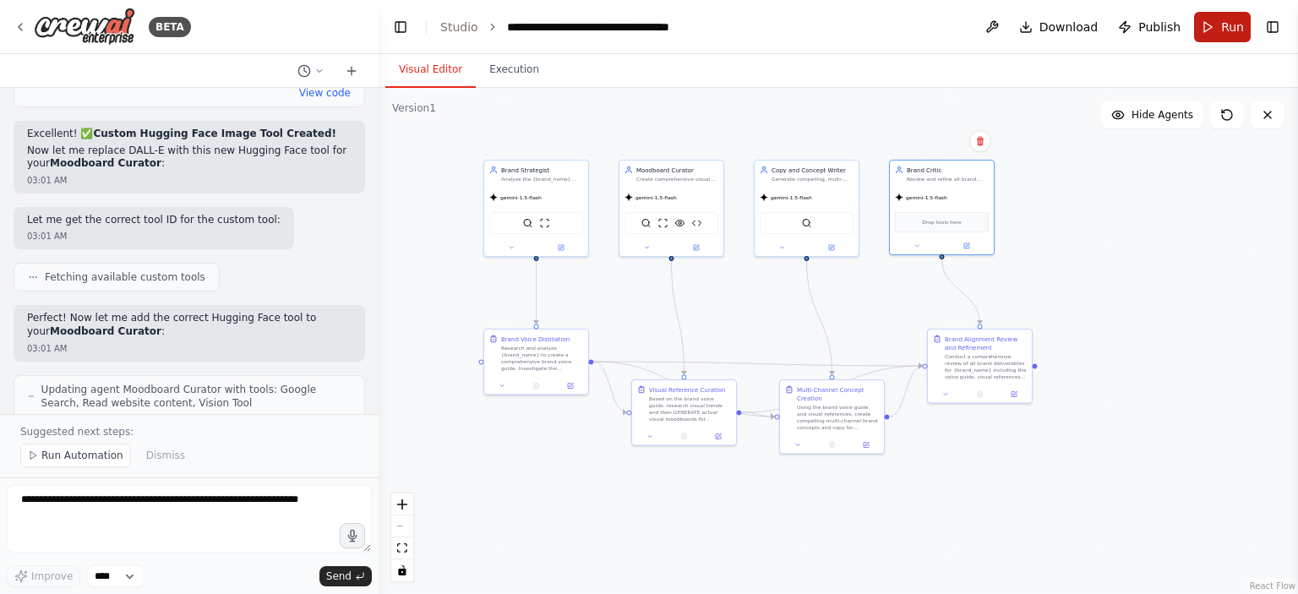
click at [1217, 33] on button "Run" at bounding box center [1222, 27] width 57 height 30
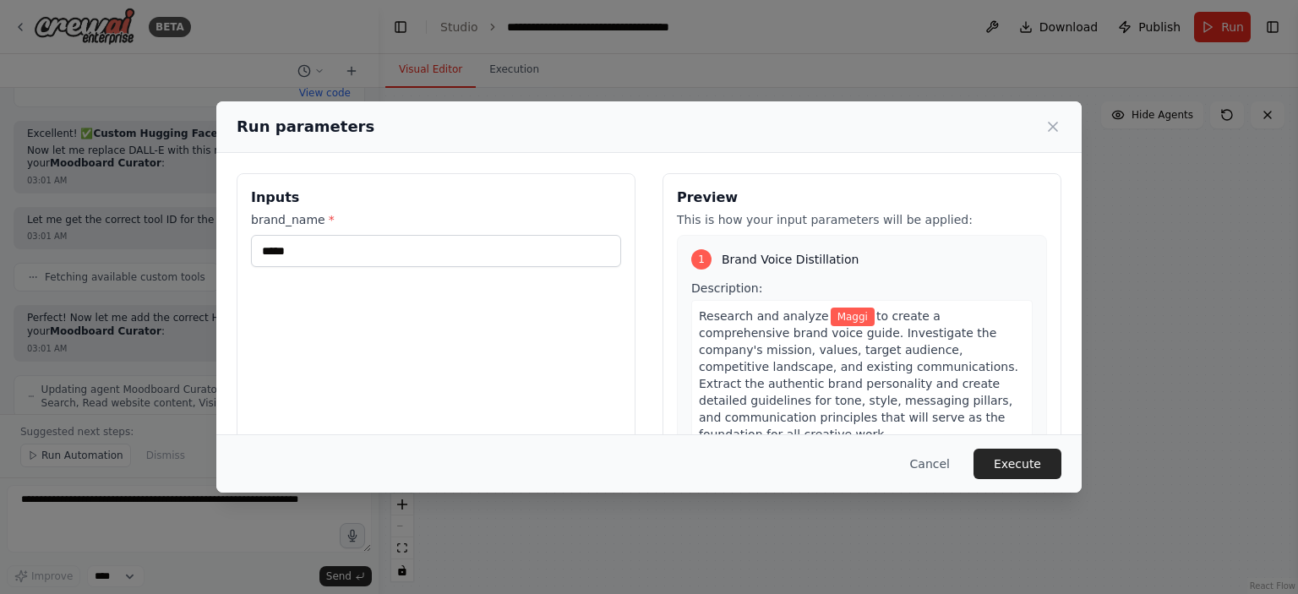
click at [504, 80] on div "Run parameters Inputs brand_name * ***** Preview This is how your input paramet…" at bounding box center [649, 297] width 1298 height 594
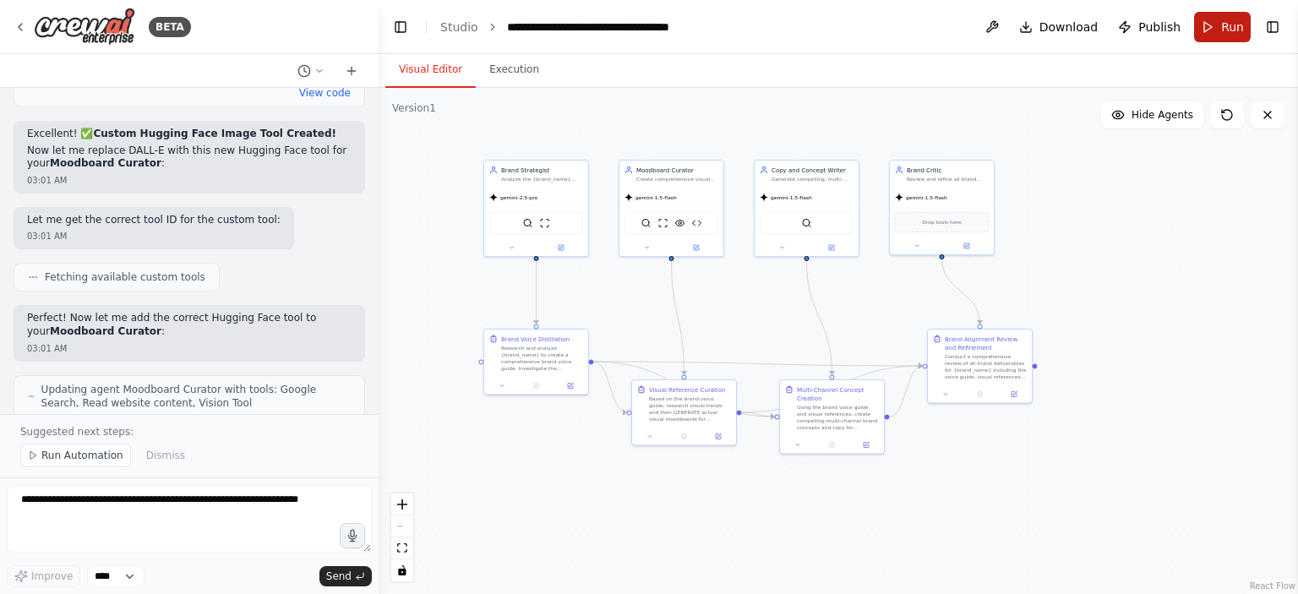
click at [1220, 27] on button "Run" at bounding box center [1222, 27] width 57 height 30
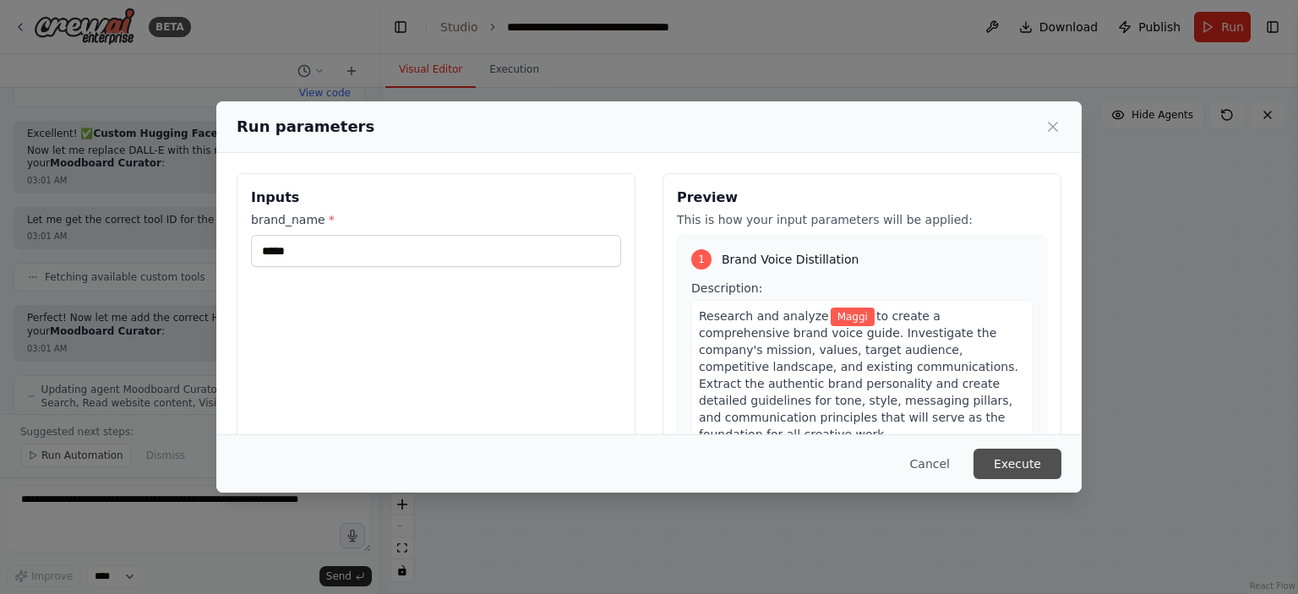
click at [1030, 455] on button "Execute" at bounding box center [1017, 464] width 88 height 30
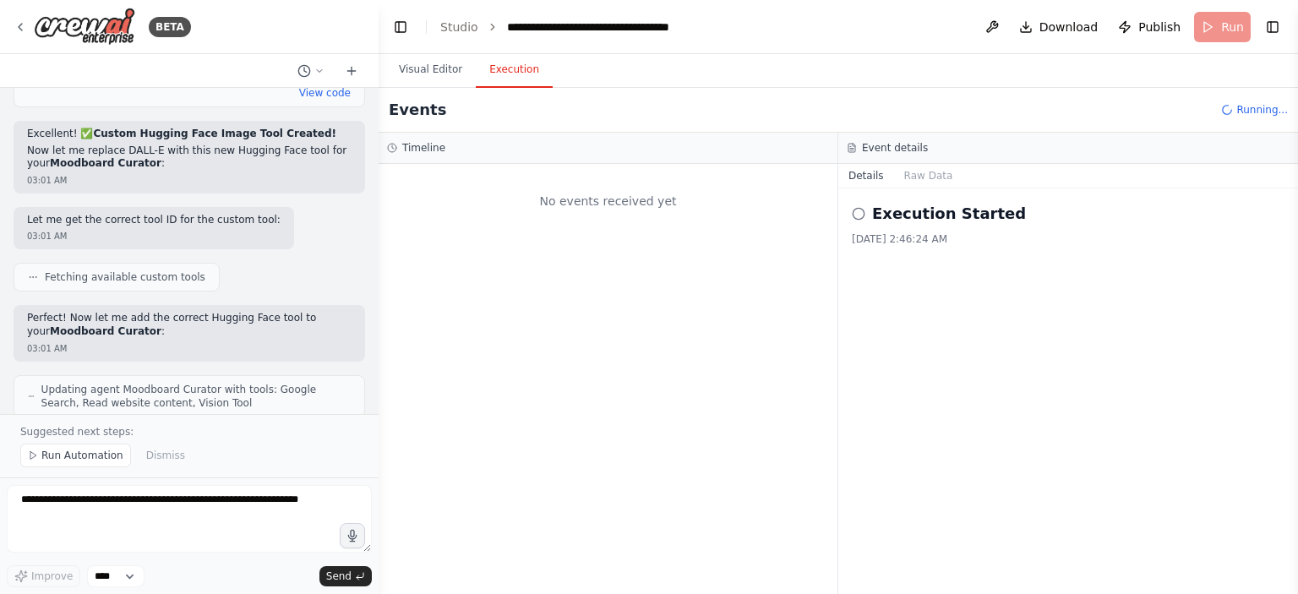
click at [517, 71] on button "Execution" at bounding box center [514, 69] width 77 height 35
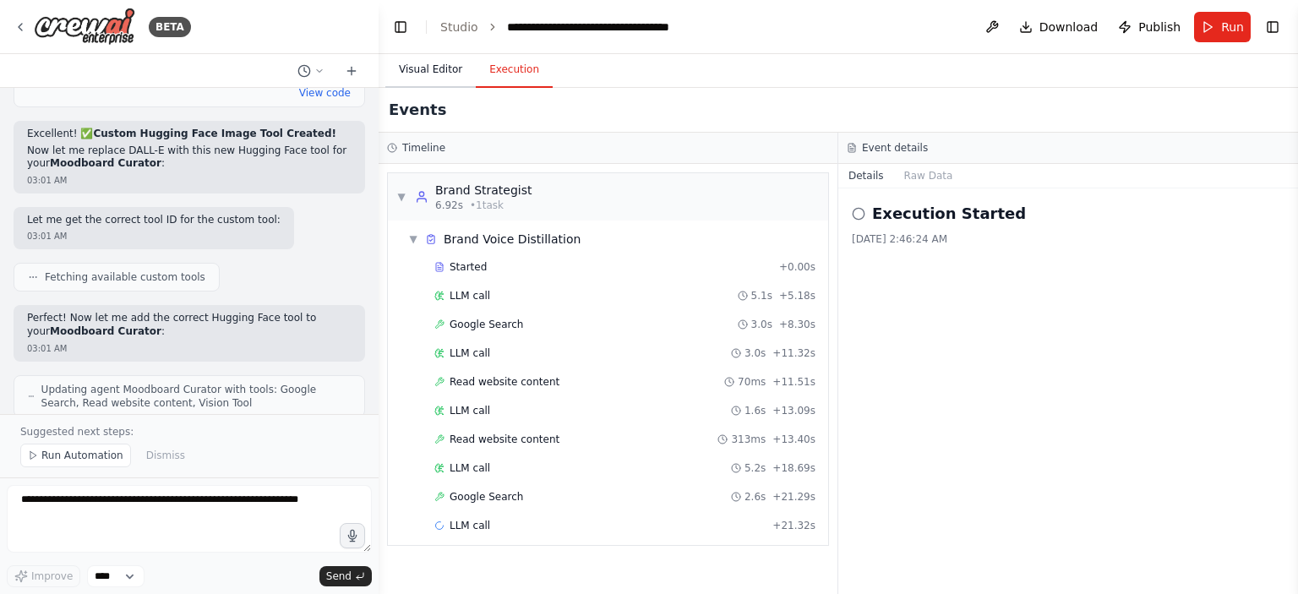
click at [413, 67] on button "Visual Editor" at bounding box center [430, 69] width 90 height 35
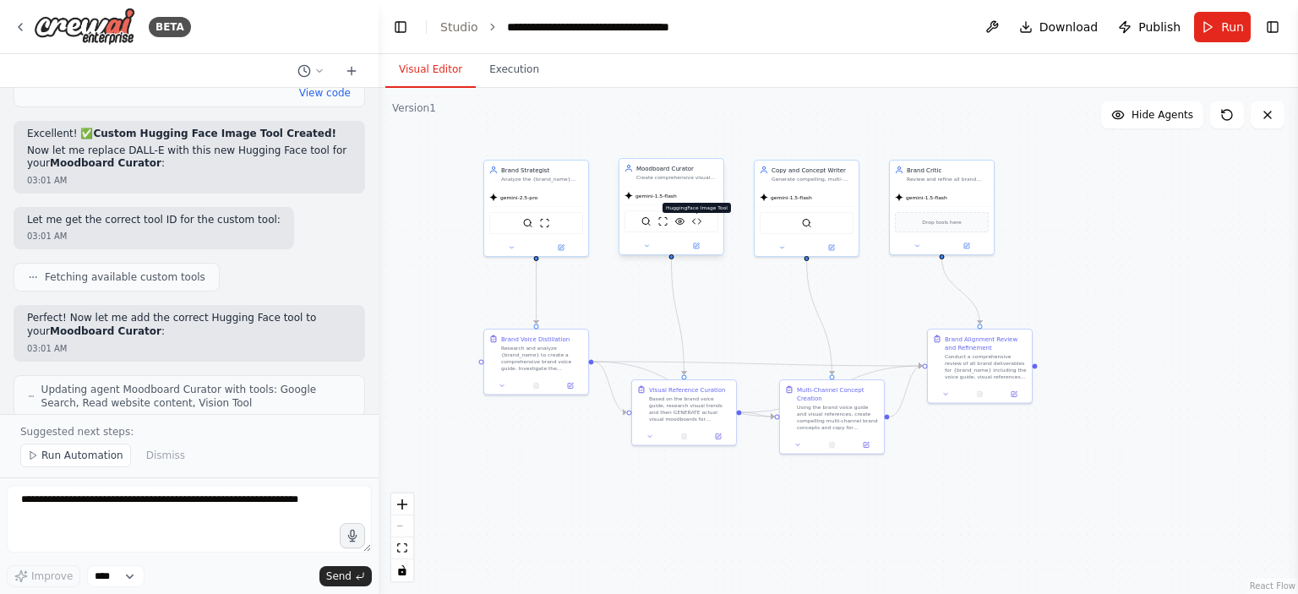
click at [696, 222] on img at bounding box center [697, 221] width 10 height 10
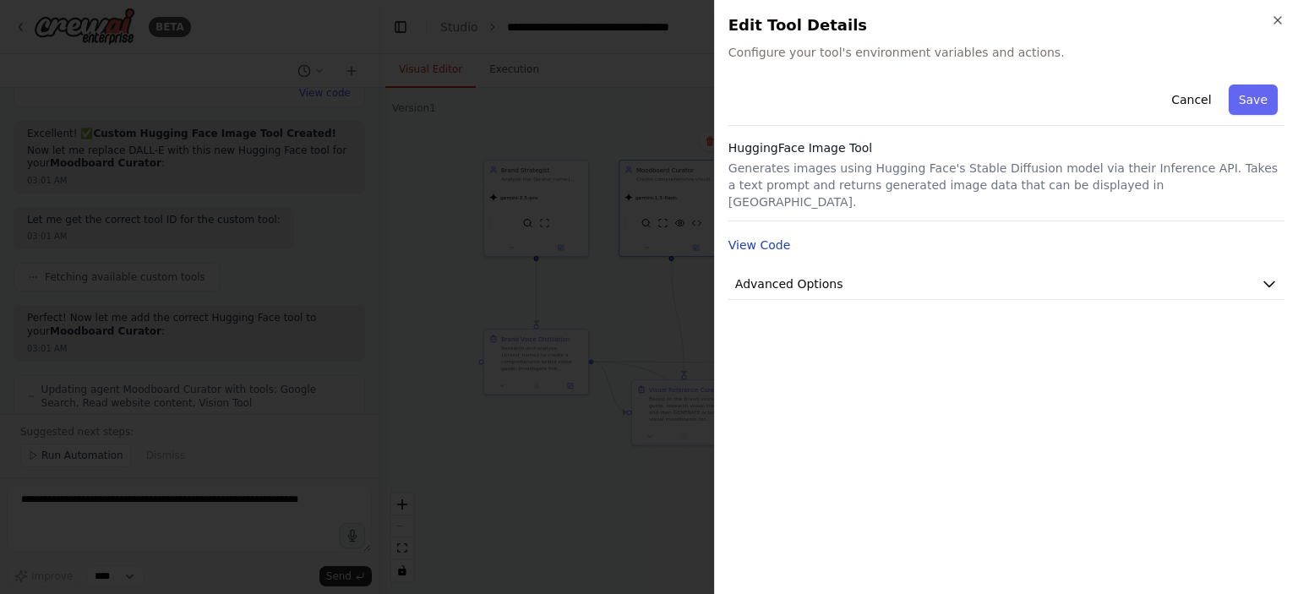
click at [760, 237] on button "View Code" at bounding box center [759, 245] width 63 height 17
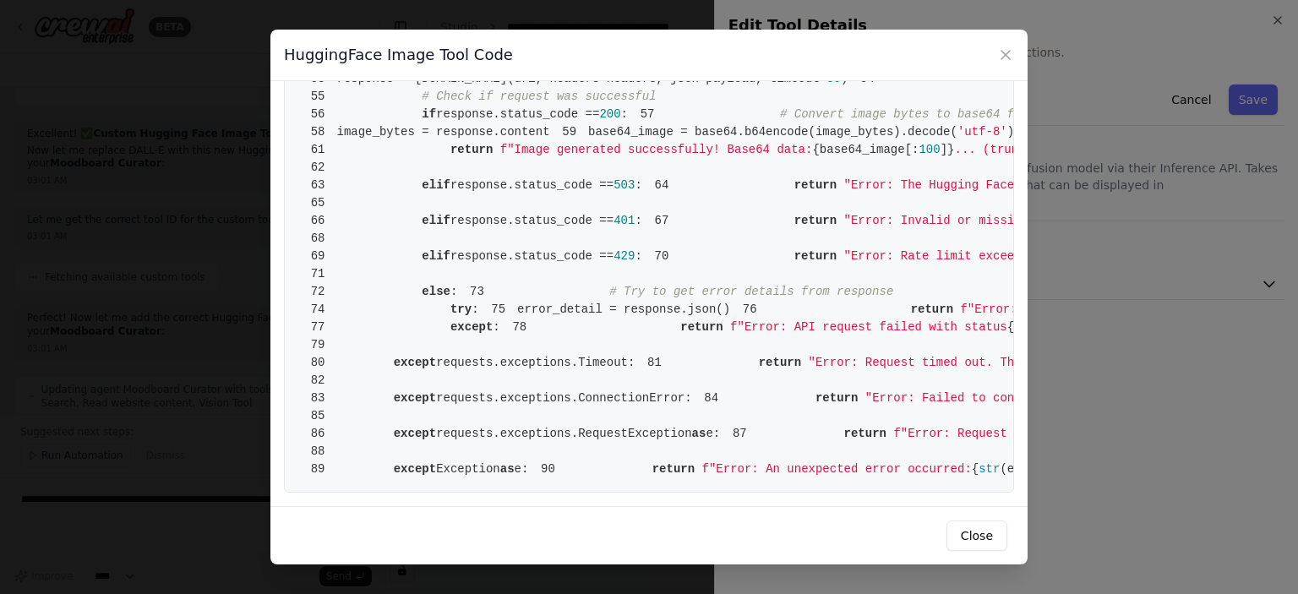
scroll to position [1240, 0]
click at [973, 545] on button "Close" at bounding box center [976, 536] width 61 height 30
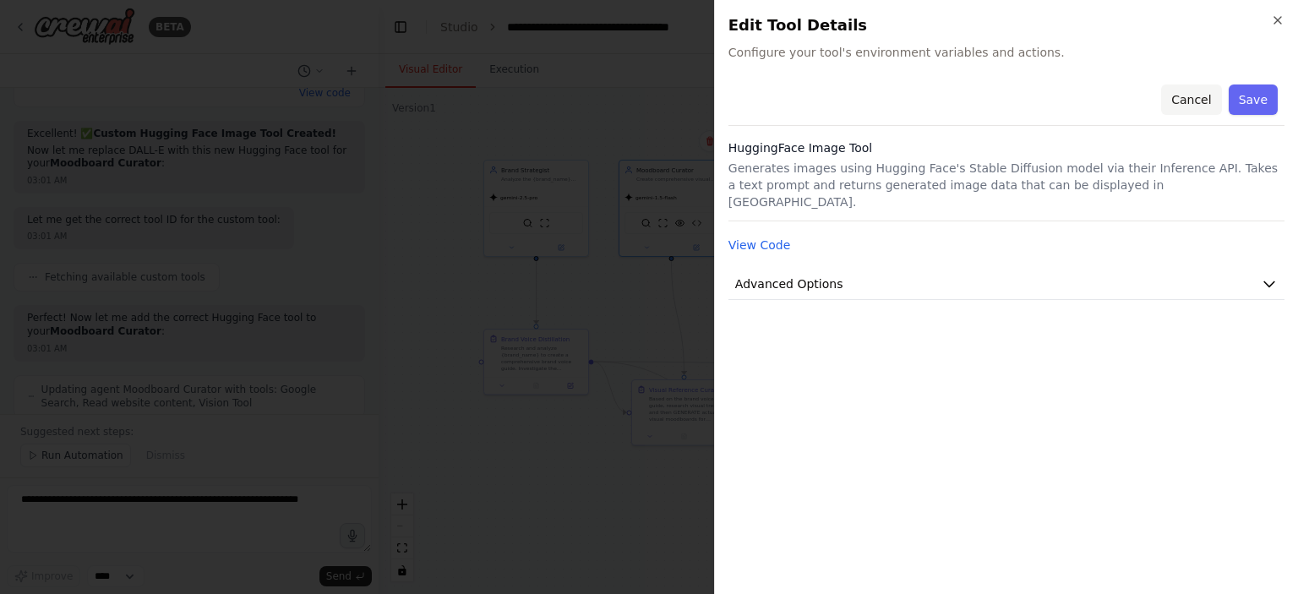
click at [1197, 104] on button "Cancel" at bounding box center [1191, 100] width 60 height 30
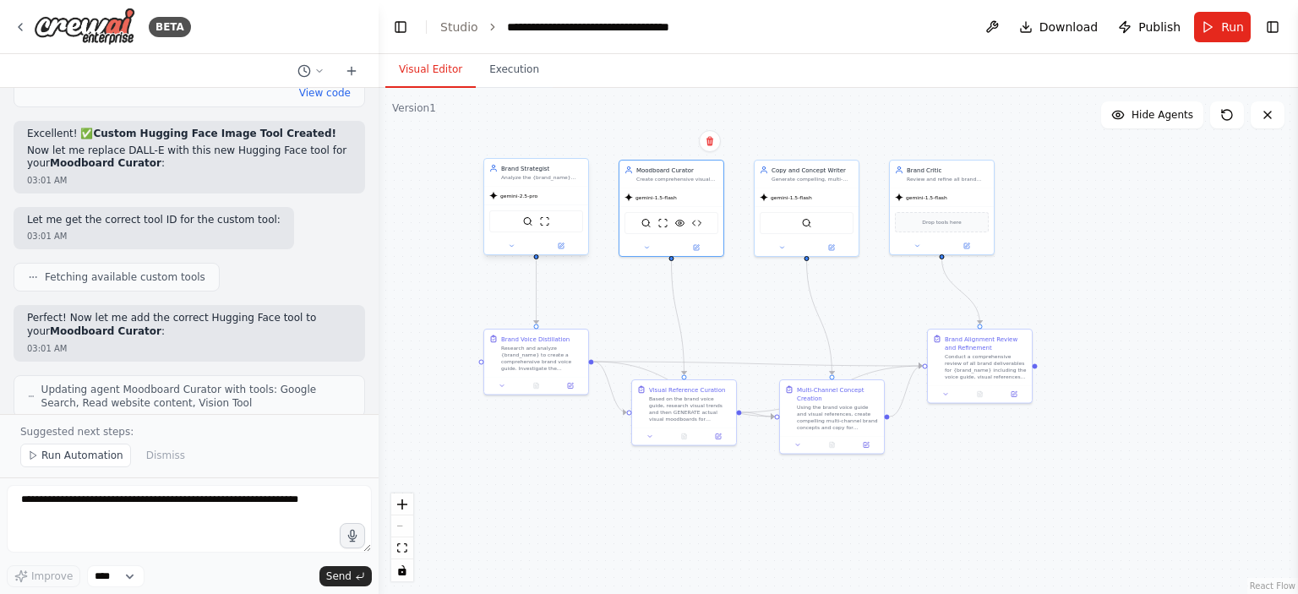
click at [527, 202] on div "gemini-2.5-pro" at bounding box center [536, 196] width 104 height 19
click at [555, 254] on div "Brand Strategist Analyze the {brand_name} company and distill a comprehensive b…" at bounding box center [536, 208] width 106 height 97
click at [559, 249] on button at bounding box center [561, 246] width 48 height 10
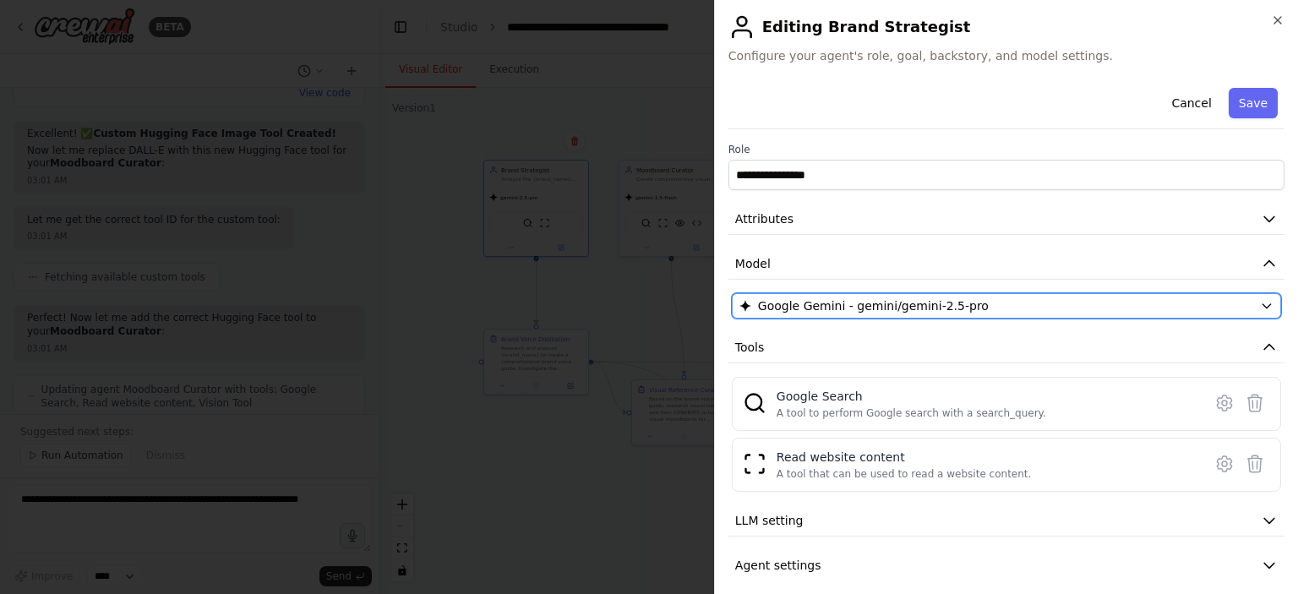
click at [828, 313] on span "Google Gemini - gemini/gemini-2.5-pro" at bounding box center [873, 305] width 231 height 17
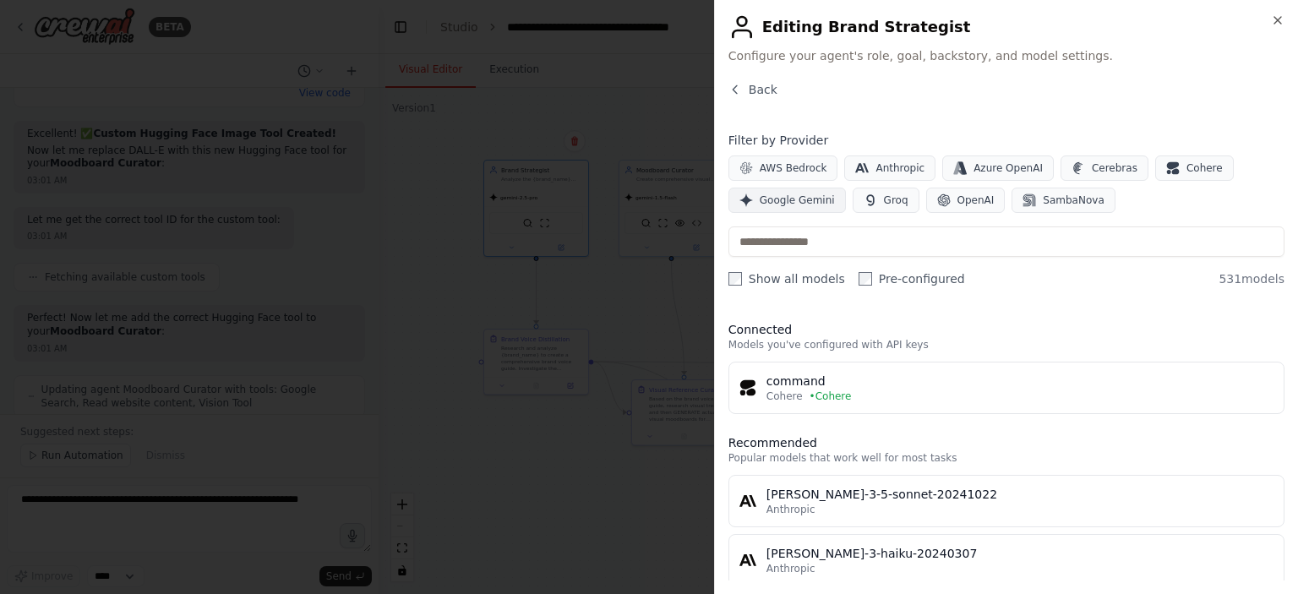
click at [779, 199] on span "Google Gemini" at bounding box center [797, 201] width 75 height 14
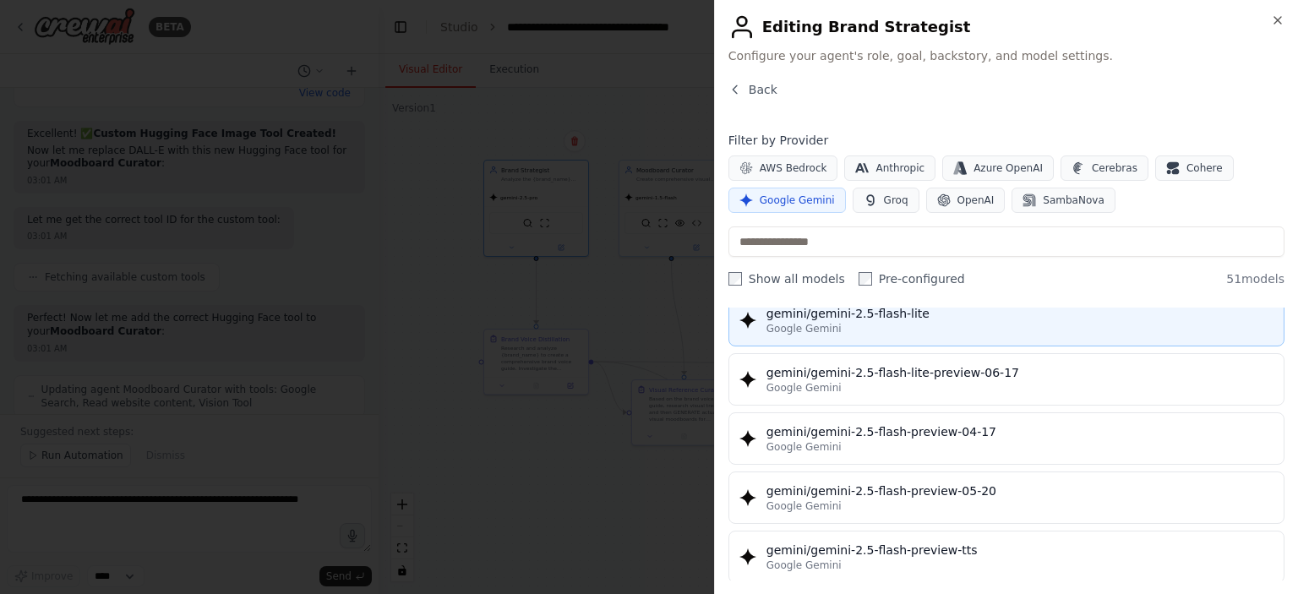
scroll to position [1437, 0]
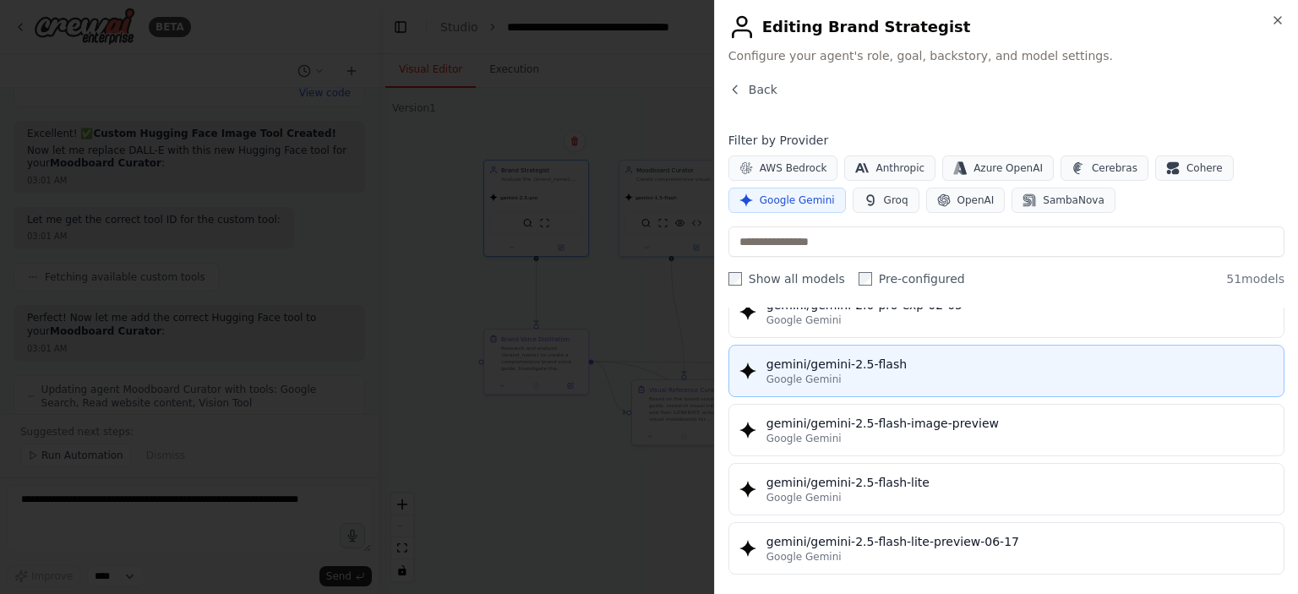
click at [865, 356] on div "gemini/gemini-2.5-flash" at bounding box center [1019, 364] width 507 height 17
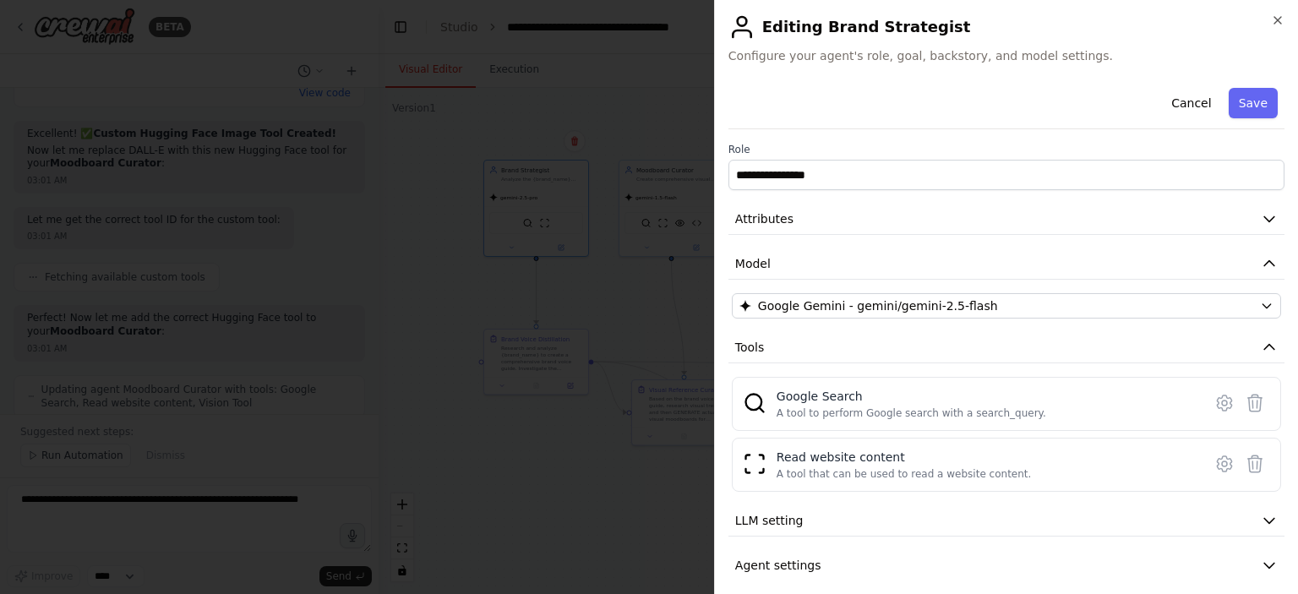
click at [1237, 98] on button "Save" at bounding box center [1253, 103] width 49 height 30
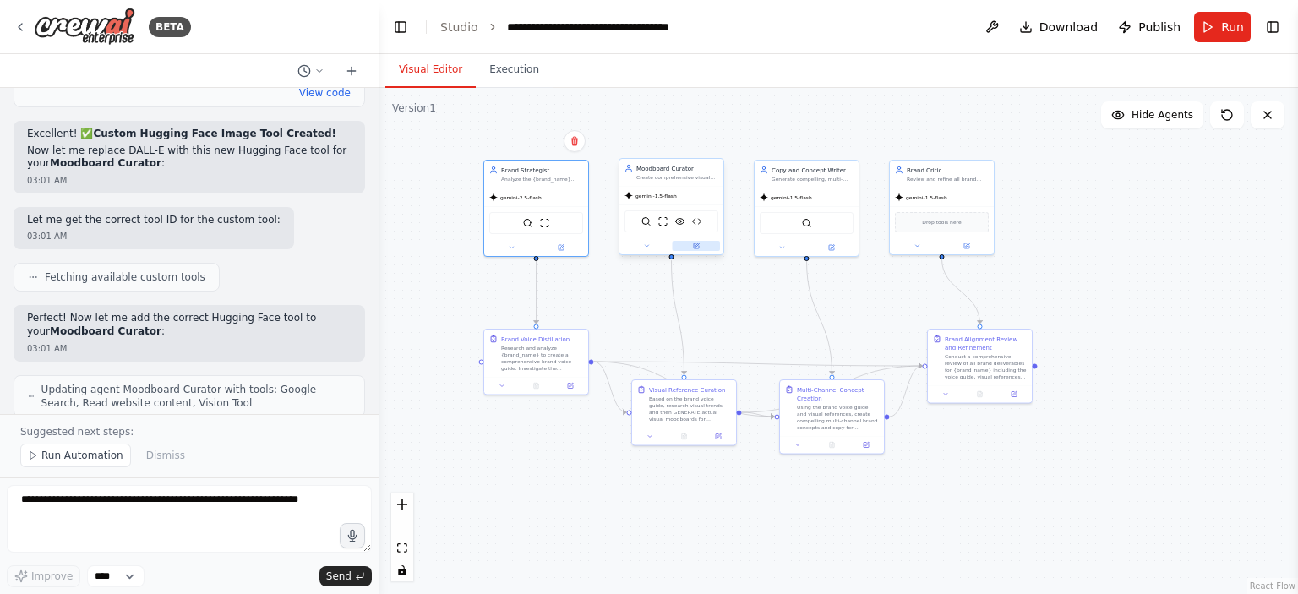
click at [689, 246] on button at bounding box center [697, 246] width 48 height 10
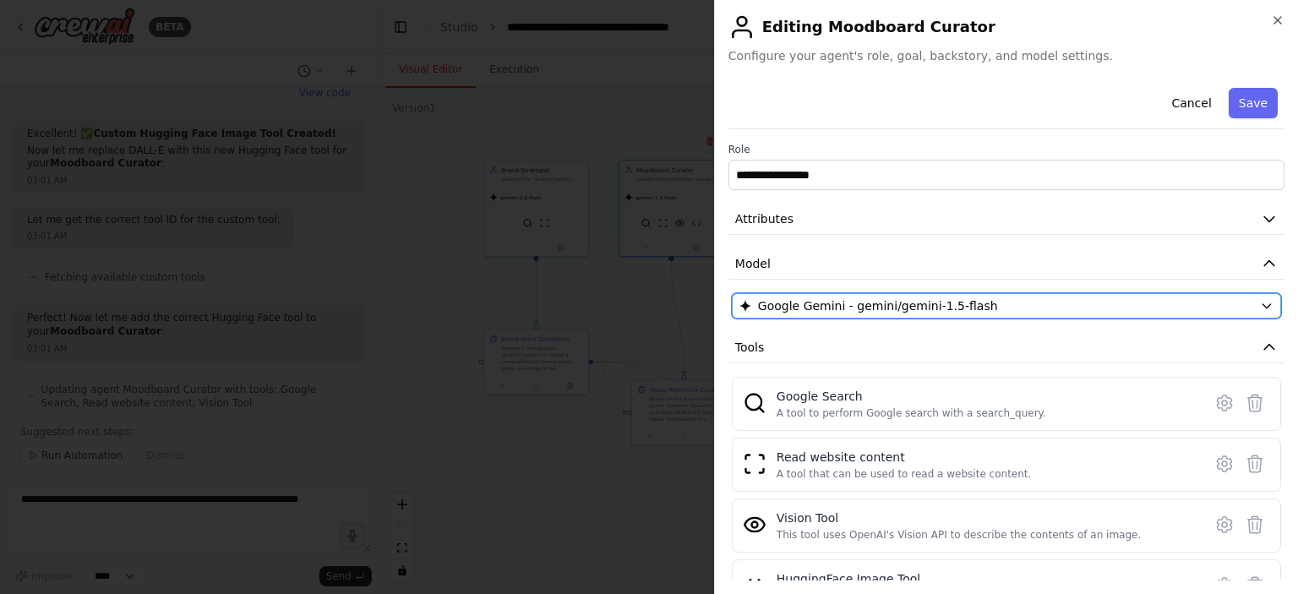
click at [908, 312] on span "Google Gemini - gemini/gemini-1.5-flash" at bounding box center [878, 305] width 240 height 17
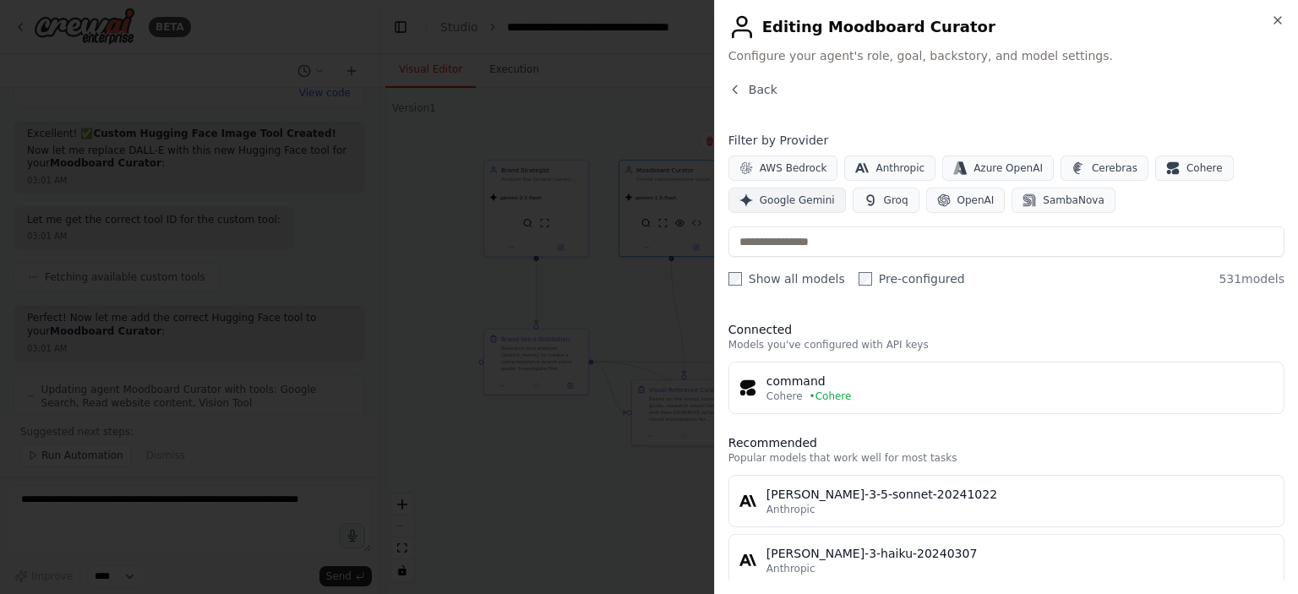
click at [797, 195] on span "Google Gemini" at bounding box center [797, 201] width 75 height 14
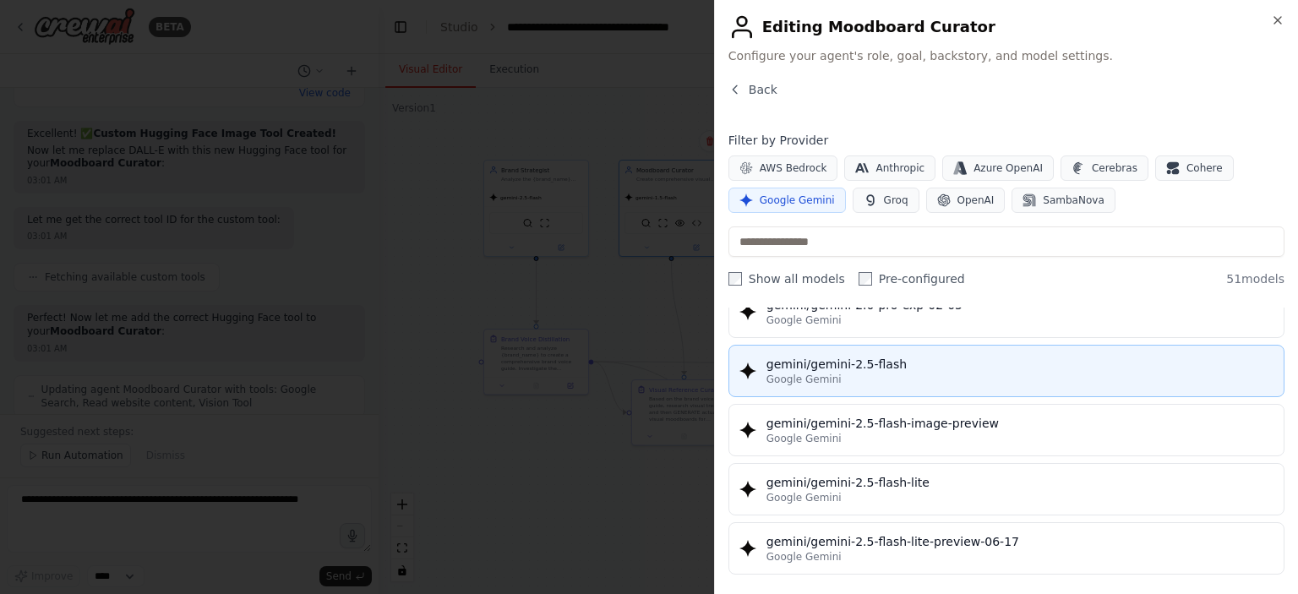
click at [895, 373] on div "Google Gemini" at bounding box center [1019, 380] width 507 height 14
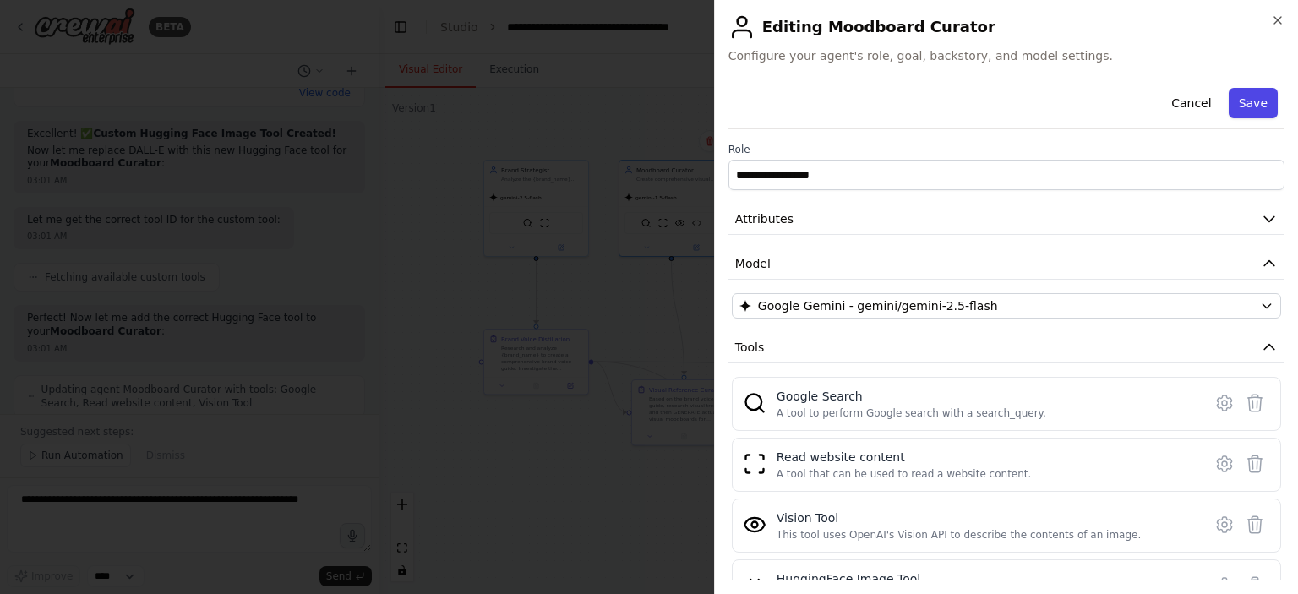
click at [1240, 106] on button "Save" at bounding box center [1253, 103] width 49 height 30
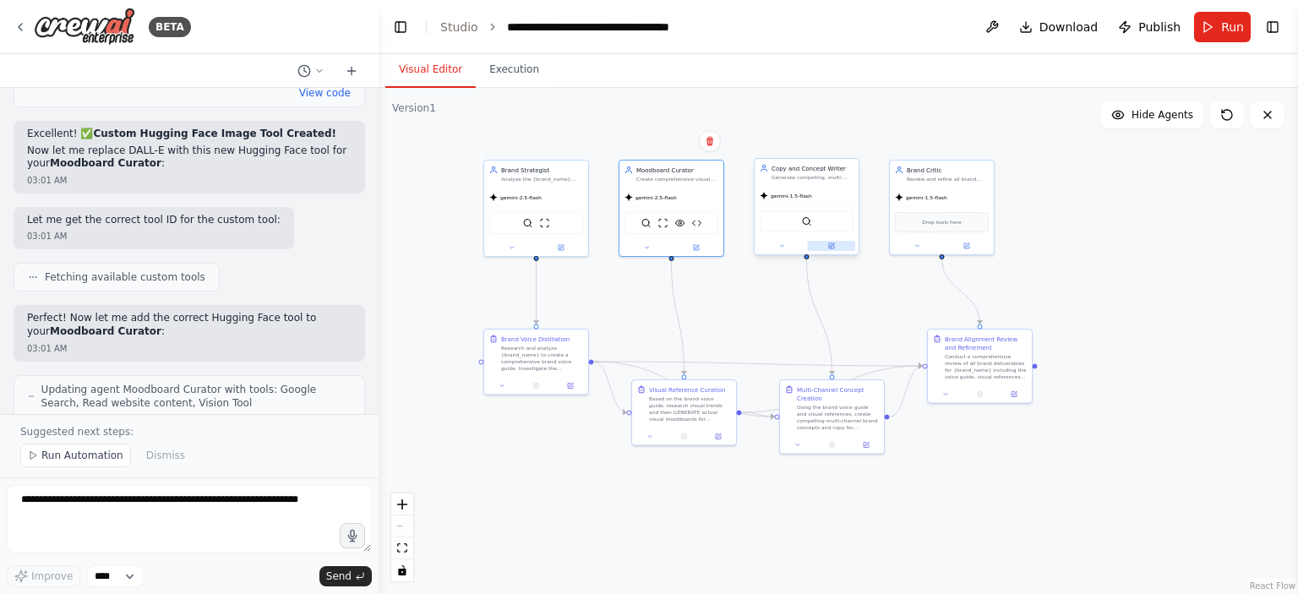
click at [834, 249] on button at bounding box center [832, 246] width 48 height 10
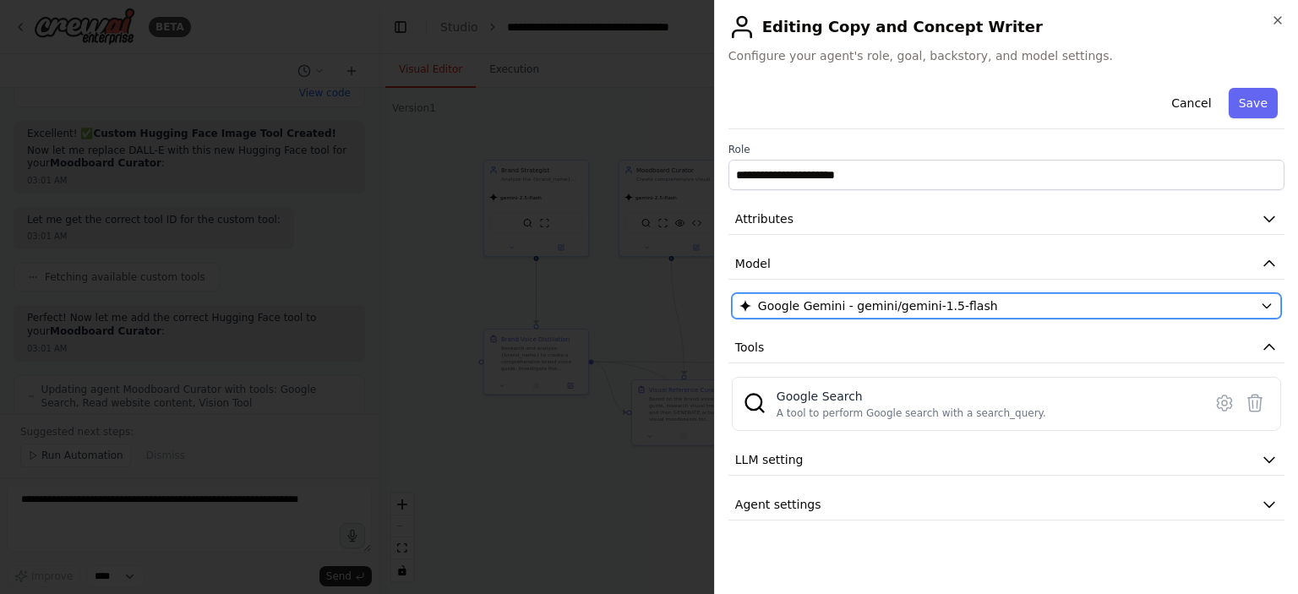
click at [867, 300] on span "Google Gemini - gemini/gemini-1.5-flash" at bounding box center [878, 305] width 240 height 17
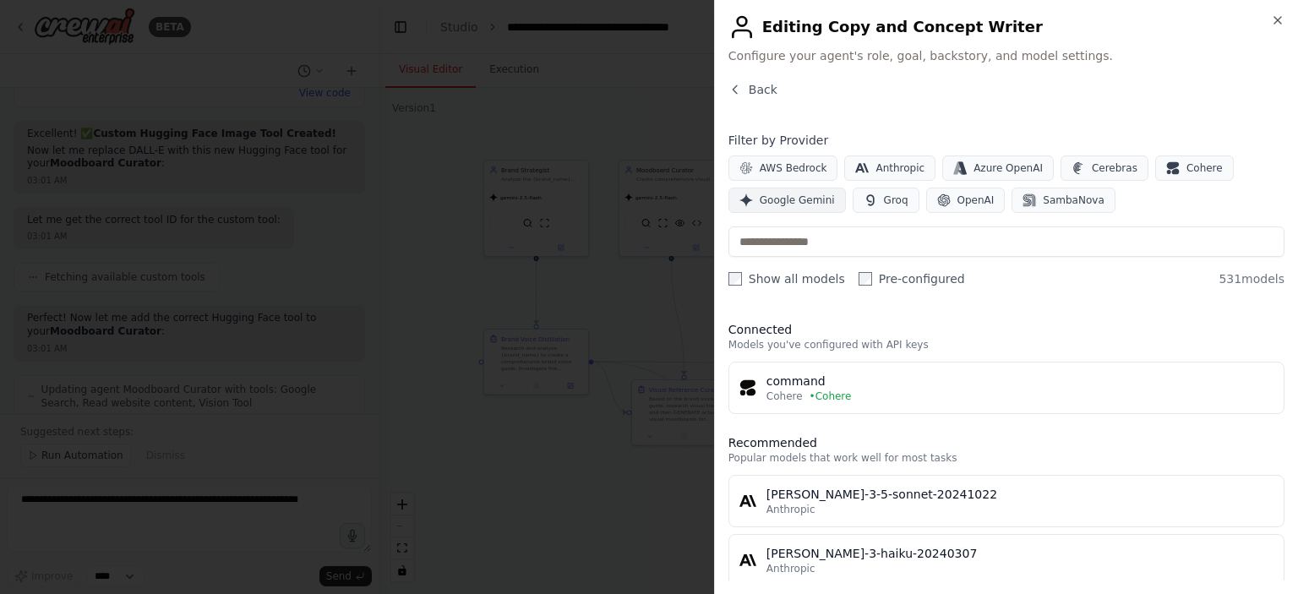
click at [788, 198] on span "Google Gemini" at bounding box center [797, 201] width 75 height 14
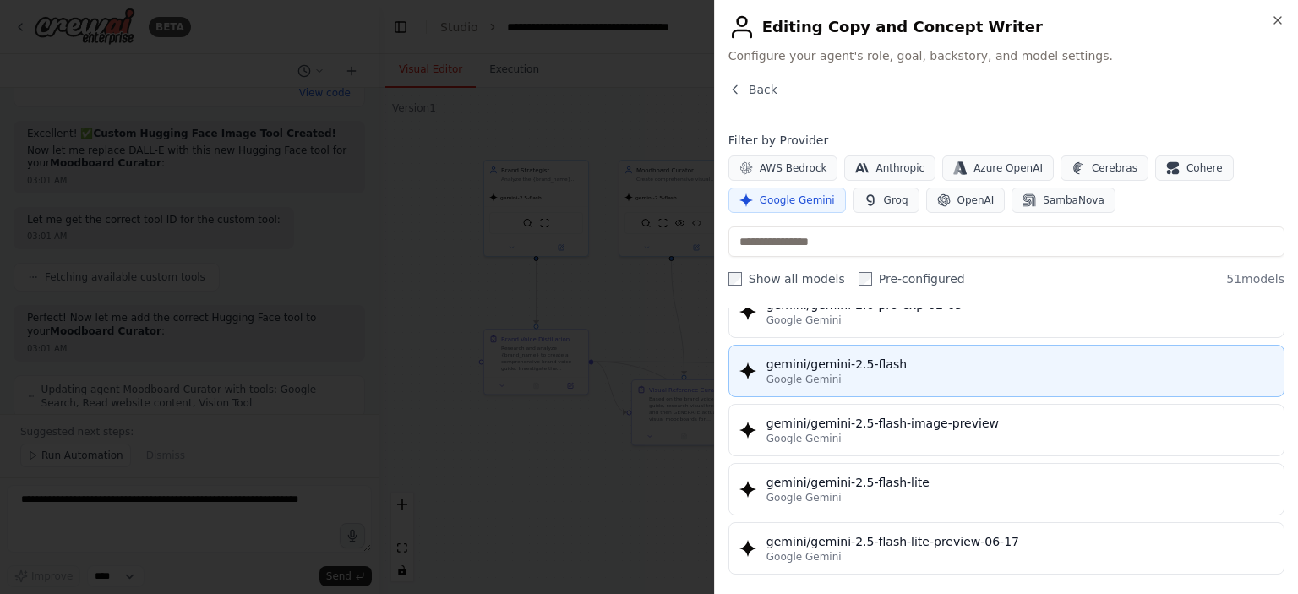
click at [908, 373] on div "Google Gemini" at bounding box center [1019, 380] width 507 height 14
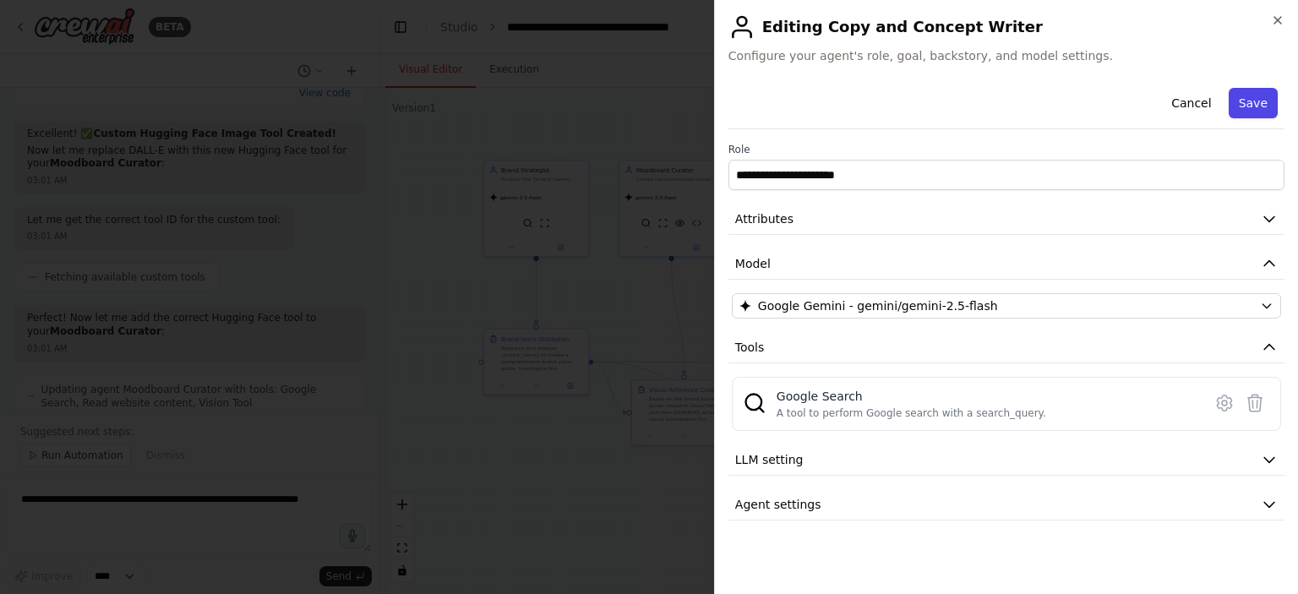
click at [1254, 106] on button "Save" at bounding box center [1253, 103] width 49 height 30
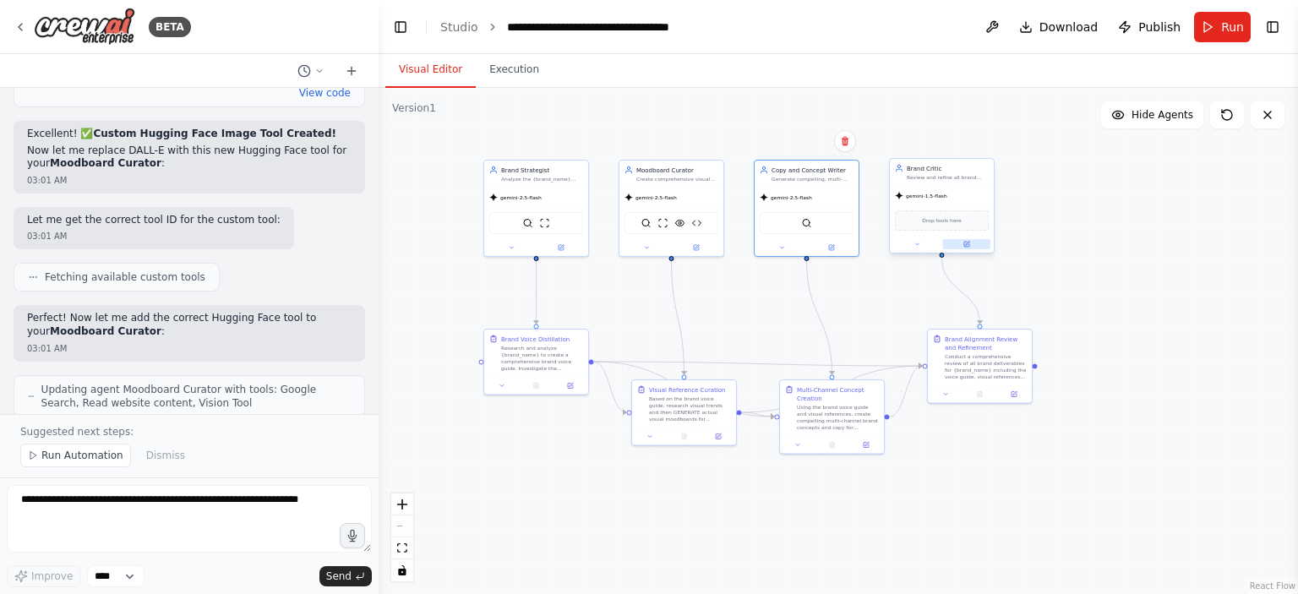
click at [966, 243] on icon at bounding box center [967, 244] width 4 height 4
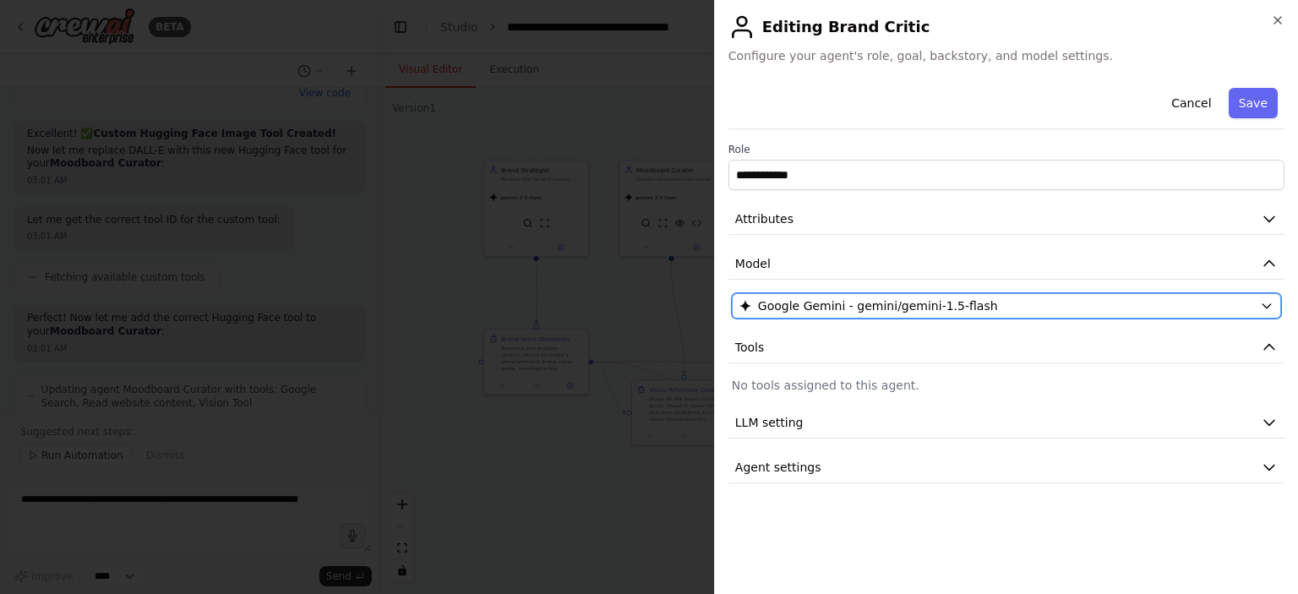
click at [894, 300] on span "Google Gemini - gemini/gemini-1.5-flash" at bounding box center [878, 305] width 240 height 17
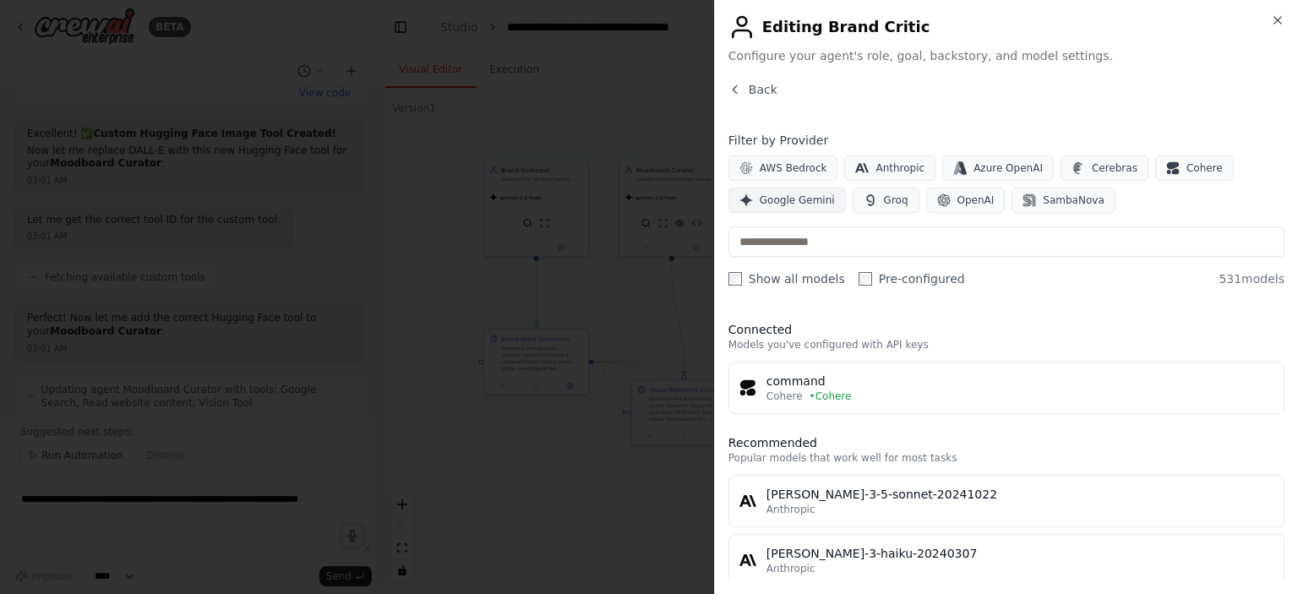
click at [796, 202] on span "Google Gemini" at bounding box center [797, 201] width 75 height 14
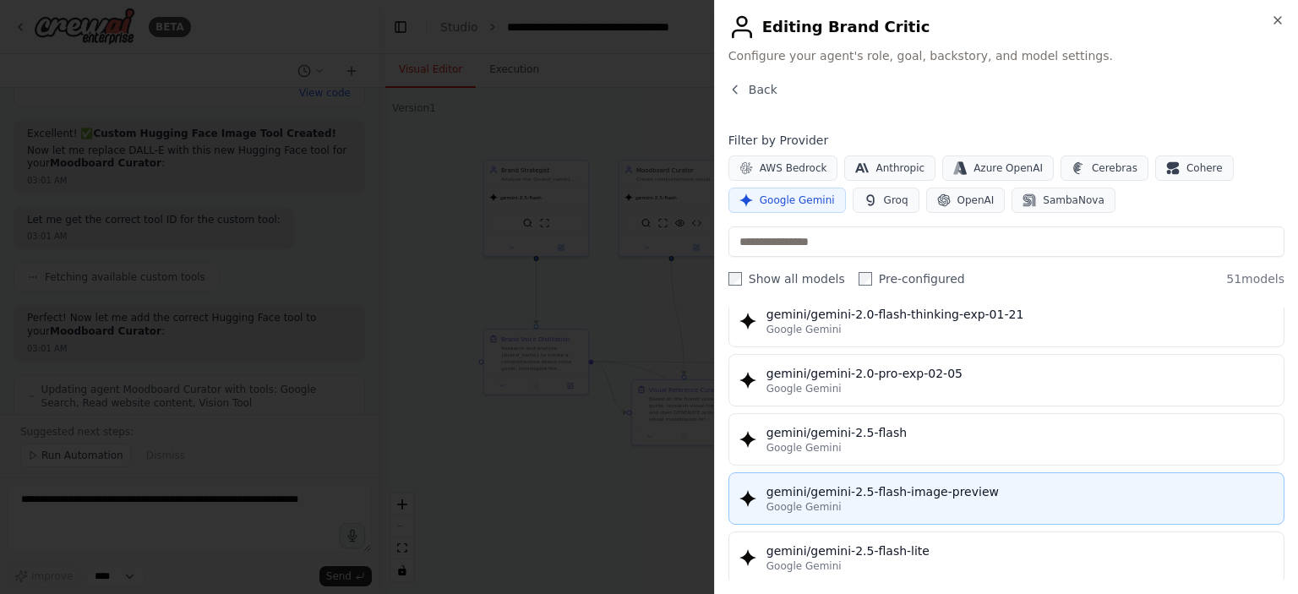
scroll to position [1352, 0]
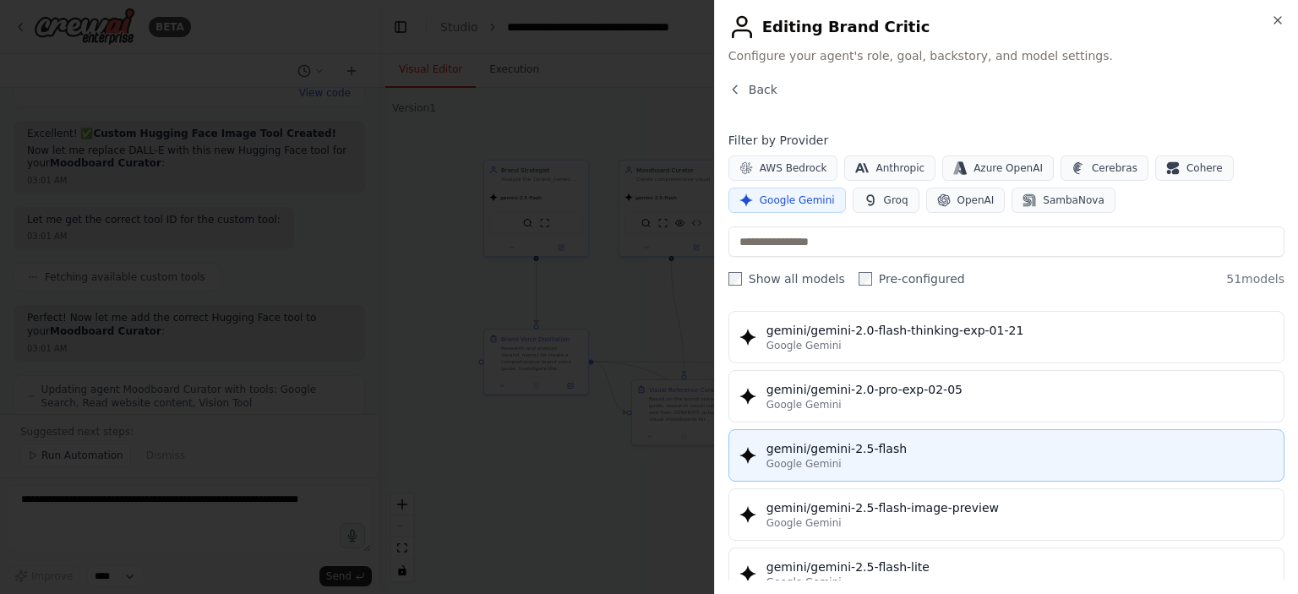
click at [890, 442] on div "gemini/gemini-2.5-flash" at bounding box center [1019, 448] width 507 height 17
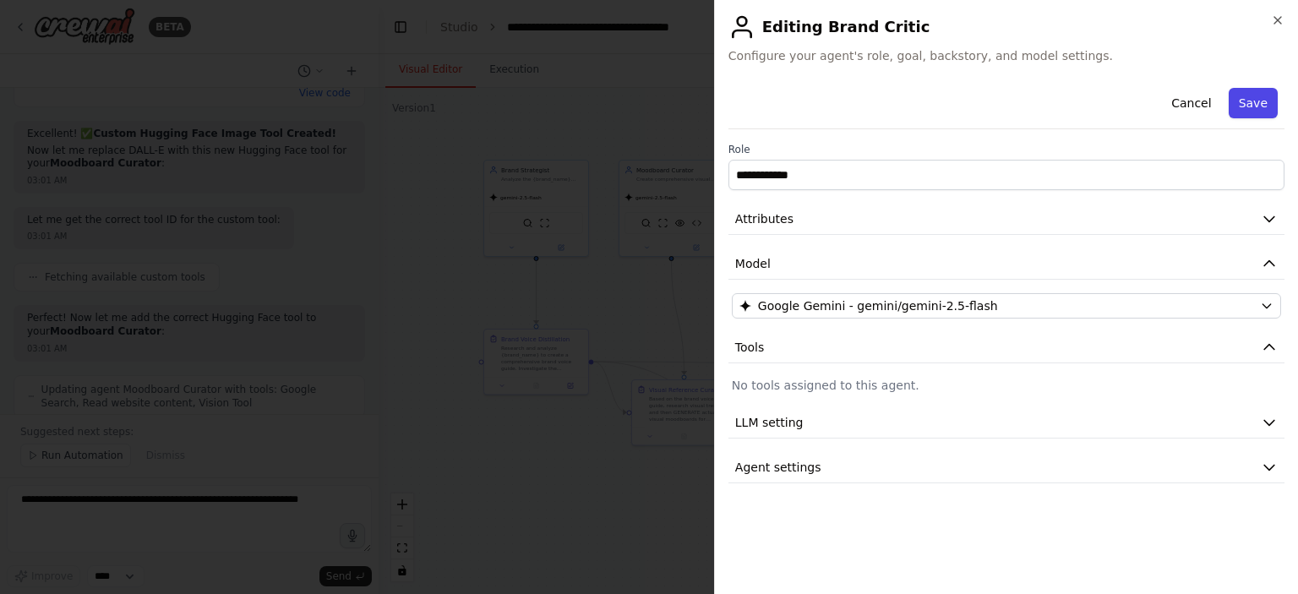
click at [1257, 111] on button "Save" at bounding box center [1253, 103] width 49 height 30
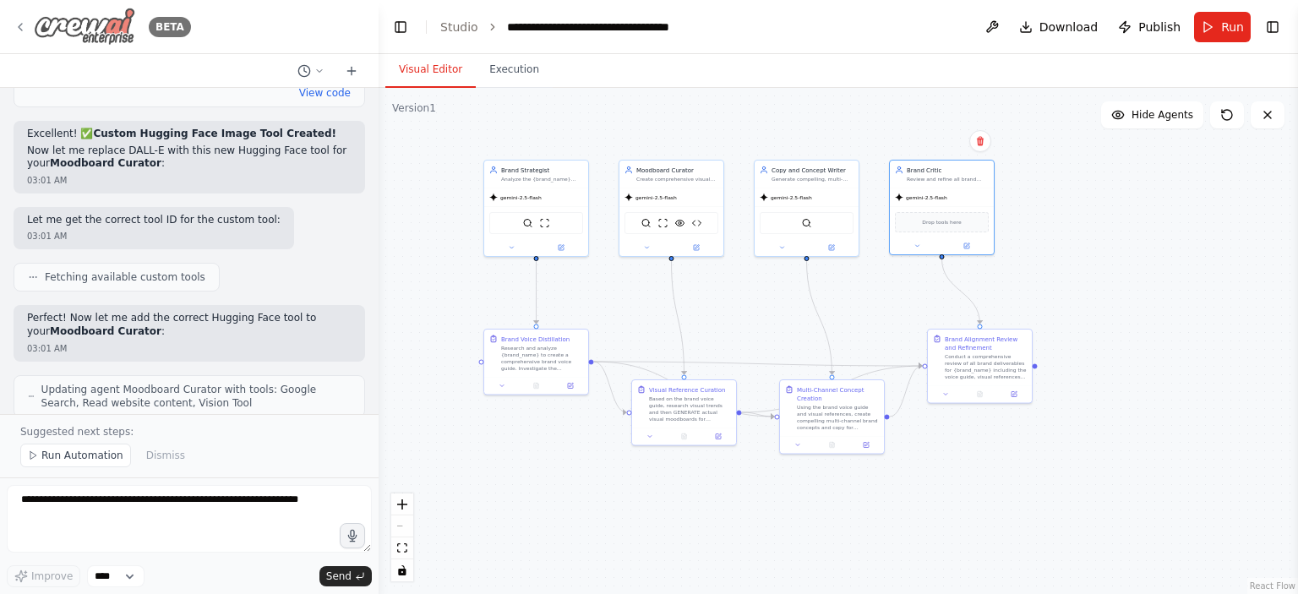
click at [24, 28] on icon at bounding box center [21, 27] width 14 height 14
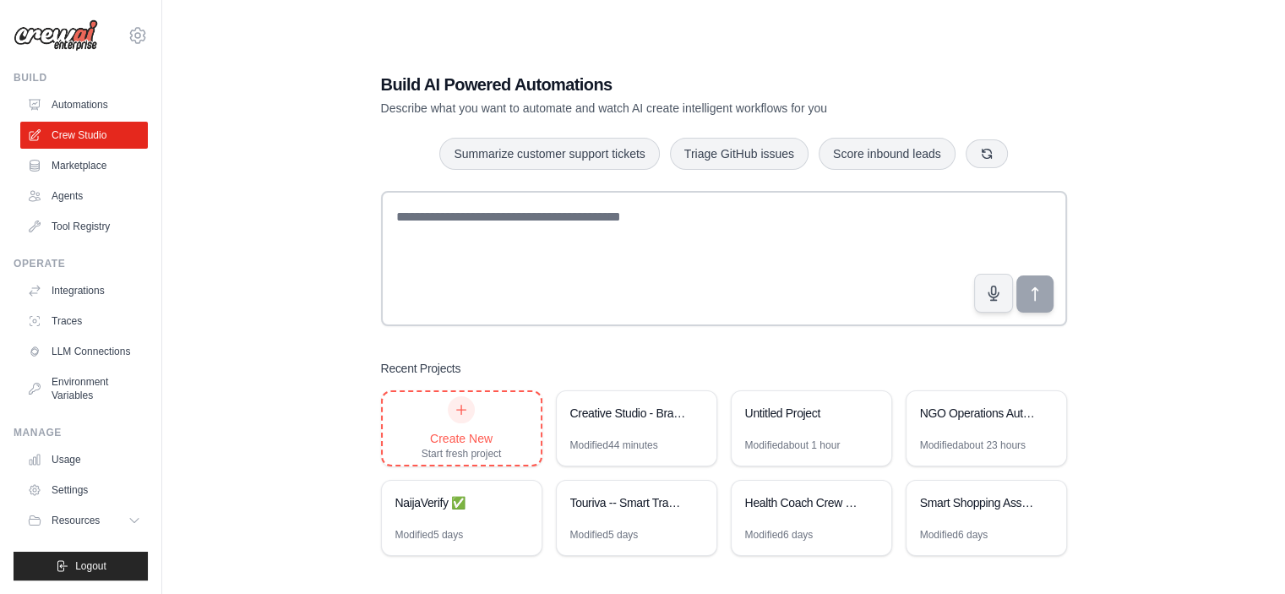
click at [496, 444] on div "Create New" at bounding box center [462, 438] width 80 height 17
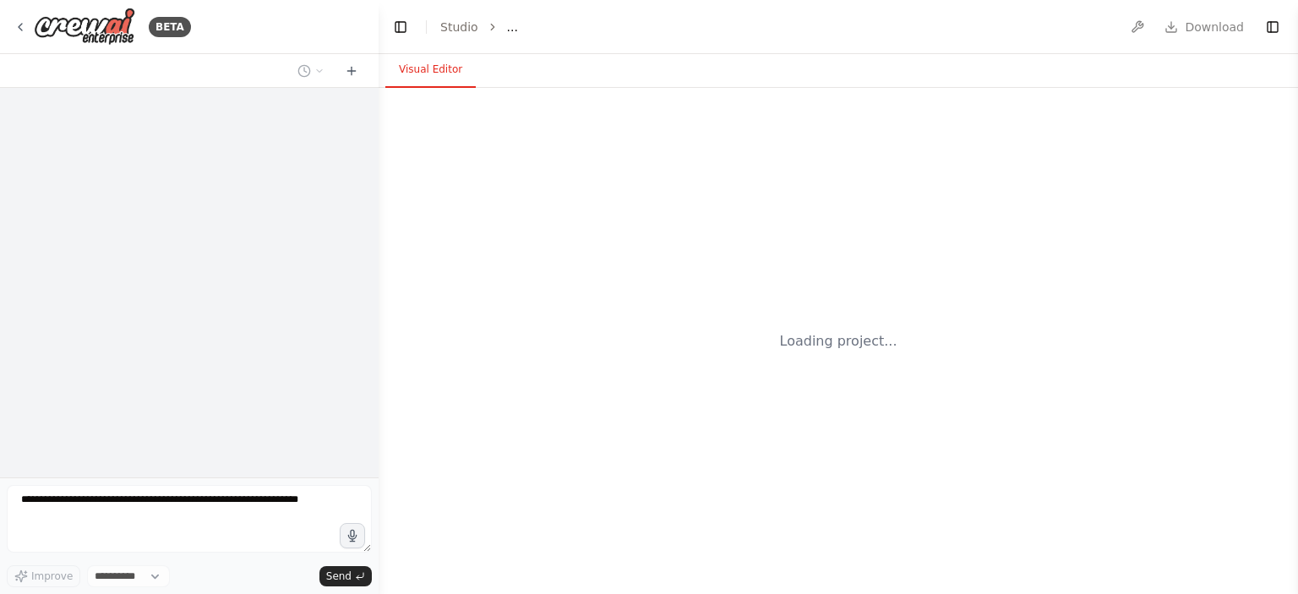
select select "****"
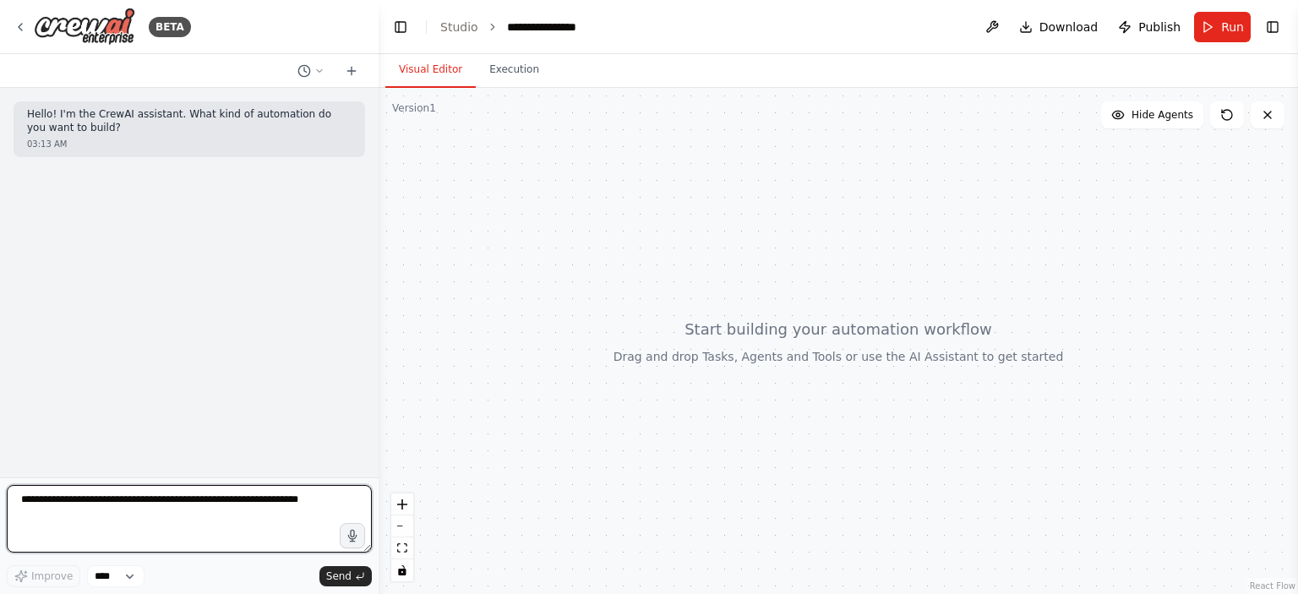
click at [101, 496] on textarea at bounding box center [189, 519] width 365 height 68
paste textarea "**********"
type textarea "**********"
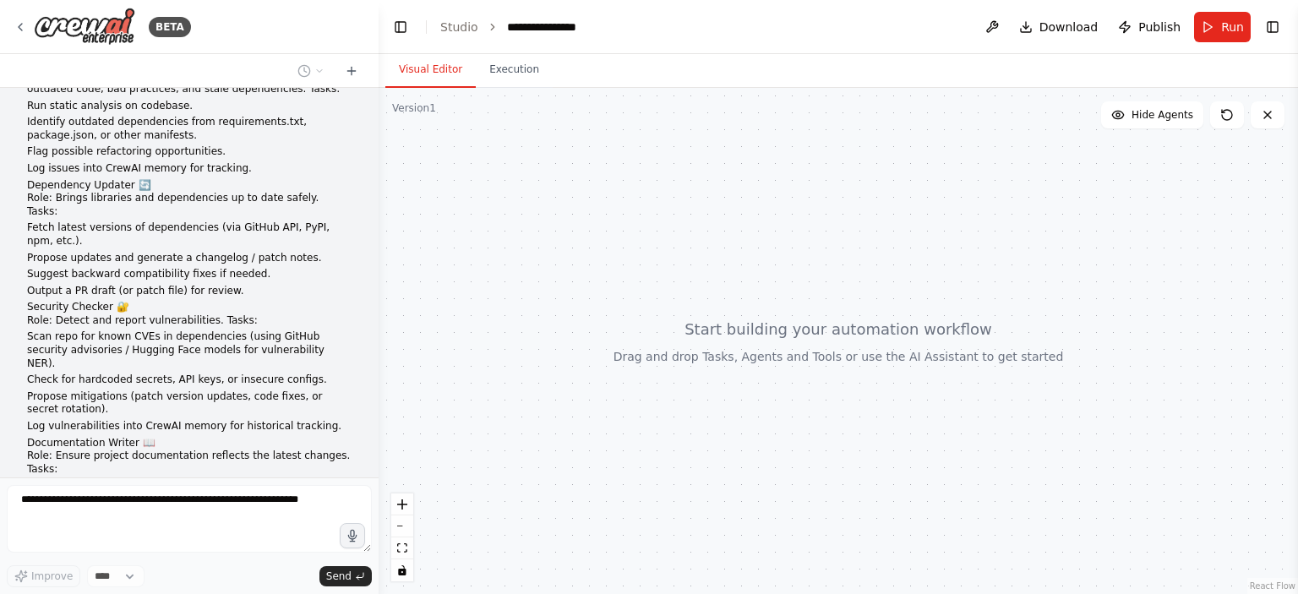
scroll to position [125, 0]
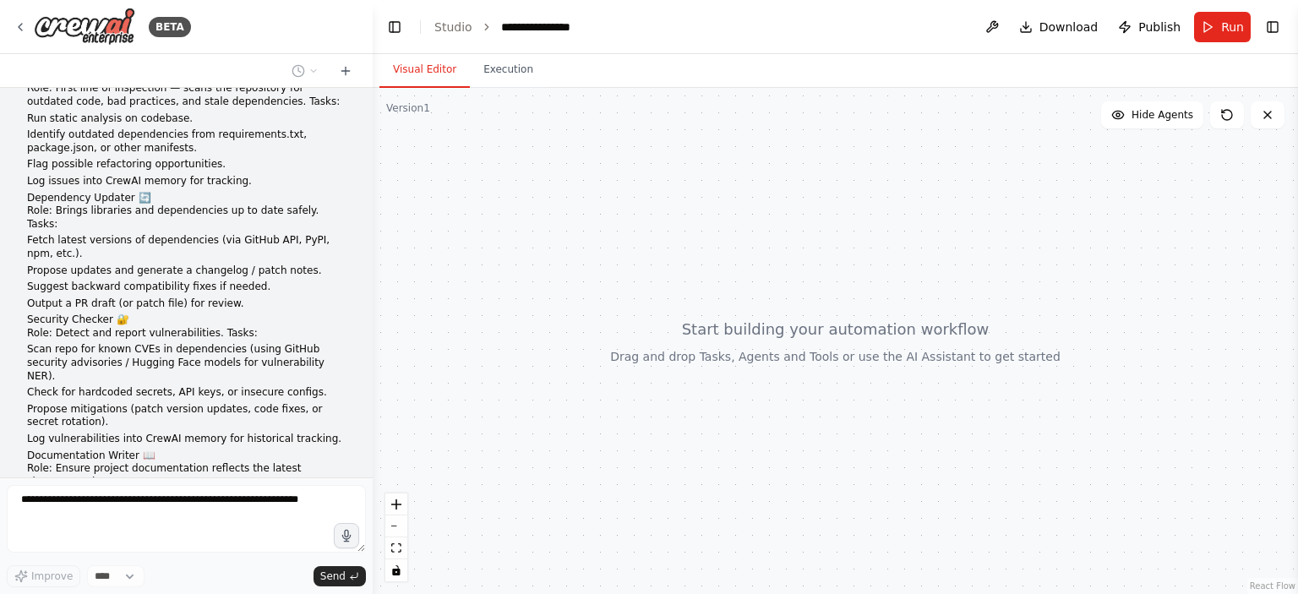
drag, startPoint x: 372, startPoint y: 253, endPoint x: 373, endPoint y: 178, distance: 74.4
click at [373, 178] on div "BETA Hello! I'm the CrewAI assistant. What kind of automation do you want to bu…" at bounding box center [649, 297] width 1298 height 594
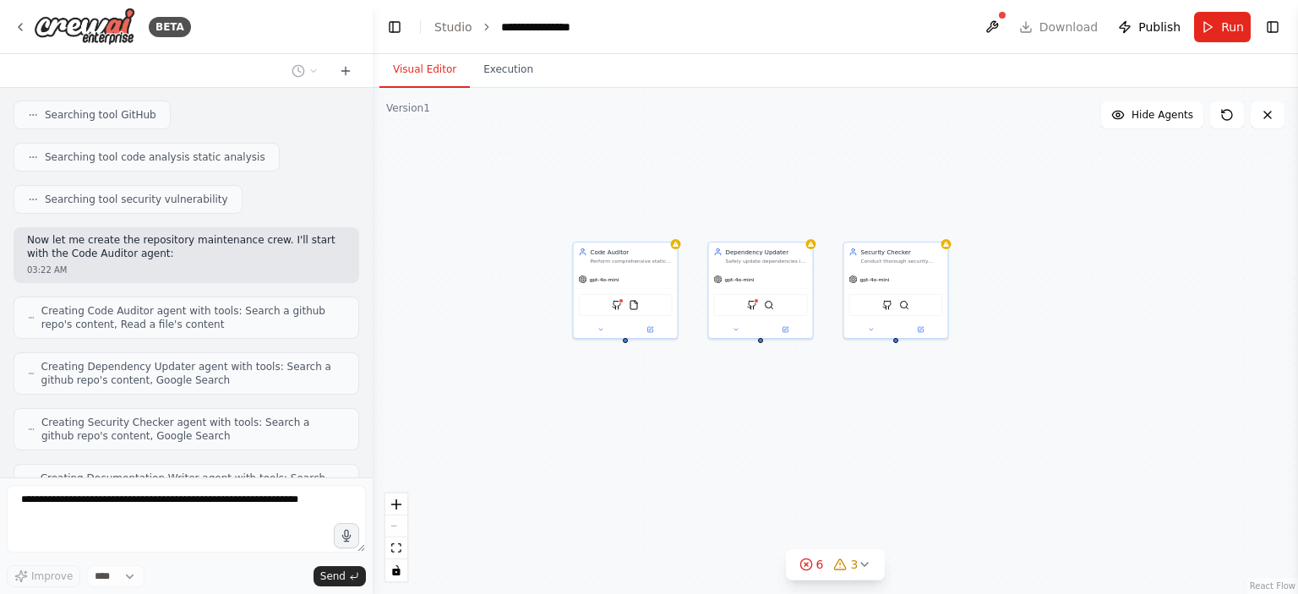
scroll to position [1144, 0]
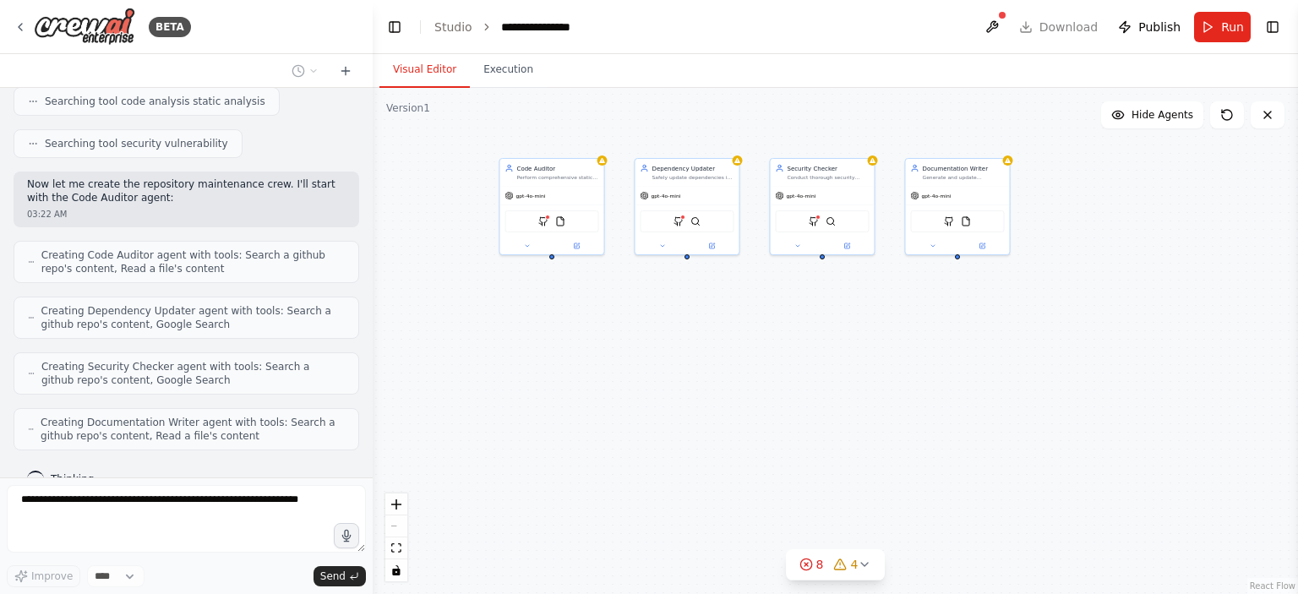
drag, startPoint x: 694, startPoint y: 316, endPoint x: 620, endPoint y: 232, distance: 111.4
click at [620, 232] on div "Code Auditor Perform comprehensive static analysis on the {repository_url} code…" at bounding box center [835, 341] width 925 height 506
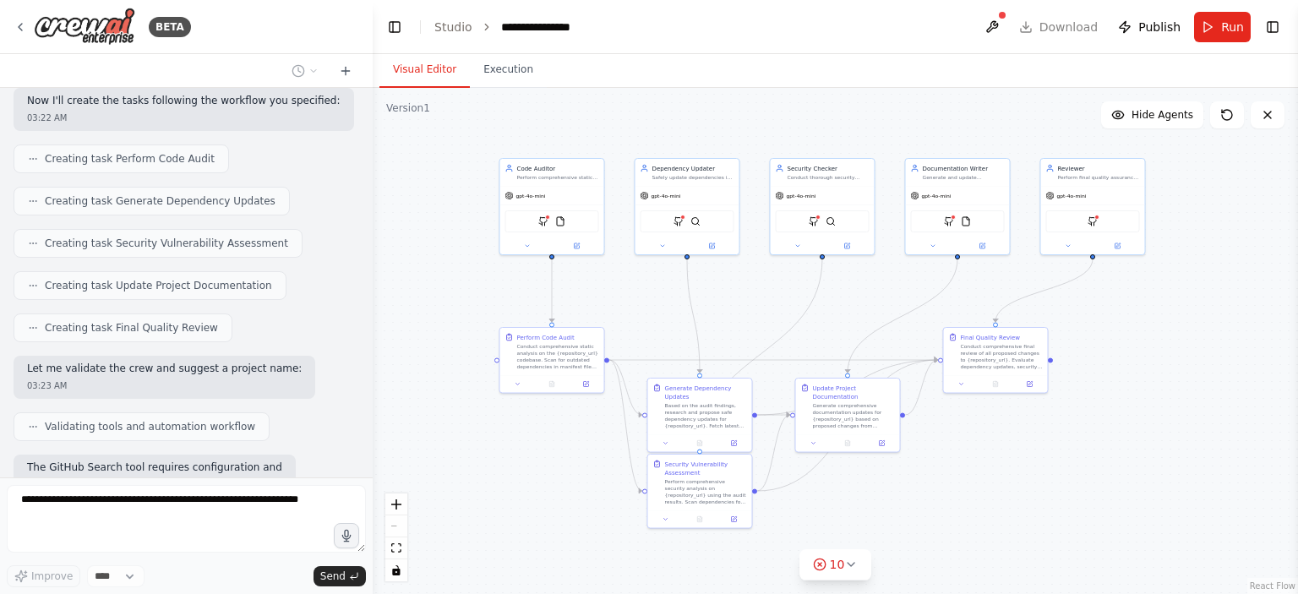
scroll to position [1675, 0]
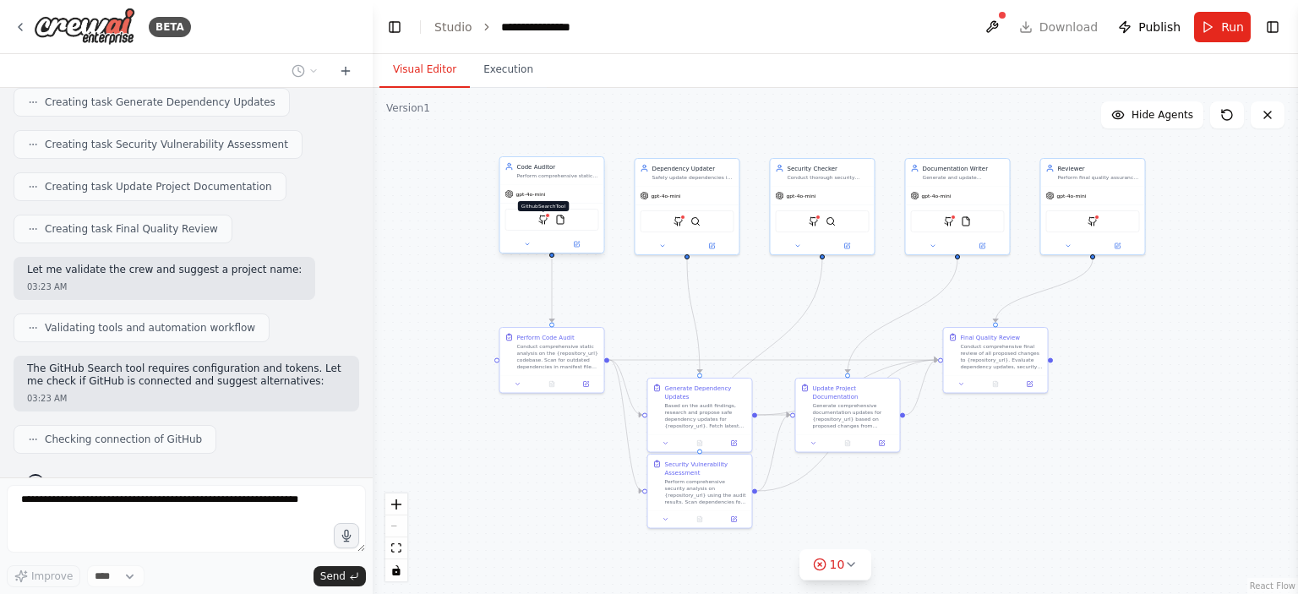
click at [542, 222] on img at bounding box center [543, 220] width 10 height 10
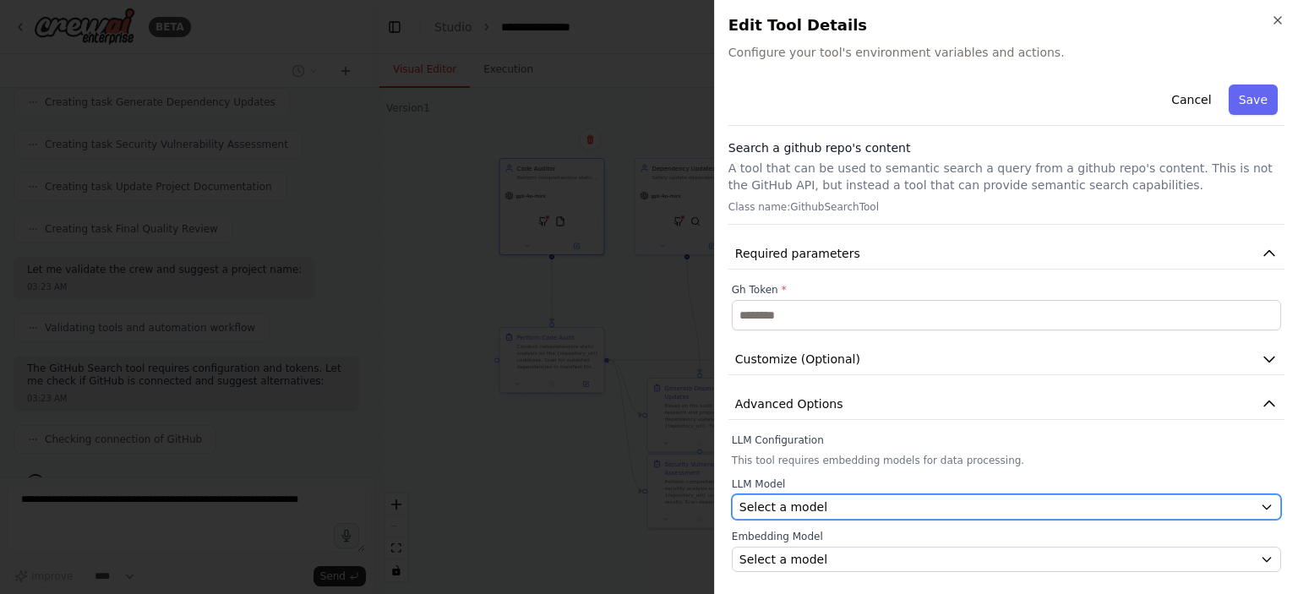
click at [951, 506] on div "Select a model" at bounding box center [996, 507] width 514 height 17
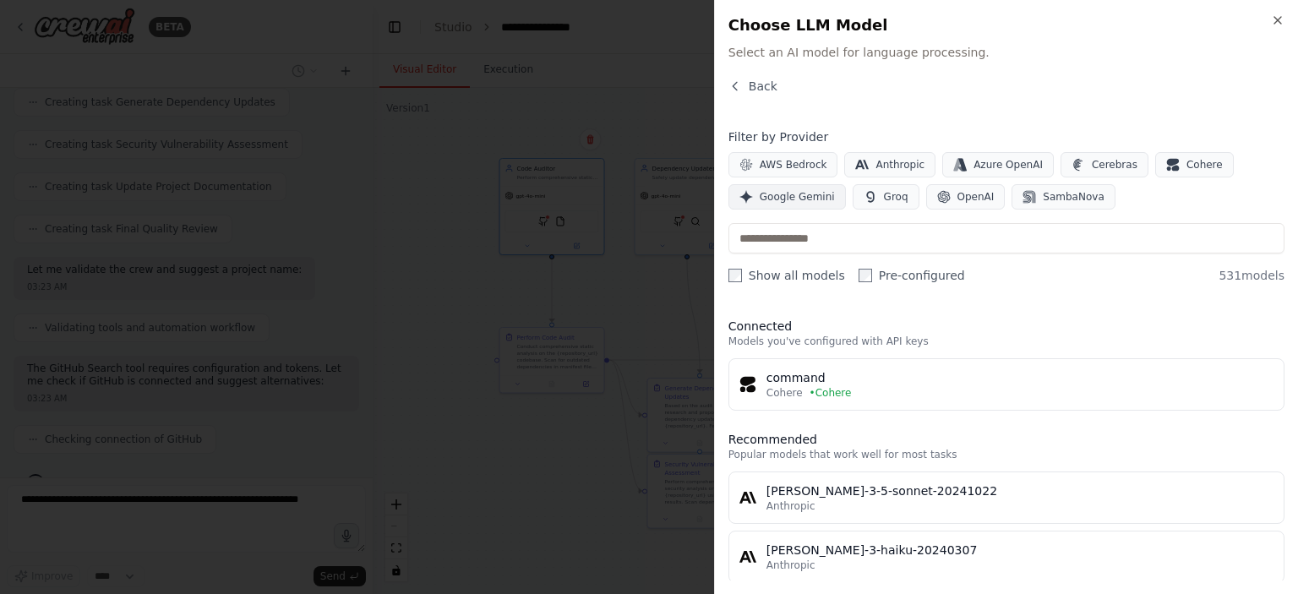
click at [797, 199] on span "Google Gemini" at bounding box center [797, 197] width 75 height 14
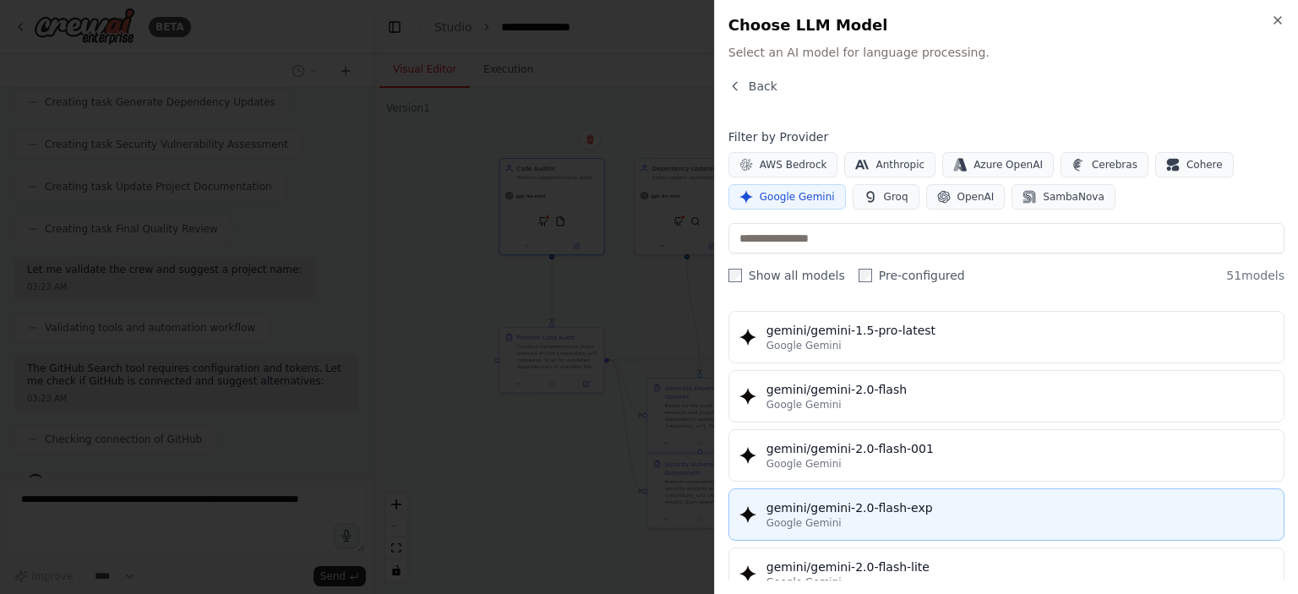
scroll to position [761, 0]
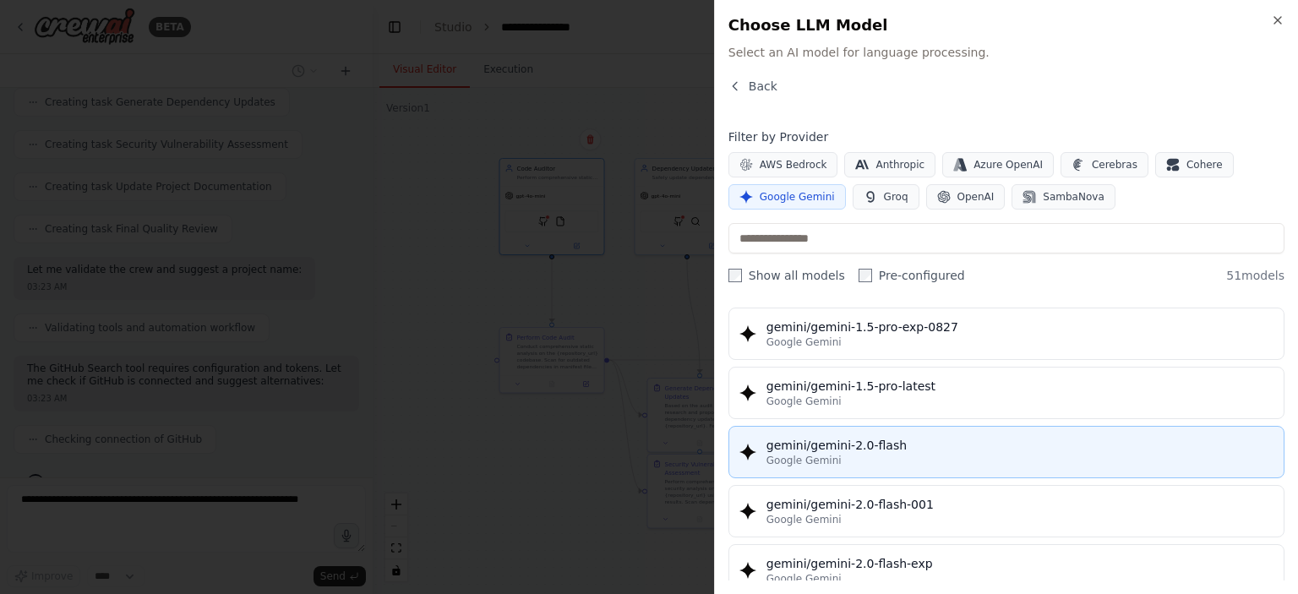
click at [880, 442] on div "gemini/gemini-2.0-flash" at bounding box center [1019, 445] width 507 height 17
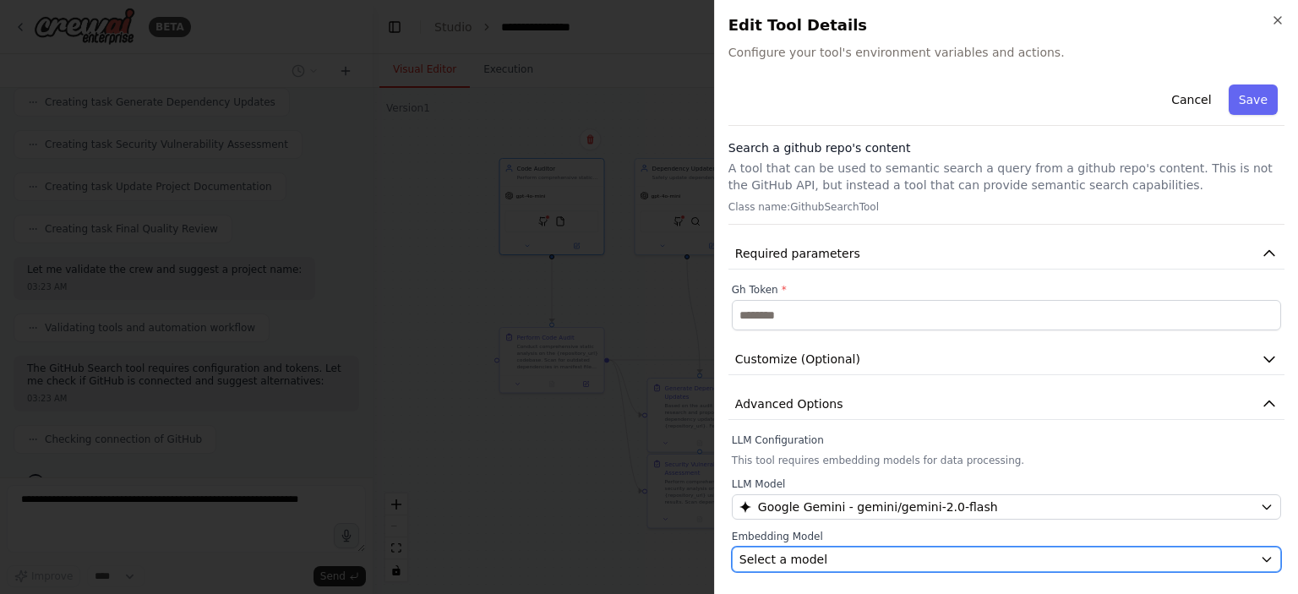
click at [854, 558] on div "Select a model" at bounding box center [996, 559] width 514 height 17
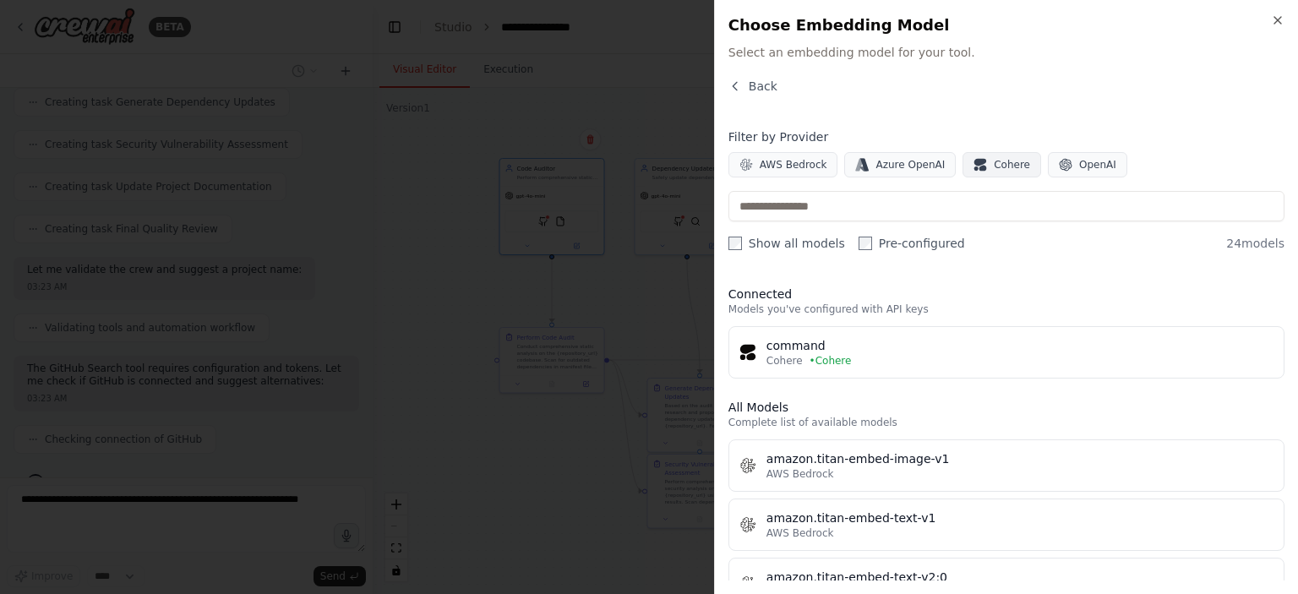
click at [994, 169] on span "Cohere" at bounding box center [1012, 165] width 36 height 14
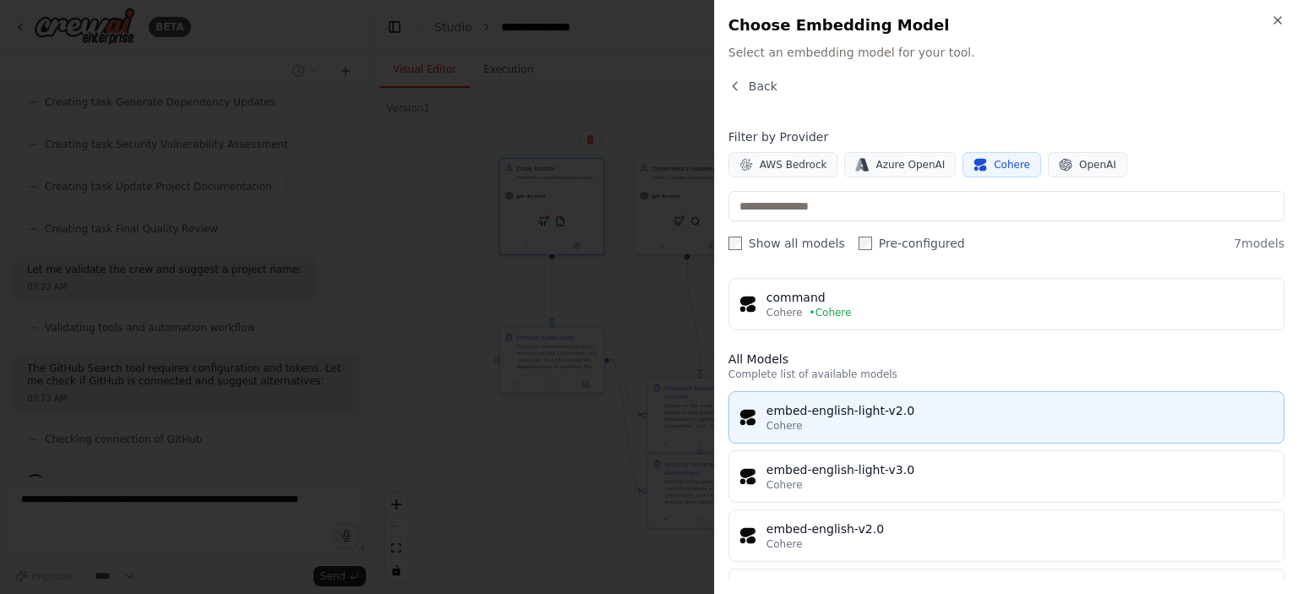
scroll to position [217, 0]
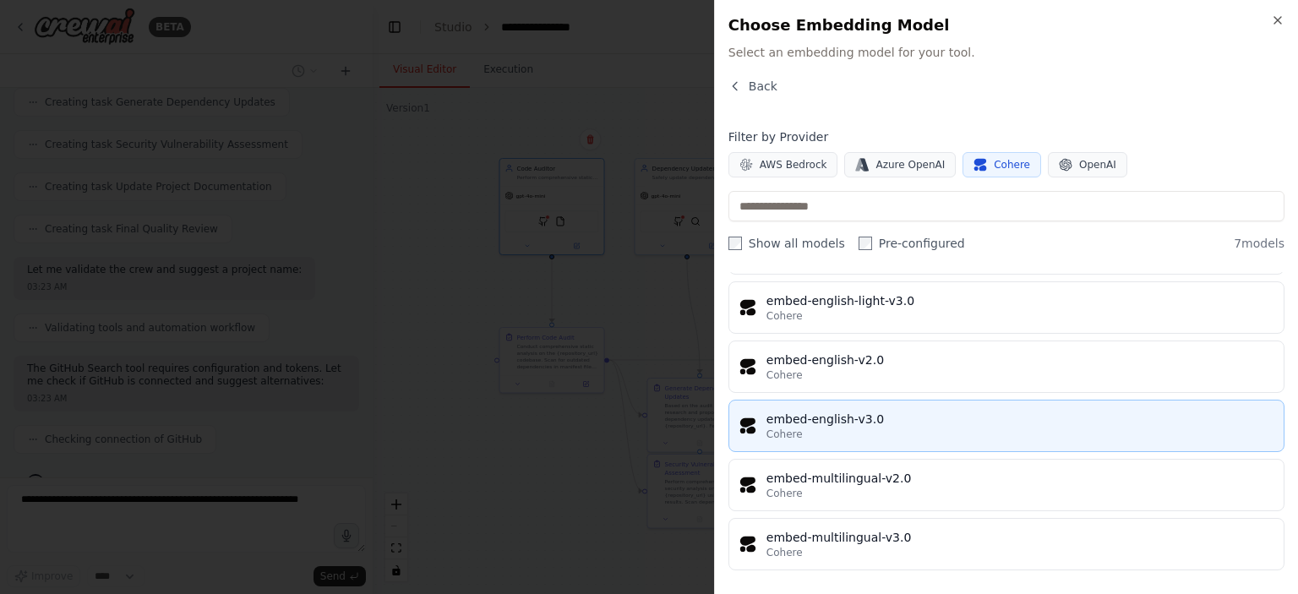
click at [875, 421] on div "embed-english-v3.0" at bounding box center [1019, 419] width 507 height 17
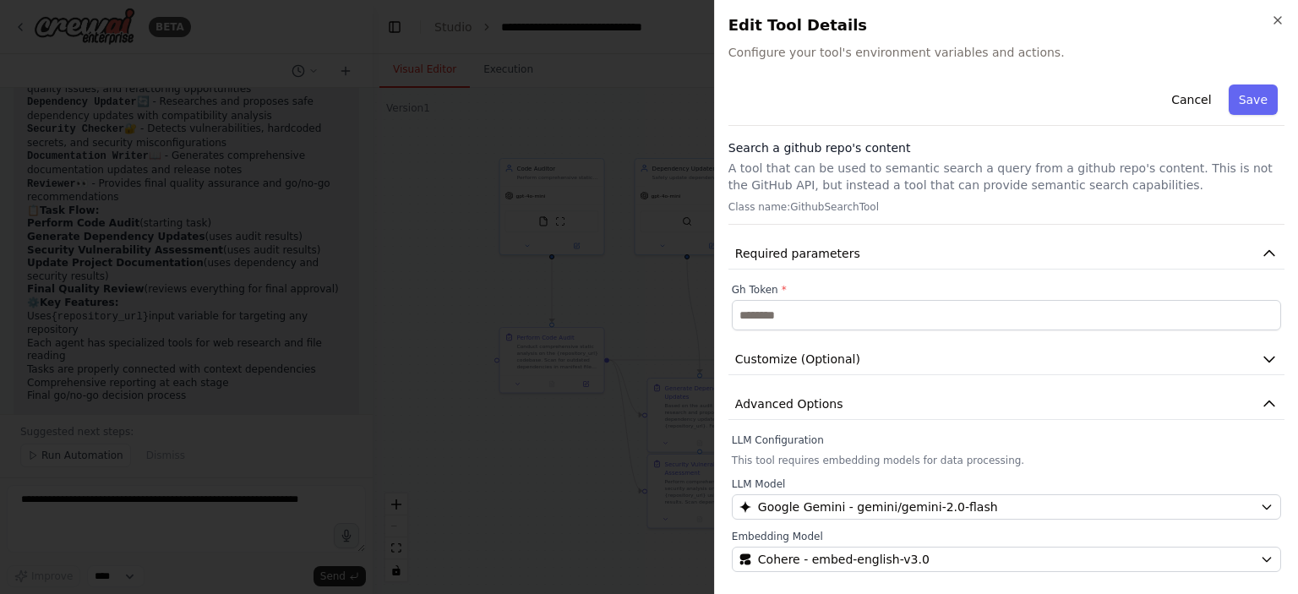
scroll to position [3071, 0]
click at [488, 254] on div at bounding box center [649, 297] width 1298 height 594
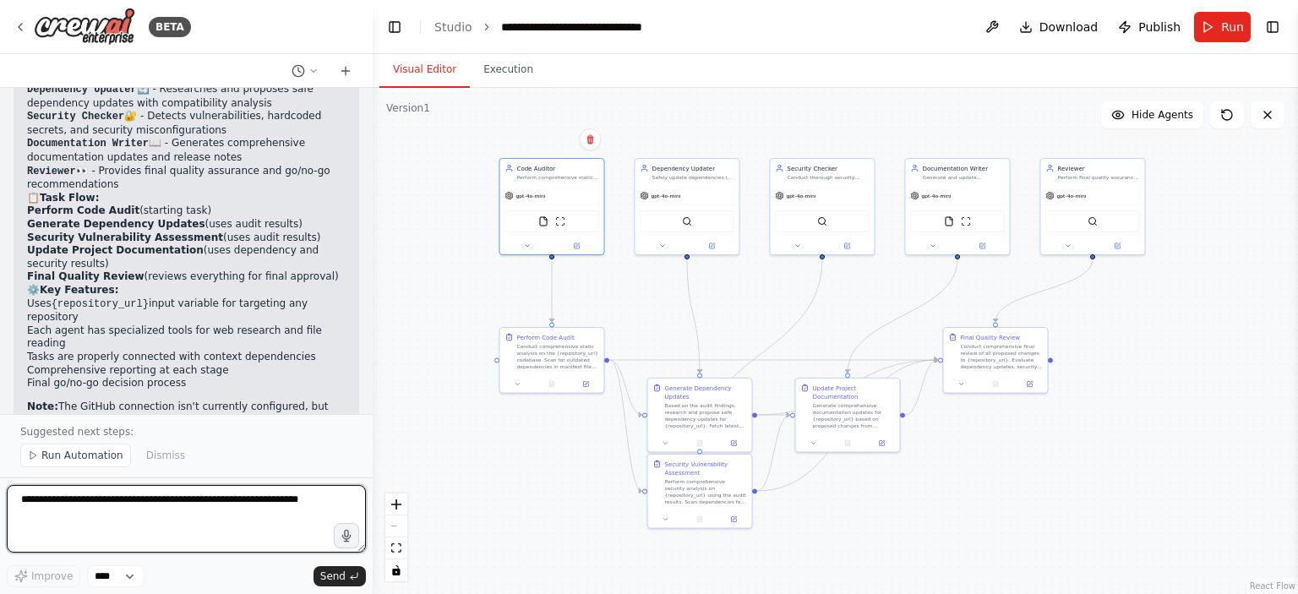
click at [102, 508] on textarea at bounding box center [186, 519] width 359 height 68
type textarea "**********"
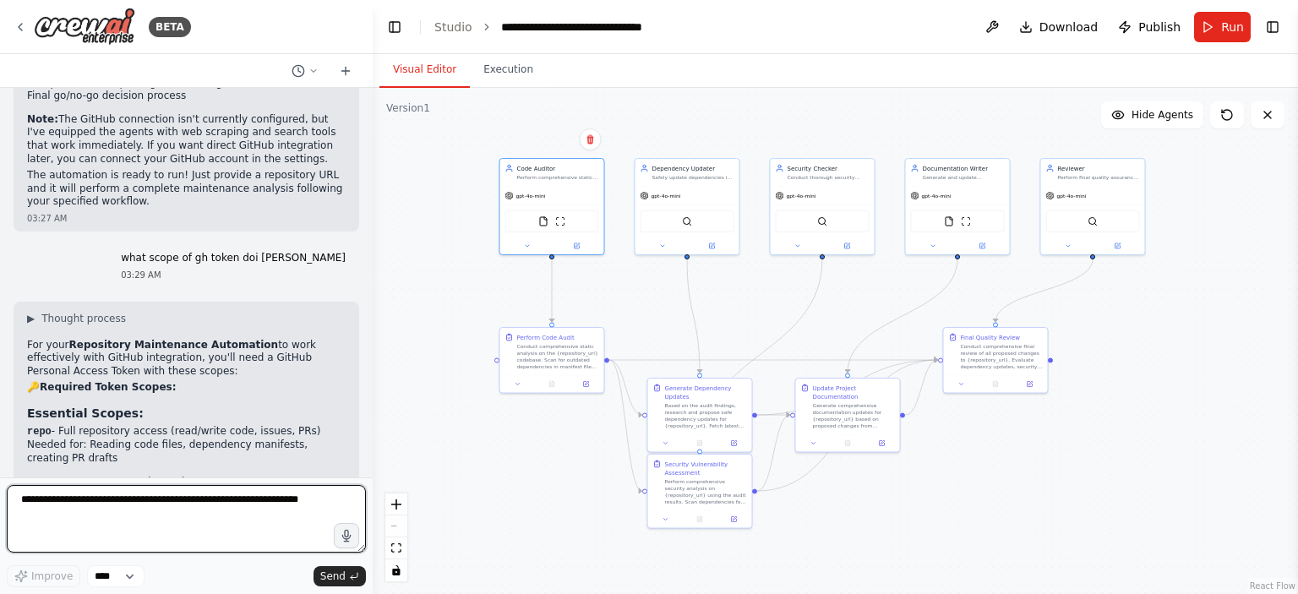
scroll to position [3407, 0]
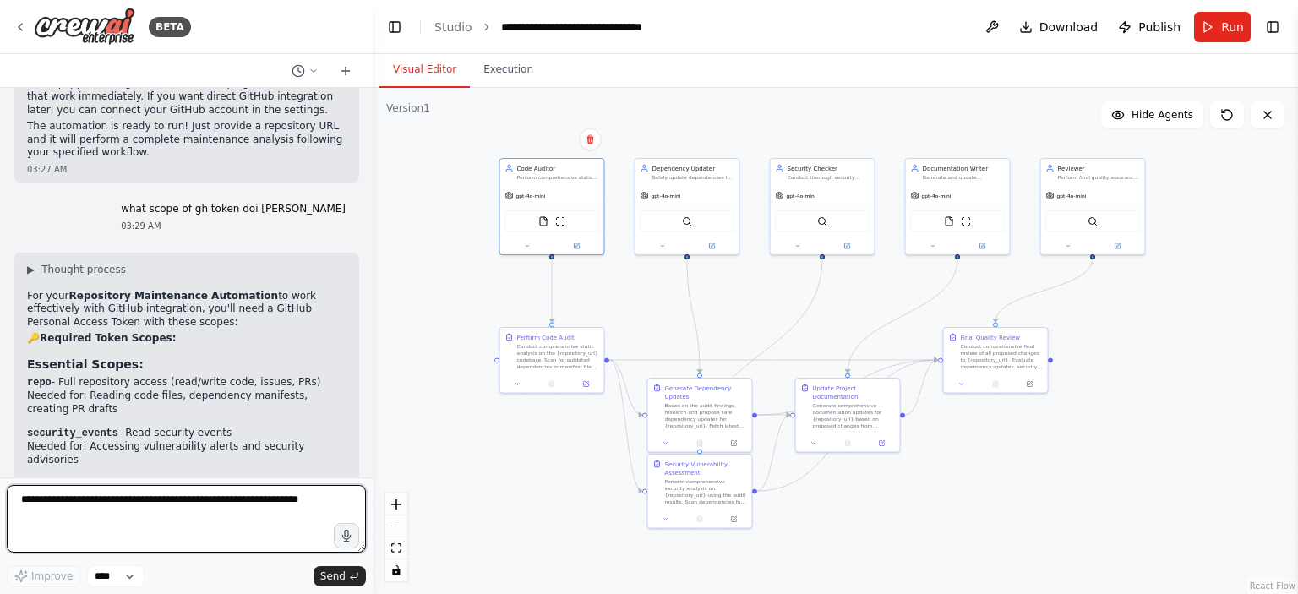
click at [150, 496] on textarea at bounding box center [186, 519] width 359 height 68
type textarea "**********"
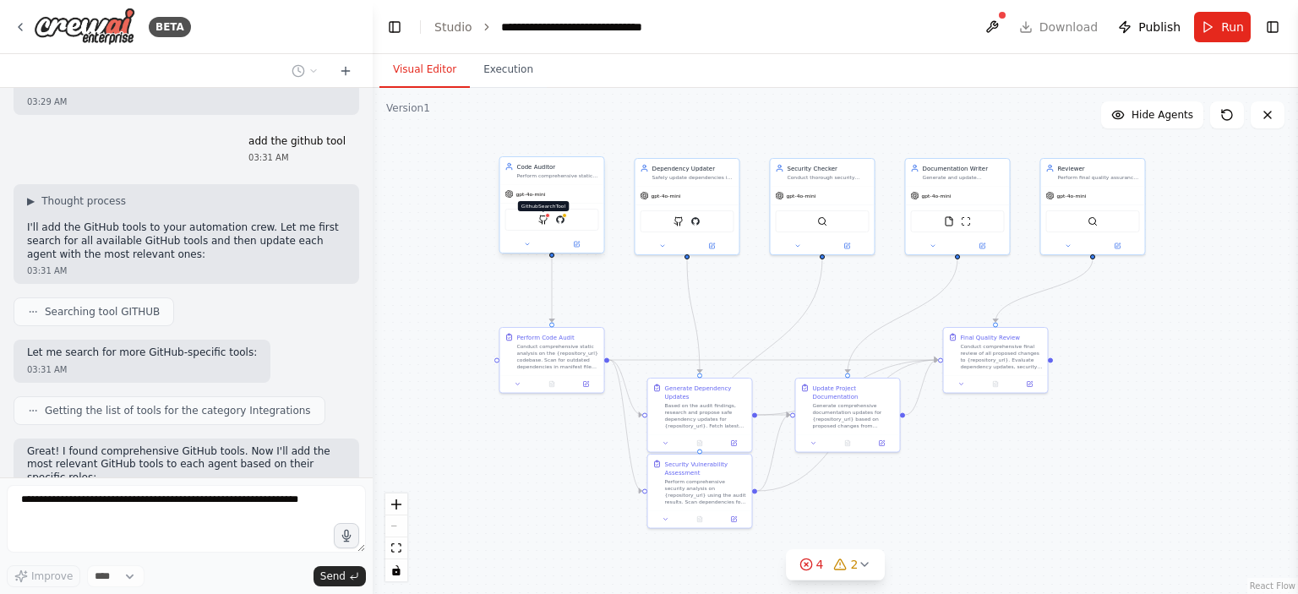
scroll to position [4250, 0]
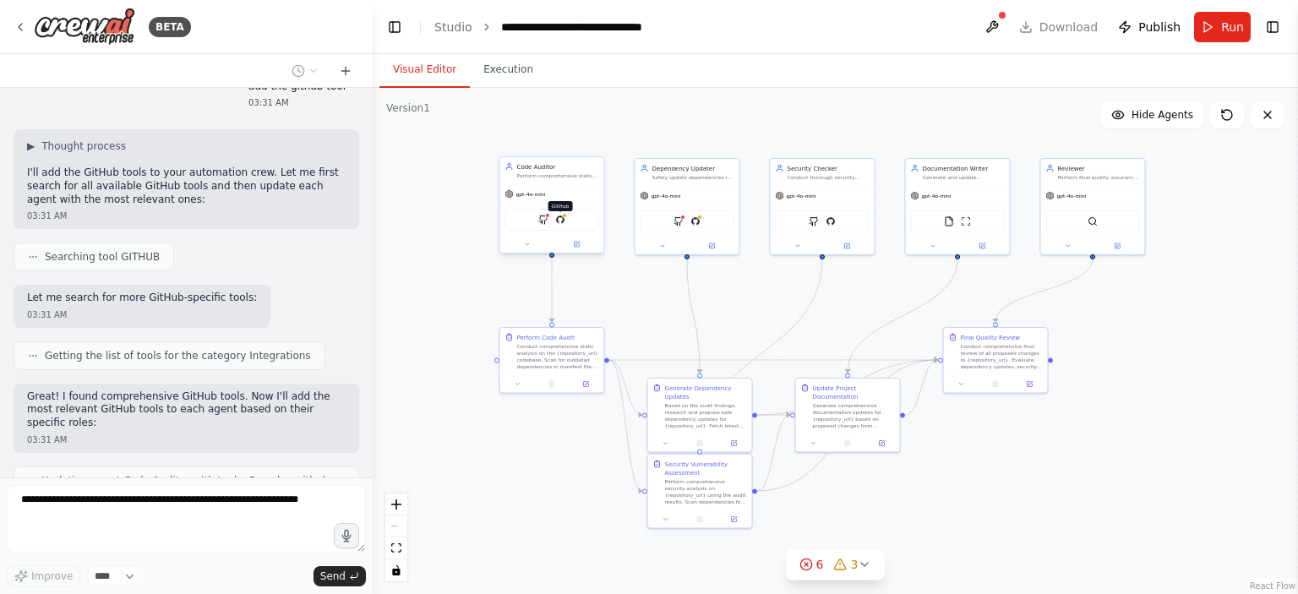
click at [561, 221] on img at bounding box center [560, 220] width 10 height 10
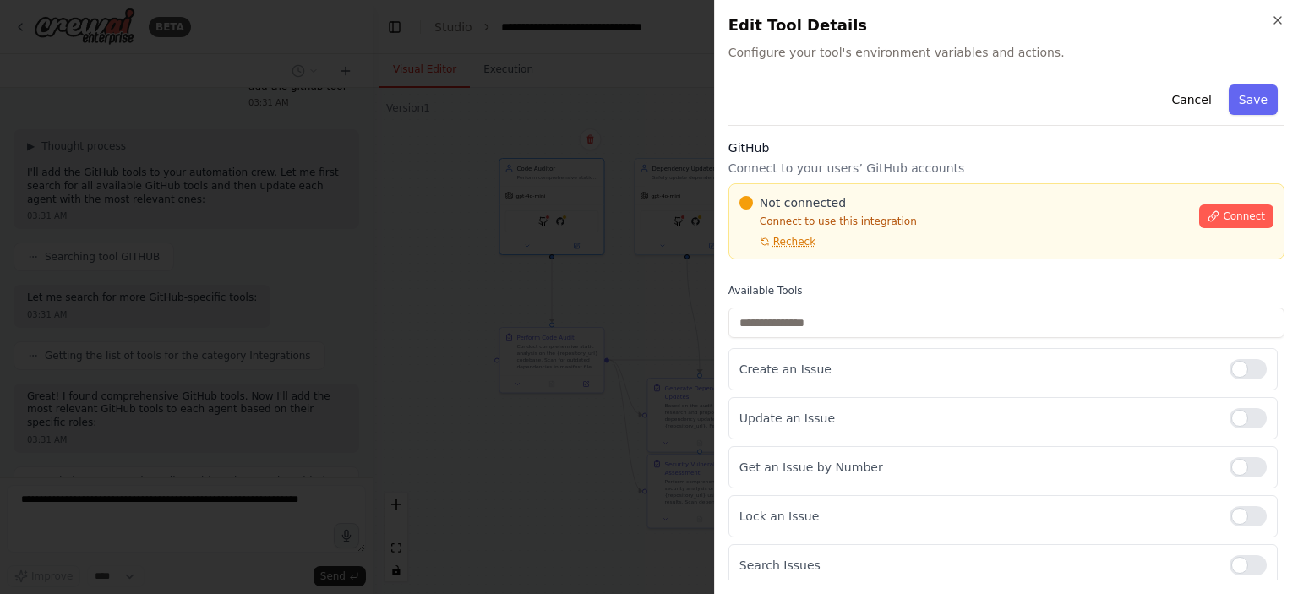
scroll to position [4305, 0]
click at [1223, 216] on span "Connect" at bounding box center [1244, 217] width 42 height 14
click at [1208, 215] on icon at bounding box center [1214, 216] width 12 height 12
click at [946, 128] on div "Cancel Save GitHub Connect to your users’ GitHub accounts Not connected Connect…" at bounding box center [1006, 455] width 556 height 754
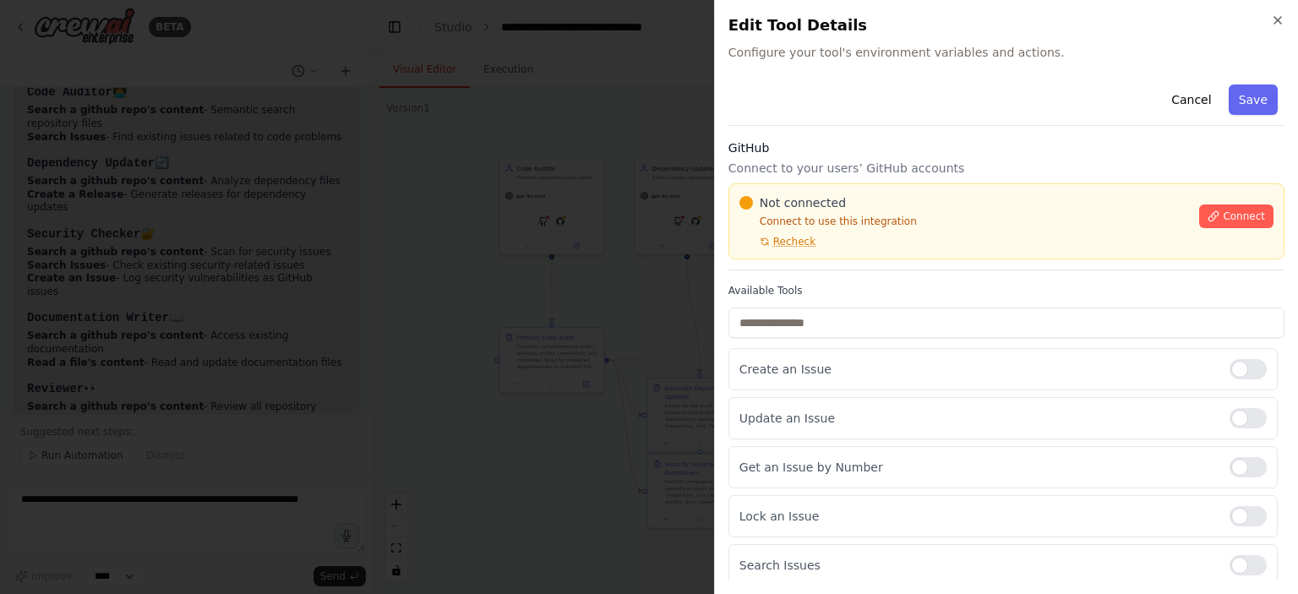
click at [943, 127] on div "Cancel Save GitHub Connect to your users’ GitHub accounts Not connected Connect…" at bounding box center [1006, 455] width 556 height 754
click at [518, 246] on div at bounding box center [649, 297] width 1298 height 594
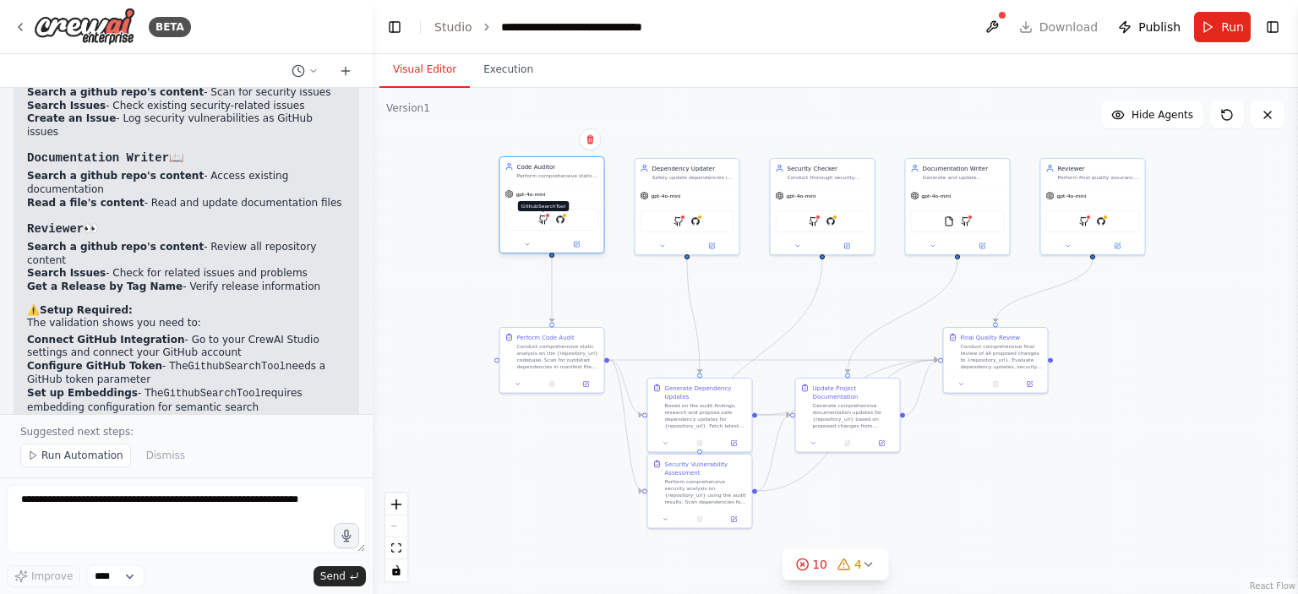
click at [538, 222] on img at bounding box center [543, 220] width 10 height 10
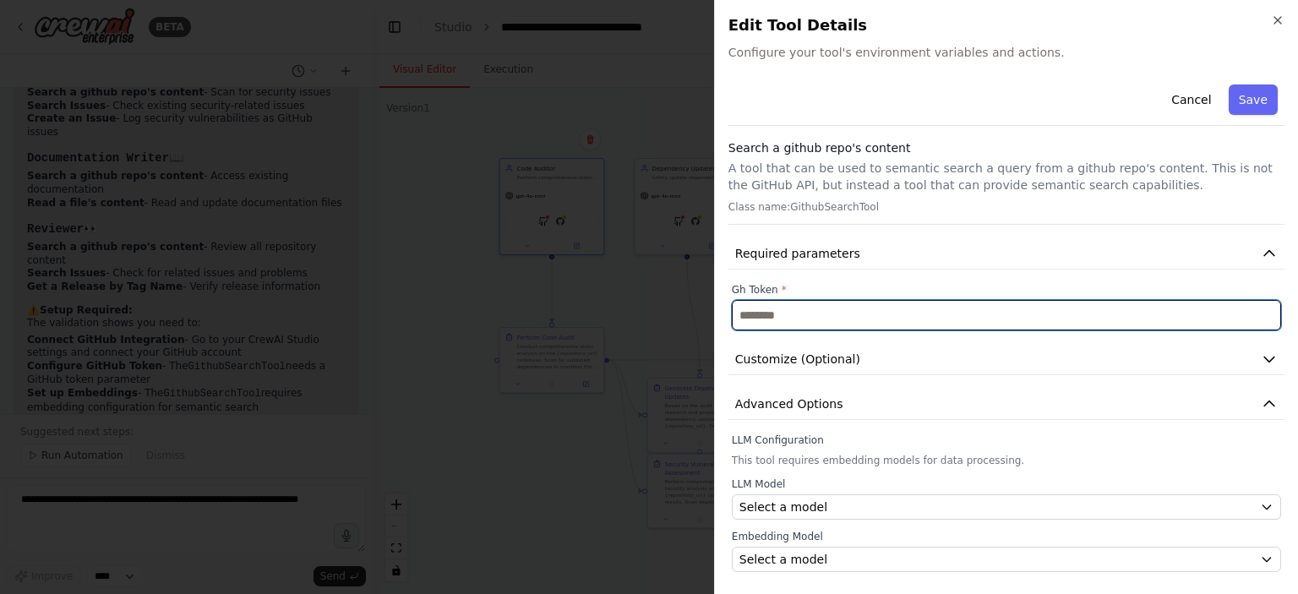
click at [908, 314] on input "text" at bounding box center [1006, 315] width 549 height 30
paste input "**********"
type input "**********"
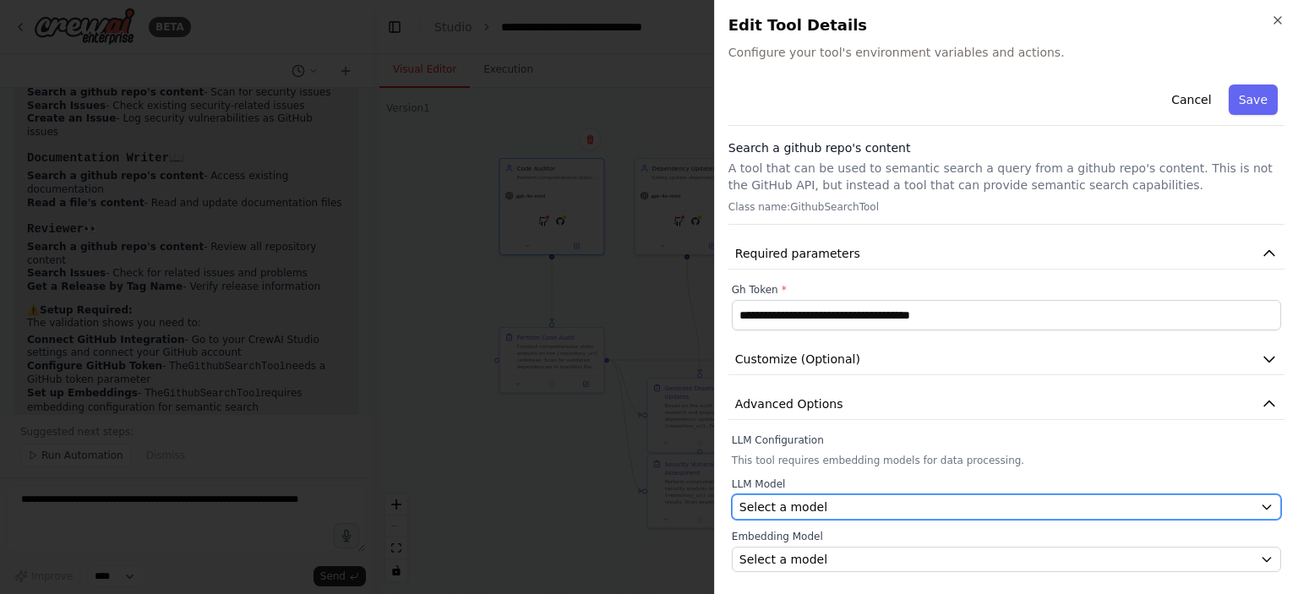
click at [815, 512] on span "Select a model" at bounding box center [783, 507] width 88 height 17
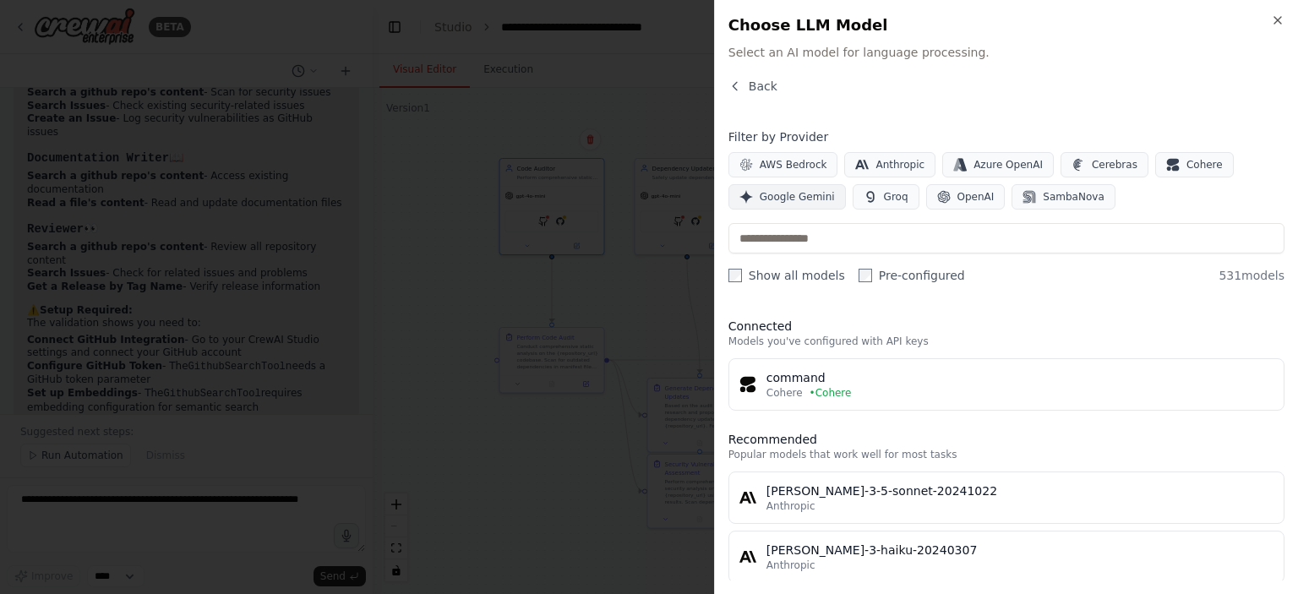
click at [784, 195] on span "Google Gemini" at bounding box center [797, 197] width 75 height 14
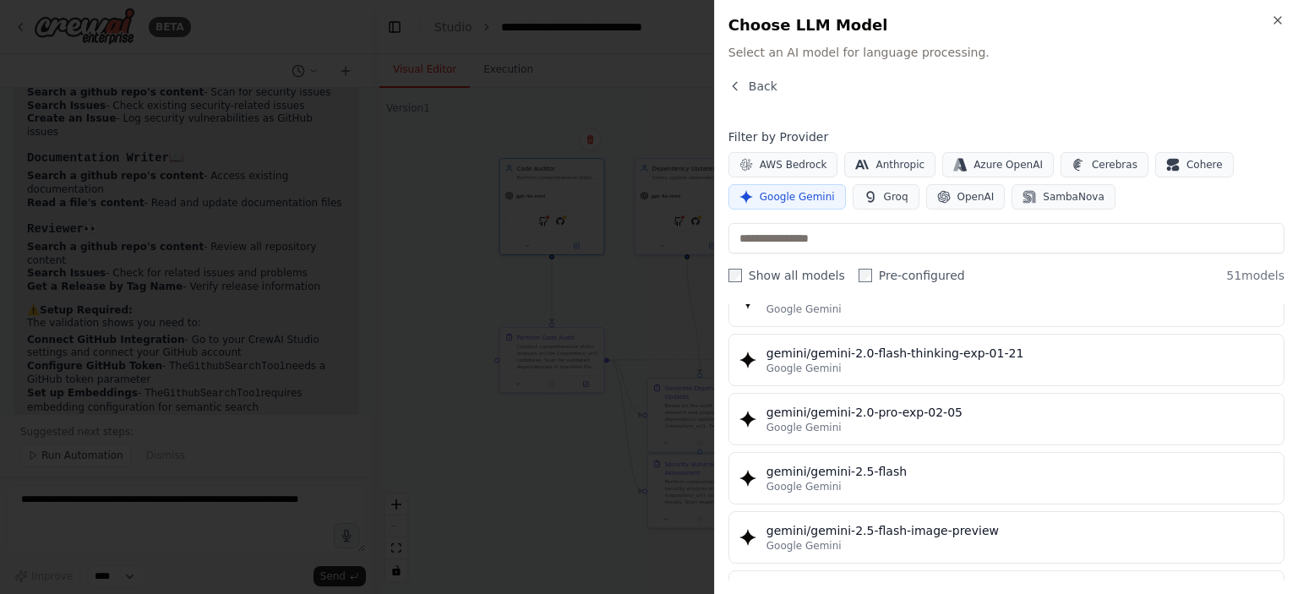
scroll to position [1352, 0]
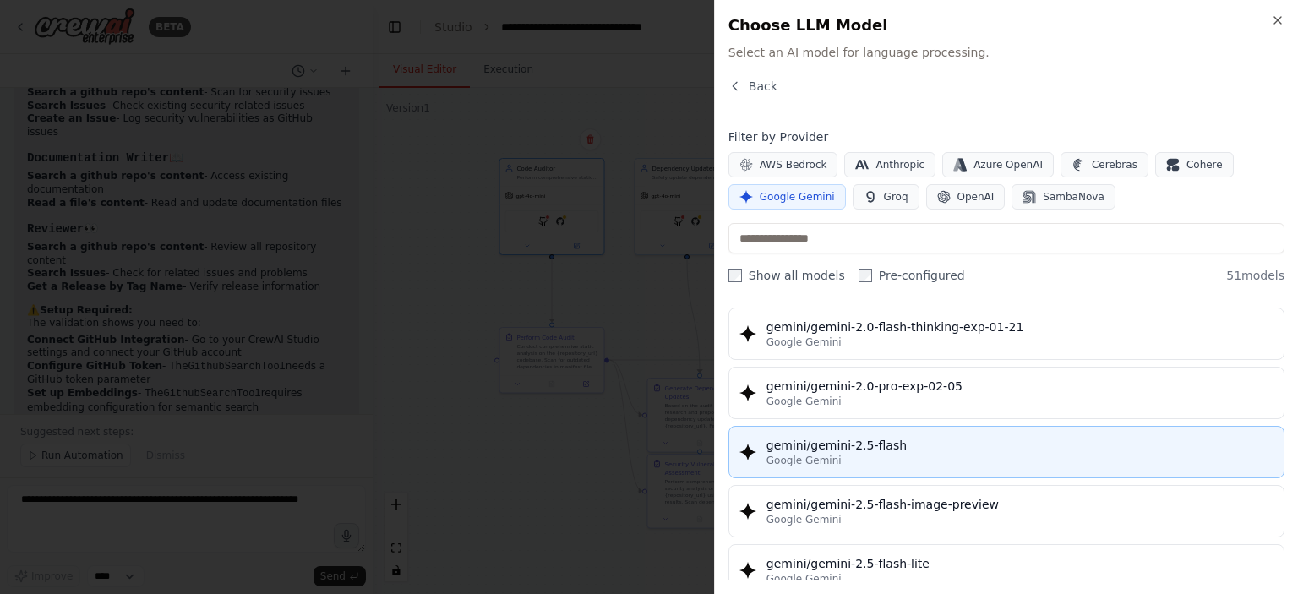
click at [815, 439] on div "gemini/gemini-2.5-flash" at bounding box center [1019, 445] width 507 height 17
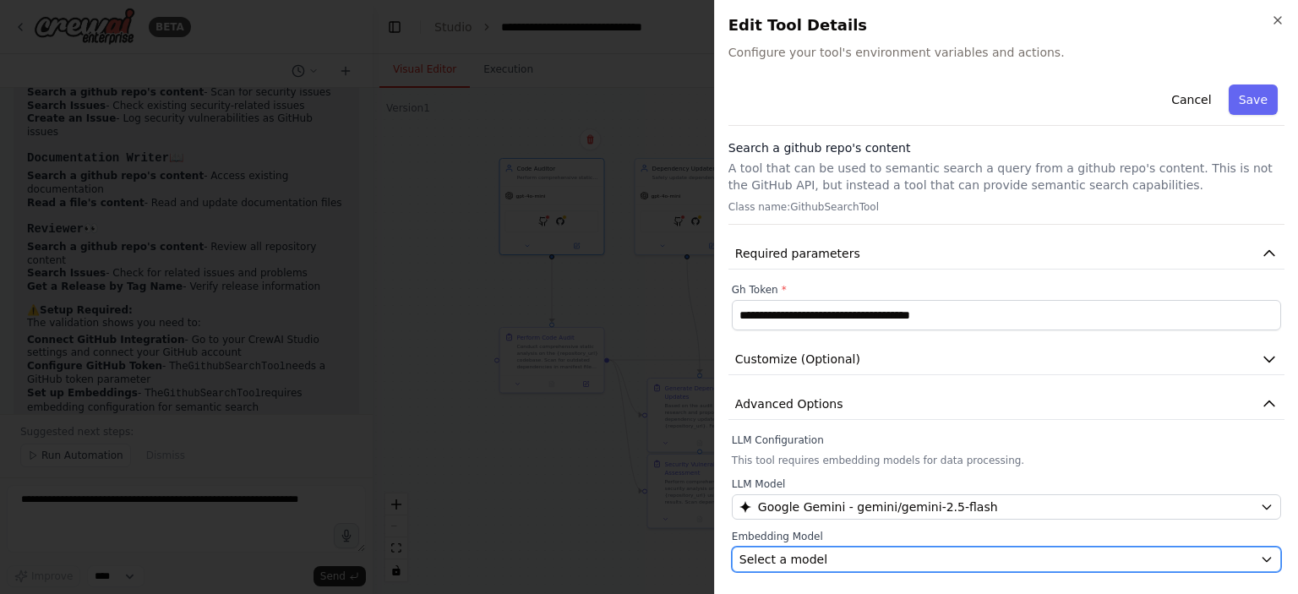
click at [822, 559] on div "Select a model" at bounding box center [996, 559] width 514 height 17
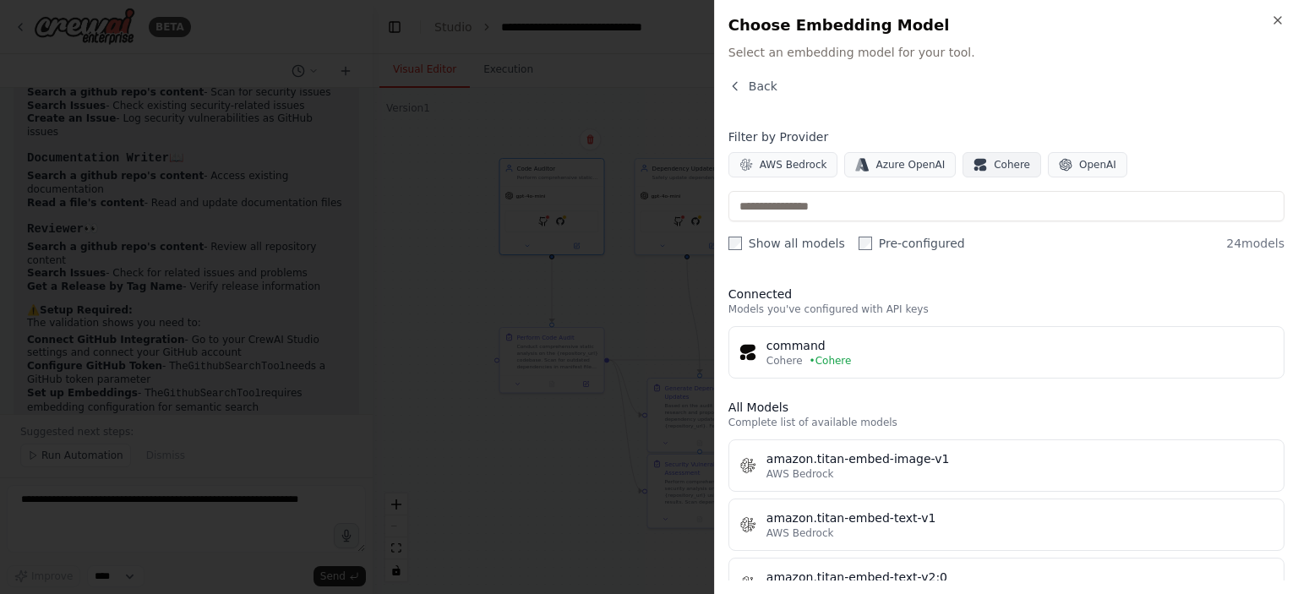
click at [994, 163] on span "Cohere" at bounding box center [1012, 165] width 36 height 14
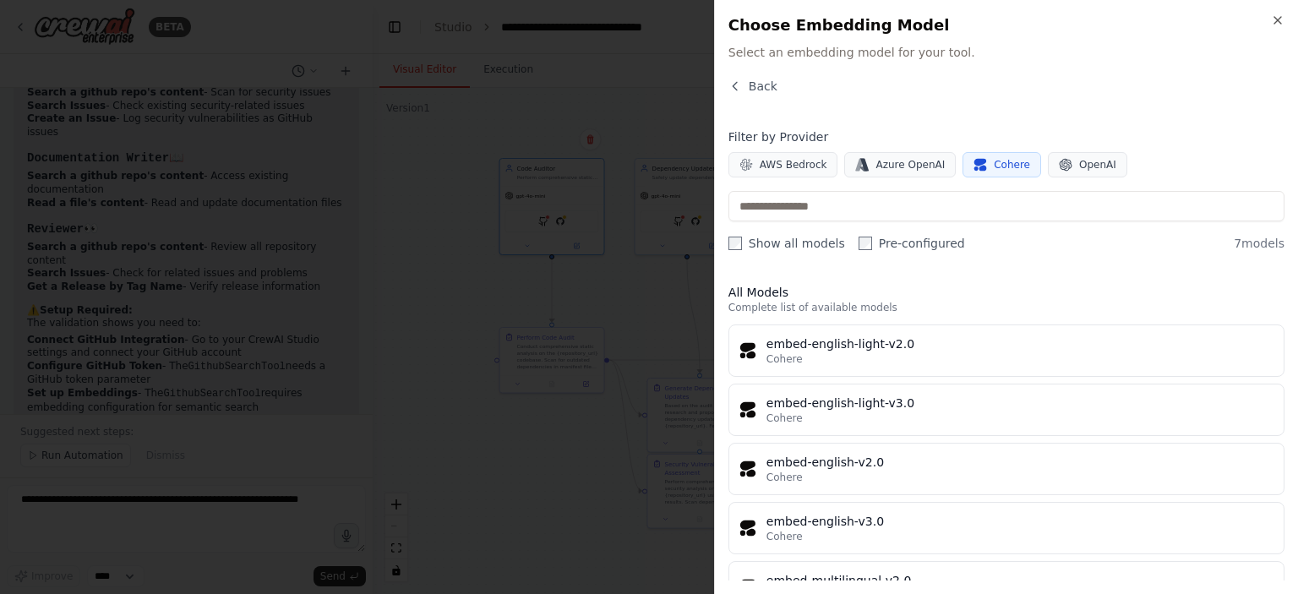
scroll to position [169, 0]
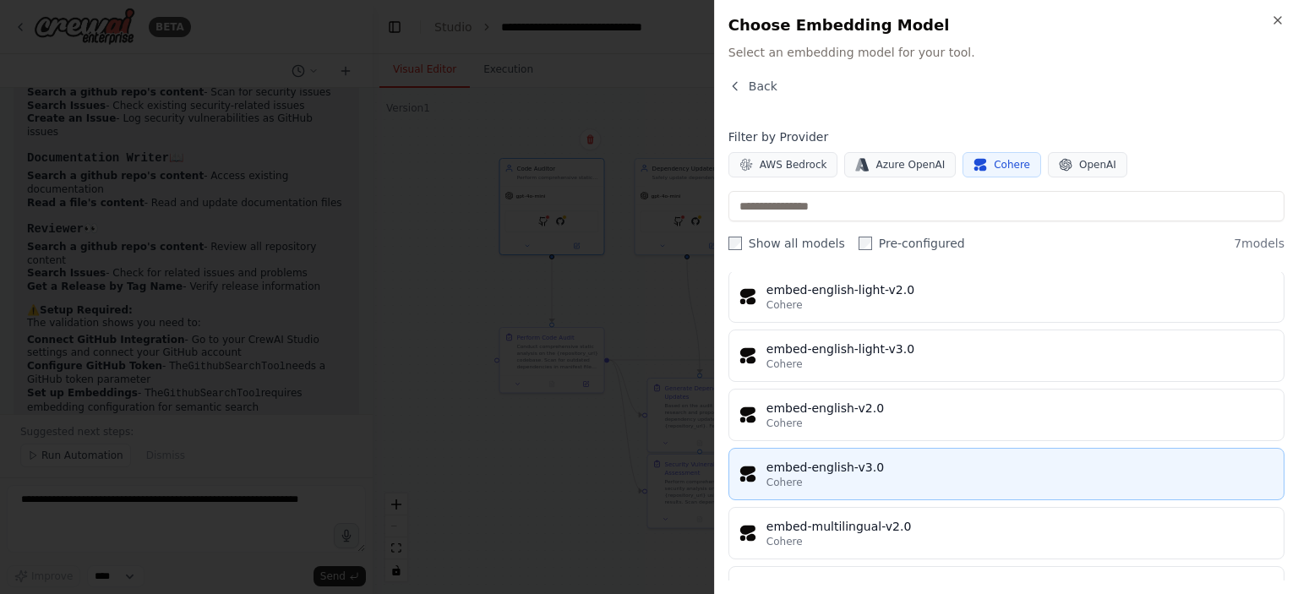
click at [842, 479] on div "Cohere" at bounding box center [1019, 483] width 507 height 14
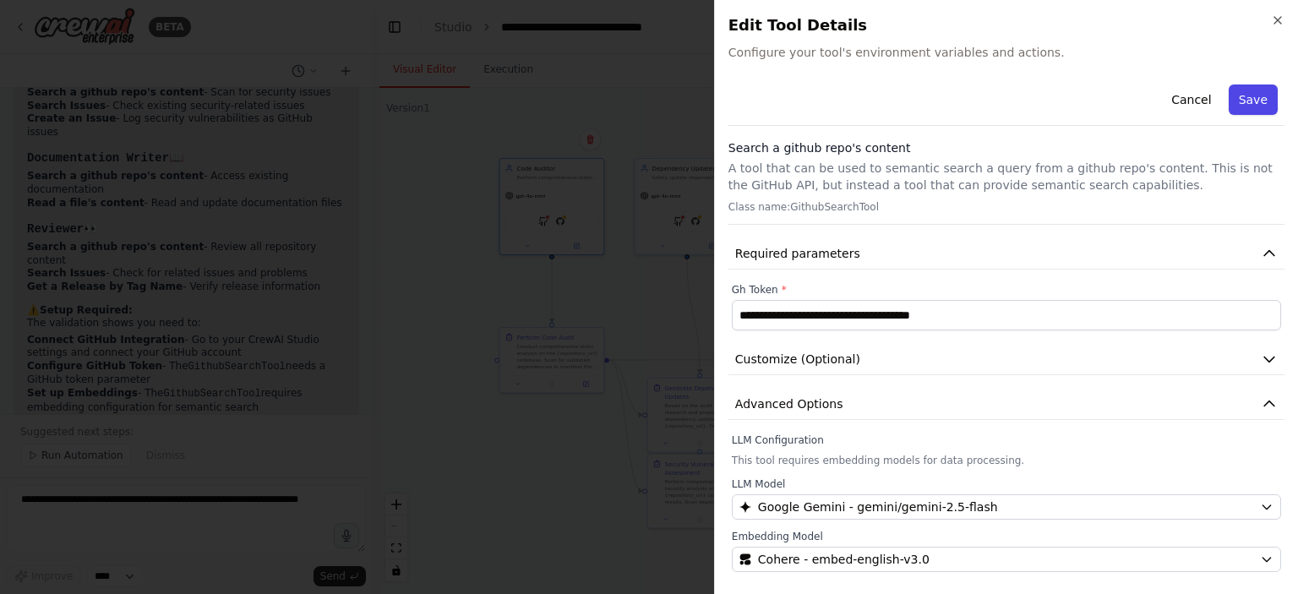
click at [1252, 94] on button "Save" at bounding box center [1253, 100] width 49 height 30
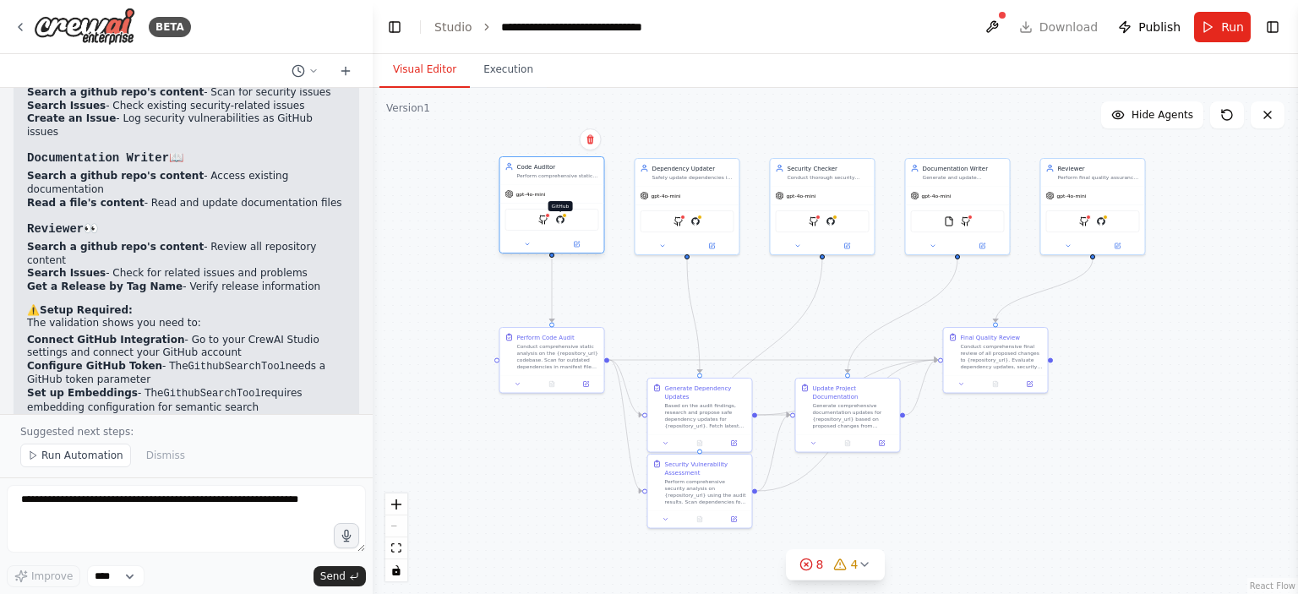
click at [561, 221] on img at bounding box center [560, 220] width 10 height 10
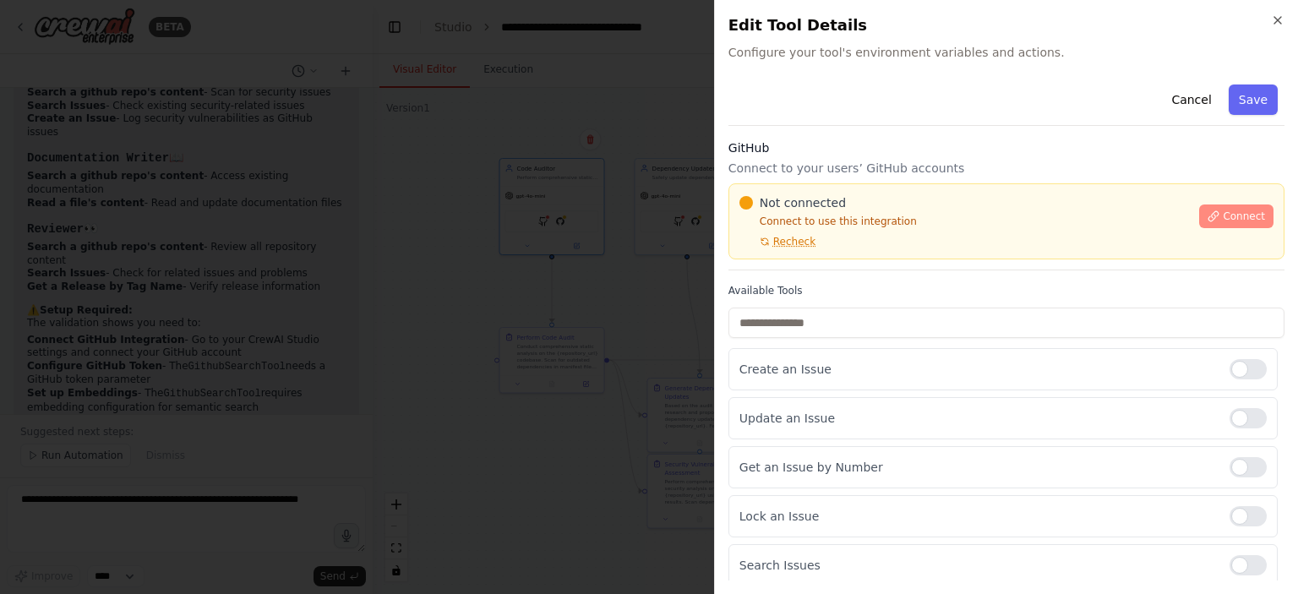
click at [1223, 210] on span "Connect" at bounding box center [1244, 217] width 42 height 14
click at [840, 166] on p "Connect to your users’ GitHub accounts" at bounding box center [1006, 168] width 556 height 17
click at [526, 232] on div at bounding box center [649, 297] width 1298 height 594
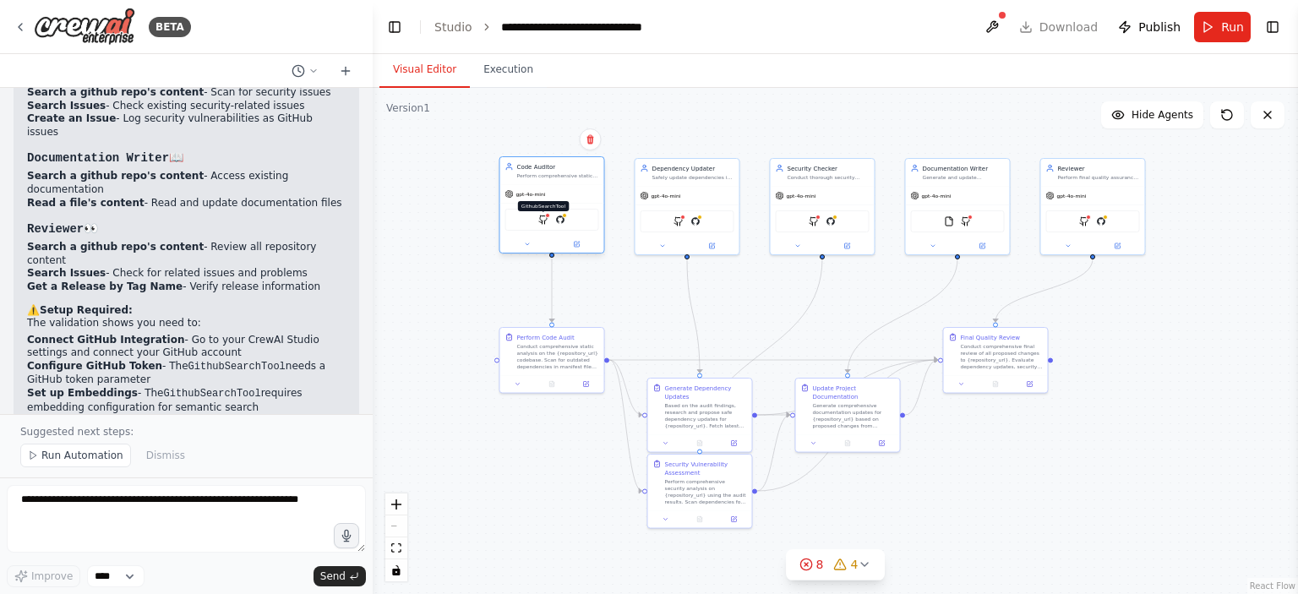
click at [543, 221] on img at bounding box center [543, 220] width 10 height 10
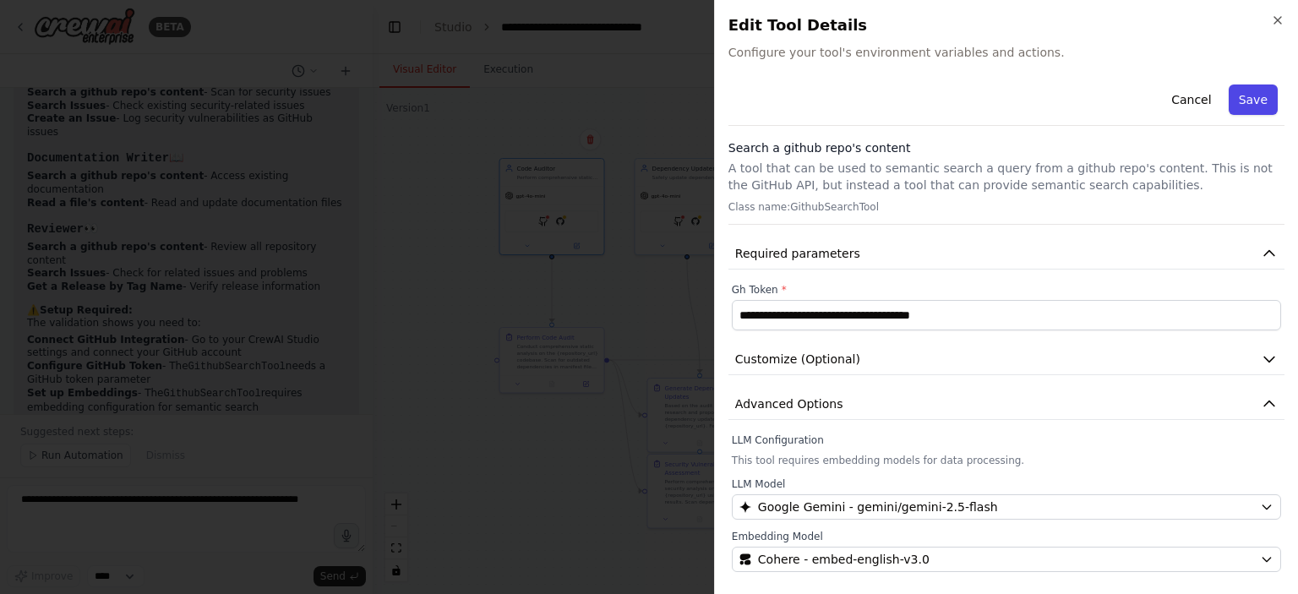
click at [1256, 105] on button "Save" at bounding box center [1253, 100] width 49 height 30
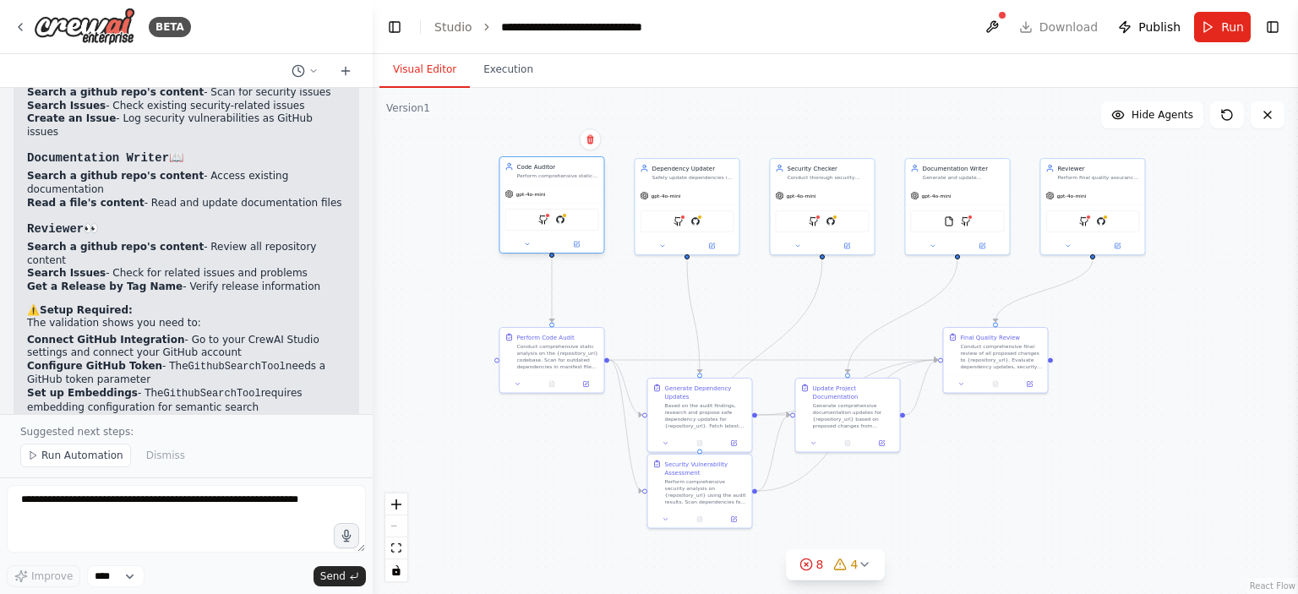
click at [544, 197] on div "gpt-4o-mini" at bounding box center [552, 194] width 104 height 19
click at [578, 245] on icon at bounding box center [576, 244] width 5 height 5
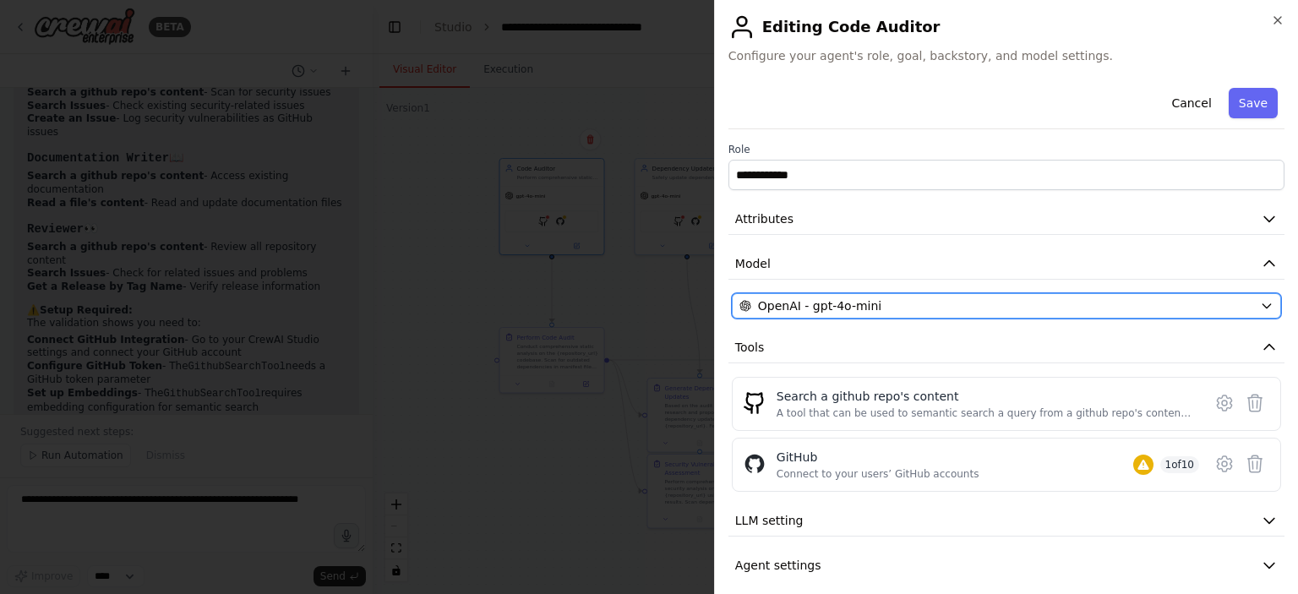
click at [823, 299] on span "OpenAI - gpt-4o-mini" at bounding box center [819, 305] width 123 height 17
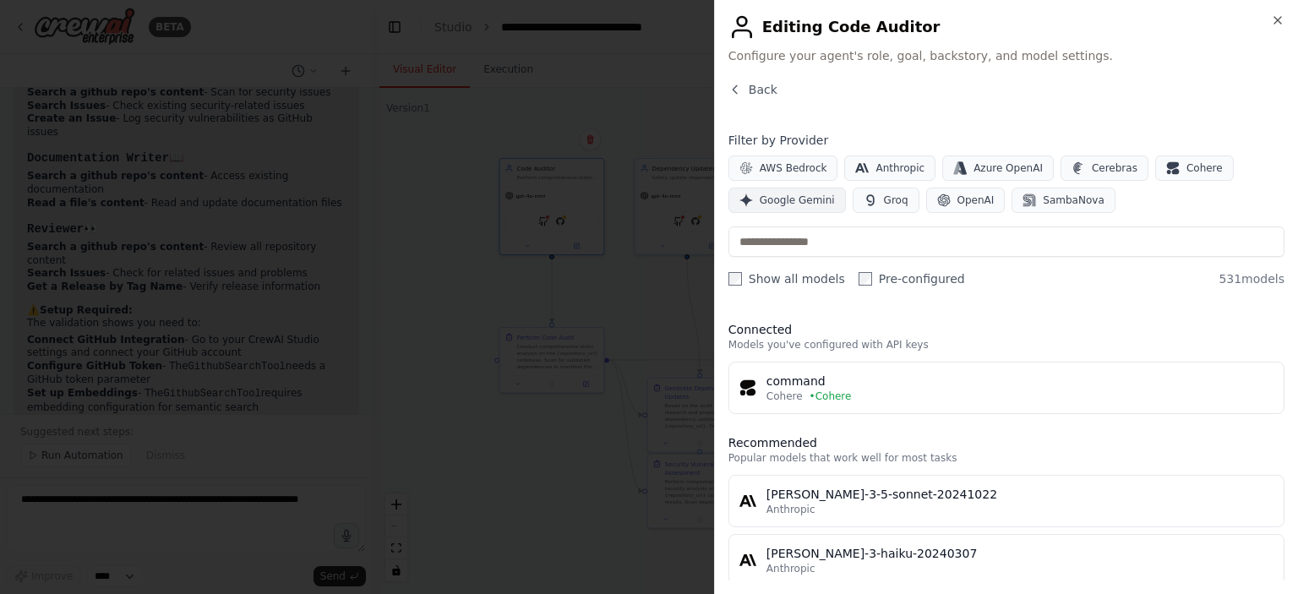
click at [778, 208] on button "Google Gemini" at bounding box center [786, 200] width 117 height 25
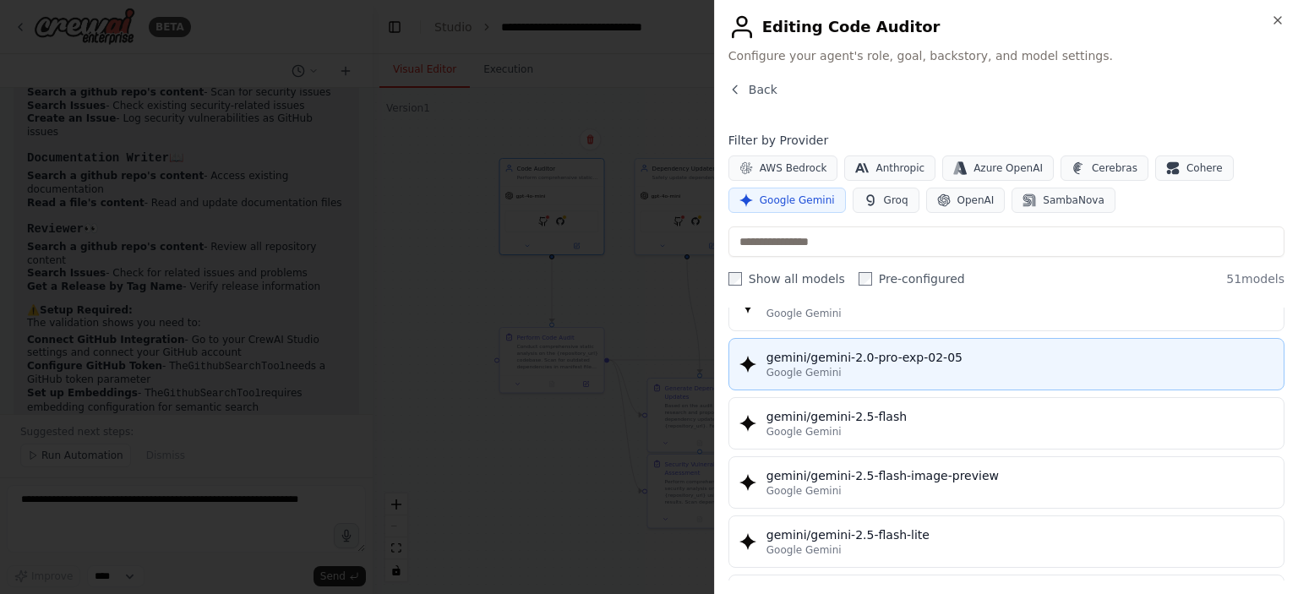
scroll to position [1352, 0]
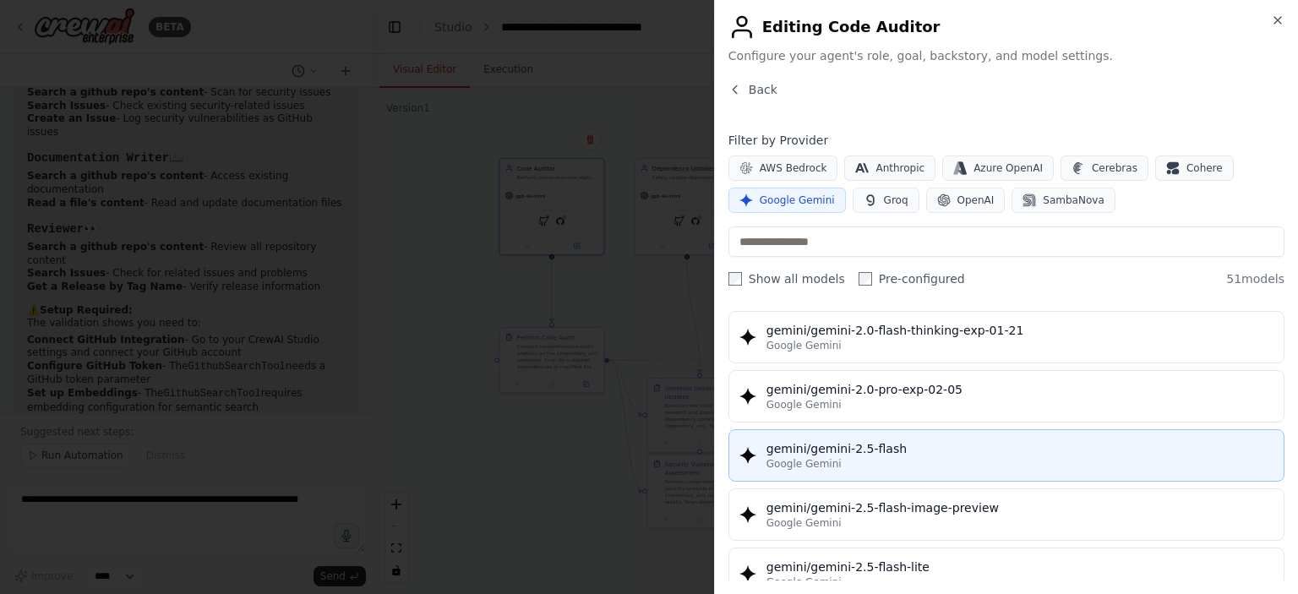
click at [850, 429] on button "gemini/gemini-2.5-flash Google Gemini" at bounding box center [1006, 455] width 556 height 52
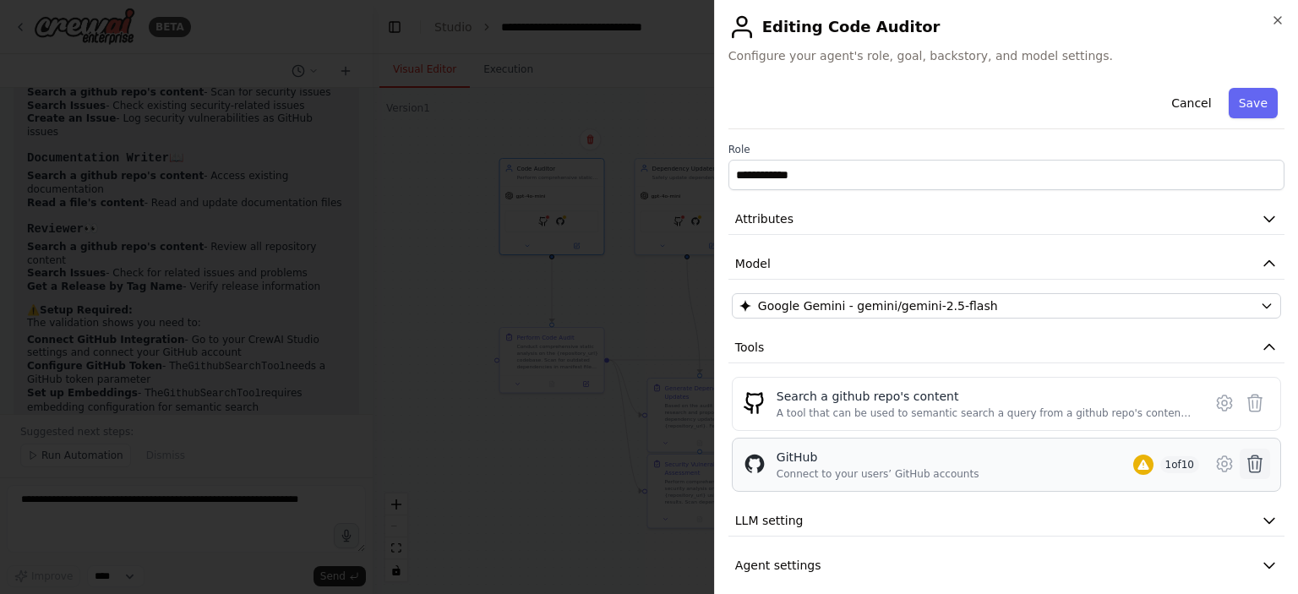
click at [1248, 465] on icon at bounding box center [1255, 463] width 14 height 17
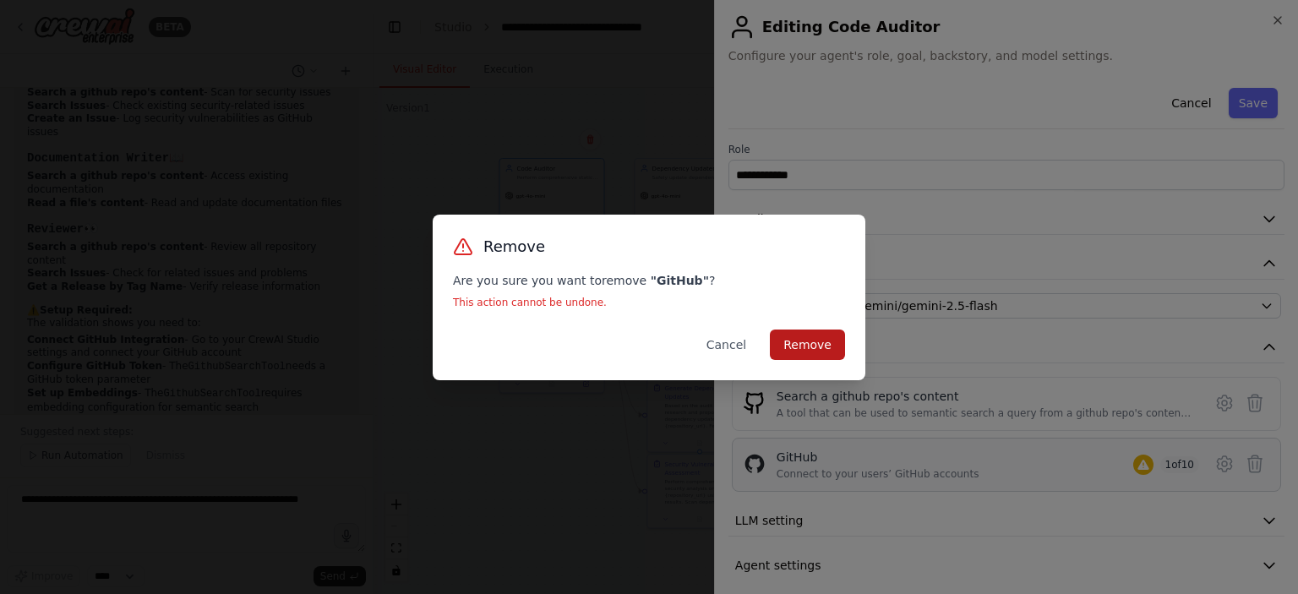
click at [802, 346] on button "Remove" at bounding box center [807, 345] width 75 height 30
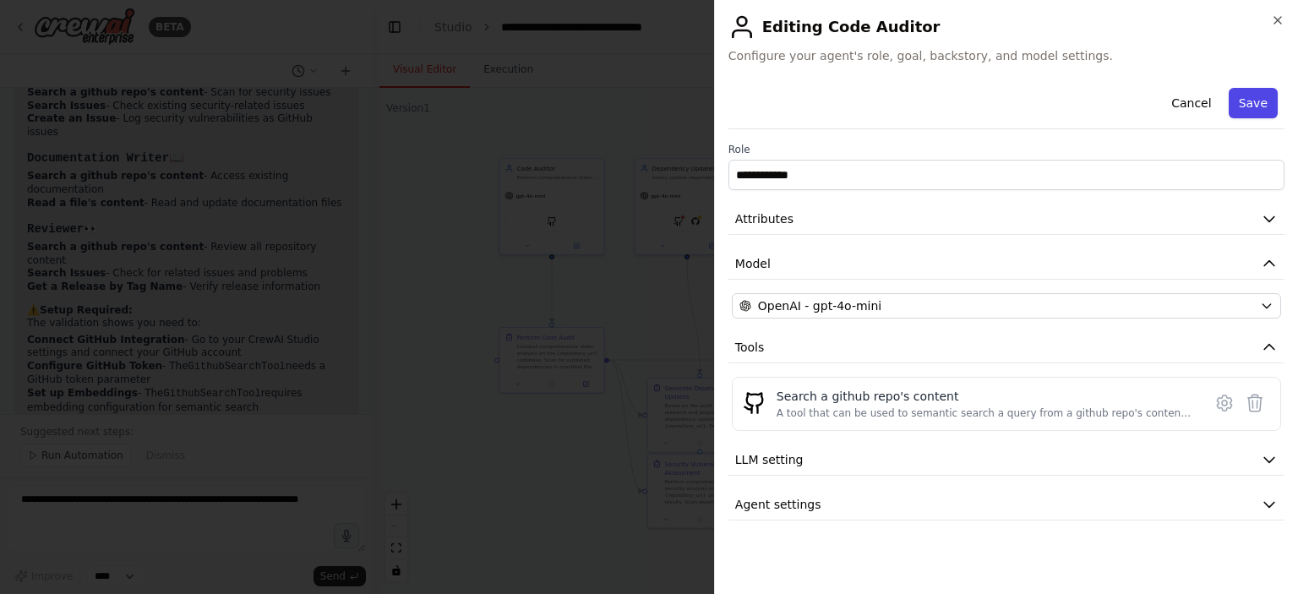
click at [1236, 101] on button "Save" at bounding box center [1253, 103] width 49 height 30
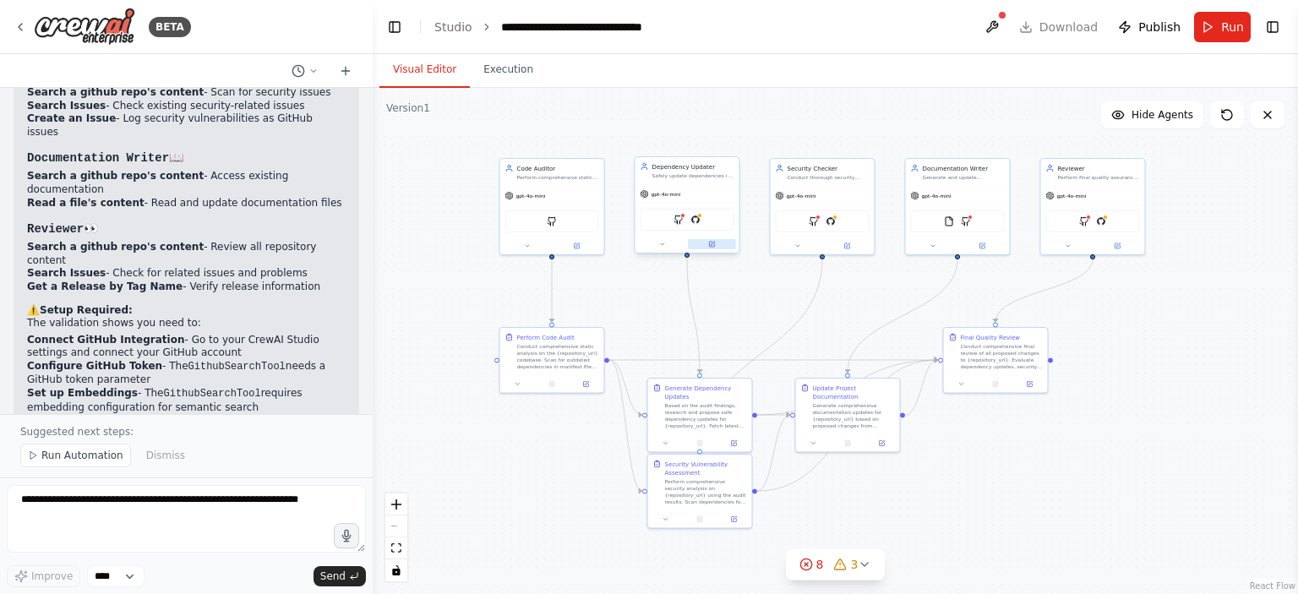
click at [717, 244] on button at bounding box center [712, 244] width 48 height 10
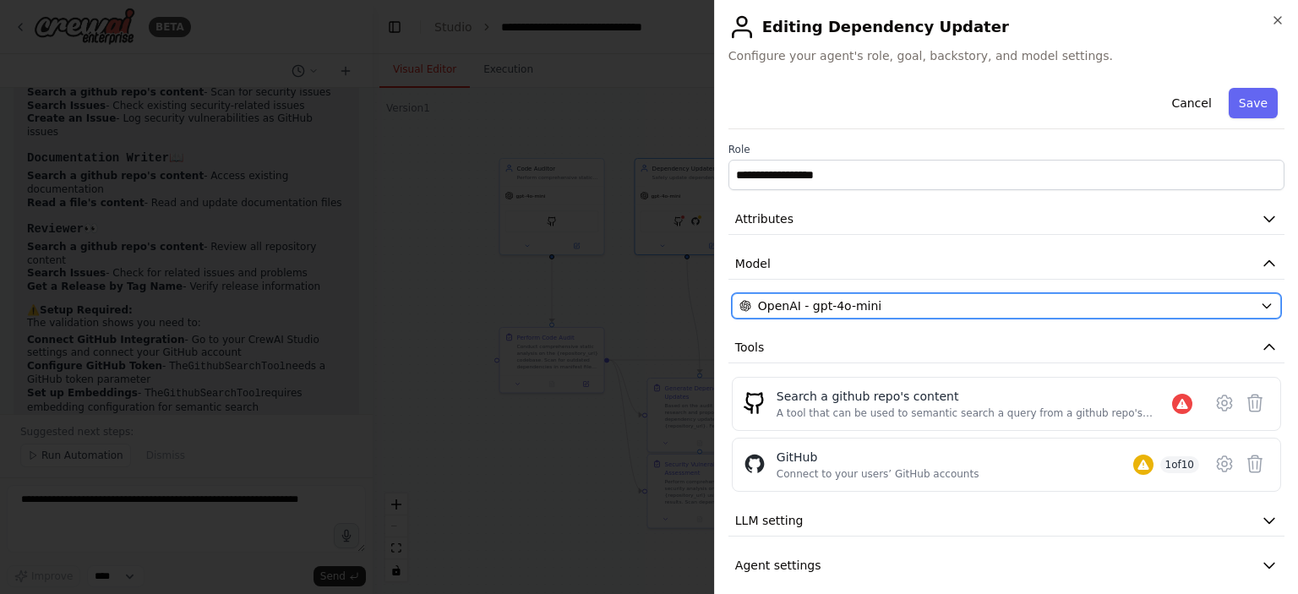
click at [858, 309] on span "OpenAI - gpt-4o-mini" at bounding box center [819, 305] width 123 height 17
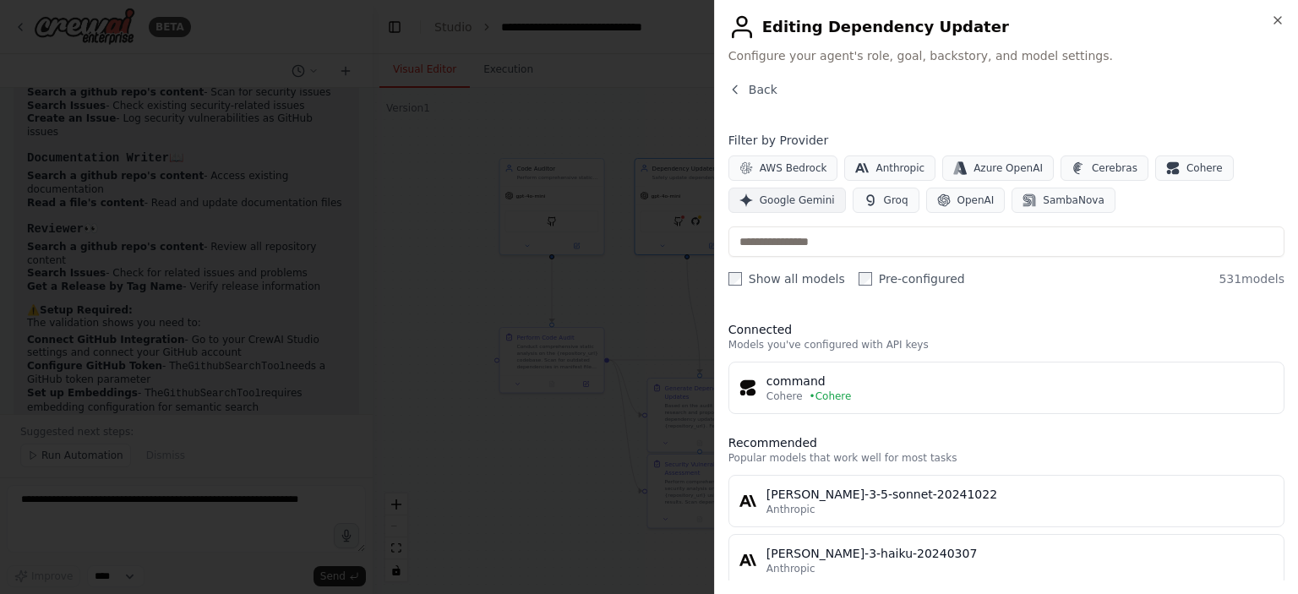
click at [780, 204] on span "Google Gemini" at bounding box center [797, 201] width 75 height 14
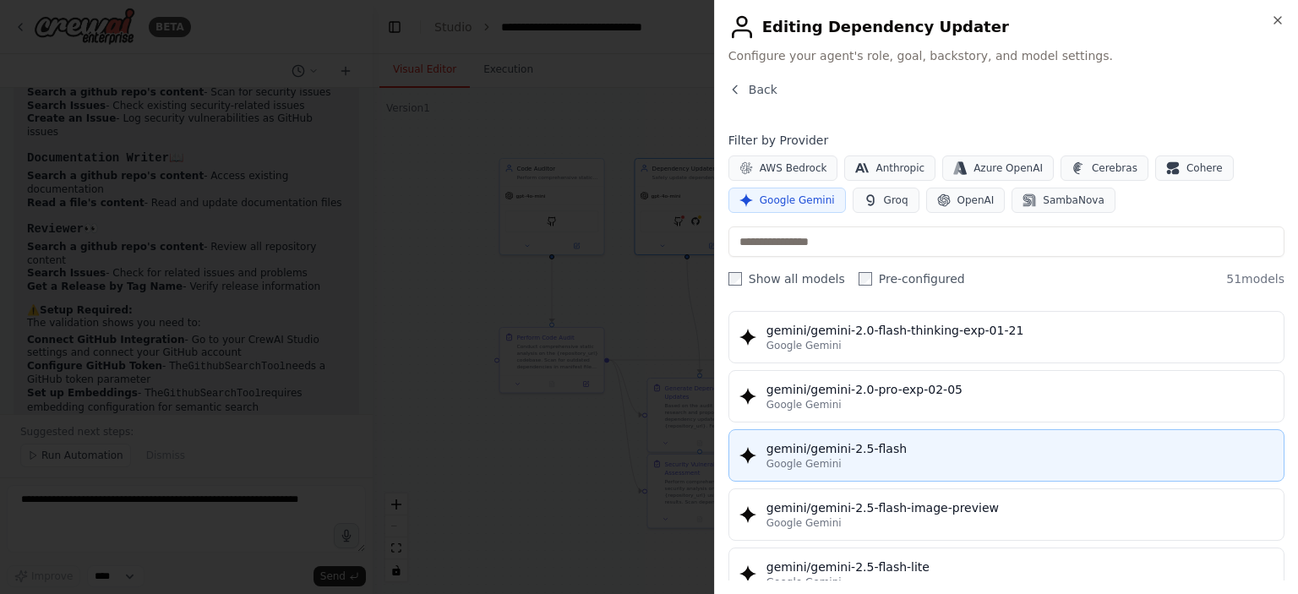
click at [889, 442] on div "gemini/gemini-2.5-flash" at bounding box center [1019, 448] width 507 height 17
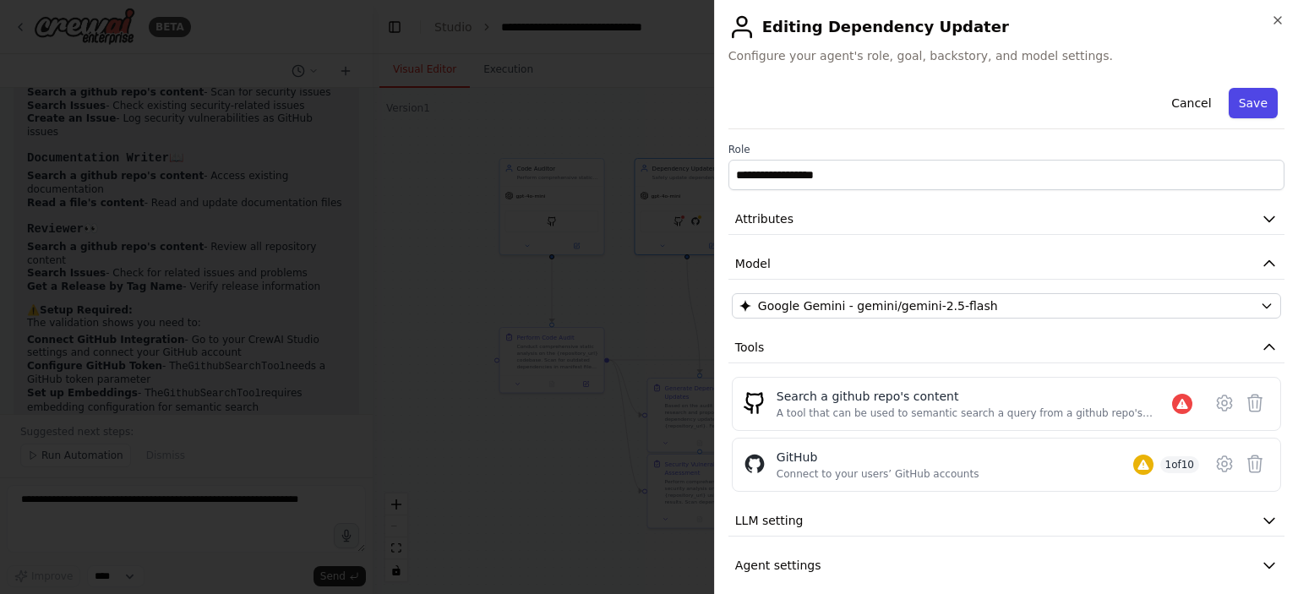
click at [1244, 116] on button "Save" at bounding box center [1253, 103] width 49 height 30
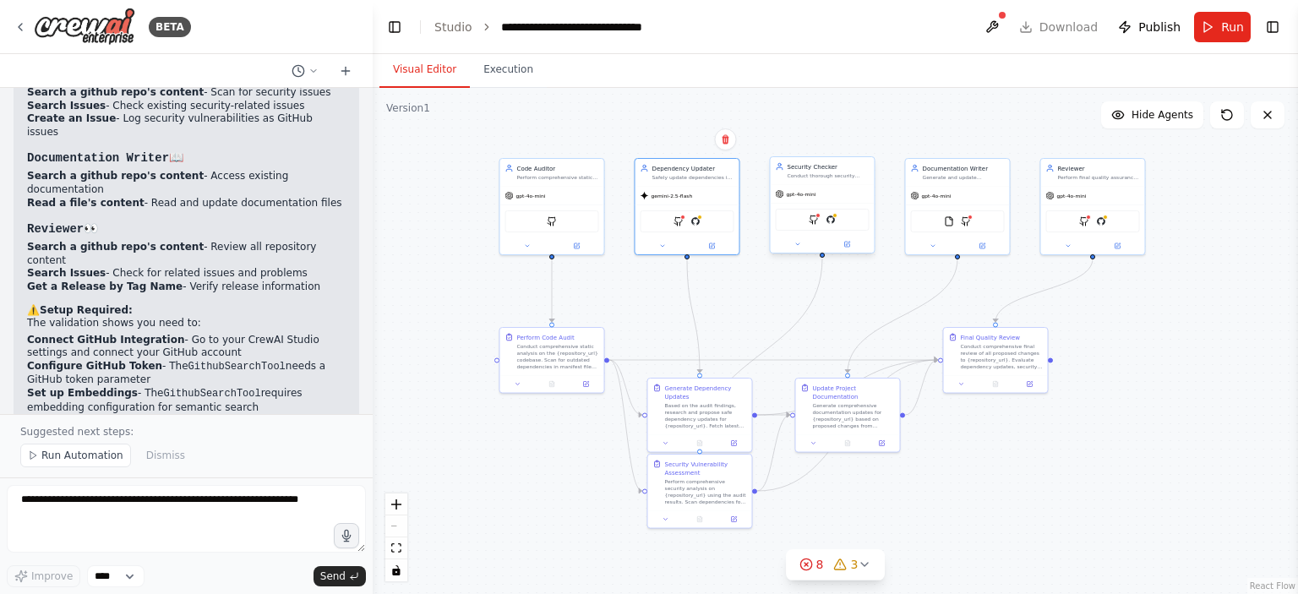
click at [833, 226] on div "GithubSearchTool GitHub" at bounding box center [823, 220] width 94 height 22
click at [854, 246] on button at bounding box center [847, 244] width 48 height 10
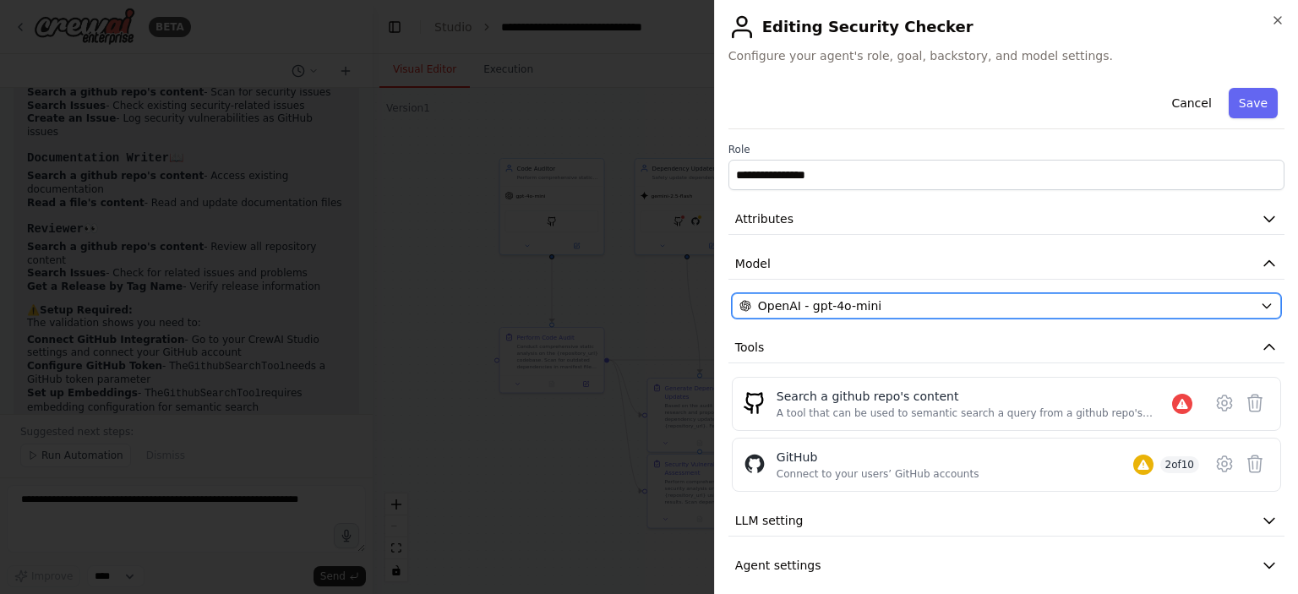
click at [884, 307] on div "OpenAI - gpt-4o-mini" at bounding box center [996, 305] width 514 height 17
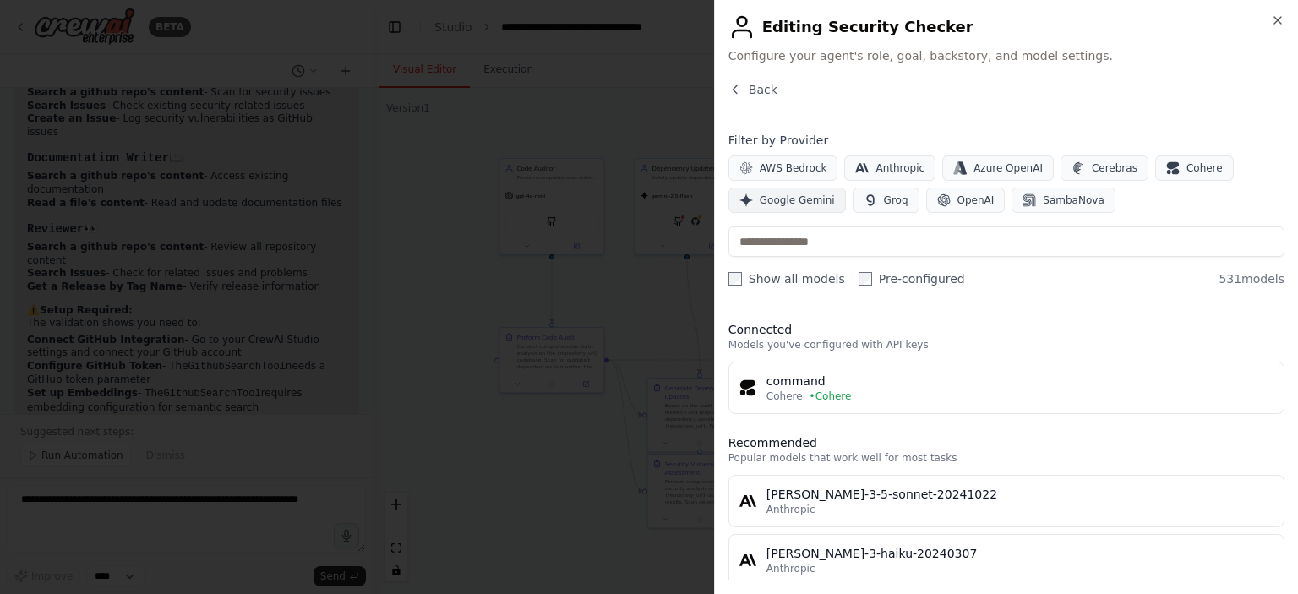
click at [792, 194] on span "Google Gemini" at bounding box center [797, 201] width 75 height 14
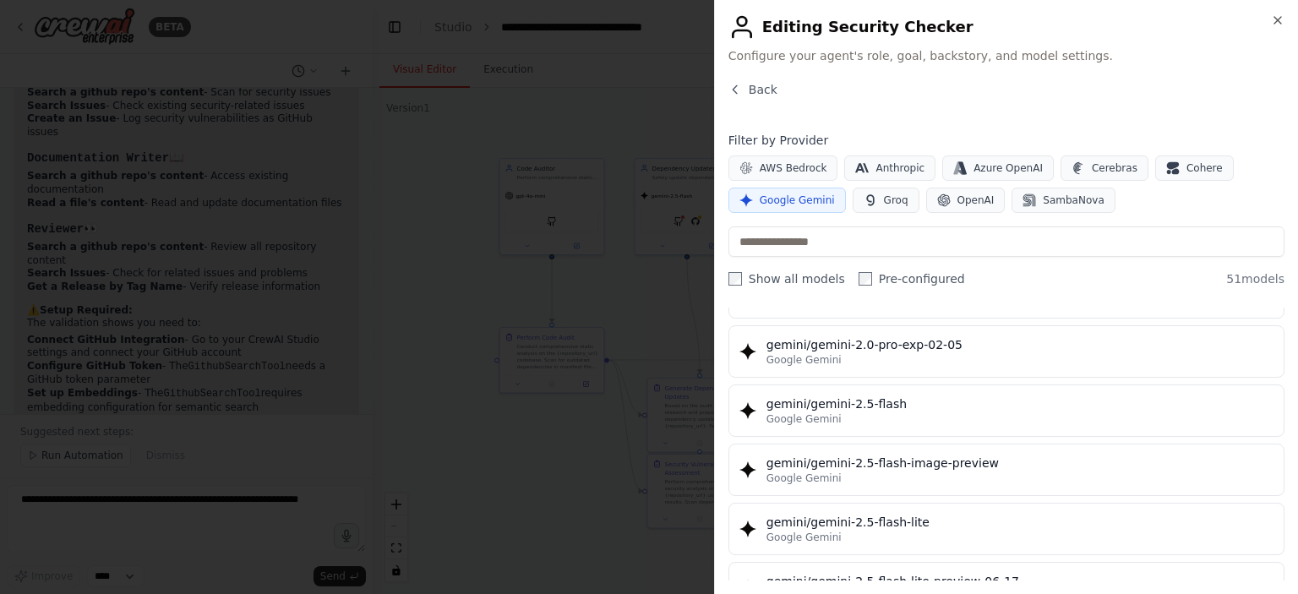
scroll to position [1437, 0]
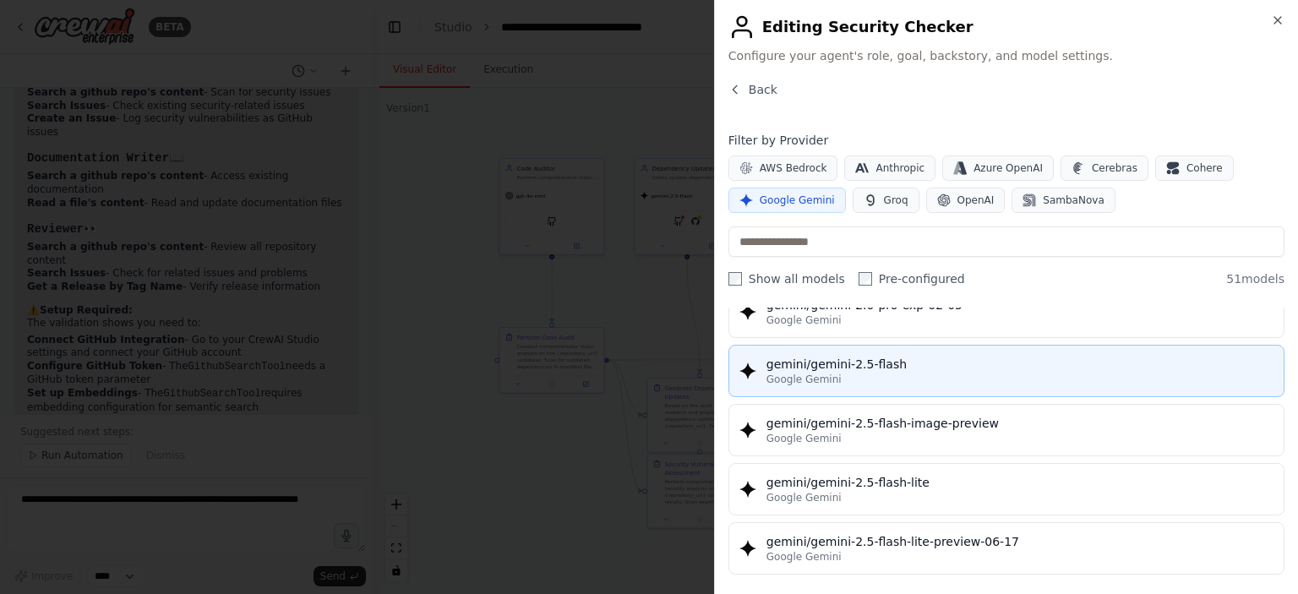
click at [875, 373] on div "Google Gemini" at bounding box center [1019, 380] width 507 height 14
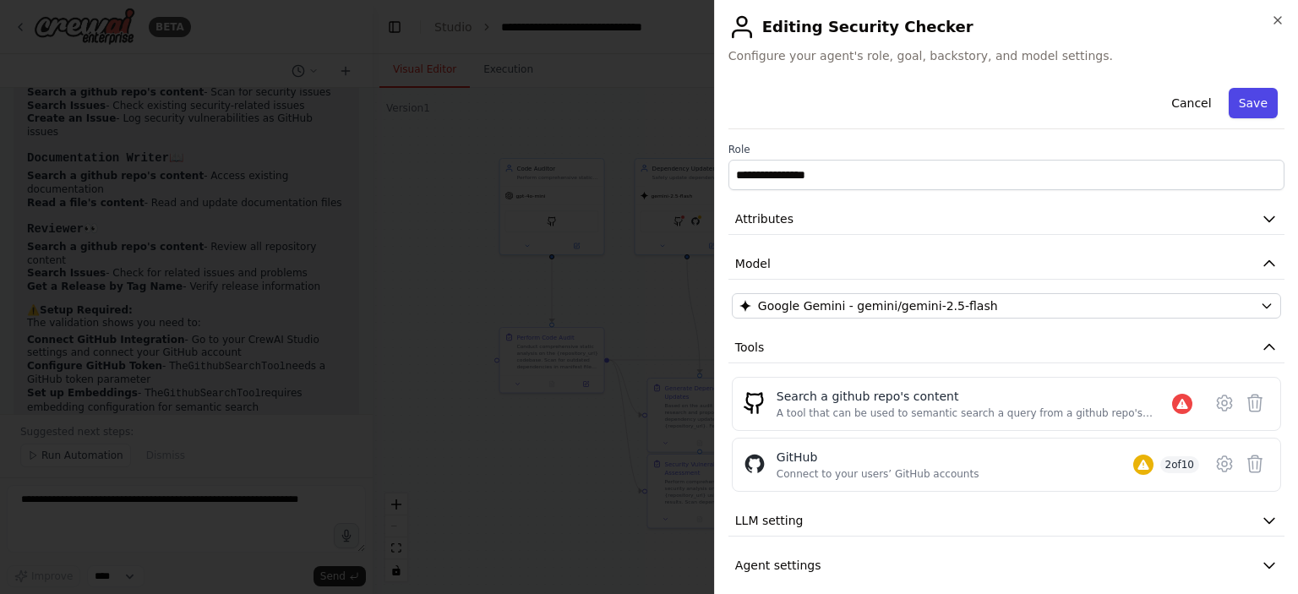
click at [1235, 109] on button "Save" at bounding box center [1253, 103] width 49 height 30
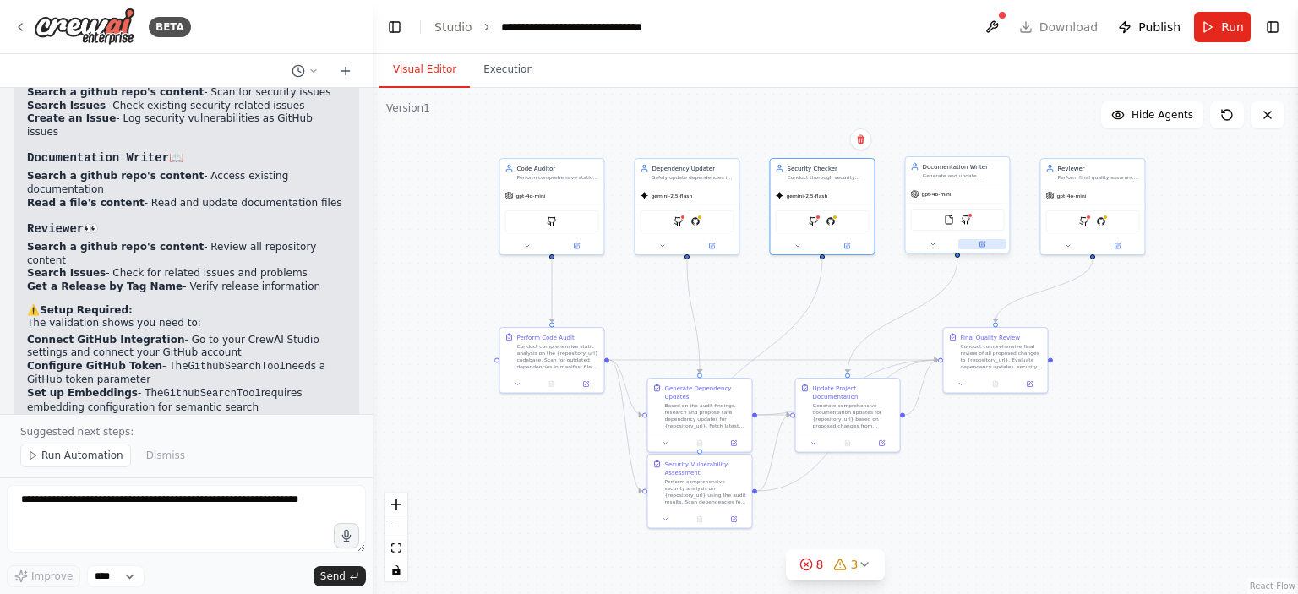
click at [980, 245] on icon at bounding box center [981, 244] width 5 height 5
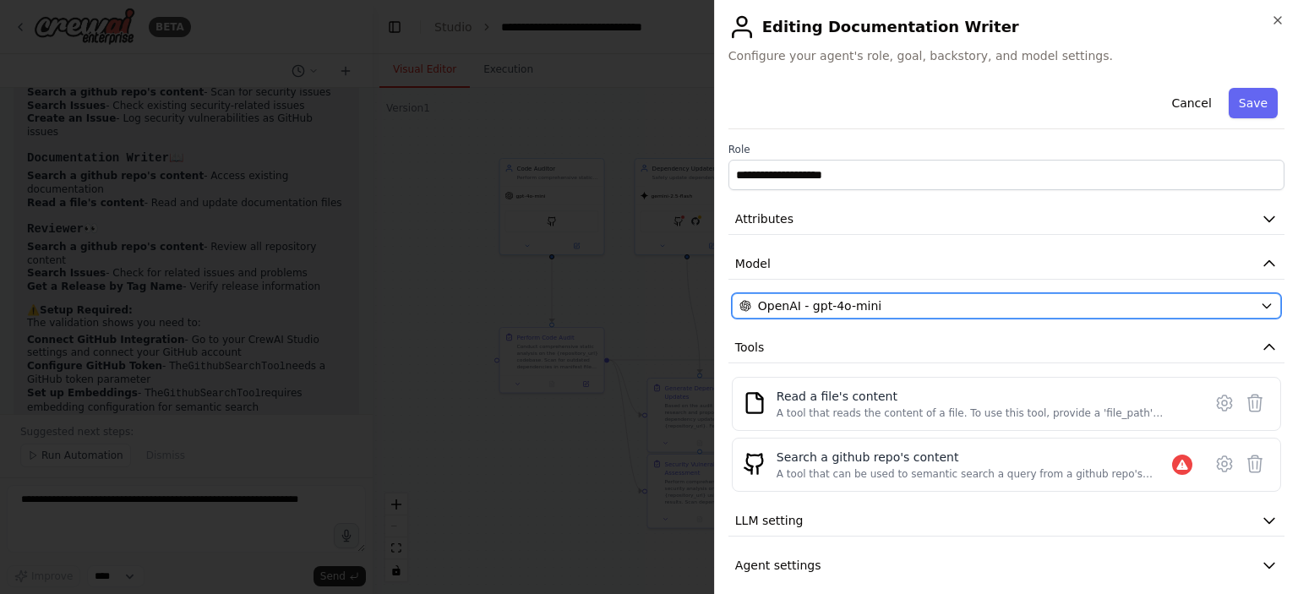
click at [951, 294] on button "OpenAI - gpt-4o-mini" at bounding box center [1006, 305] width 549 height 25
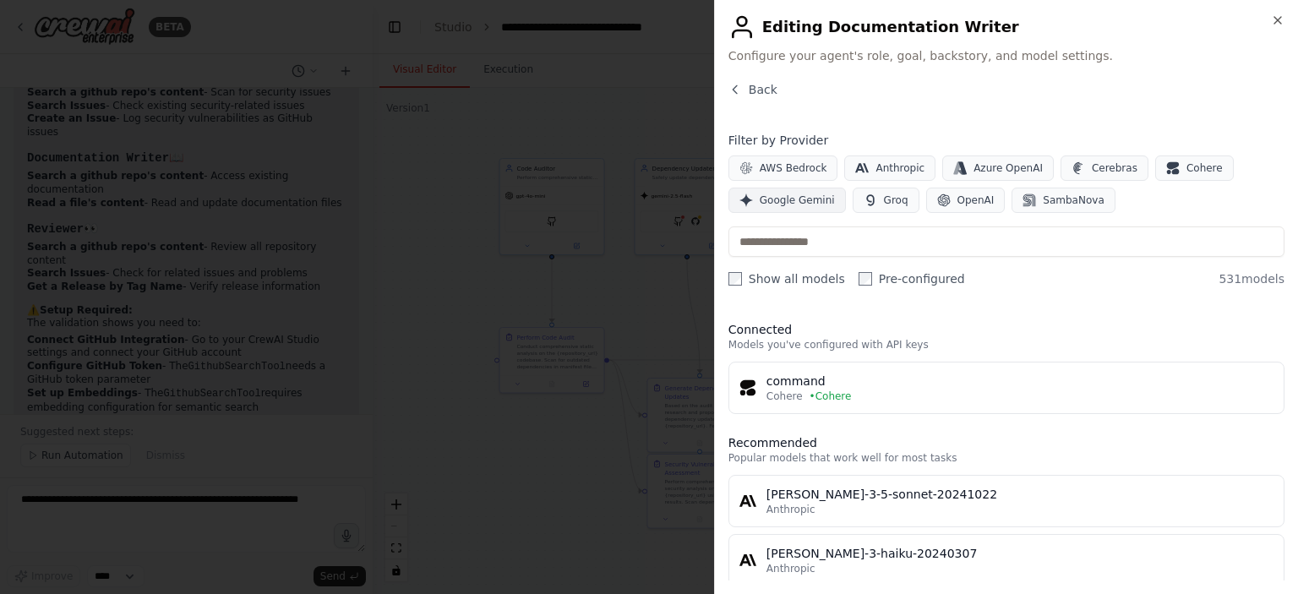
click at [802, 204] on span "Google Gemini" at bounding box center [797, 201] width 75 height 14
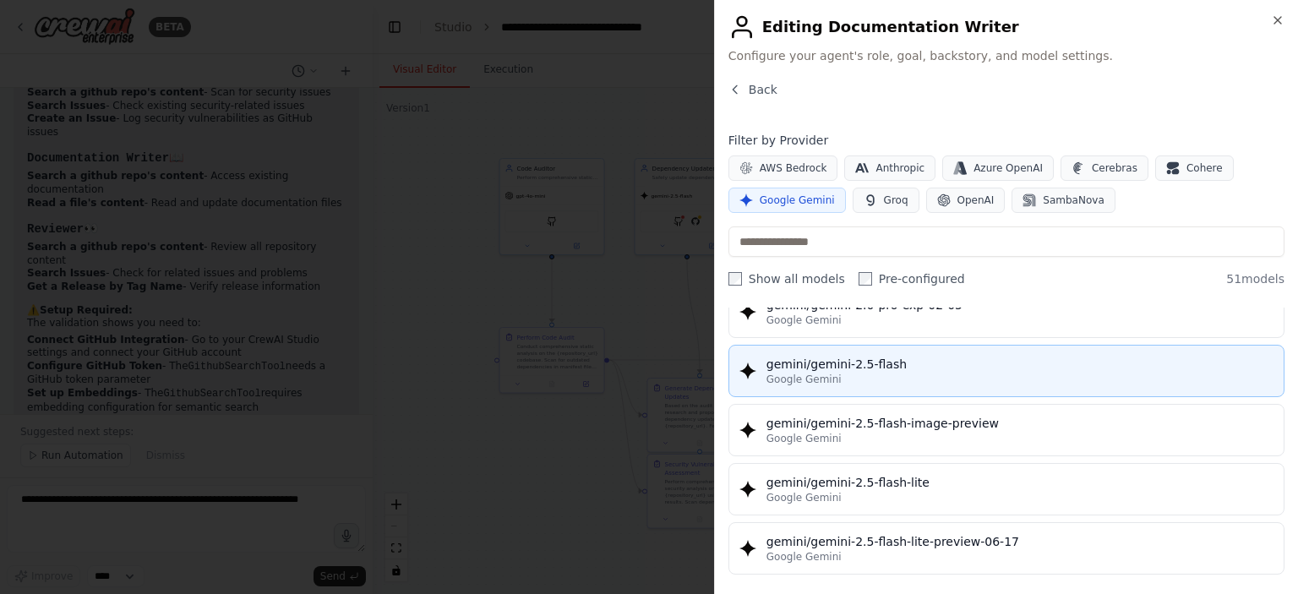
click at [884, 374] on div "Google Gemini" at bounding box center [1019, 380] width 507 height 14
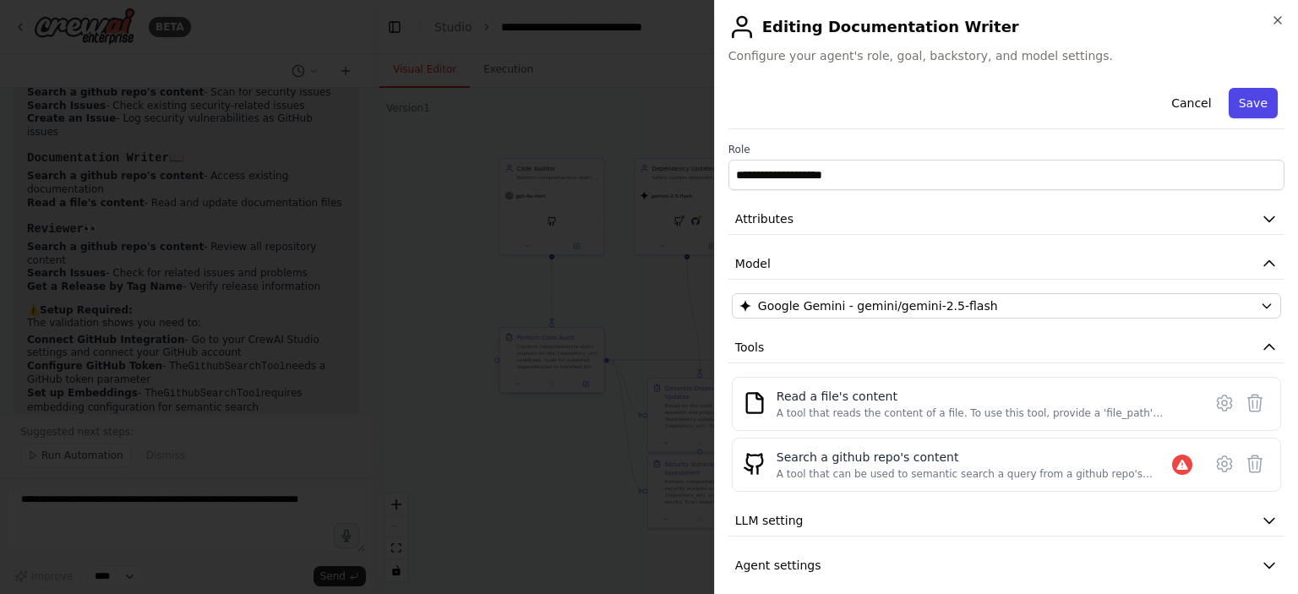
click at [1240, 107] on button "Save" at bounding box center [1253, 103] width 49 height 30
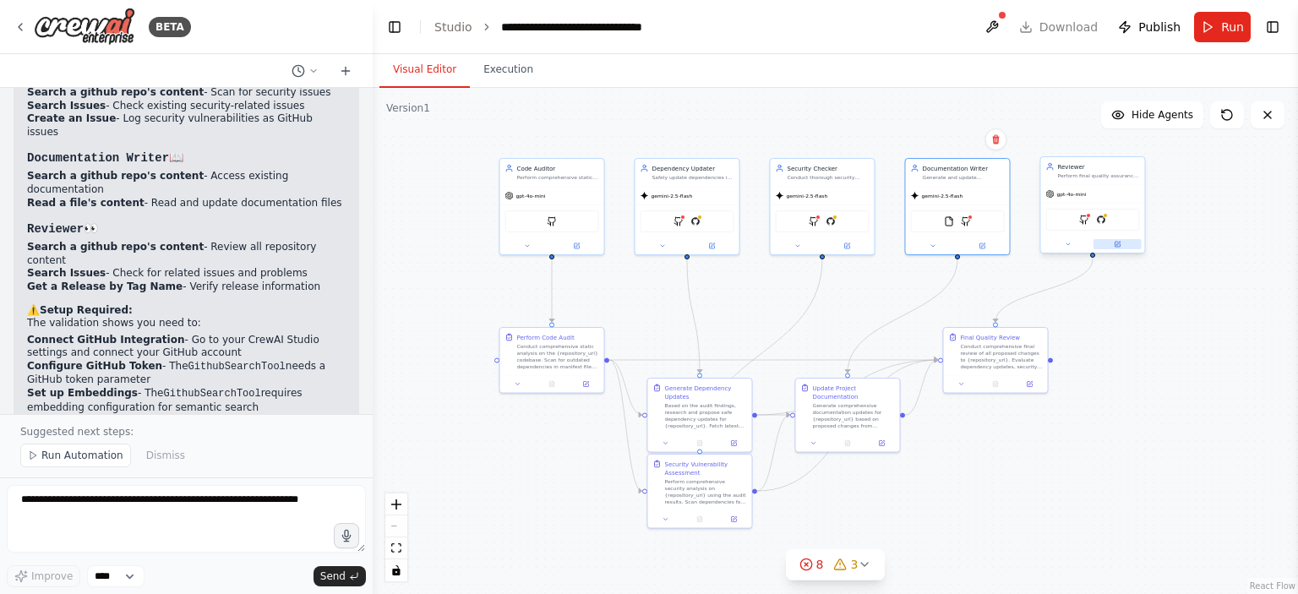
click at [1115, 239] on button at bounding box center [1117, 244] width 48 height 10
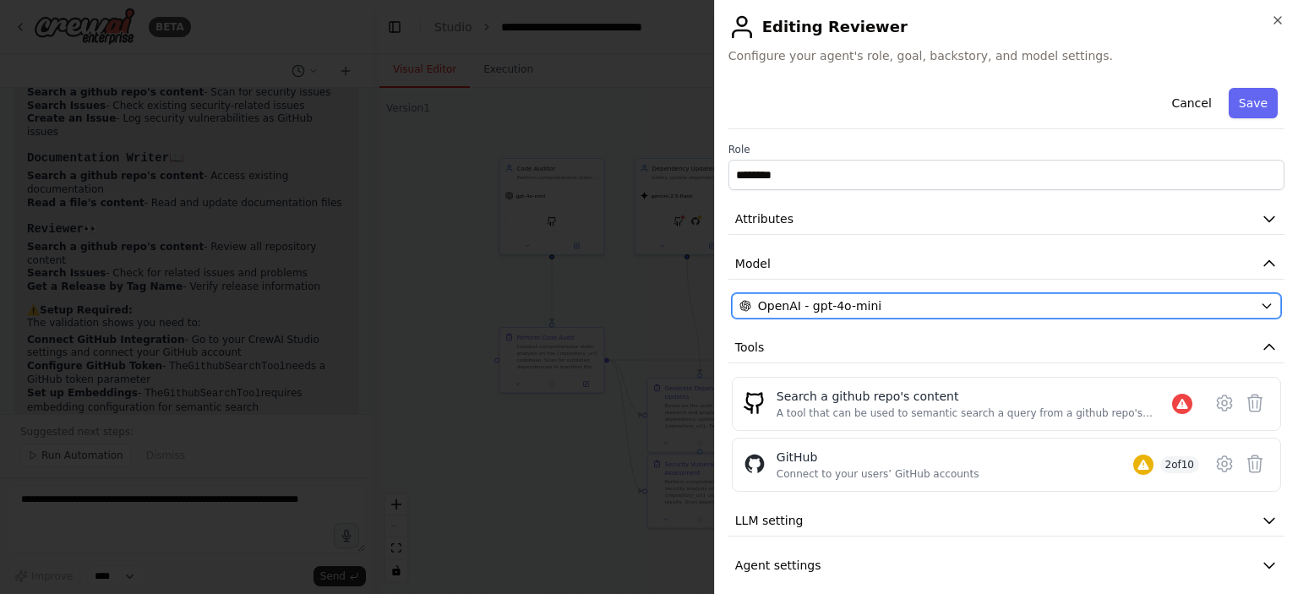
click at [848, 296] on button "OpenAI - gpt-4o-mini" at bounding box center [1006, 305] width 549 height 25
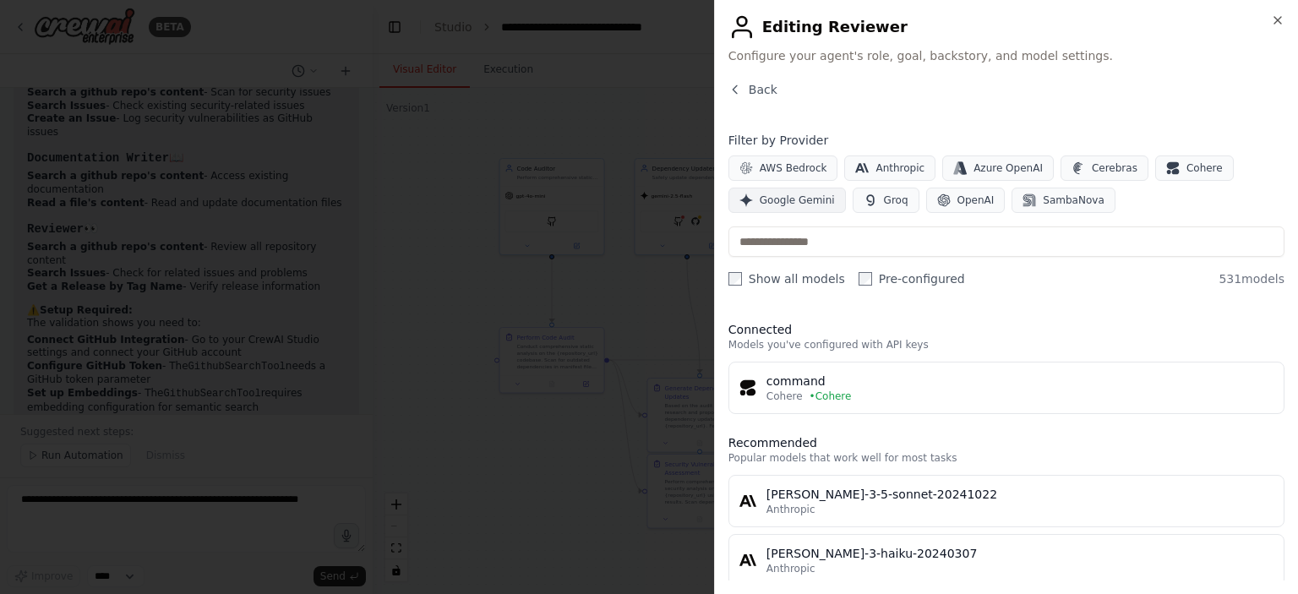
click at [782, 197] on span "Google Gemini" at bounding box center [797, 201] width 75 height 14
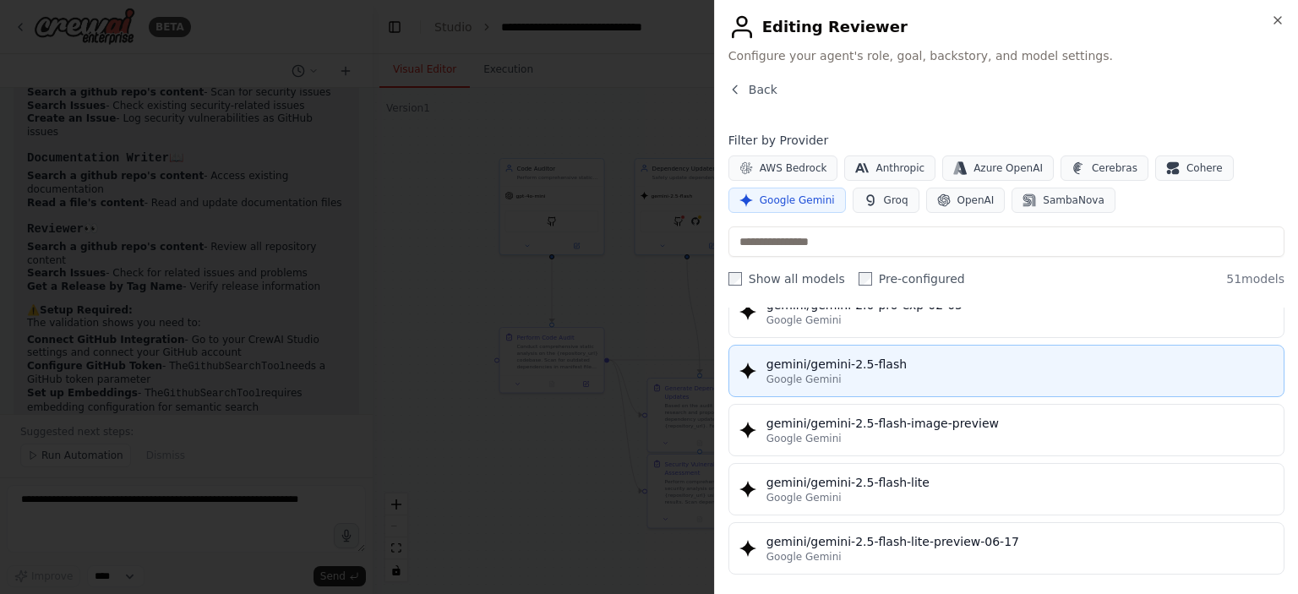
click at [891, 373] on div "Google Gemini" at bounding box center [1019, 380] width 507 height 14
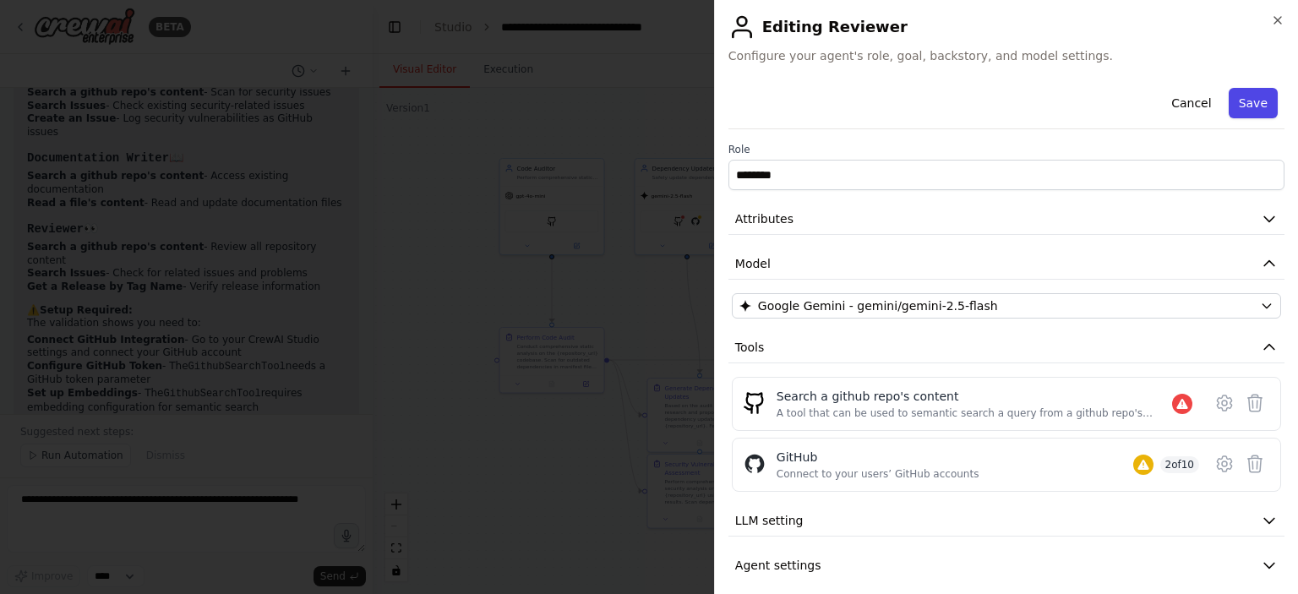
click at [1241, 96] on button "Save" at bounding box center [1253, 103] width 49 height 30
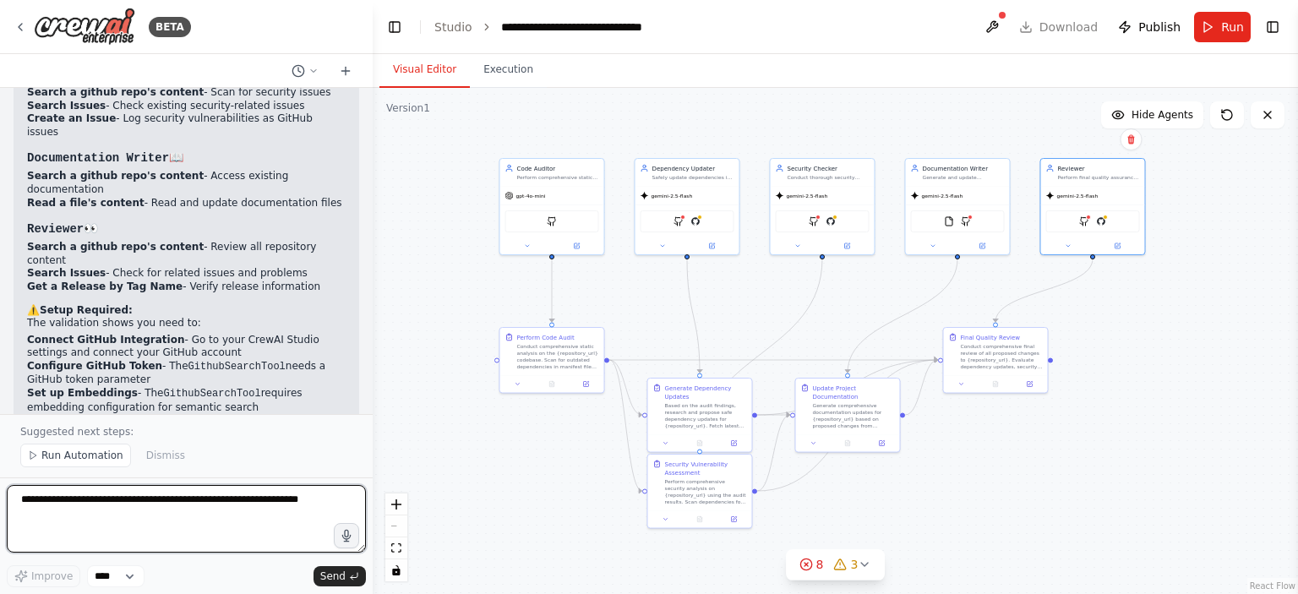
click at [122, 504] on textarea at bounding box center [186, 519] width 359 height 68
type textarea "**********"
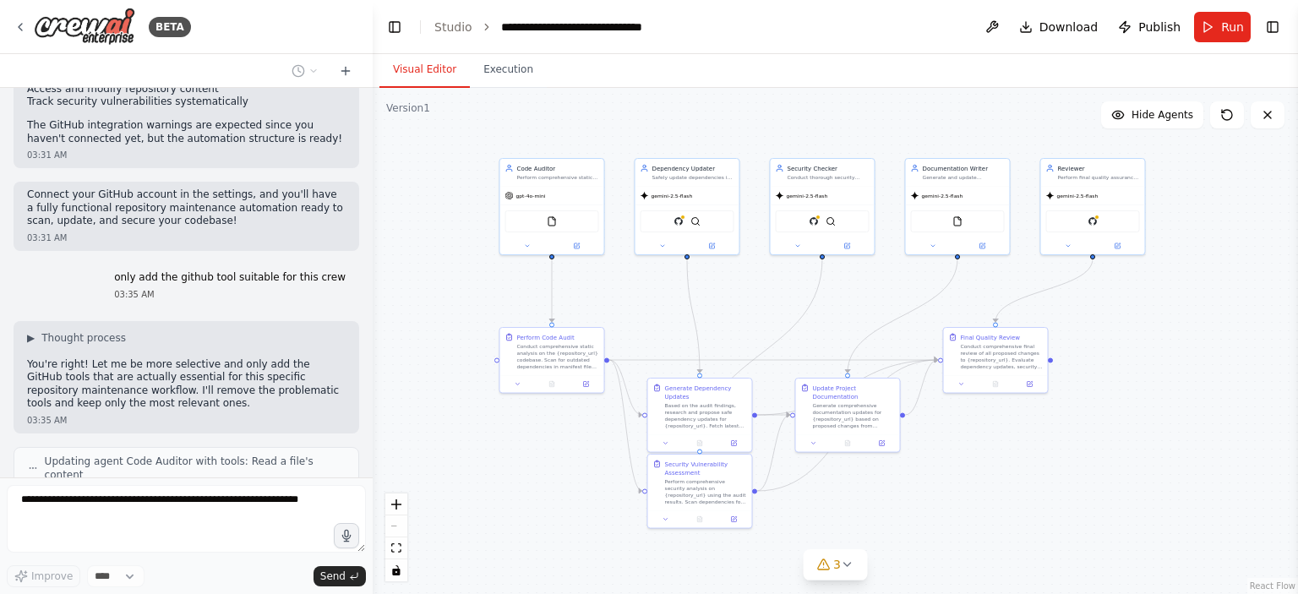
scroll to position [5629, 0]
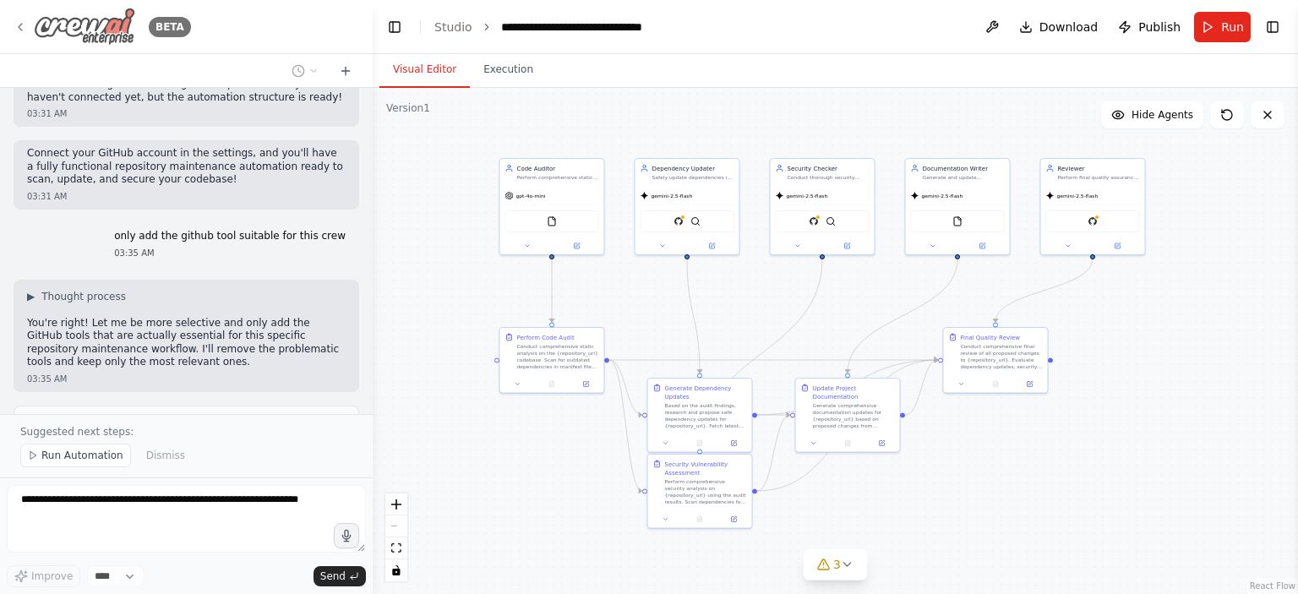
click at [16, 21] on icon at bounding box center [21, 27] width 14 height 14
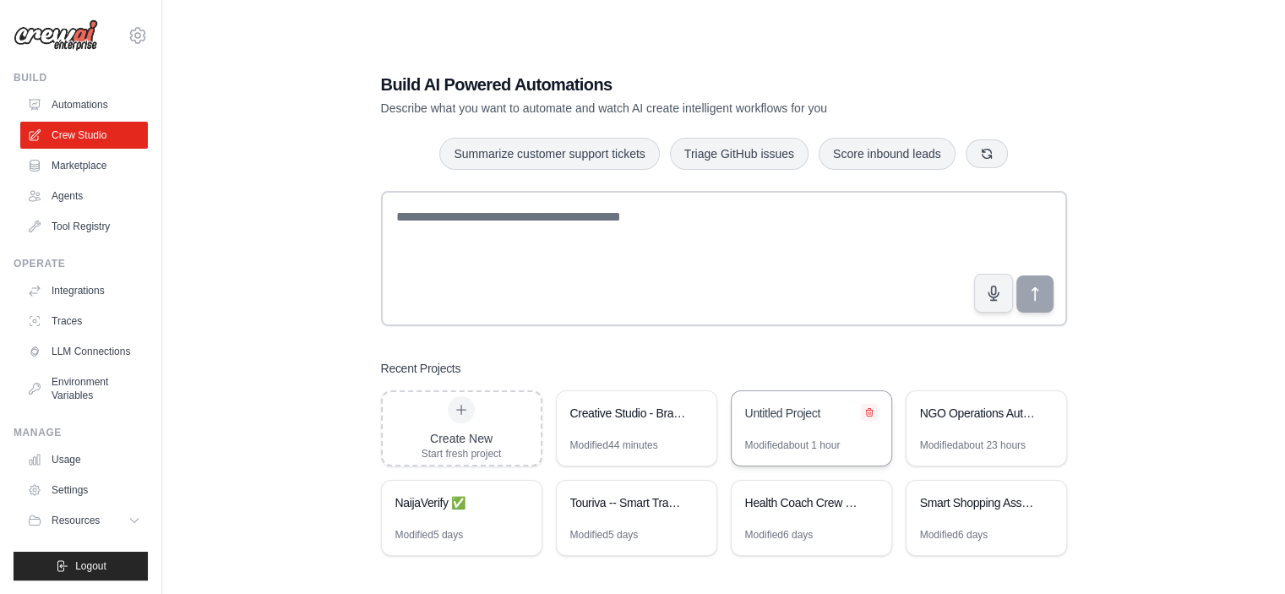
click at [869, 412] on icon at bounding box center [869, 412] width 10 height 10
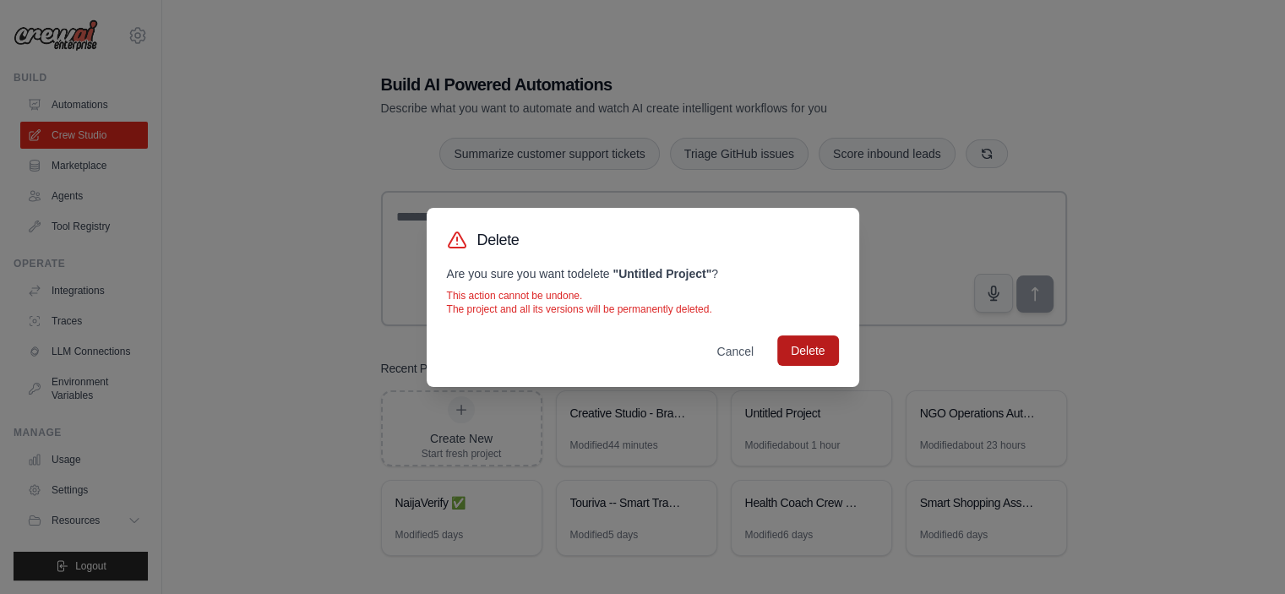
click at [804, 360] on button "Delete" at bounding box center [807, 350] width 61 height 30
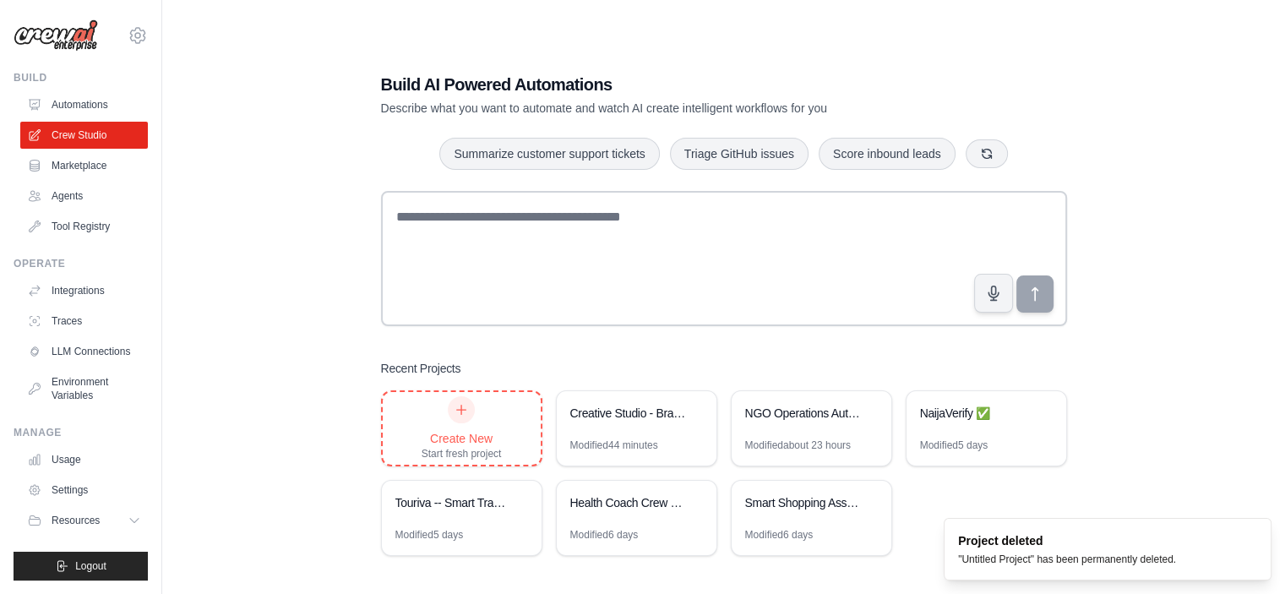
click at [482, 430] on div "Create New" at bounding box center [462, 438] width 80 height 17
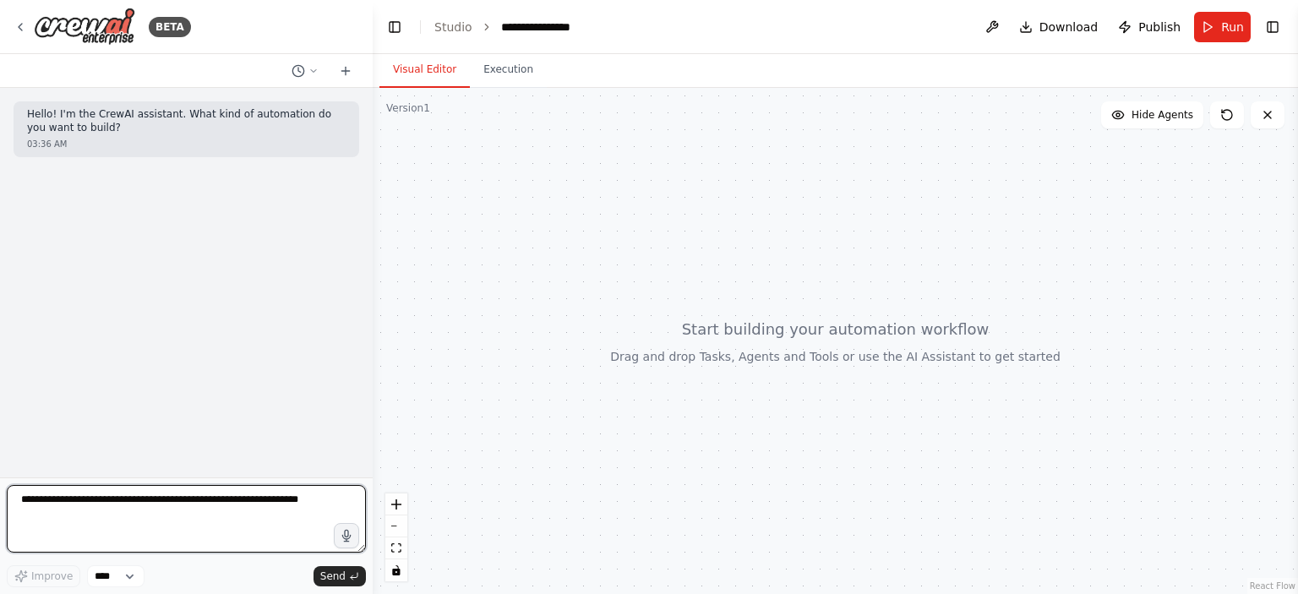
click at [245, 500] on textarea at bounding box center [186, 519] width 359 height 68
click at [188, 507] on textarea at bounding box center [186, 519] width 359 height 68
paste textarea "**********"
type textarea "**********"
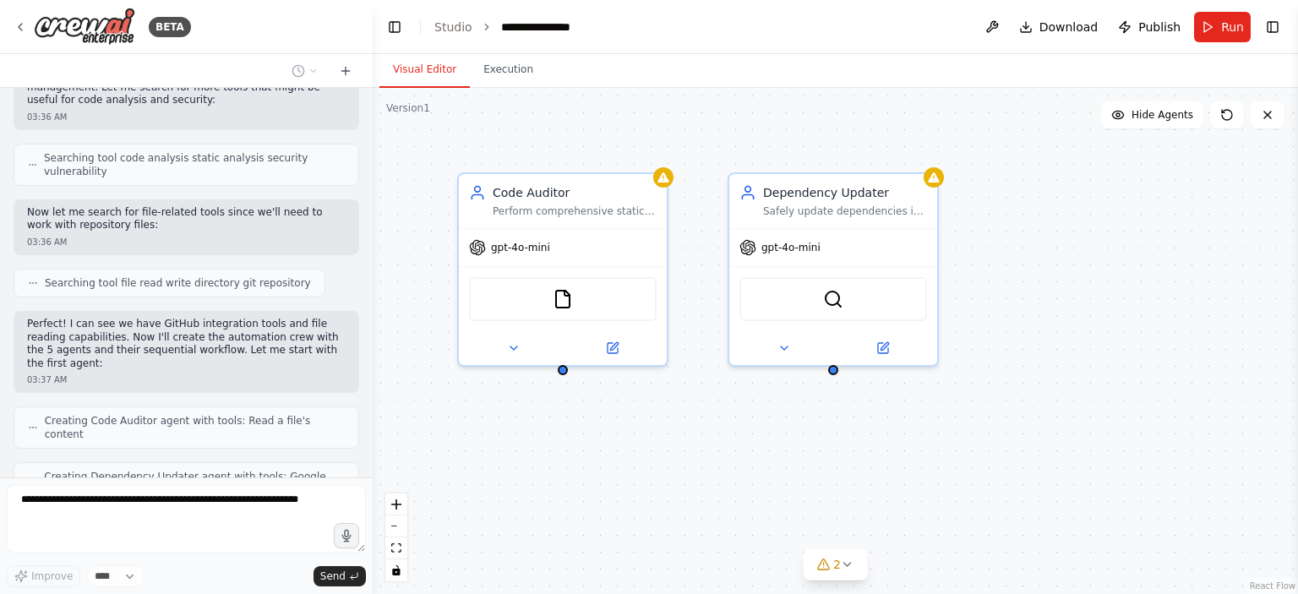
scroll to position [1229, 0]
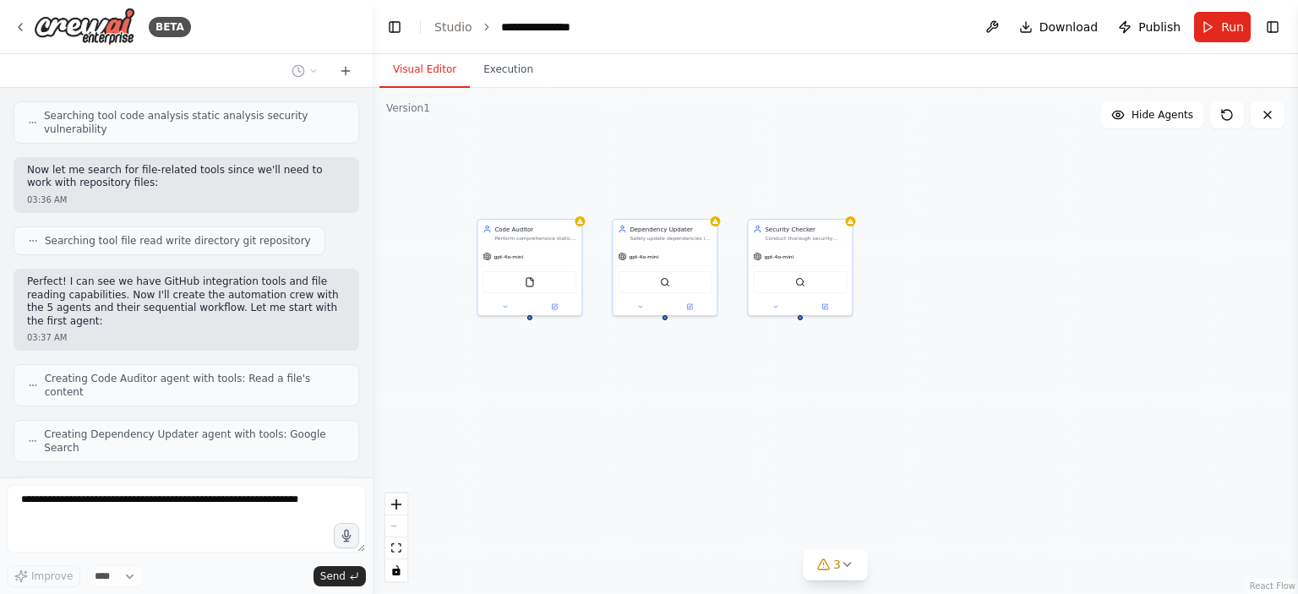
drag, startPoint x: 694, startPoint y: 310, endPoint x: 597, endPoint y: 286, distance: 100.2
click at [597, 286] on div "Code Auditor Perform comprehensive static analysis of the {repository_name} cod…" at bounding box center [835, 341] width 925 height 506
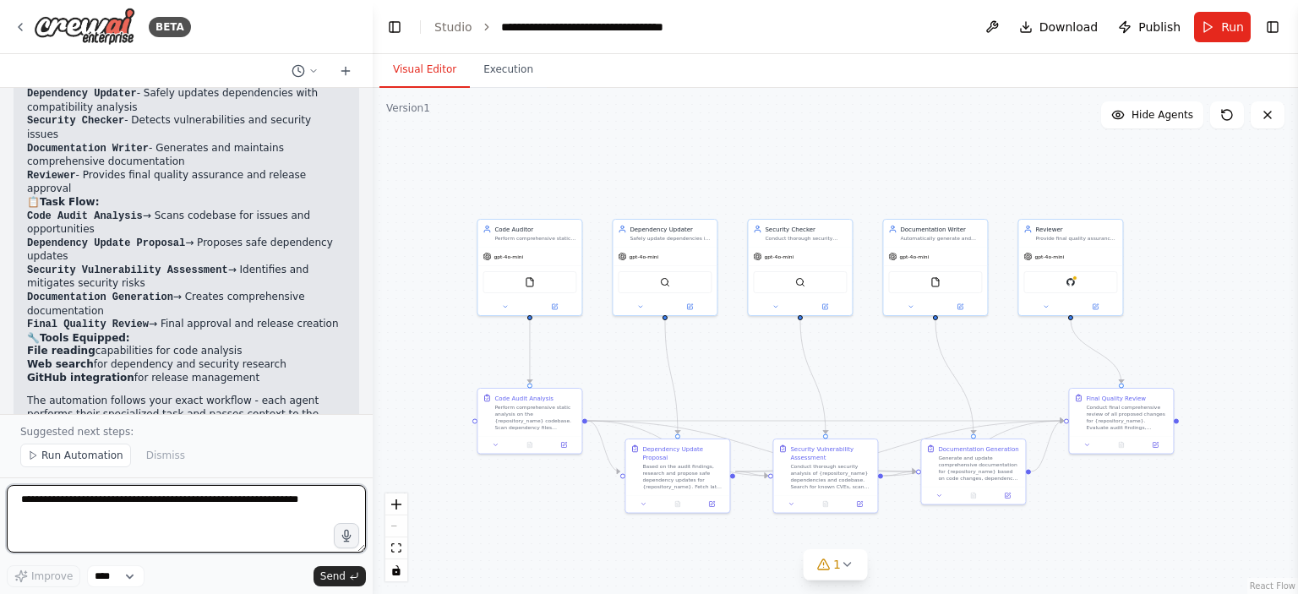
scroll to position [2282, 0]
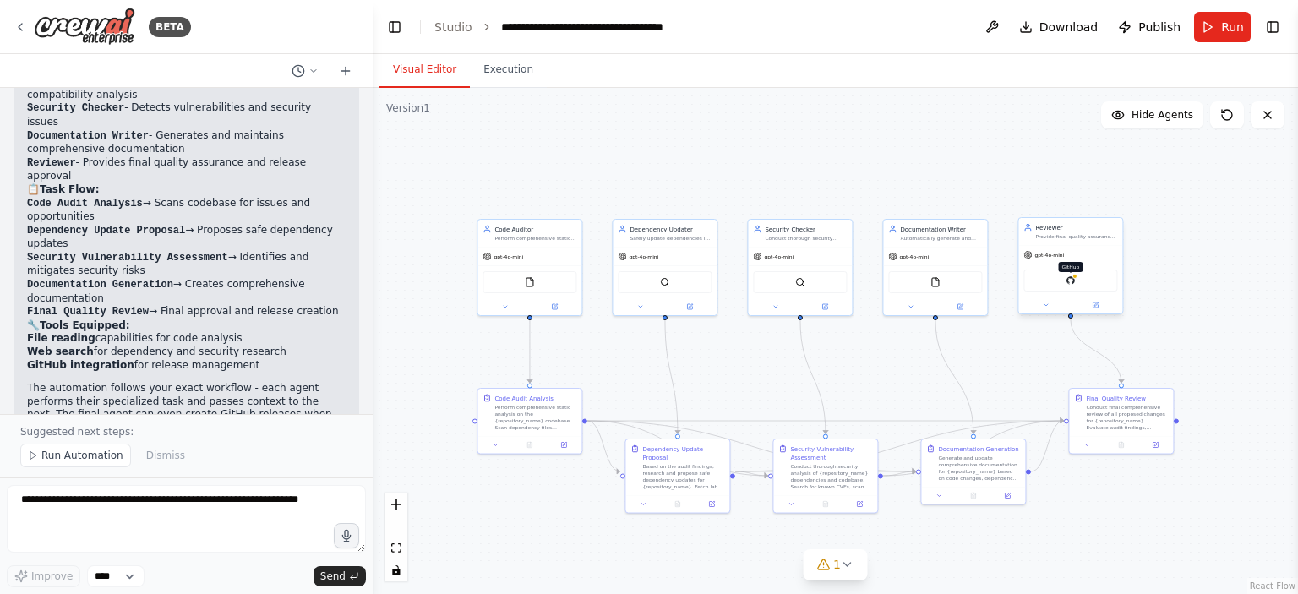
click at [1066, 281] on img at bounding box center [1071, 280] width 10 height 10
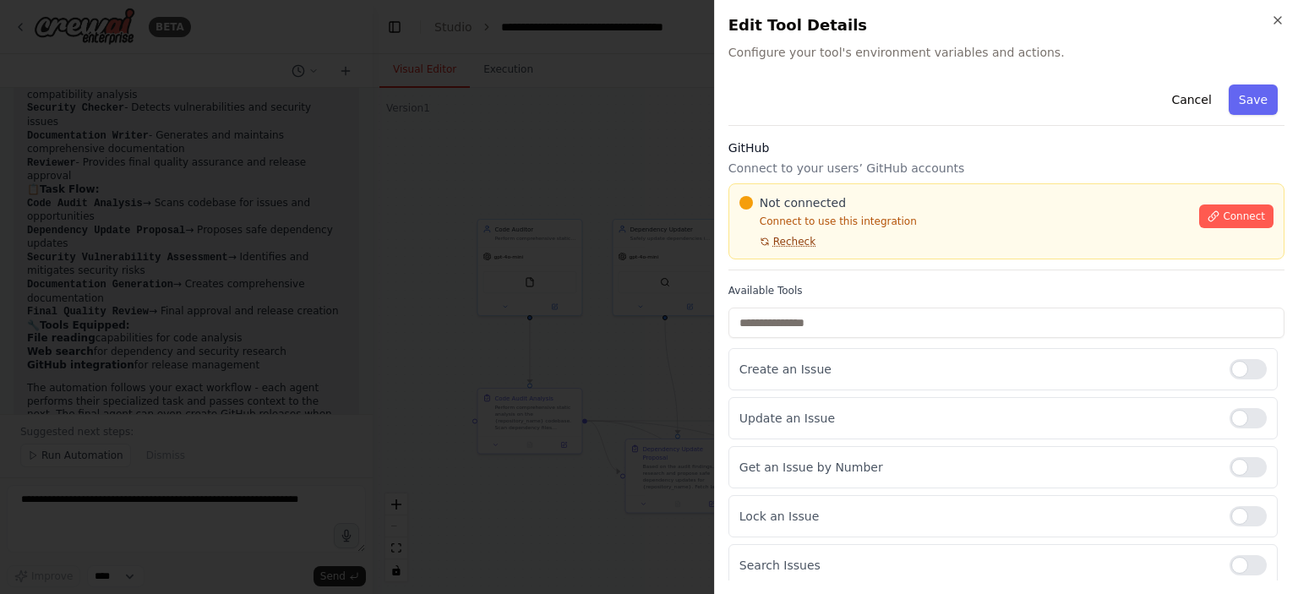
click at [779, 239] on span "Recheck" at bounding box center [794, 242] width 42 height 14
click at [1228, 219] on span "Connect" at bounding box center [1244, 217] width 42 height 14
click at [1213, 210] on button "Connect" at bounding box center [1236, 216] width 74 height 24
click at [1223, 214] on span "Connect" at bounding box center [1244, 217] width 42 height 14
click at [835, 155] on h3 "GitHub" at bounding box center [1006, 147] width 556 height 17
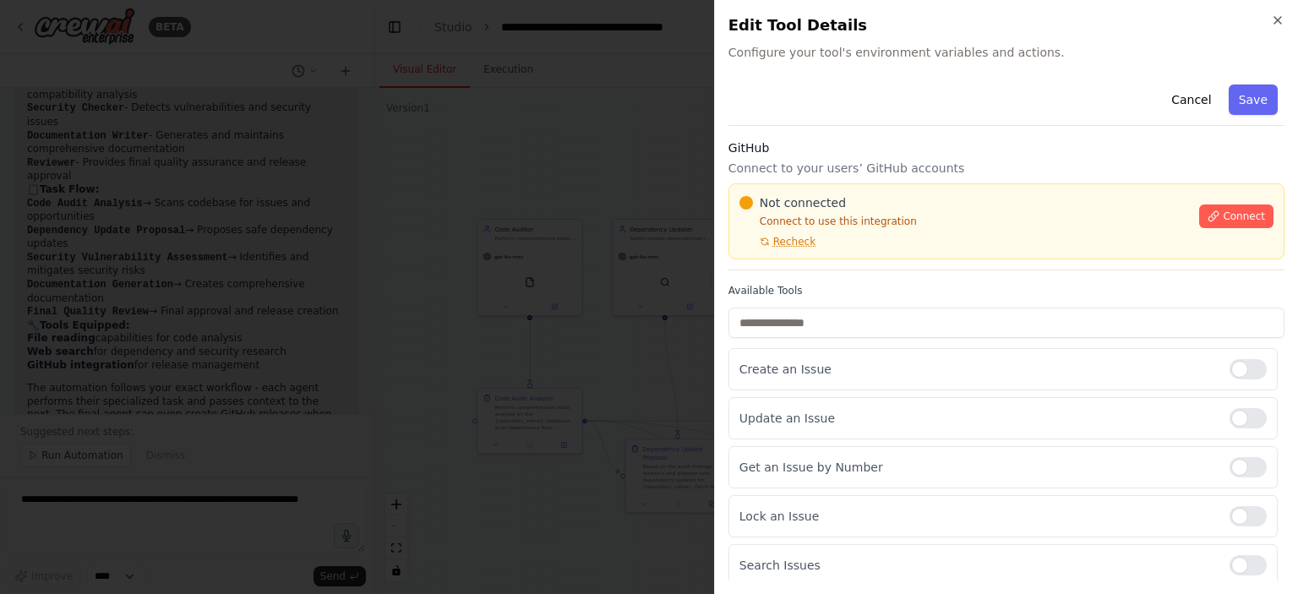
click at [493, 244] on div at bounding box center [649, 297] width 1298 height 594
